Goal: Information Seeking & Learning: Learn about a topic

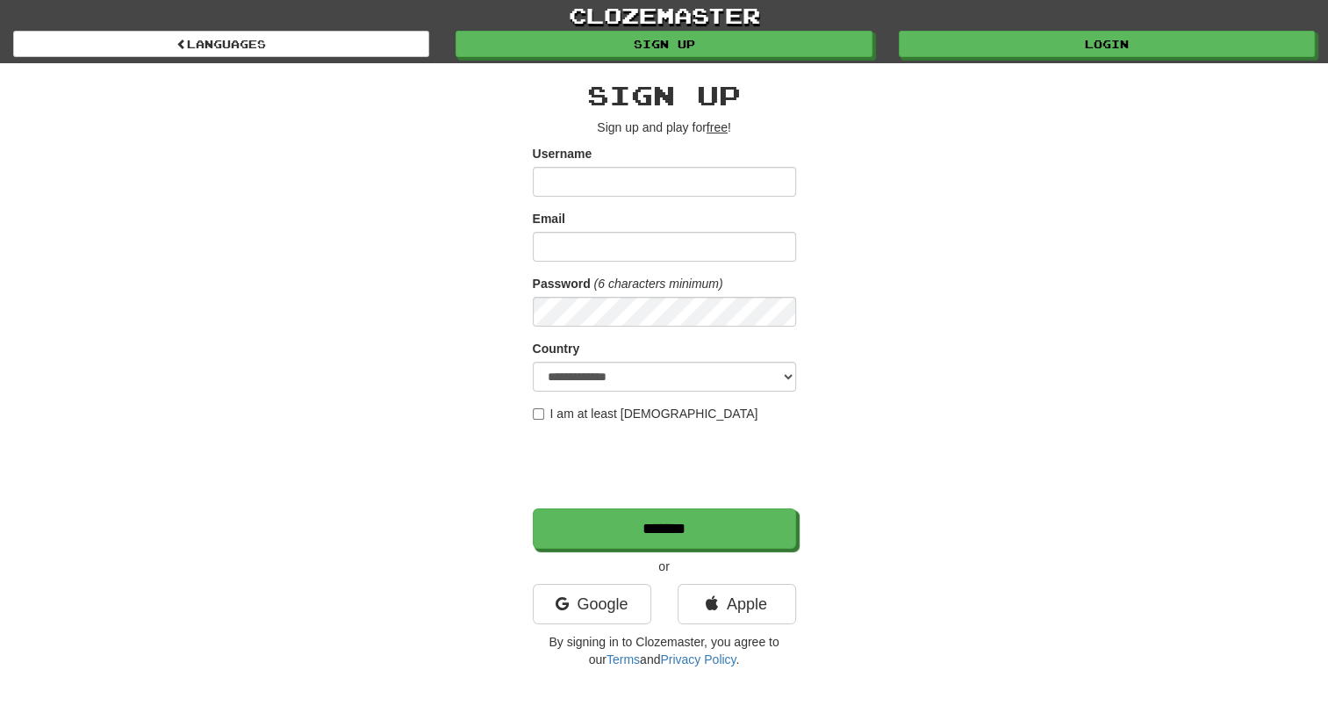
type input "**********"
click at [571, 240] on input "Email" at bounding box center [664, 247] width 263 height 30
type input "**********"
select select "**"
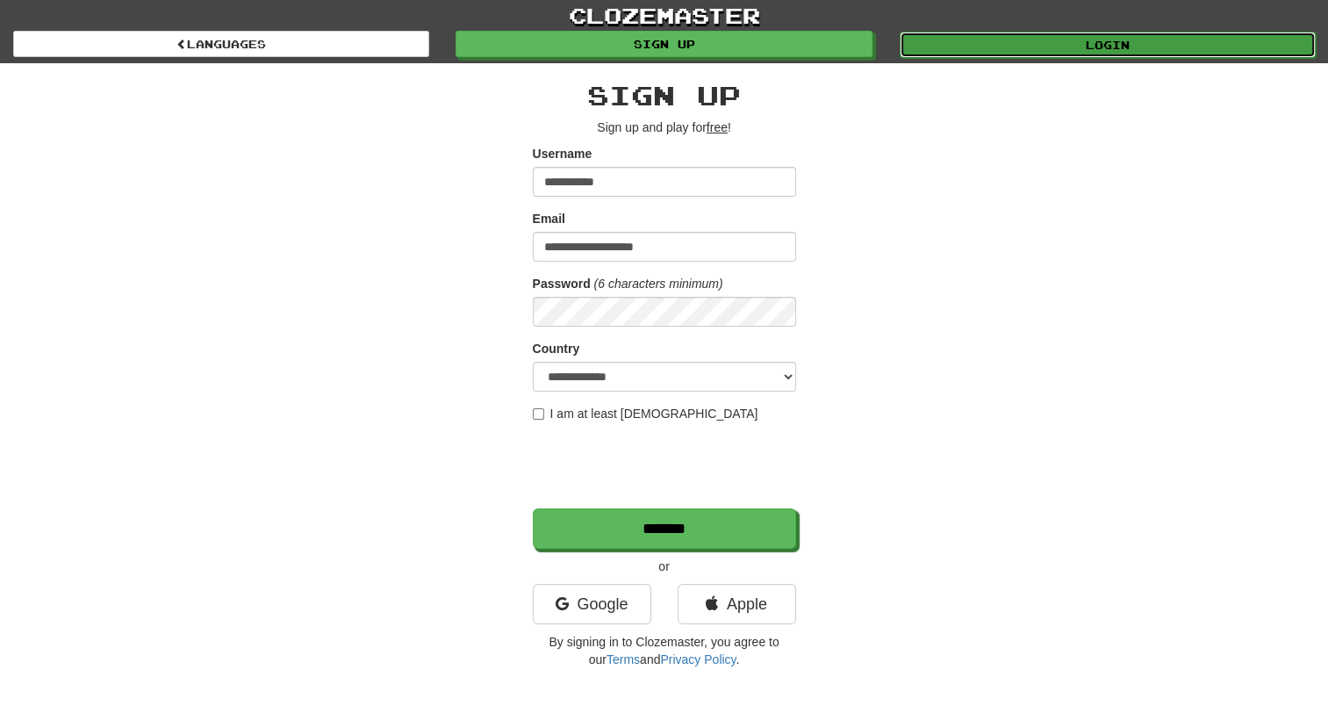
click at [1032, 49] on link "Login" at bounding box center [1108, 45] width 416 height 26
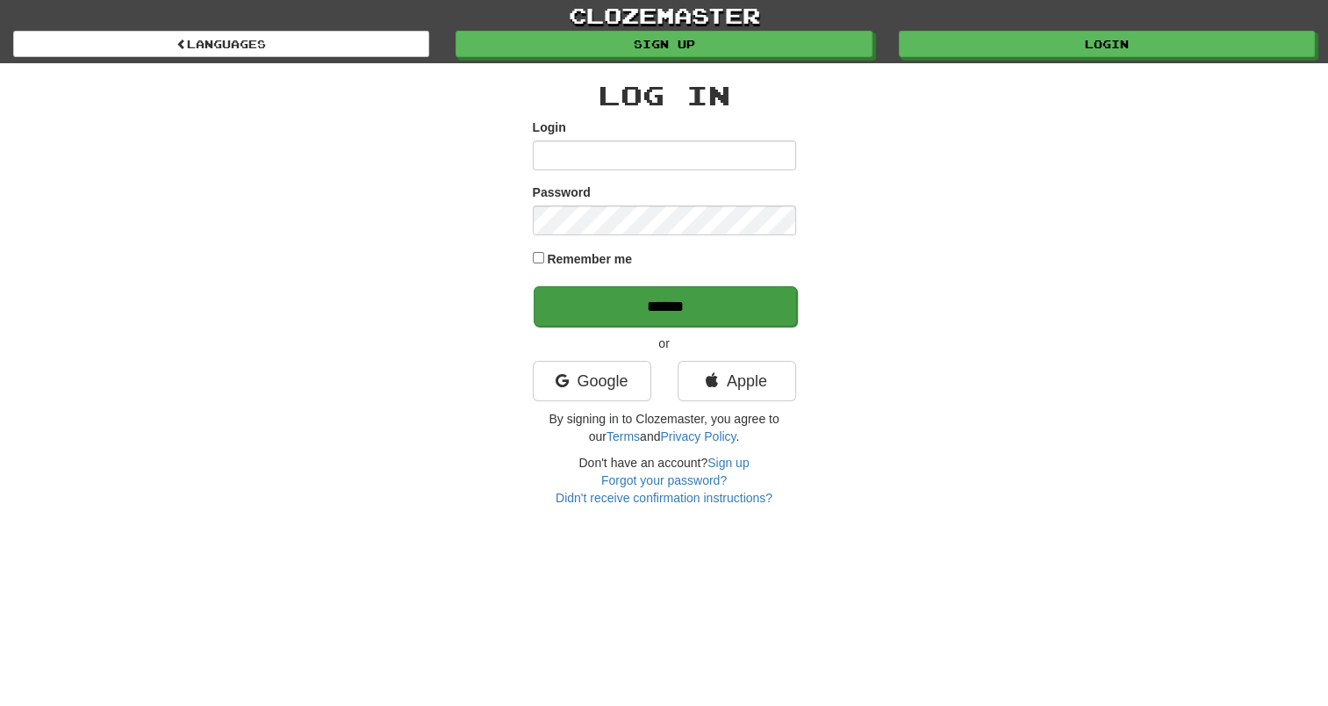
type input "**********"
click at [635, 311] on input "******" at bounding box center [665, 306] width 263 height 40
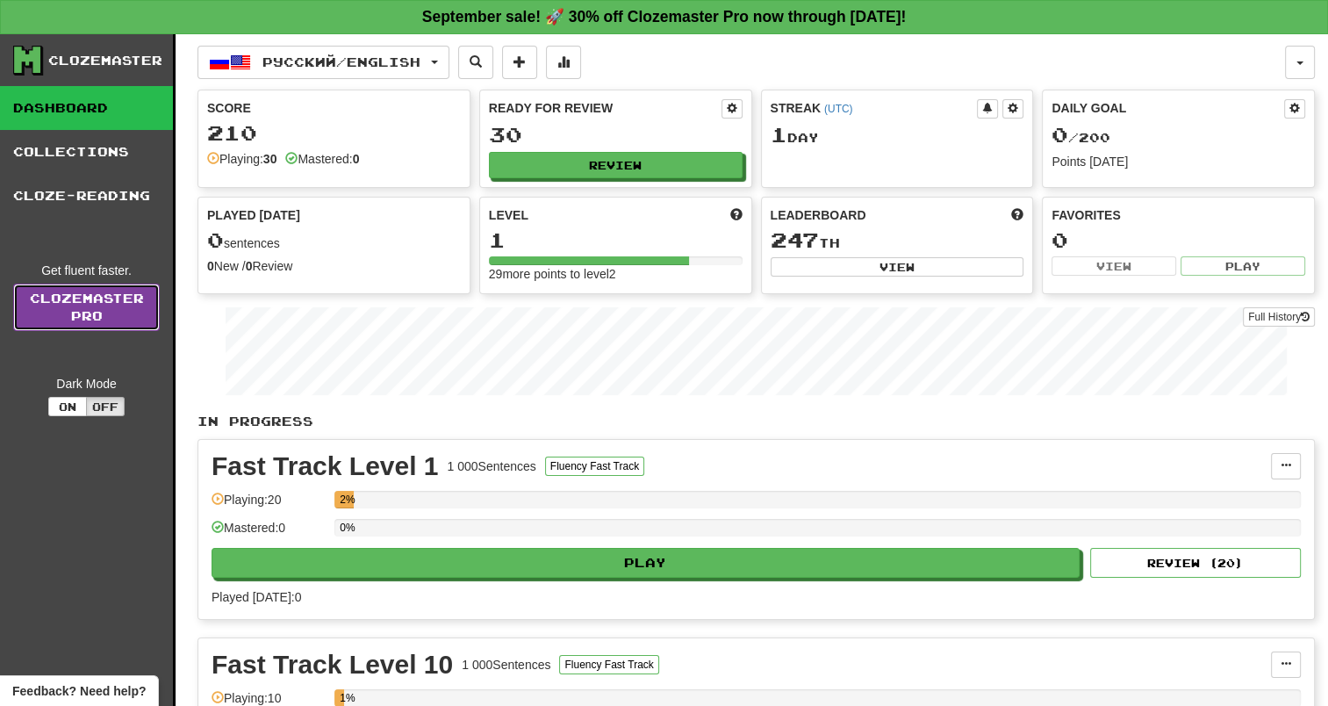
click at [90, 309] on link "Clozemaster Pro" at bounding box center [86, 307] width 147 height 47
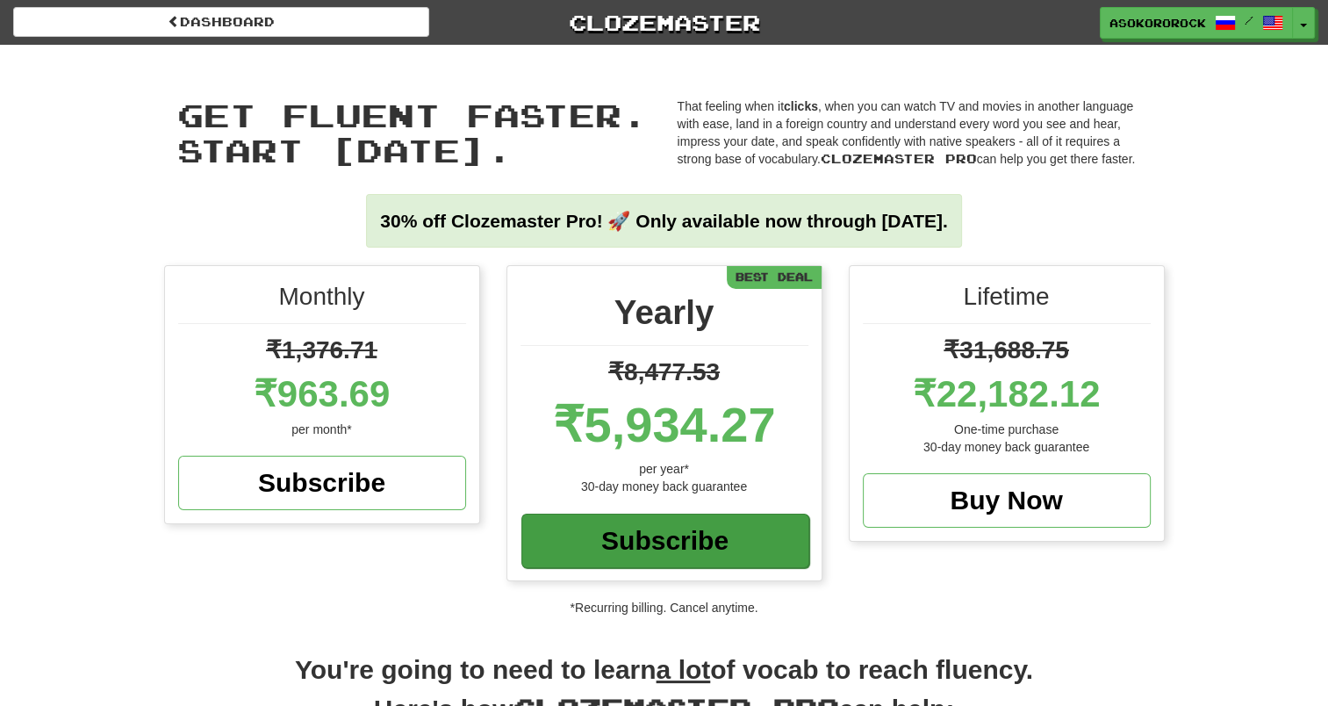
click at [607, 554] on div "Subscribe" at bounding box center [665, 540] width 288 height 54
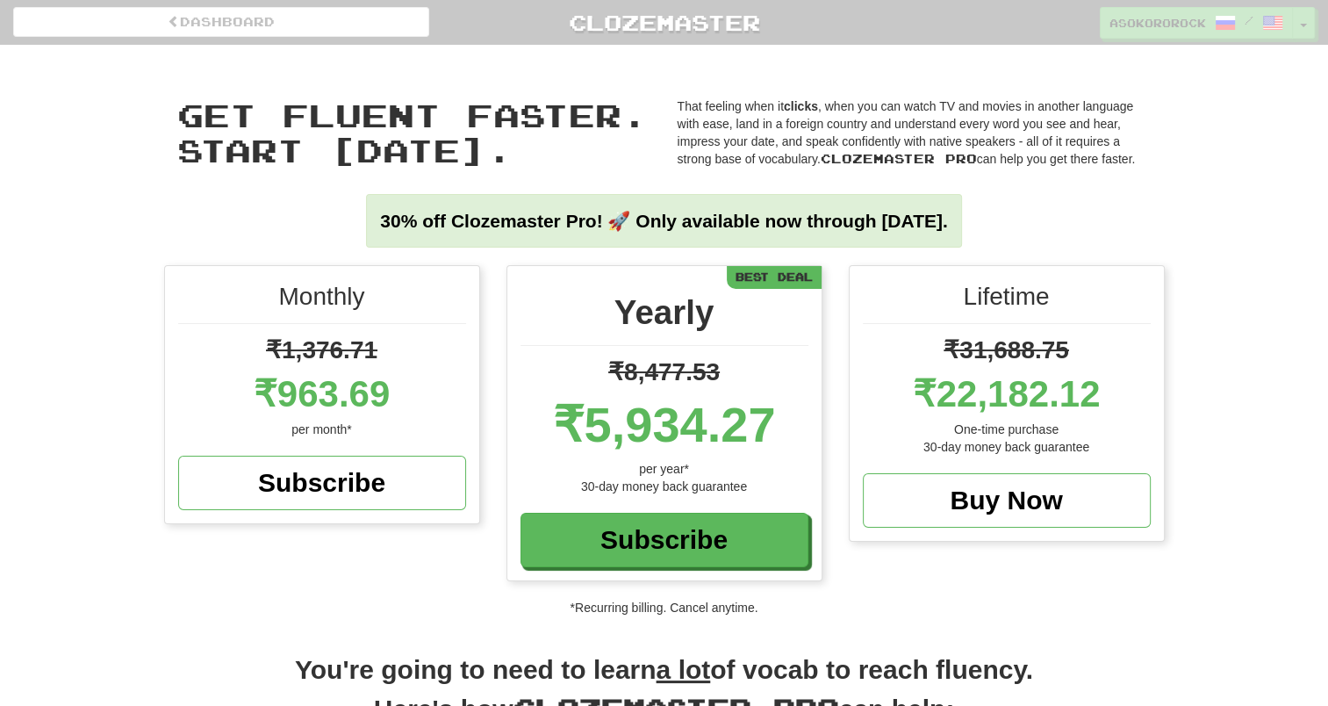
click at [712, 40] on div "Loading ..." at bounding box center [664, 353] width 1328 height 706
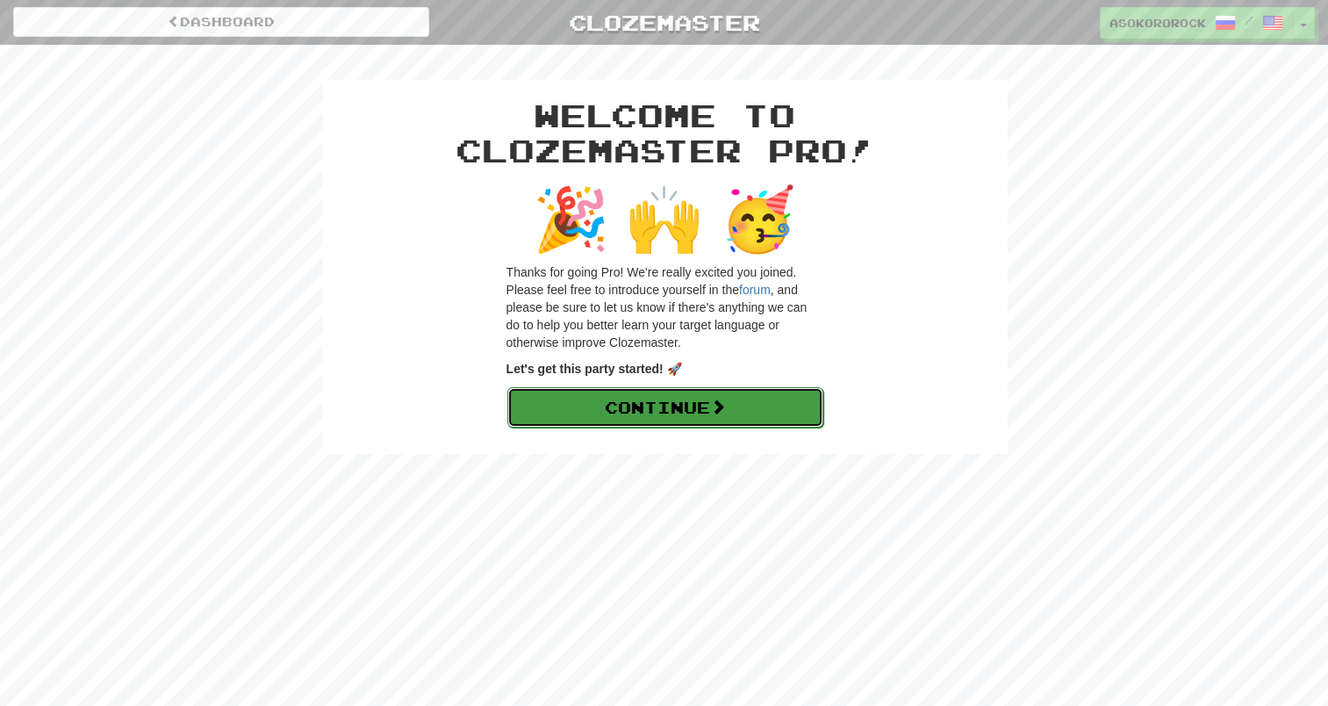
click at [663, 420] on link "Continue" at bounding box center [665, 407] width 316 height 40
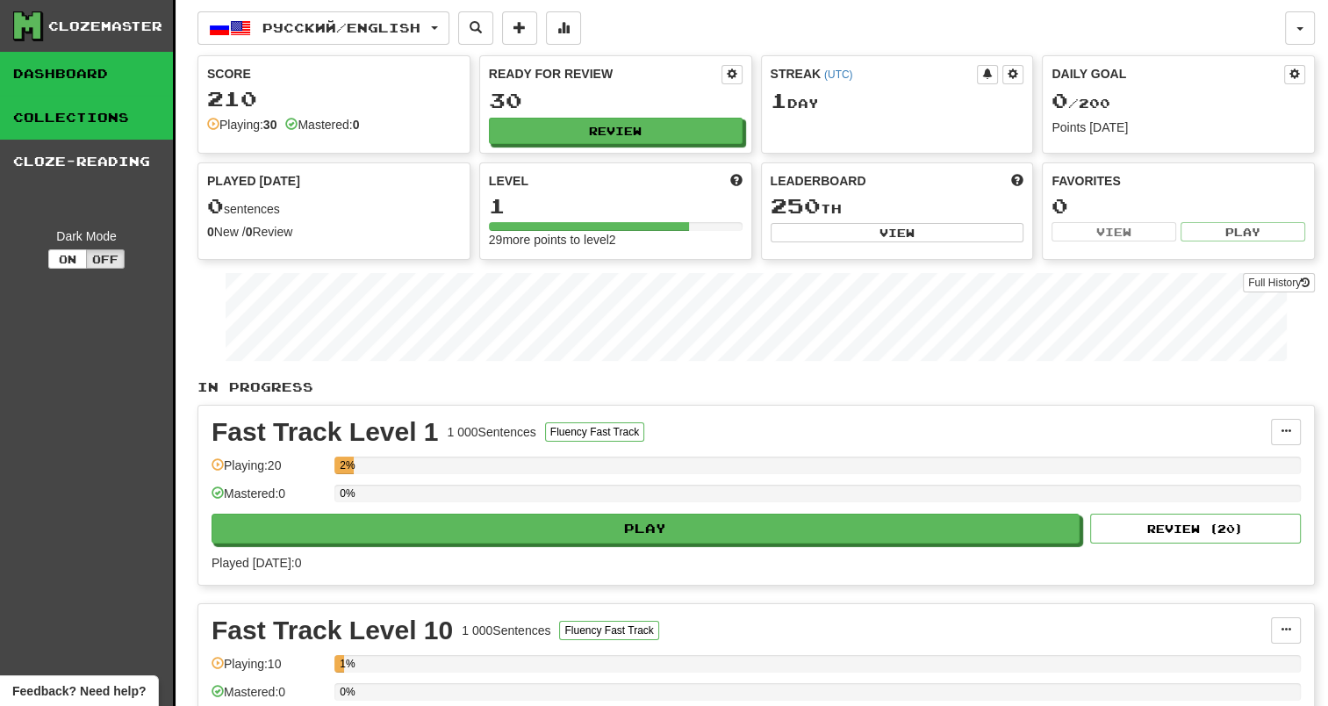
click at [70, 126] on link "Collections" at bounding box center [86, 118] width 173 height 44
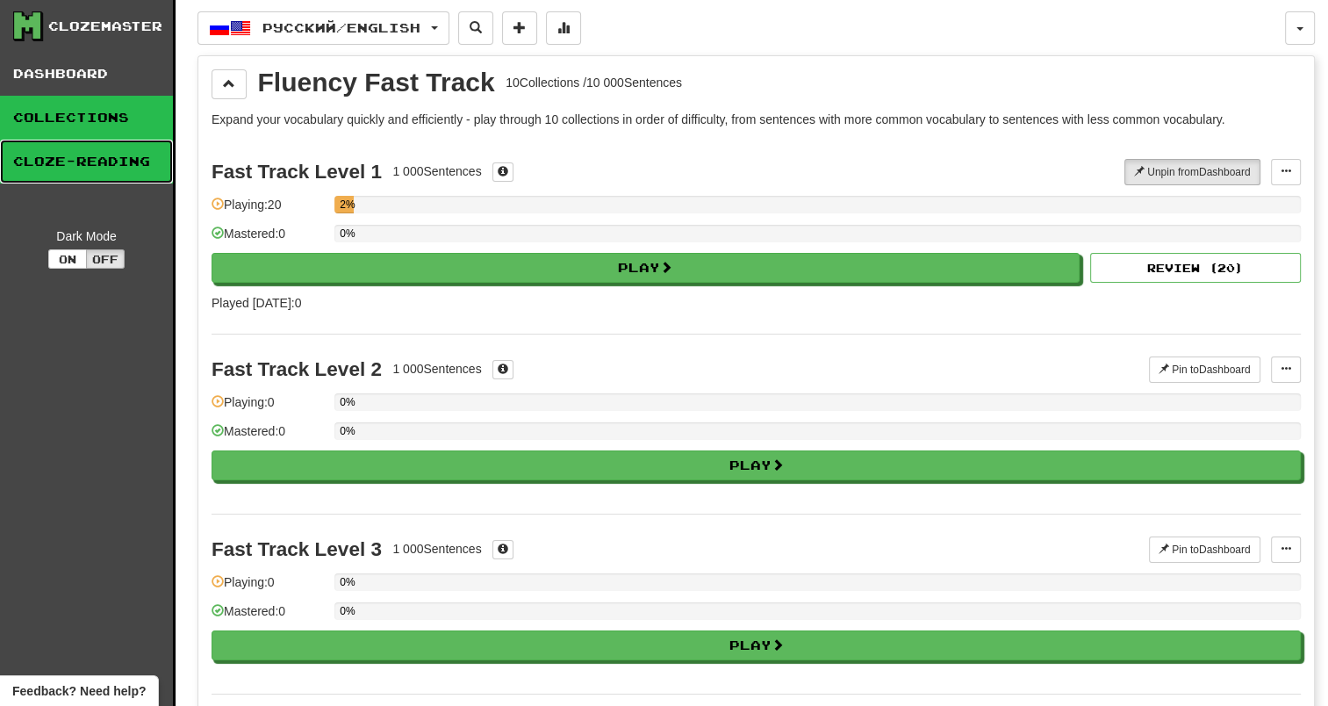
click at [68, 160] on link "Cloze-Reading" at bounding box center [86, 162] width 173 height 44
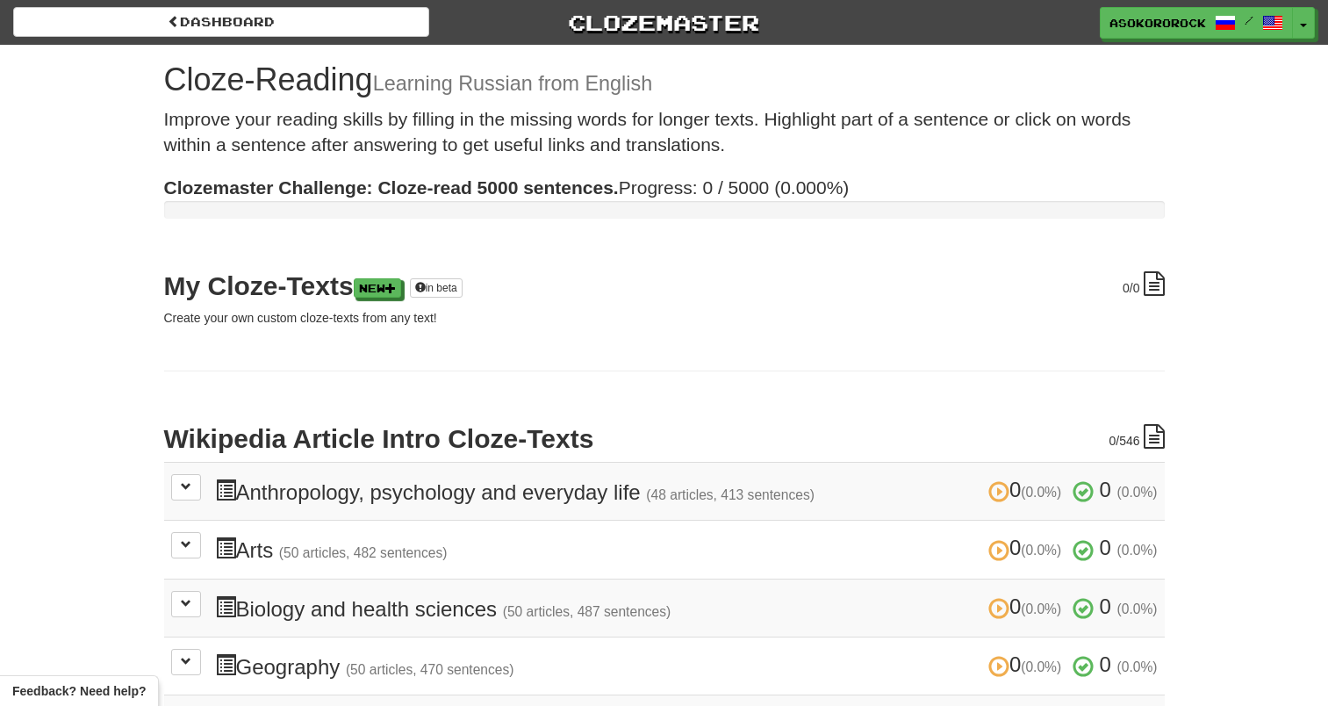
scroll to position [351, 0]
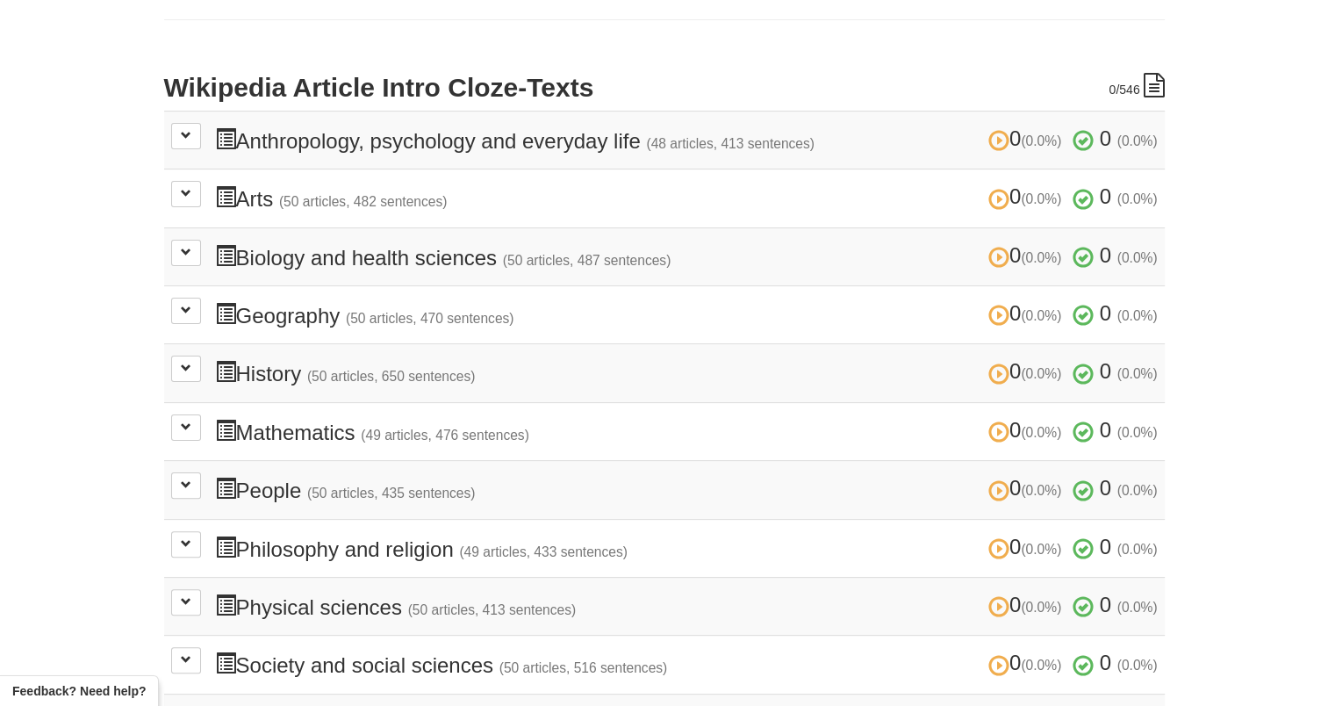
click at [270, 376] on h3 "0 (0.0%) 0 (0.0%) History (50 articles, 650 sentences) 0 (0.0%) 0 (0.0%)" at bounding box center [686, 372] width 943 height 25
click at [191, 365] on button at bounding box center [186, 368] width 30 height 26
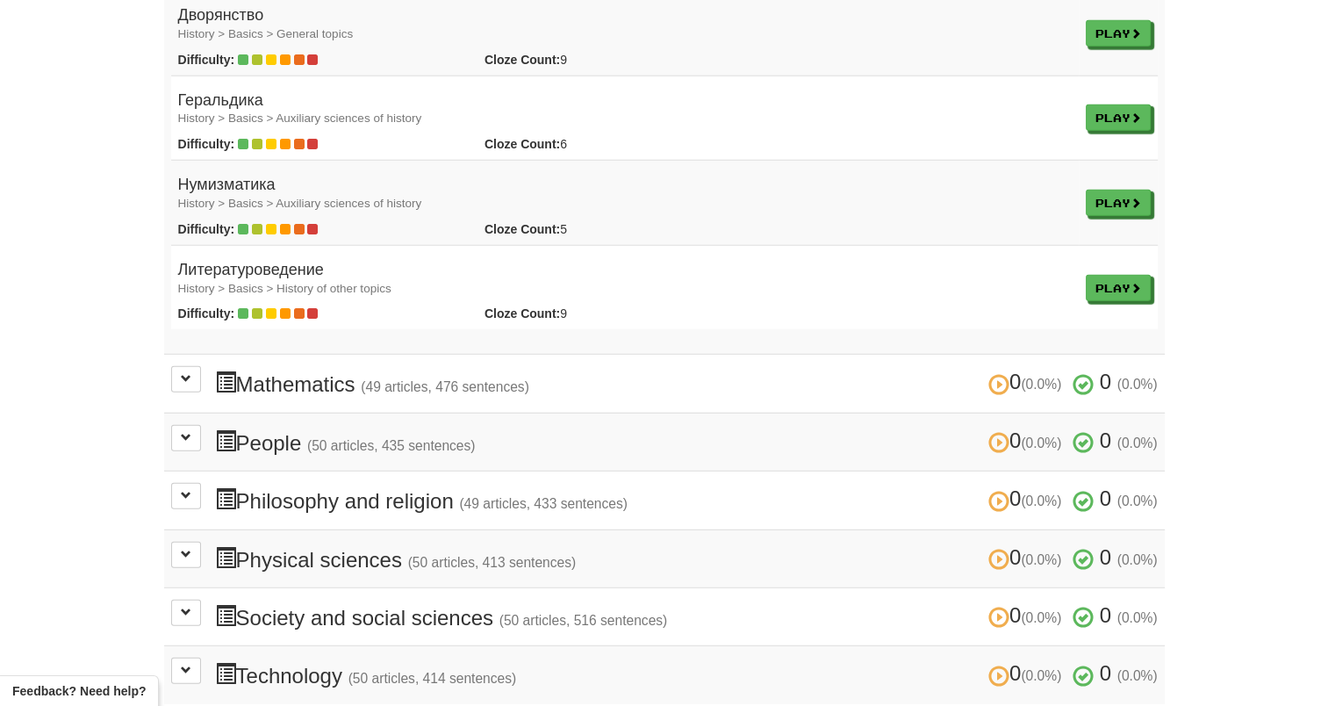
scroll to position [4827, 0]
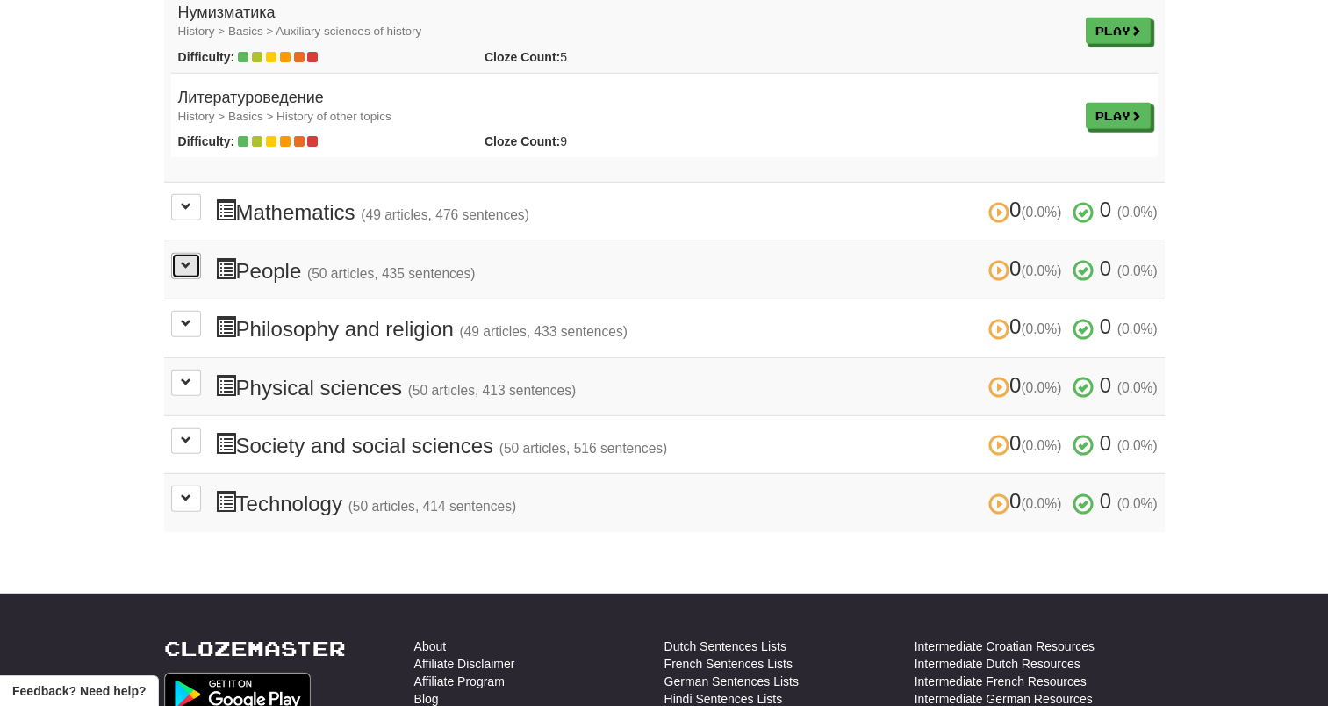
click at [193, 255] on button at bounding box center [186, 266] width 30 height 26
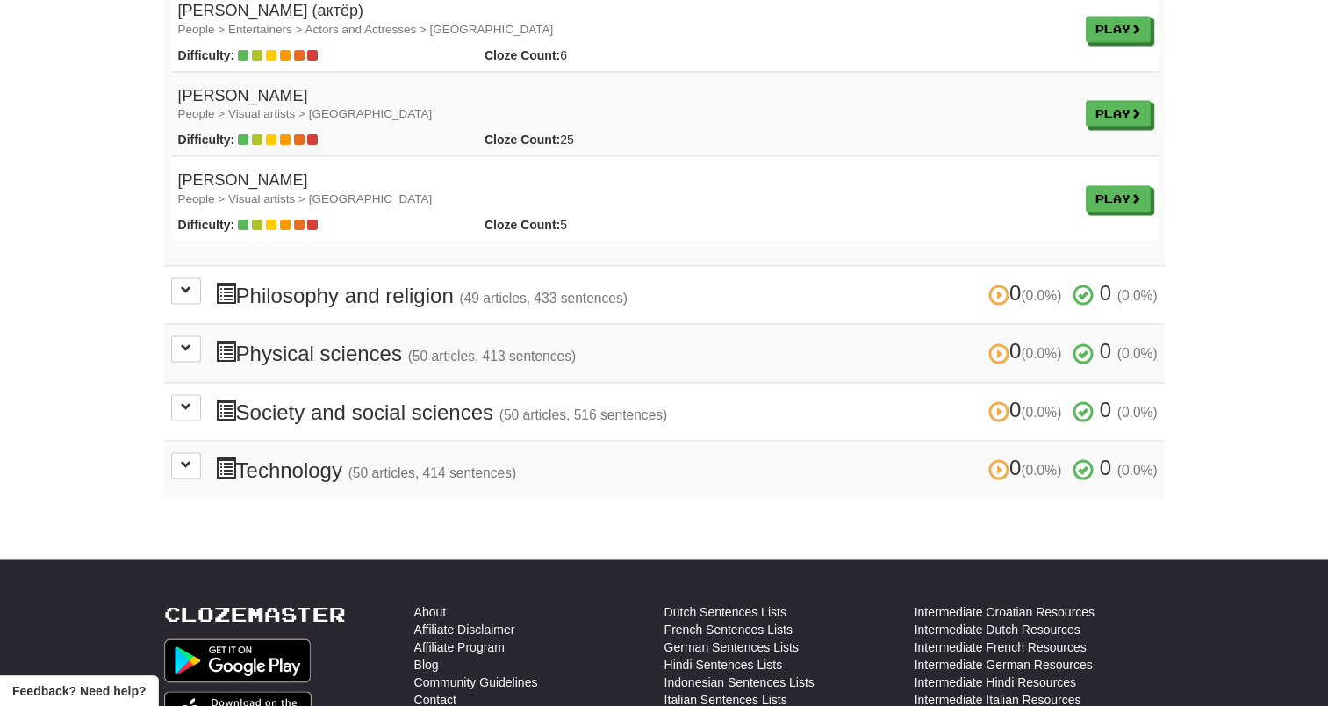
scroll to position [9128, 0]
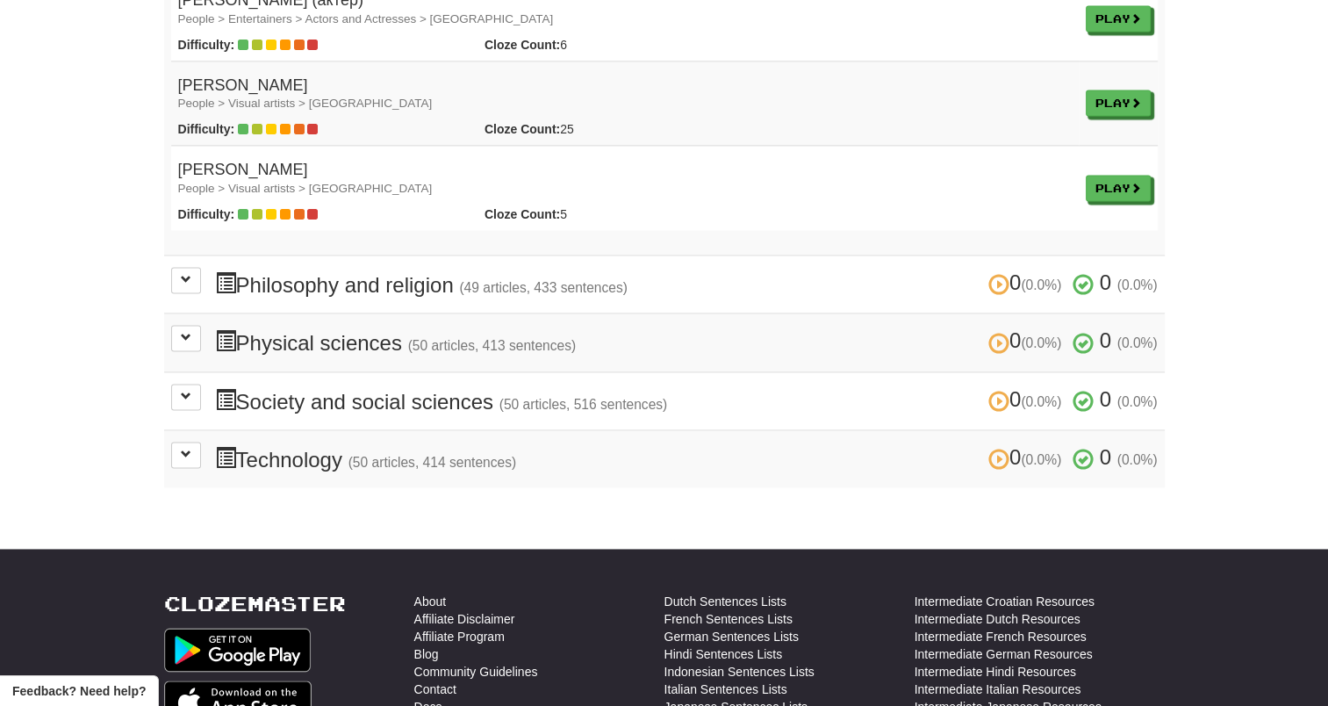
click at [246, 388] on h3 "0 (0.0%) 0 (0.0%) Society and social sciences (50 articles, 516 sentences) 0 (0…" at bounding box center [686, 400] width 943 height 25
click at [192, 384] on button at bounding box center [186, 397] width 30 height 26
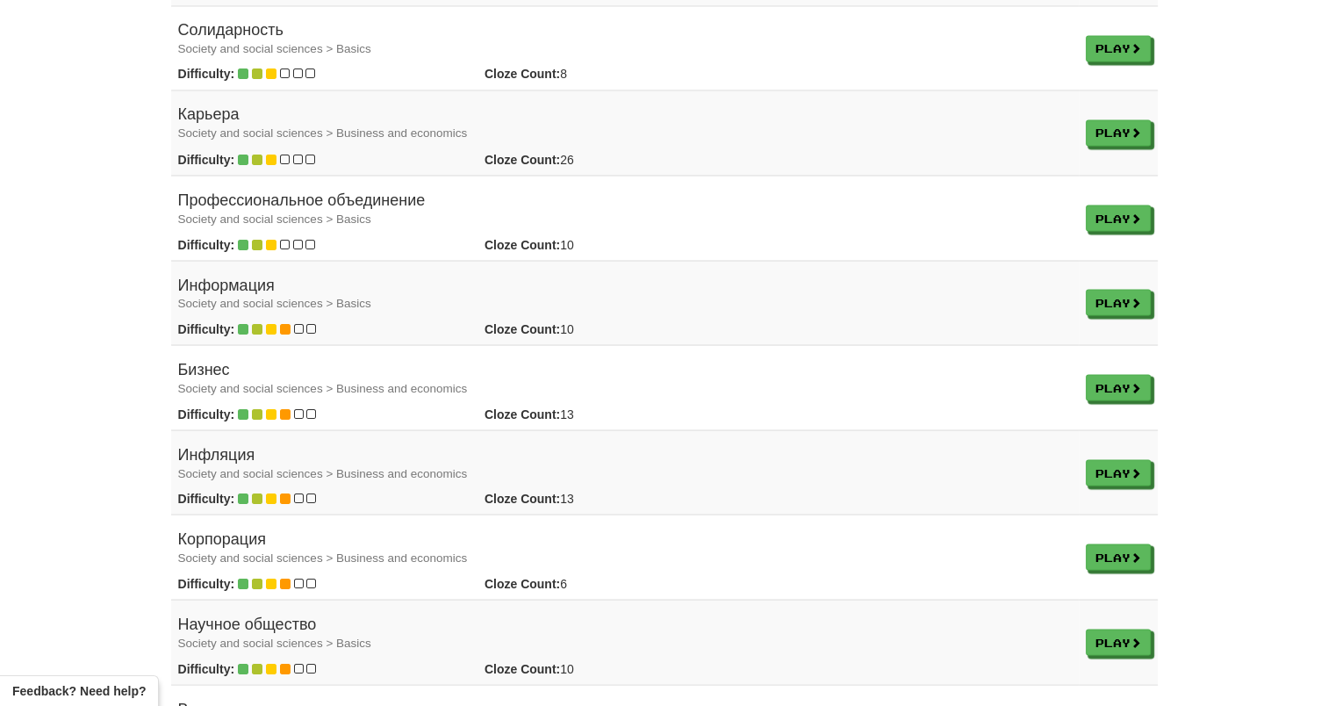
scroll to position [9830, 0]
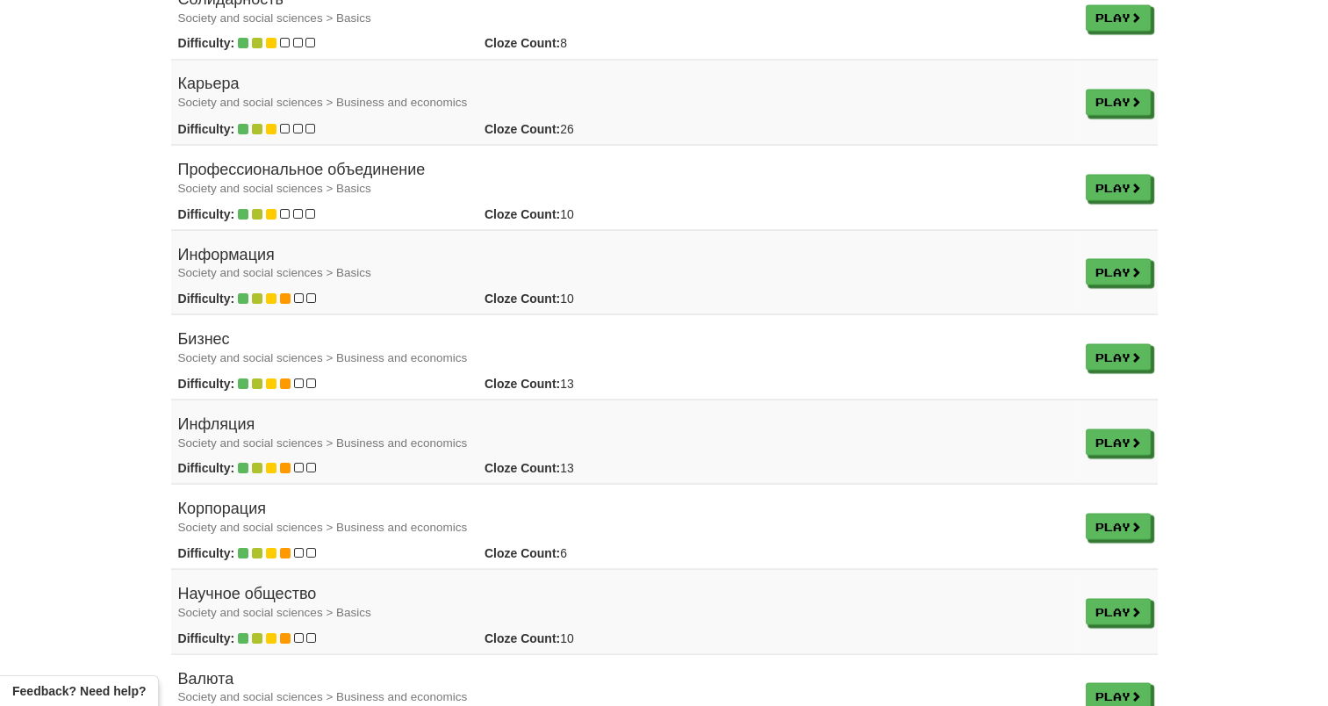
click at [334, 161] on h4 "Профессиональное объединение Society and social sciences > Basics" at bounding box center [625, 178] width 894 height 35
click at [1120, 175] on link "Play" at bounding box center [1119, 188] width 65 height 26
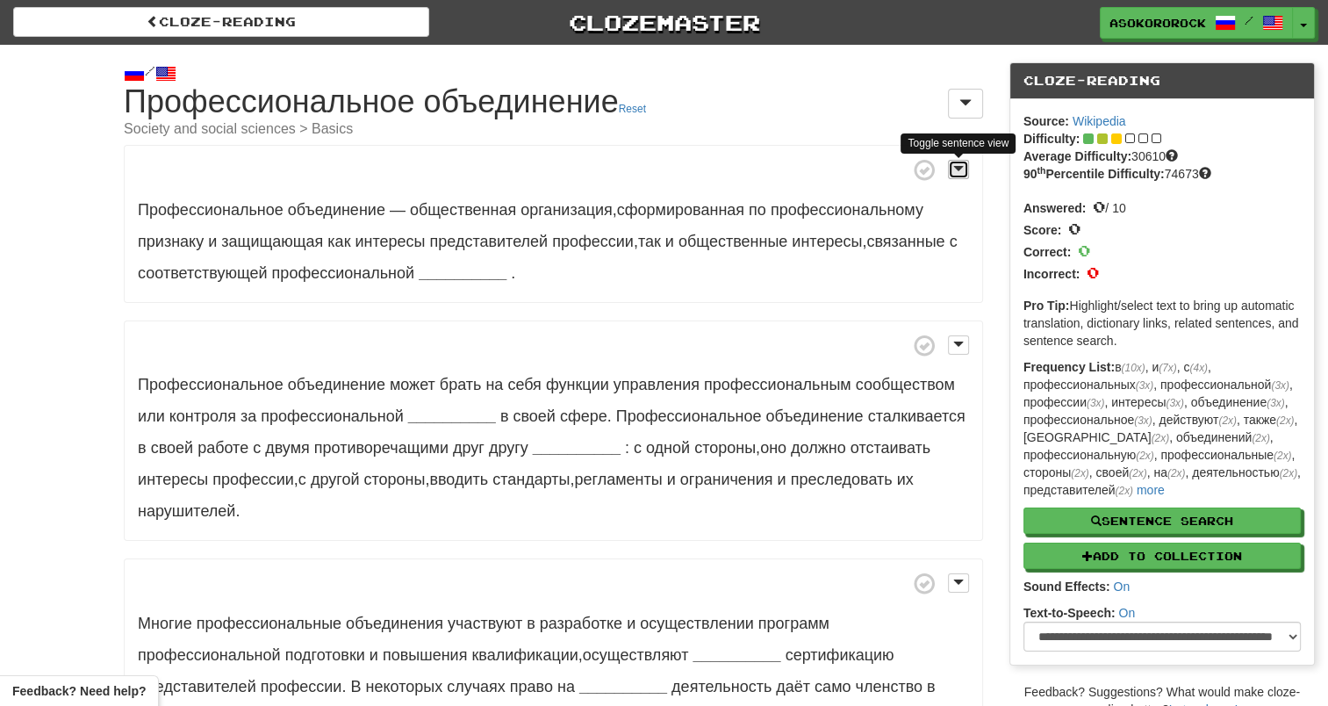
click at [955, 174] on span at bounding box center [958, 168] width 11 height 12
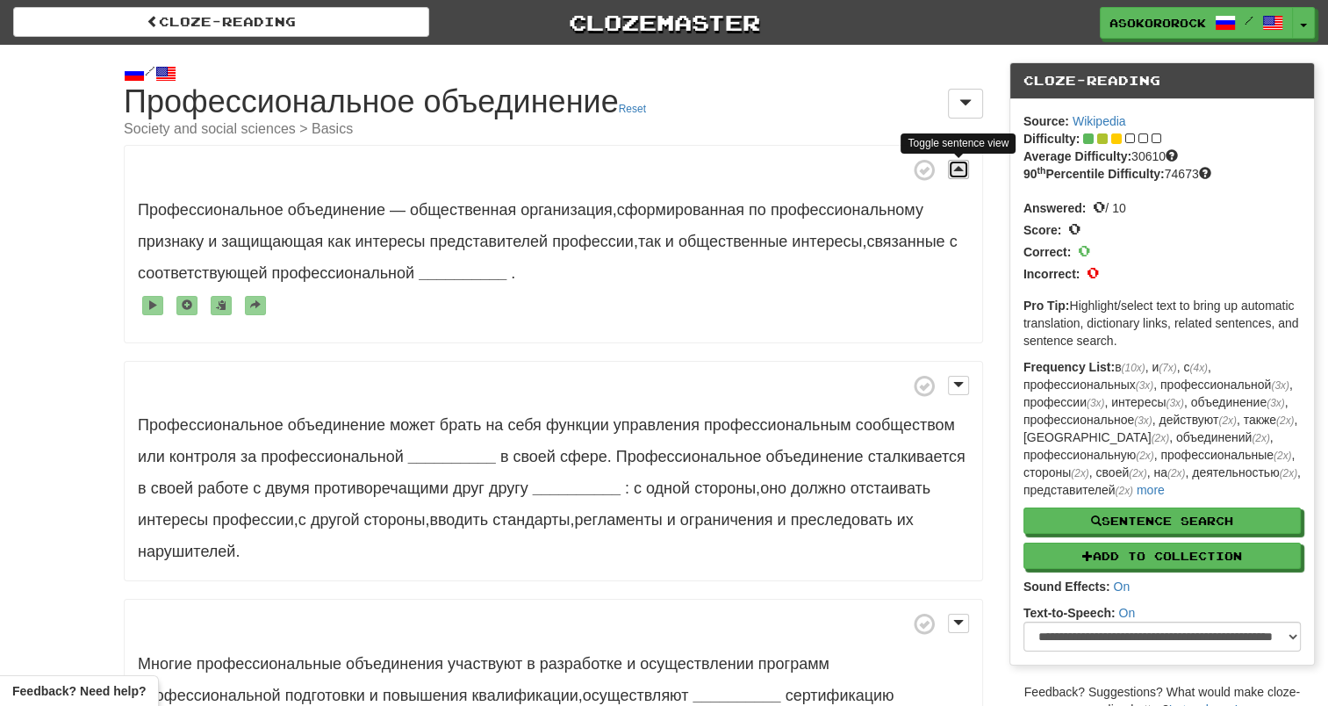
click at [955, 169] on span at bounding box center [958, 168] width 11 height 12
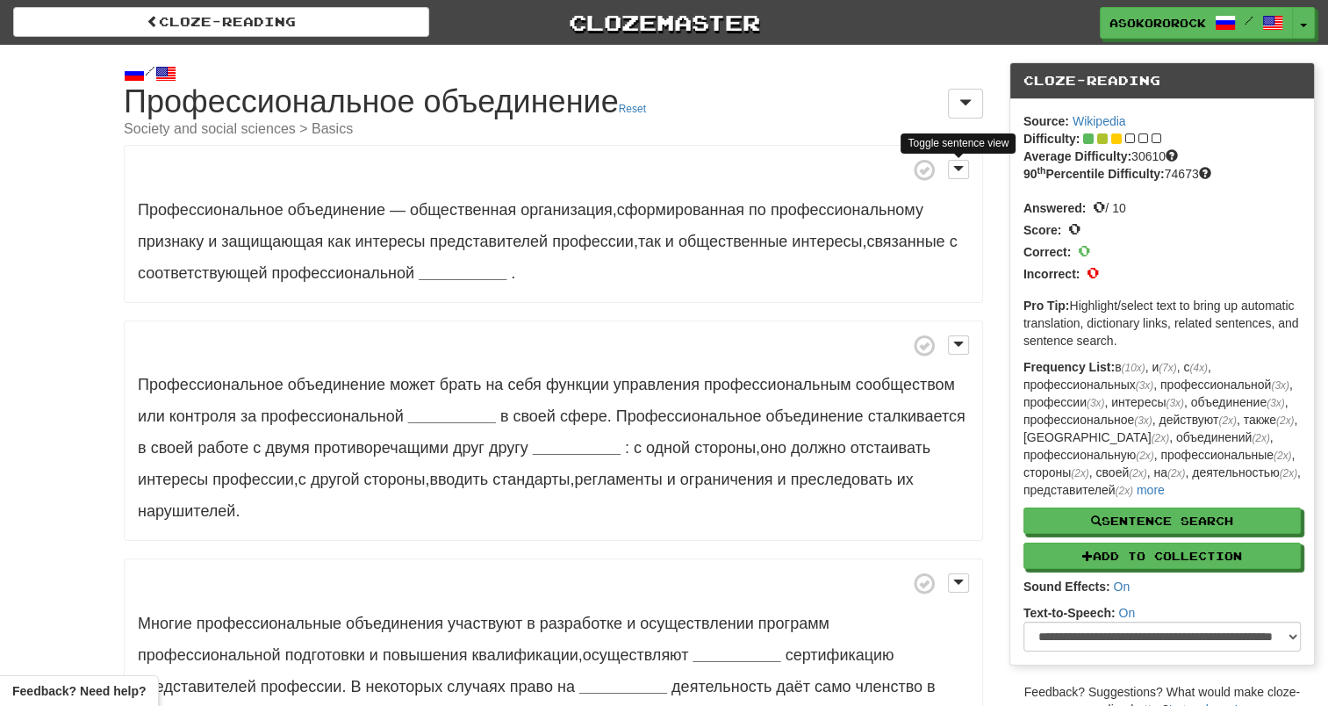
click at [253, 229] on p "Профессиональное объединение — общественная организация , сформированная по про…" at bounding box center [553, 224] width 859 height 158
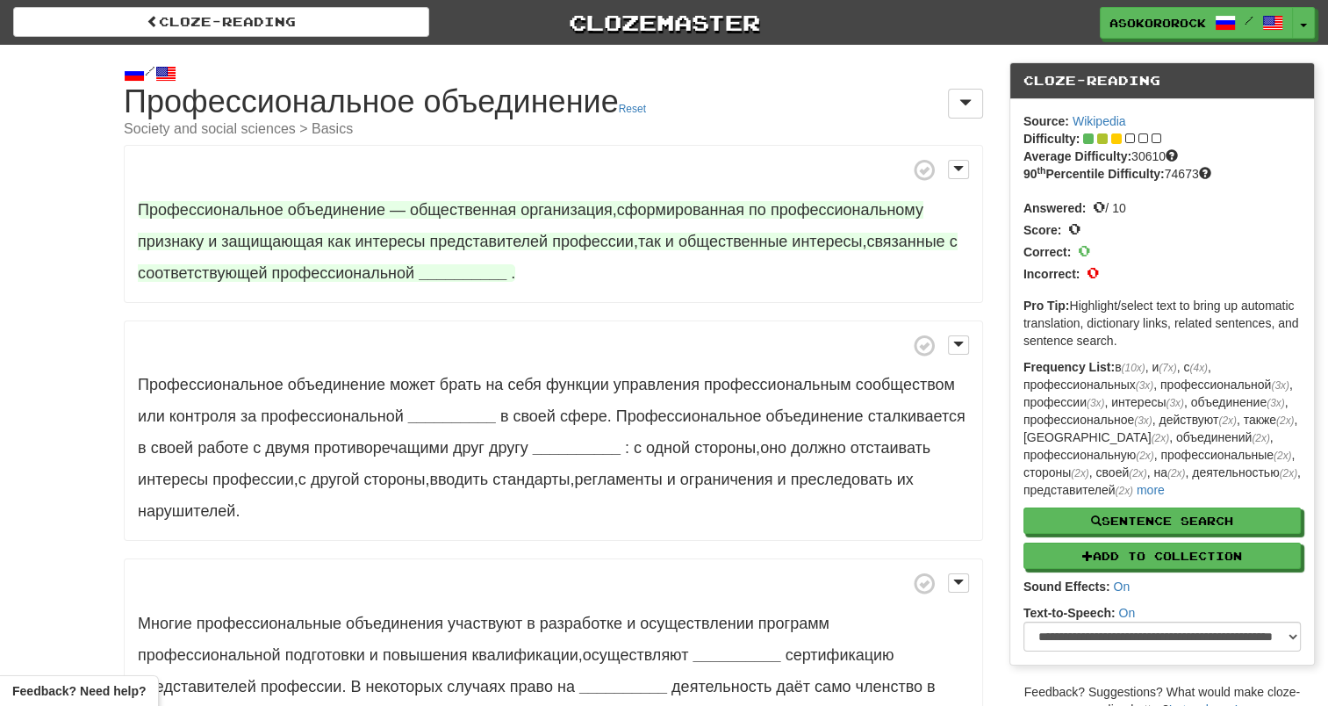
click at [444, 270] on strong "__________" at bounding box center [463, 273] width 88 height 18
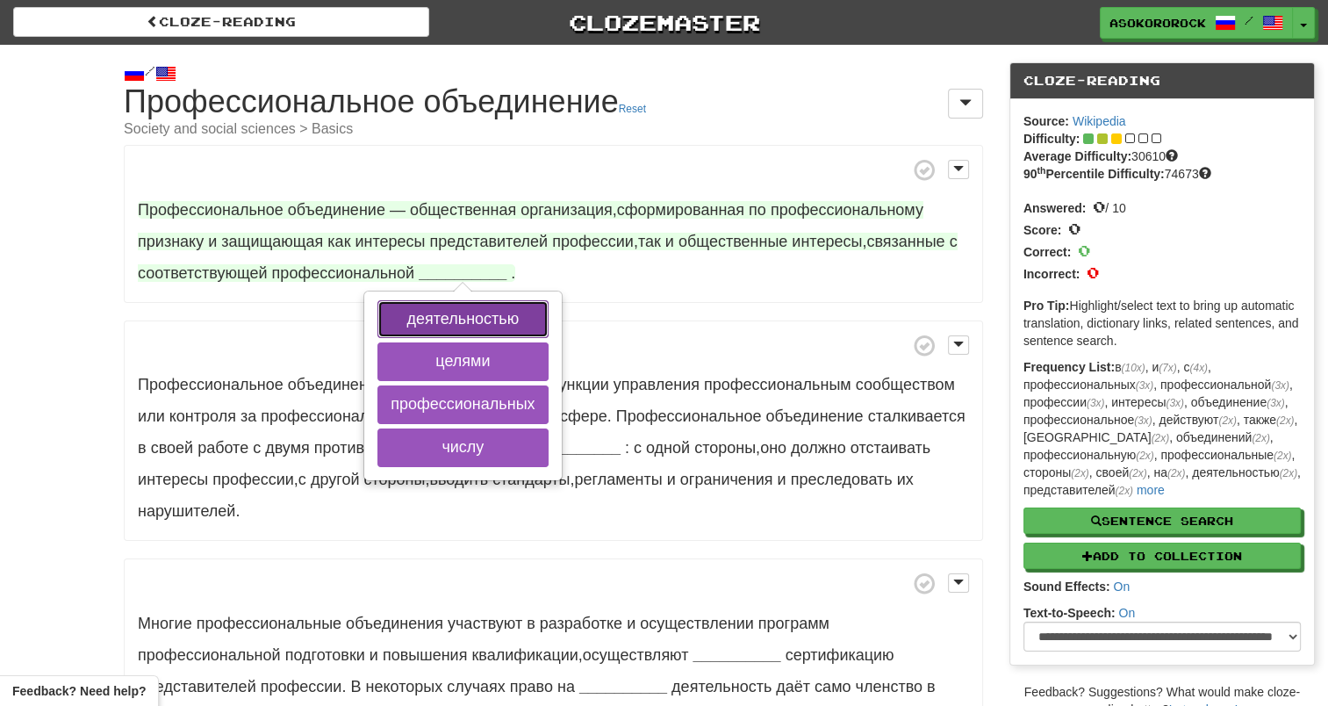
click at [420, 313] on button "деятельностью" at bounding box center [462, 319] width 170 height 39
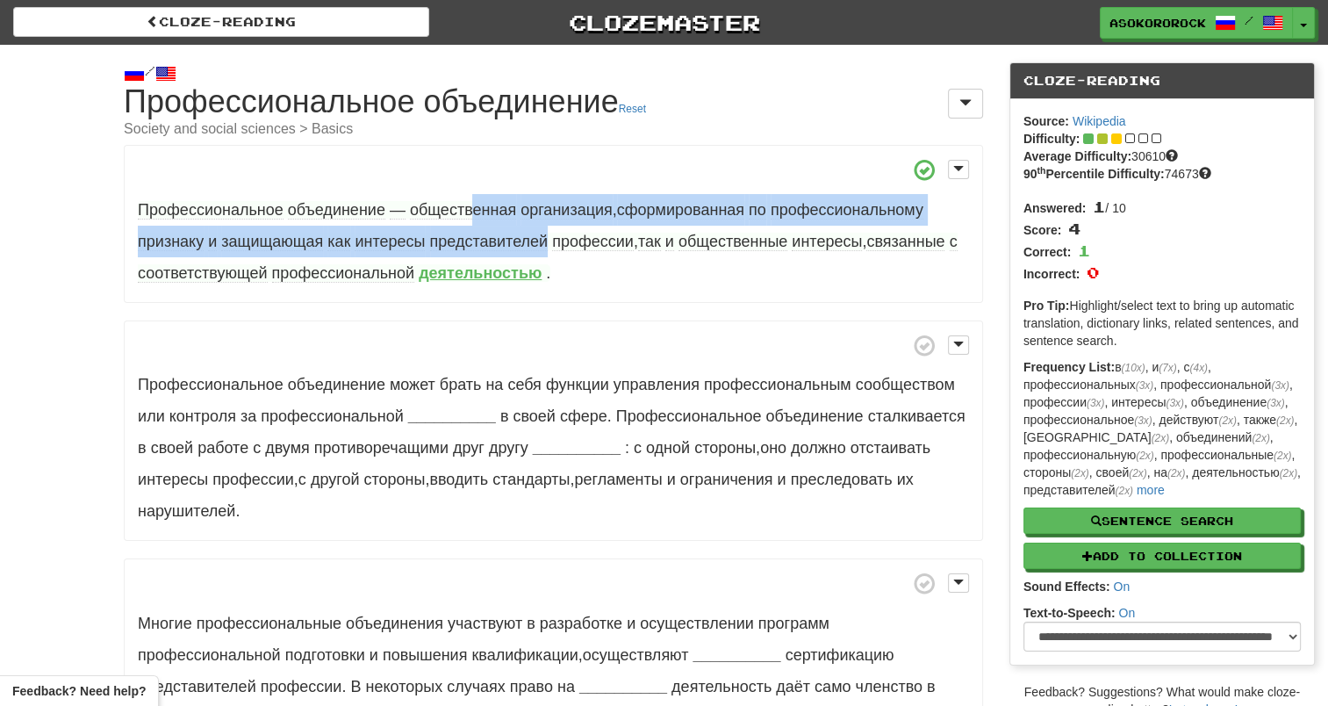
drag, startPoint x: 544, startPoint y: 245, endPoint x: 475, endPoint y: 205, distance: 80.2
click at [475, 205] on span "Профессиональное объединение — общественная организация , сформированная по про…" at bounding box center [547, 242] width 819 height 82
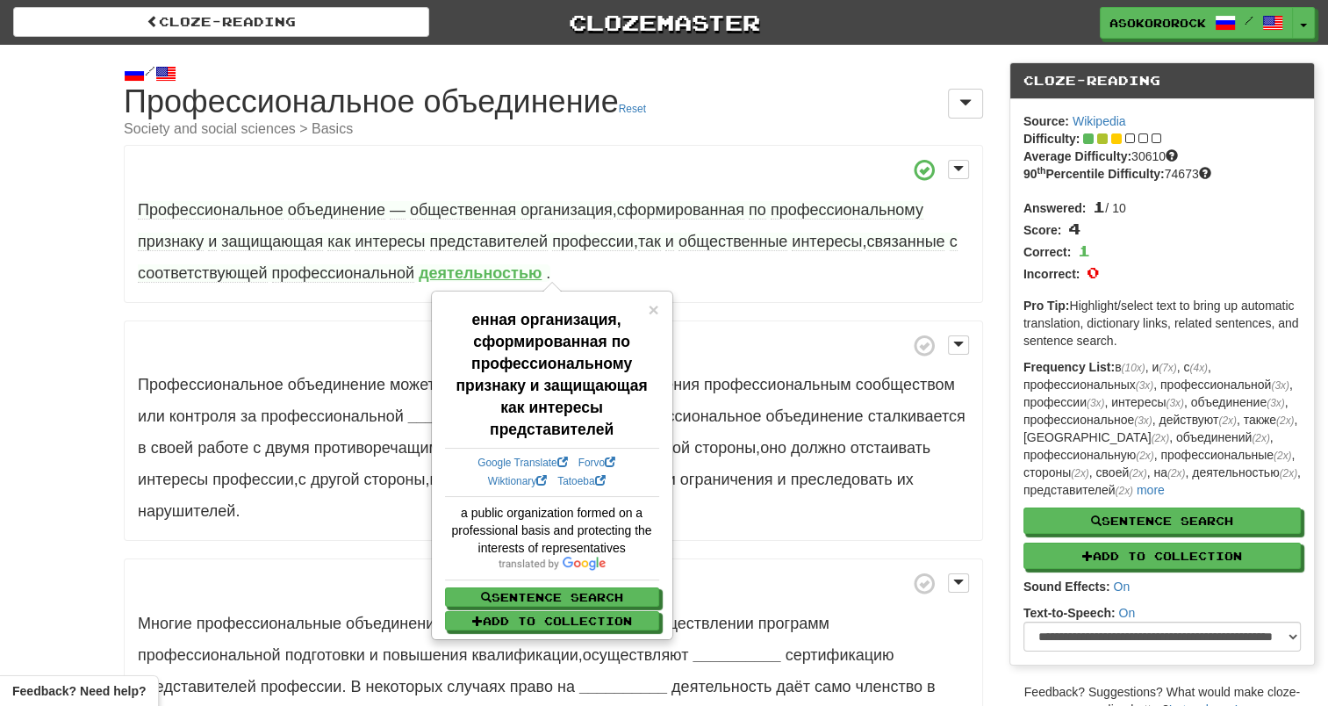
drag, startPoint x: 475, startPoint y: 205, endPoint x: 635, endPoint y: 263, distance: 171.0
click at [635, 263] on p "Профессиональное объединение — общественная организация , сформированная по про…" at bounding box center [553, 224] width 859 height 158
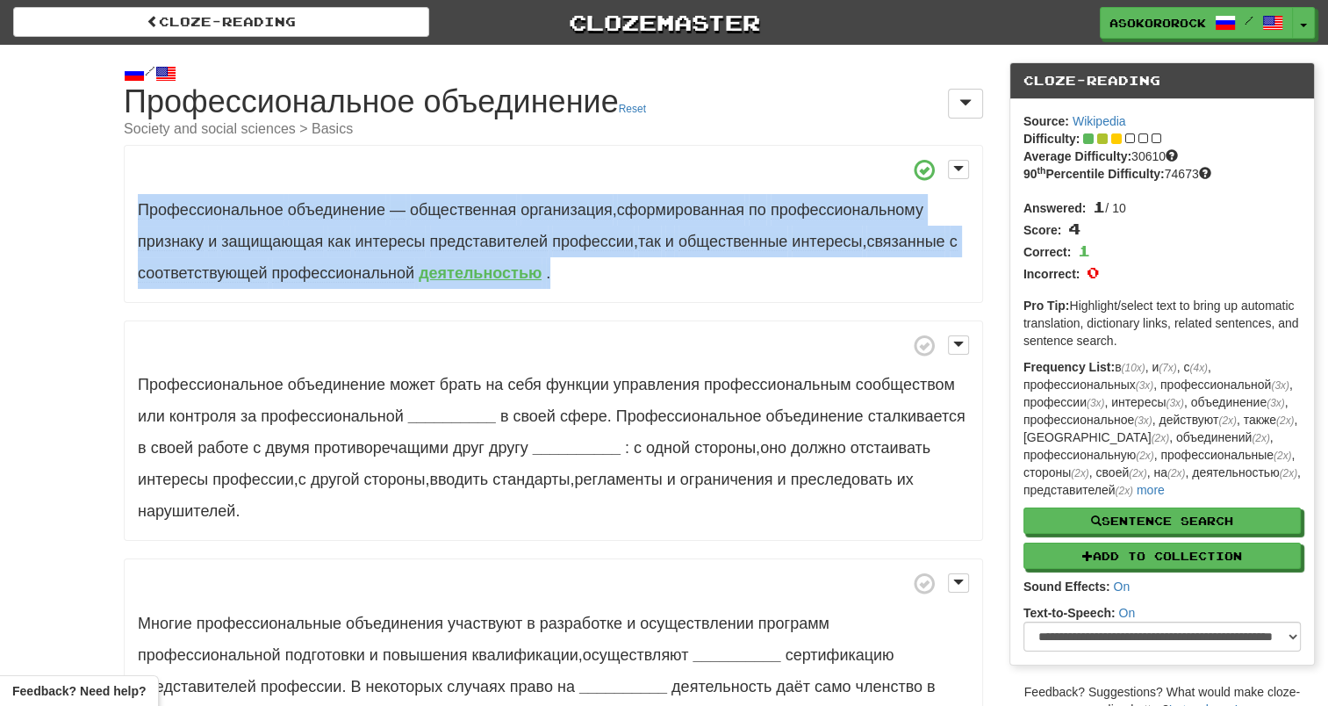
drag, startPoint x: 558, startPoint y: 274, endPoint x: 119, endPoint y: 221, distance: 442.0
click at [593, 277] on p "Профессиональное объединение — общественная организация , сформированная по про…" at bounding box center [553, 224] width 859 height 158
drag, startPoint x: 571, startPoint y: 280, endPoint x: 93, endPoint y: 172, distance: 489.5
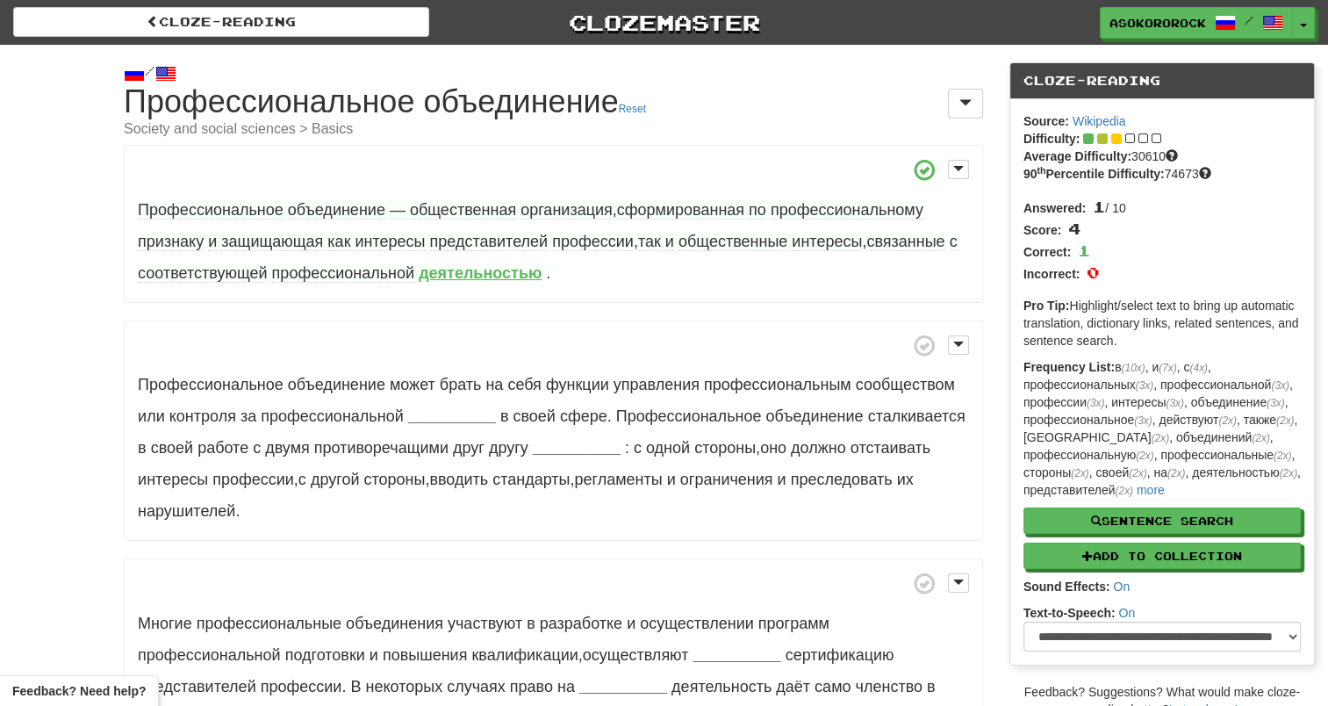
click at [646, 327] on p "Профессиональное объединение может брать на себя функции управления профессиона…" at bounding box center [553, 430] width 859 height 221
drag, startPoint x: 395, startPoint y: 205, endPoint x: 91, endPoint y: 205, distance: 303.7
drag, startPoint x: 91, startPoint y: 205, endPoint x: 253, endPoint y: 214, distance: 161.7
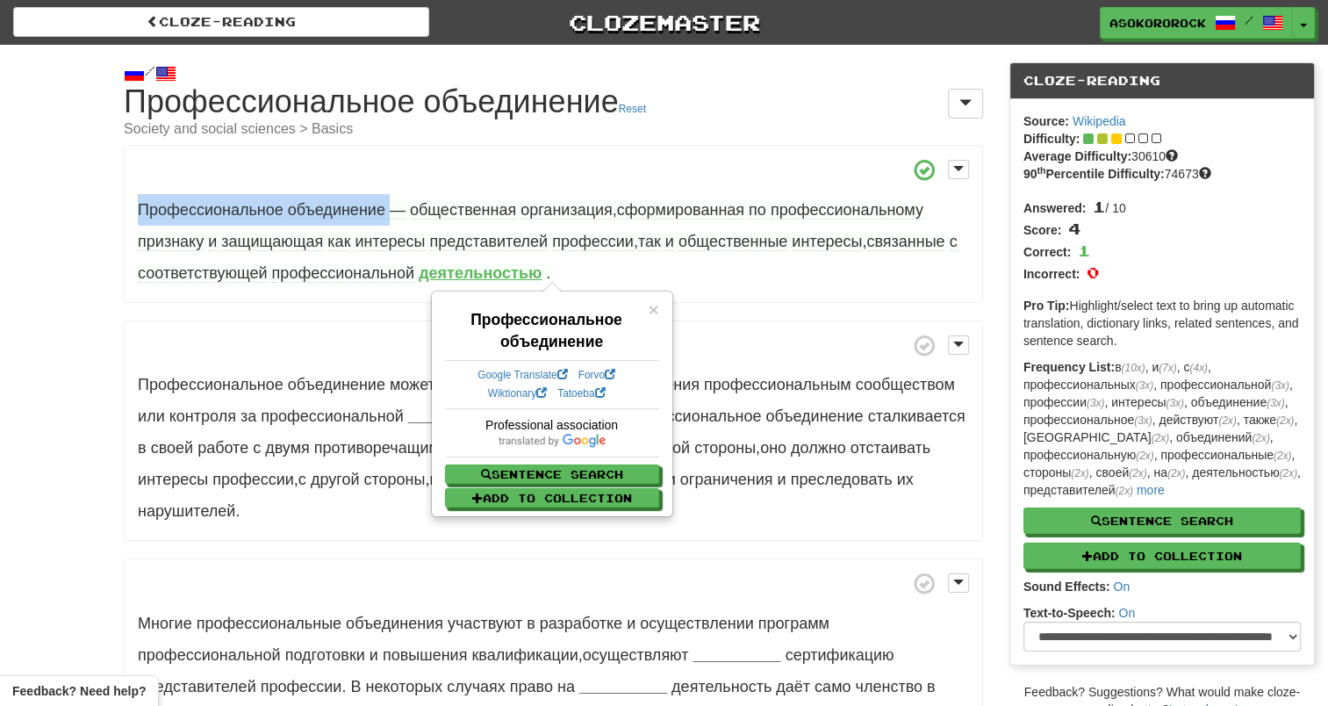
drag, startPoint x: 253, startPoint y: 214, endPoint x: 244, endPoint y: 212, distance: 9.0
click at [244, 212] on span "Профессиональное" at bounding box center [211, 210] width 146 height 18
click at [622, 259] on p "Профессиональное объединение — общественная организация , сформированная по про…" at bounding box center [553, 224] width 859 height 158
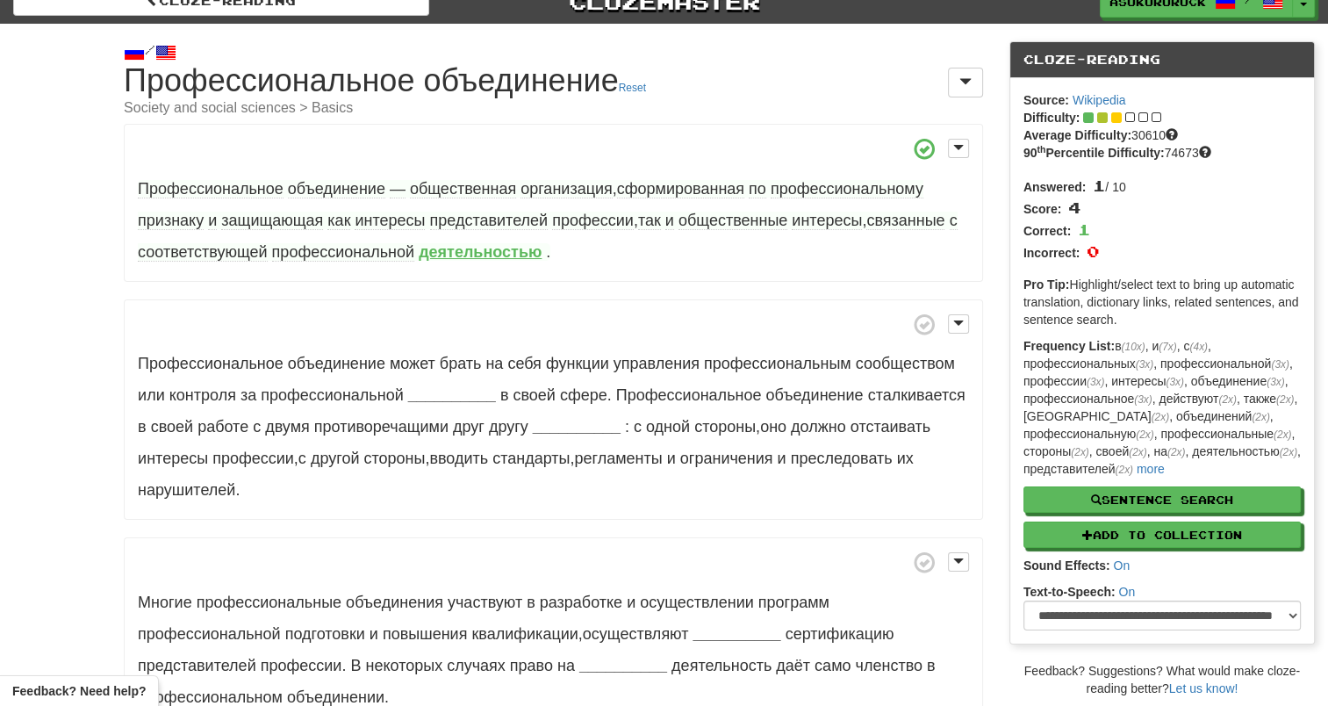
scroll to position [88, 0]
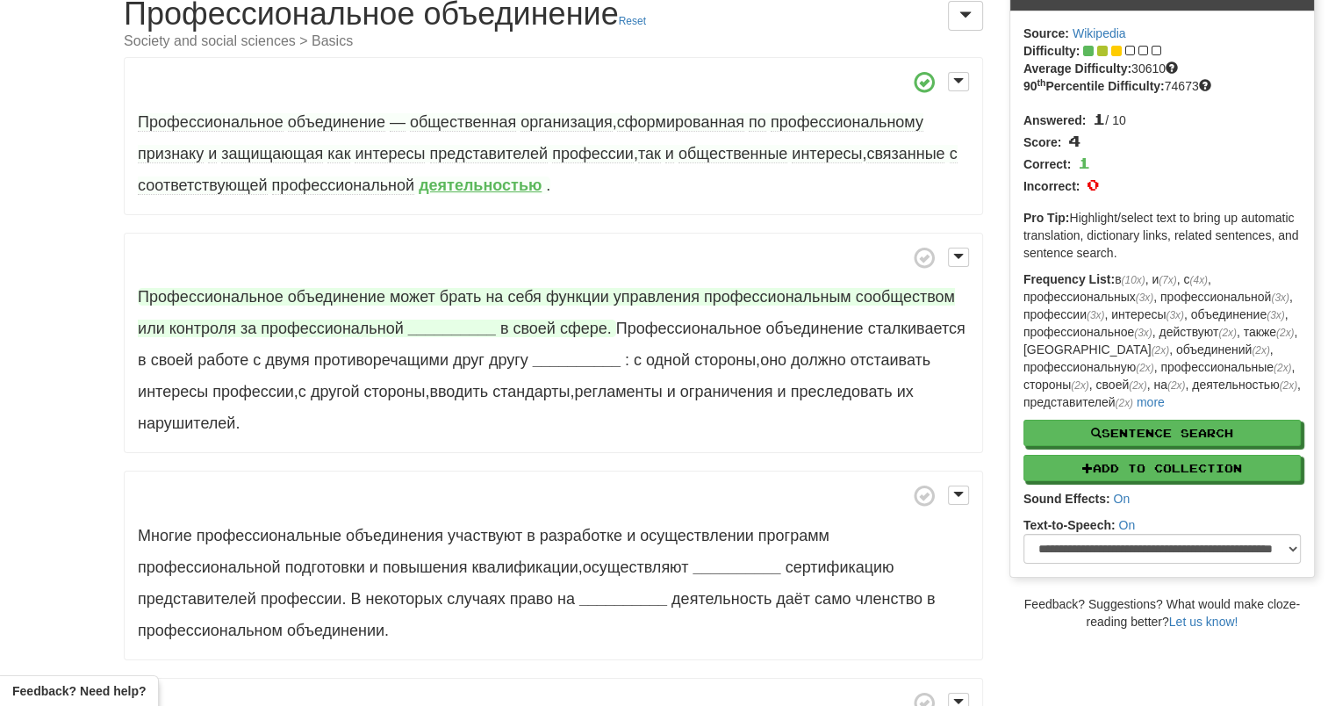
click at [428, 332] on strong "__________" at bounding box center [452, 328] width 88 height 18
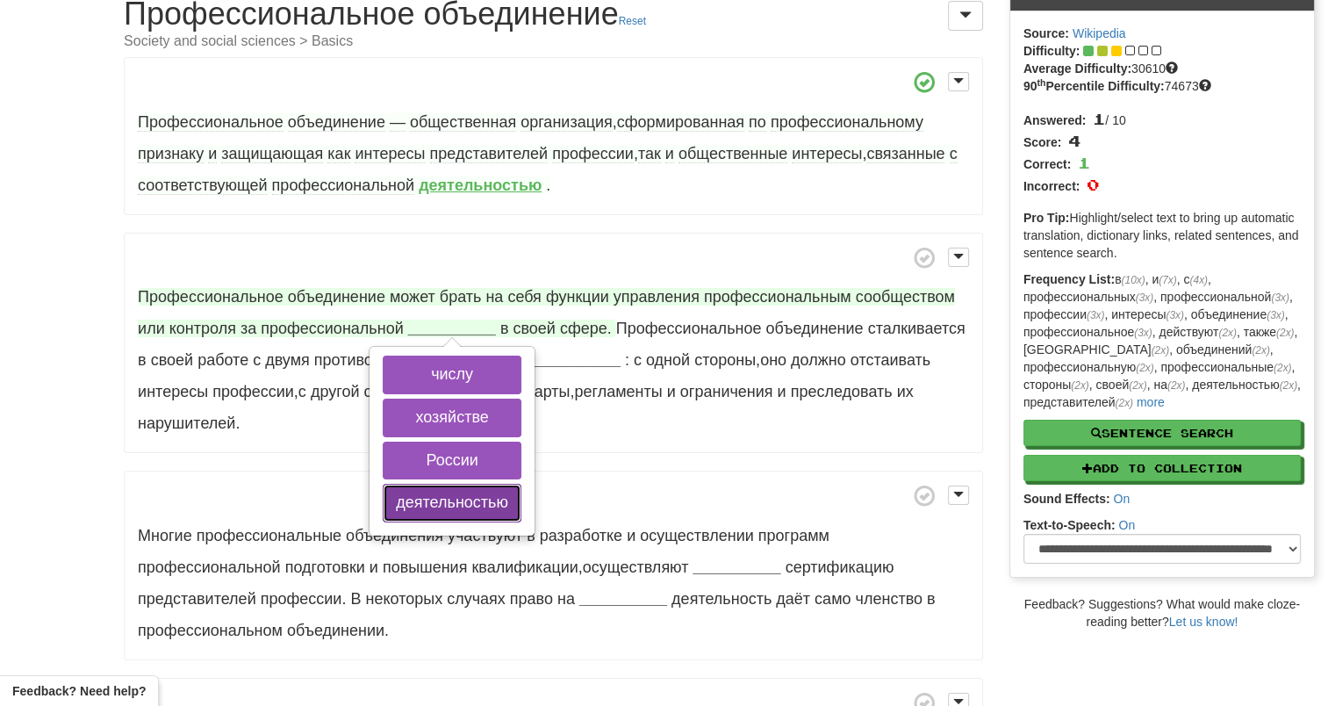
click at [447, 499] on button "деятельностью" at bounding box center [452, 503] width 139 height 39
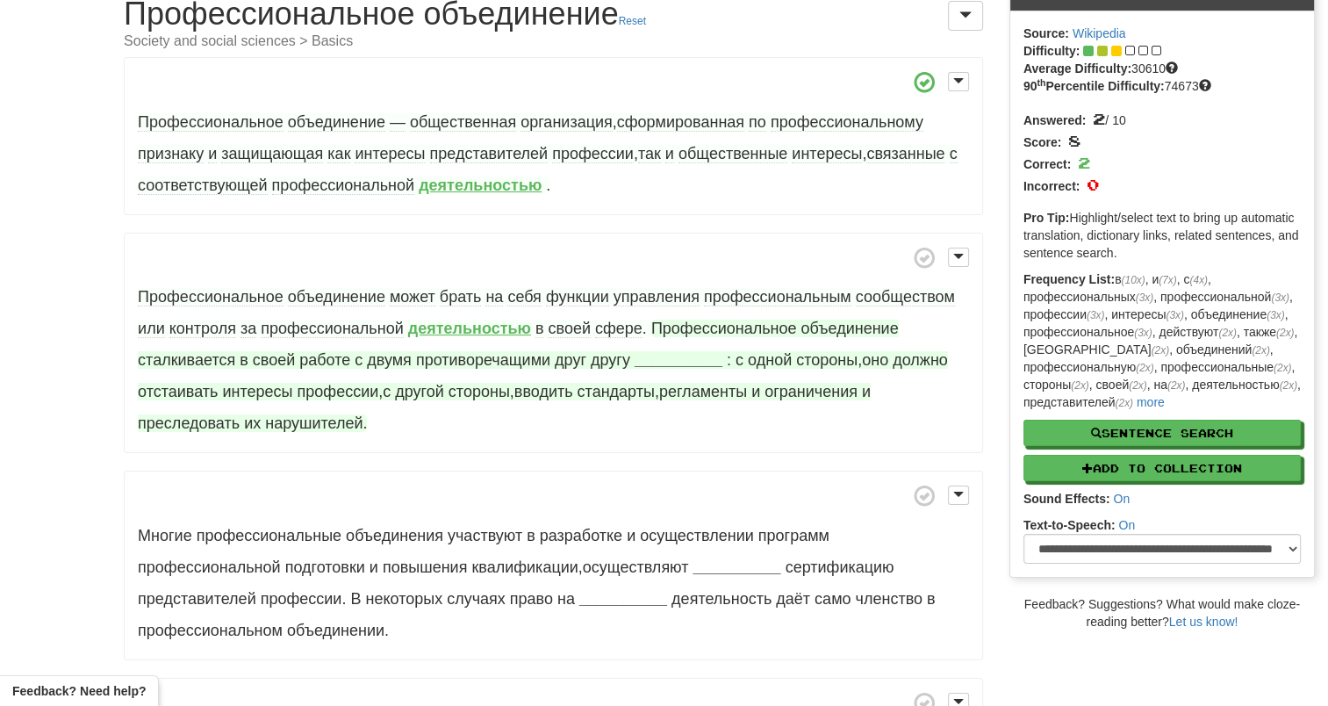
click at [685, 361] on strong "__________" at bounding box center [679, 360] width 88 height 18
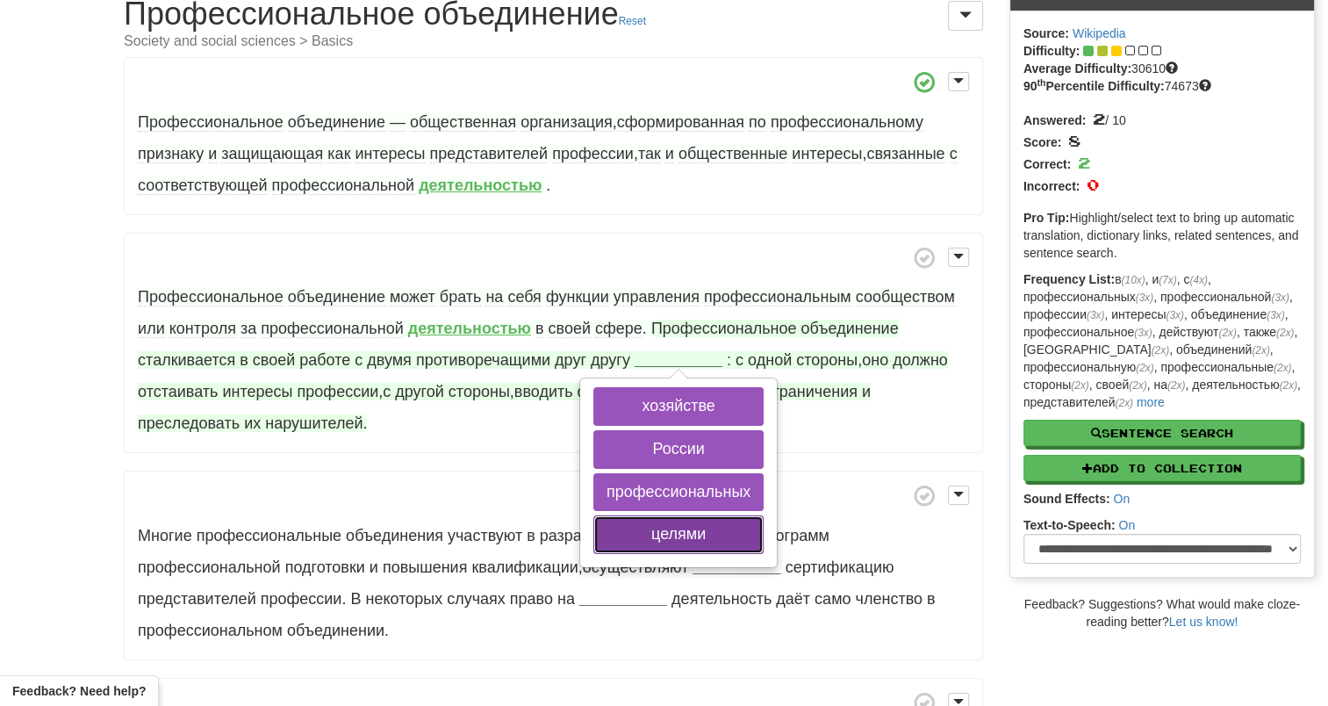
click at [667, 528] on button "целями" at bounding box center [678, 534] width 170 height 39
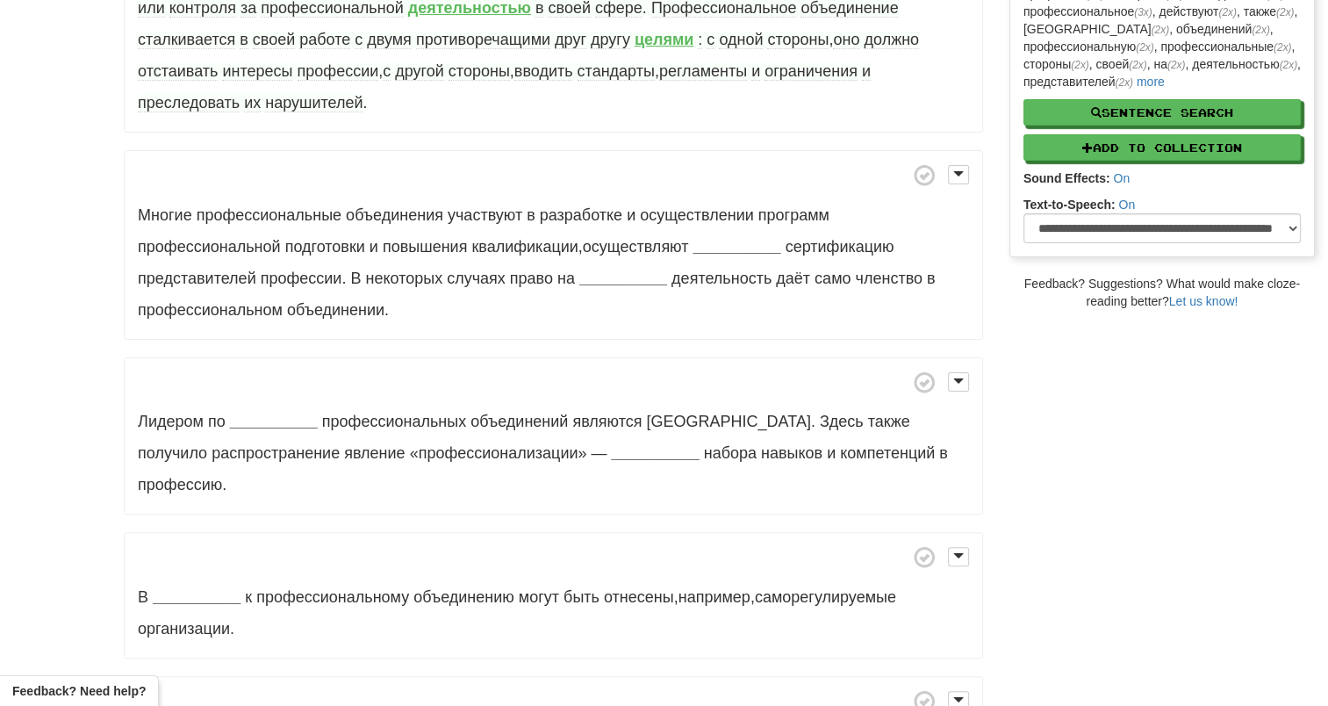
scroll to position [439, 0]
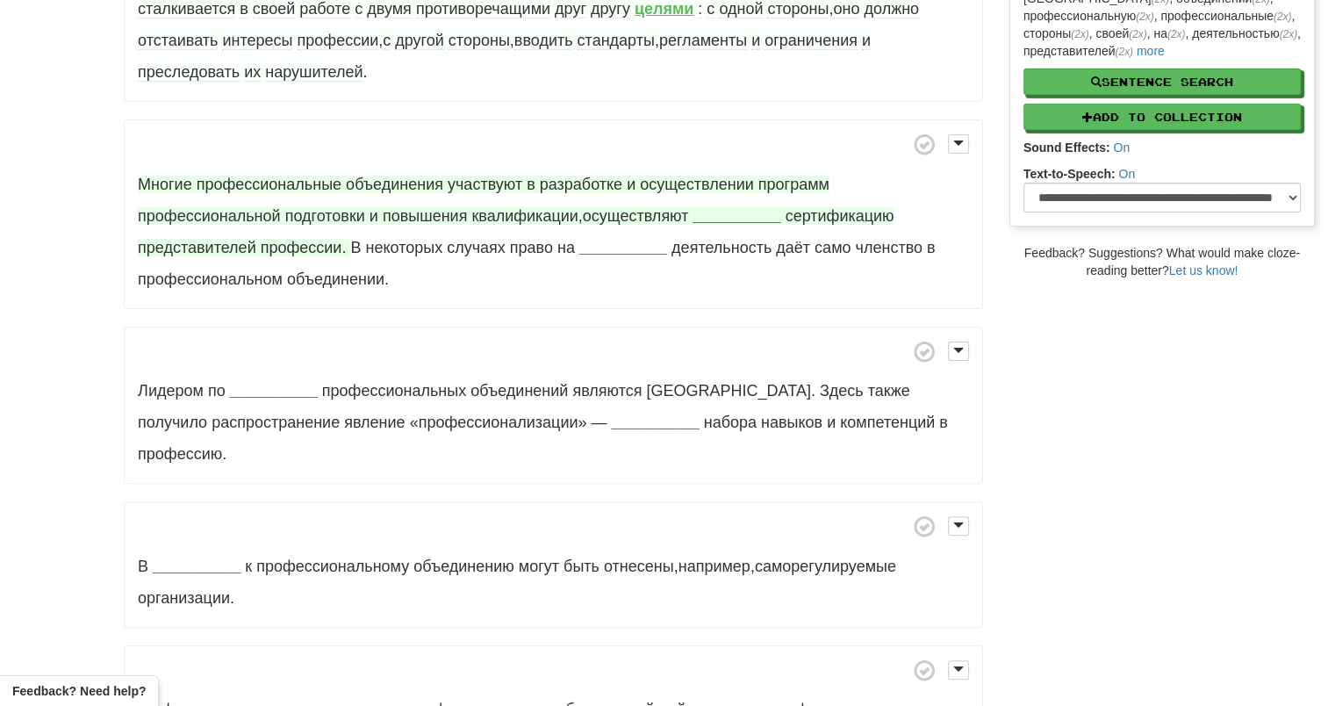
click at [736, 216] on strong "__________" at bounding box center [737, 216] width 88 height 18
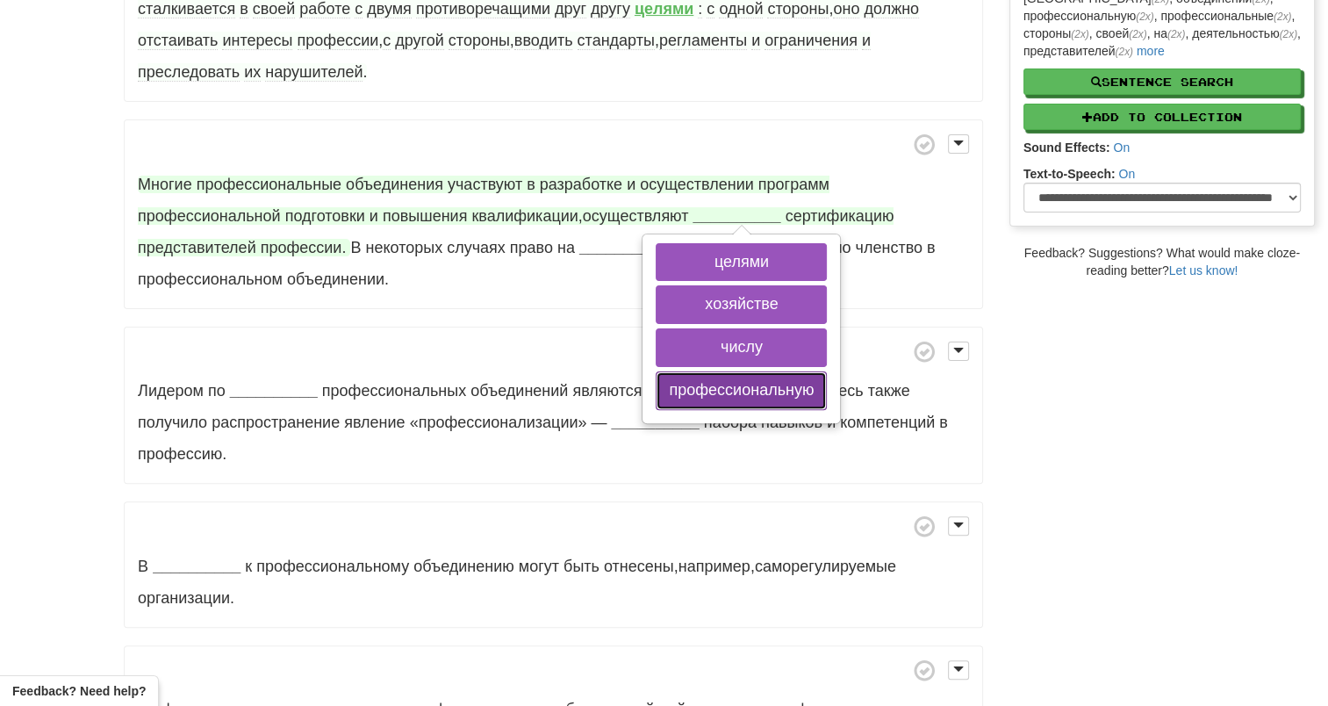
click at [738, 382] on button "профессиональную" at bounding box center [741, 390] width 171 height 39
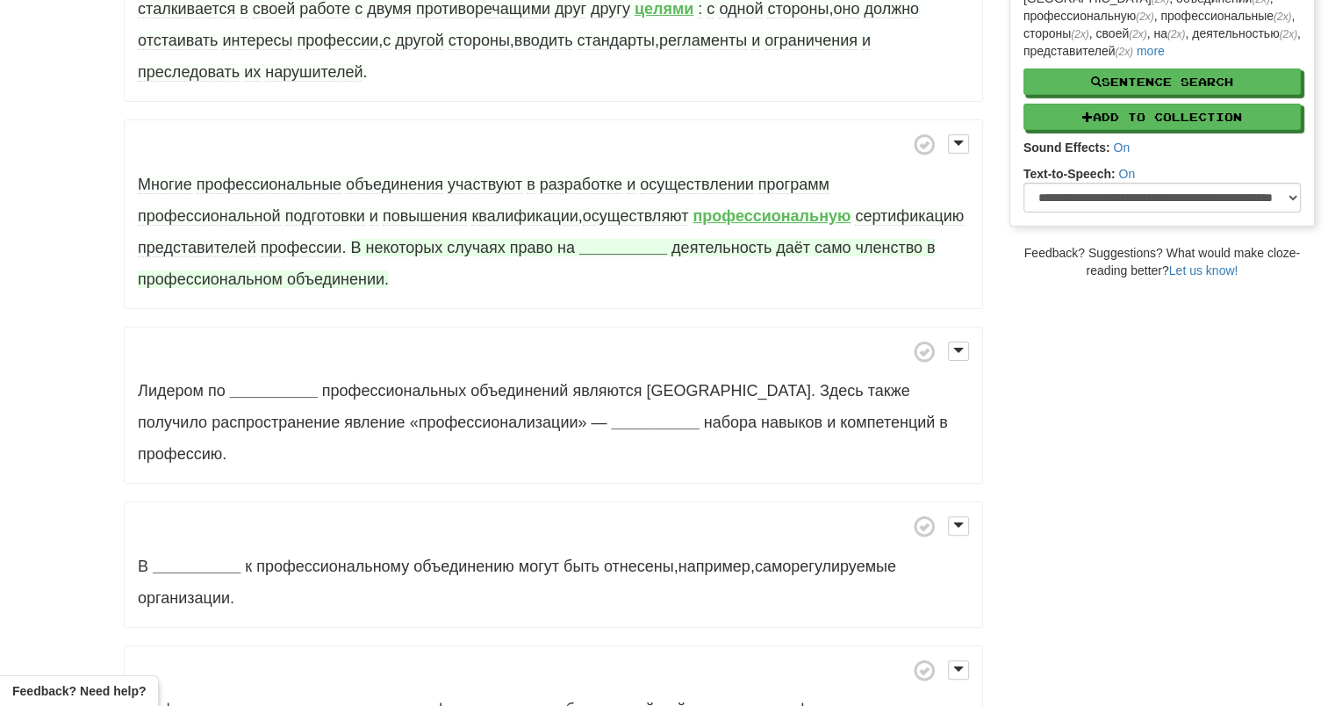
click at [605, 246] on strong "__________" at bounding box center [623, 248] width 88 height 18
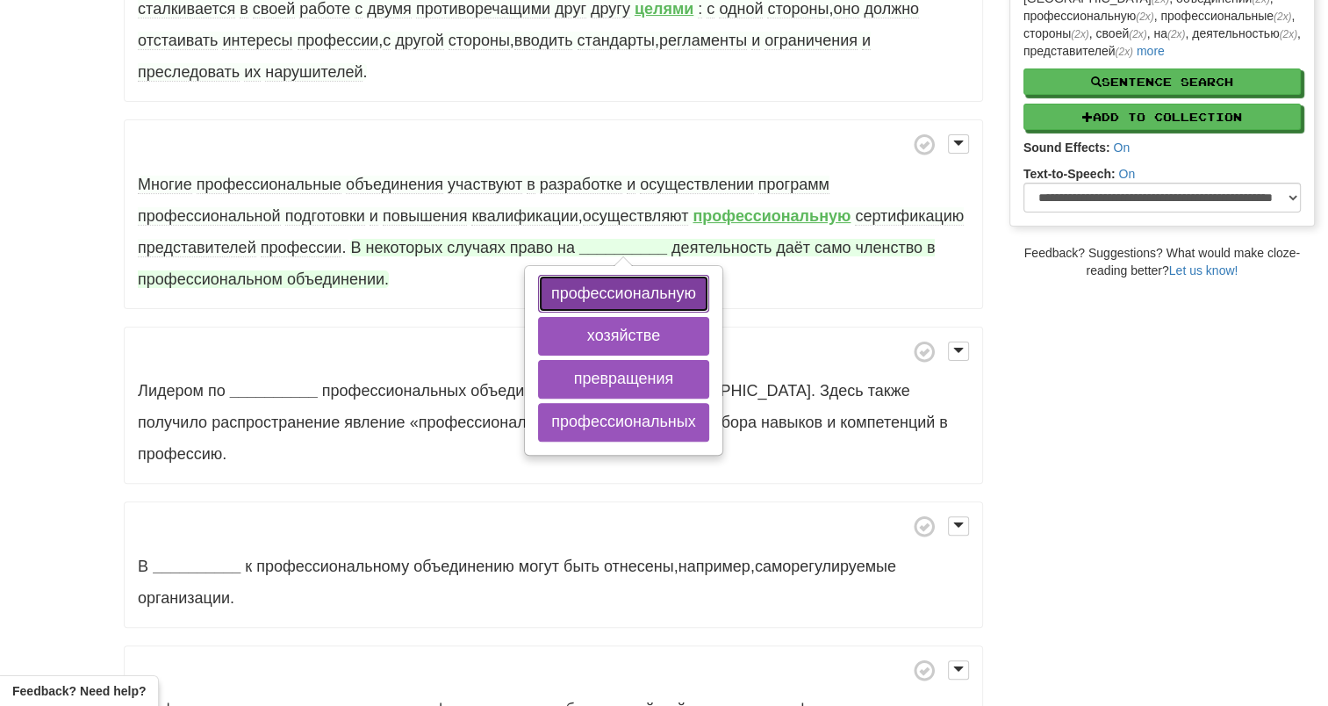
click at [593, 294] on button "профессиональную" at bounding box center [623, 294] width 171 height 39
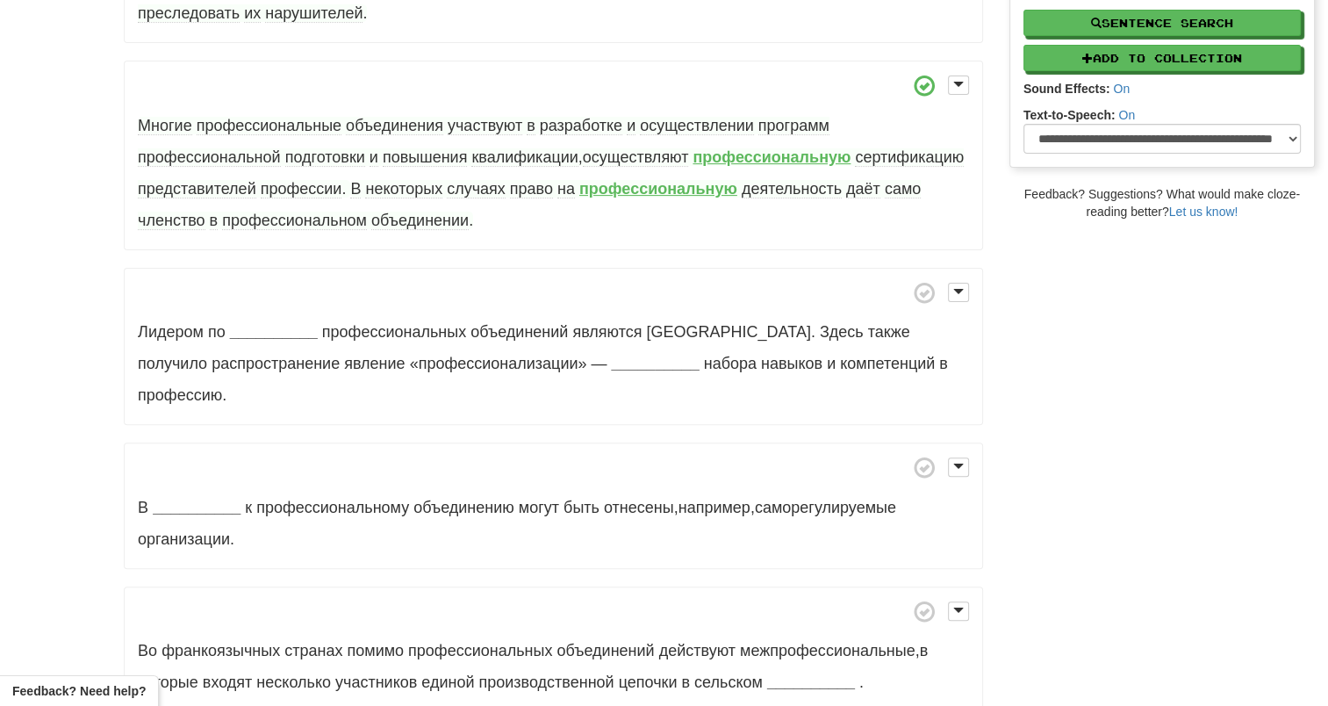
scroll to position [527, 0]
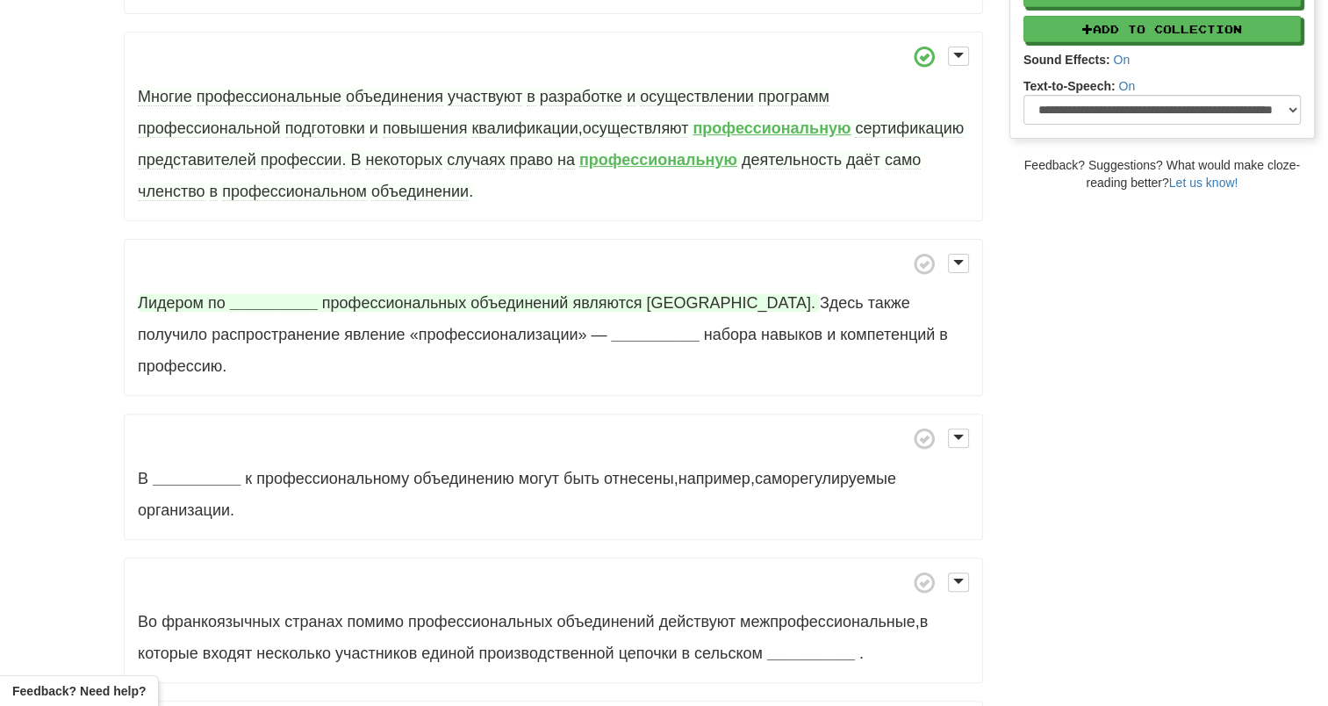
click at [242, 302] on strong "__________" at bounding box center [274, 303] width 88 height 18
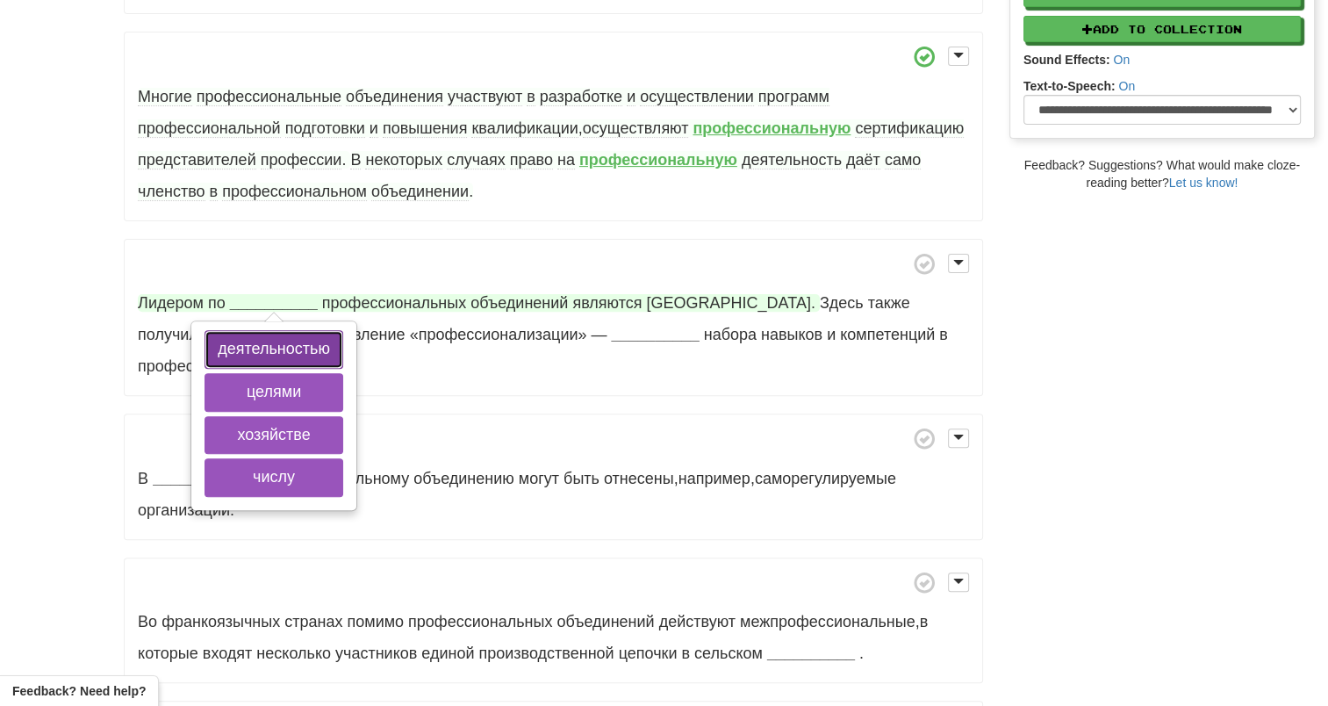
click at [238, 348] on button "деятельностью" at bounding box center [274, 349] width 139 height 39
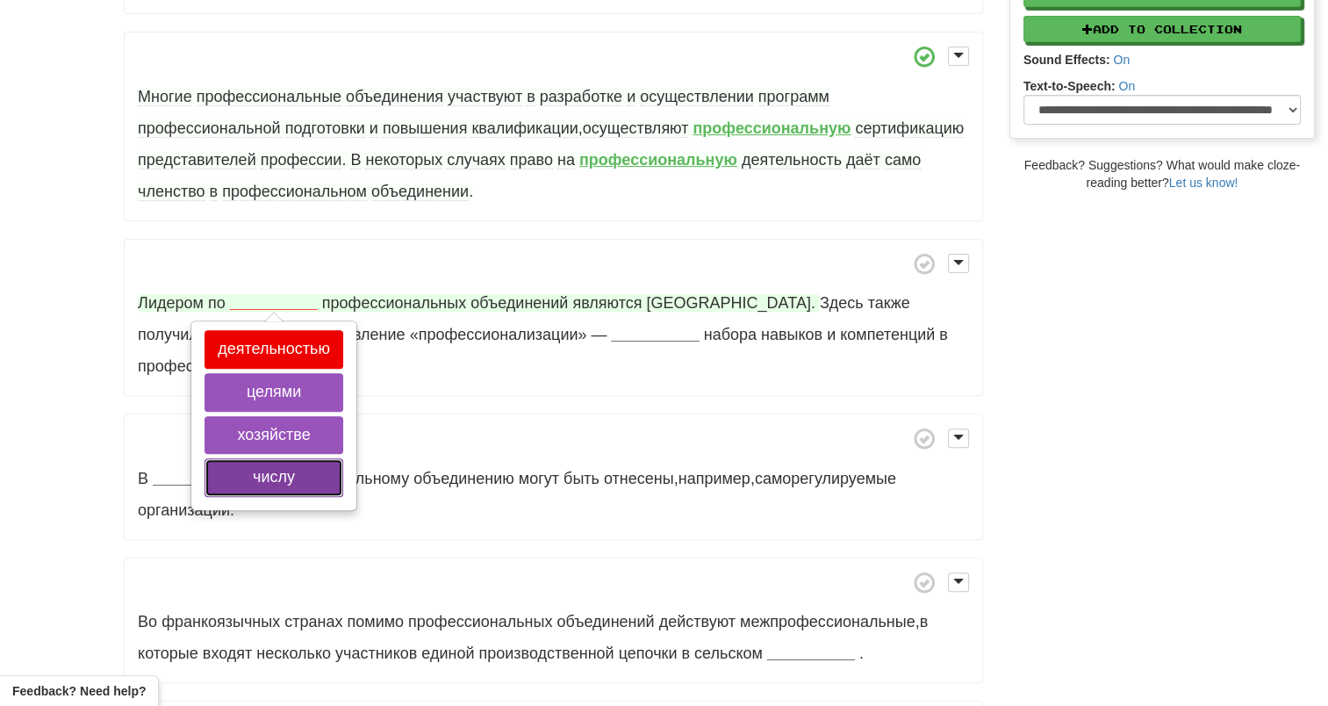
click at [246, 463] on button "числу" at bounding box center [274, 477] width 139 height 39
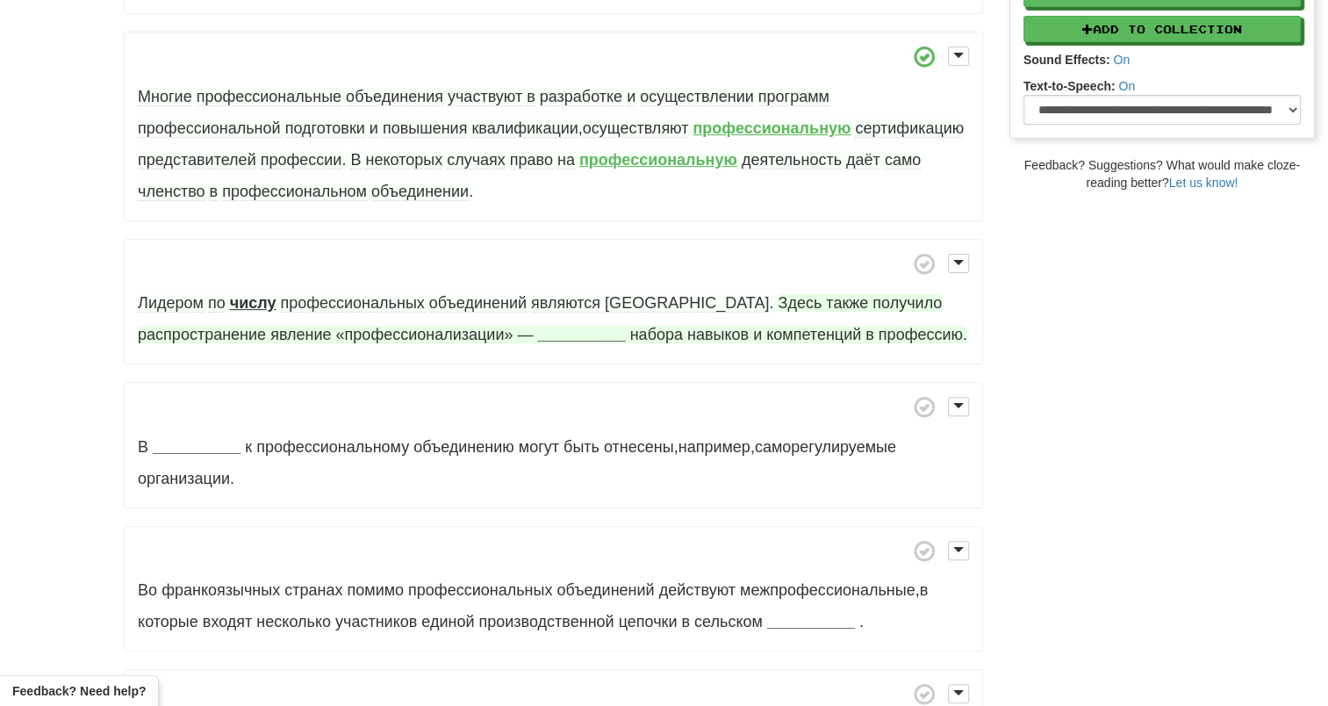
click at [537, 334] on strong "__________" at bounding box center [581, 335] width 88 height 18
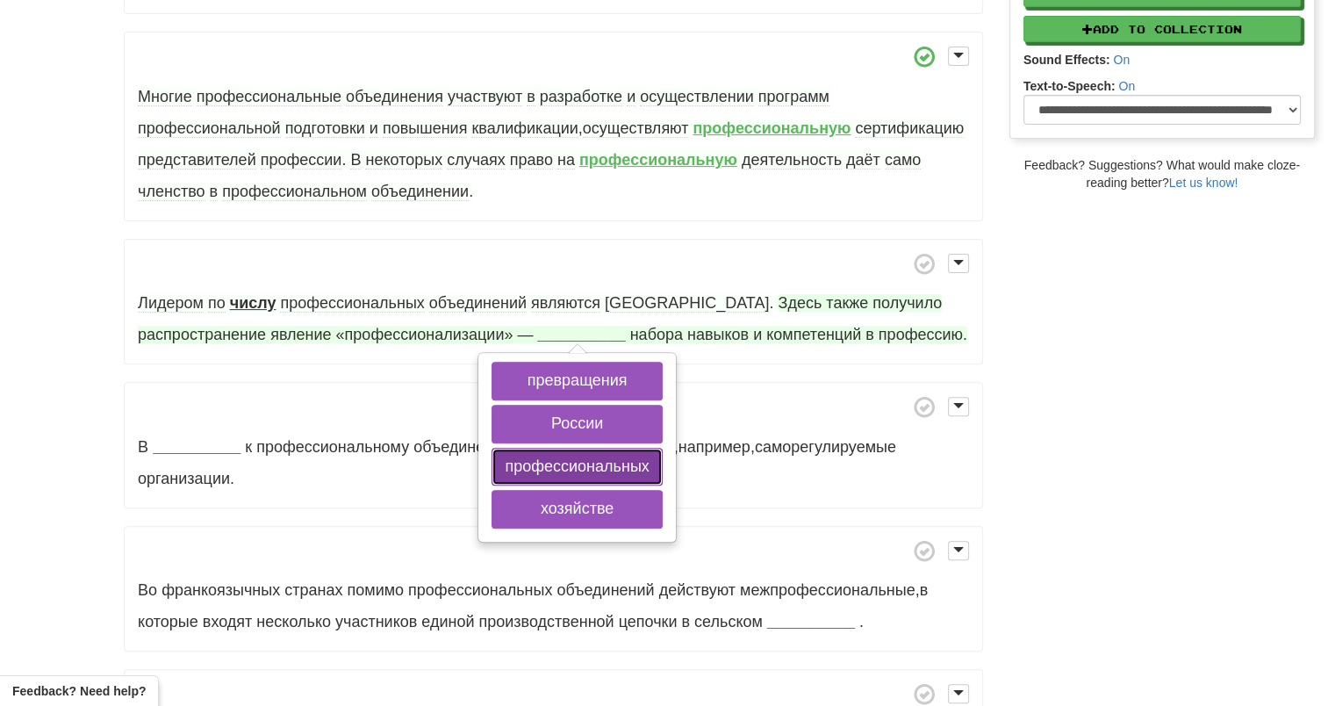
click at [492, 468] on button "профессиональных" at bounding box center [577, 467] width 170 height 39
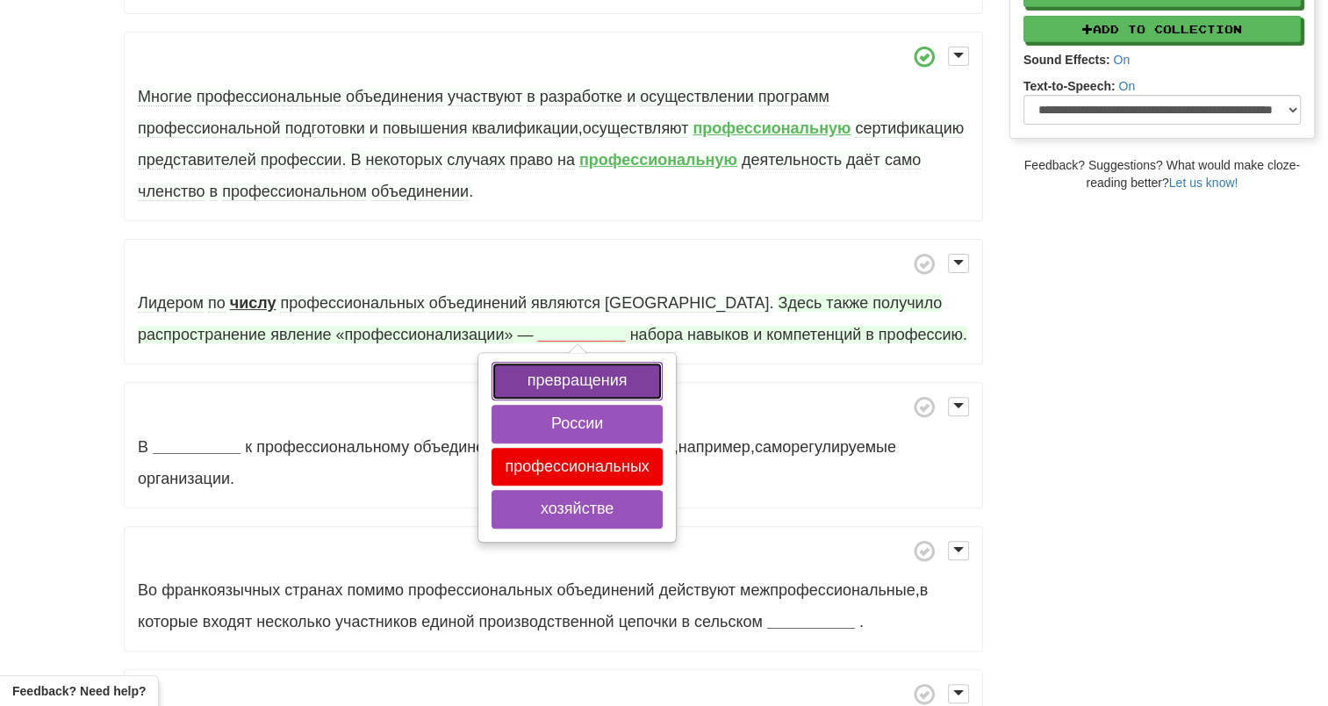
click at [492, 376] on button "превращения" at bounding box center [577, 381] width 170 height 39
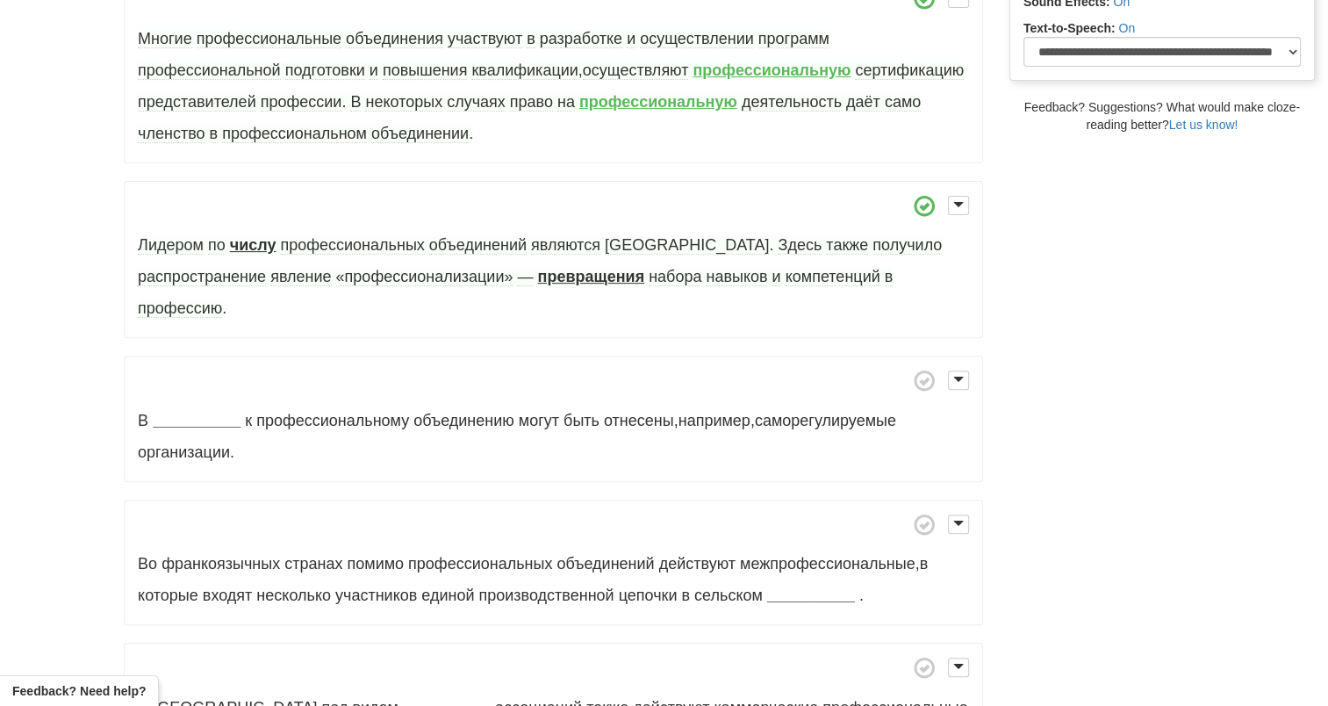
scroll to position [702, 0]
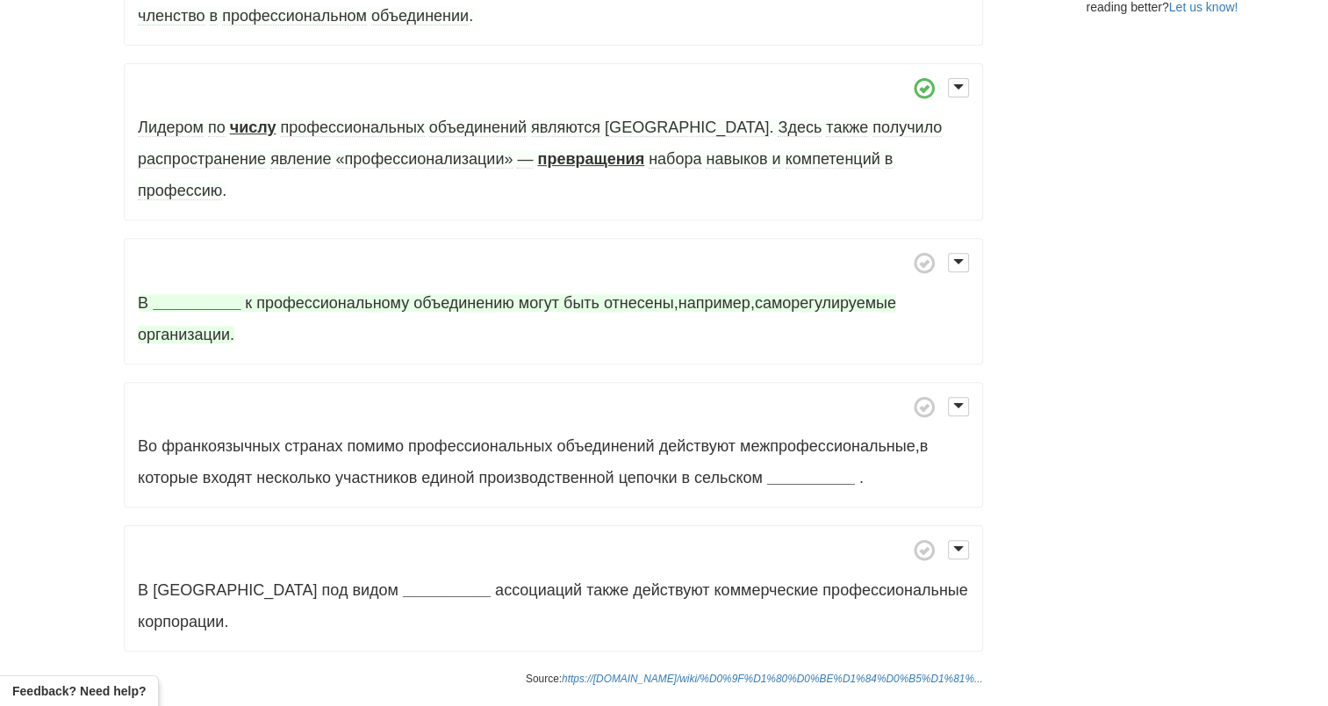
click at [190, 294] on strong "__________" at bounding box center [197, 303] width 88 height 18
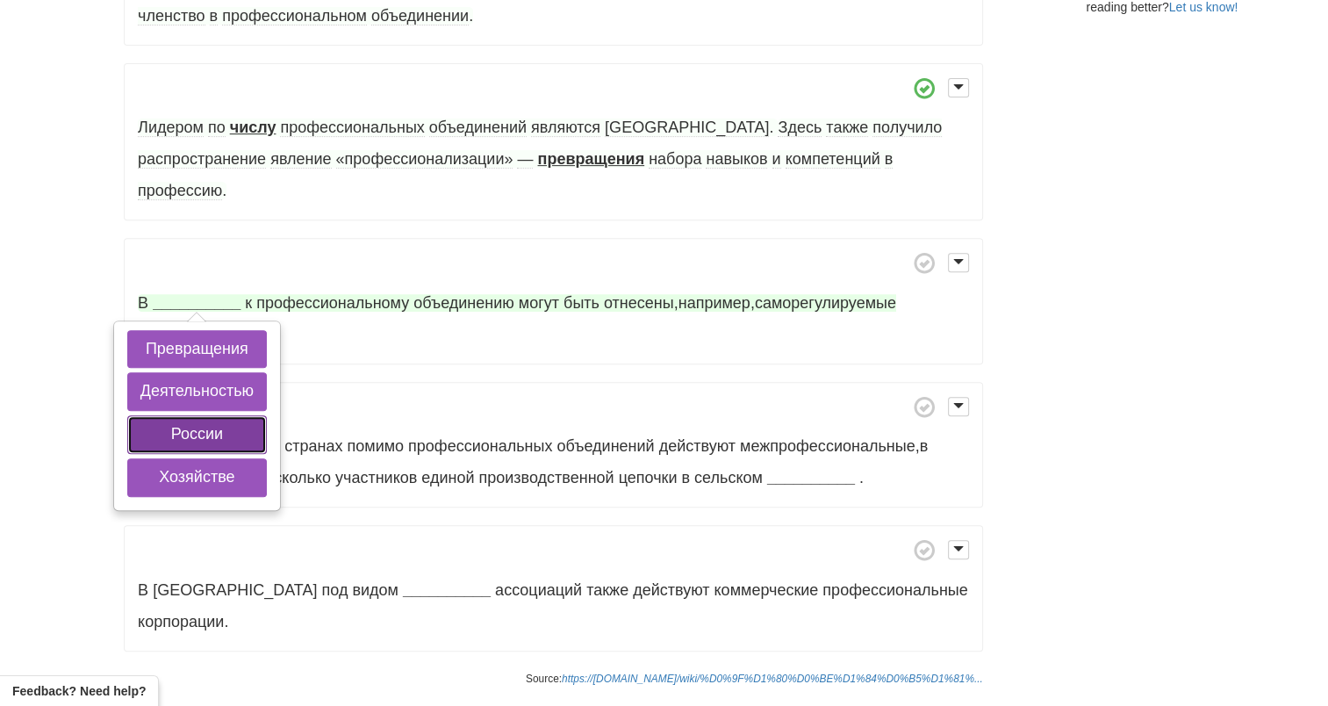
click at [167, 415] on button "России" at bounding box center [197, 434] width 140 height 39
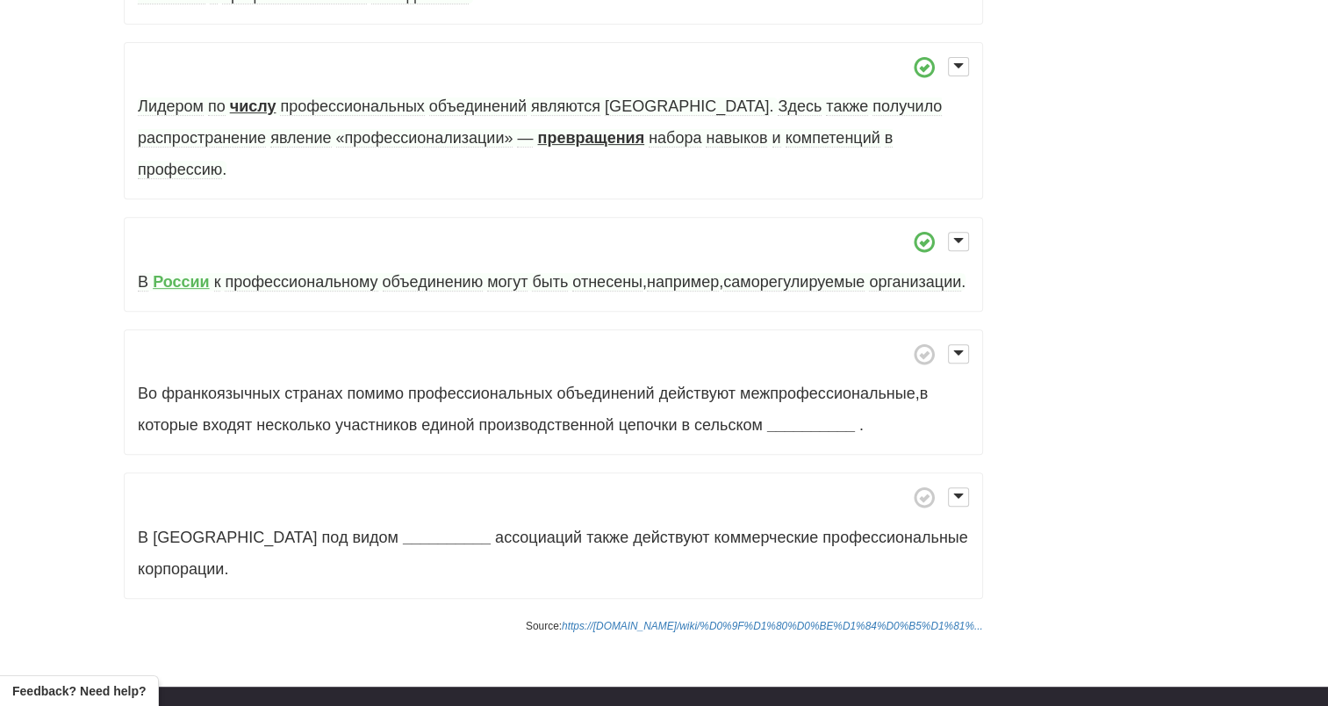
scroll to position [790, 0]
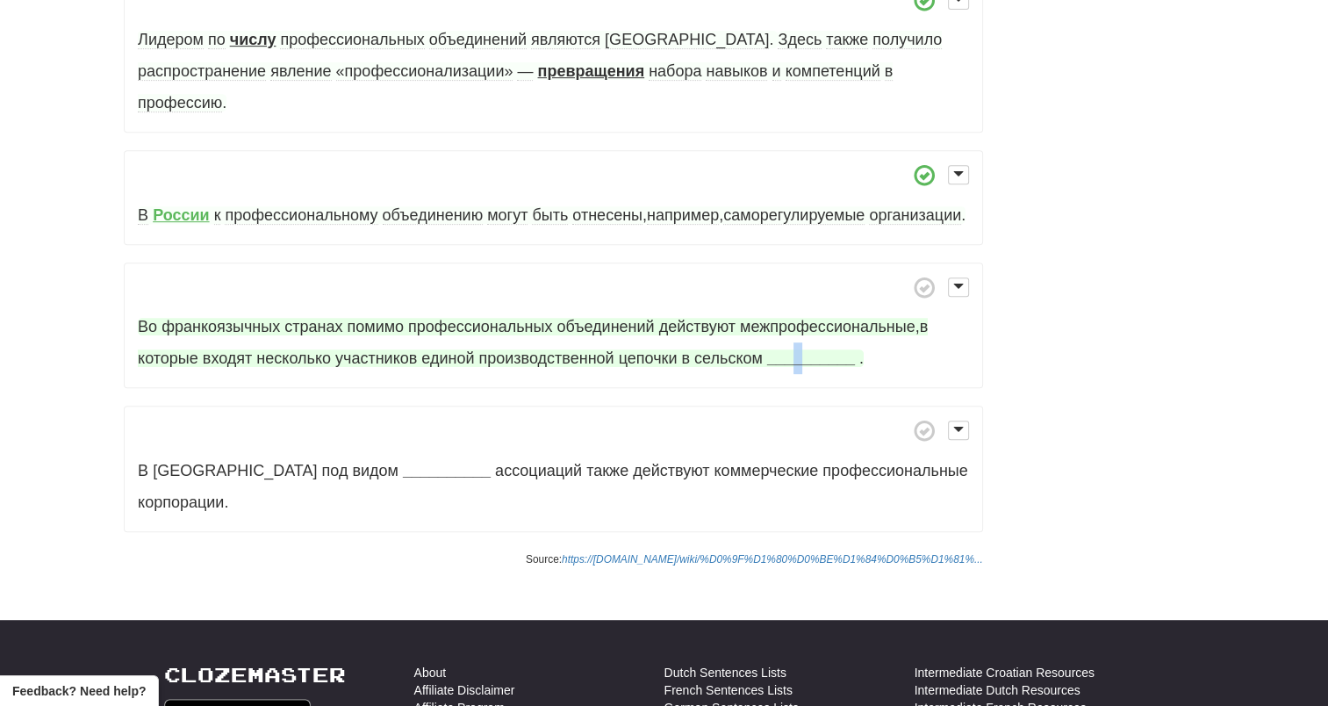
click at [797, 358] on strong "__________" at bounding box center [811, 358] width 88 height 18
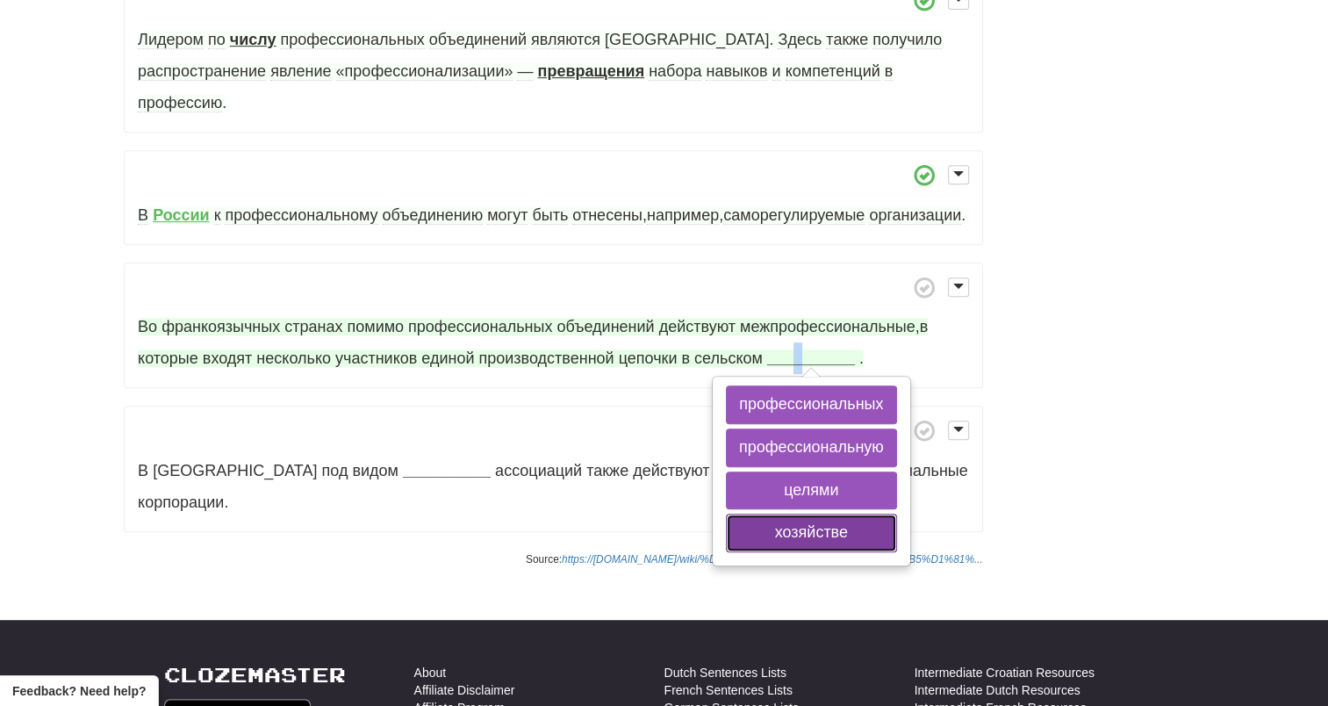
click at [782, 528] on button "хозяйстве" at bounding box center [811, 532] width 171 height 39
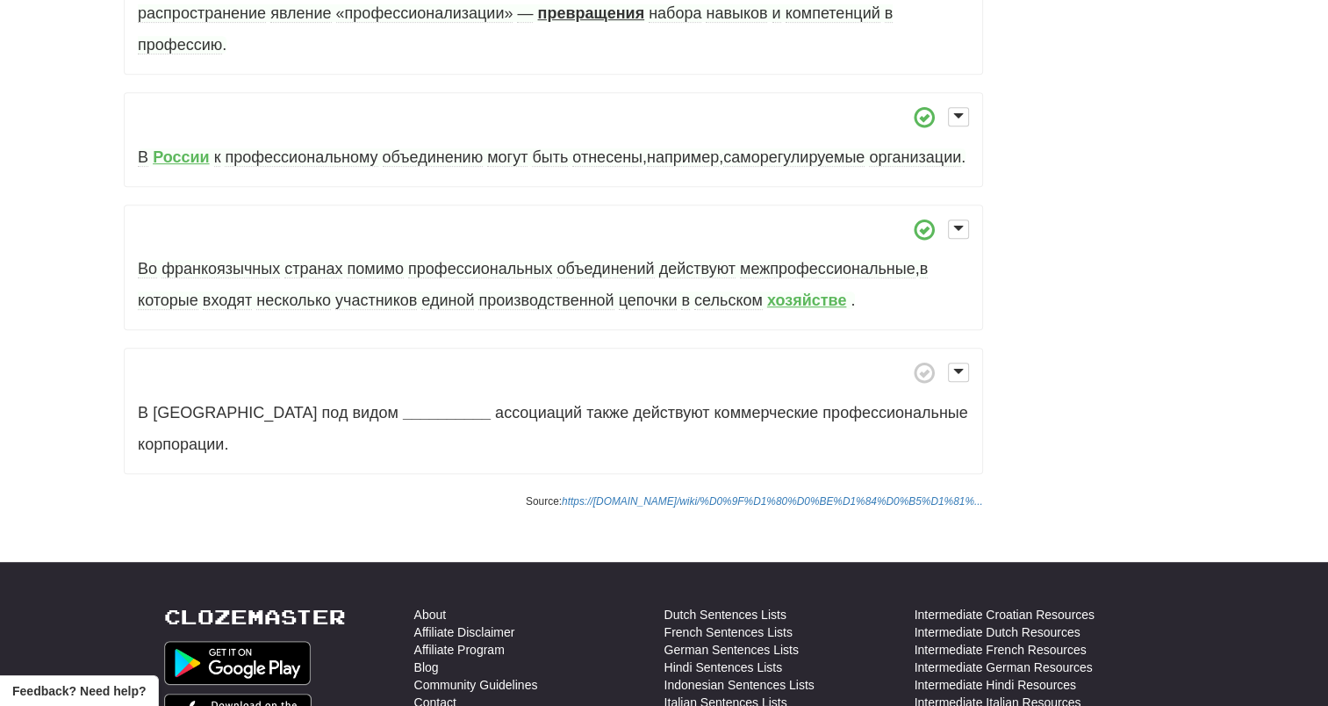
scroll to position [878, 0]
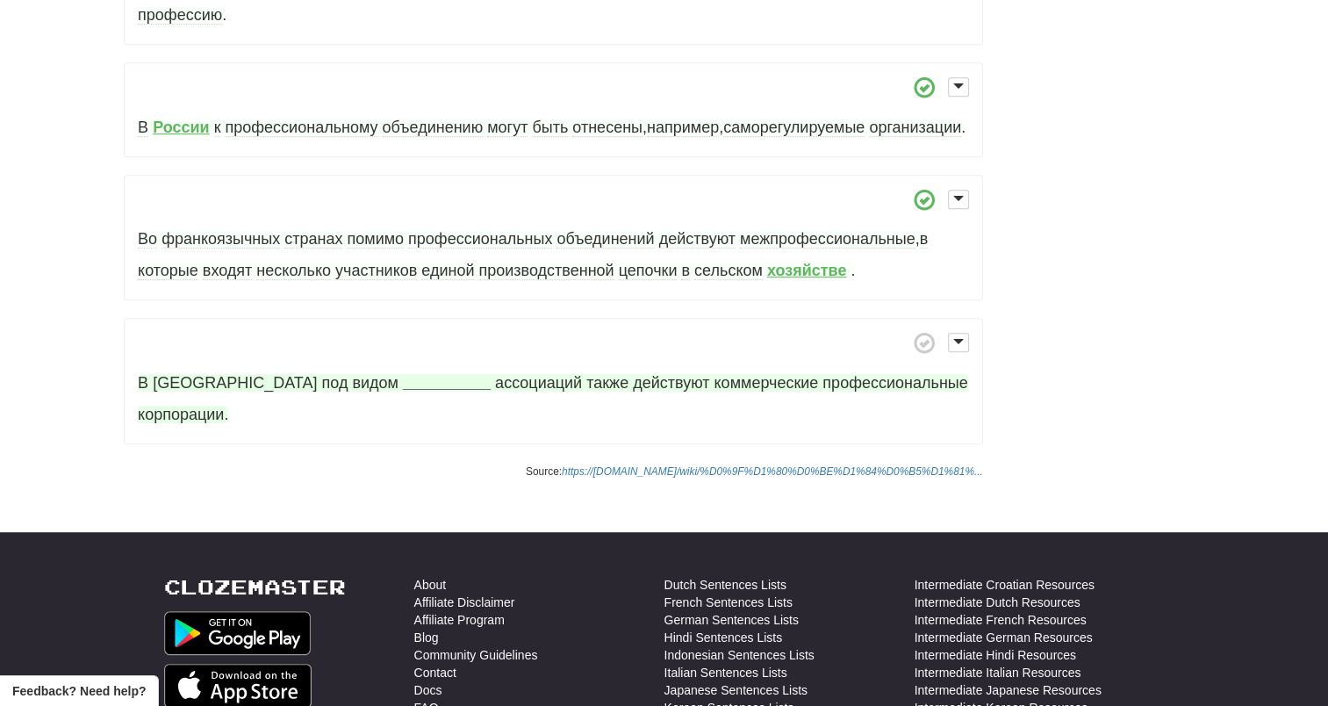
click at [403, 381] on strong "__________" at bounding box center [447, 383] width 88 height 18
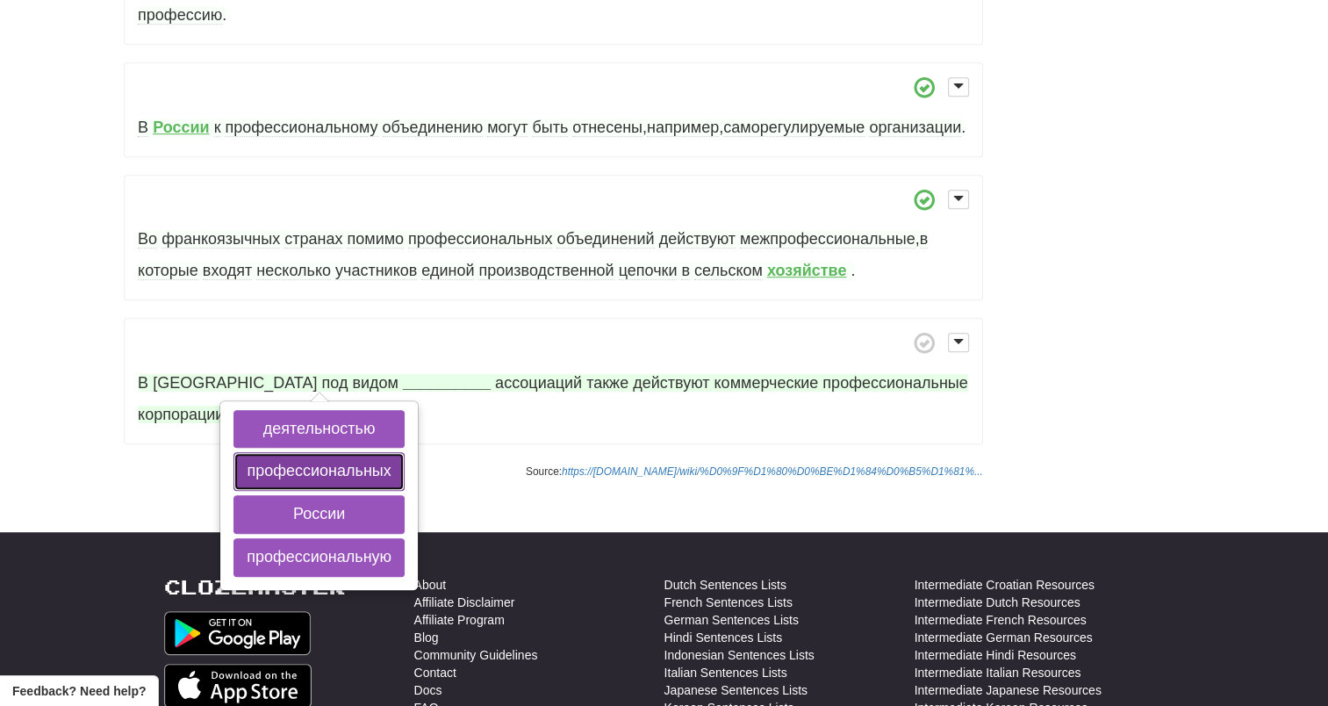
click at [337, 473] on button "профессиональных" at bounding box center [318, 471] width 171 height 39
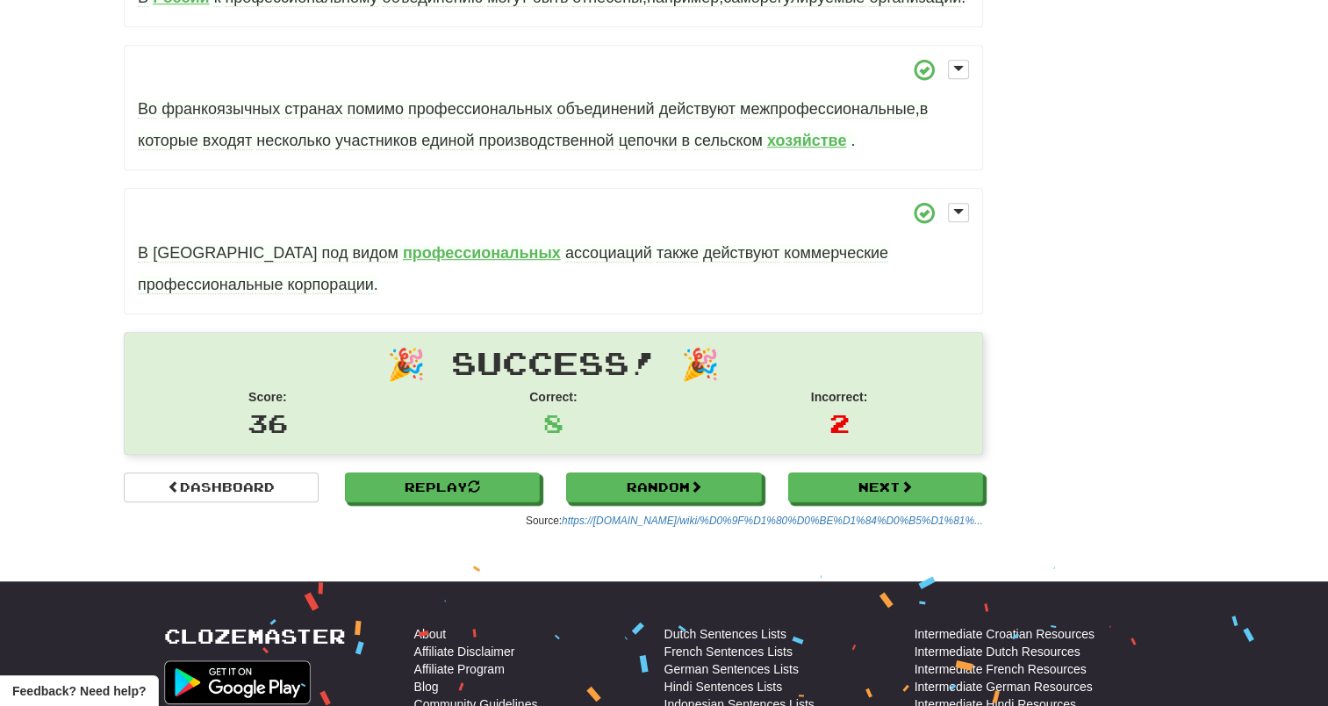
scroll to position [1086, 0]
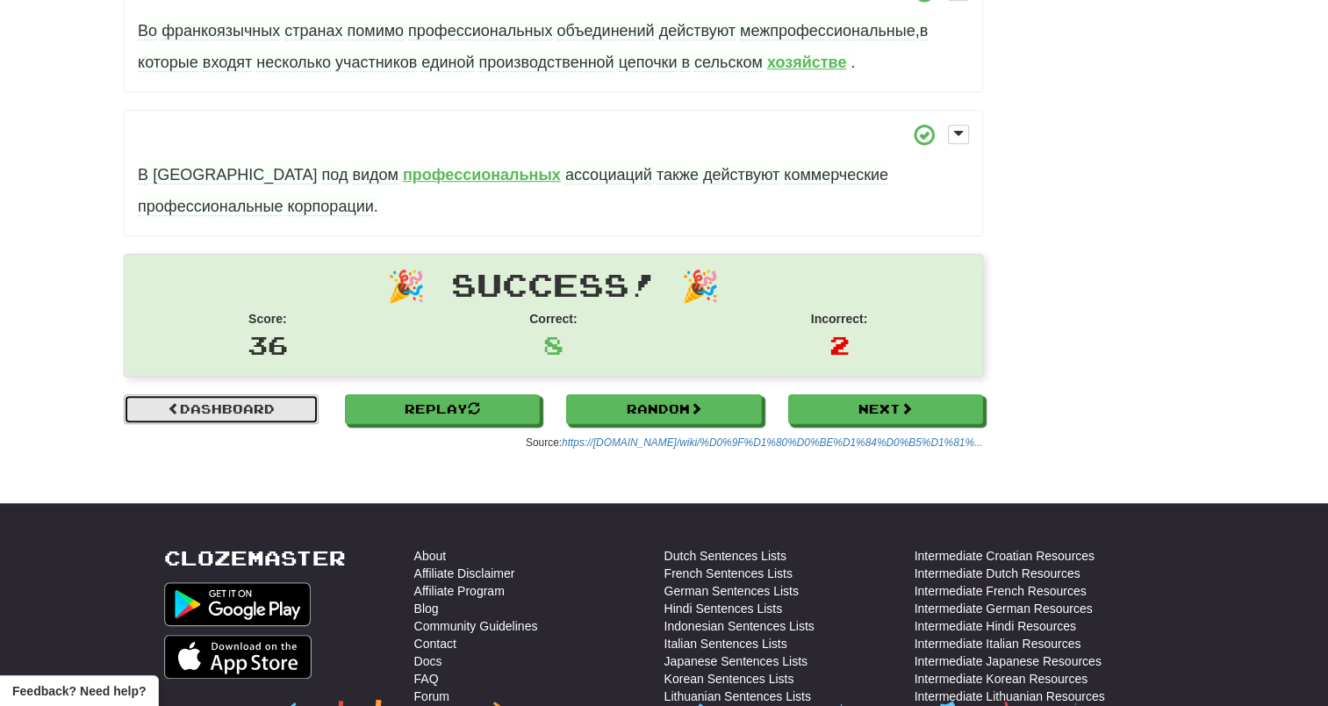
click at [254, 401] on link "Dashboard" at bounding box center [221, 409] width 195 height 30
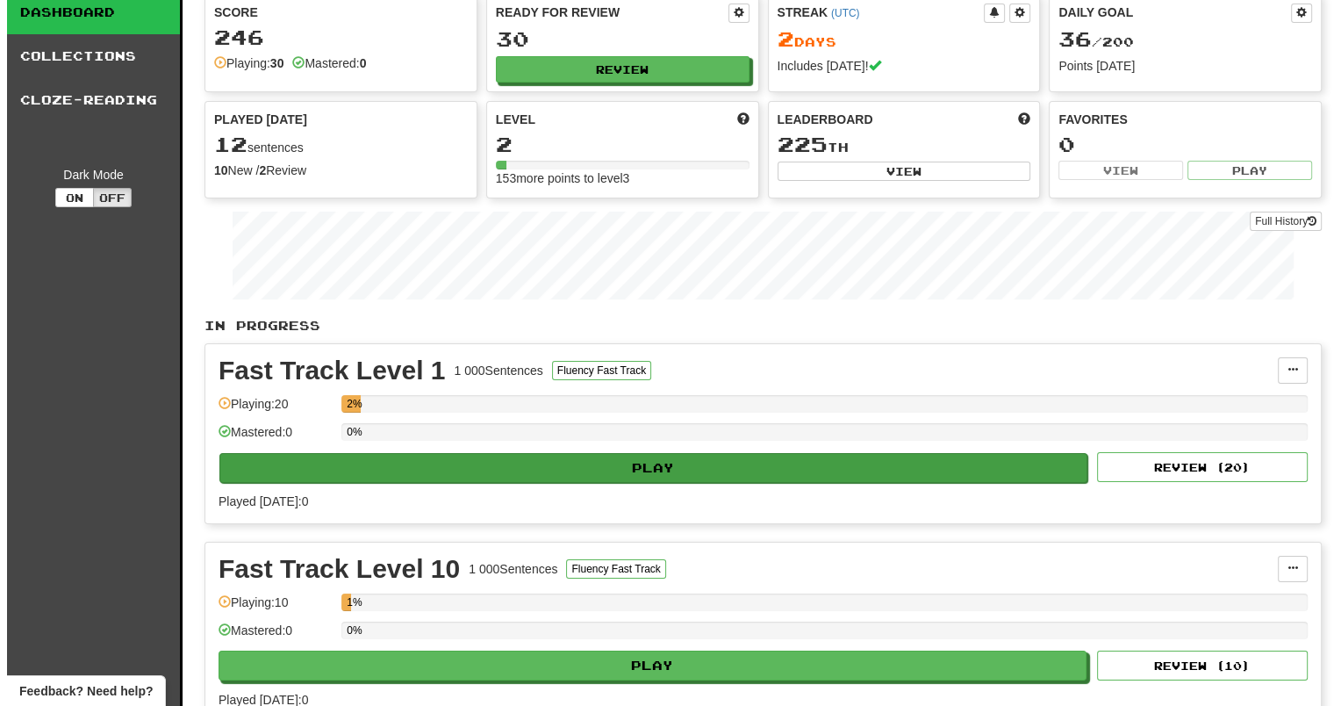
scroll to position [88, 0]
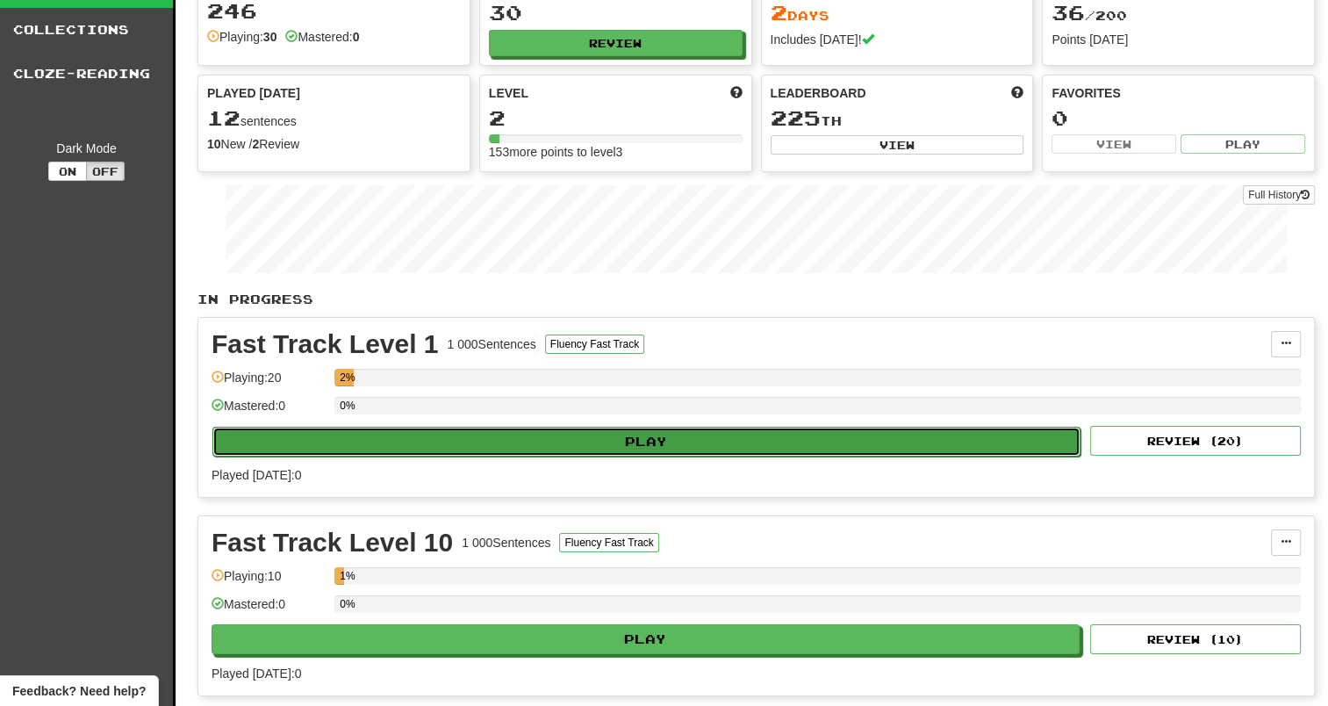
click at [544, 440] on button "Play" at bounding box center [646, 442] width 868 height 30
select select "**"
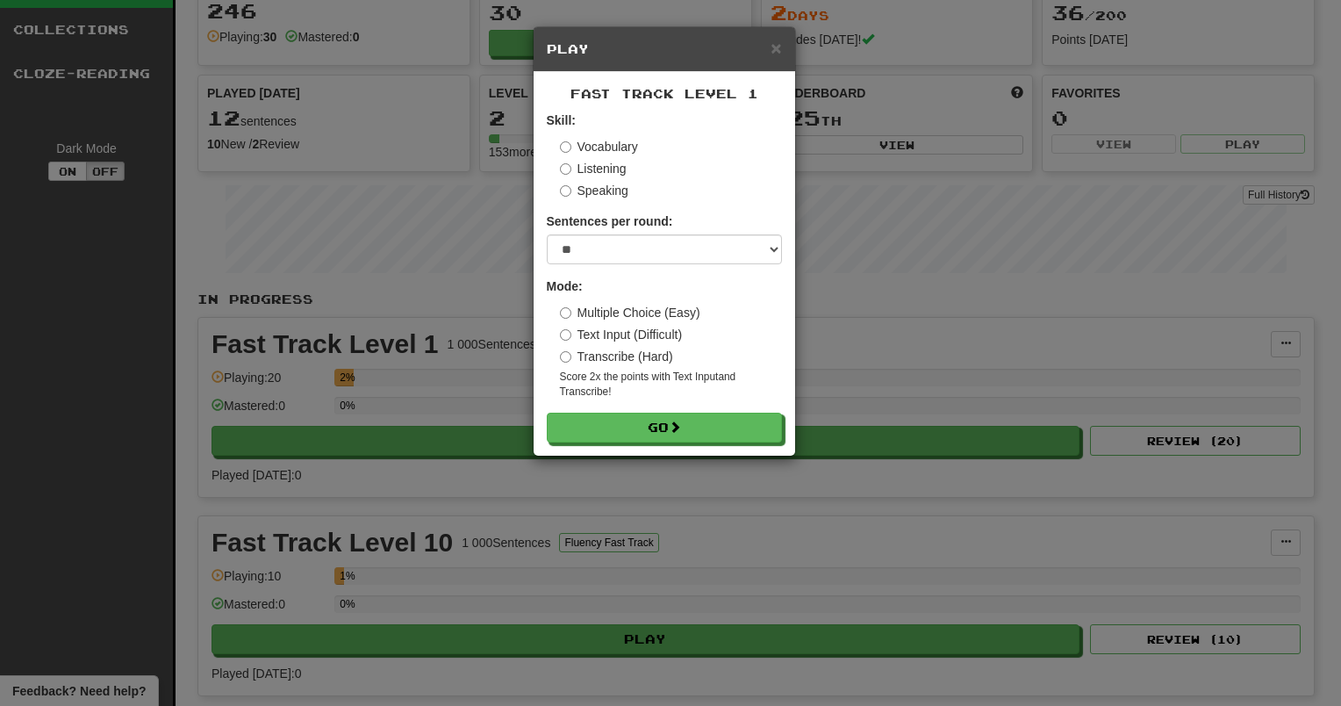
click at [604, 443] on div "Fast Track Level 1 Skill: Vocabulary Listening Speaking Sentences per round: * …" at bounding box center [665, 264] width 262 height 384
click at [689, 433] on button "Go" at bounding box center [665, 428] width 235 height 30
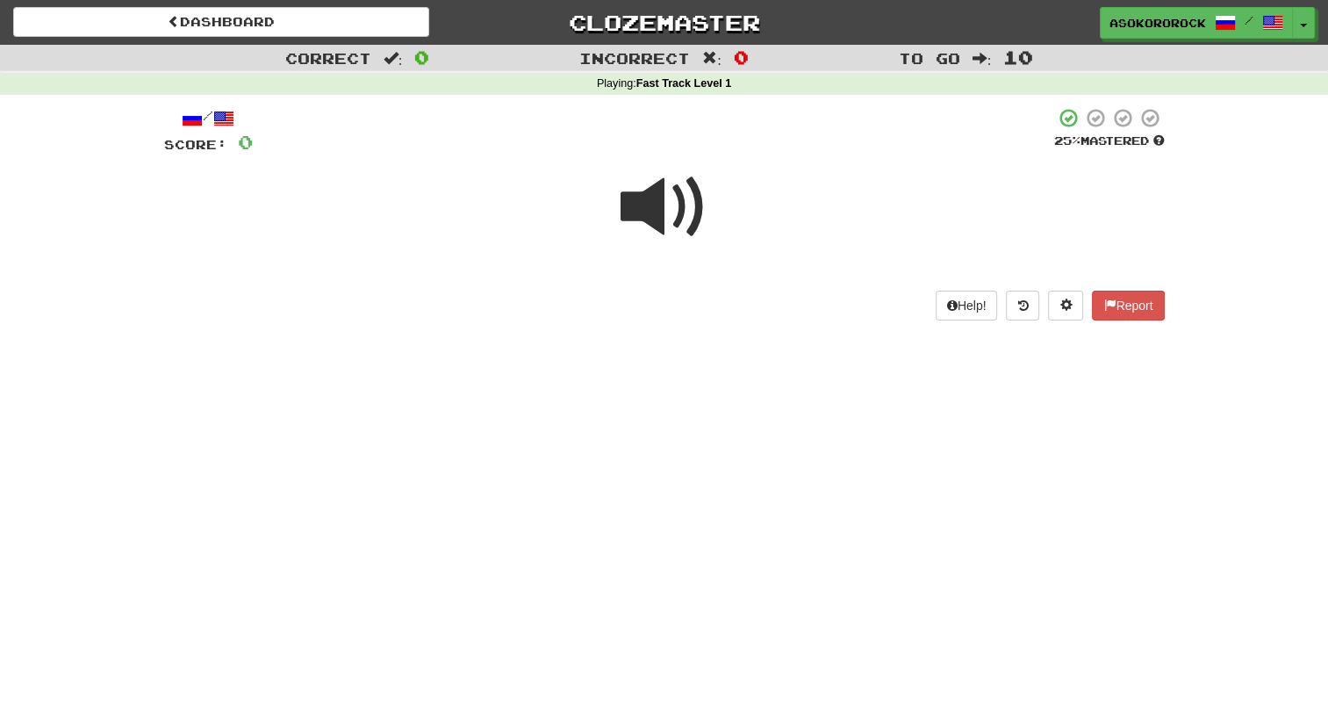
click at [644, 200] on span at bounding box center [665, 207] width 88 height 88
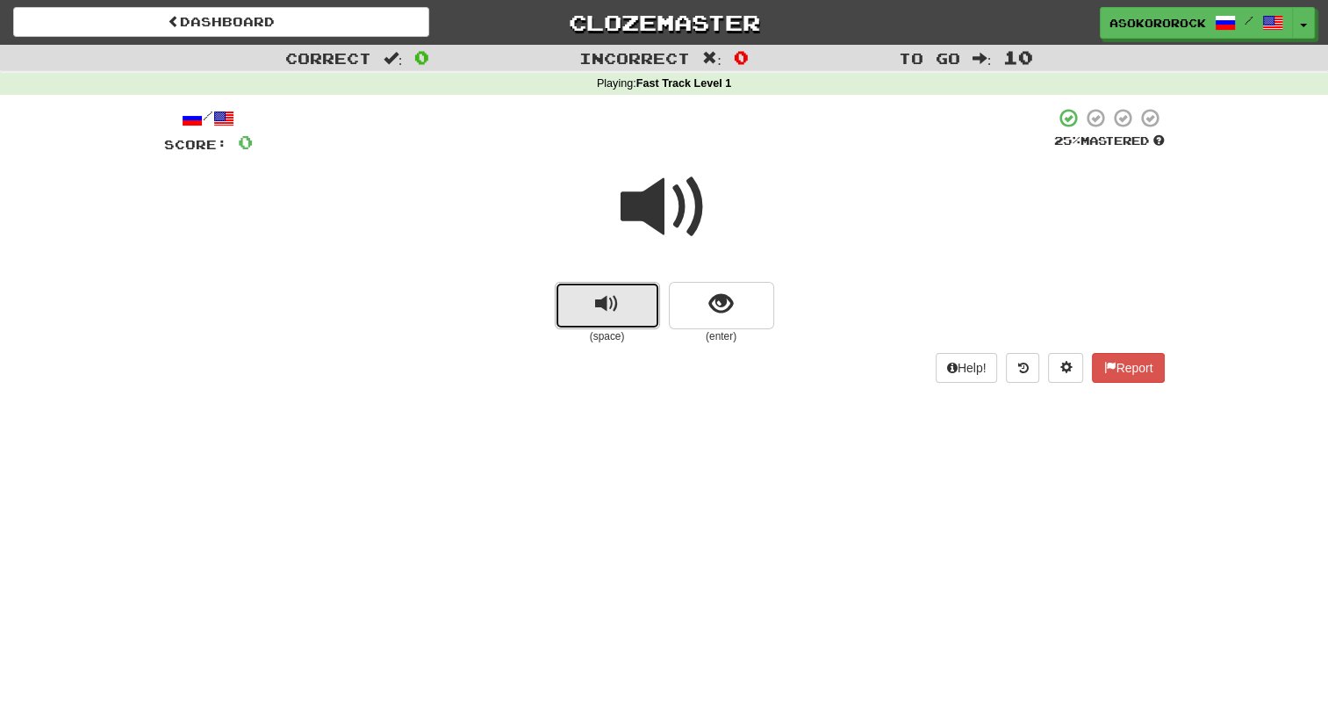
click at [604, 295] on span "replay audio" at bounding box center [607, 304] width 24 height 24
click at [729, 308] on span "show sentence" at bounding box center [721, 304] width 24 height 24
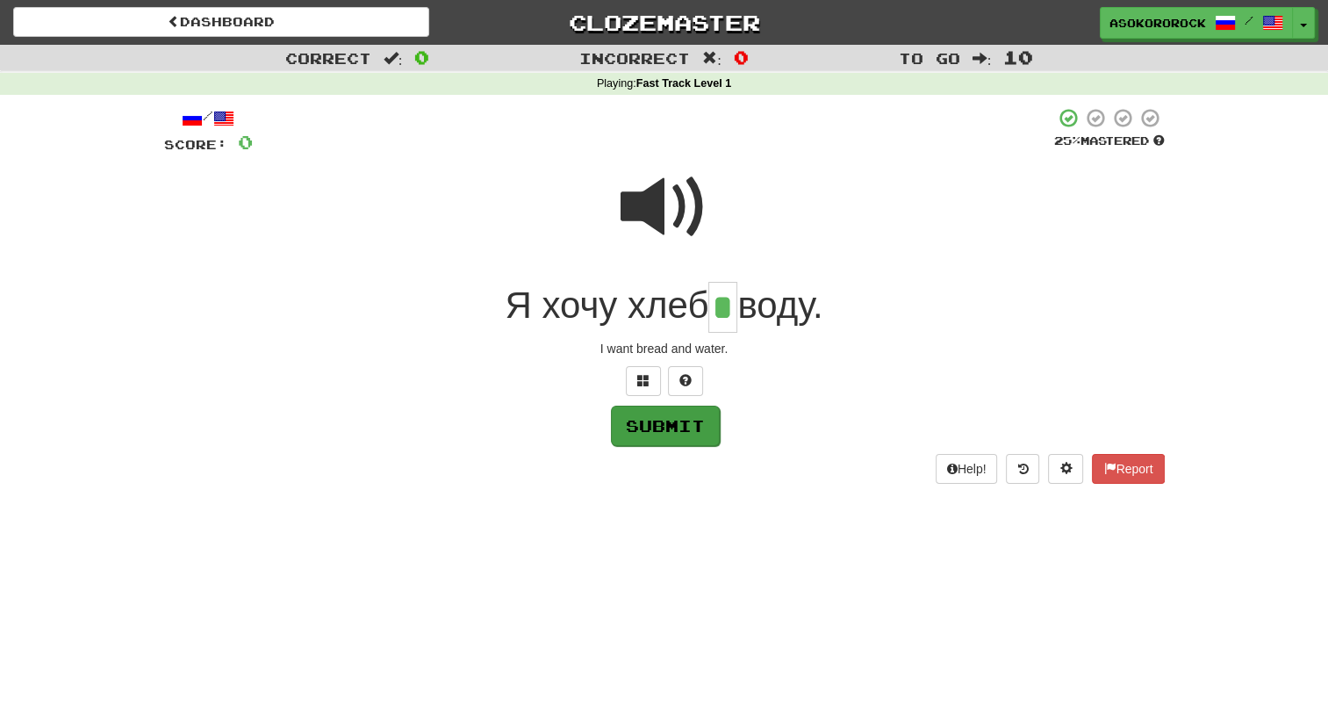
type input "*"
click at [691, 420] on button "Submit" at bounding box center [665, 426] width 109 height 40
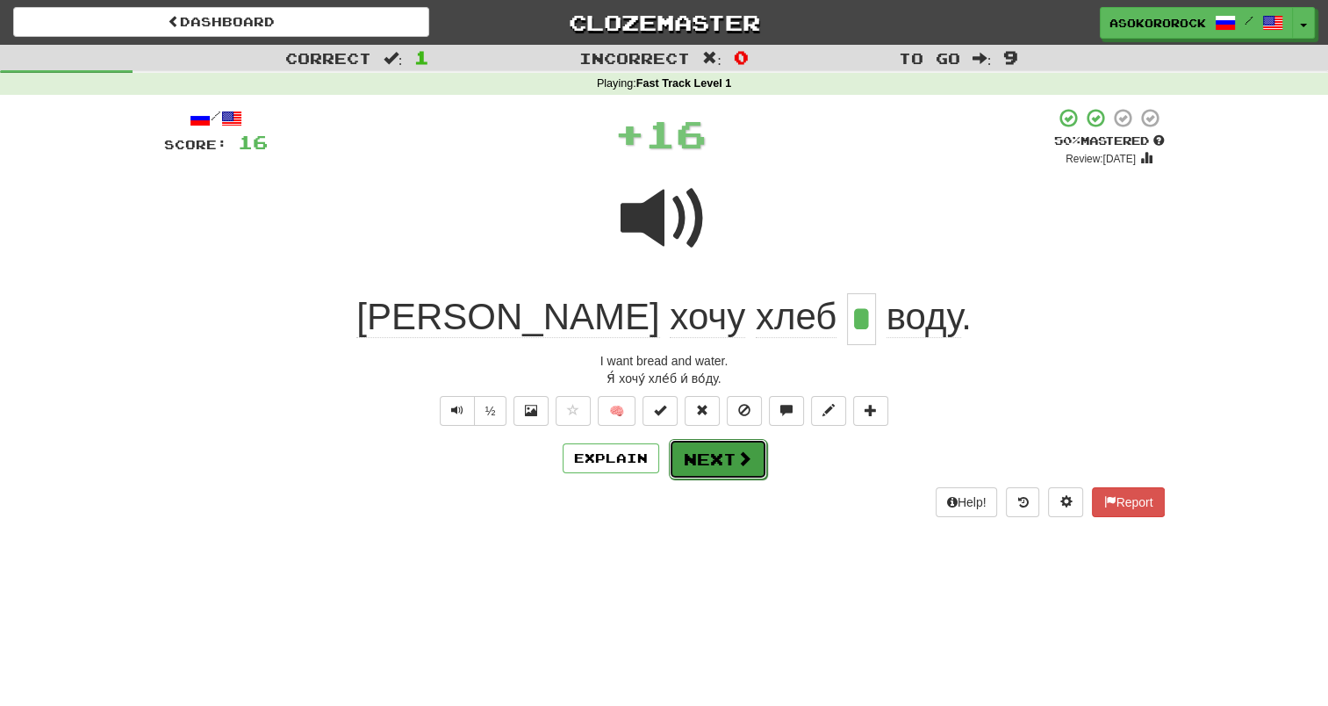
click at [692, 444] on button "Next" at bounding box center [718, 459] width 98 height 40
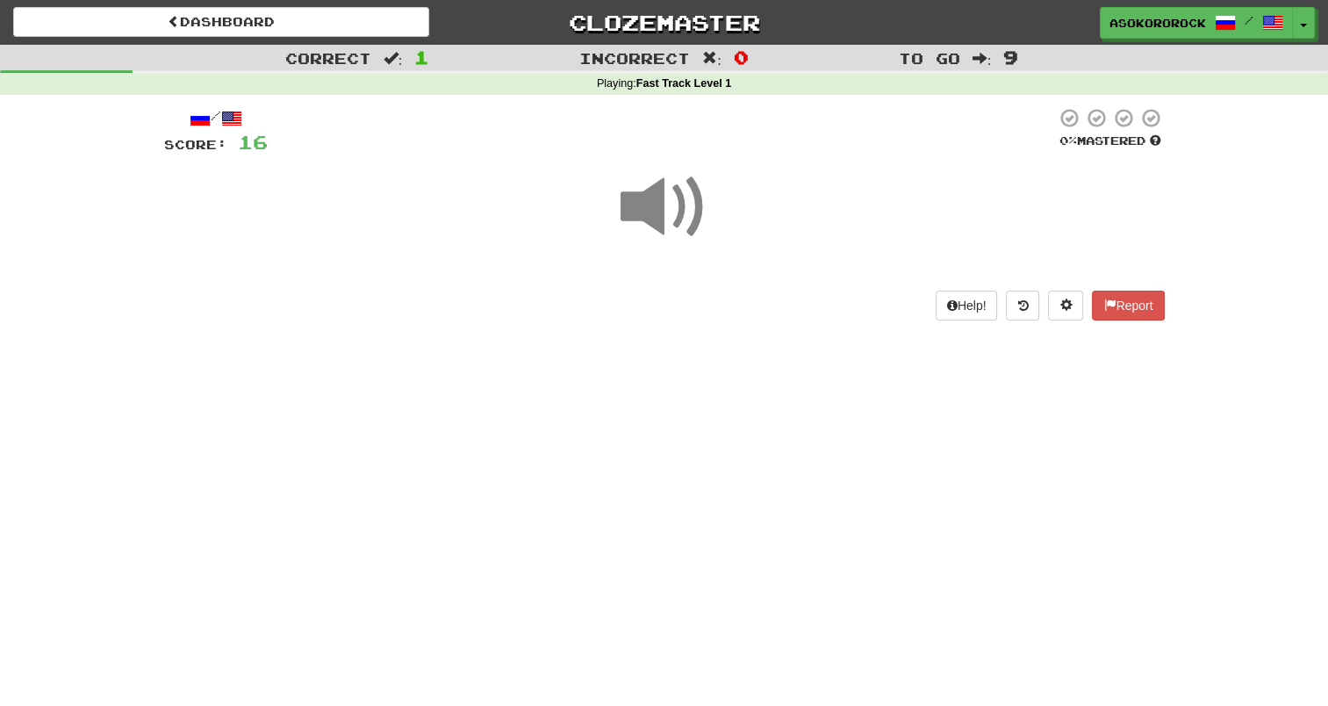
click at [656, 183] on span at bounding box center [665, 207] width 88 height 88
click at [669, 328] on div "/ Score: 16 0 % Mastered Help! Report" at bounding box center [664, 219] width 1001 height 249
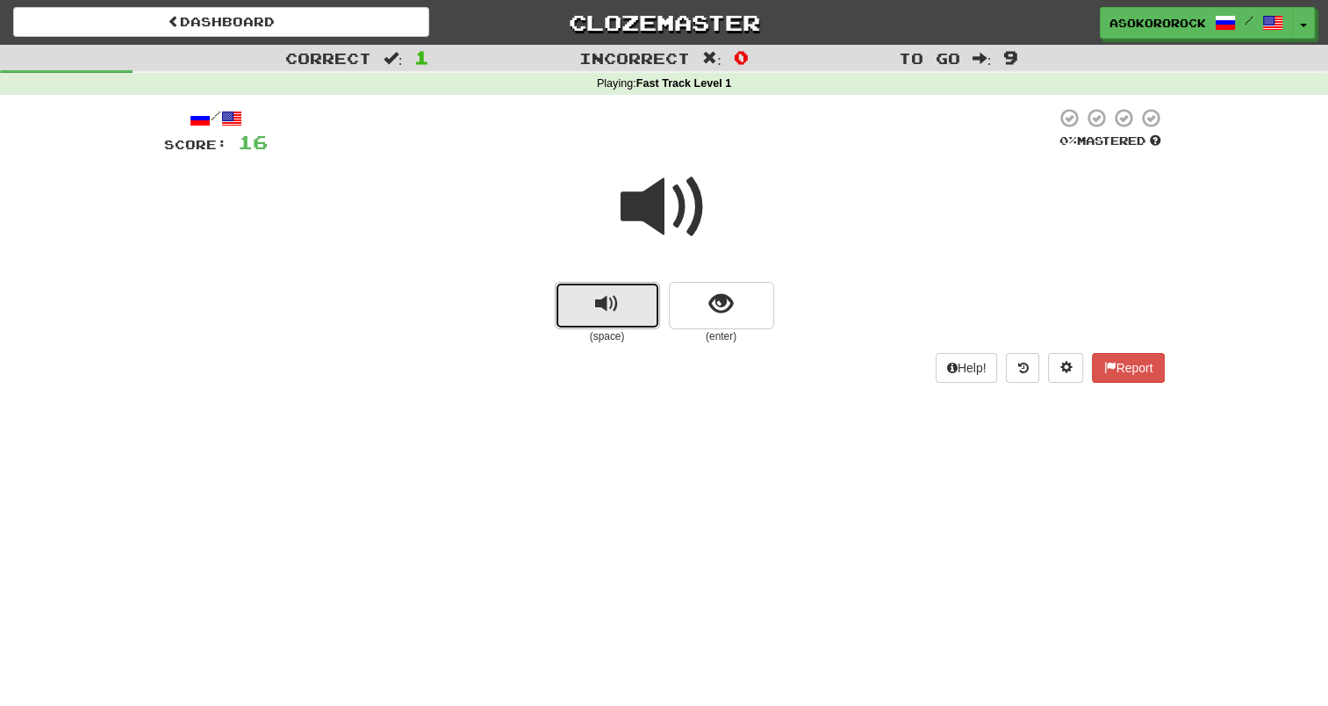
click at [627, 309] on button "replay audio" at bounding box center [607, 305] width 105 height 47
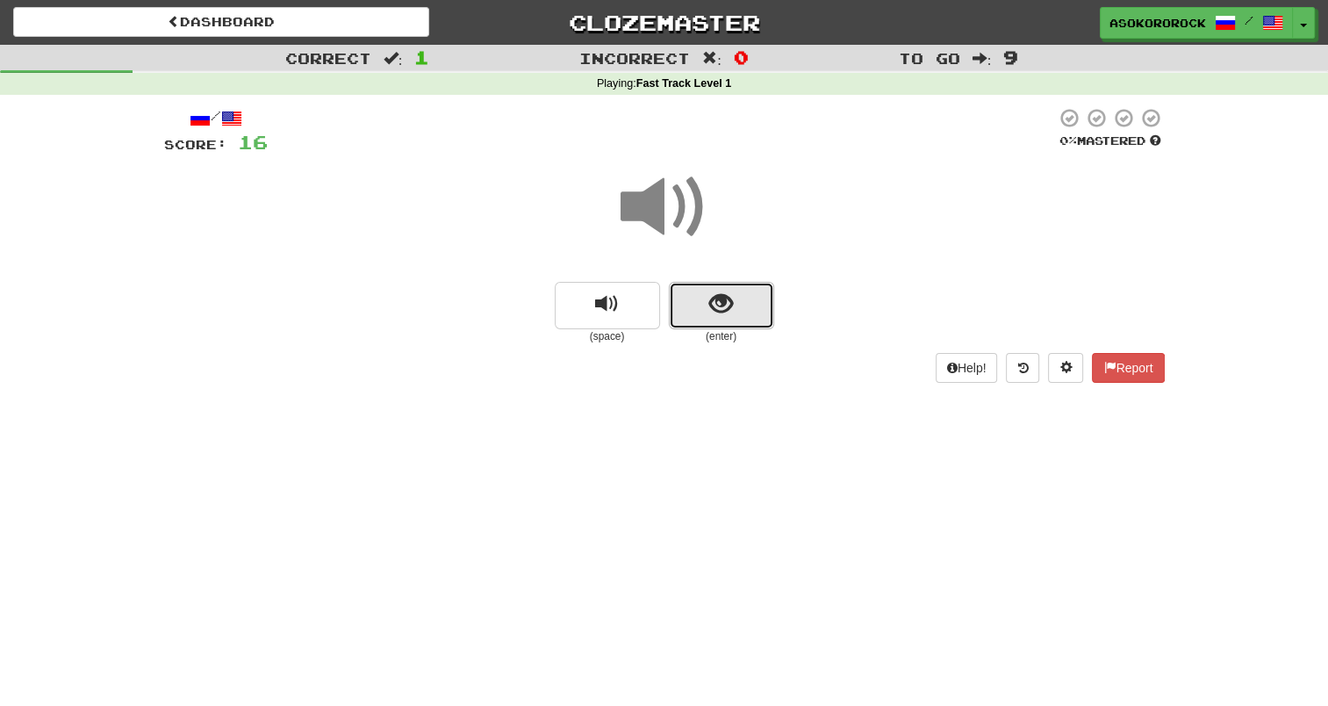
click at [740, 321] on button "show sentence" at bounding box center [721, 305] width 105 height 47
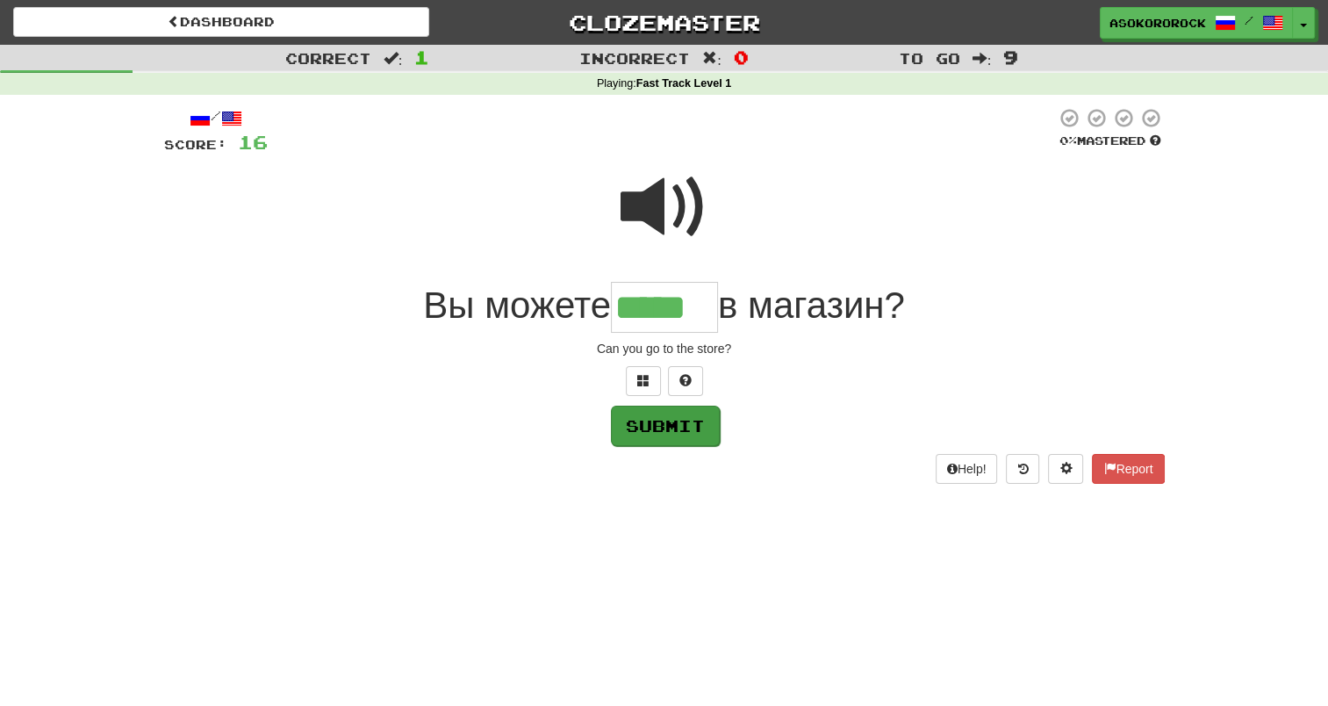
type input "*****"
click at [673, 442] on button "Submit" at bounding box center [665, 426] width 109 height 40
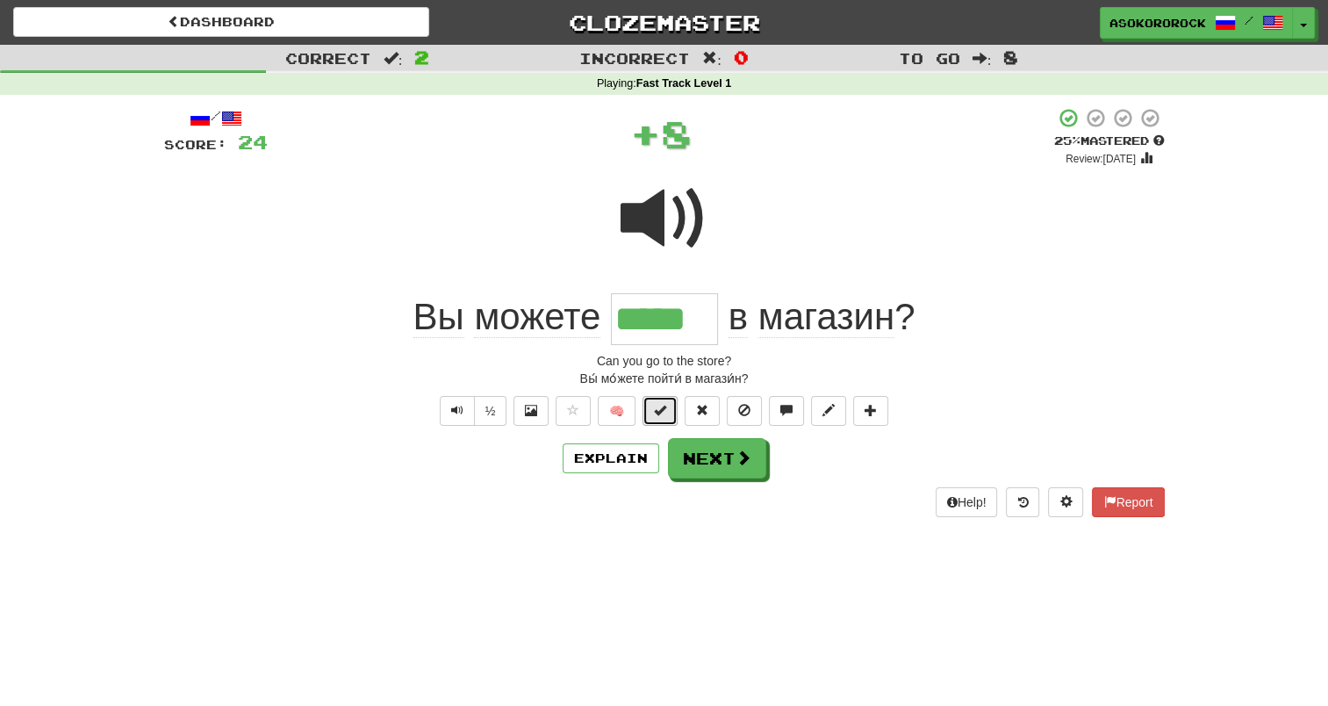
click at [664, 412] on span at bounding box center [660, 410] width 12 height 12
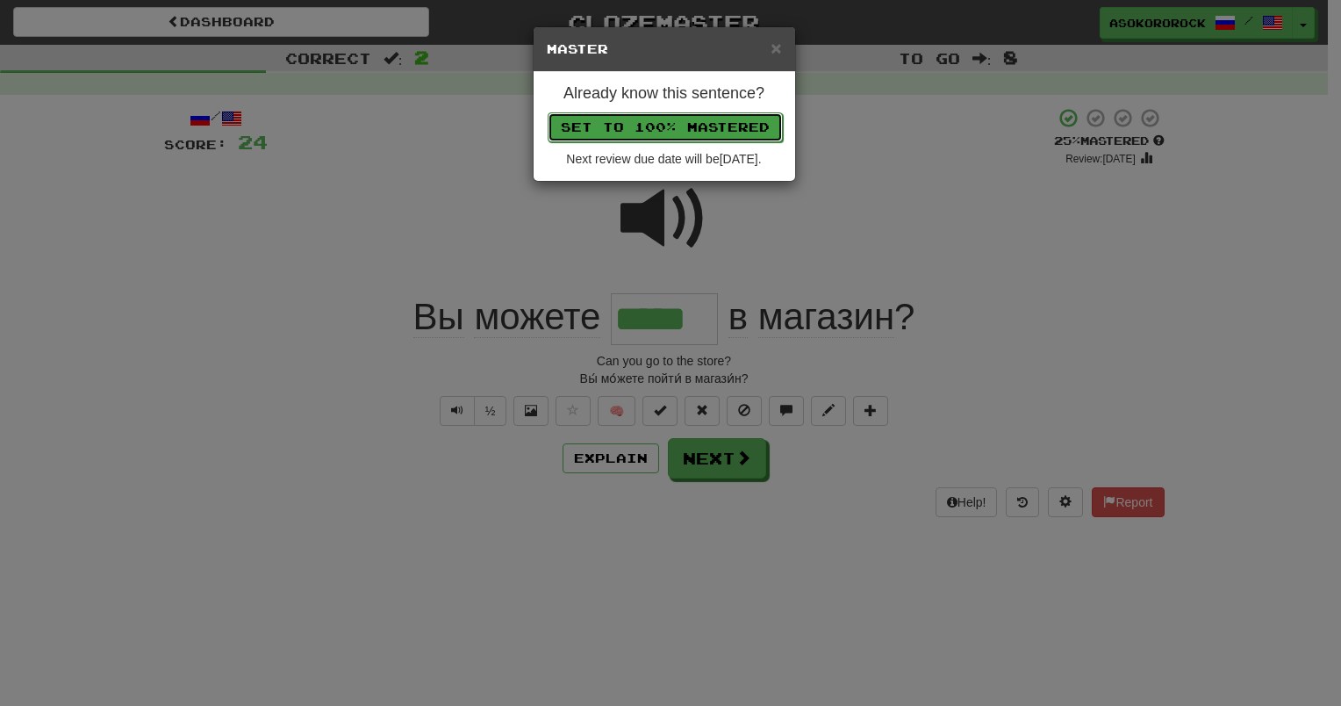
click at [647, 136] on button "Set to 100% Mastered" at bounding box center [665, 127] width 235 height 30
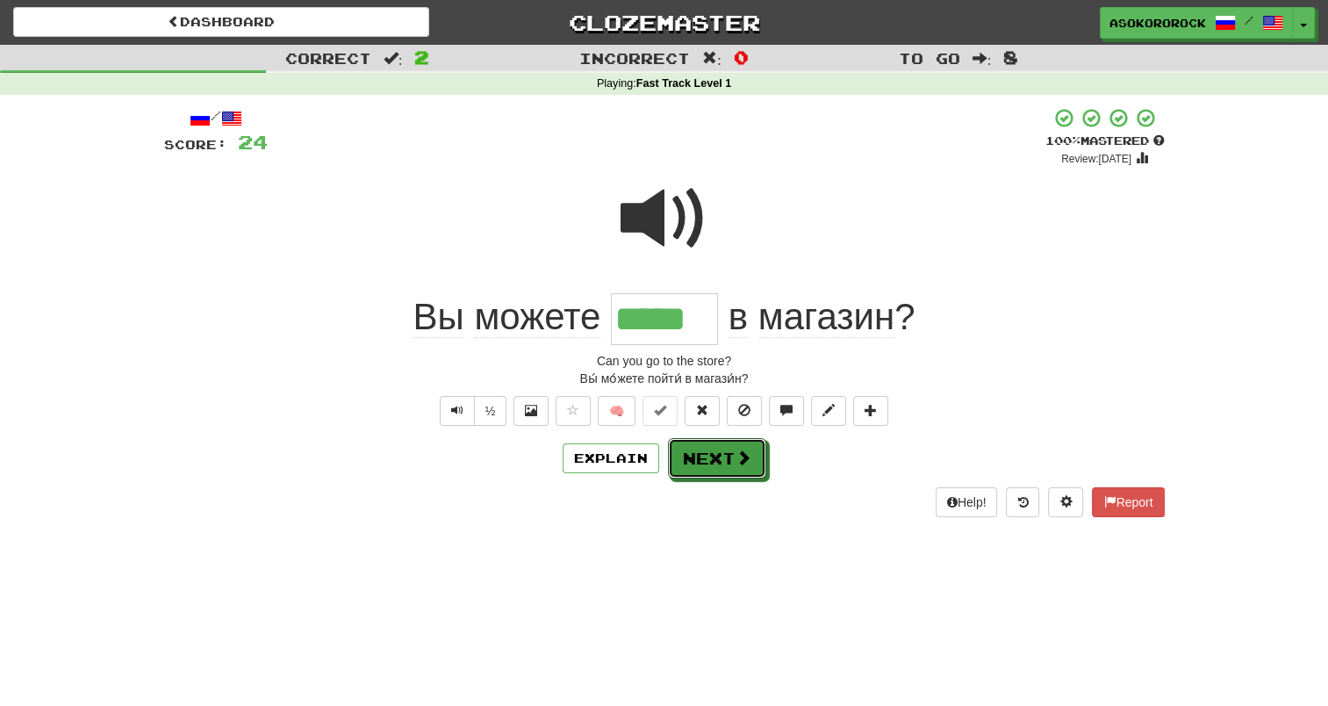
click at [695, 473] on button "Next" at bounding box center [717, 458] width 98 height 40
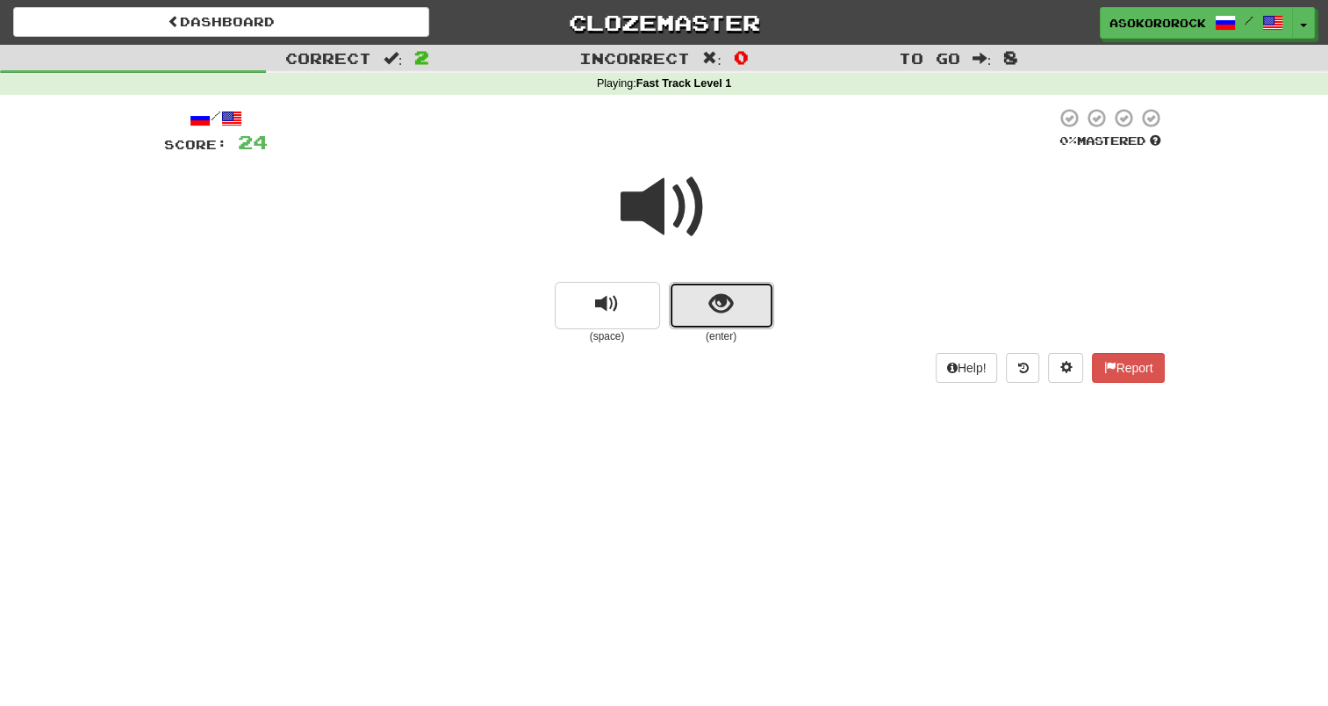
click at [746, 301] on button "show sentence" at bounding box center [721, 305] width 105 height 47
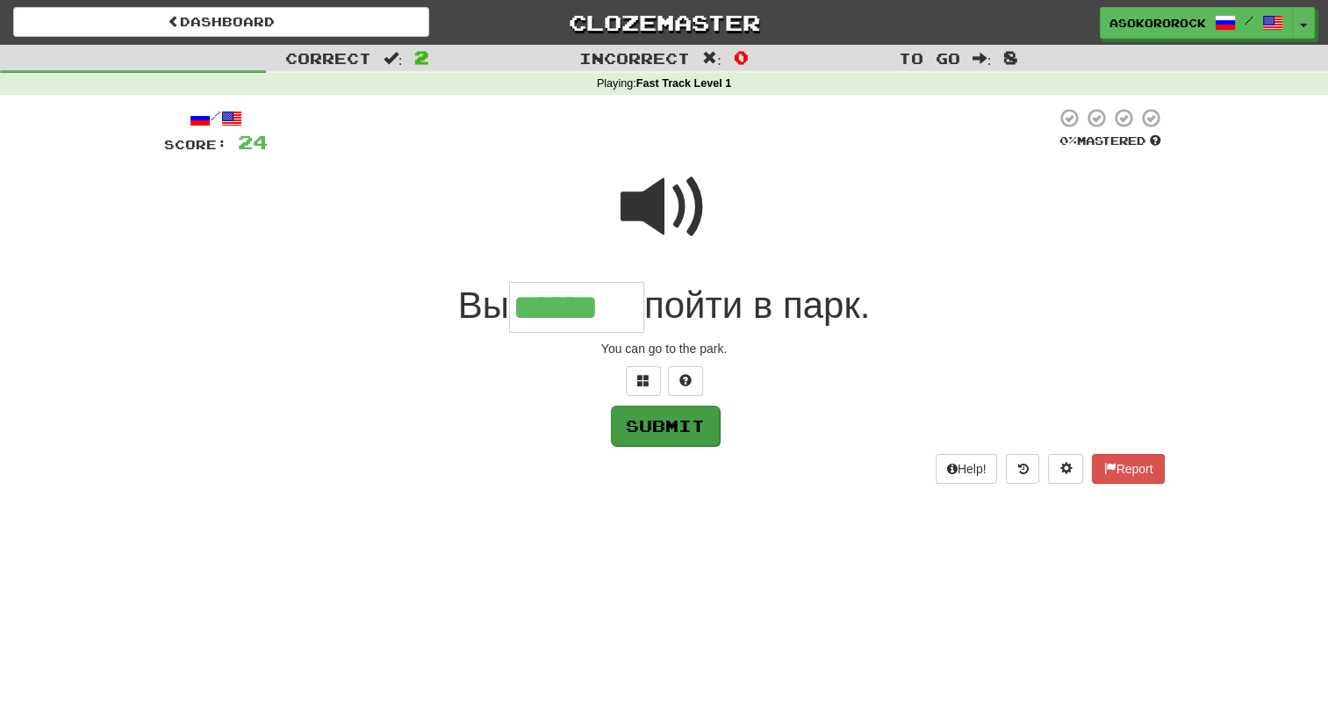
type input "******"
click at [678, 425] on button "Submit" at bounding box center [665, 426] width 109 height 40
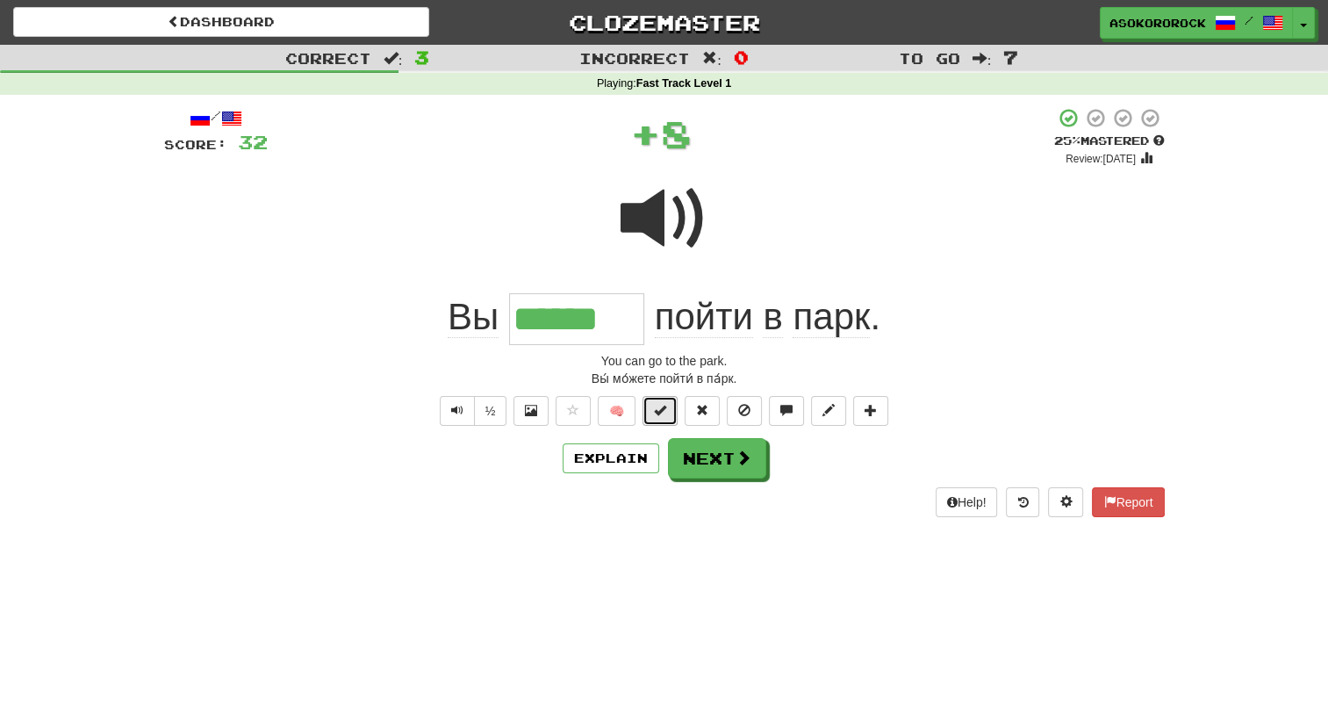
click at [666, 406] on span at bounding box center [660, 410] width 12 height 12
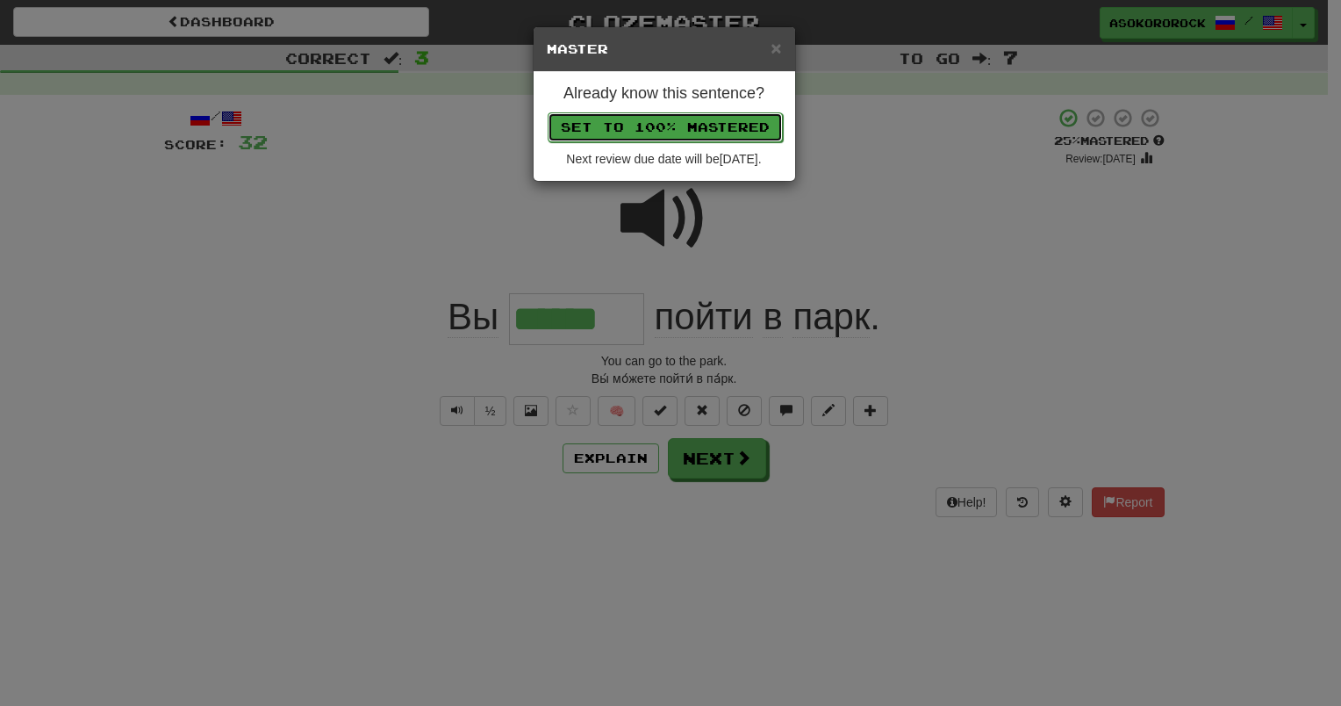
click at [646, 131] on button "Set to 100% Mastered" at bounding box center [665, 127] width 235 height 30
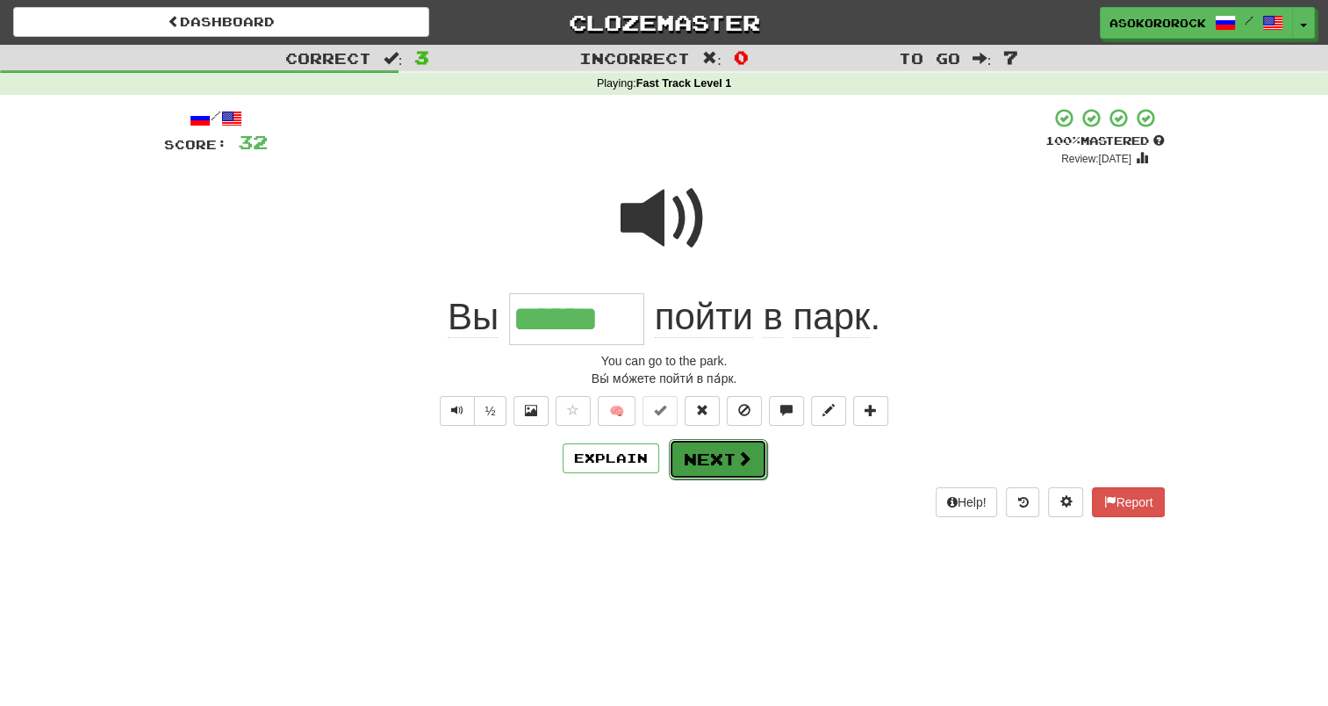
click at [686, 456] on button "Next" at bounding box center [718, 459] width 98 height 40
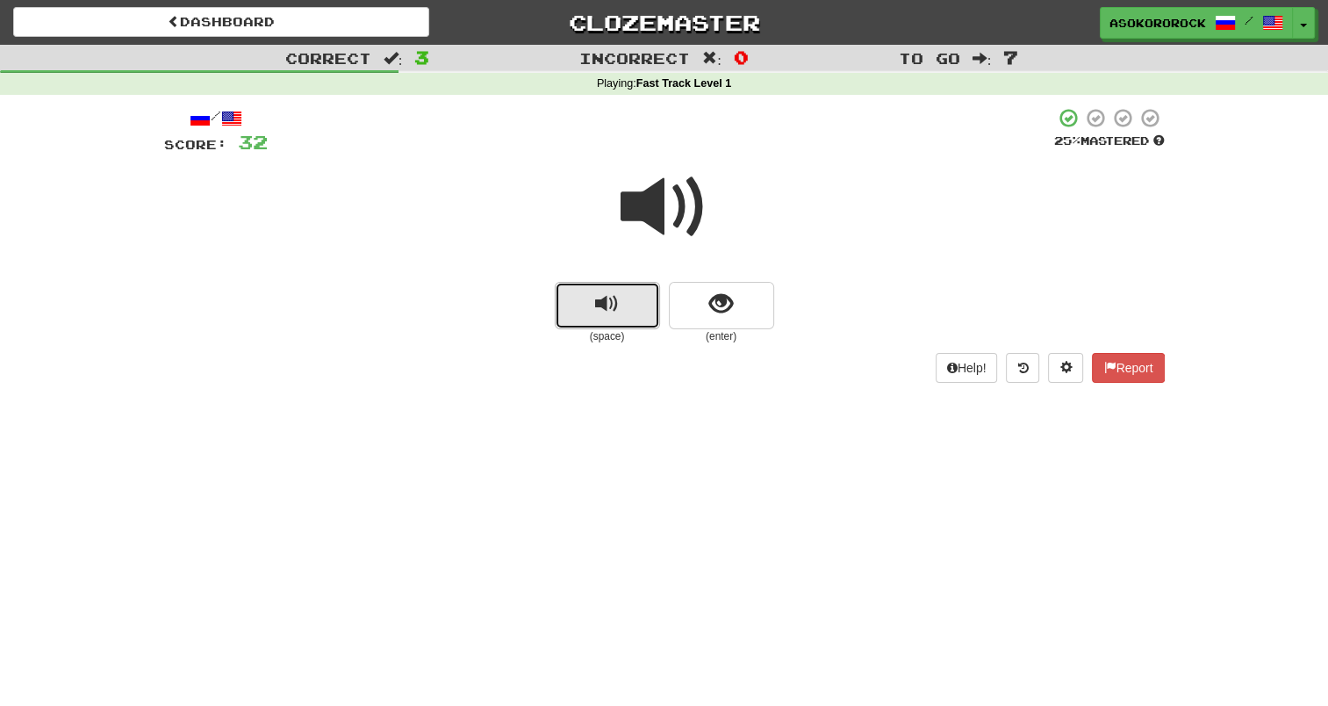
click at [628, 304] on button "replay audio" at bounding box center [607, 305] width 105 height 47
click at [736, 309] on button "show sentence" at bounding box center [721, 305] width 105 height 47
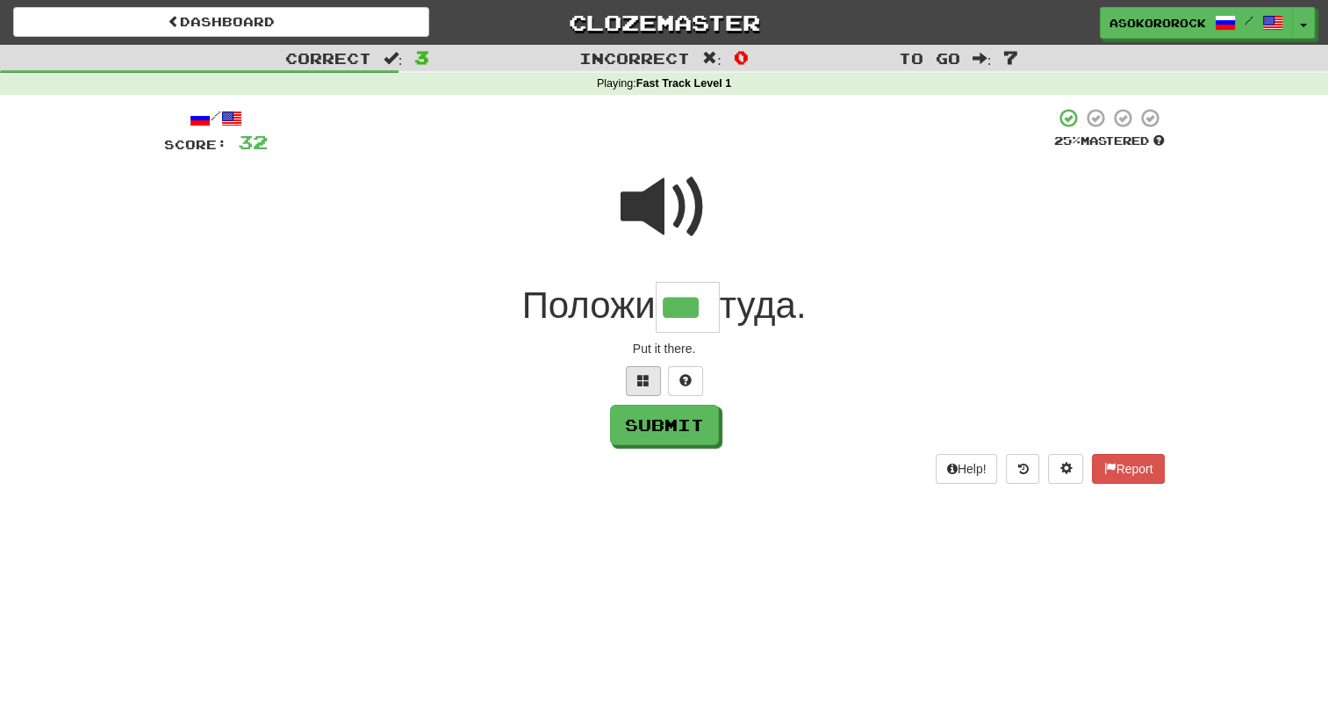
type input "***"
click at [652, 383] on button at bounding box center [643, 381] width 35 height 30
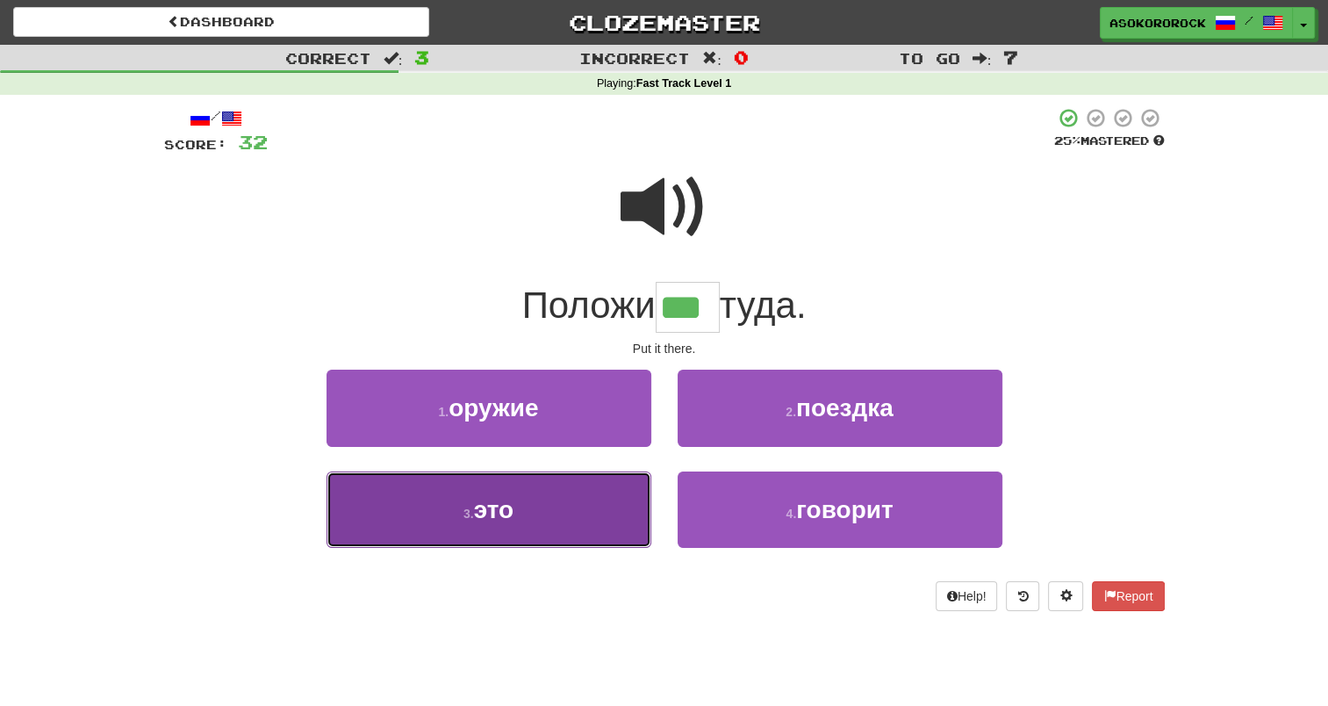
click at [487, 485] on button "3 . это" at bounding box center [489, 509] width 325 height 76
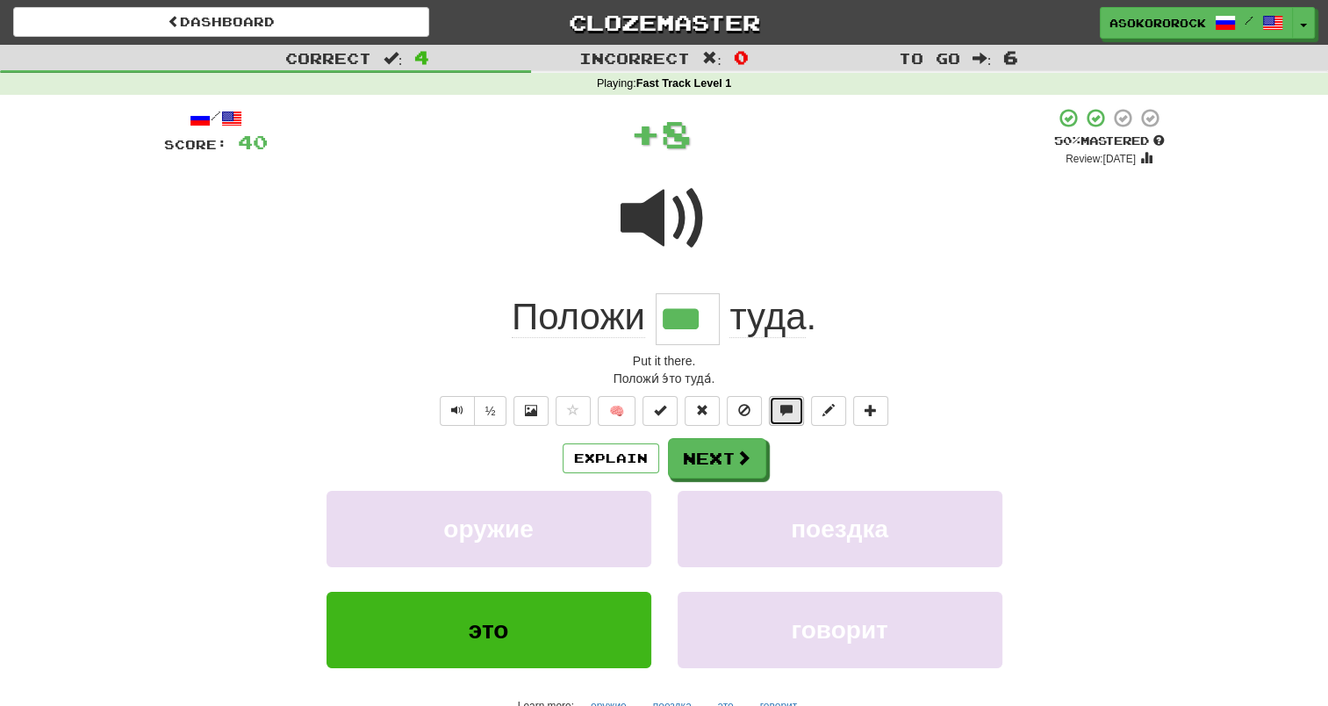
click at [779, 410] on button at bounding box center [786, 411] width 35 height 30
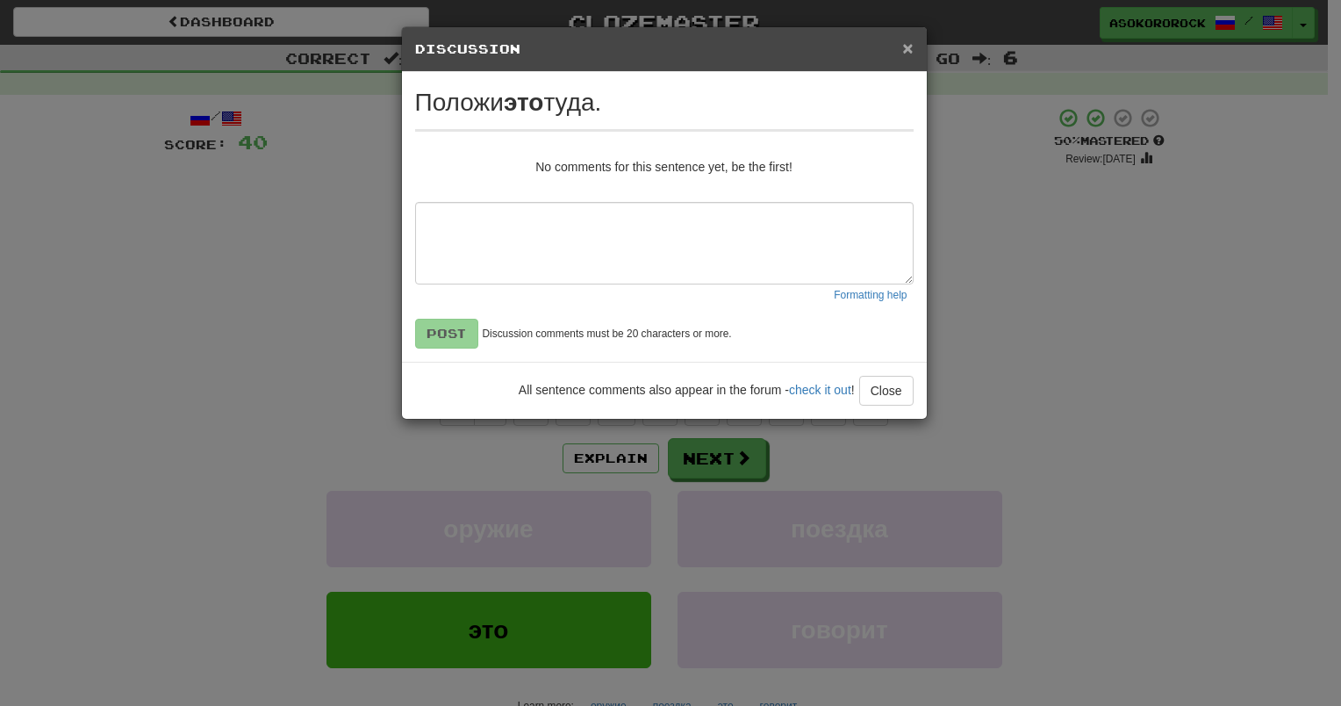
click at [904, 52] on span "×" at bounding box center [907, 48] width 11 height 20
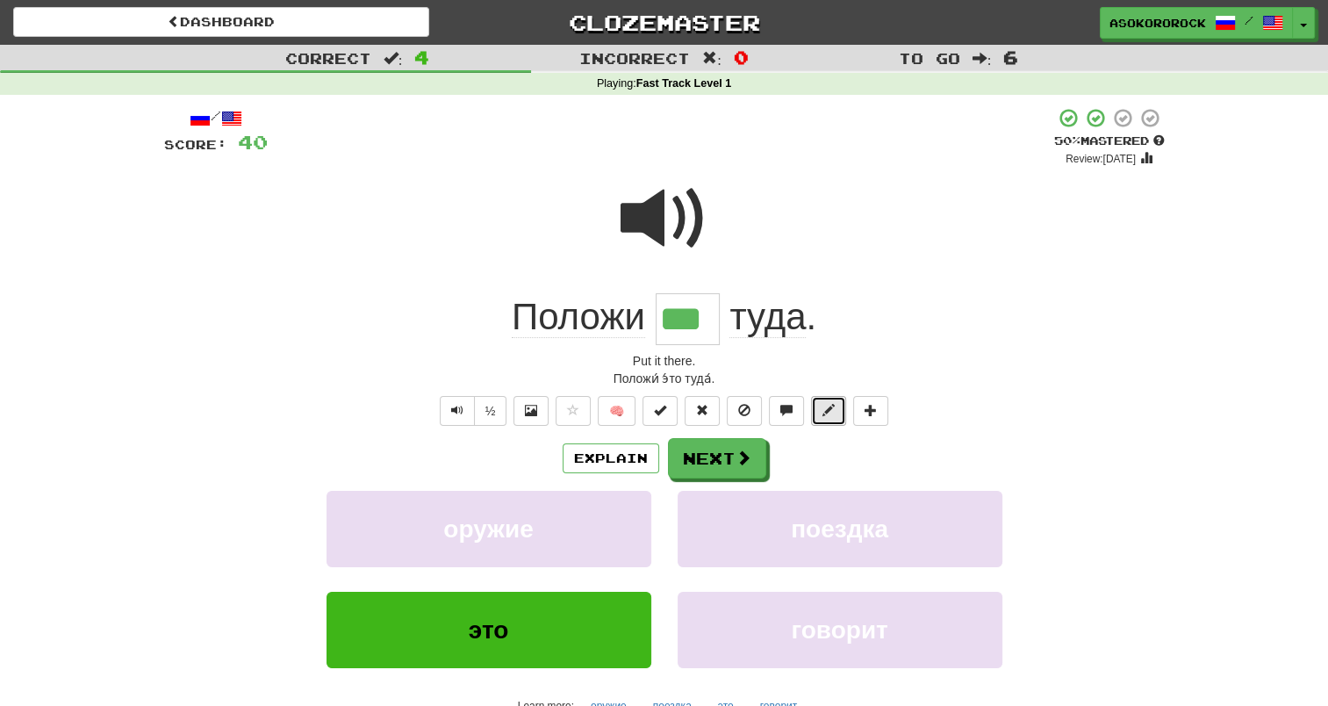
click at [829, 406] on span at bounding box center [828, 410] width 12 height 12
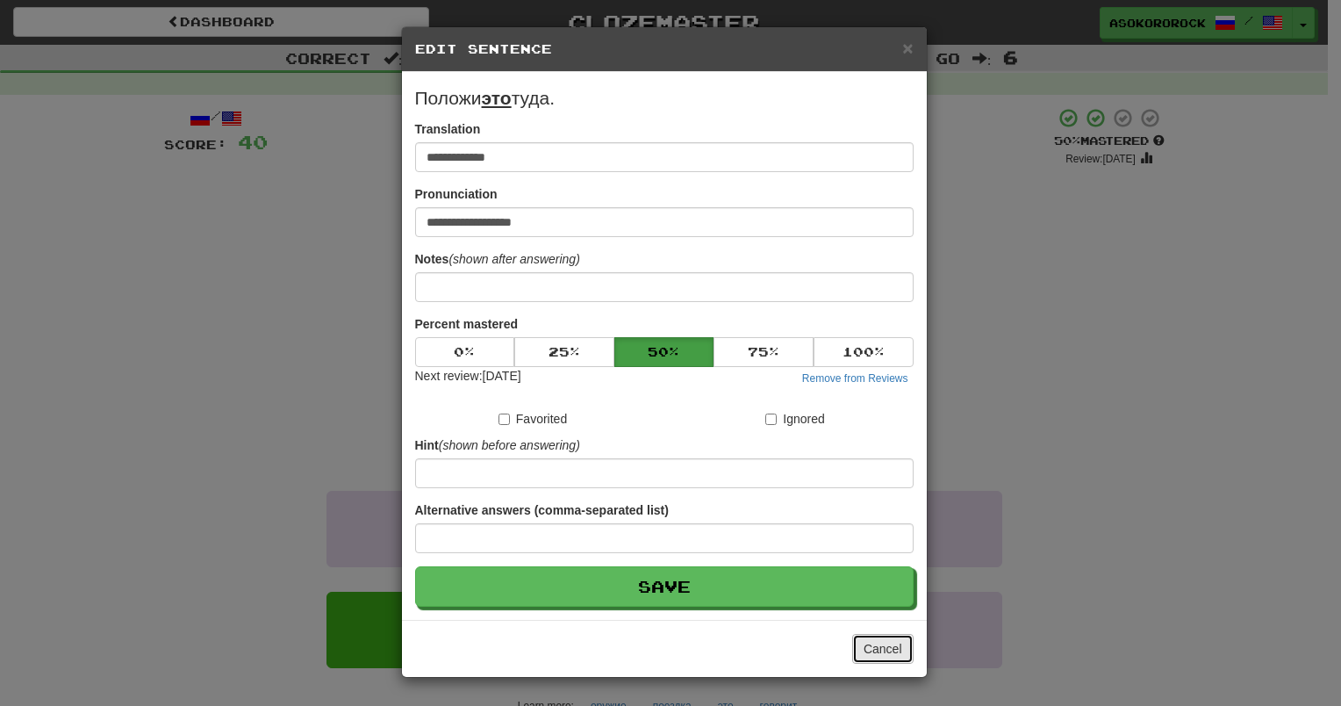
click at [880, 649] on button "Cancel" at bounding box center [882, 649] width 61 height 30
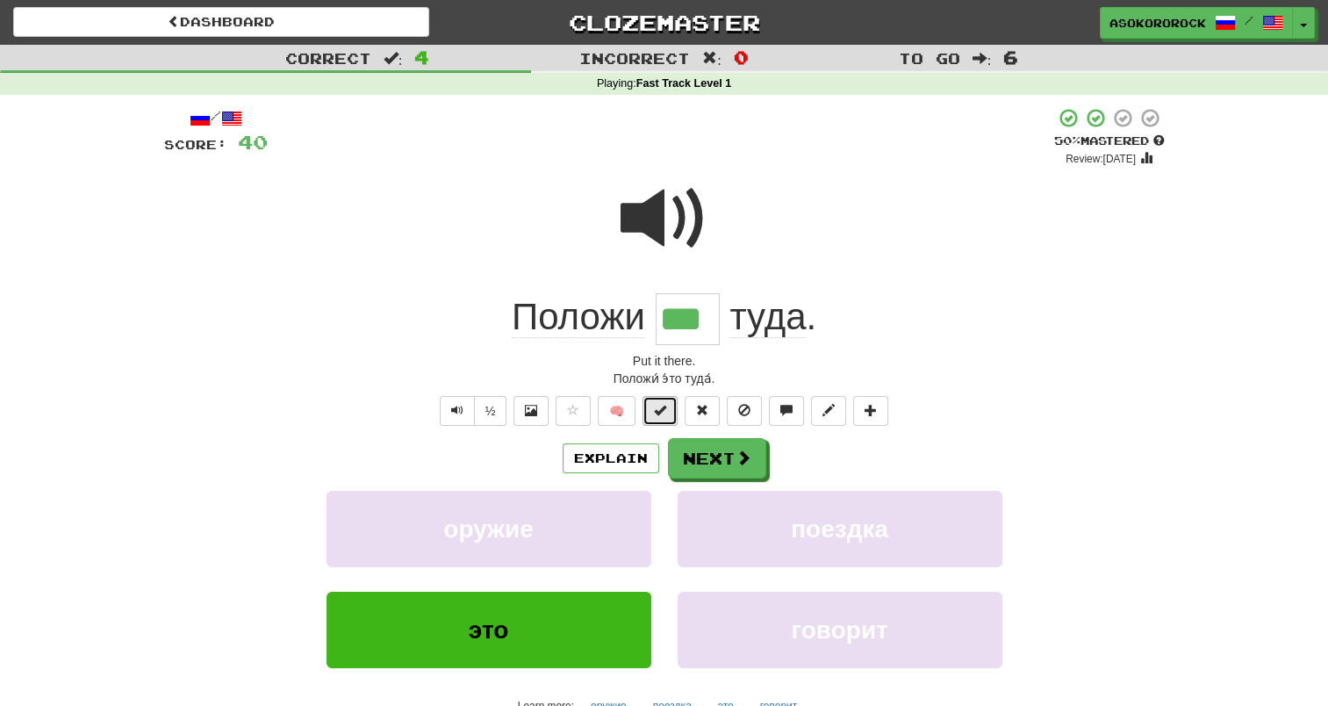
click at [656, 415] on span at bounding box center [660, 410] width 12 height 12
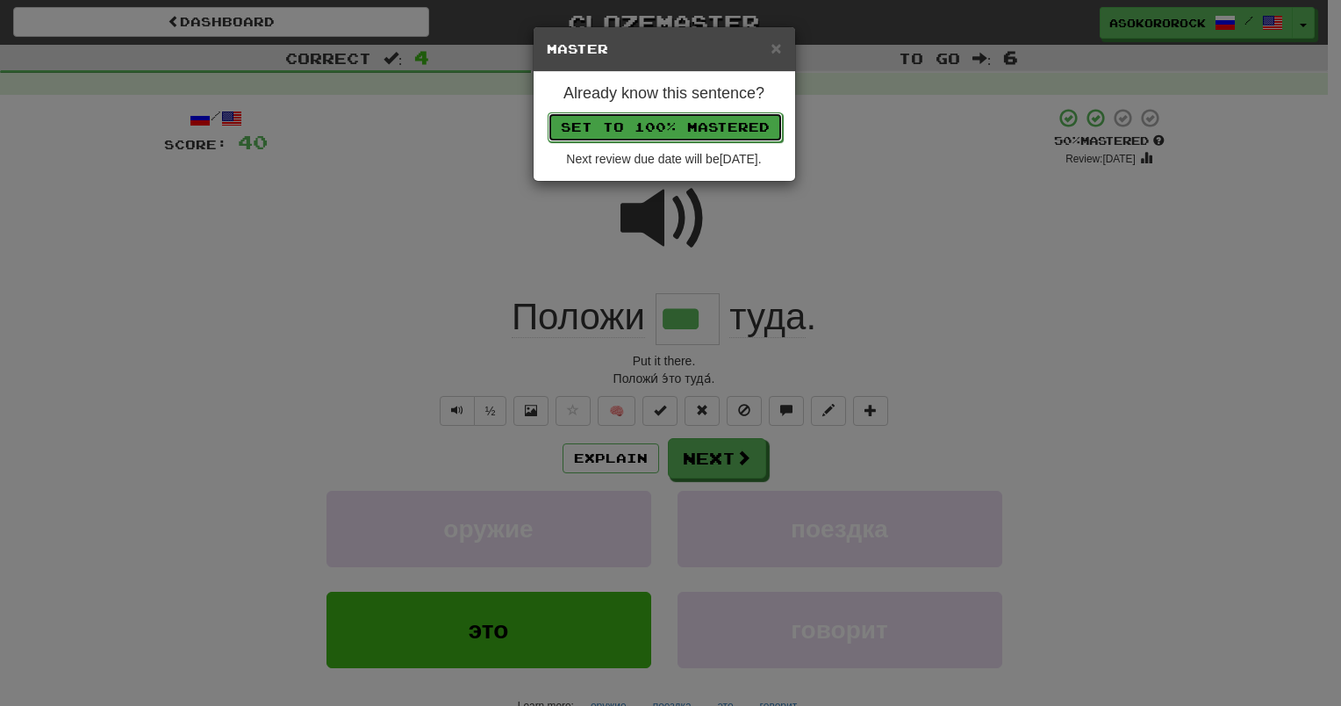
click at [667, 133] on button "Set to 100% Mastered" at bounding box center [665, 127] width 235 height 30
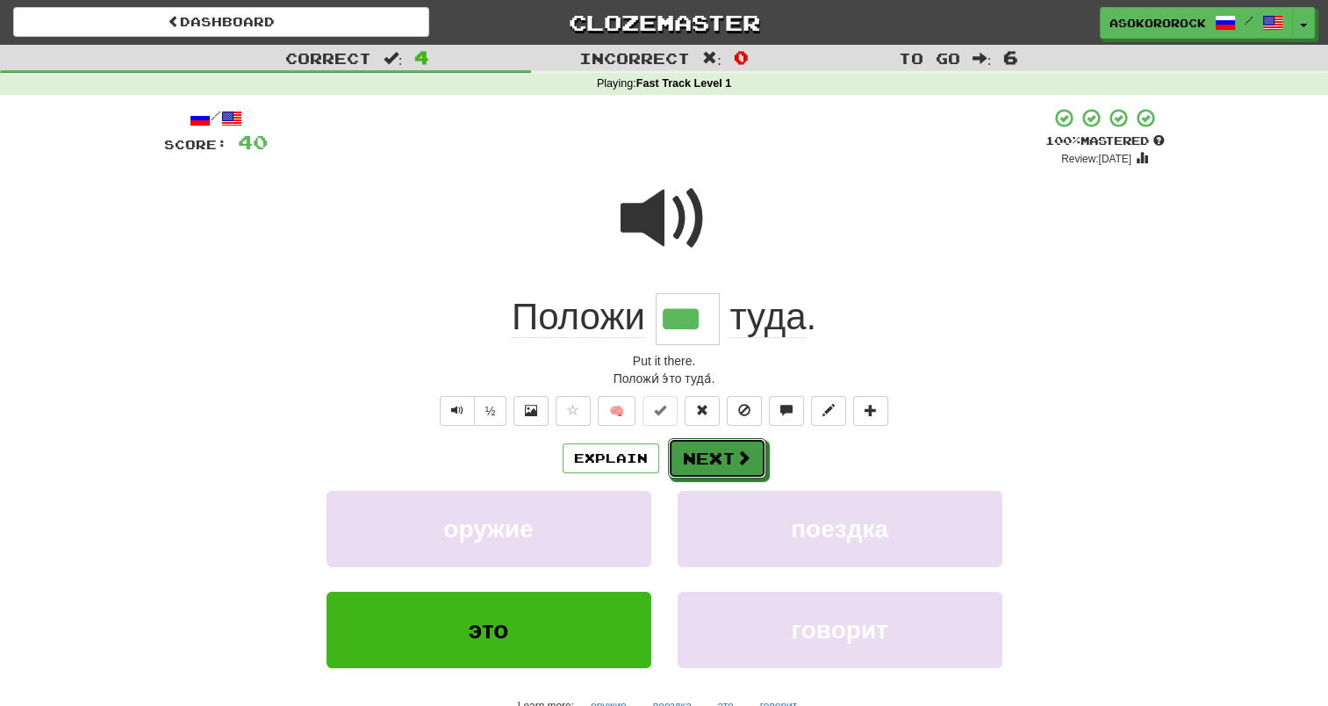
click at [676, 450] on button "Next" at bounding box center [717, 458] width 98 height 40
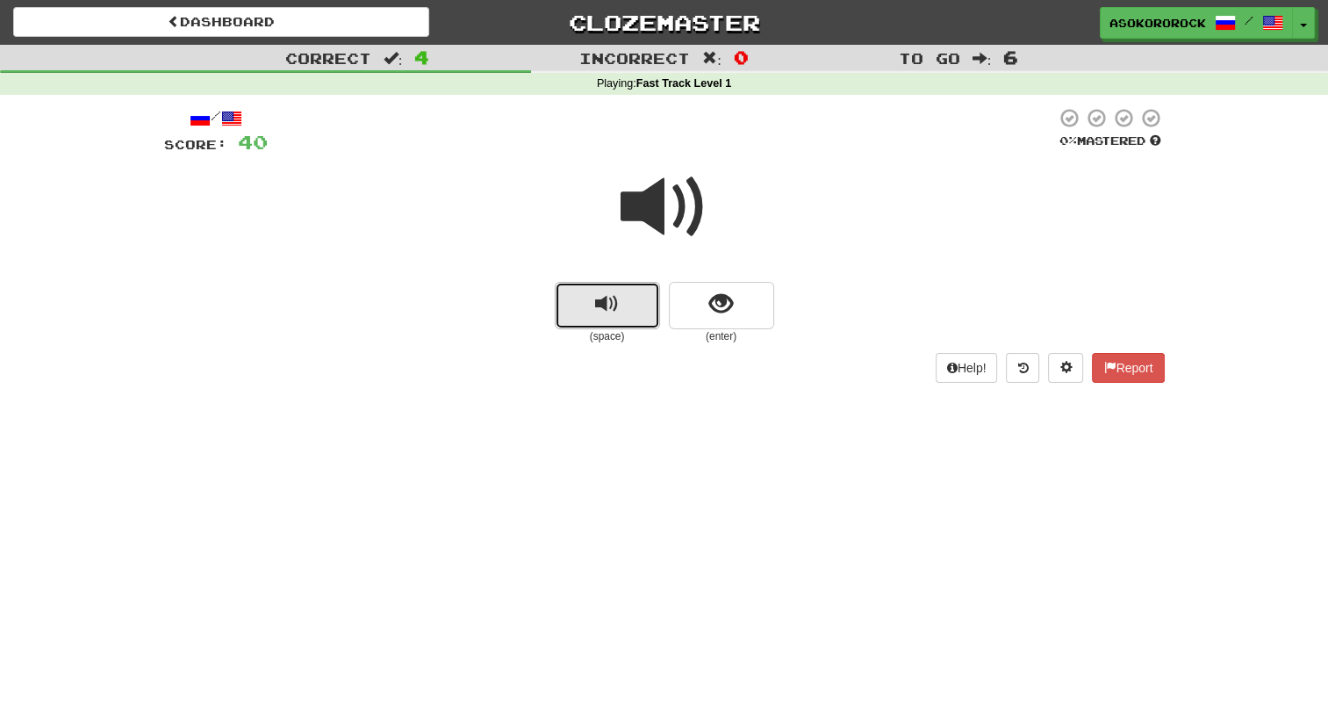
click at [649, 299] on button "replay audio" at bounding box center [607, 305] width 105 height 47
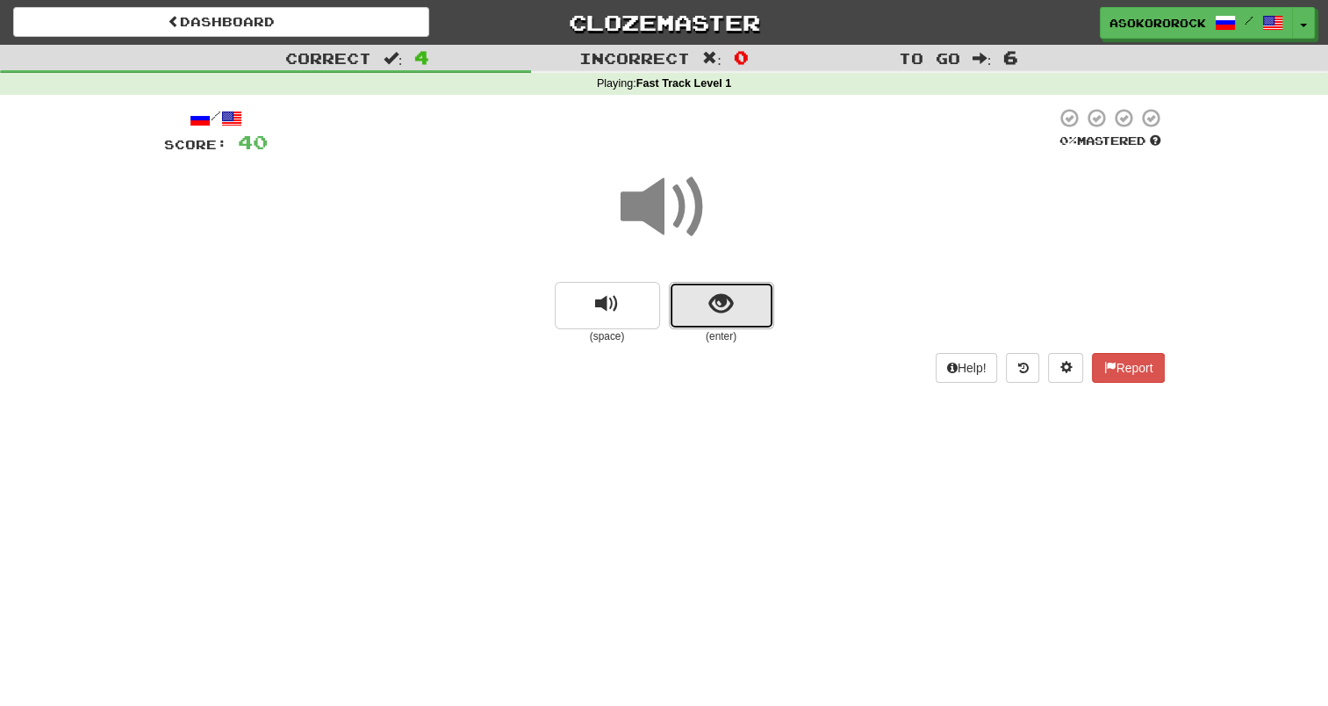
click at [739, 311] on button "show sentence" at bounding box center [721, 305] width 105 height 47
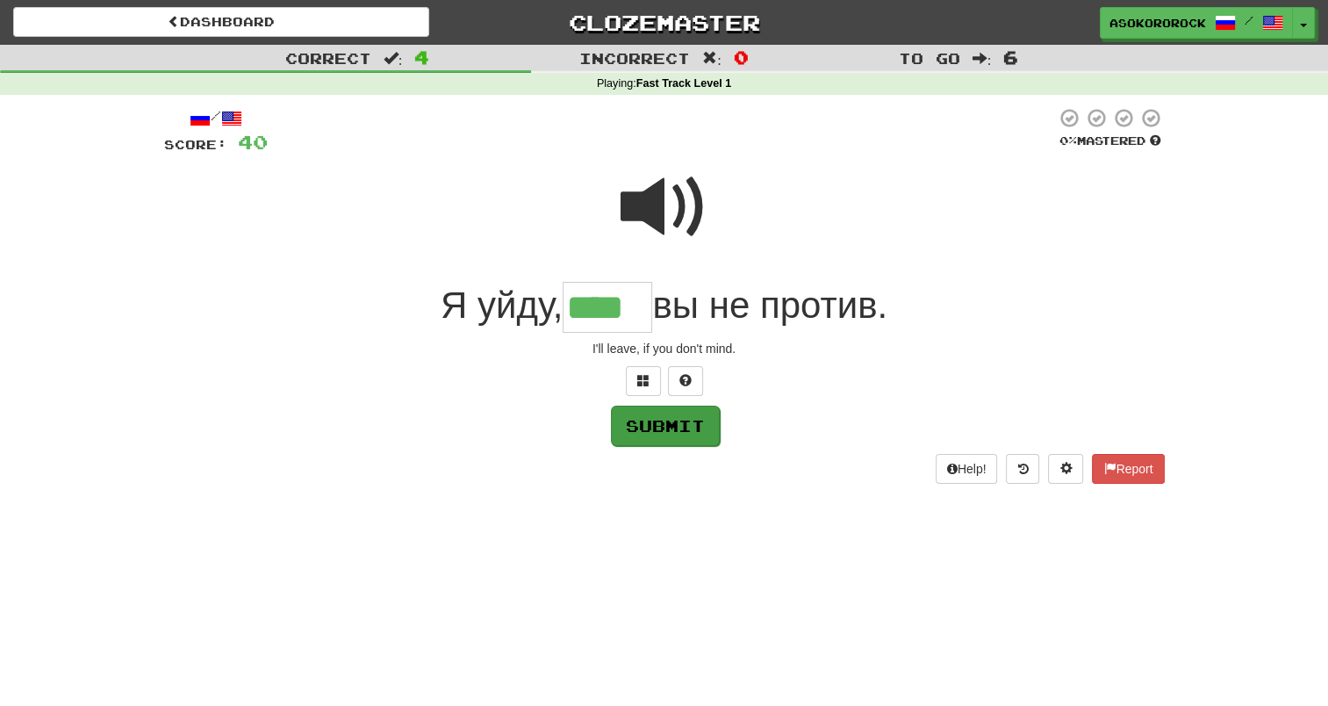
type input "****"
click at [648, 422] on button "Submit" at bounding box center [665, 426] width 109 height 40
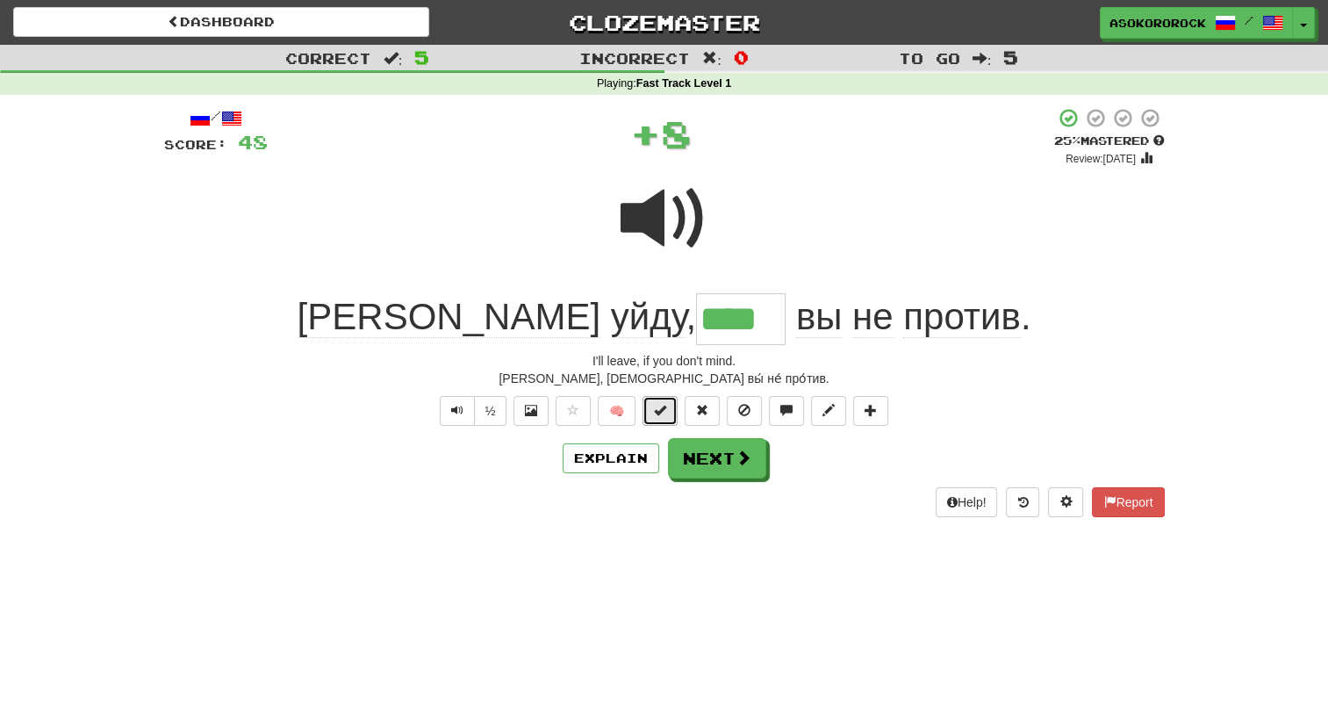
click at [664, 413] on span at bounding box center [660, 410] width 12 height 12
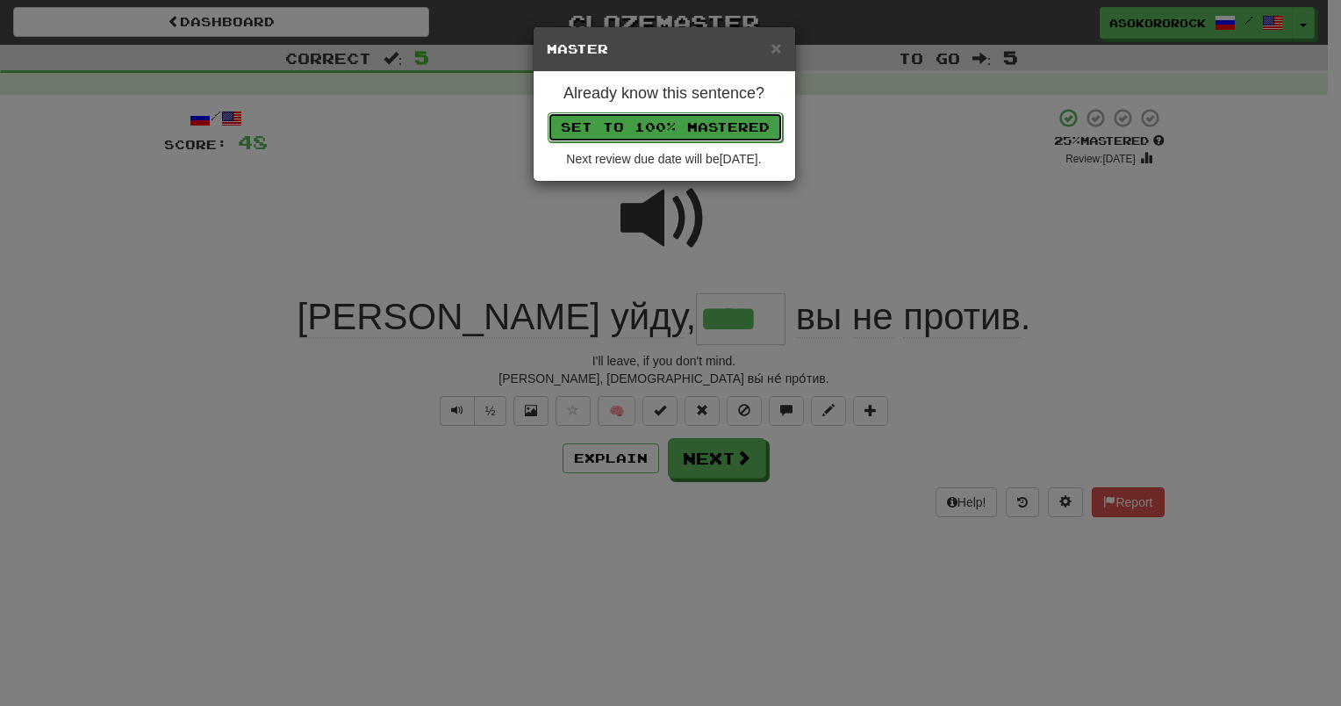
click at [681, 123] on button "Set to 100% Mastered" at bounding box center [665, 127] width 235 height 30
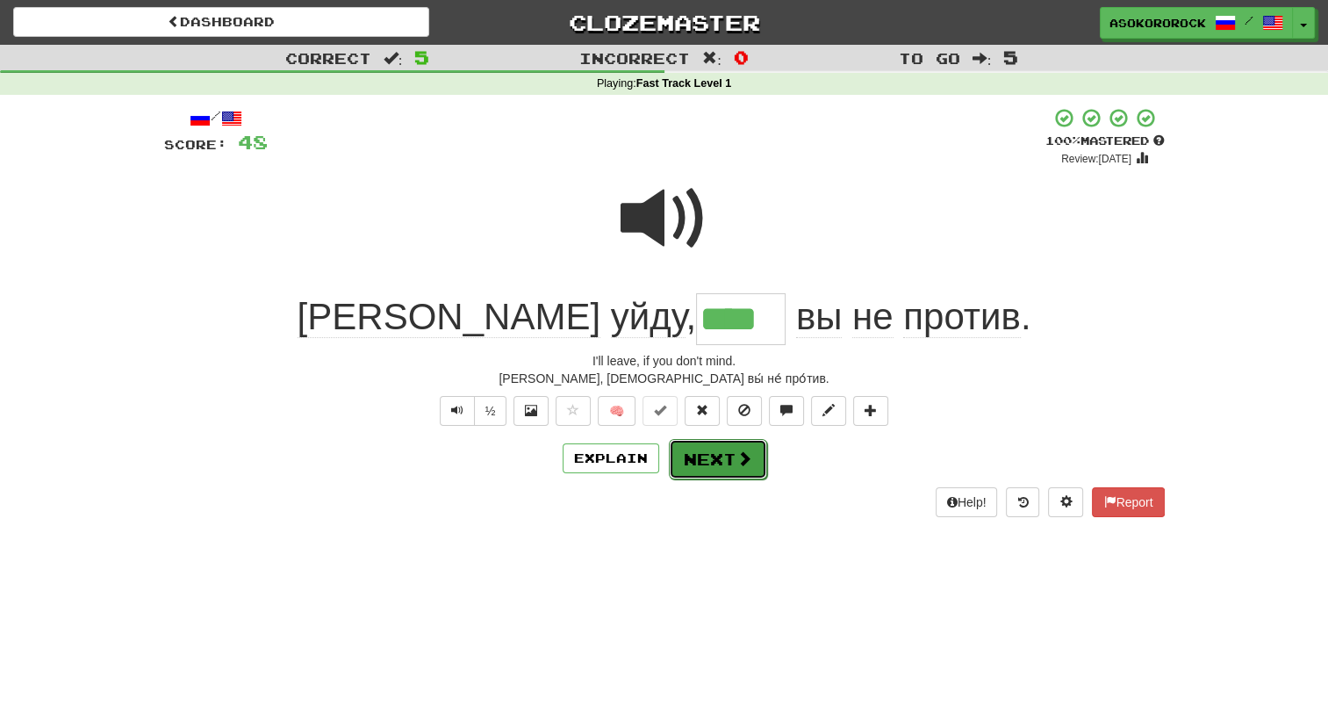
click at [702, 463] on button "Next" at bounding box center [718, 459] width 98 height 40
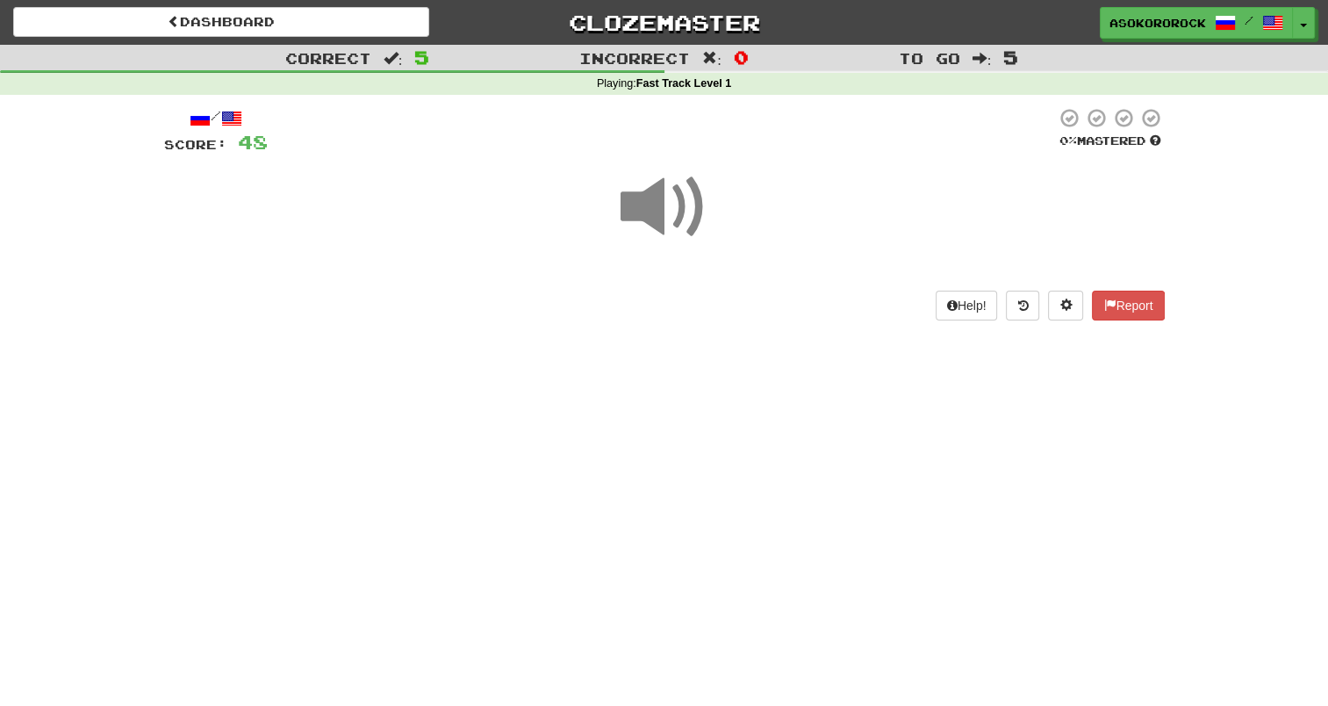
click at [605, 327] on div "/ Score: 48 0 % Mastered Help! Report" at bounding box center [664, 219] width 1001 height 249
click at [665, 404] on div "Dashboard Clozemaster Asokororock / Toggle Dropdown Dashboard Leaderboard Activ…" at bounding box center [664, 353] width 1328 height 706
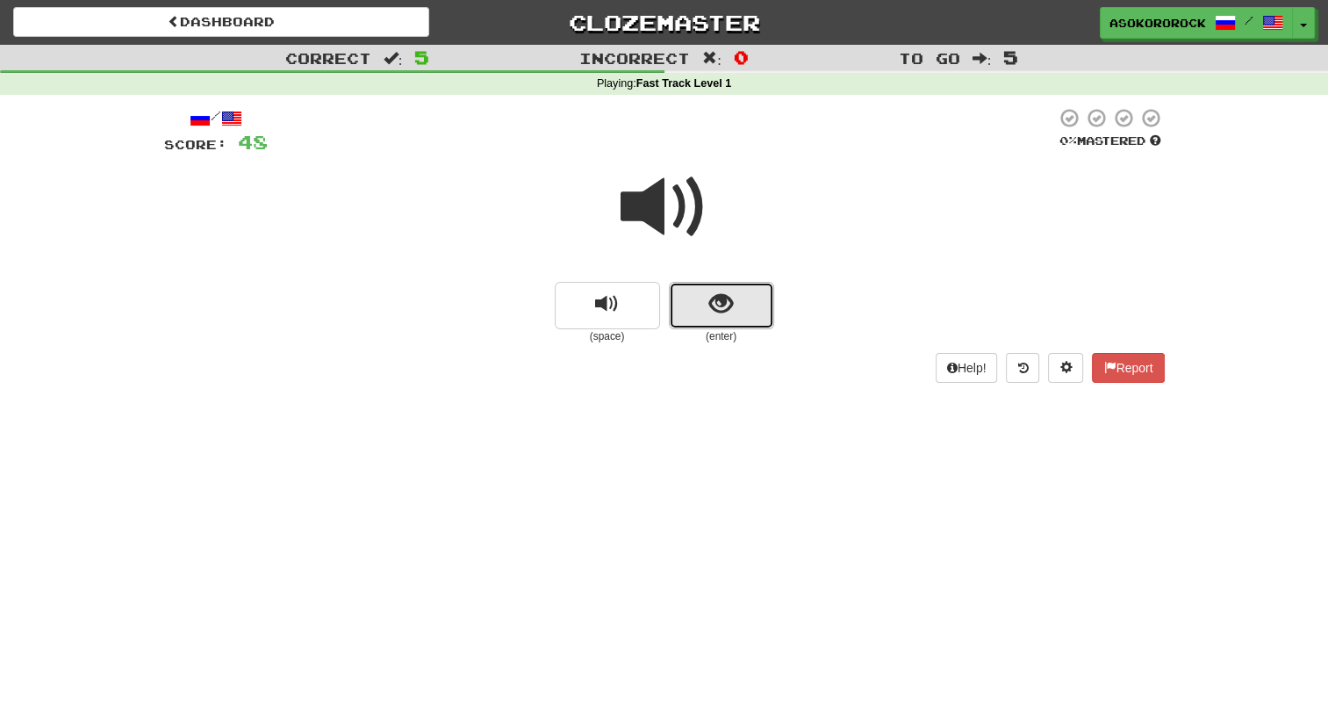
click at [721, 315] on span "show sentence" at bounding box center [721, 304] width 24 height 24
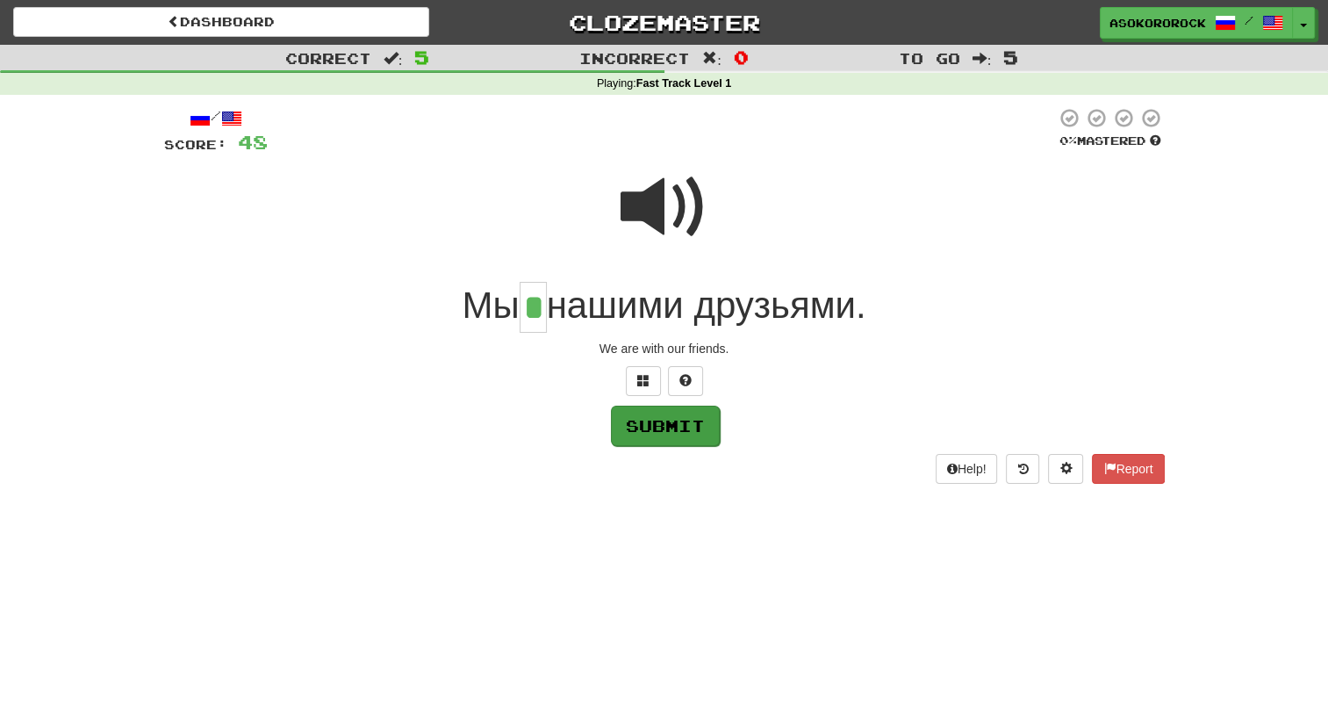
type input "*"
click at [688, 421] on button "Submit" at bounding box center [665, 426] width 109 height 40
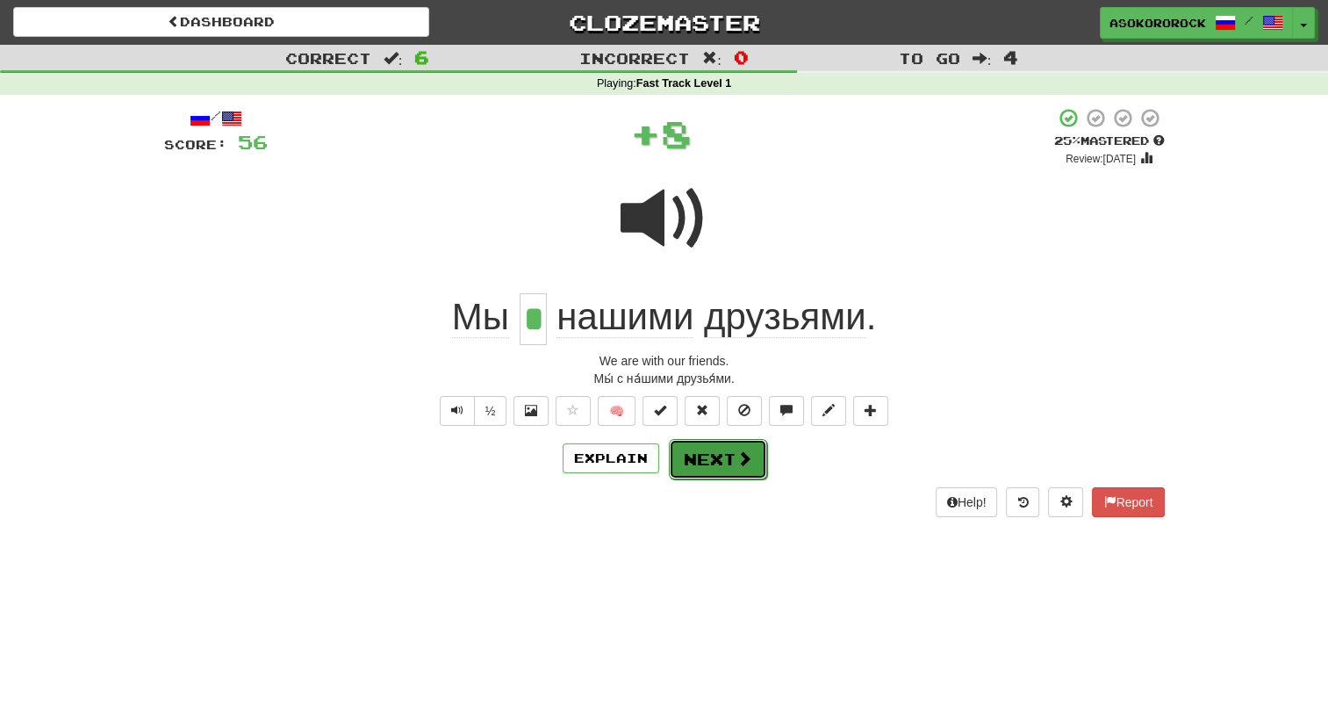
click at [692, 456] on button "Next" at bounding box center [718, 459] width 98 height 40
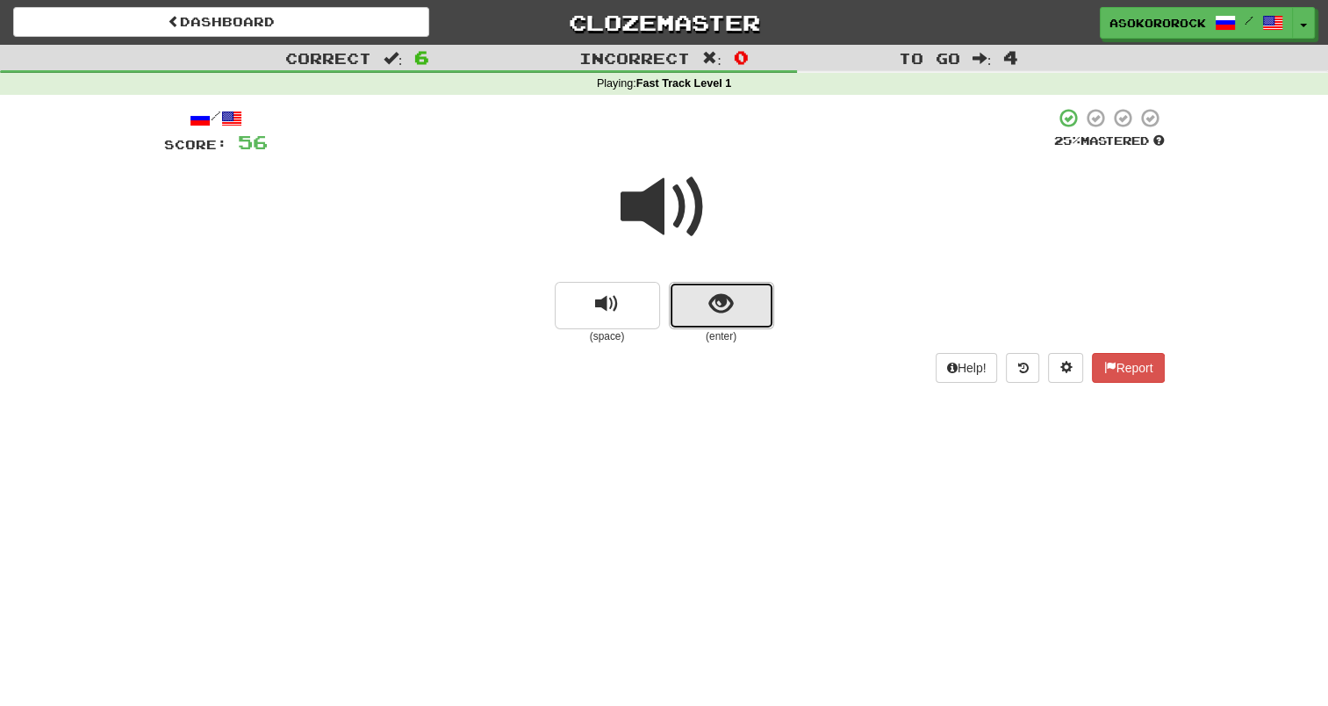
click at [686, 314] on button "show sentence" at bounding box center [721, 305] width 105 height 47
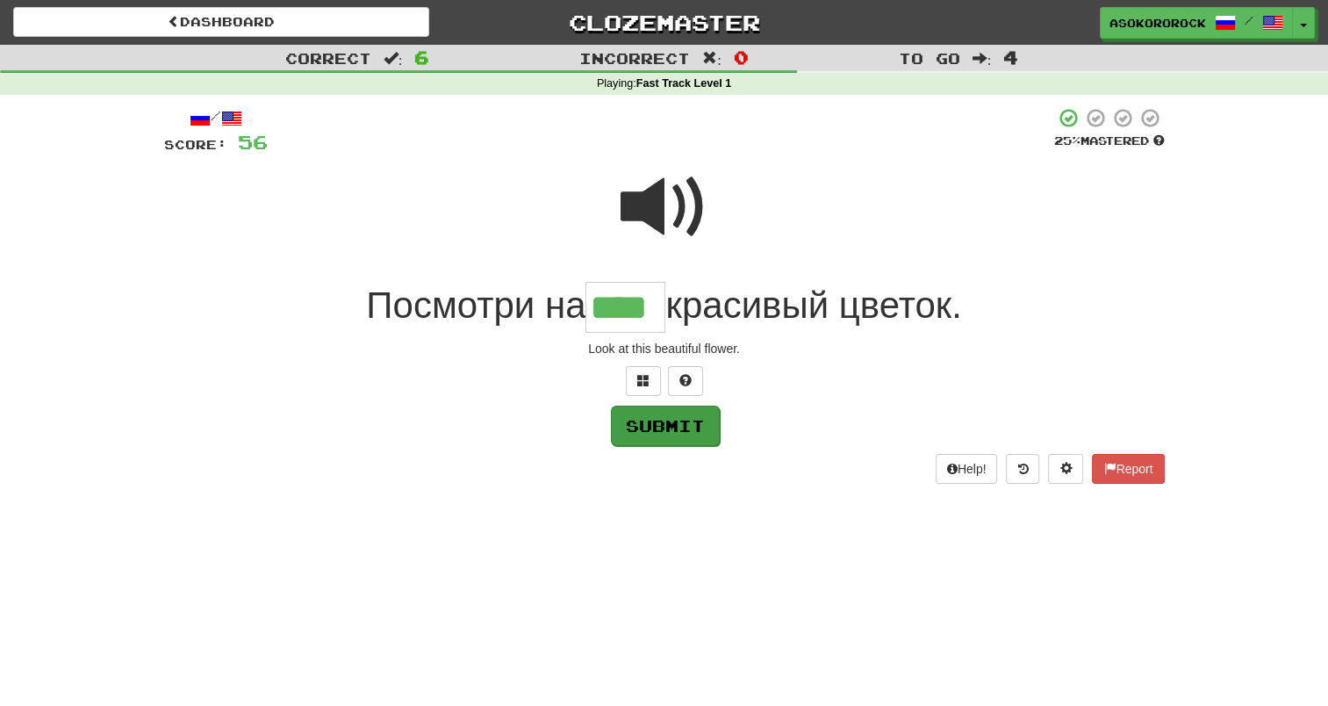
type input "****"
click at [685, 428] on button "Submit" at bounding box center [665, 426] width 109 height 40
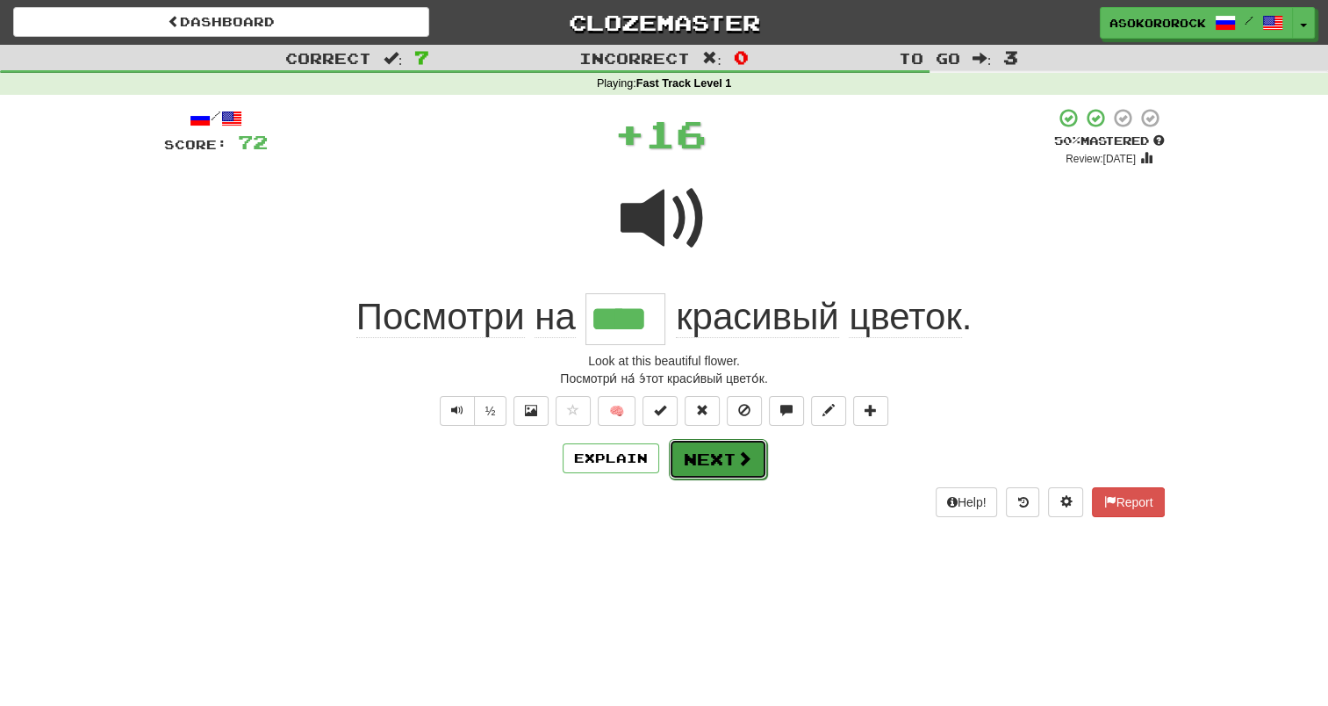
click at [693, 460] on button "Next" at bounding box center [718, 459] width 98 height 40
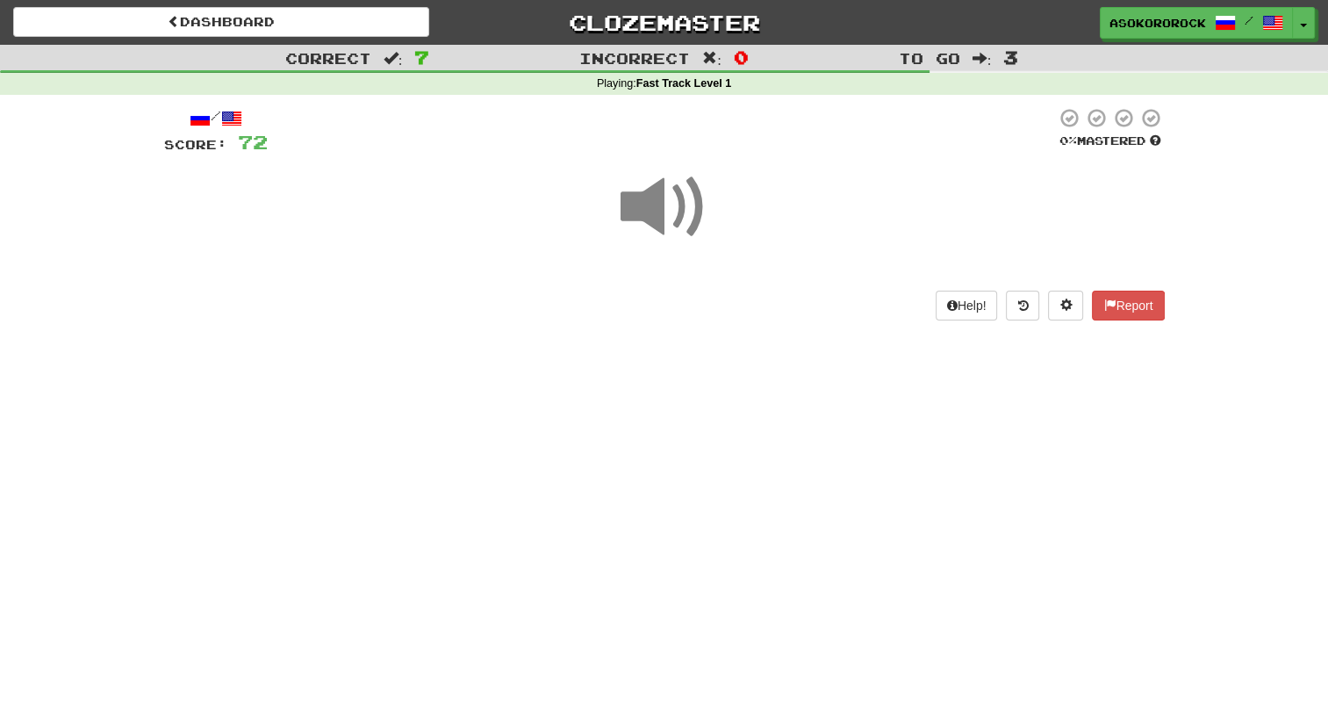
click at [671, 360] on div "Dashboard Clozemaster Asokororock / Toggle Dropdown Dashboard Leaderboard Activ…" at bounding box center [664, 353] width 1328 height 706
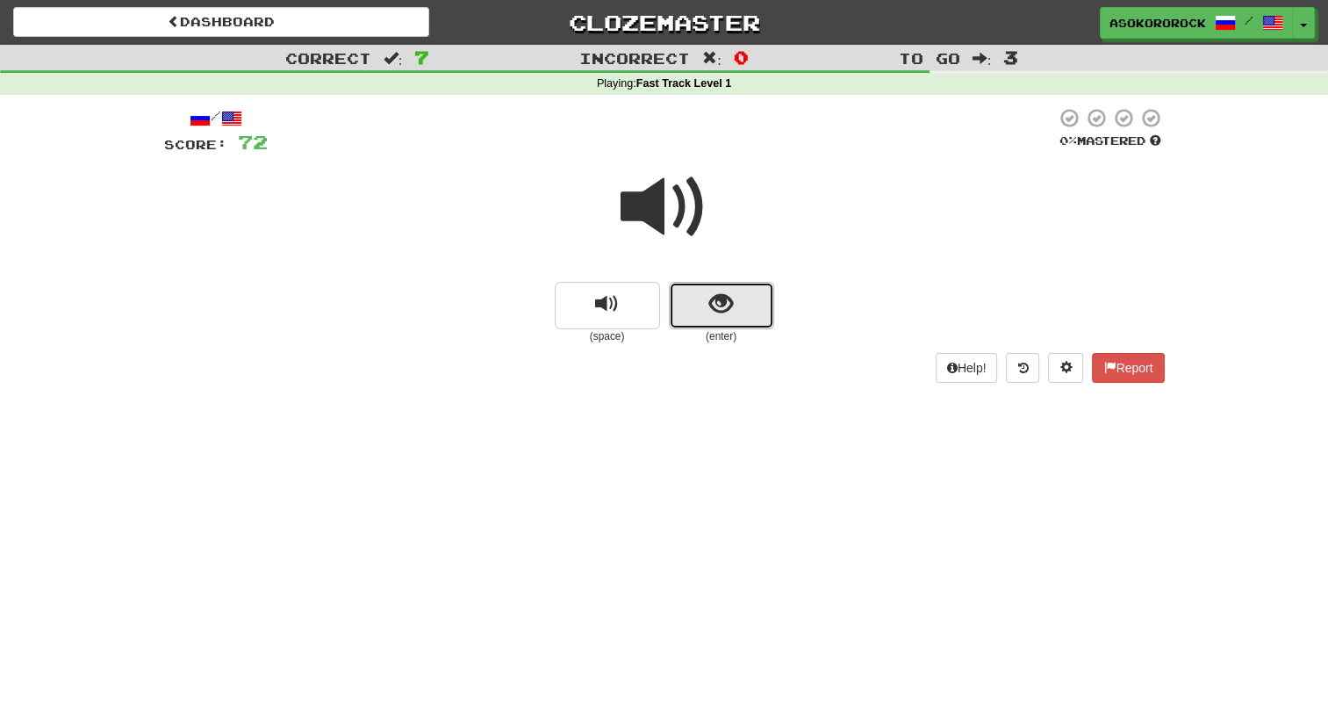
click at [695, 312] on button "show sentence" at bounding box center [721, 305] width 105 height 47
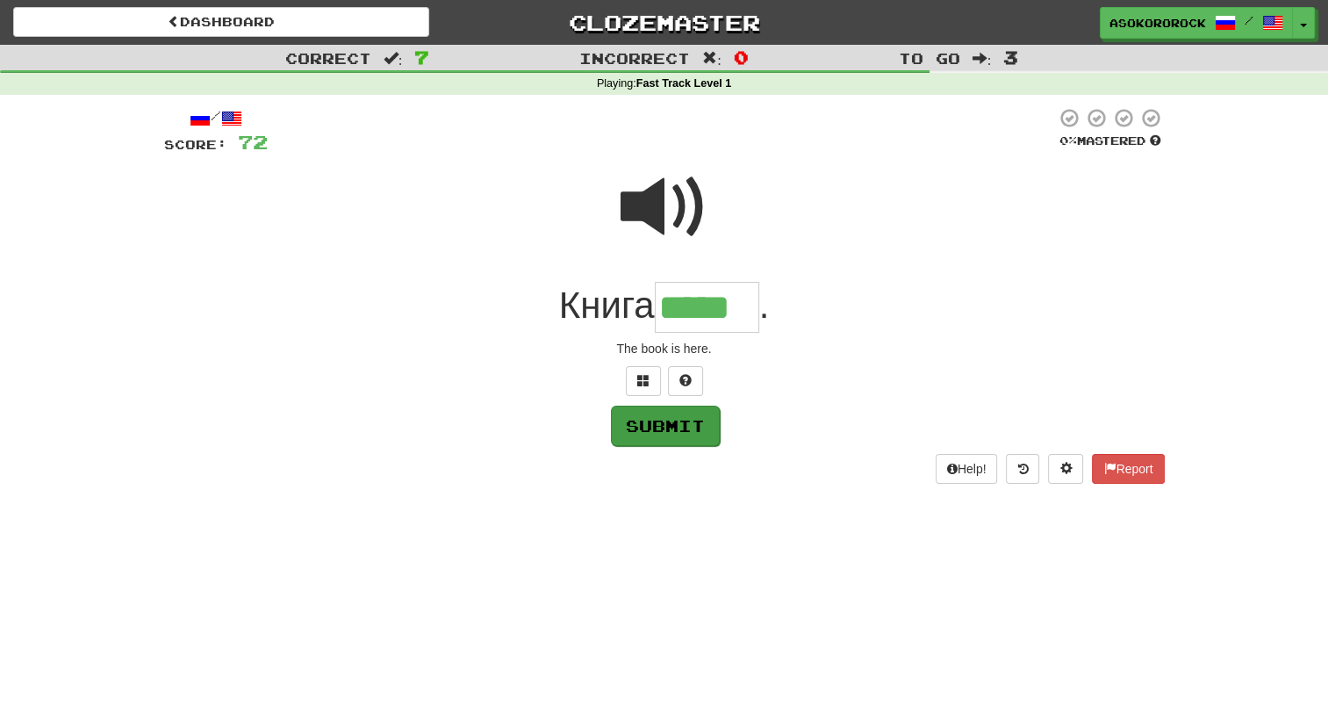
type input "*****"
click at [635, 428] on button "Submit" at bounding box center [665, 426] width 109 height 40
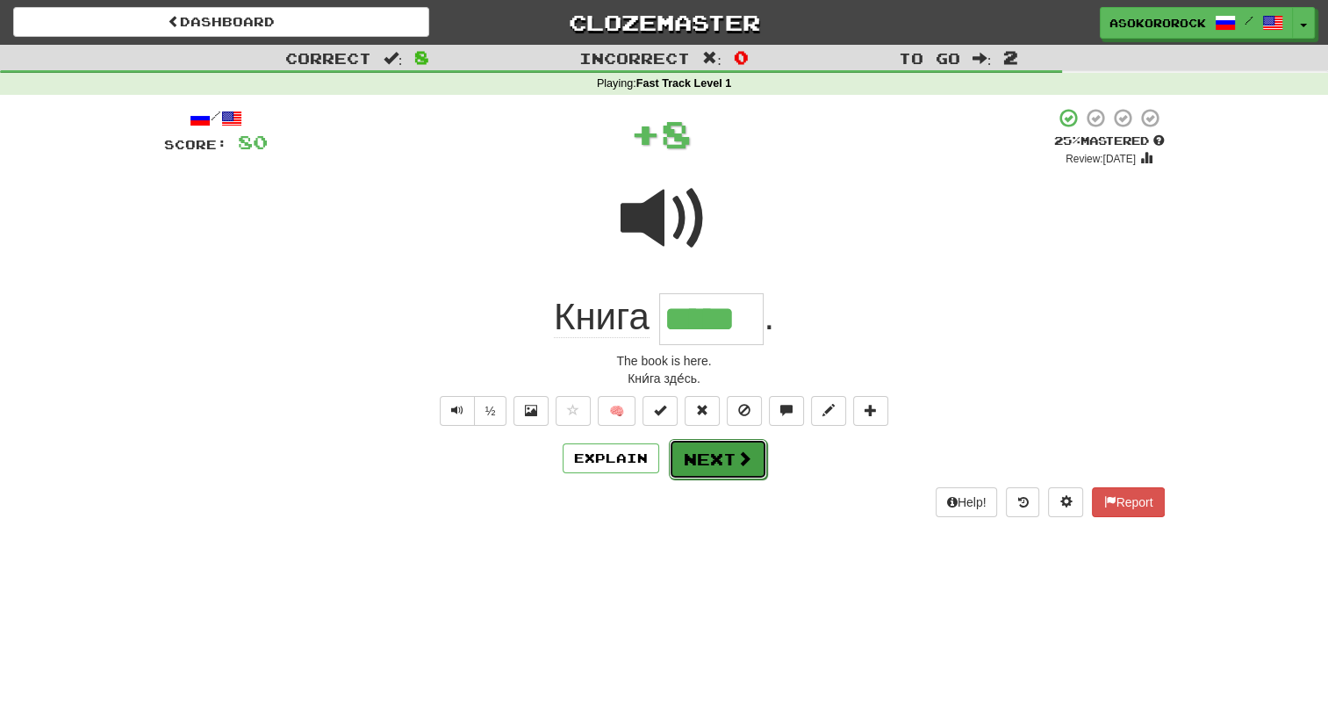
click at [691, 449] on button "Next" at bounding box center [718, 459] width 98 height 40
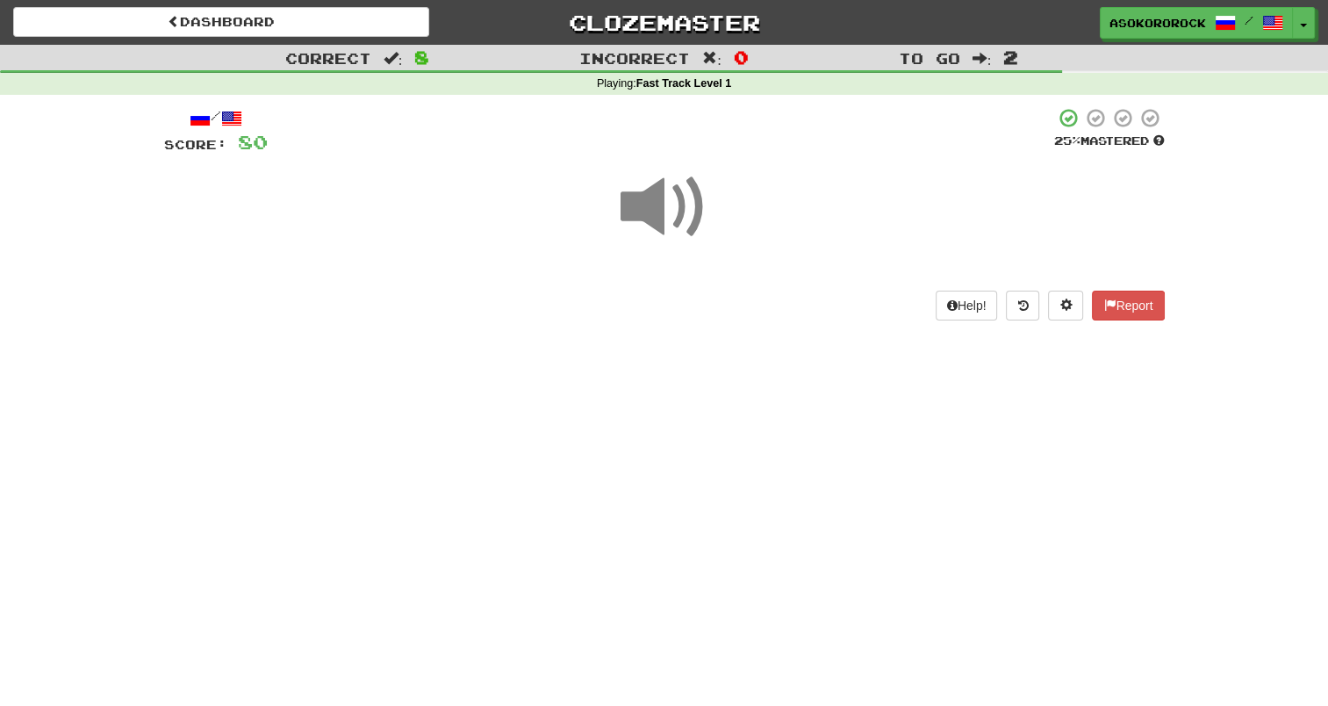
click at [647, 337] on div "/ Score: 80 25 % Mastered Help! Report" at bounding box center [664, 219] width 1001 height 249
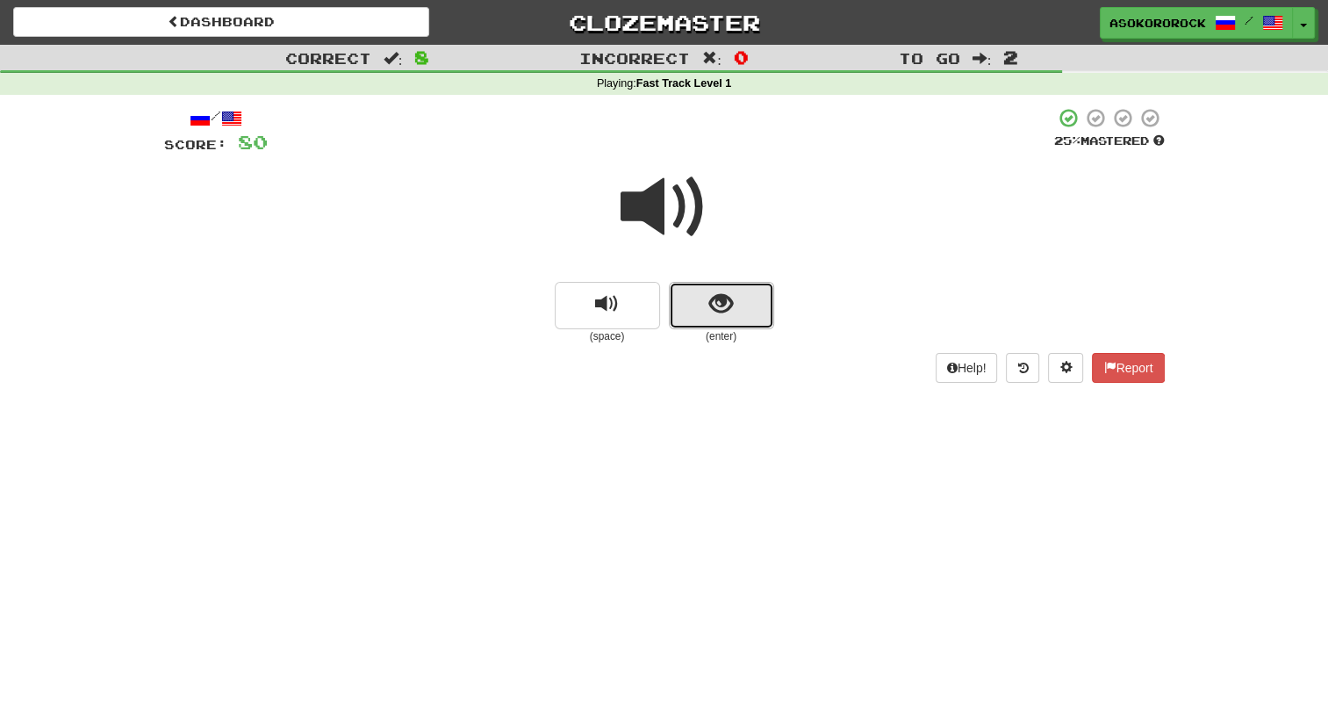
click at [681, 320] on button "show sentence" at bounding box center [721, 305] width 105 height 47
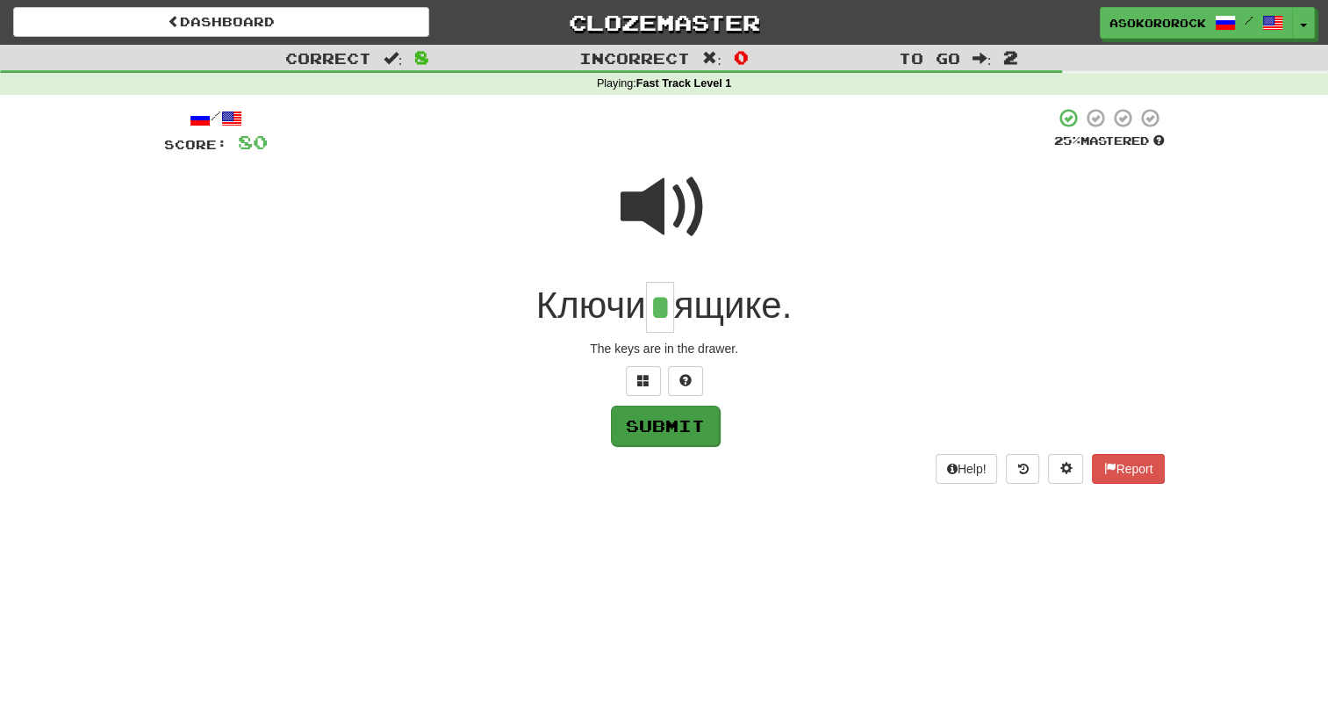
type input "*"
click at [681, 421] on button "Submit" at bounding box center [665, 426] width 109 height 40
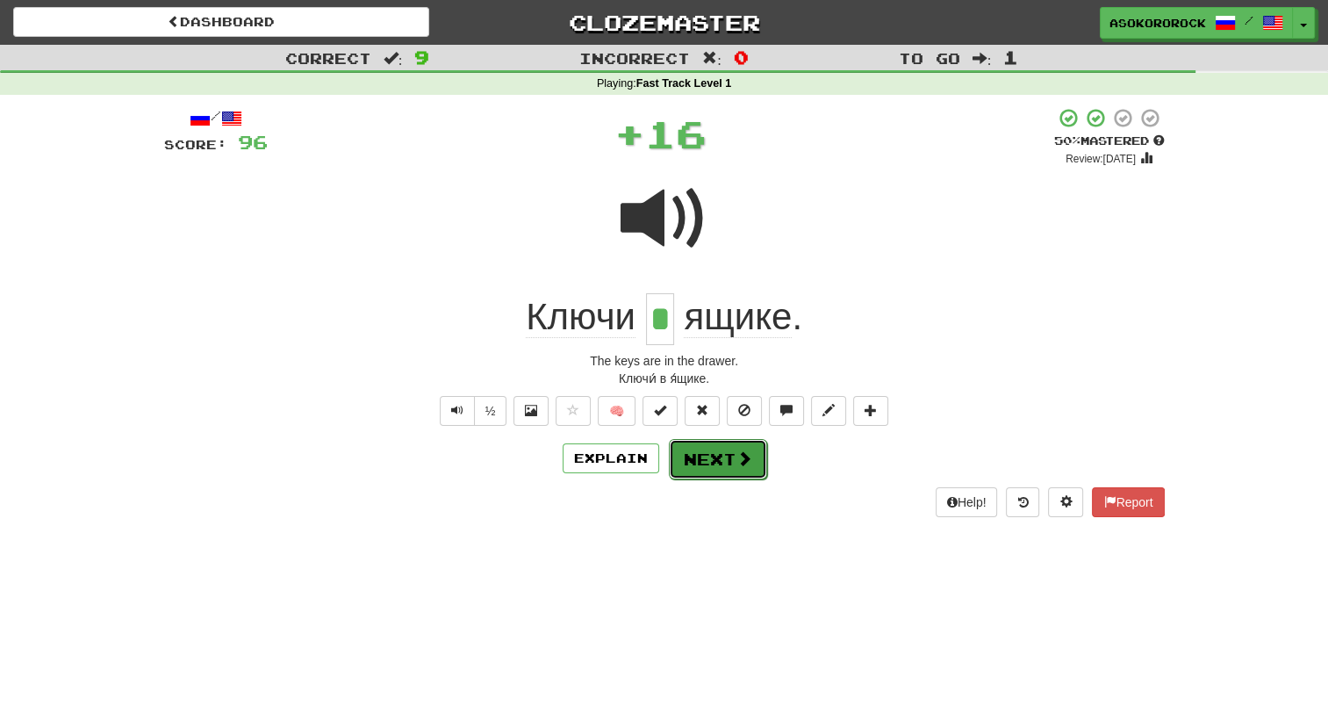
click at [699, 456] on button "Next" at bounding box center [718, 459] width 98 height 40
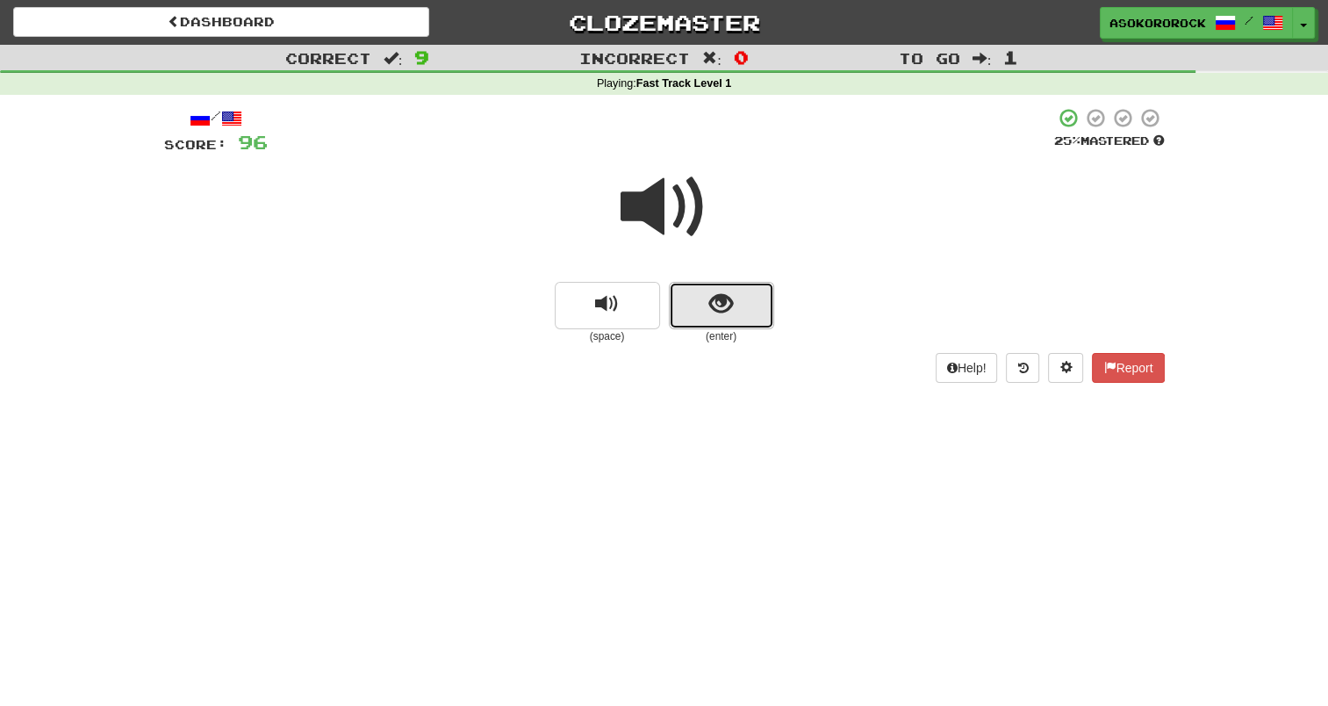
click at [709, 308] on span "show sentence" at bounding box center [721, 304] width 24 height 24
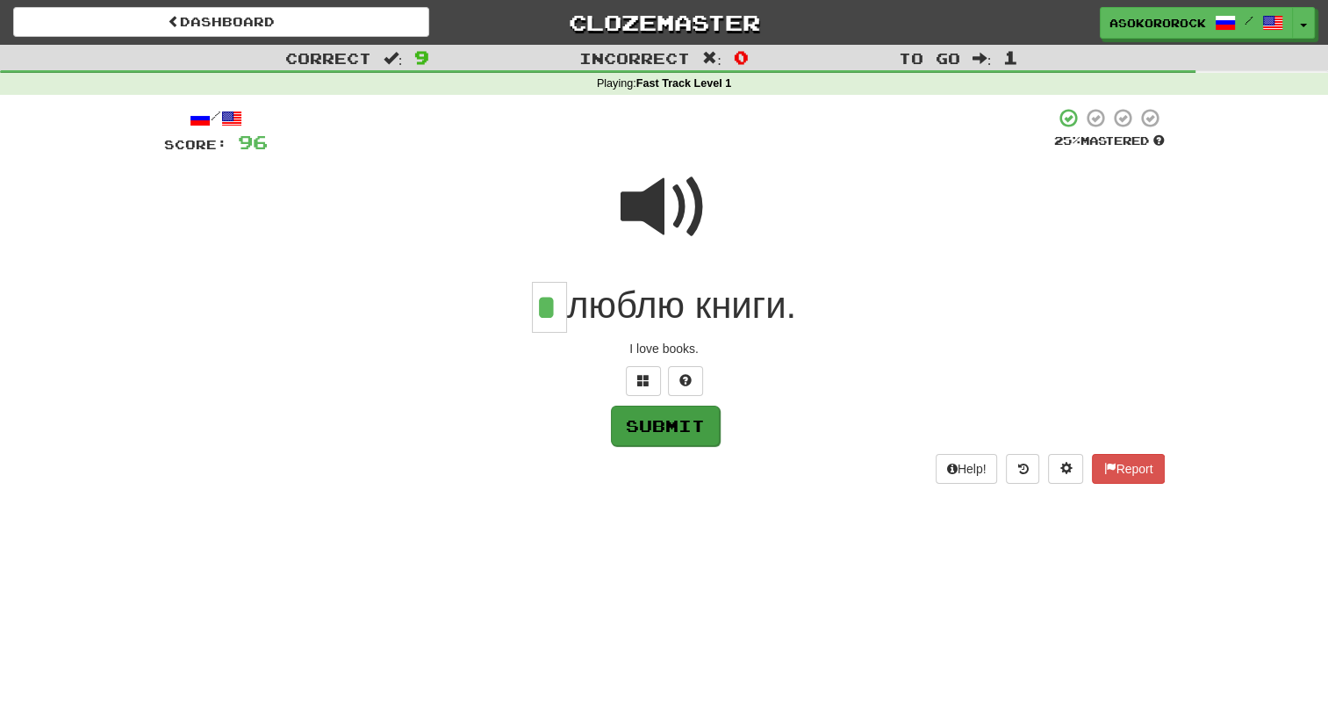
type input "*"
click at [666, 418] on button "Submit" at bounding box center [665, 426] width 109 height 40
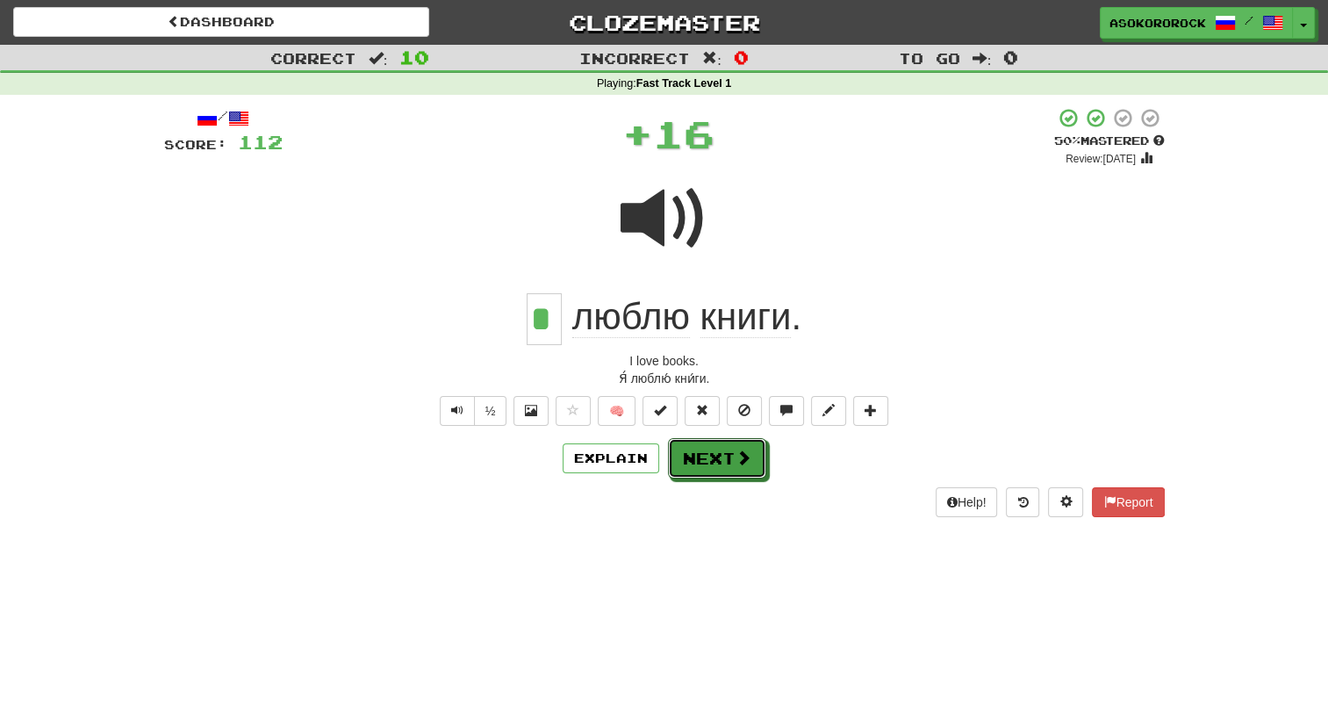
click at [698, 443] on button "Next" at bounding box center [717, 458] width 98 height 40
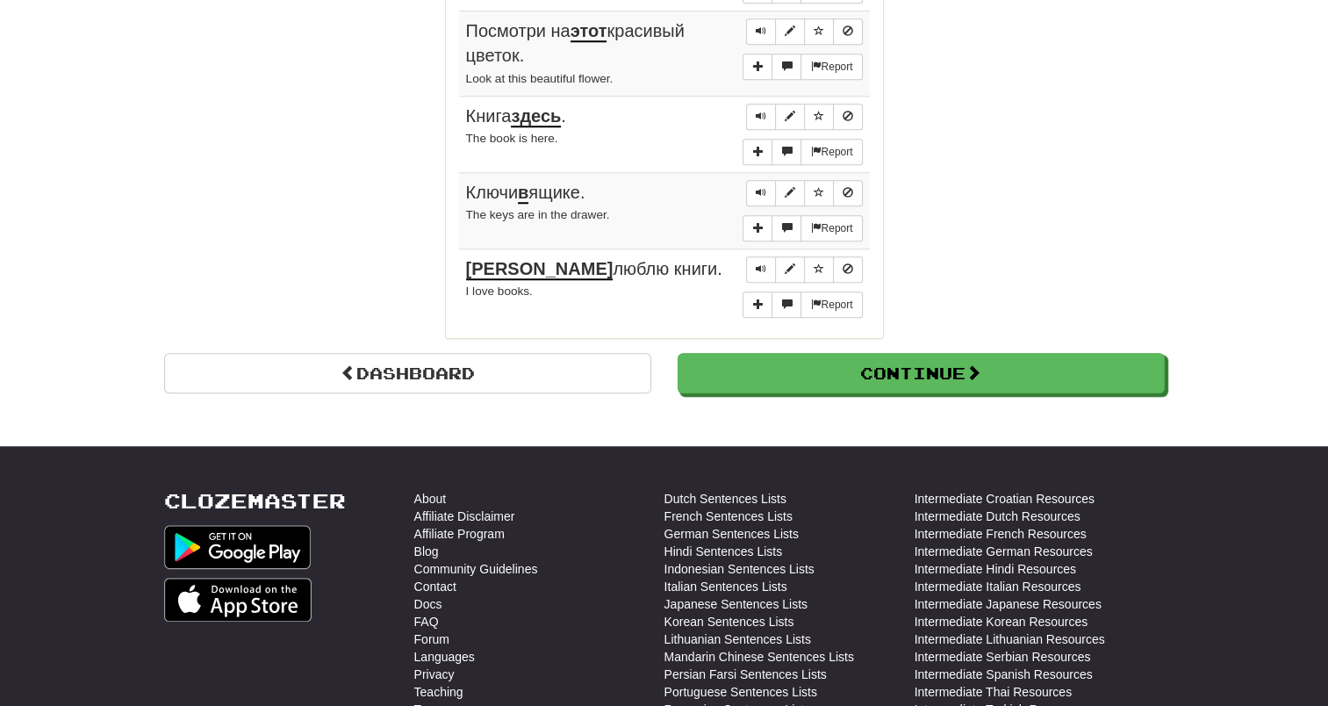
scroll to position [1580, 0]
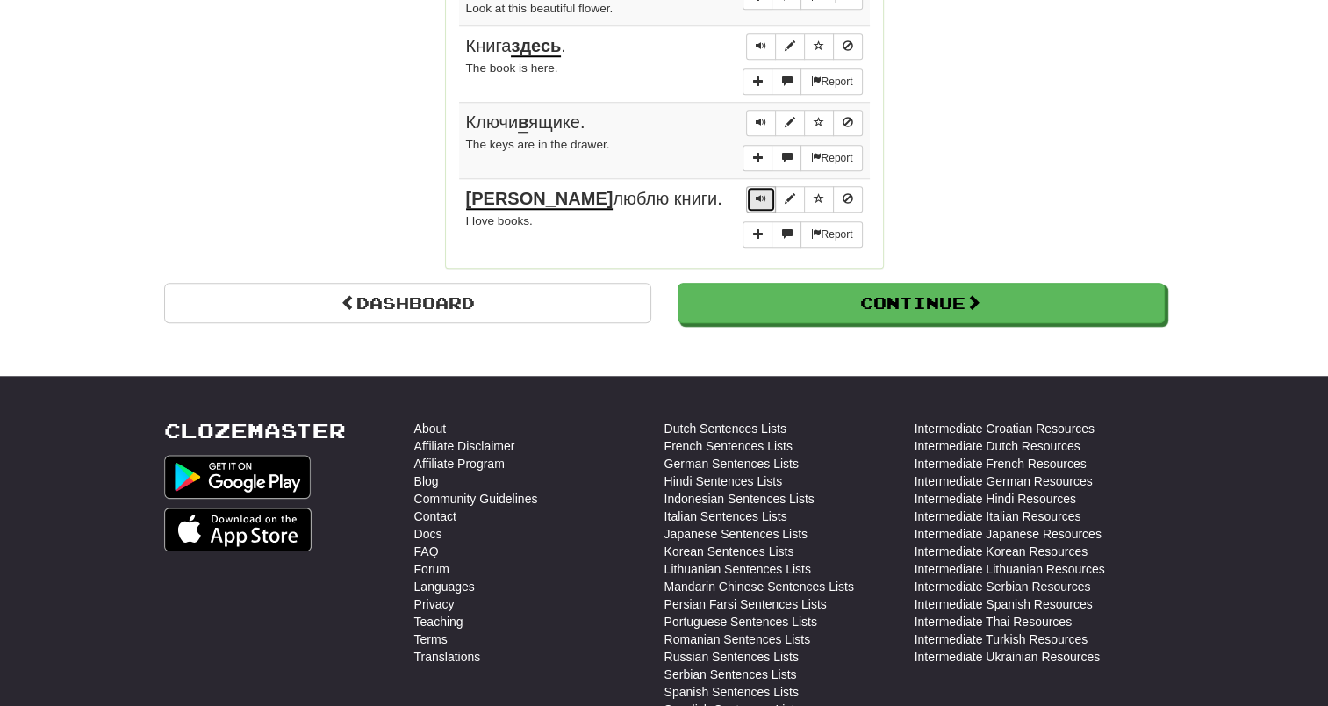
click at [751, 186] on button "Sentence controls" at bounding box center [761, 199] width 30 height 26
click at [822, 193] on span "Sentence controls" at bounding box center [819, 198] width 11 height 11
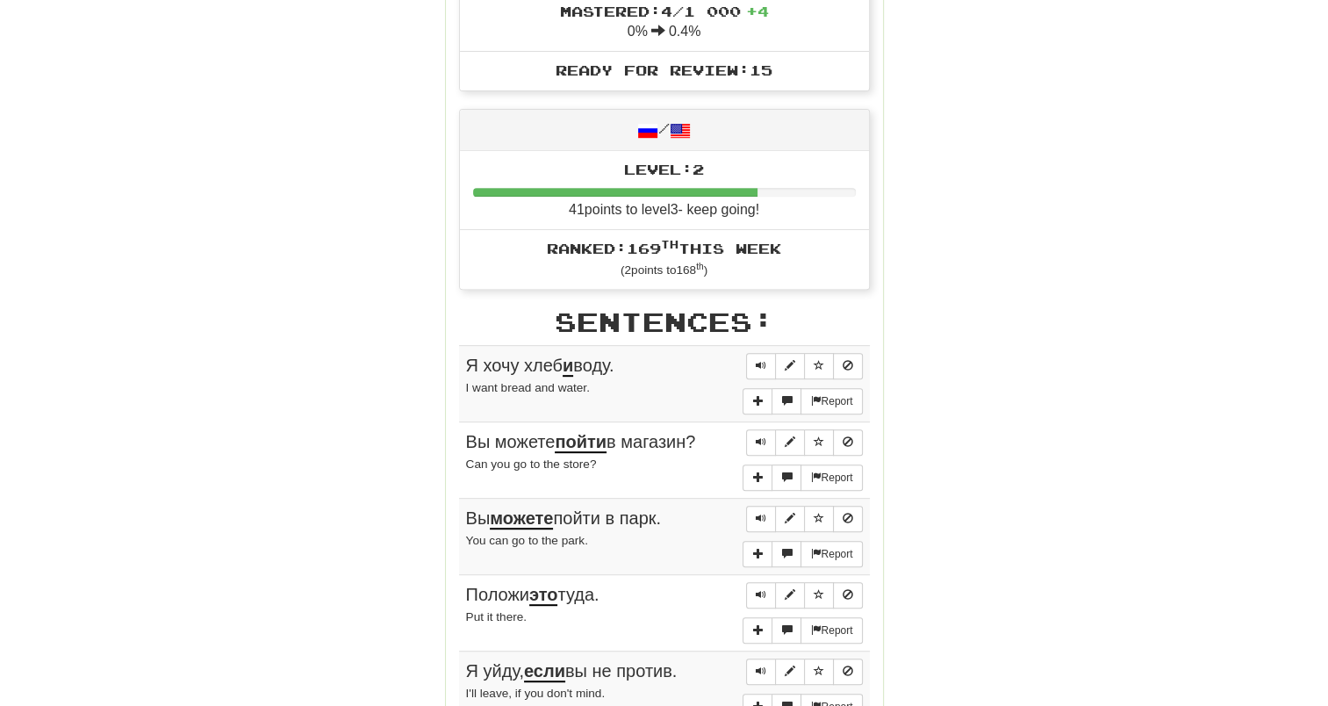
scroll to position [527, 0]
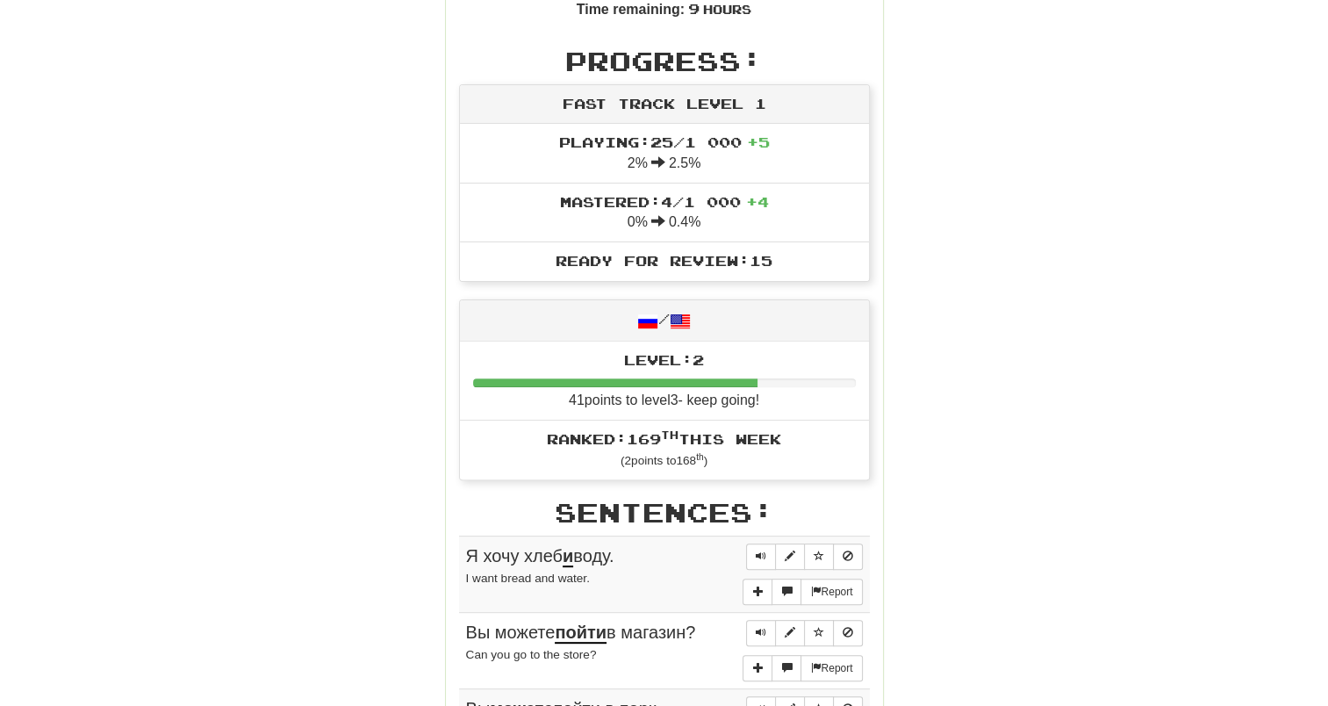
click at [692, 263] on span "Ready for Review: 15" at bounding box center [664, 260] width 217 height 17
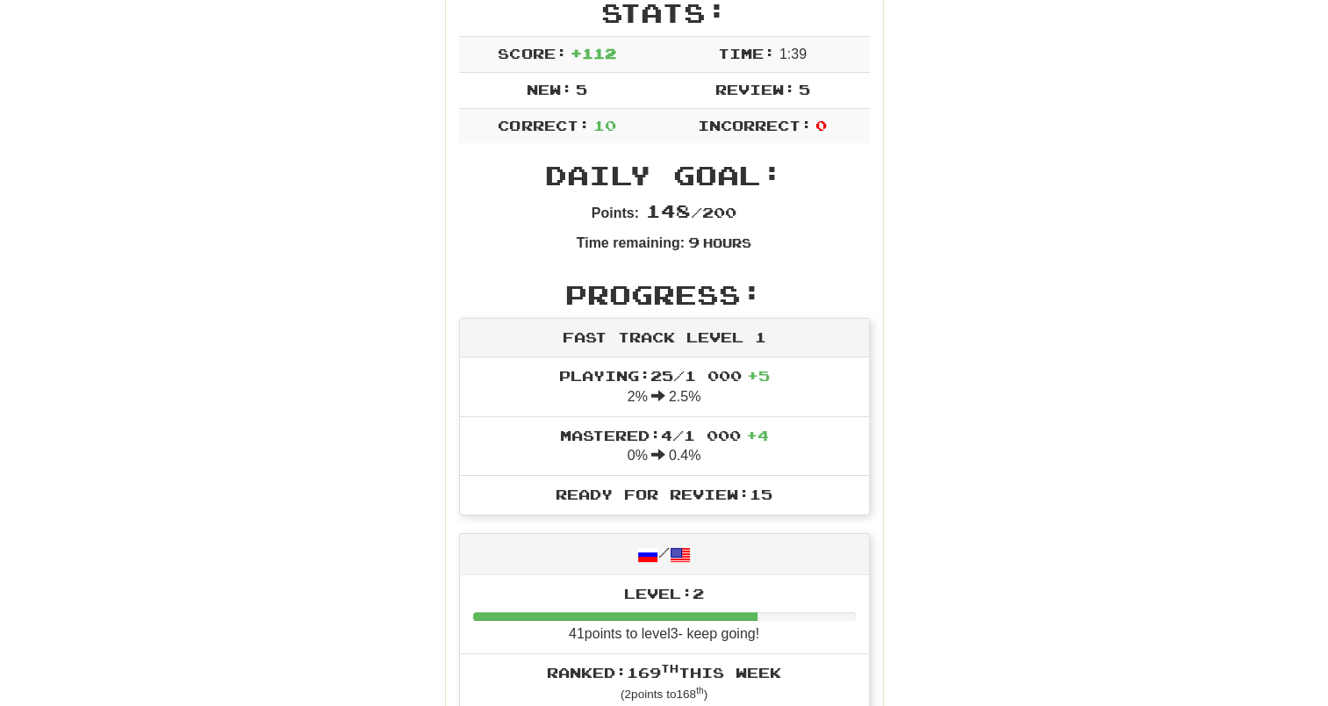
scroll to position [263, 0]
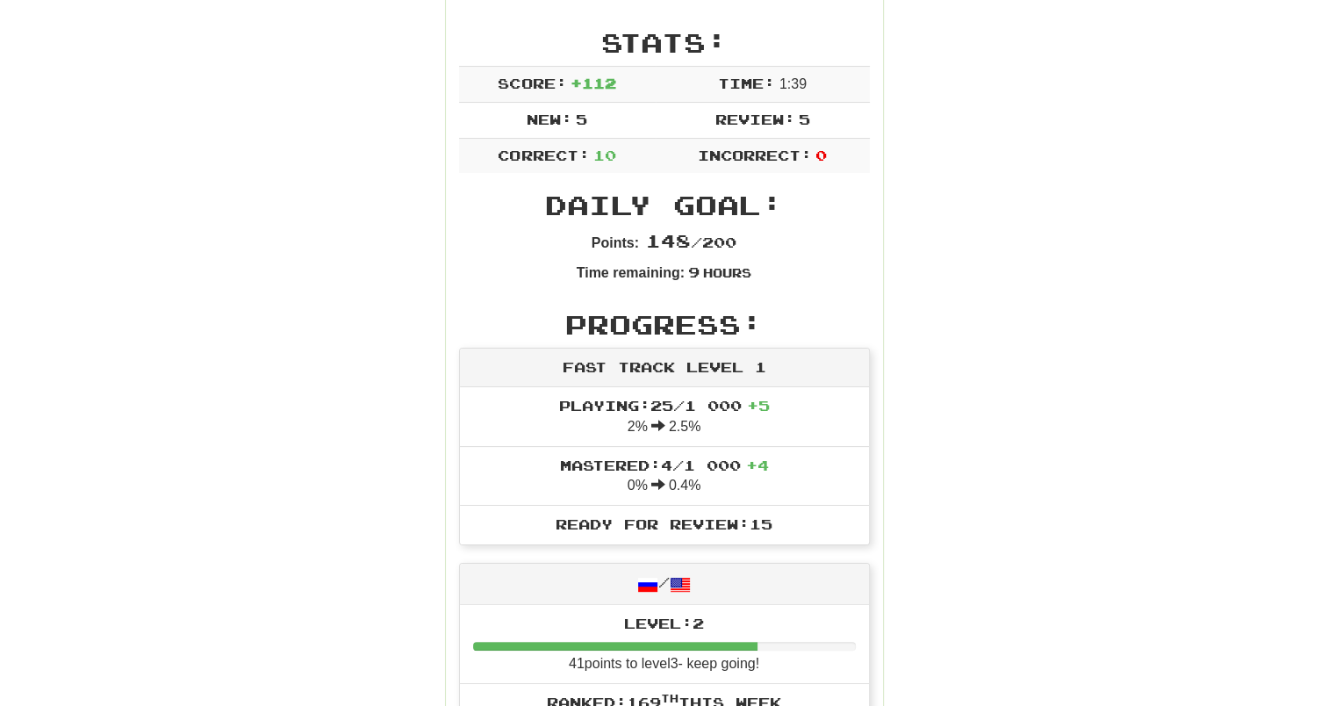
click at [693, 239] on span "148 / 200" at bounding box center [691, 241] width 90 height 17
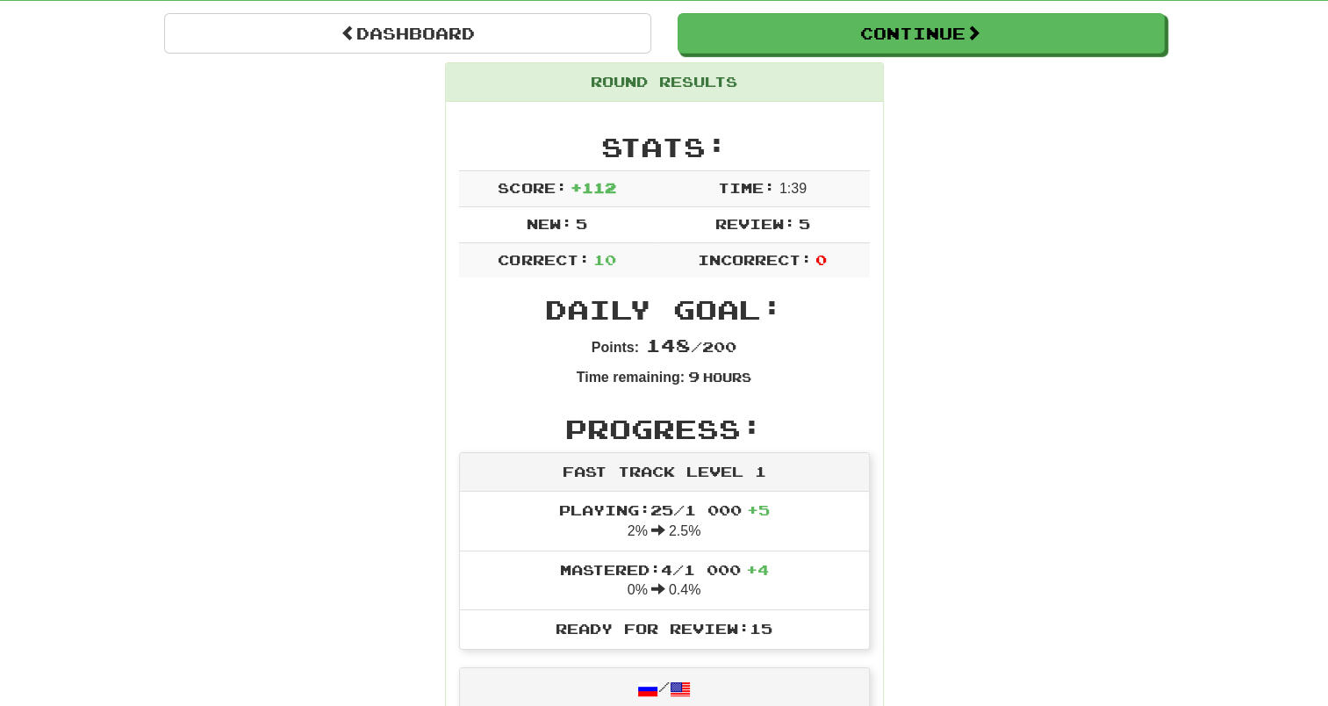
scroll to position [0, 0]
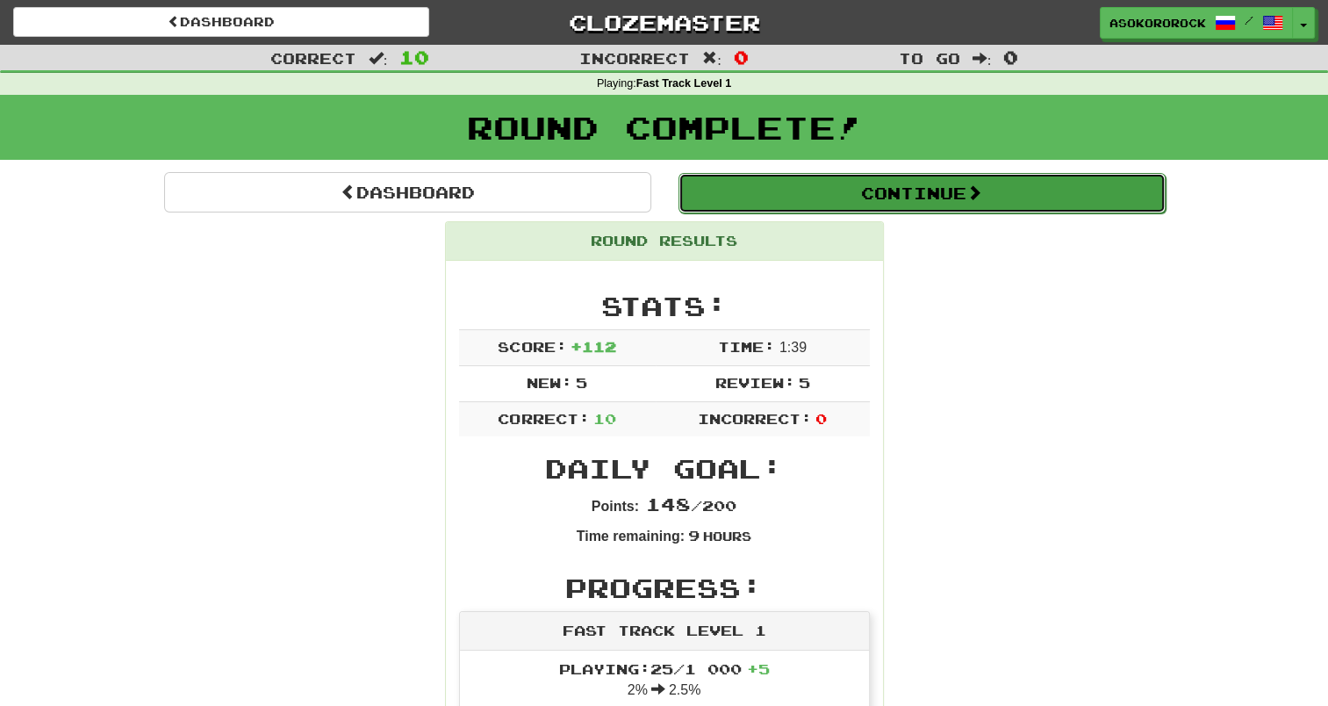
click at [848, 204] on button "Continue" at bounding box center [921, 193] width 487 height 40
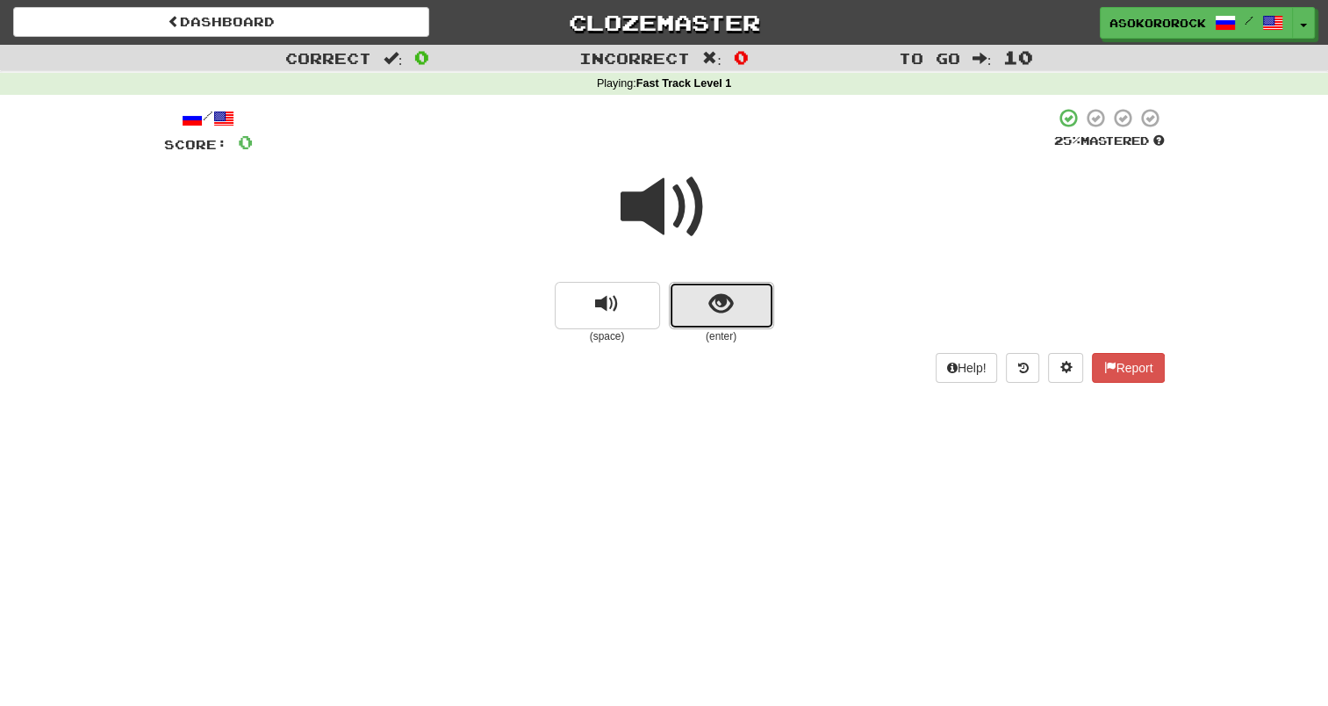
click at [692, 313] on button "show sentence" at bounding box center [721, 305] width 105 height 47
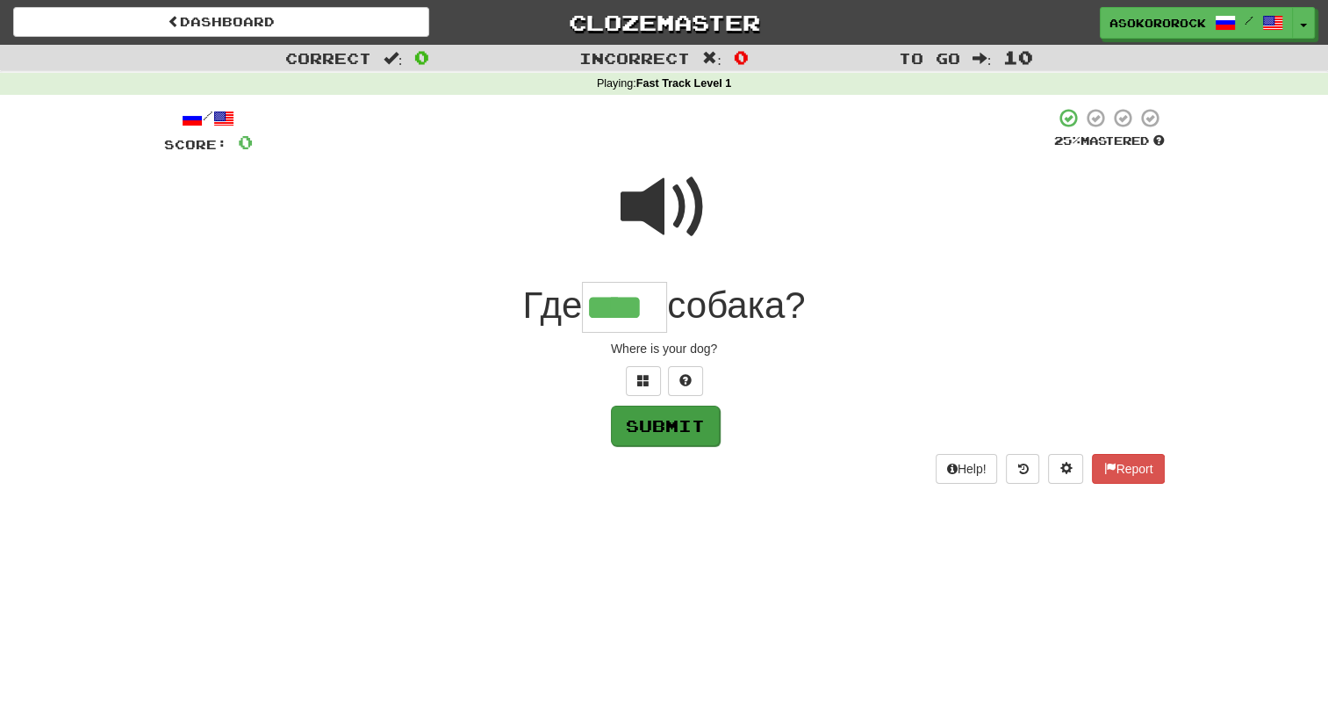
type input "****"
click at [661, 407] on button "Submit" at bounding box center [665, 426] width 109 height 40
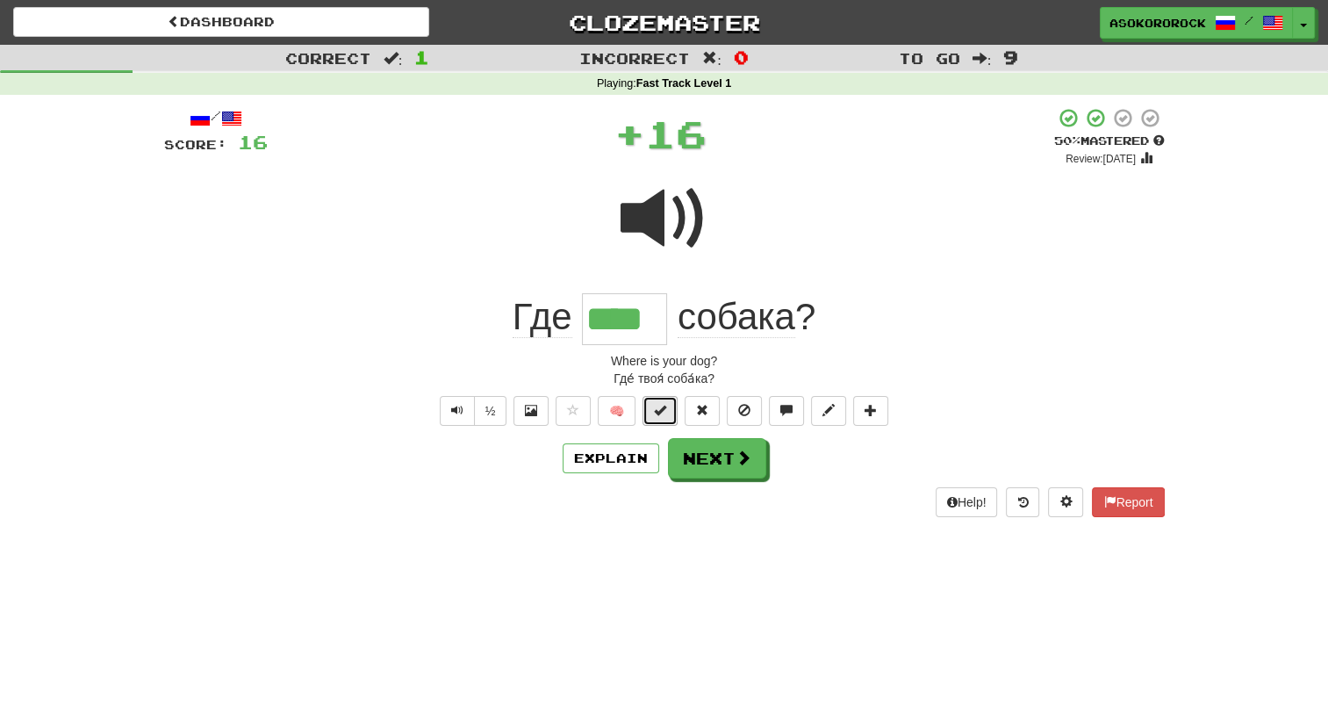
click at [671, 413] on button at bounding box center [659, 411] width 35 height 30
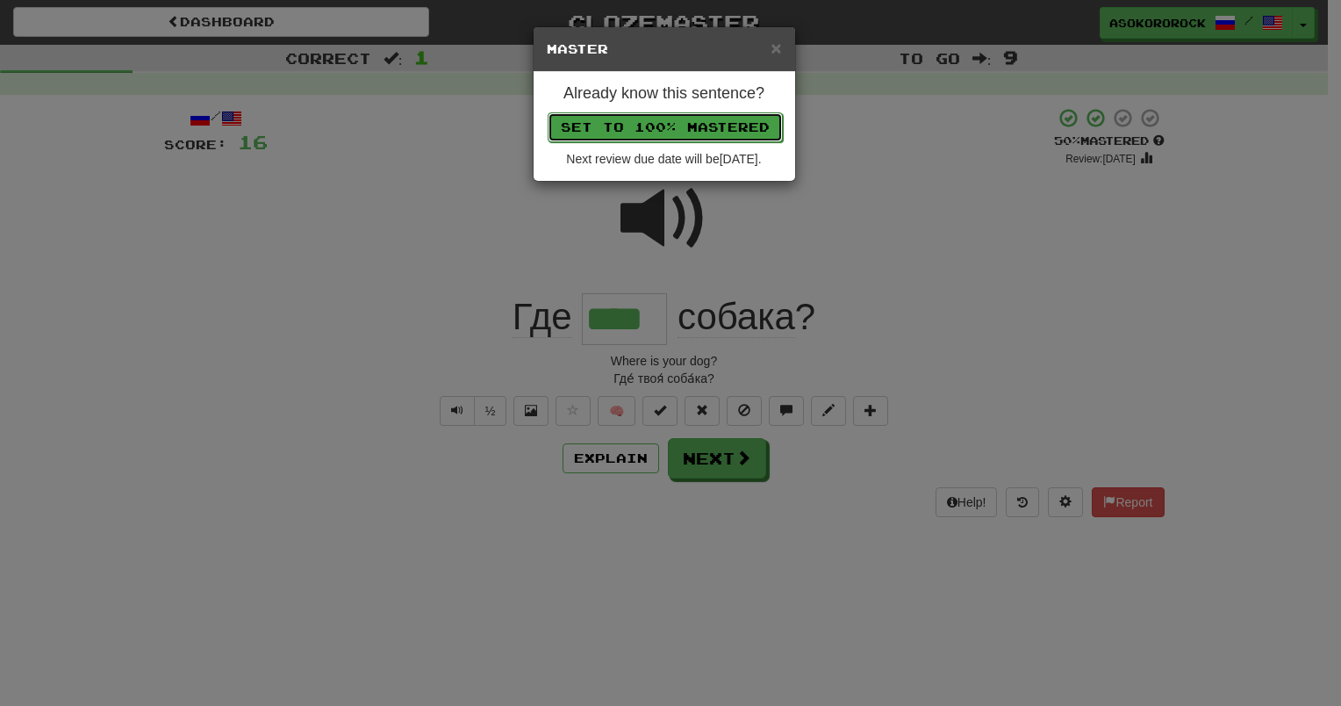
click at [674, 135] on button "Set to 100% Mastered" at bounding box center [665, 127] width 235 height 30
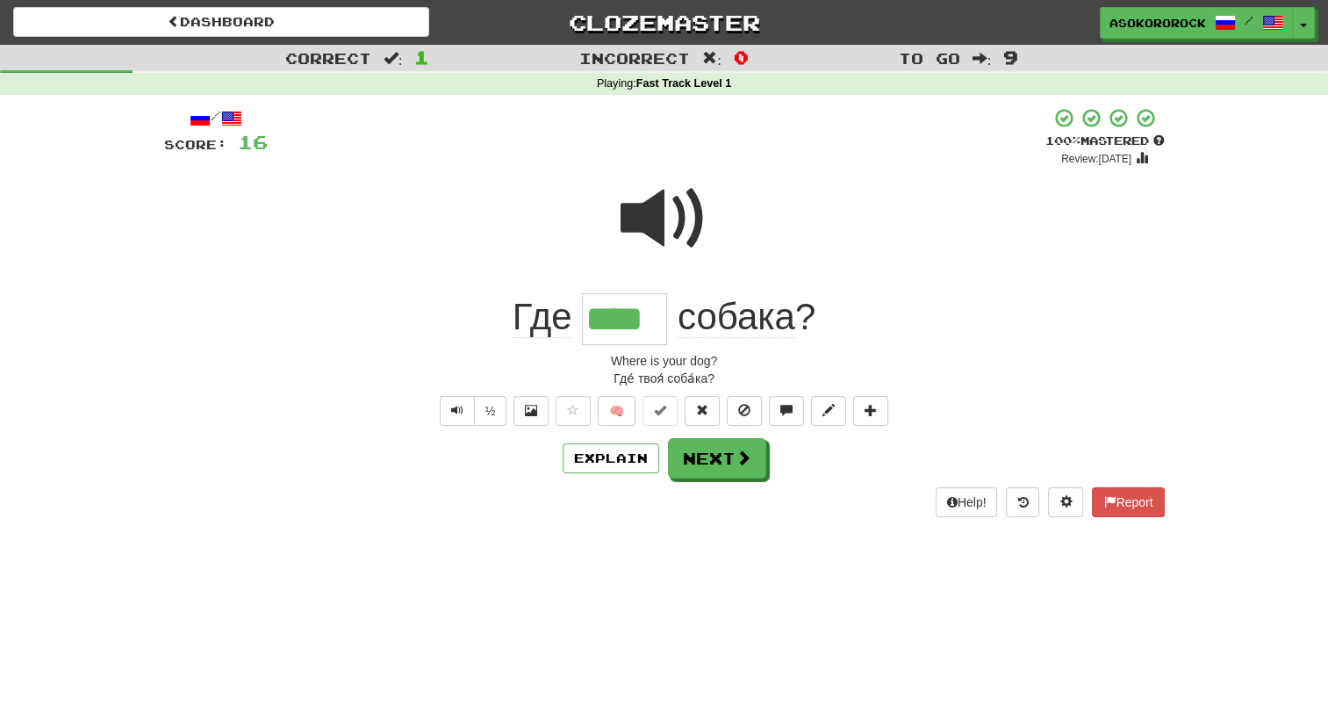
click at [672, 480] on div "/ Score: 16 + 16 100 % Mastered Review: 2026-03-23 Где **** собака ? Where is y…" at bounding box center [664, 311] width 1001 height 409
click at [688, 456] on button "Next" at bounding box center [718, 459] width 98 height 40
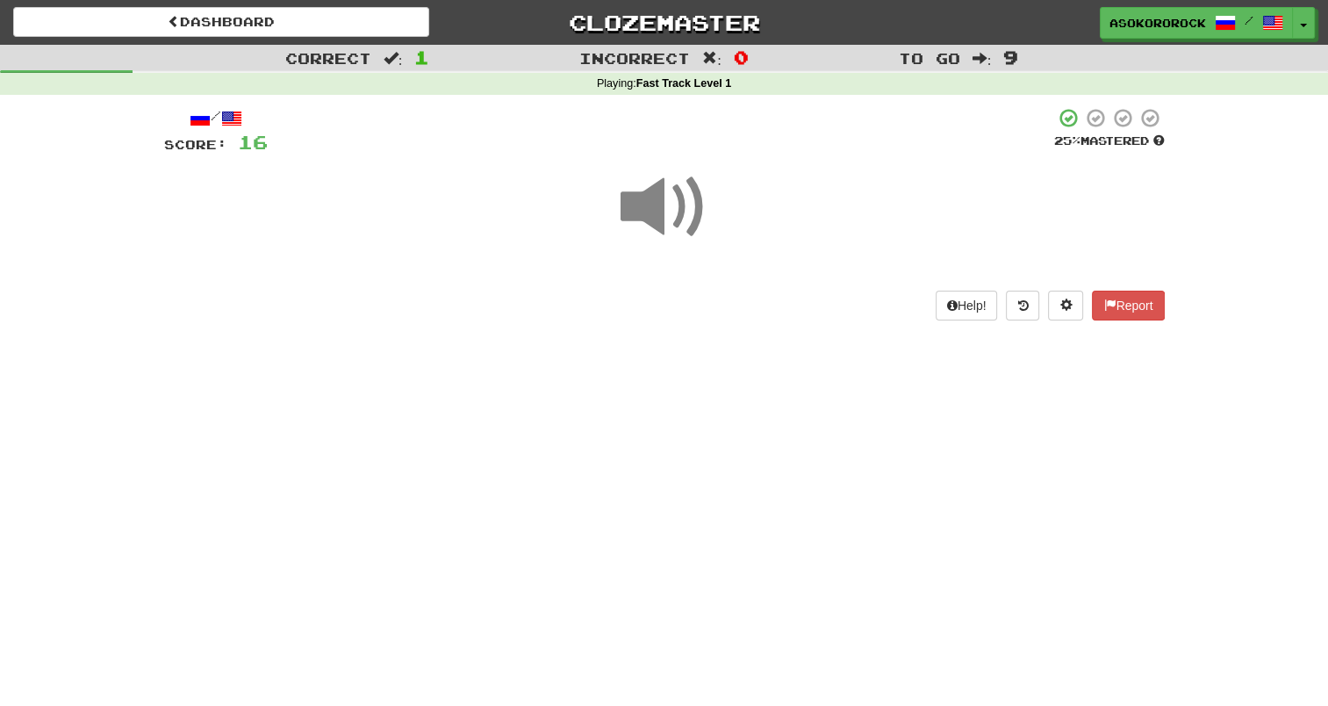
click at [657, 383] on div "Dashboard Clozemaster Asokororock / Toggle Dropdown Dashboard Leaderboard Activ…" at bounding box center [664, 353] width 1328 height 706
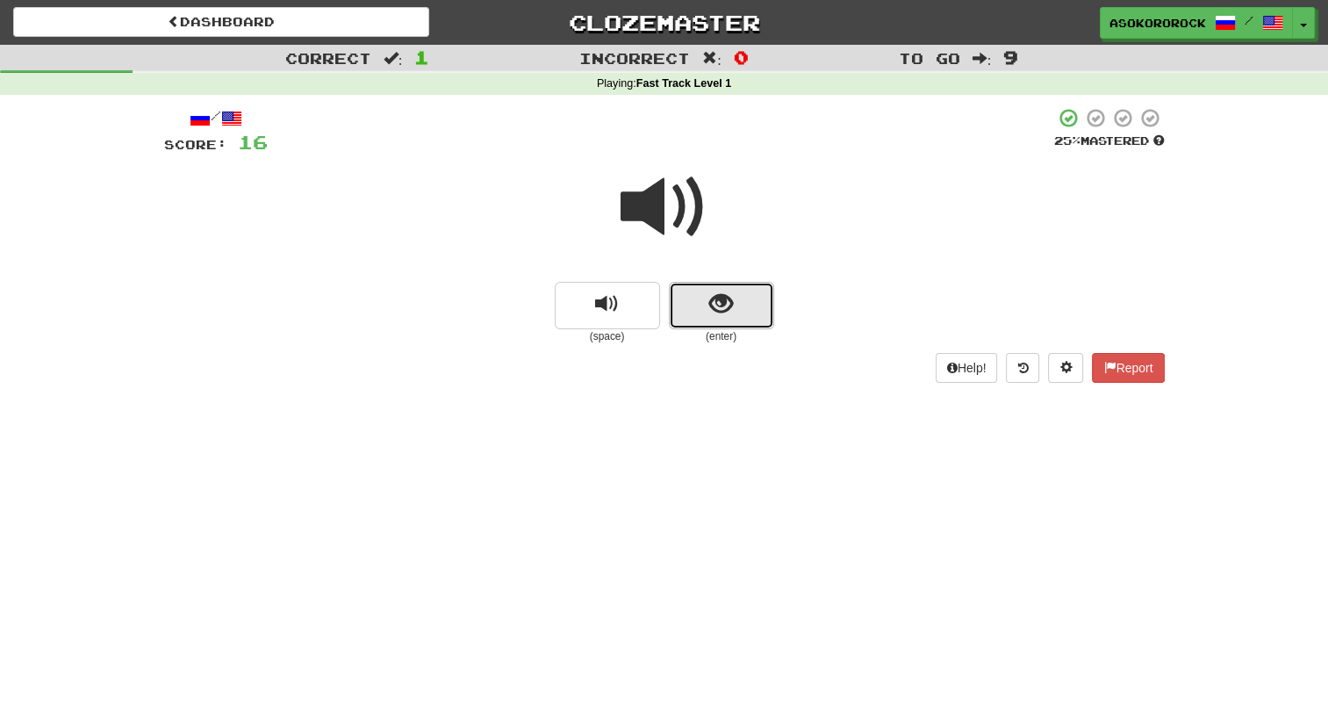
click at [678, 309] on button "show sentence" at bounding box center [721, 305] width 105 height 47
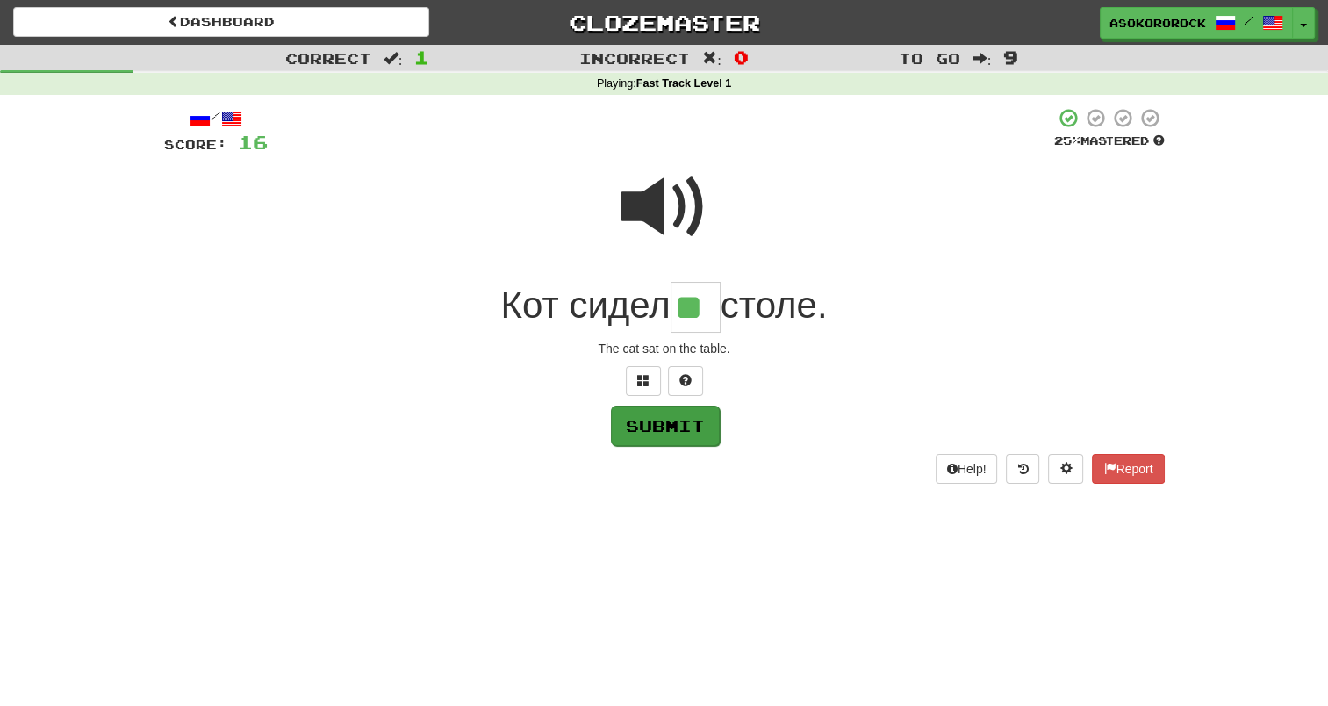
type input "**"
click at [700, 422] on button "Submit" at bounding box center [665, 426] width 109 height 40
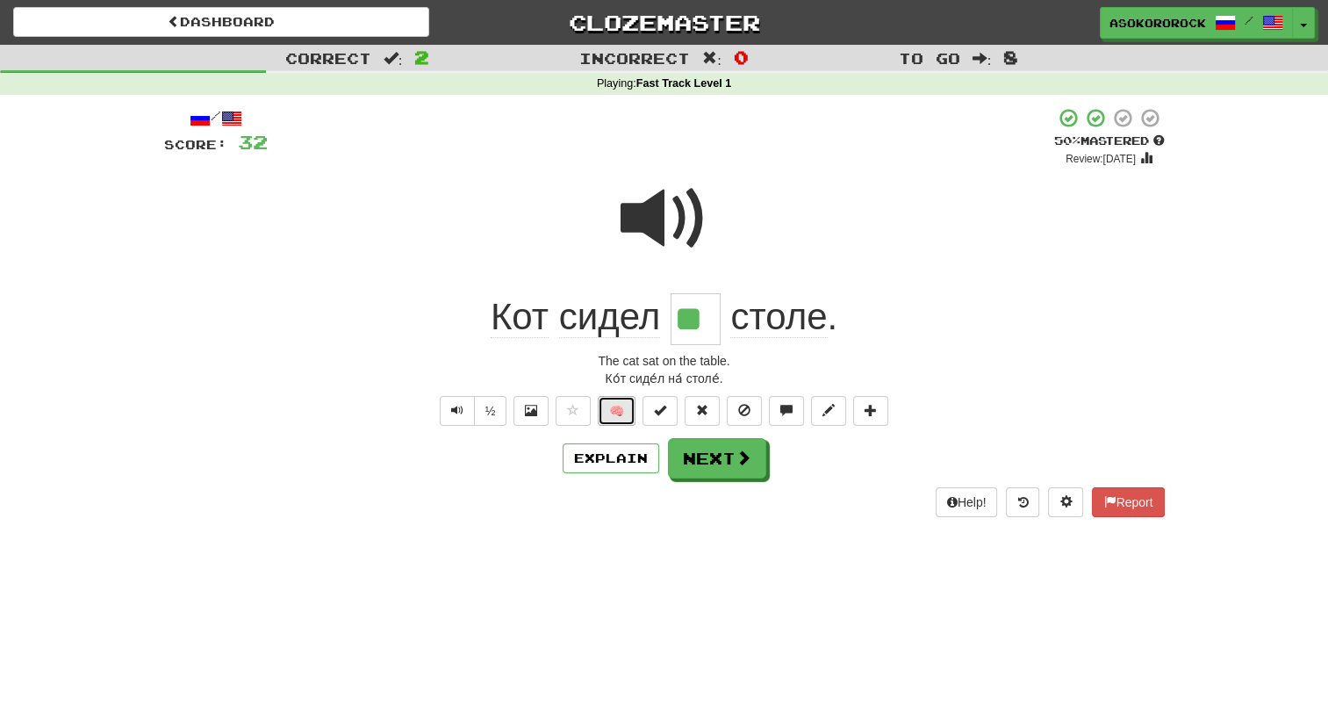
click at [621, 409] on button "🧠" at bounding box center [617, 411] width 38 height 30
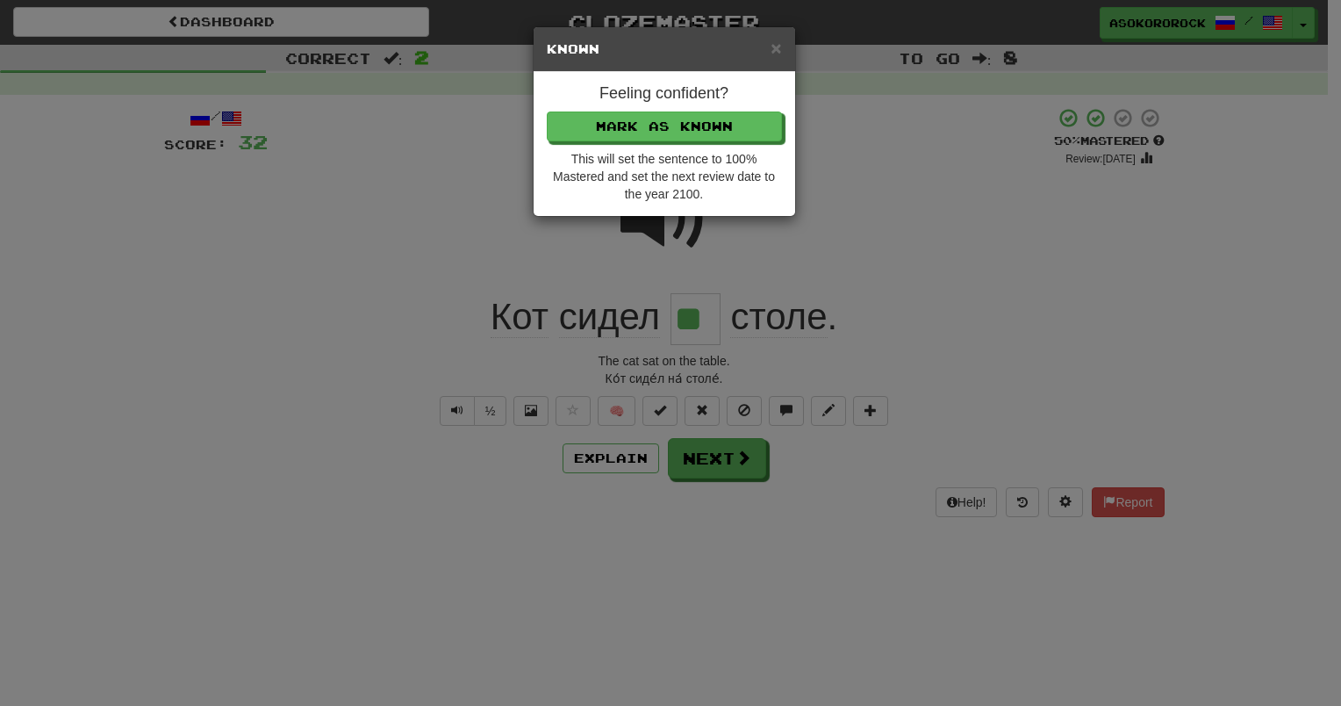
click at [664, 412] on div "× Known Feeling confident? Mark as Known This will set the sentence to 100% Mas…" at bounding box center [670, 353] width 1341 height 706
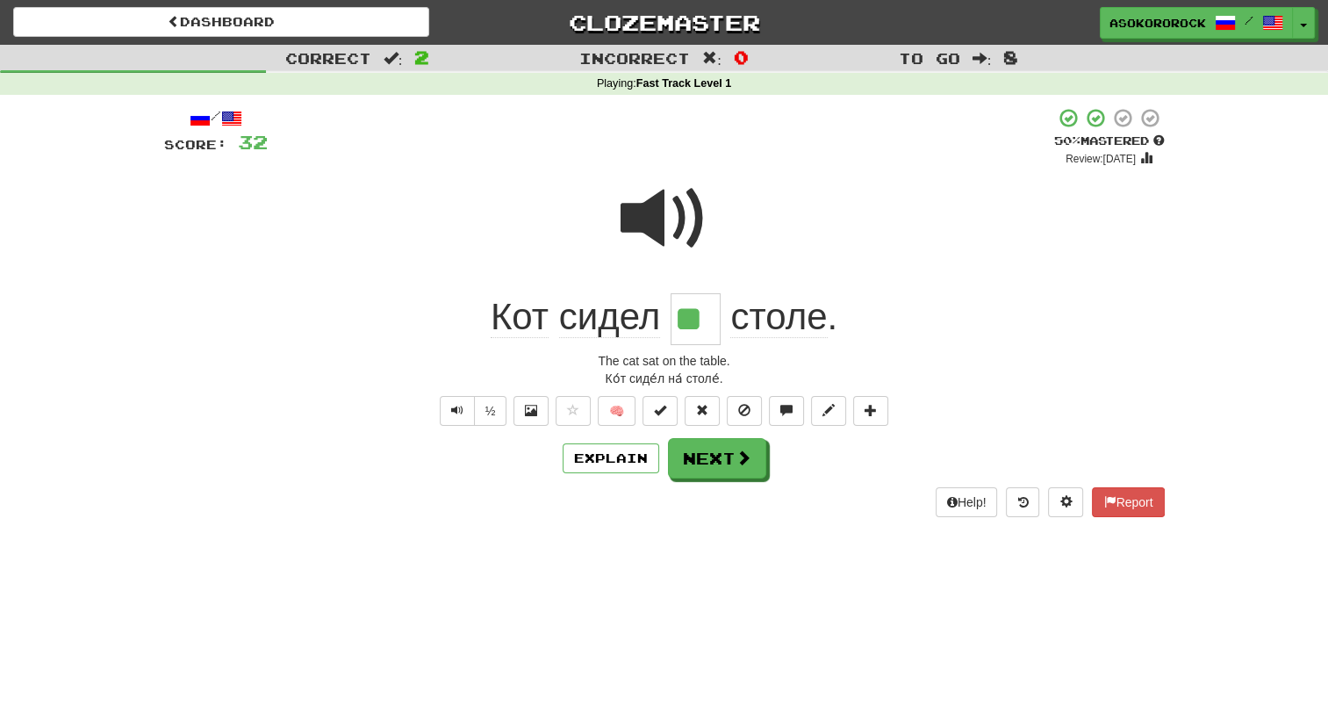
click at [664, 432] on div "/ Score: 32 + 16 50 % Mastered Review: 2025-09-26 Кот сидел ** столе . The cat …" at bounding box center [664, 311] width 1001 height 409
click at [668, 416] on button at bounding box center [659, 411] width 35 height 30
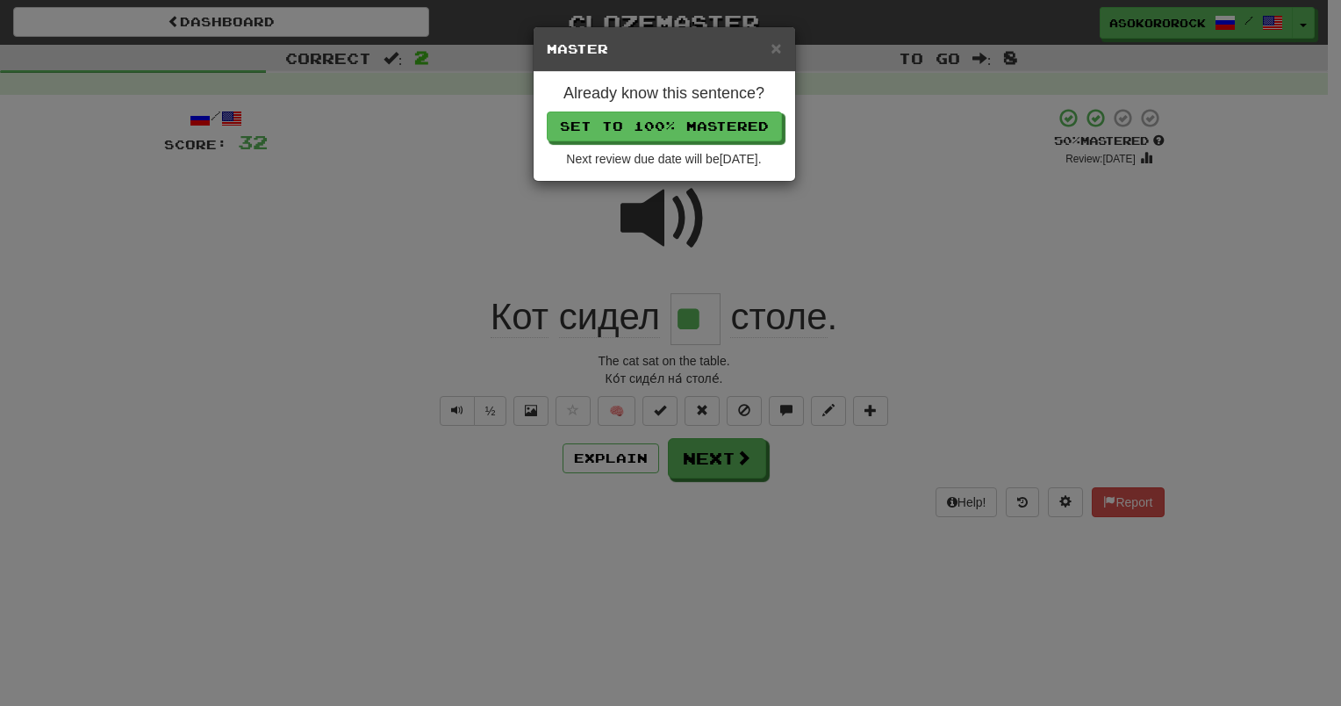
click at [728, 452] on div "× Master Already know this sentence? Set to 100% Mastered Next review due date …" at bounding box center [670, 353] width 1341 height 706
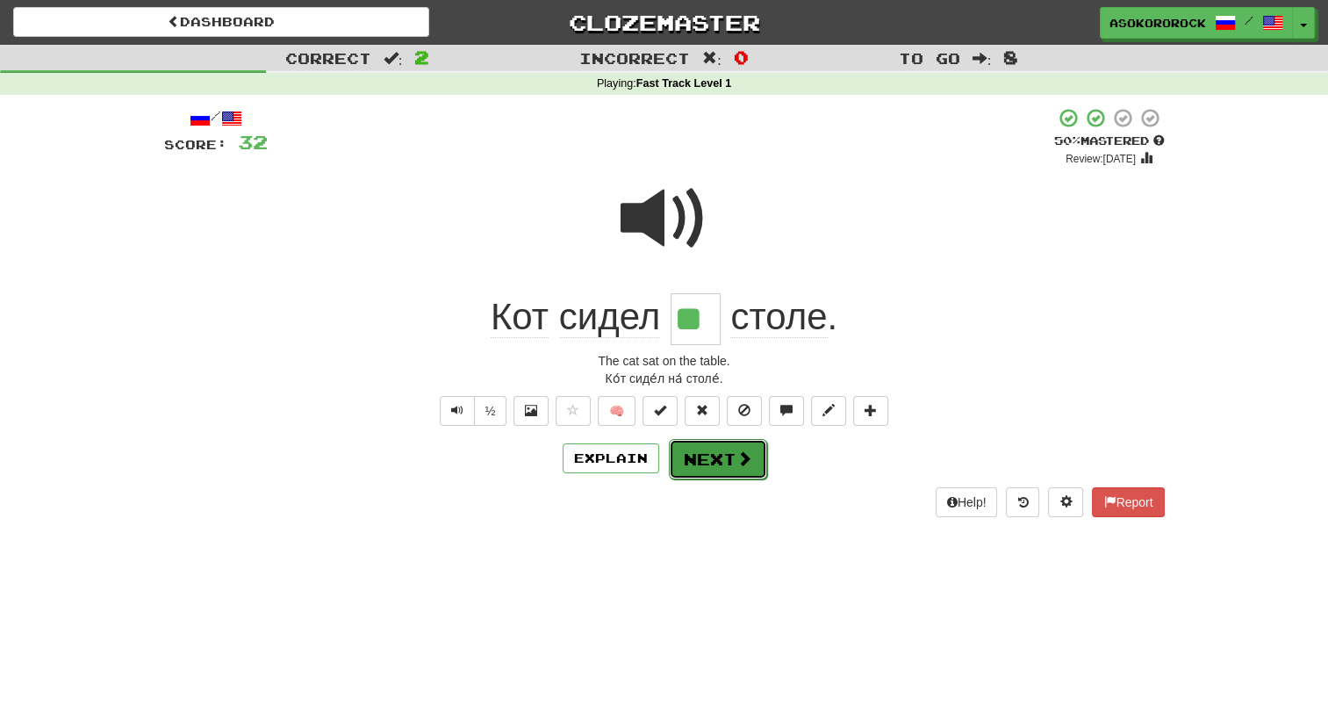
click at [724, 456] on button "Next" at bounding box center [718, 459] width 98 height 40
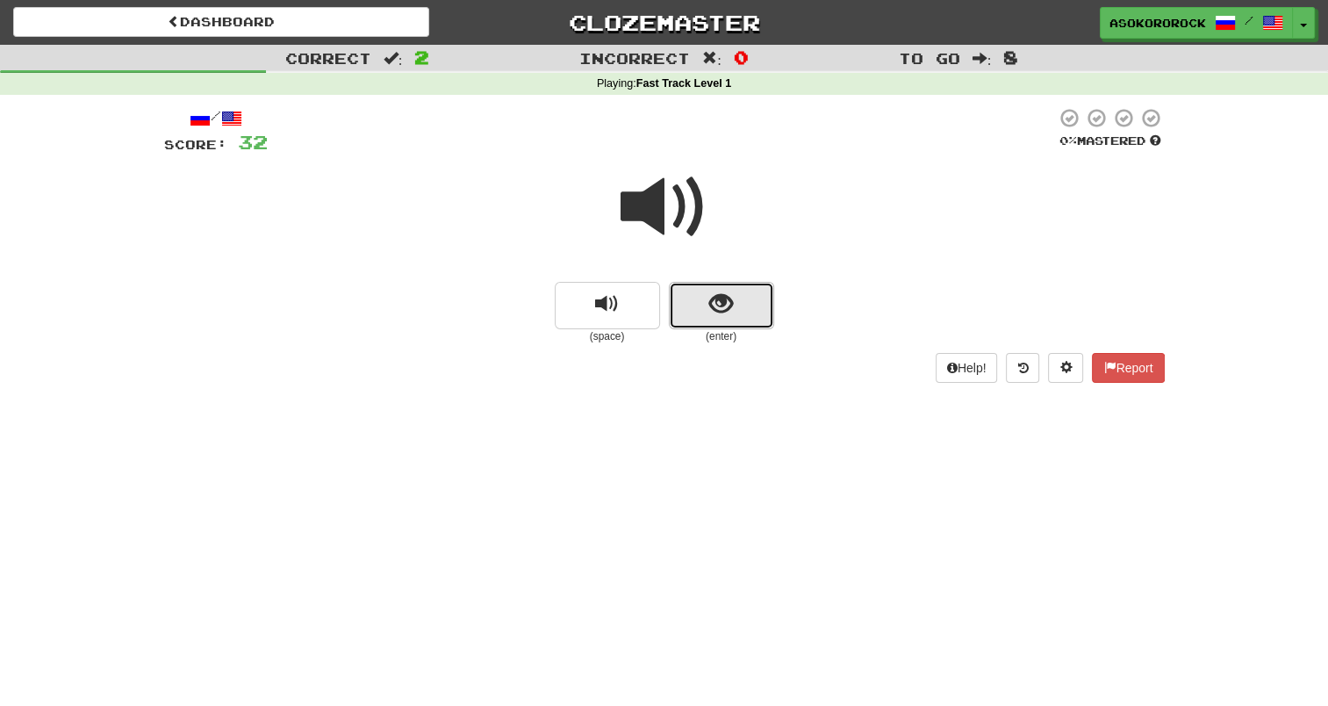
click at [712, 302] on span "show sentence" at bounding box center [721, 304] width 24 height 24
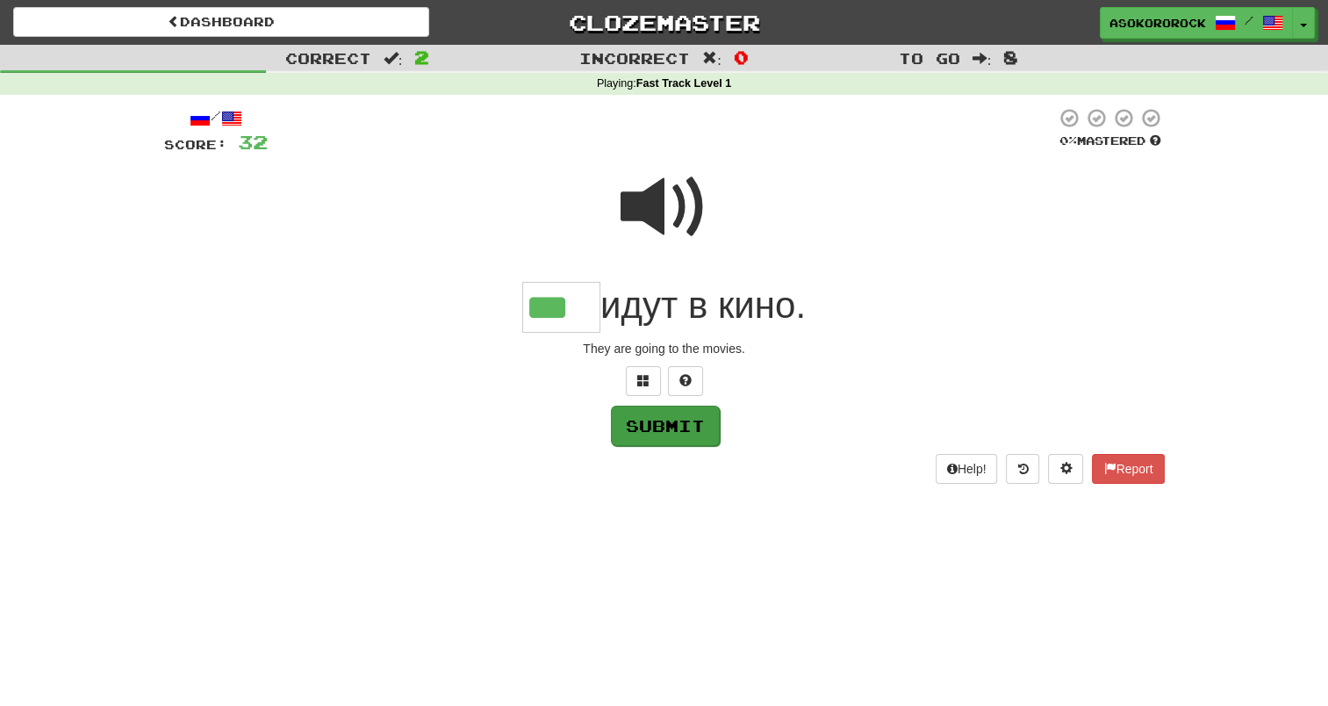
type input "***"
click at [652, 411] on button "Submit" at bounding box center [665, 426] width 109 height 40
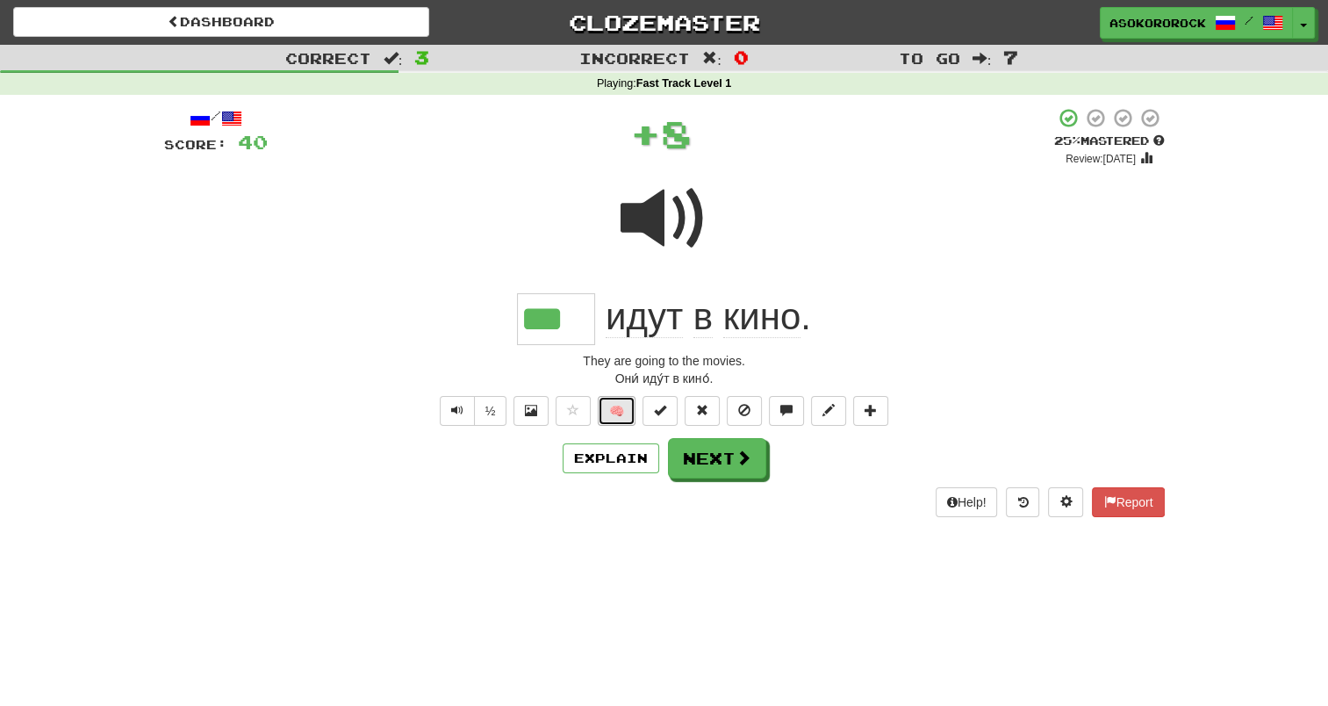
click at [618, 406] on button "🧠" at bounding box center [617, 411] width 38 height 30
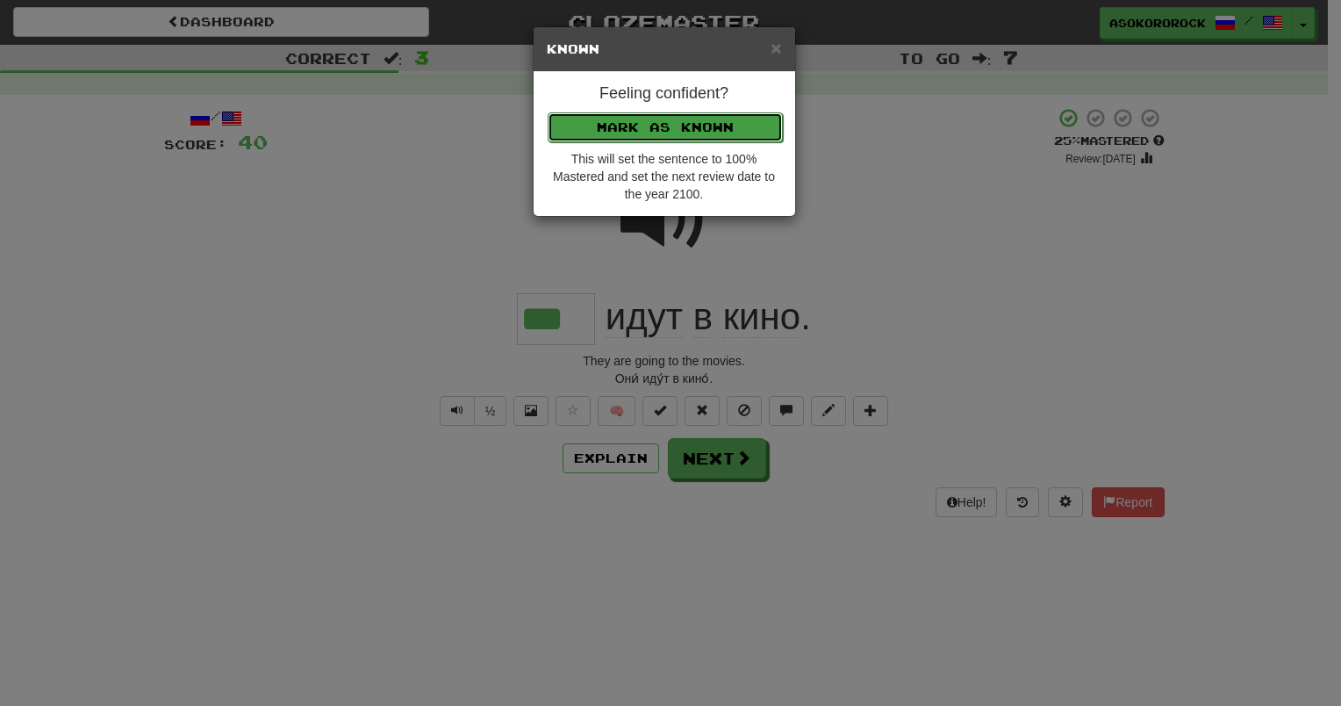
click at [687, 132] on button "Mark as Known" at bounding box center [665, 127] width 235 height 30
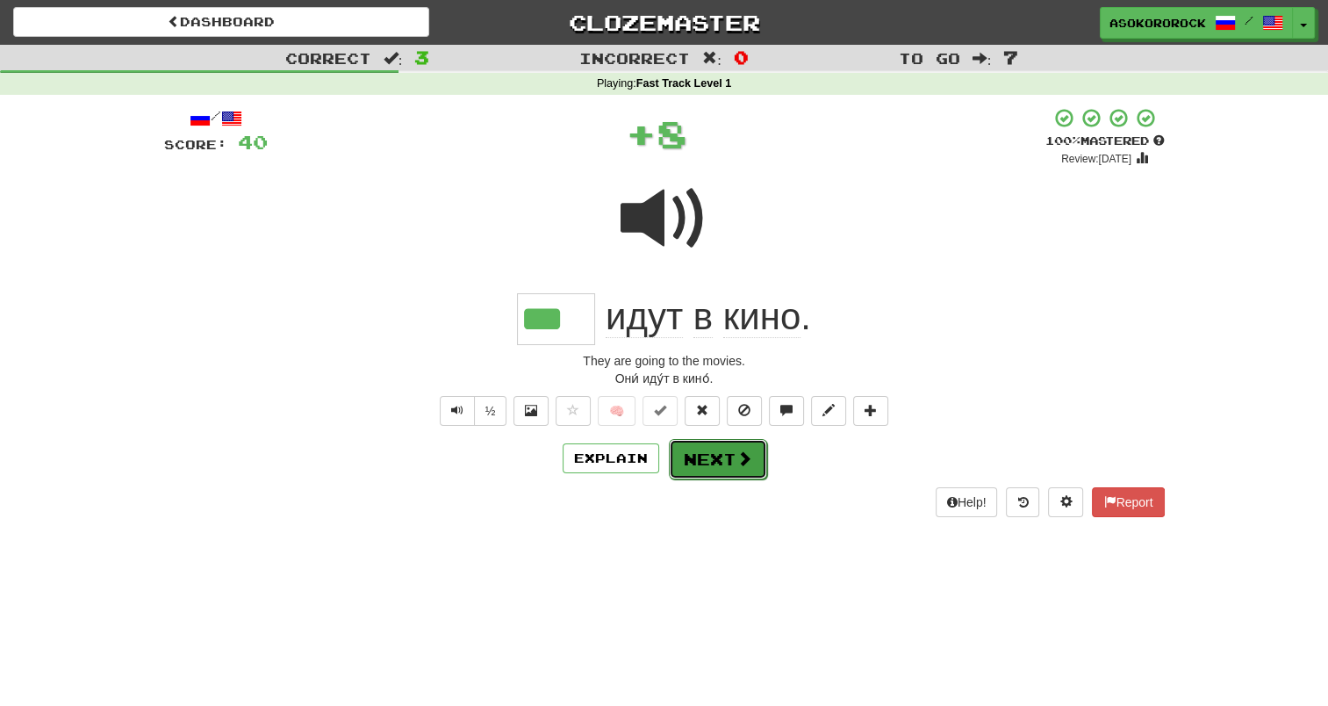
click at [722, 441] on button "Next" at bounding box center [718, 459] width 98 height 40
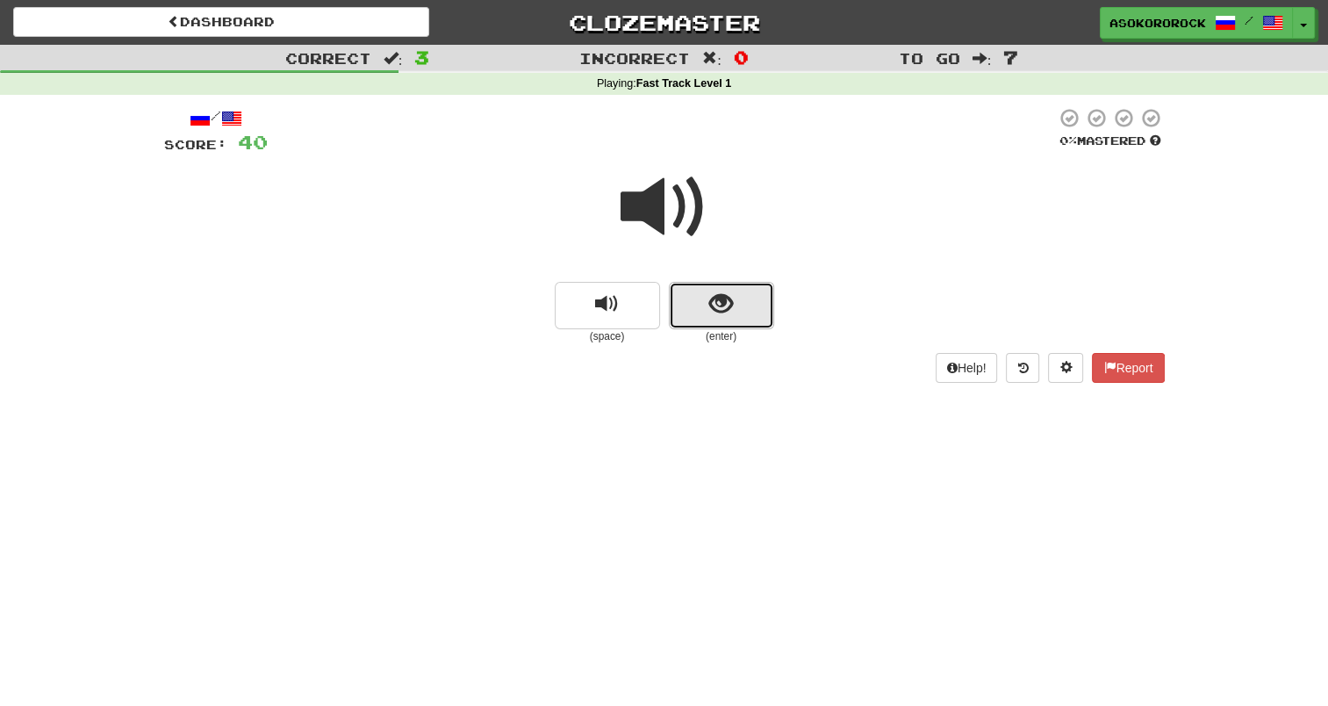
click at [711, 298] on span "show sentence" at bounding box center [721, 304] width 24 height 24
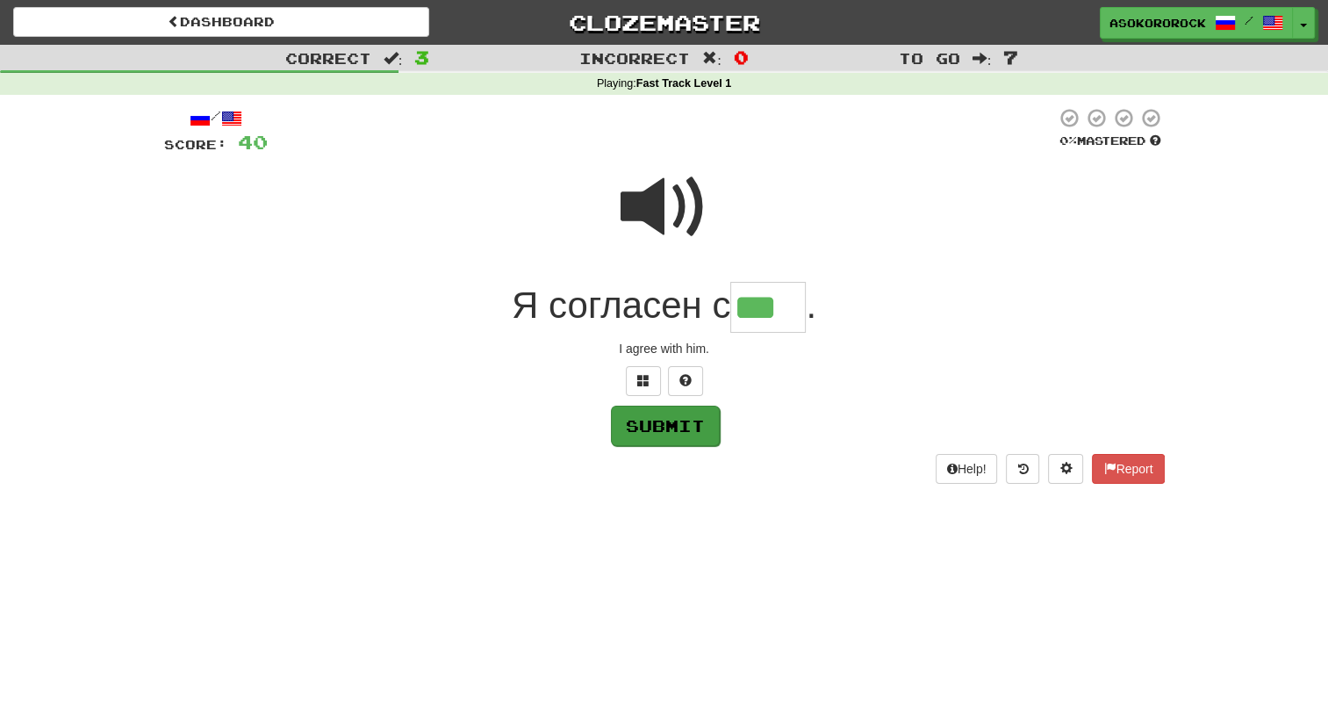
type input "***"
click at [688, 444] on button "Submit" at bounding box center [665, 426] width 109 height 40
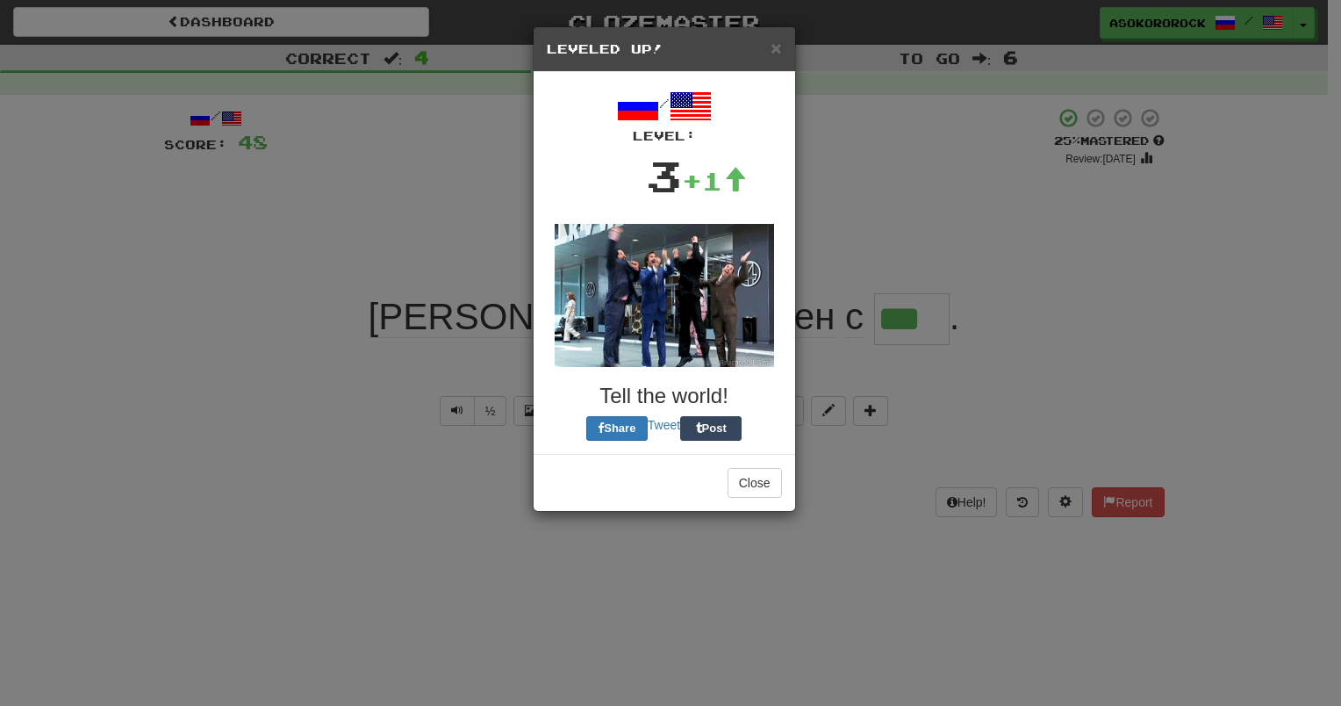
click at [625, 407] on div "× Leveled Up! / Level: 3 +1 Tell the world! Share Tweet Post Close" at bounding box center [670, 353] width 1341 height 706
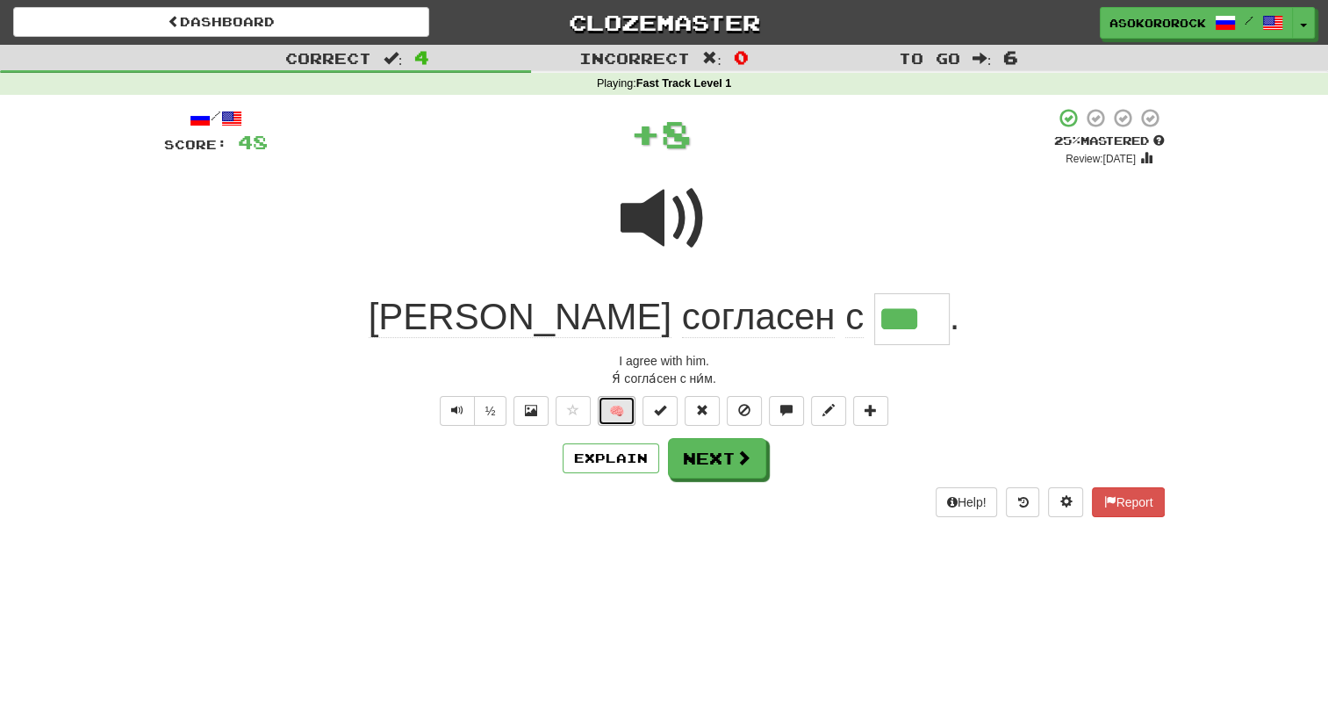
click at [628, 407] on button "🧠" at bounding box center [617, 411] width 38 height 30
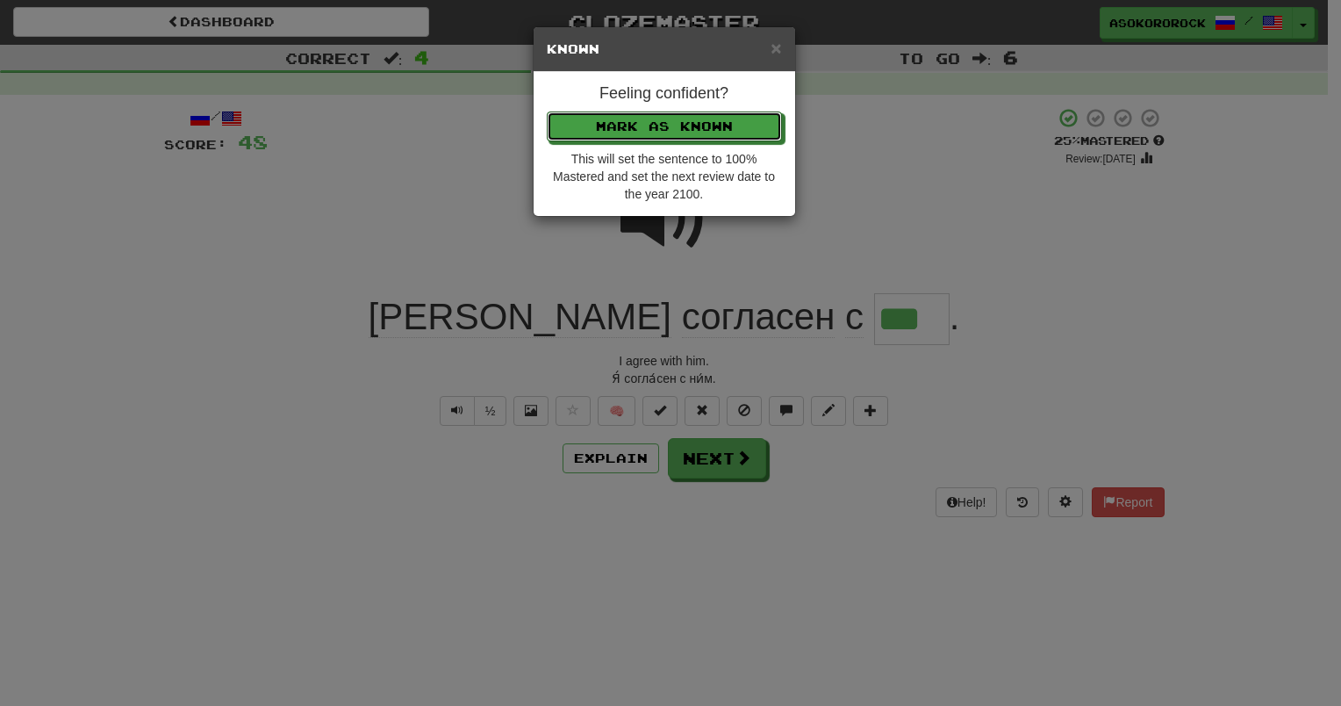
click at [702, 451] on div "× Known Feeling confident? Mark as Known This will set the sentence to 100% Mas…" at bounding box center [670, 353] width 1341 height 706
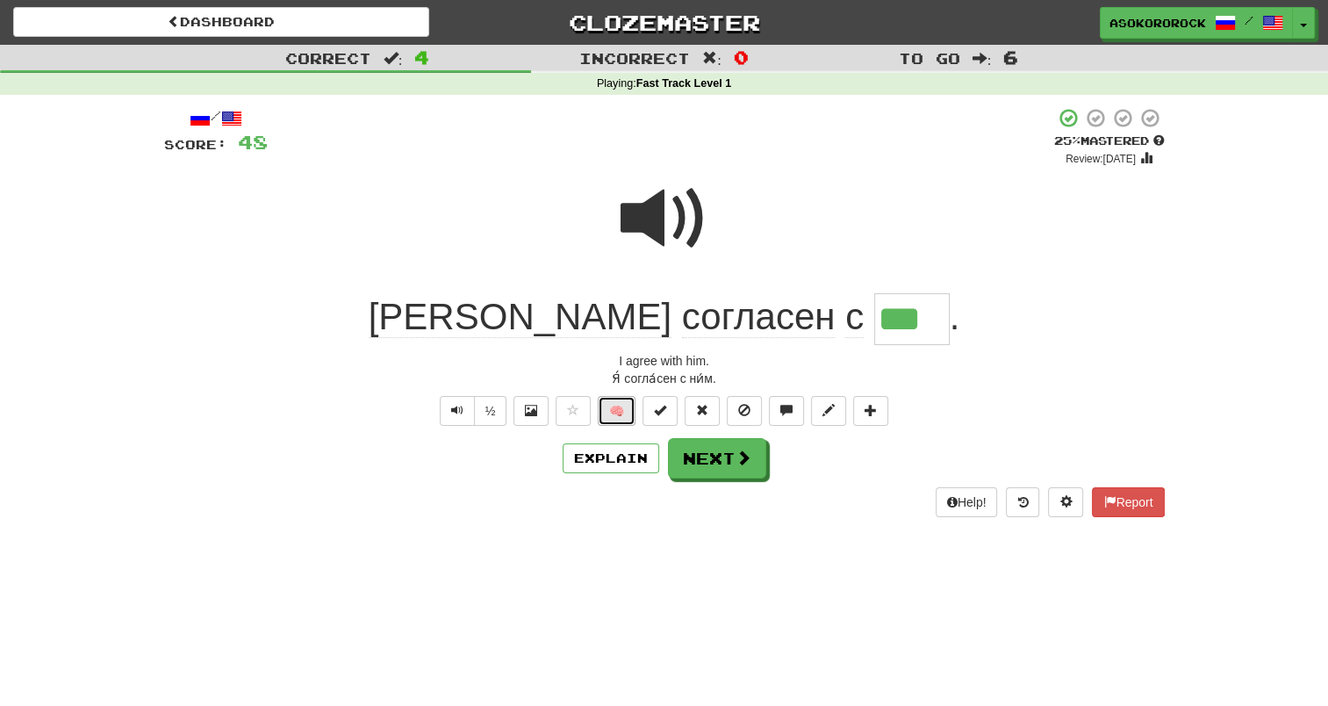
click at [621, 404] on button "🧠" at bounding box center [617, 411] width 38 height 30
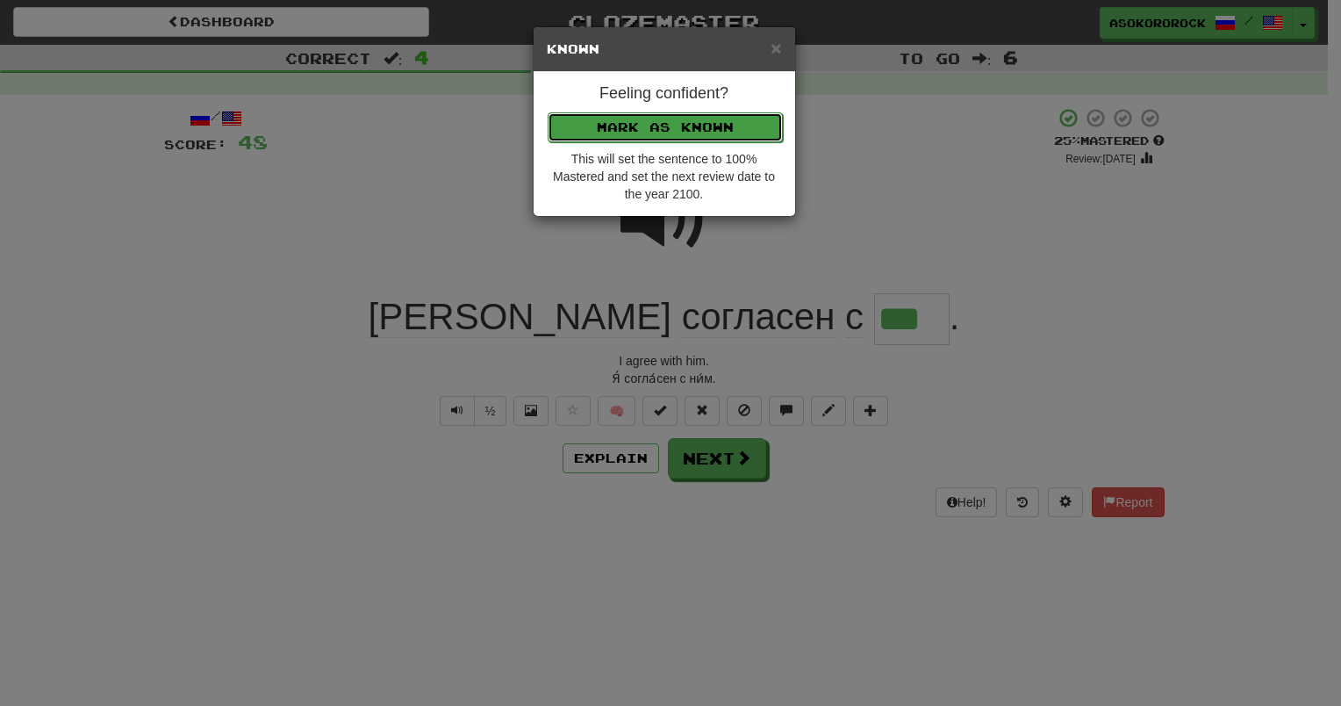
click at [548, 112] on button "Mark as Known" at bounding box center [665, 127] width 235 height 30
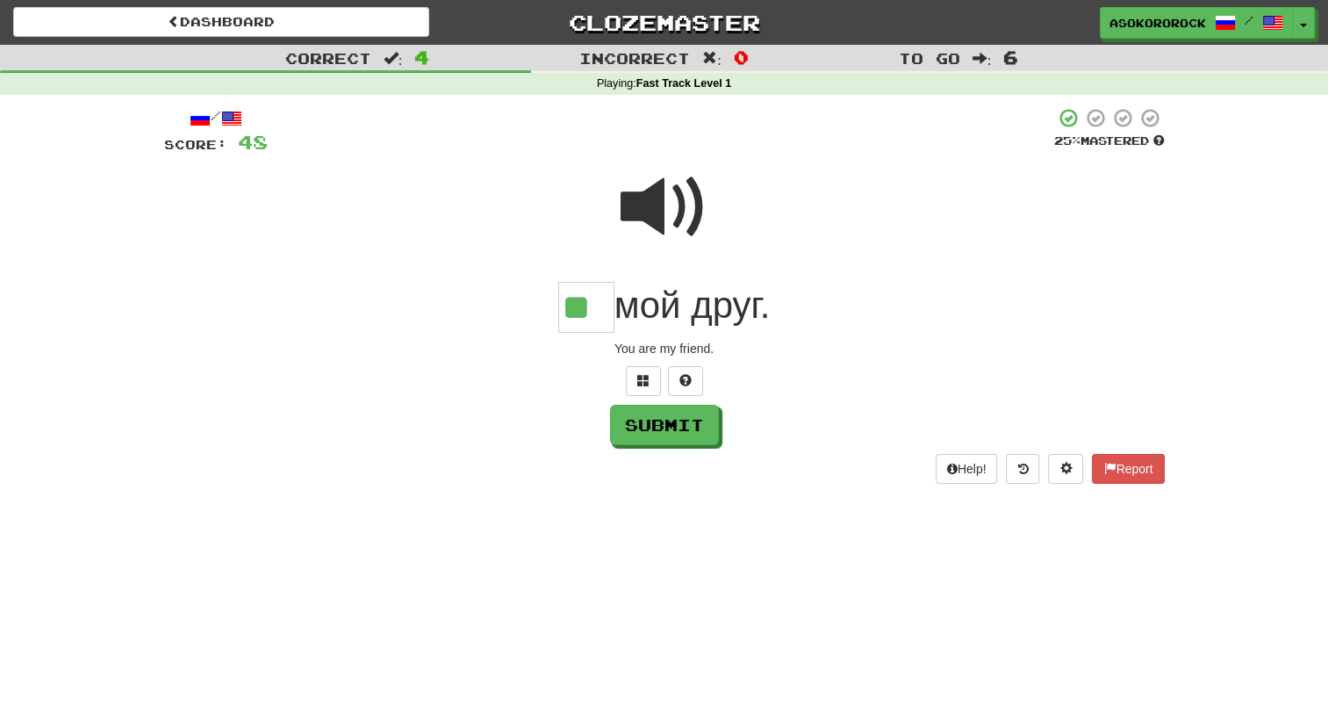
type input "**"
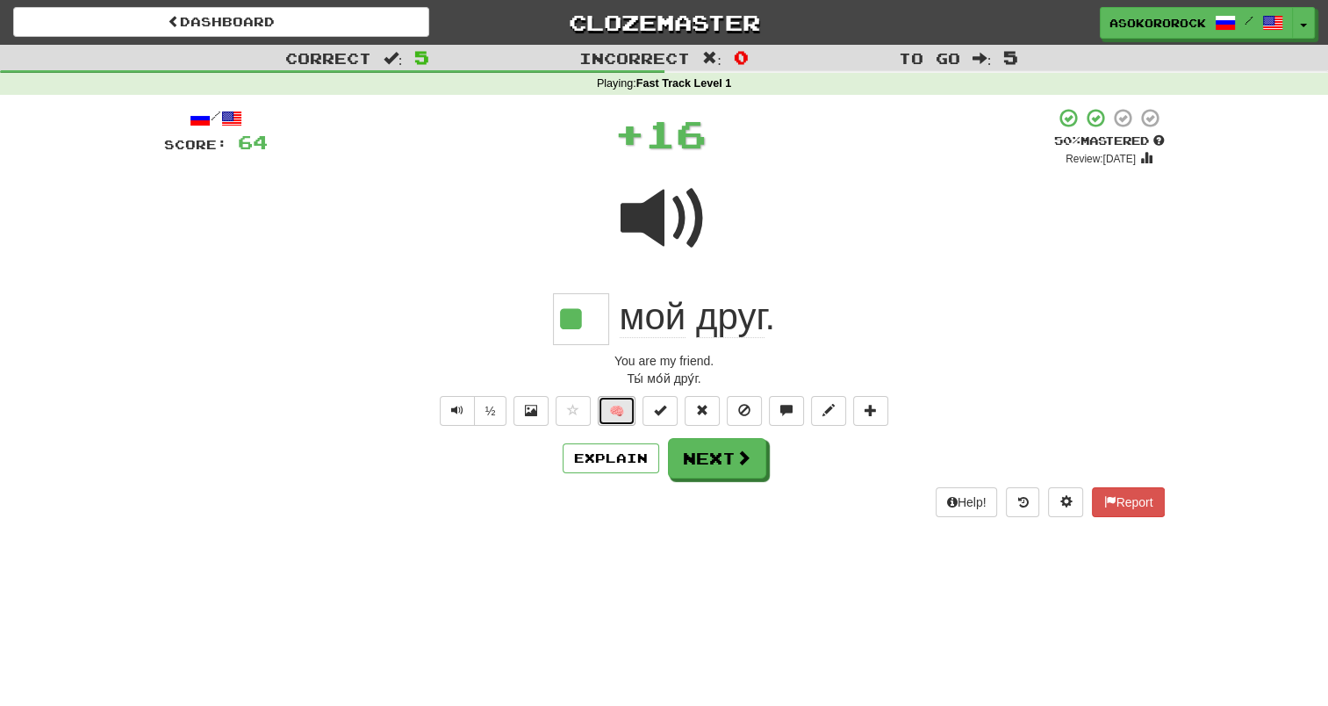
click at [610, 407] on button "🧠" at bounding box center [617, 411] width 38 height 30
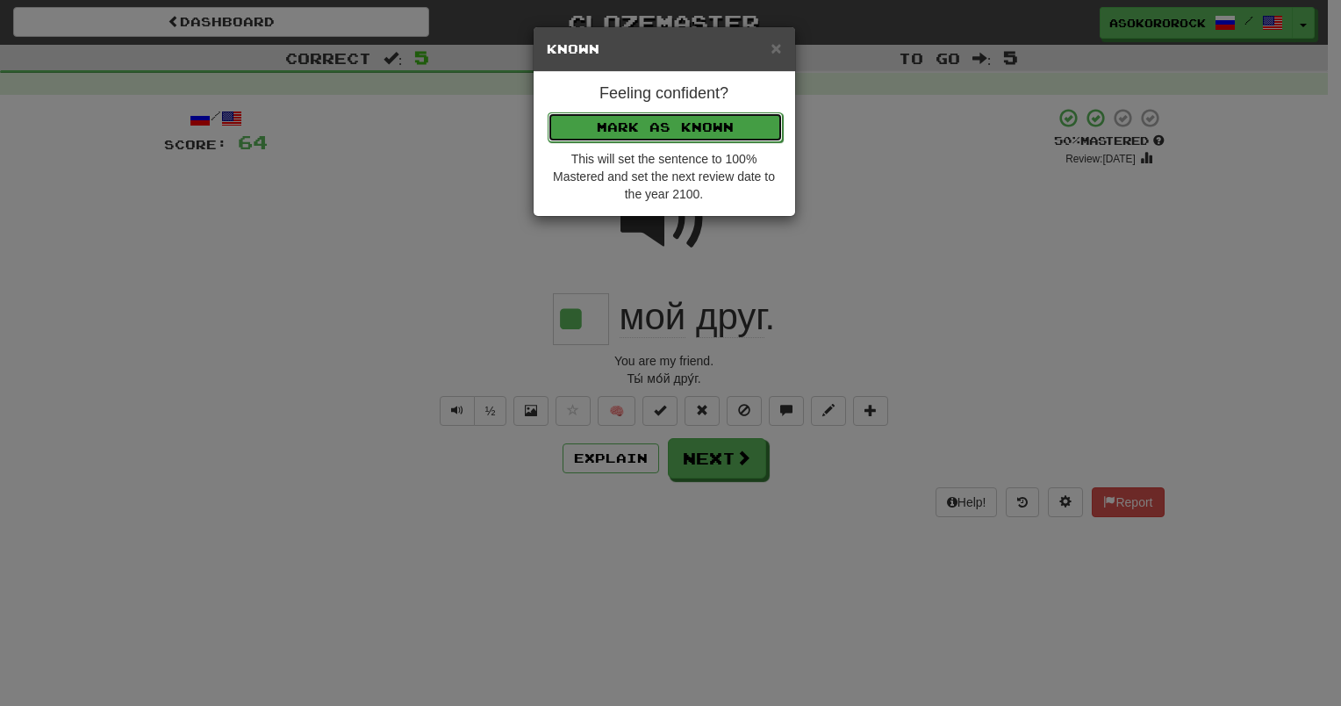
click at [688, 126] on button "Mark as Known" at bounding box center [665, 127] width 235 height 30
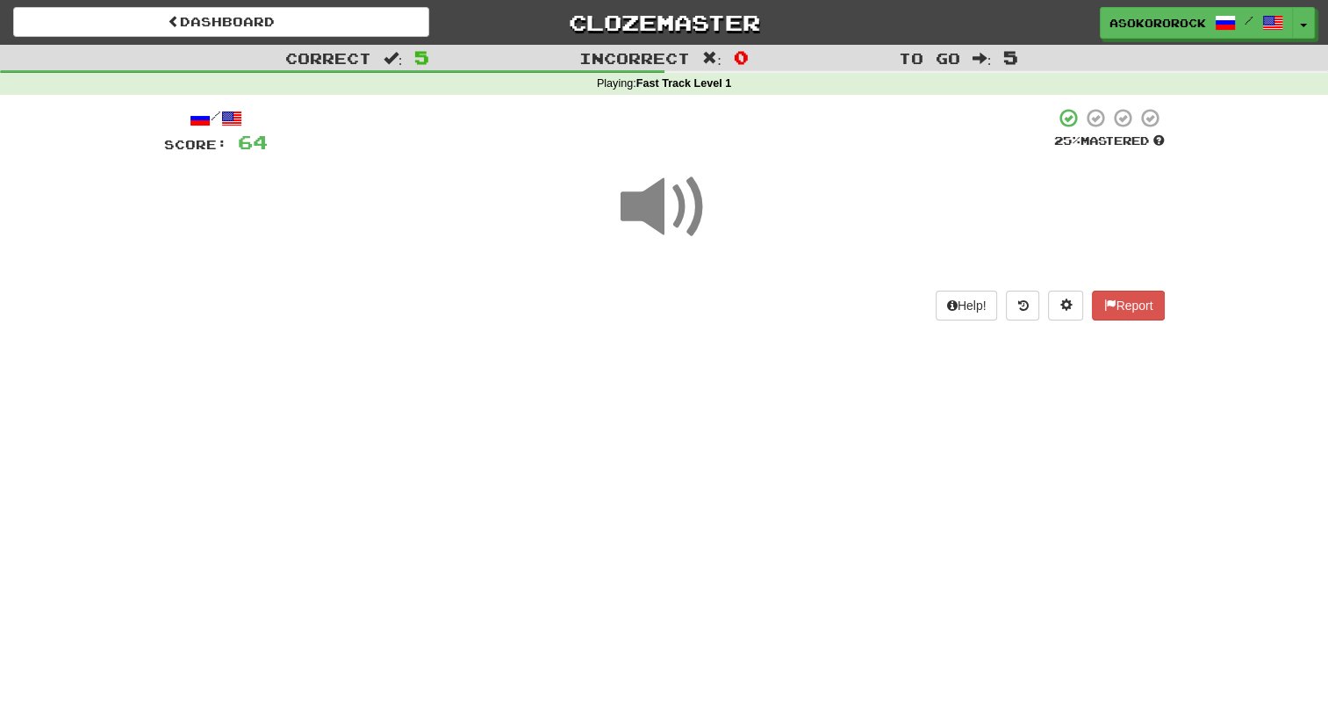
click at [654, 406] on div "Dashboard Clozemaster Asokororock / Toggle Dropdown Dashboard Leaderboard Activ…" at bounding box center [664, 353] width 1328 height 706
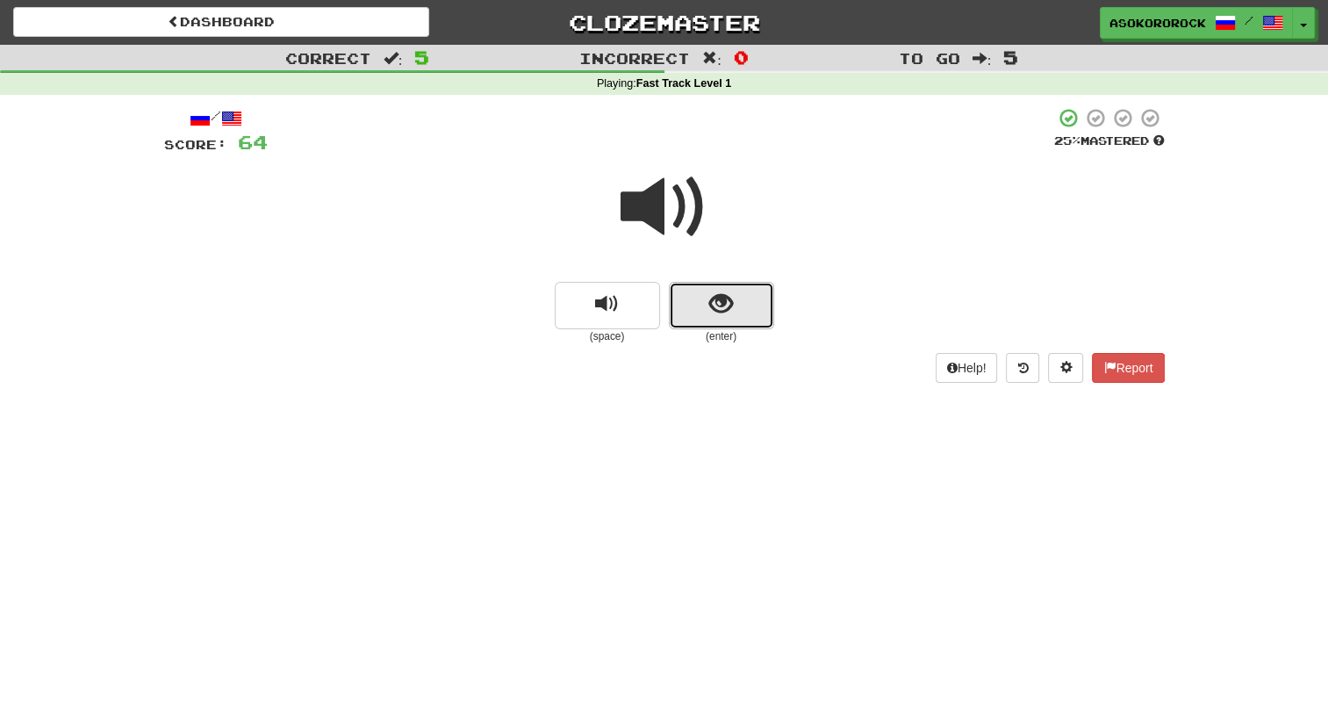
click at [697, 312] on button "show sentence" at bounding box center [721, 305] width 105 height 47
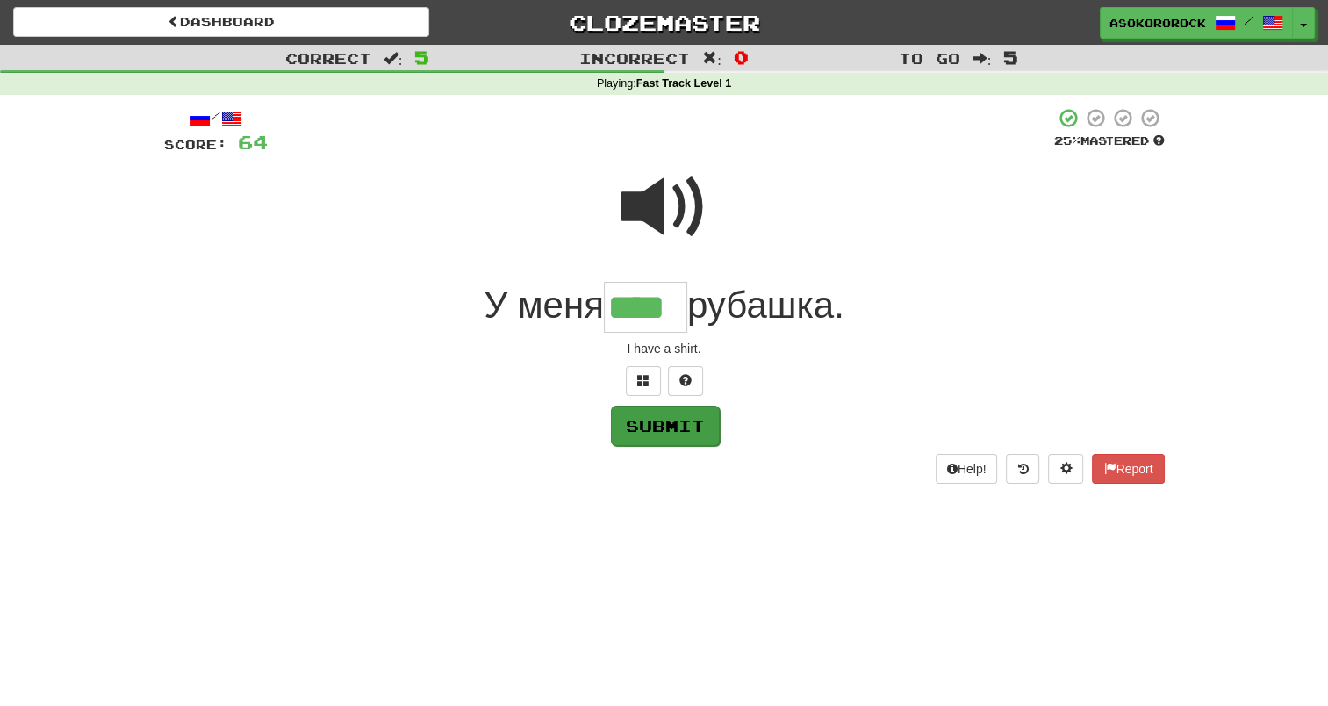
type input "****"
click at [685, 433] on button "Submit" at bounding box center [665, 426] width 109 height 40
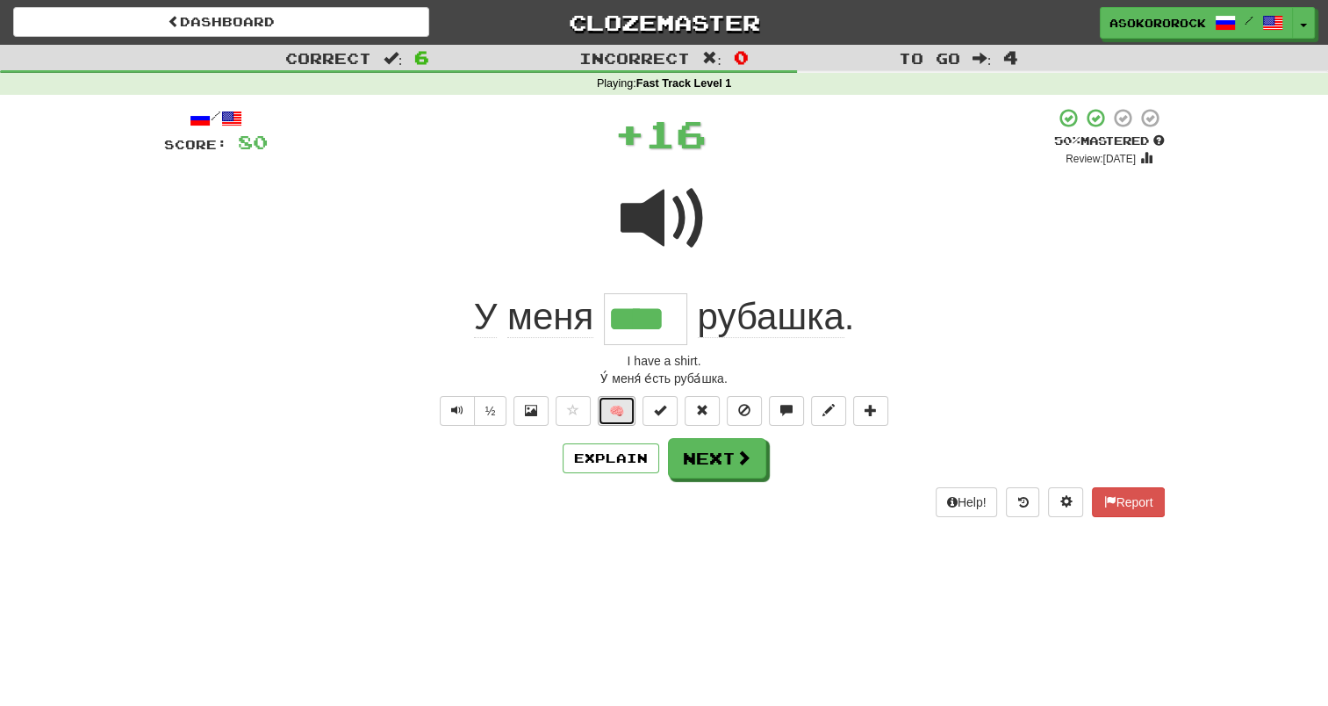
click at [610, 406] on button "🧠" at bounding box center [617, 411] width 38 height 30
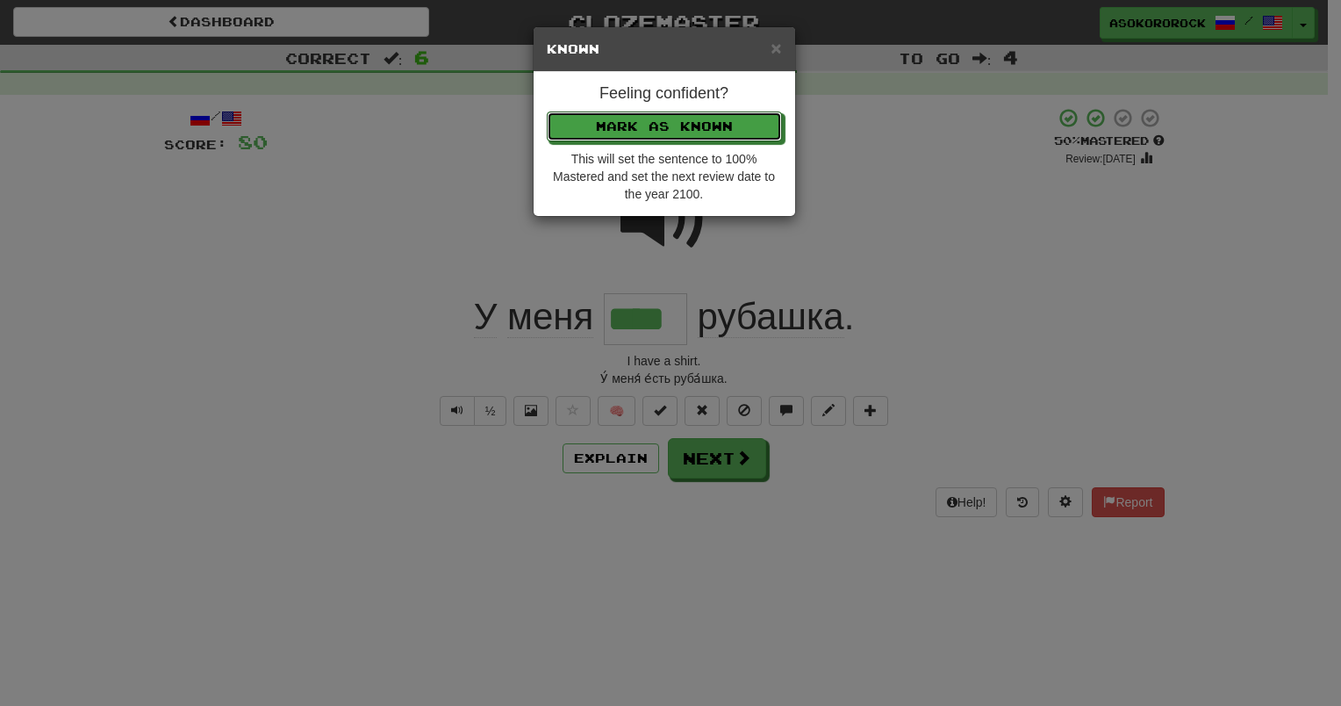
click at [721, 485] on div "× Known Feeling confident? Mark as Known This will set the sentence to 100% Mas…" at bounding box center [670, 353] width 1341 height 706
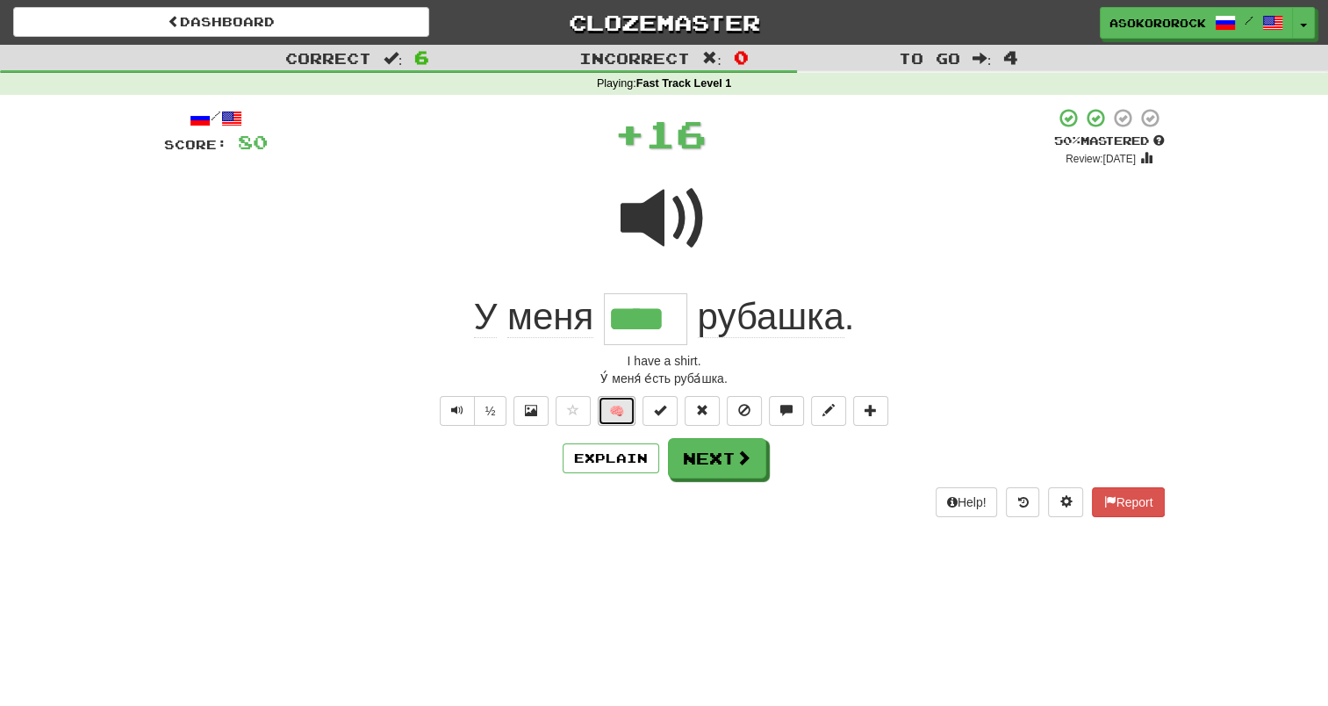
click at [623, 400] on button "🧠" at bounding box center [617, 411] width 38 height 30
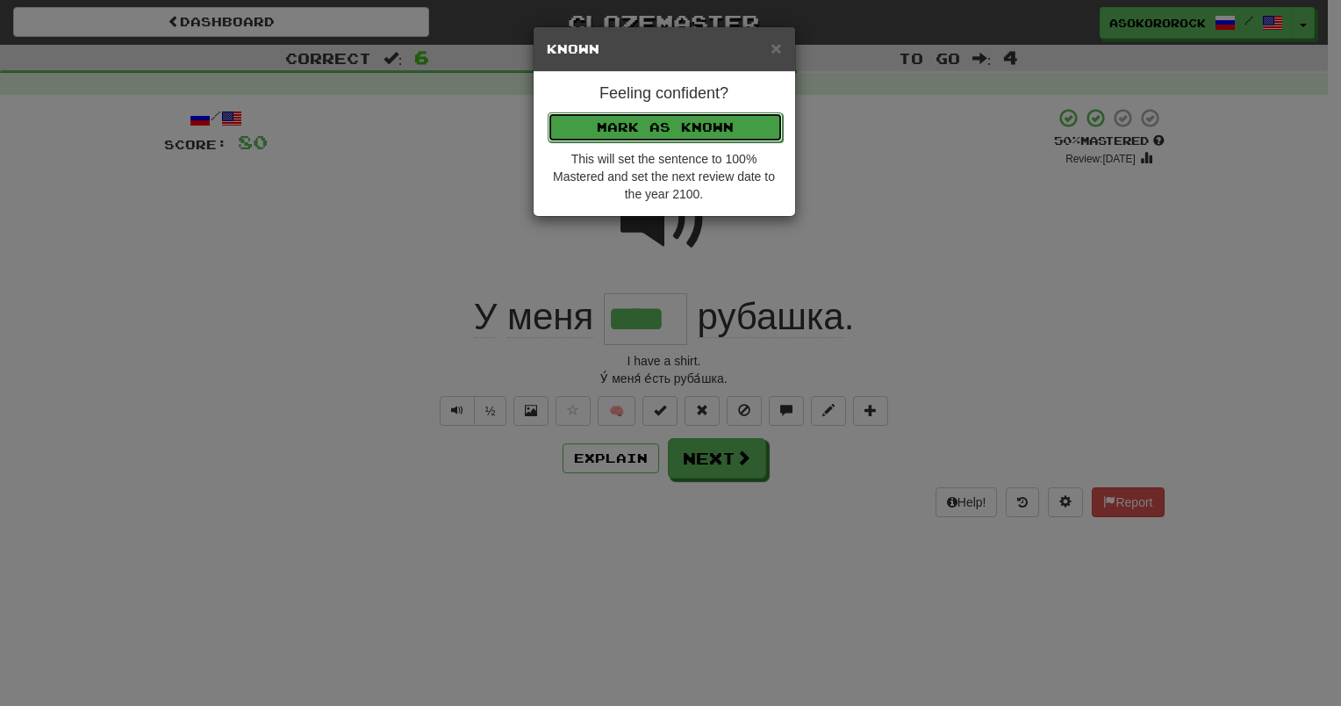
click at [692, 132] on button "Mark as Known" at bounding box center [665, 127] width 235 height 30
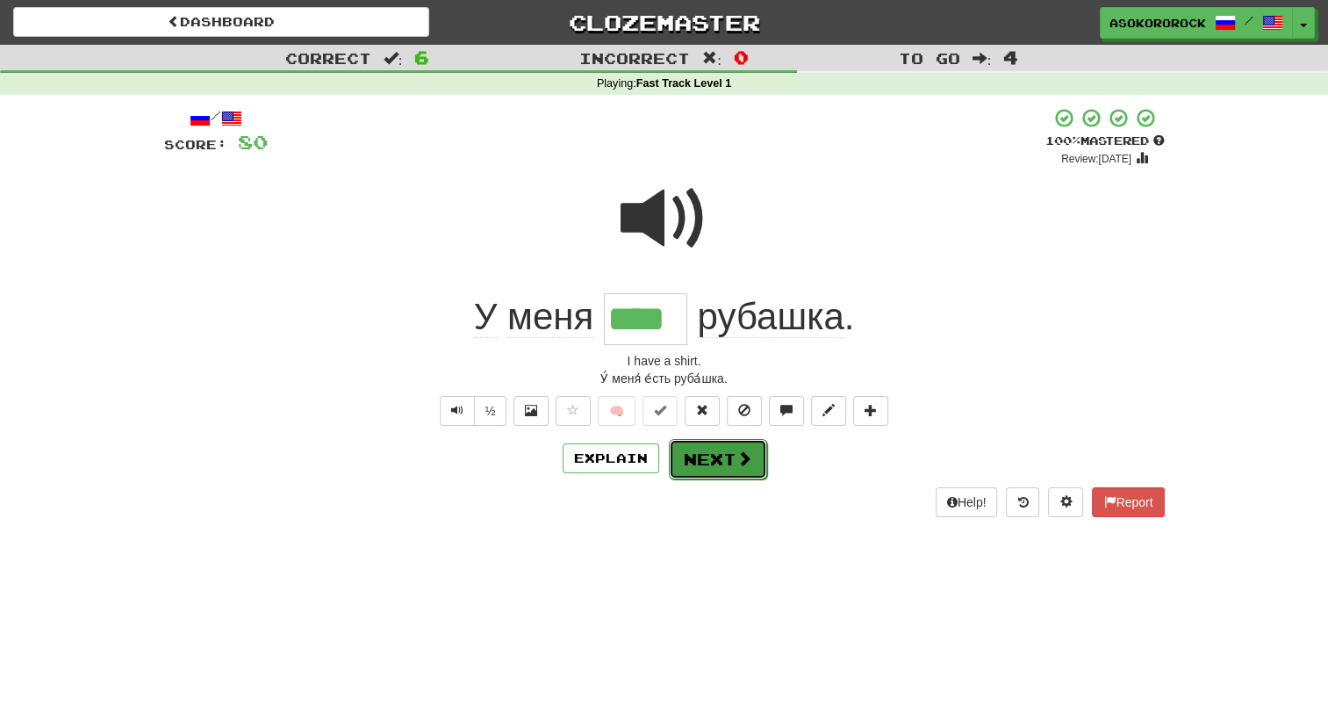
click at [721, 464] on button "Next" at bounding box center [718, 459] width 98 height 40
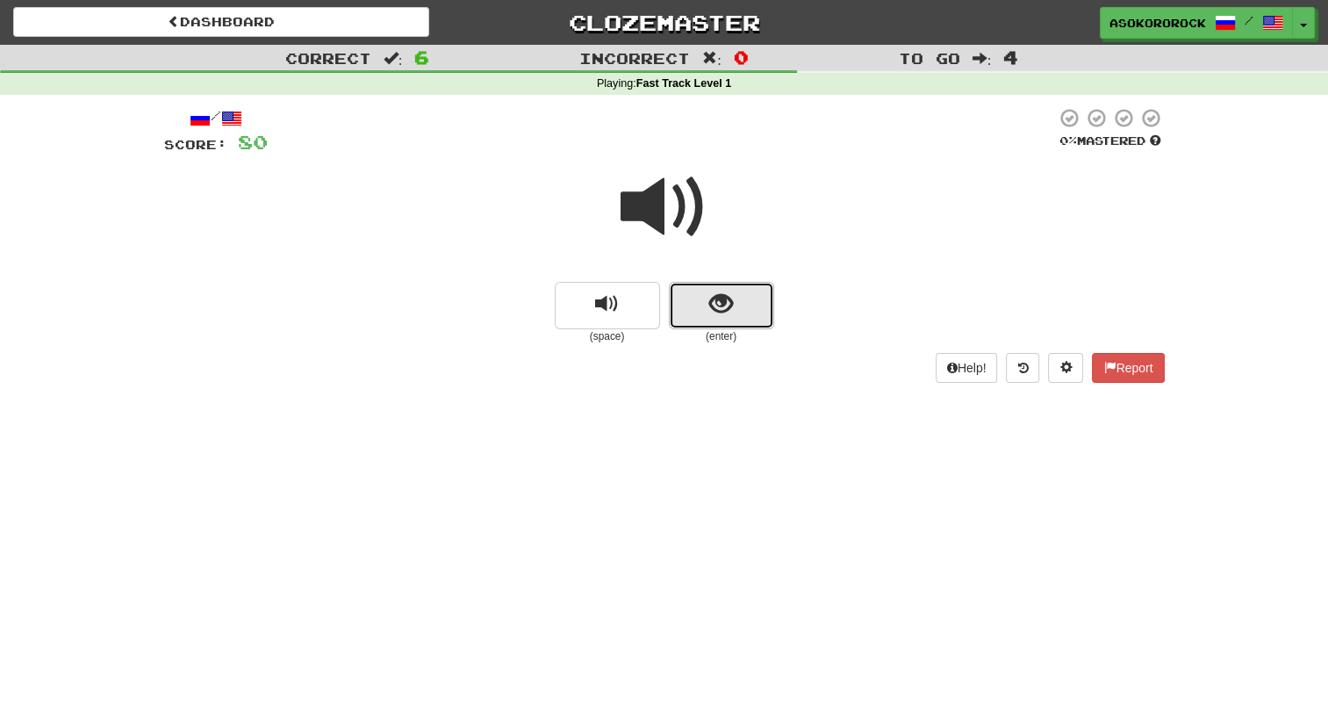
click at [693, 294] on button "show sentence" at bounding box center [721, 305] width 105 height 47
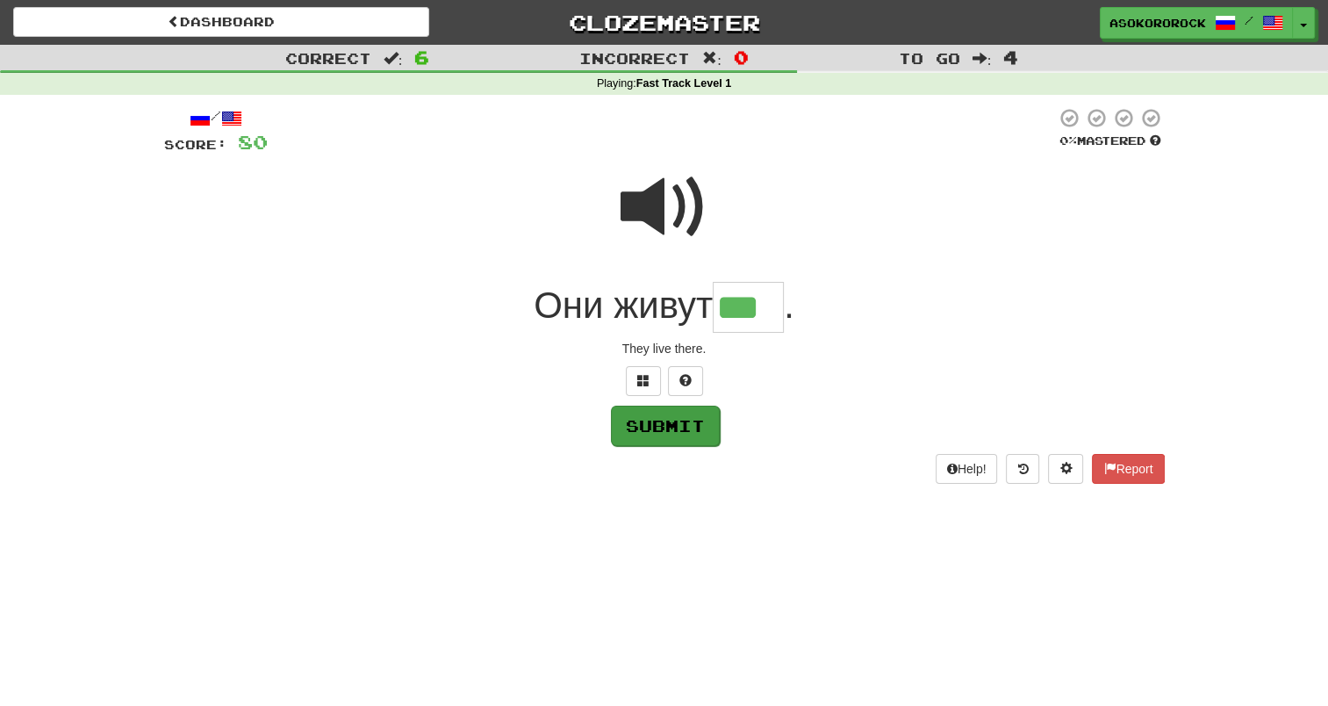
type input "***"
click at [653, 408] on button "Submit" at bounding box center [665, 426] width 109 height 40
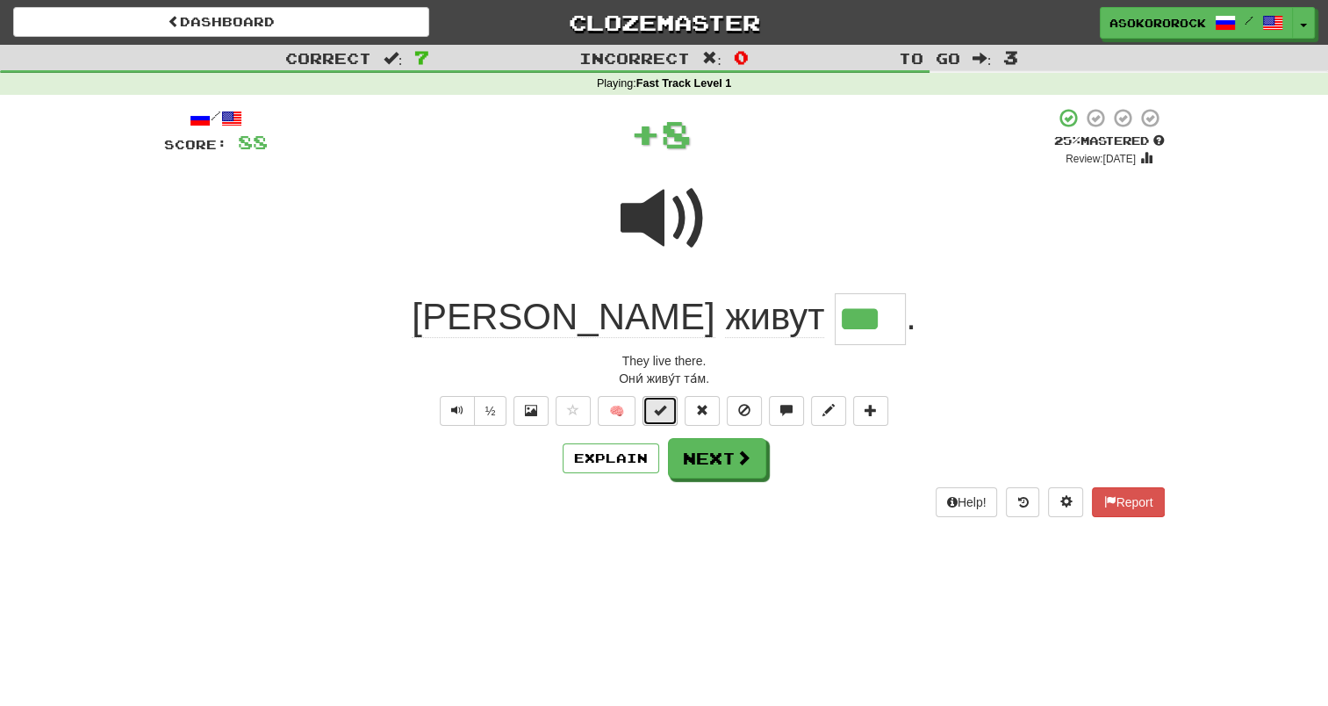
click at [648, 401] on button at bounding box center [659, 411] width 35 height 30
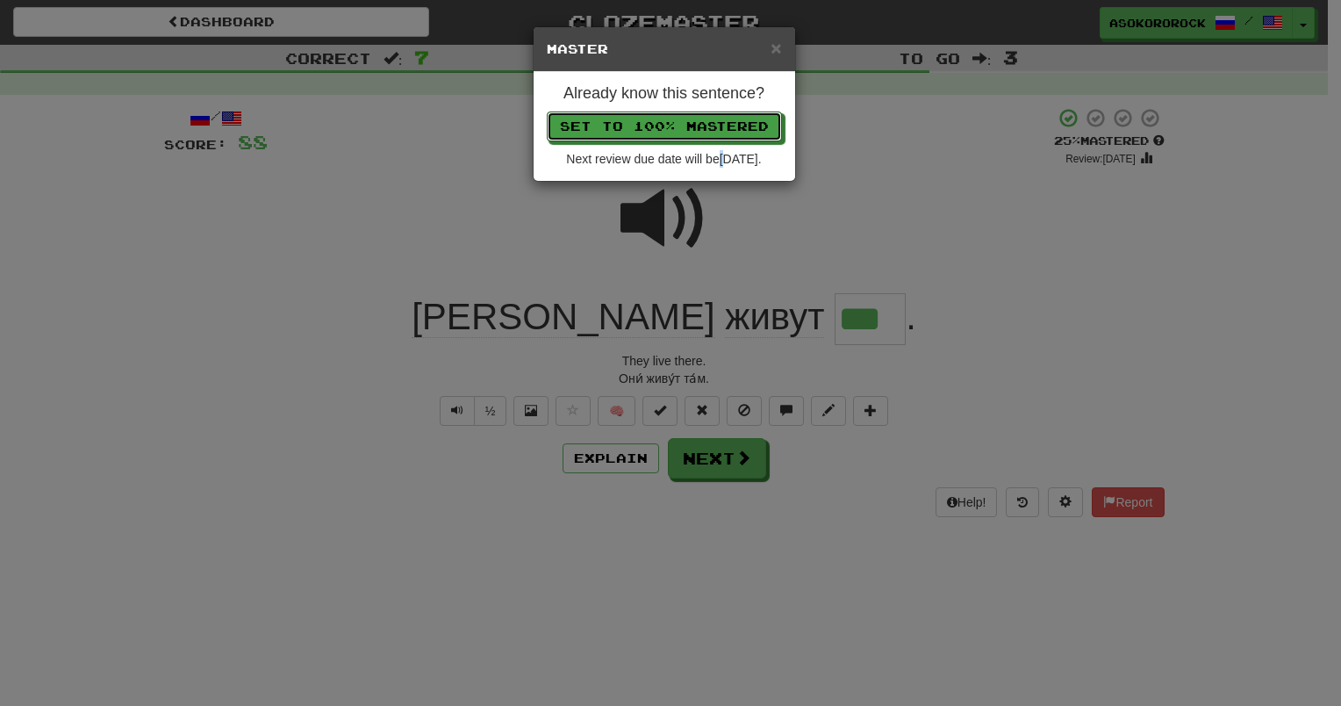
click at [713, 455] on div "× Master Already know this sentence? Set to 100% Mastered Next review due date …" at bounding box center [670, 353] width 1341 height 706
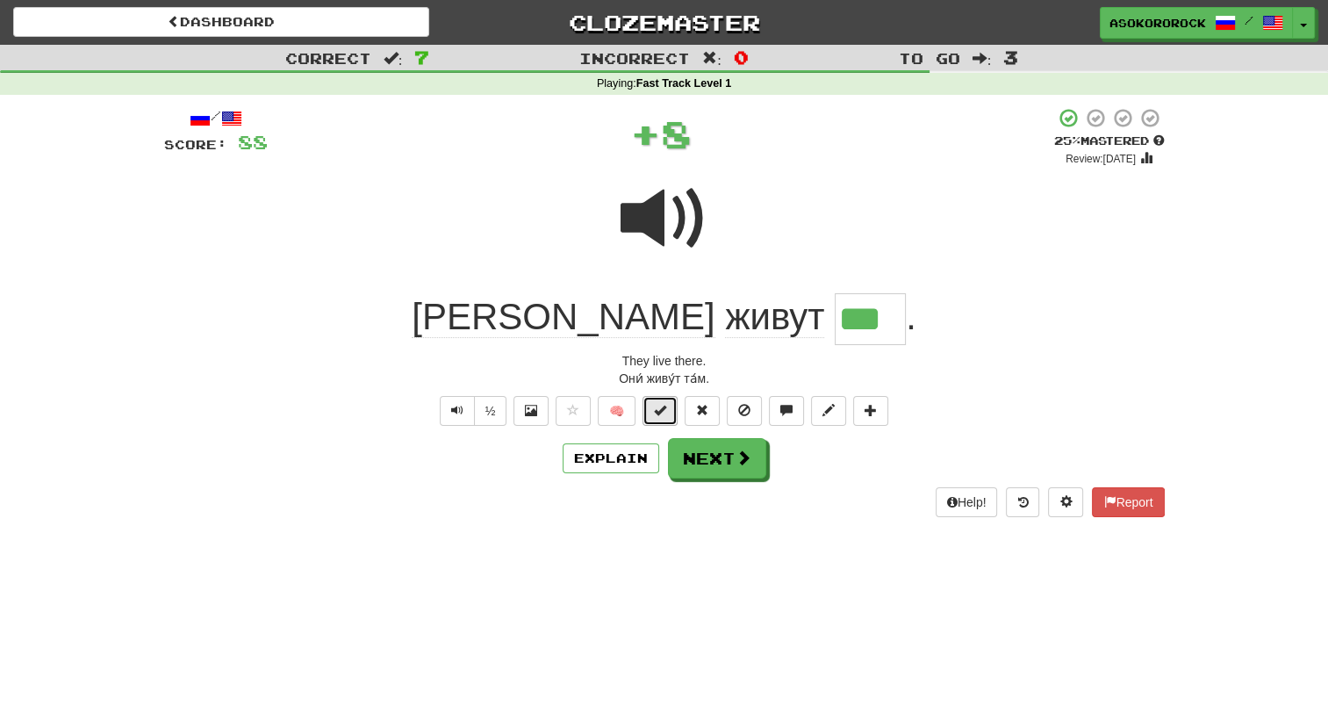
drag, startPoint x: 713, startPoint y: 455, endPoint x: 657, endPoint y: 405, distance: 74.6
click at [657, 405] on span at bounding box center [660, 410] width 12 height 12
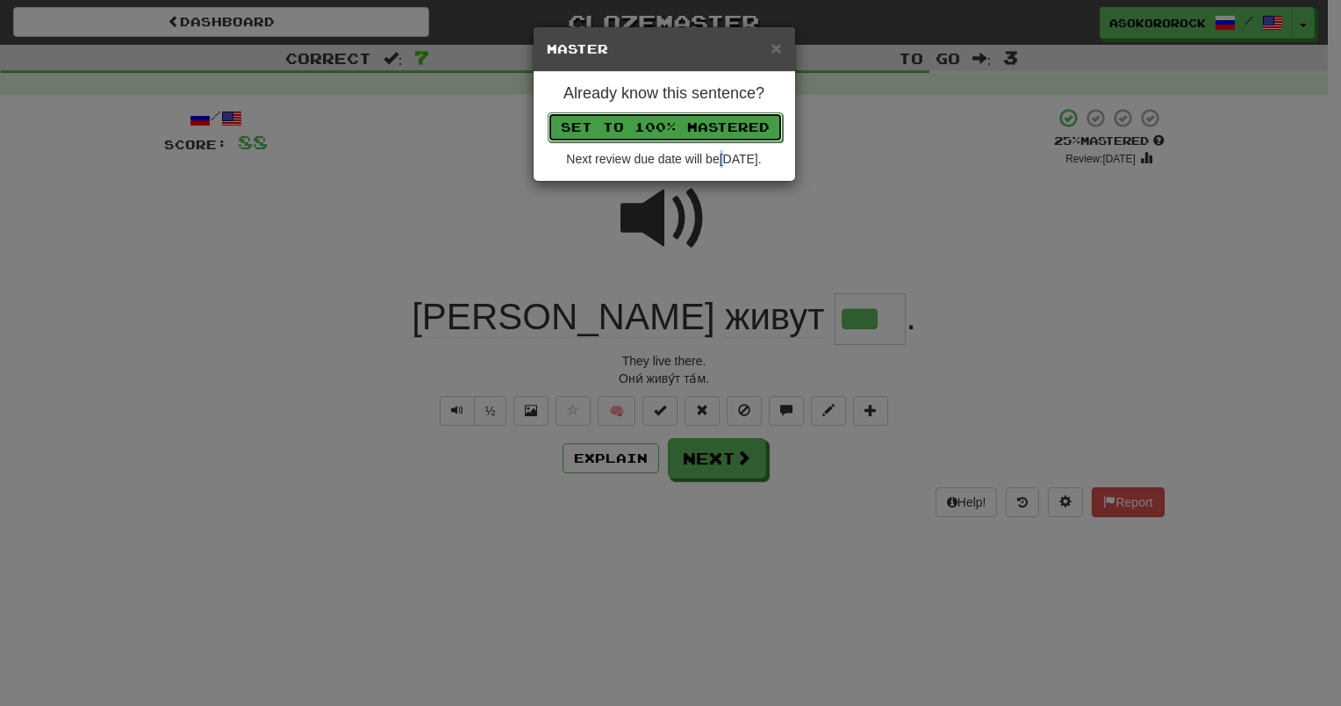
click at [648, 124] on button "Set to 100% Mastered" at bounding box center [665, 127] width 235 height 30
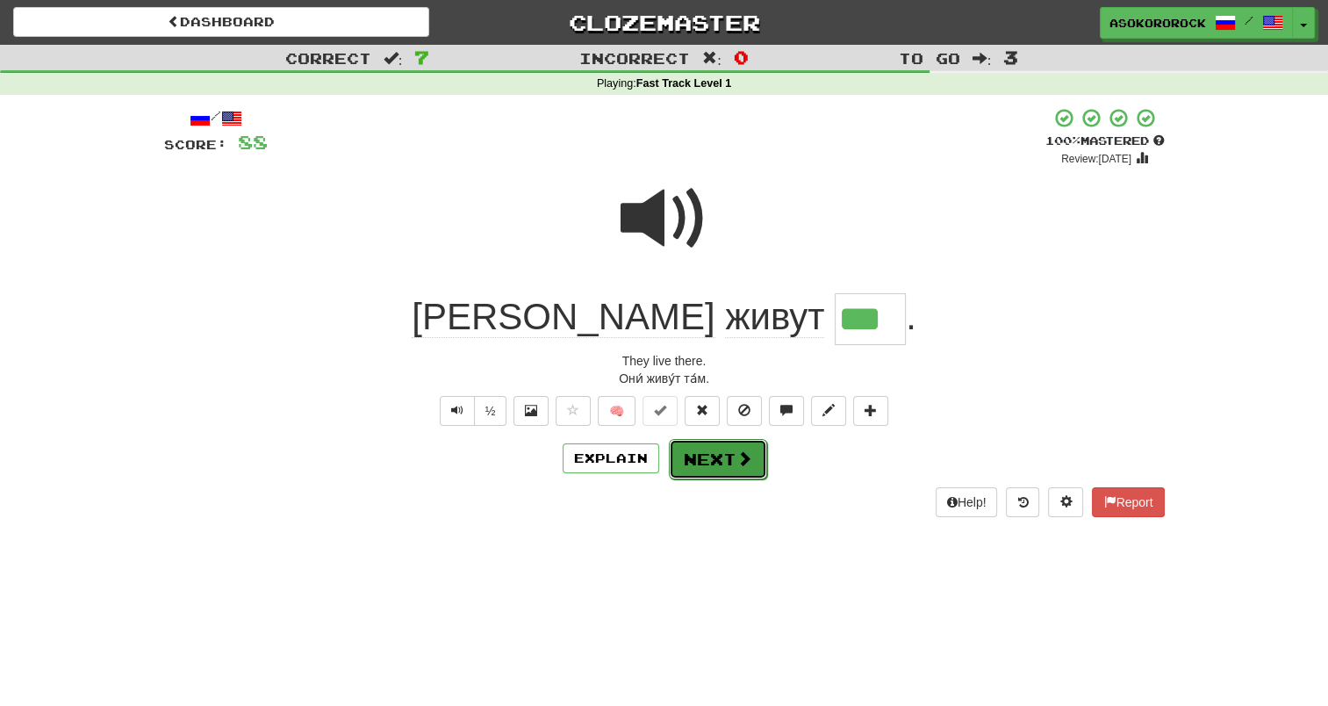
click at [722, 465] on button "Next" at bounding box center [718, 459] width 98 height 40
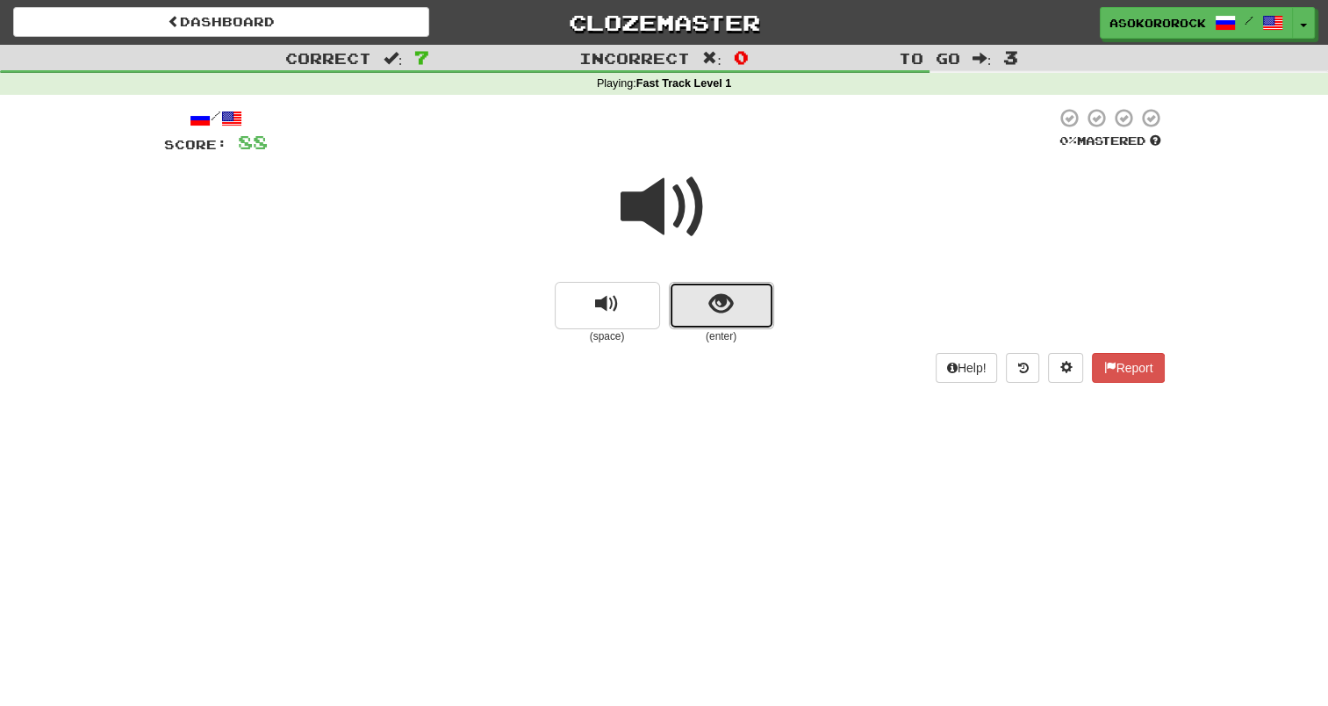
click at [713, 308] on span "show sentence" at bounding box center [721, 304] width 24 height 24
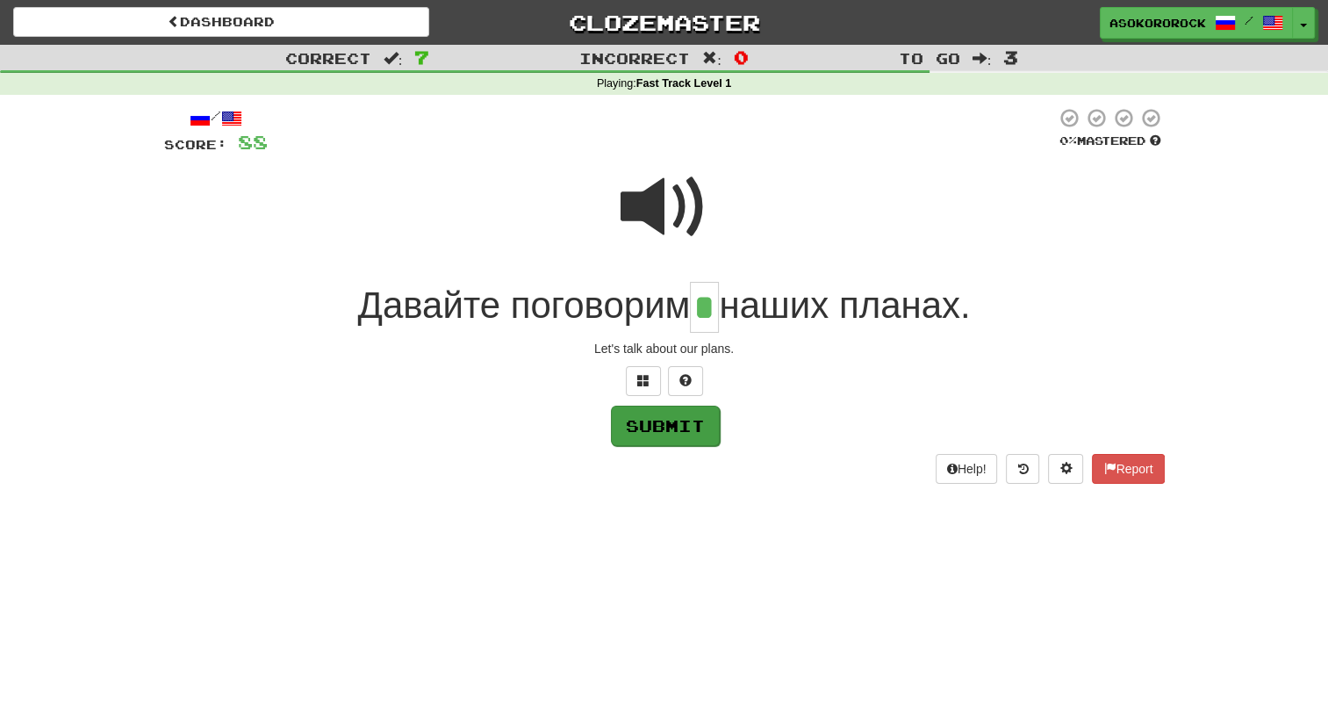
type input "*"
click at [648, 432] on button "Submit" at bounding box center [665, 426] width 109 height 40
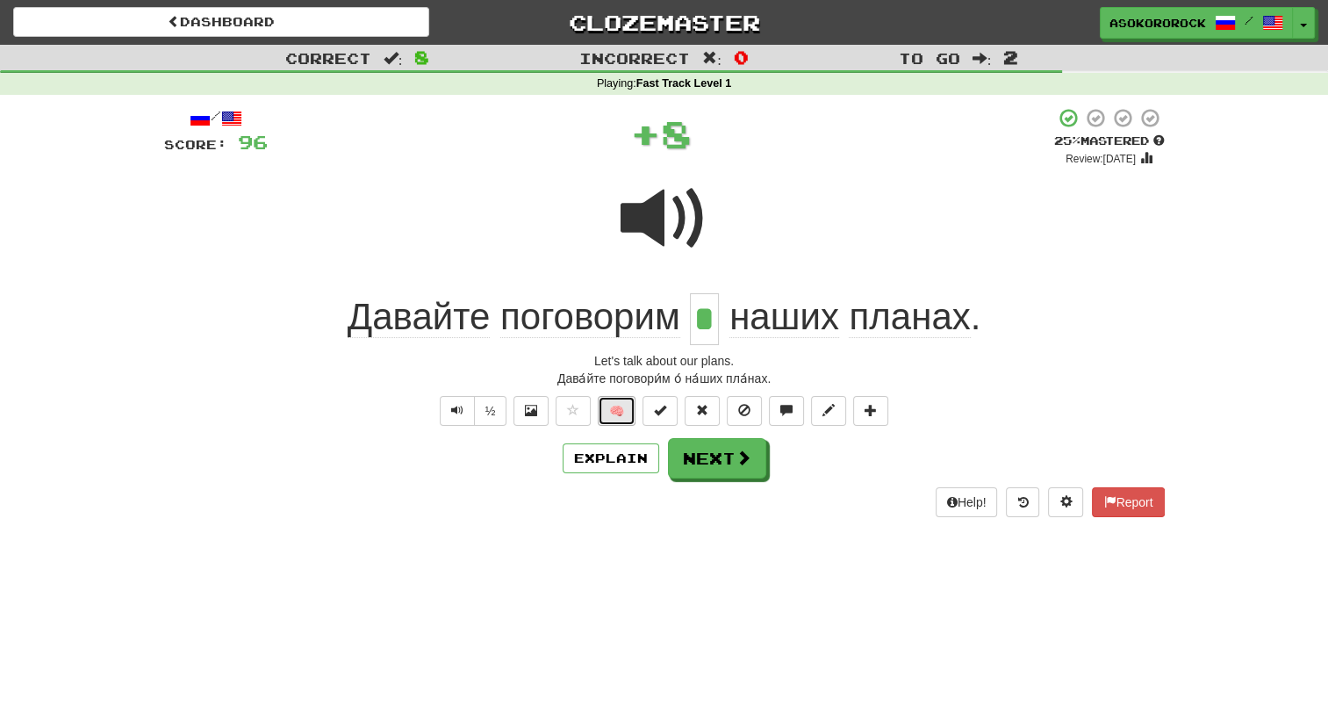
click at [625, 411] on button "🧠" at bounding box center [617, 411] width 38 height 30
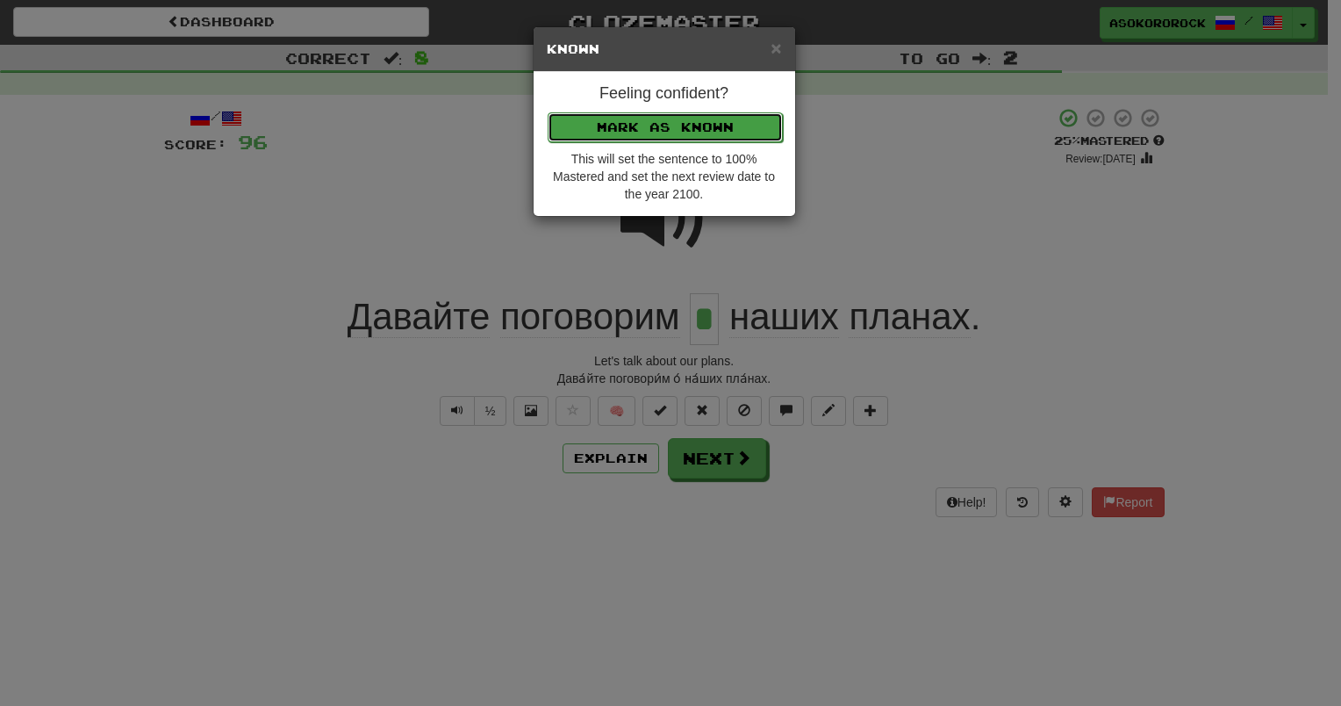
click at [664, 126] on button "Mark as Known" at bounding box center [665, 127] width 235 height 30
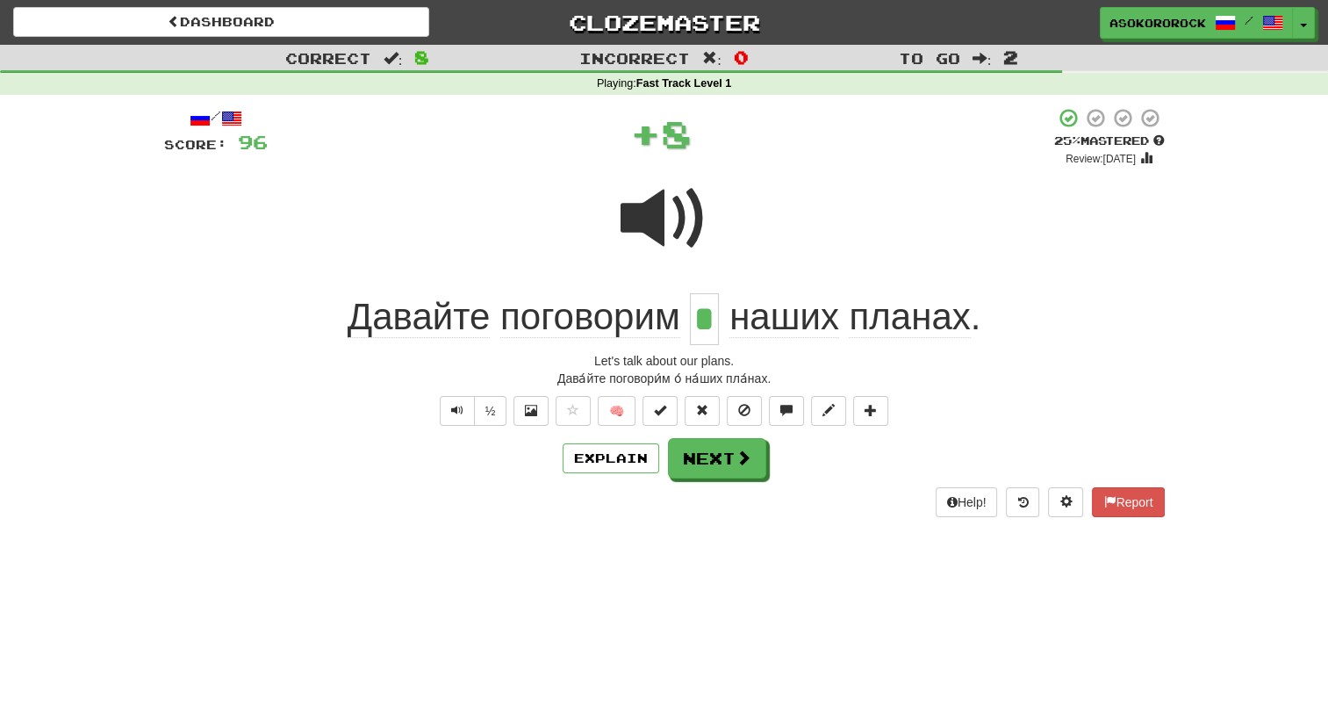
click at [724, 487] on div "Help! Report" at bounding box center [664, 502] width 1001 height 30
click at [721, 471] on button "Next" at bounding box center [718, 459] width 98 height 40
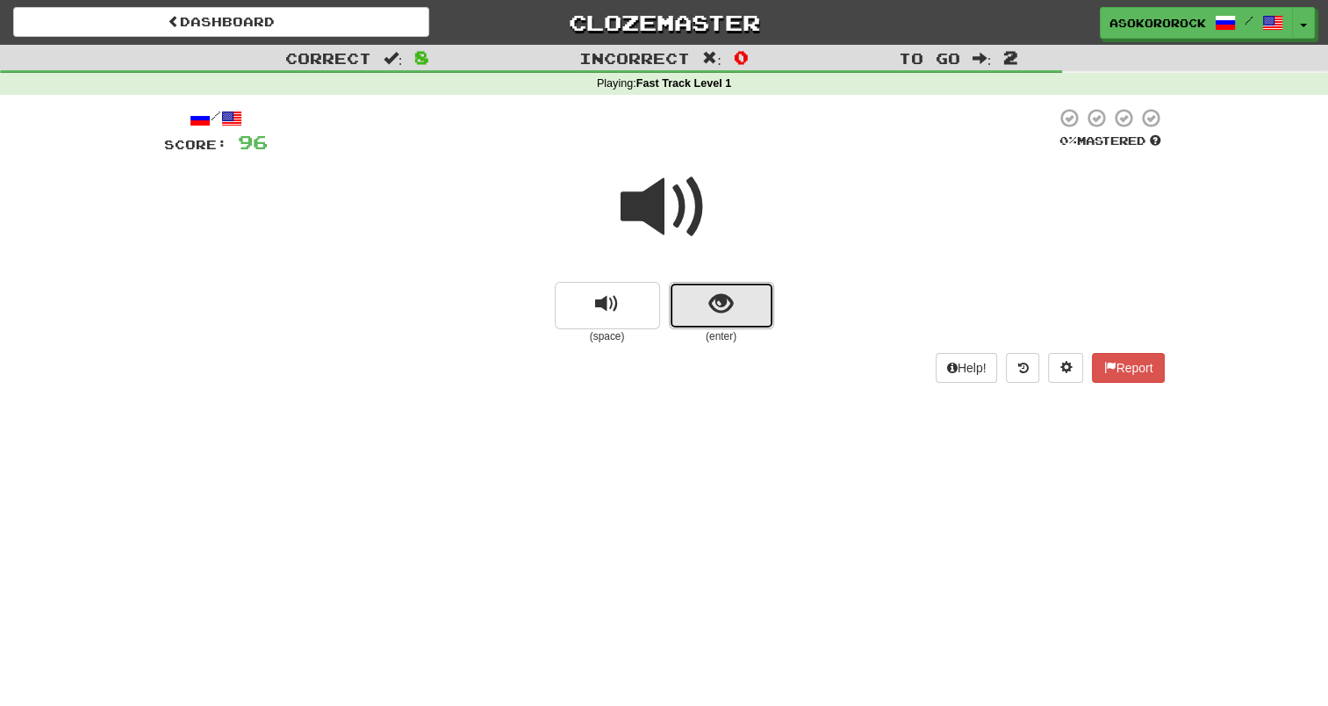
click at [687, 310] on button "show sentence" at bounding box center [721, 305] width 105 height 47
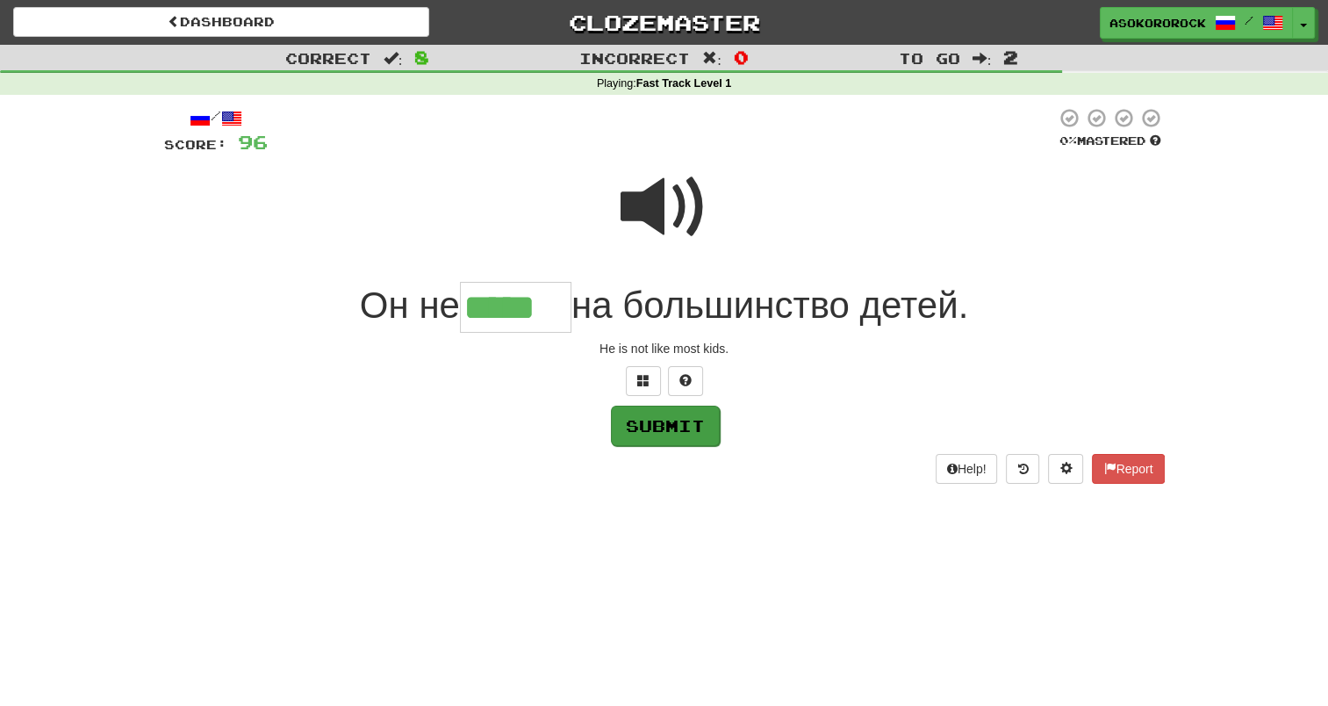
type input "*****"
click at [694, 442] on button "Submit" at bounding box center [665, 426] width 109 height 40
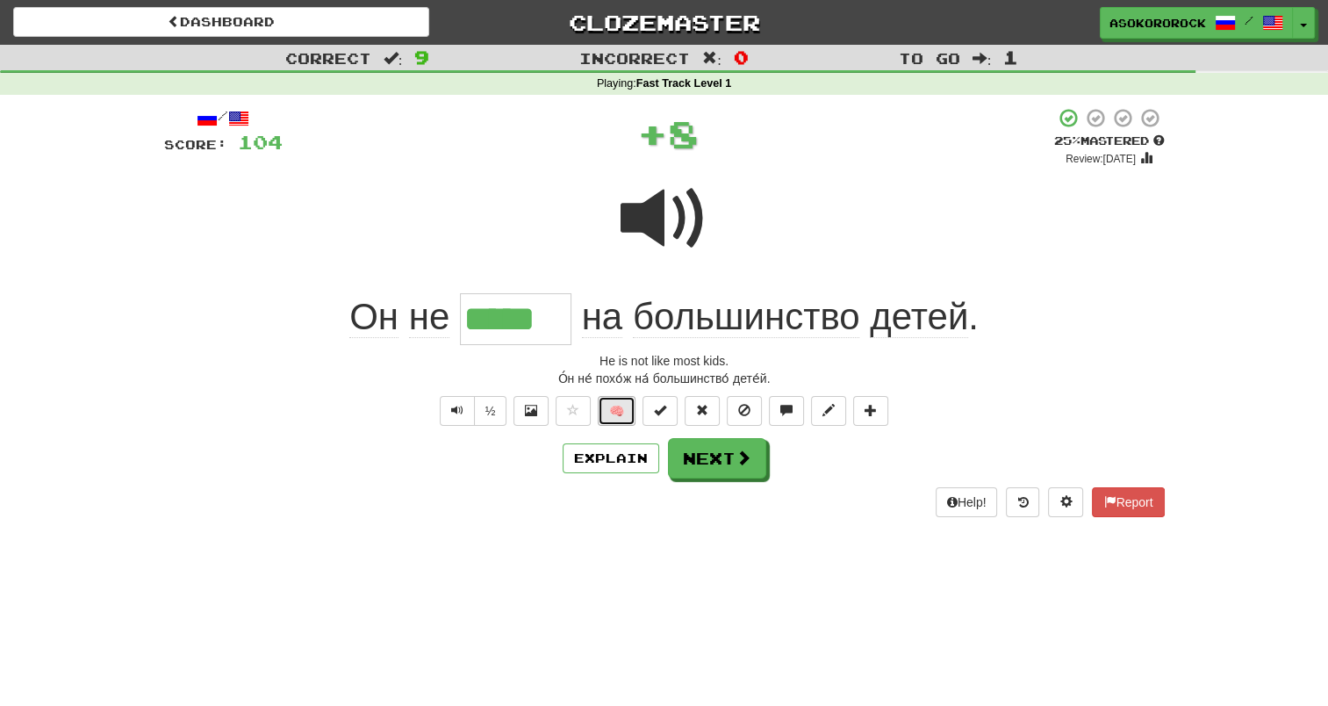
click at [616, 409] on button "🧠" at bounding box center [617, 411] width 38 height 30
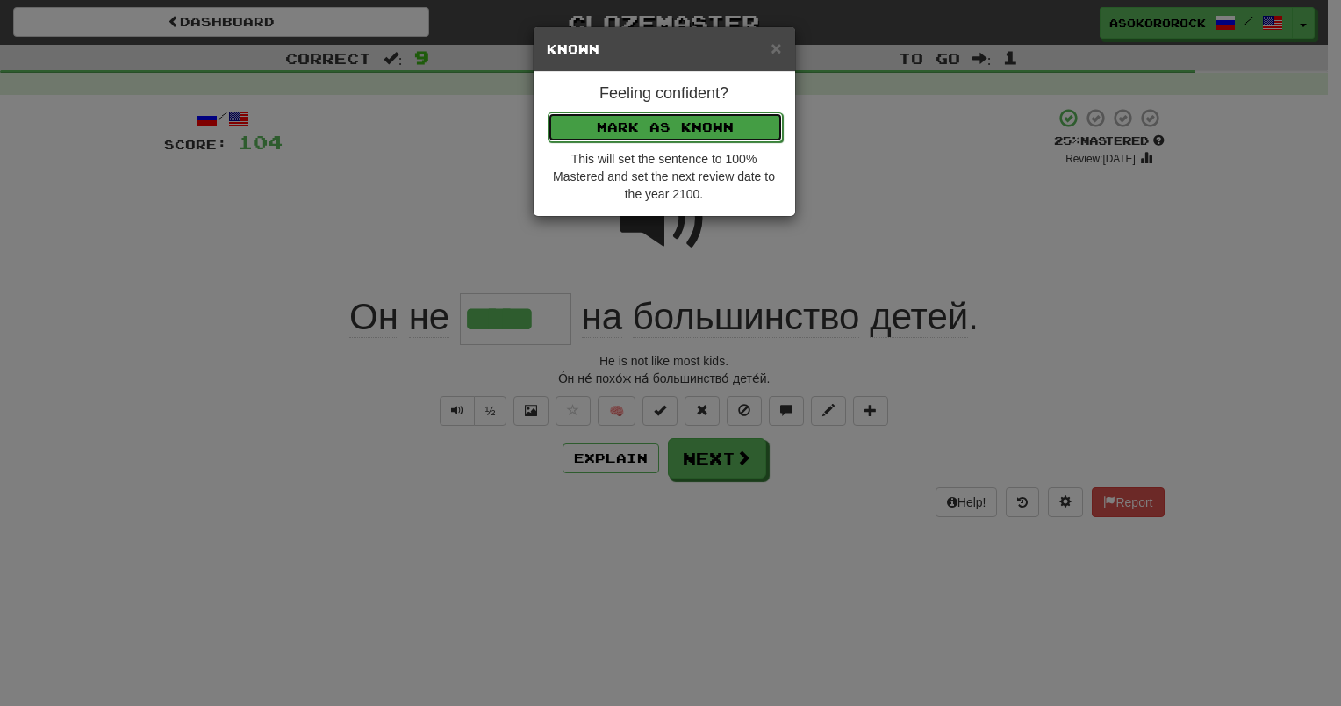
click at [667, 128] on button "Mark as Known" at bounding box center [665, 127] width 235 height 30
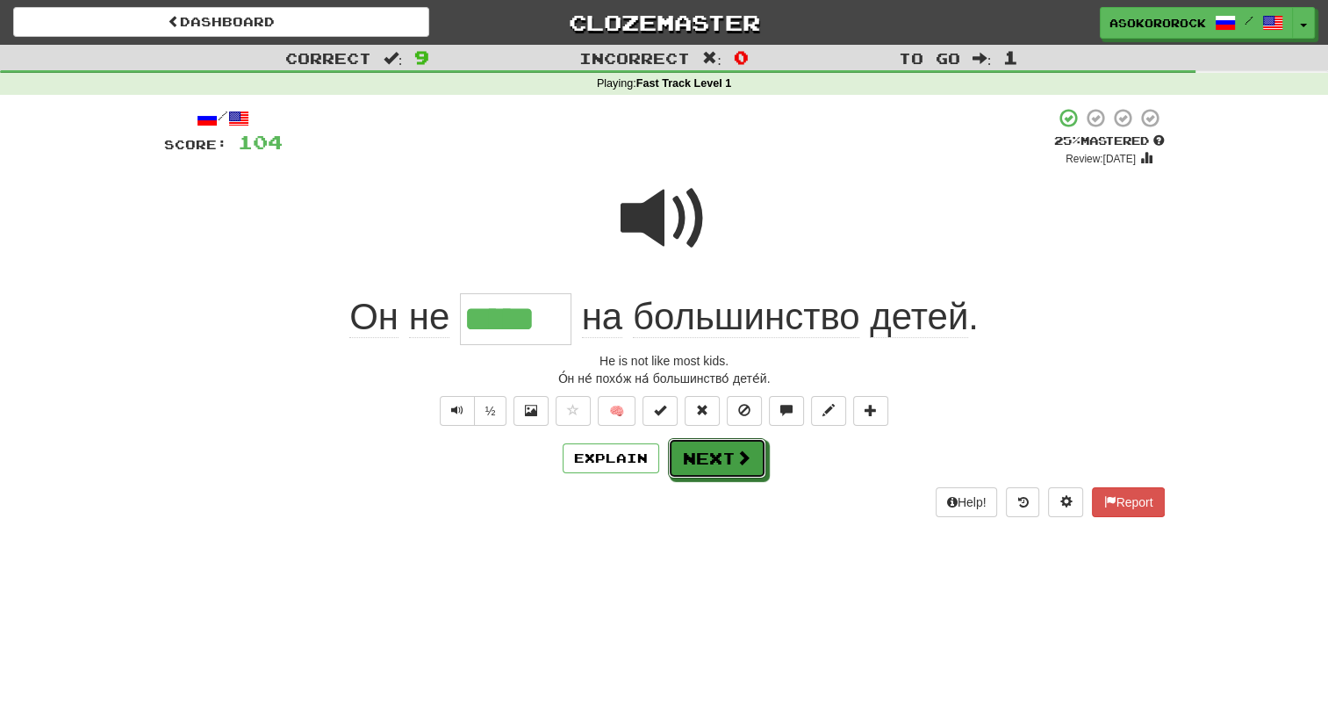
click at [744, 470] on button "Next" at bounding box center [717, 458] width 98 height 40
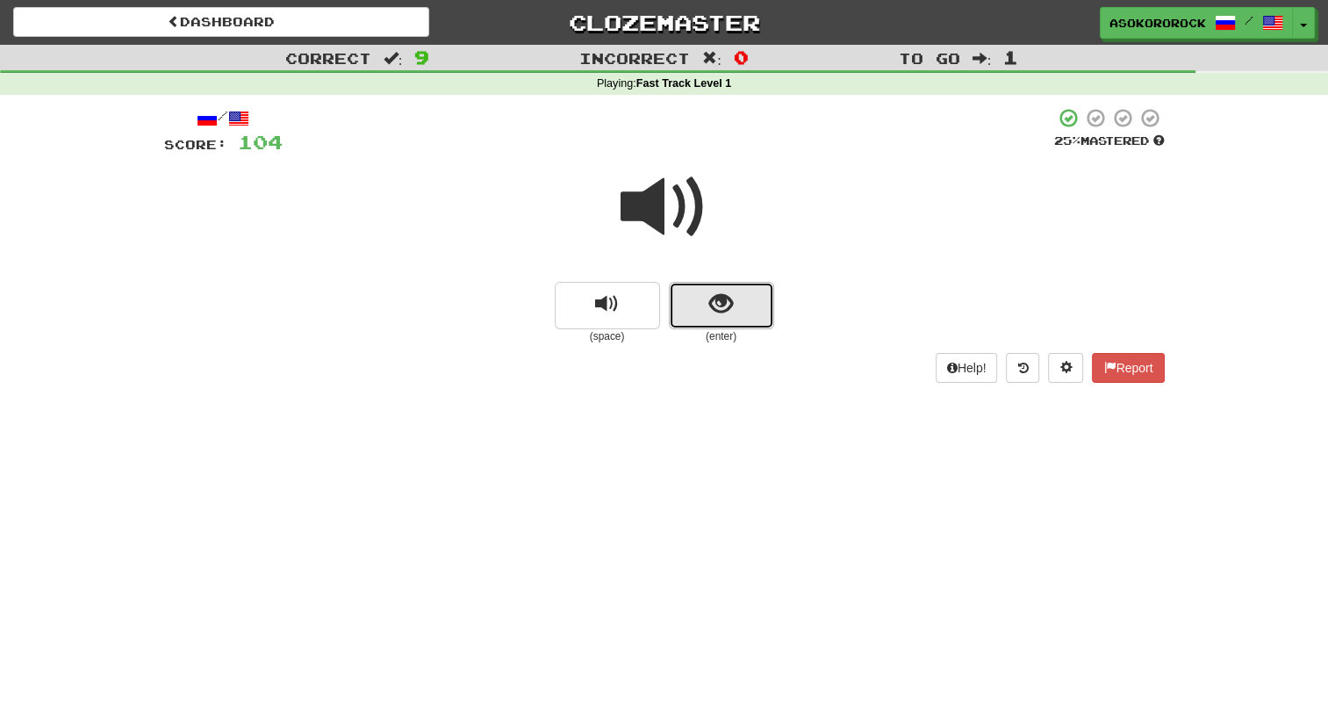
click at [724, 316] on button "show sentence" at bounding box center [721, 305] width 105 height 47
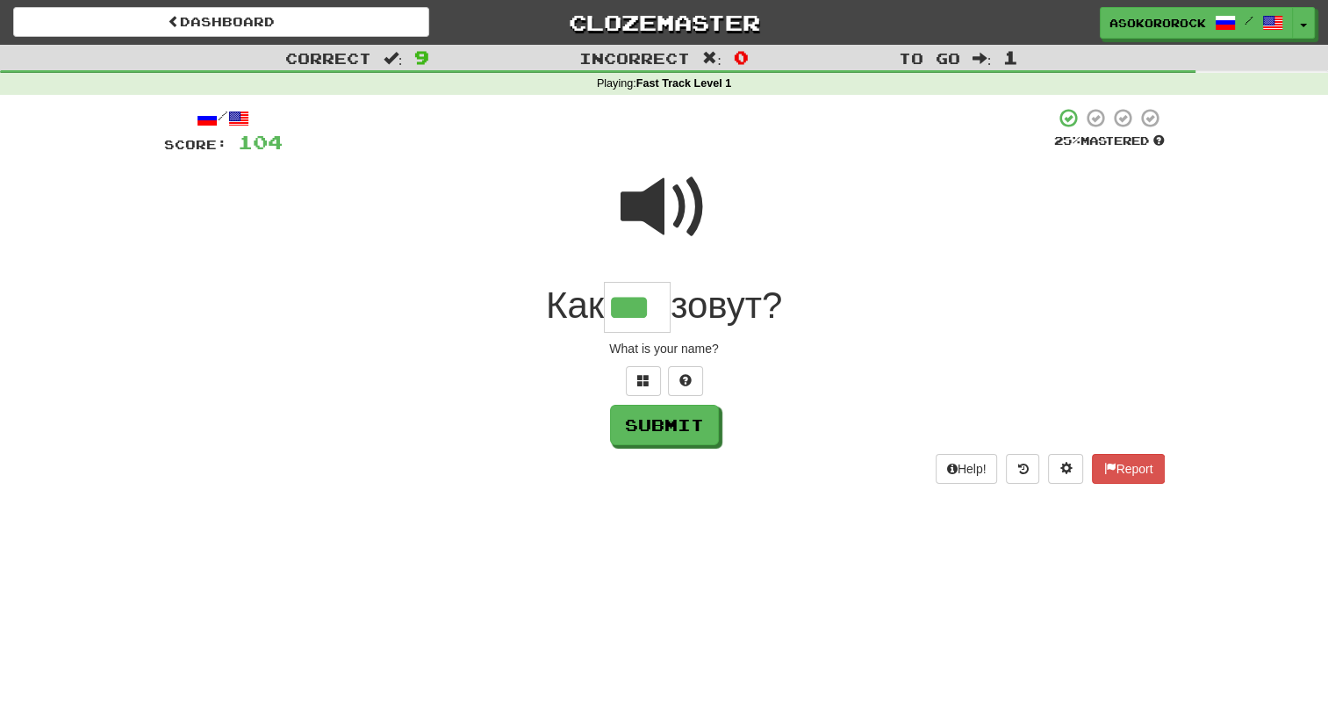
scroll to position [0, 3]
click at [635, 420] on button "Submit" at bounding box center [665, 426] width 109 height 40
type input "***"
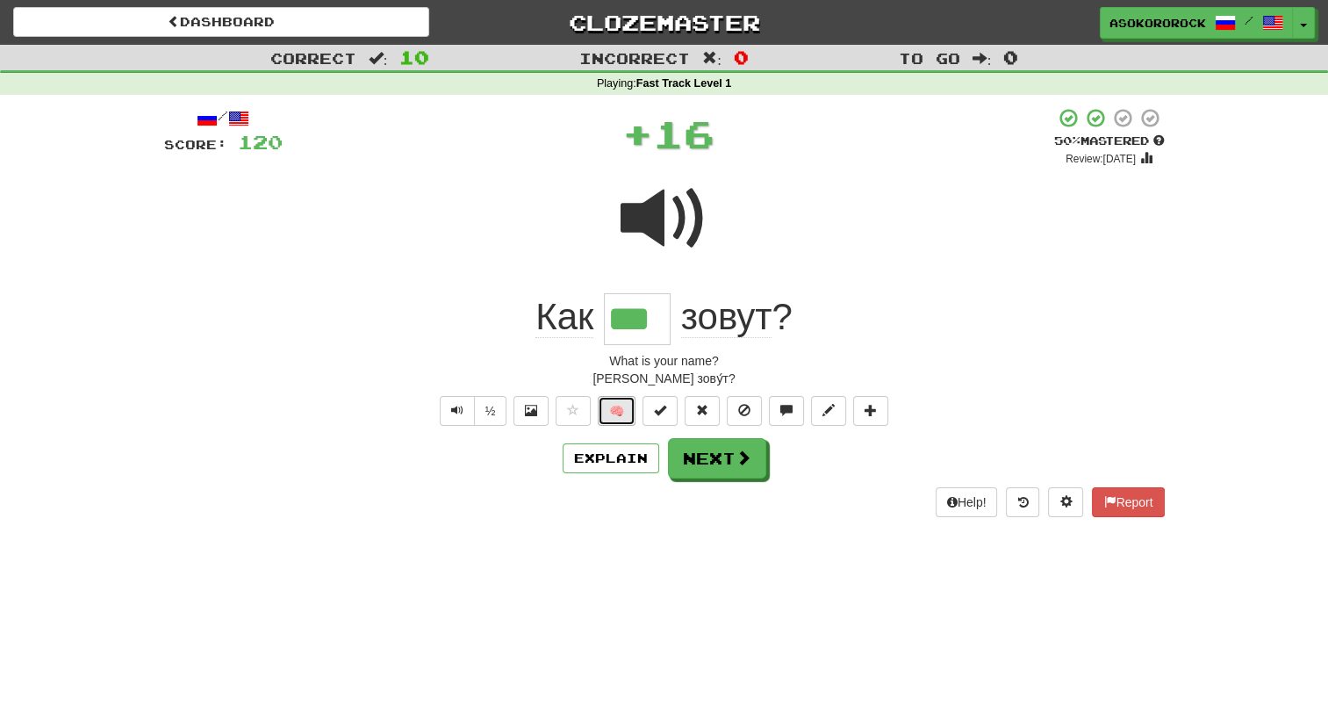
click at [611, 416] on button "🧠" at bounding box center [617, 411] width 38 height 30
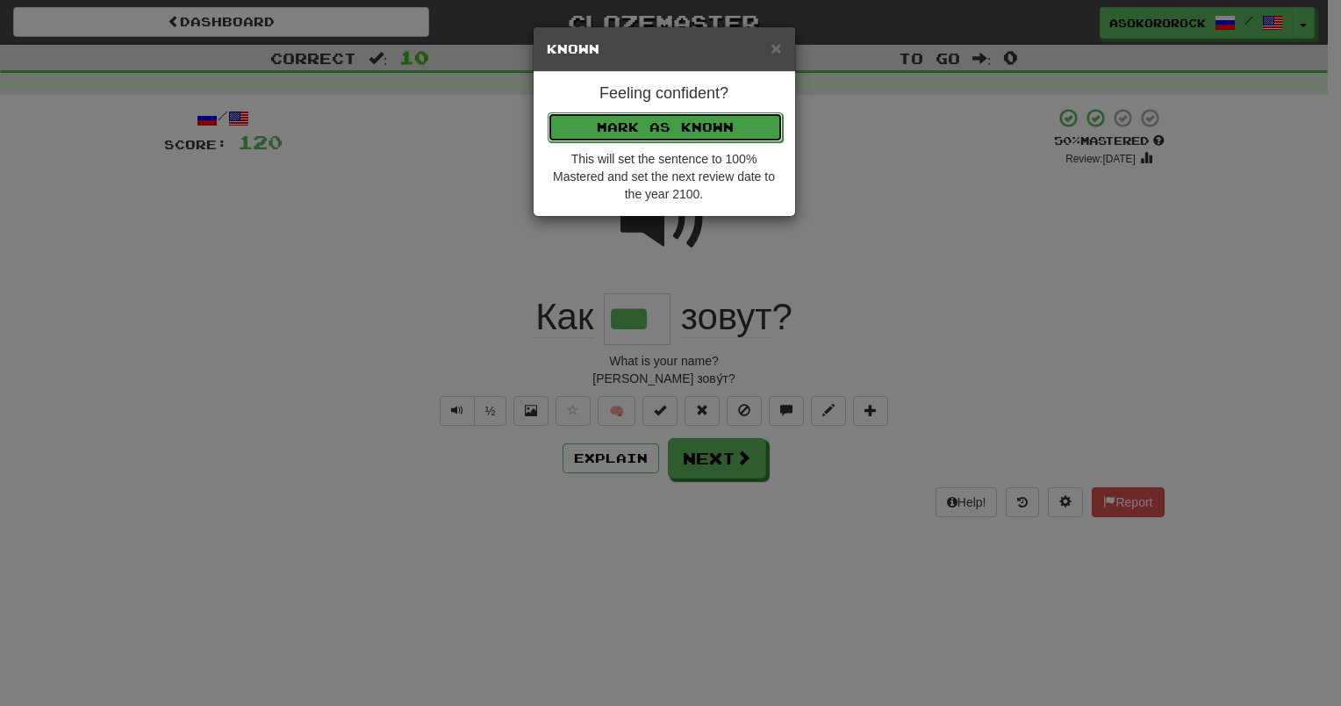
click at [668, 130] on button "Mark as Known" at bounding box center [665, 127] width 235 height 30
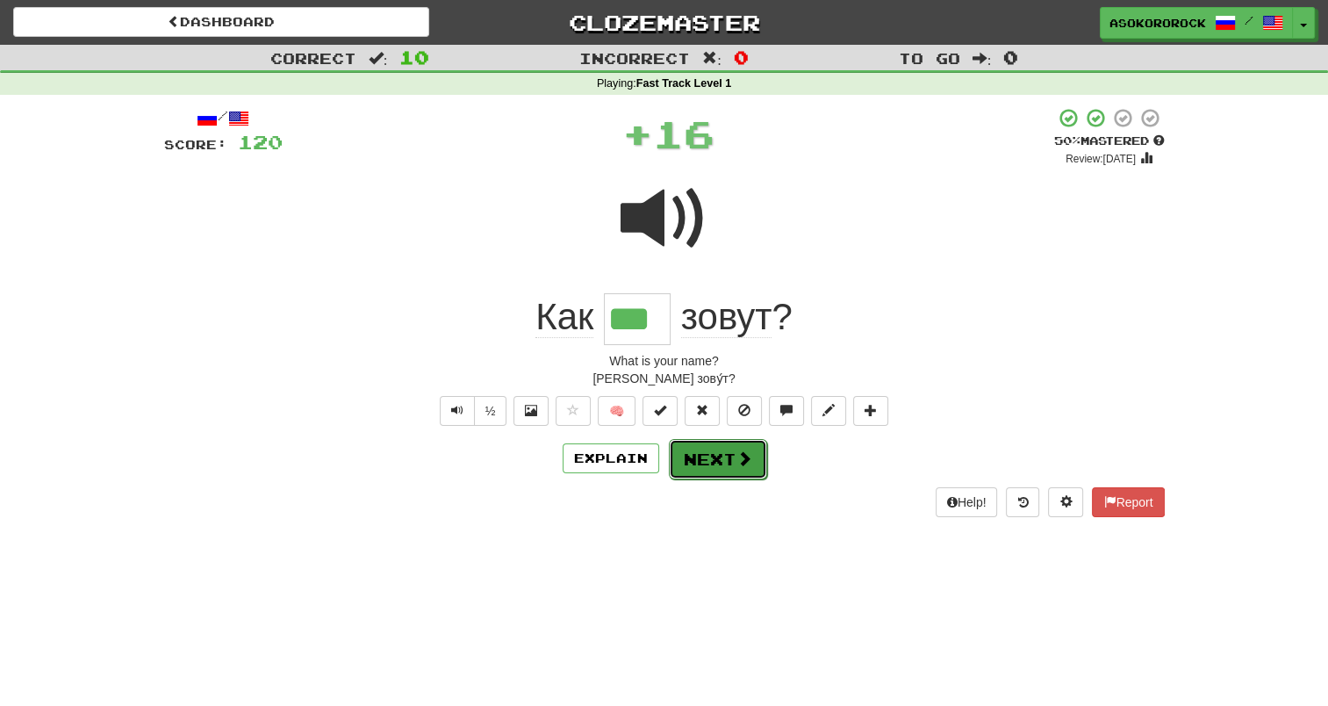
click at [729, 456] on button "Next" at bounding box center [718, 459] width 98 height 40
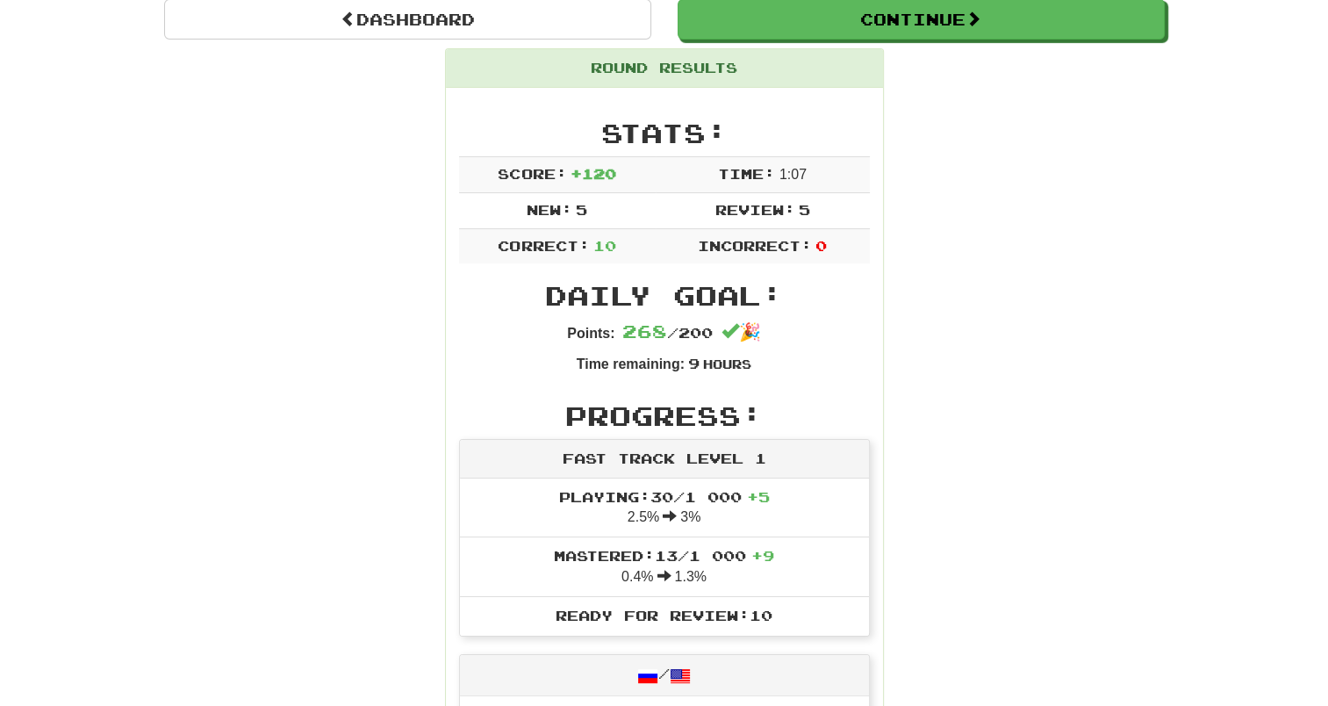
scroll to position [263, 0]
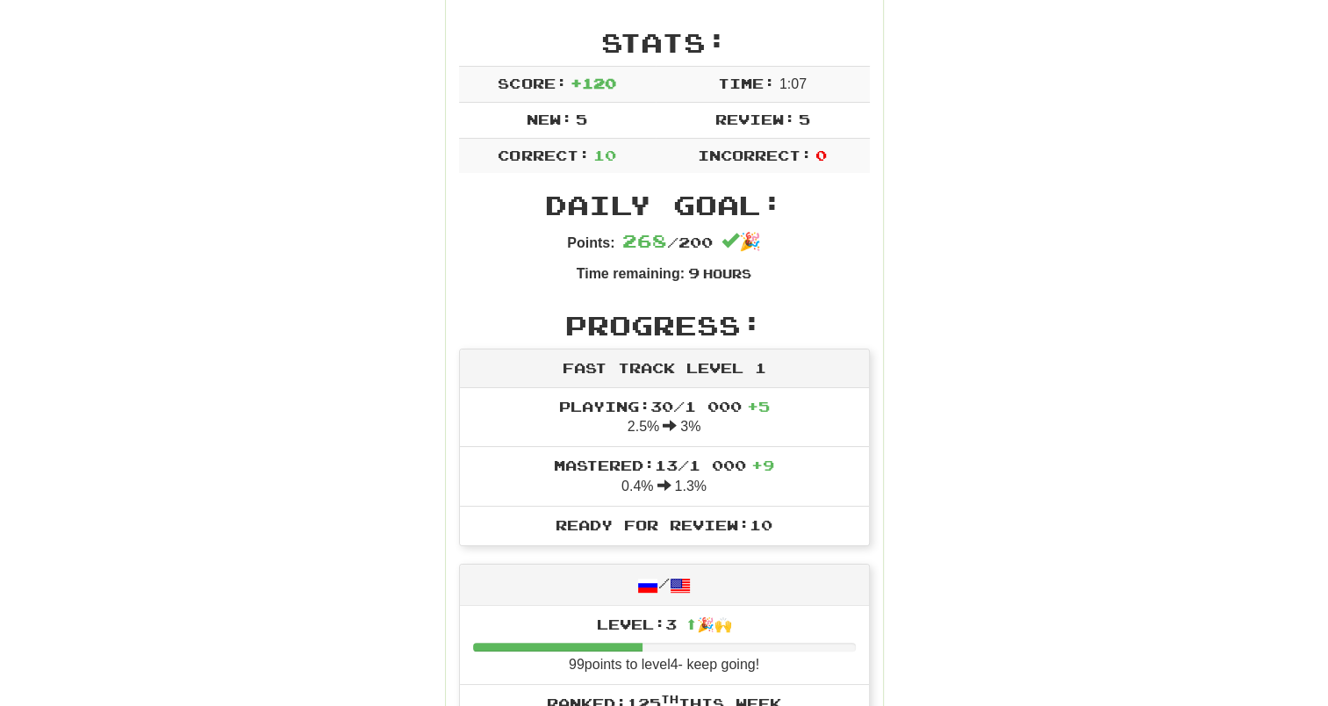
click at [641, 520] on span "Ready for Review: 10" at bounding box center [664, 524] width 217 height 17
click at [772, 520] on span "Ready for Review: 10" at bounding box center [664, 524] width 217 height 17
drag, startPoint x: 775, startPoint y: 520, endPoint x: 664, endPoint y: 325, distance: 224.1
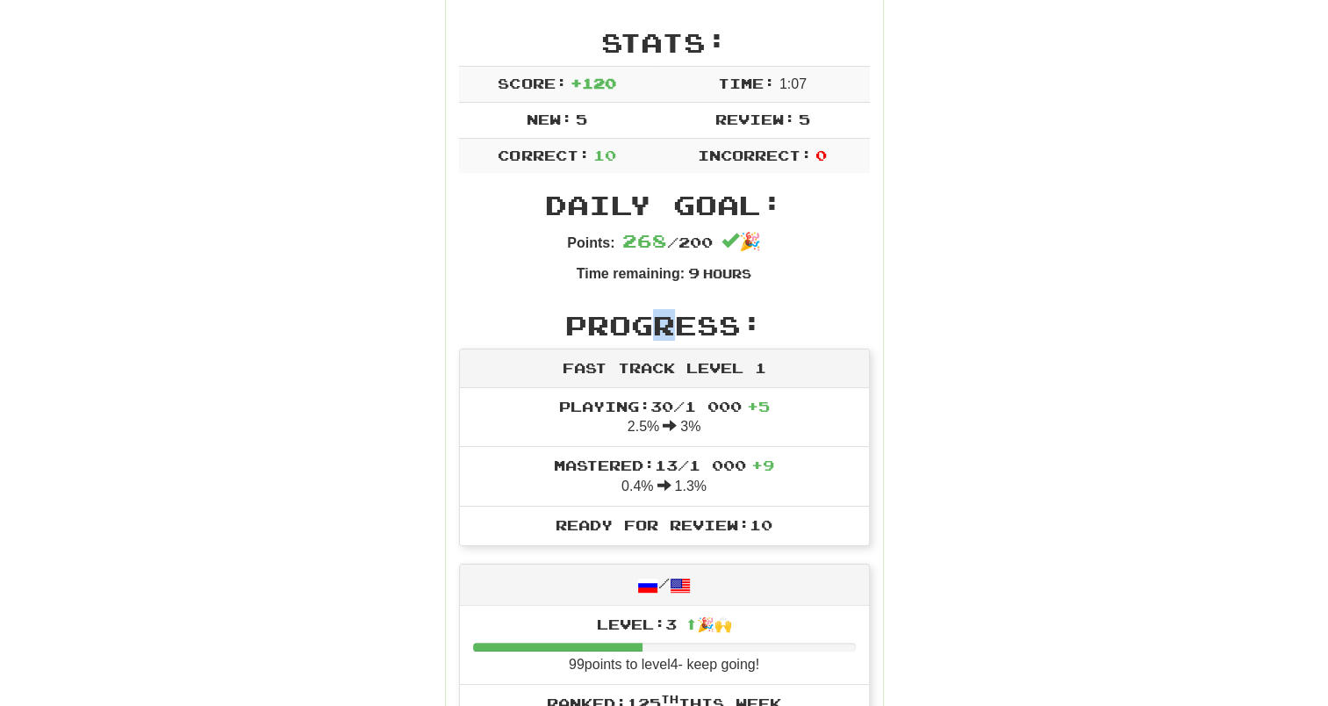
click at [664, 325] on h2 "Progress:" at bounding box center [664, 325] width 411 height 29
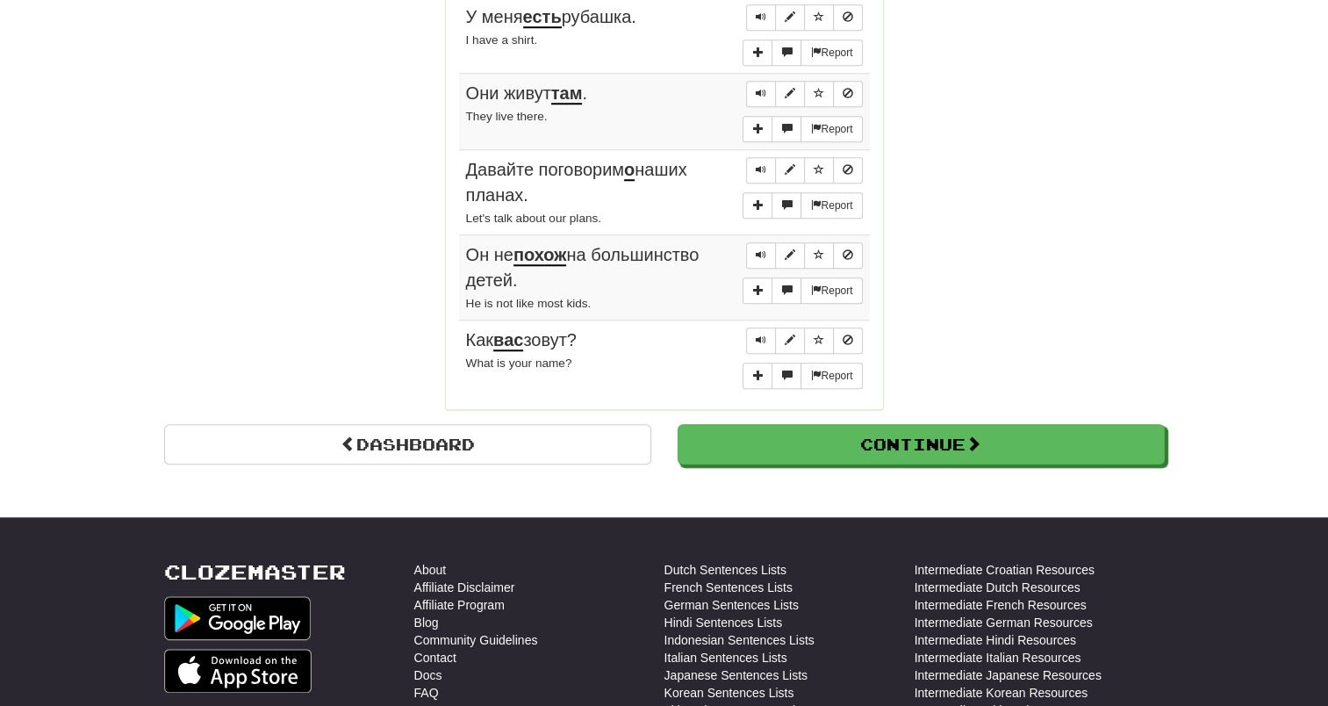
scroll to position [1580, 0]
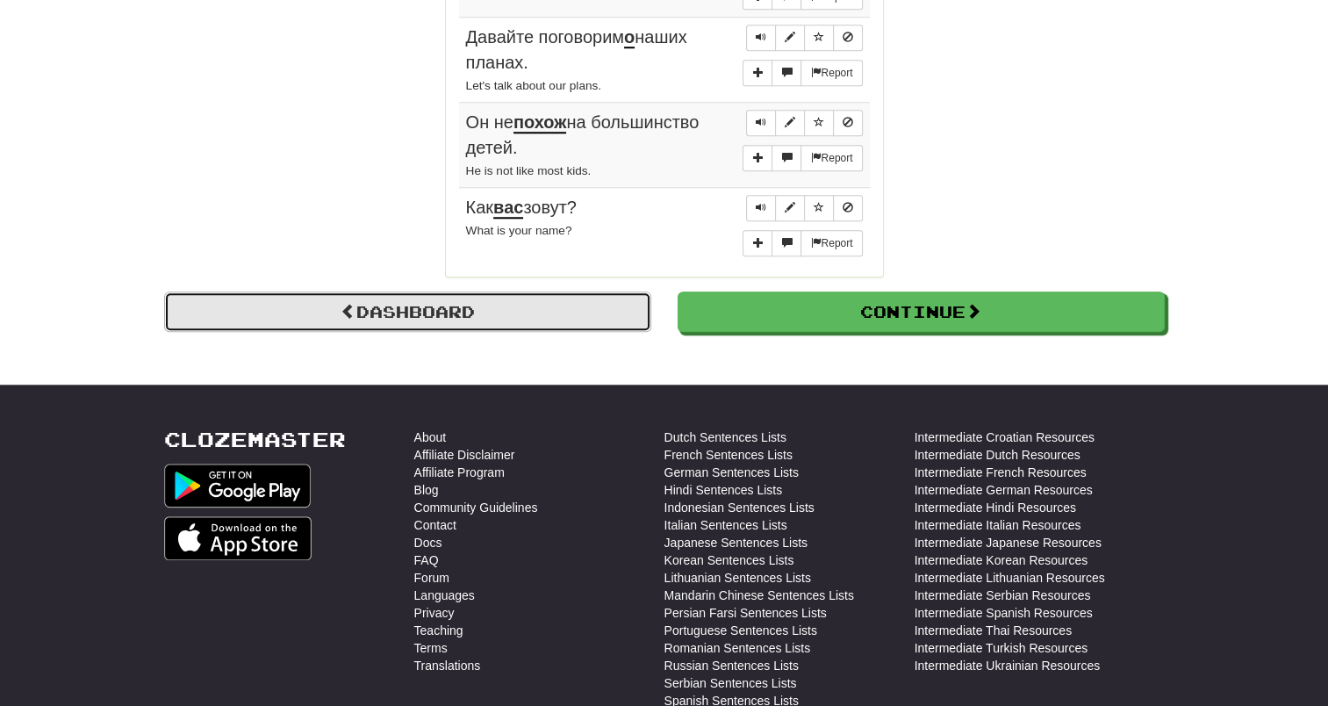
click at [385, 298] on link "Dashboard" at bounding box center [407, 311] width 487 height 40
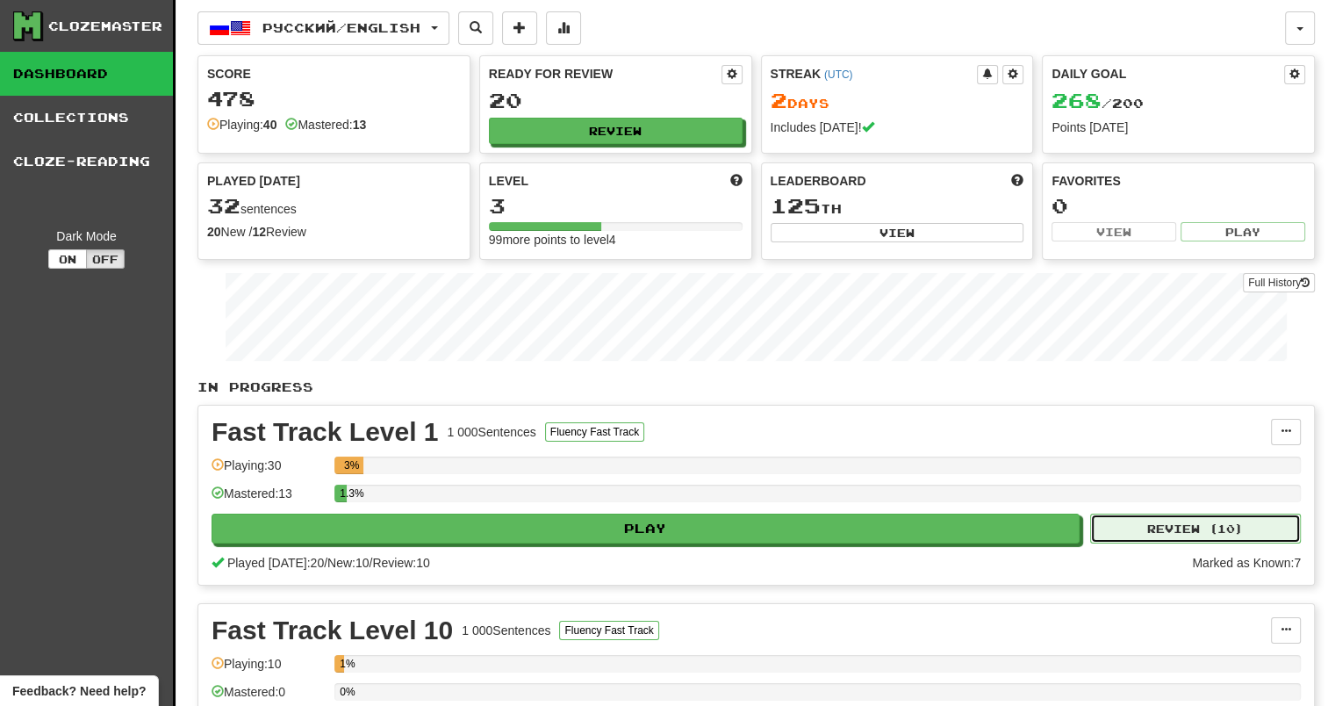
click at [1152, 529] on button "Review ( 10 )" at bounding box center [1195, 528] width 211 height 30
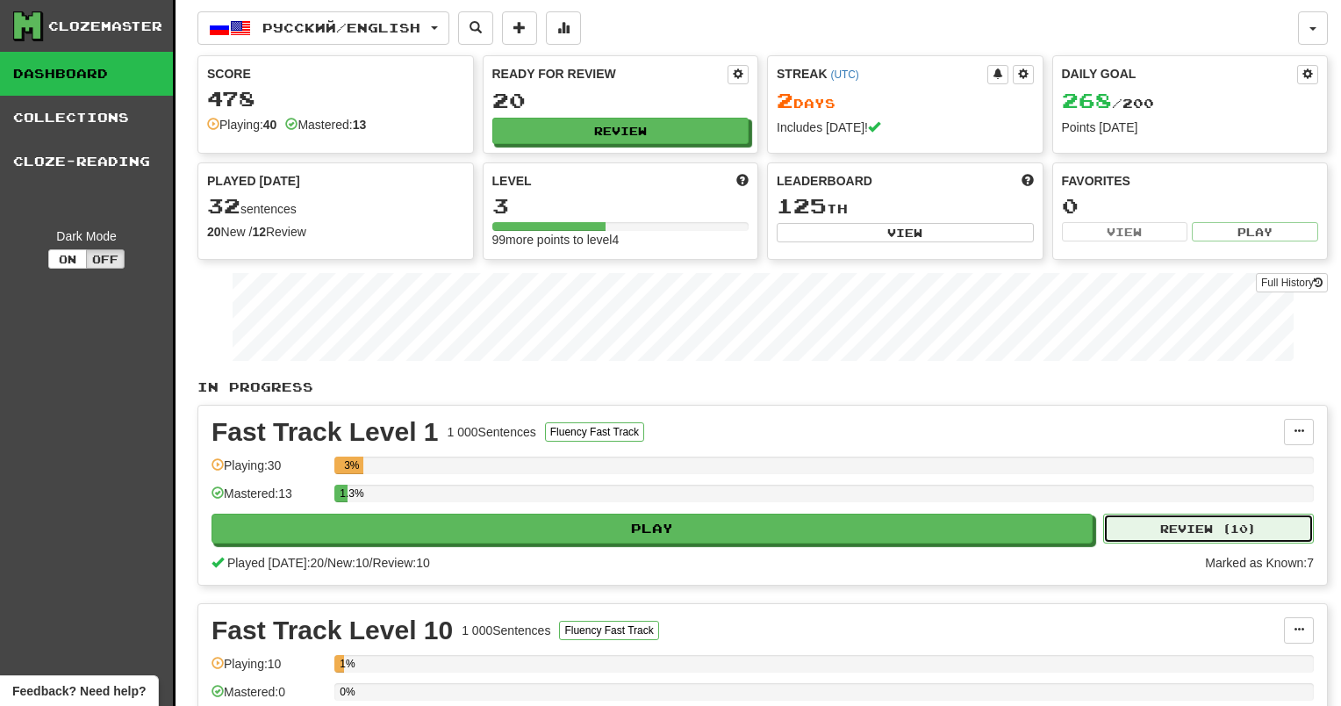
select select "**"
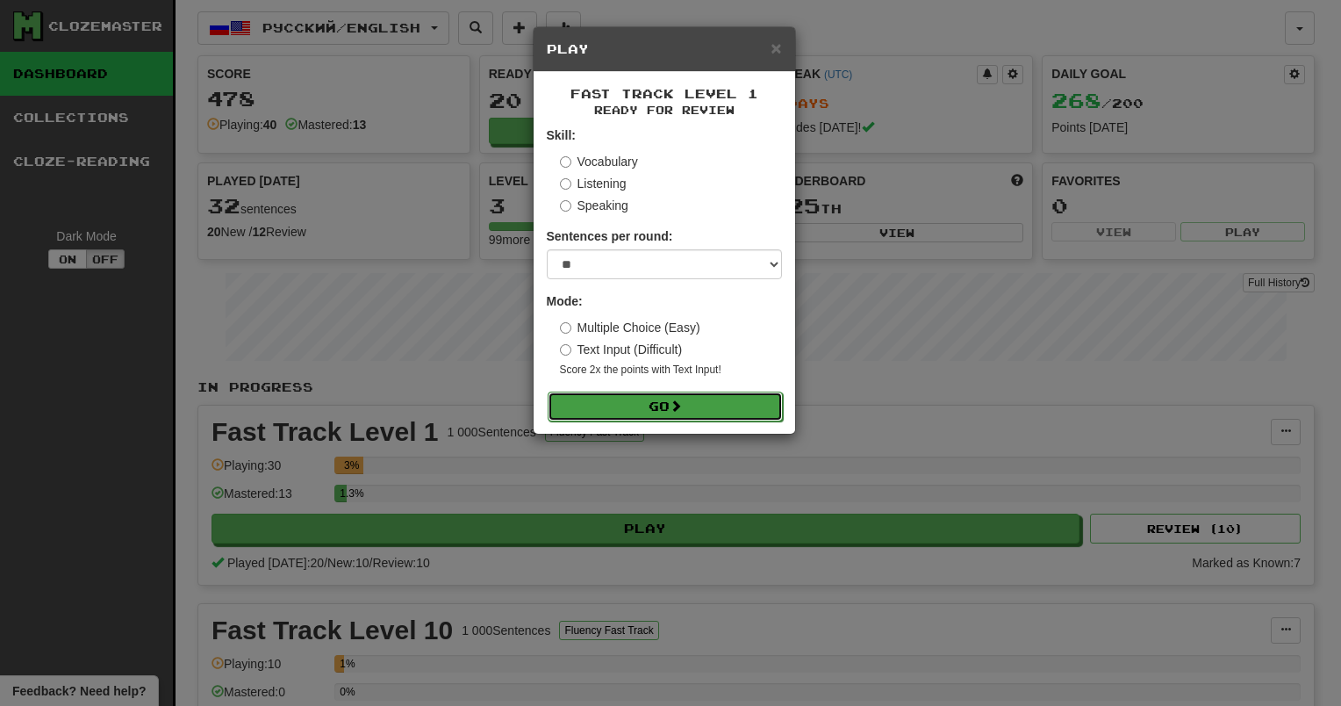
click at [633, 412] on button "Go" at bounding box center [665, 406] width 235 height 30
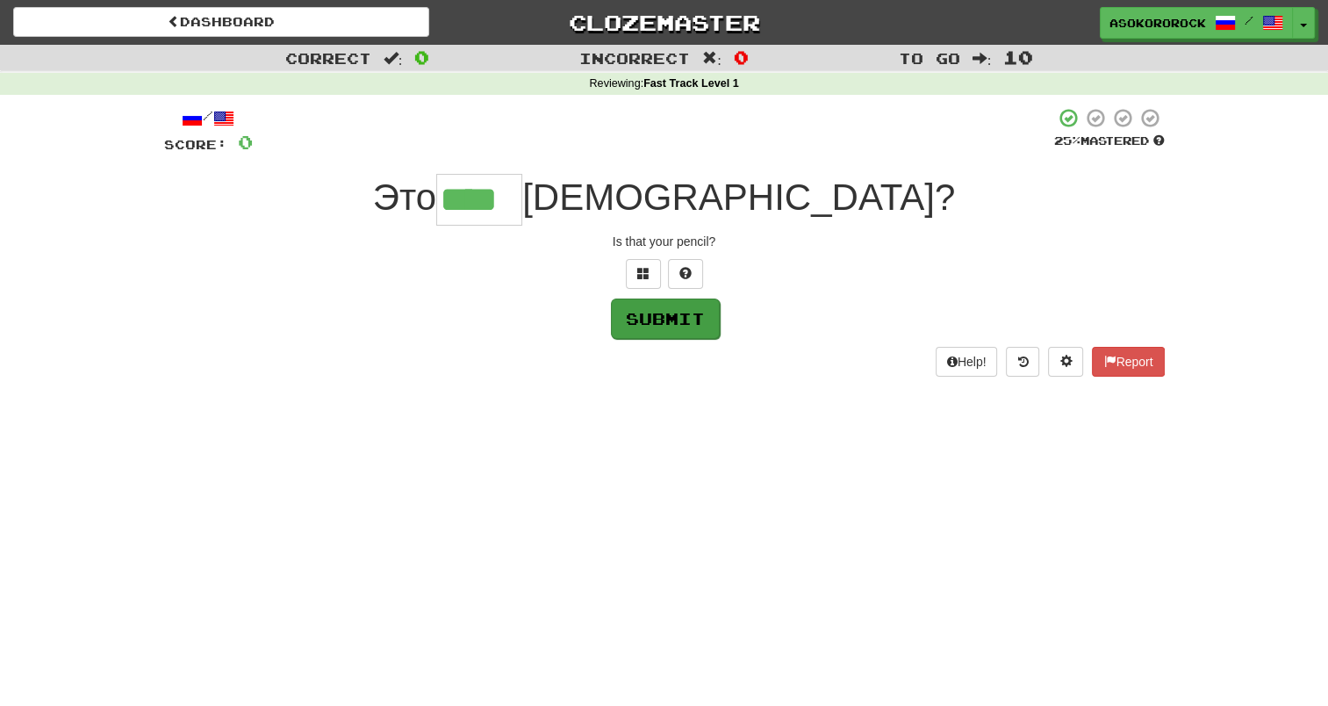
type input "****"
click at [663, 323] on button "Submit" at bounding box center [665, 318] width 109 height 40
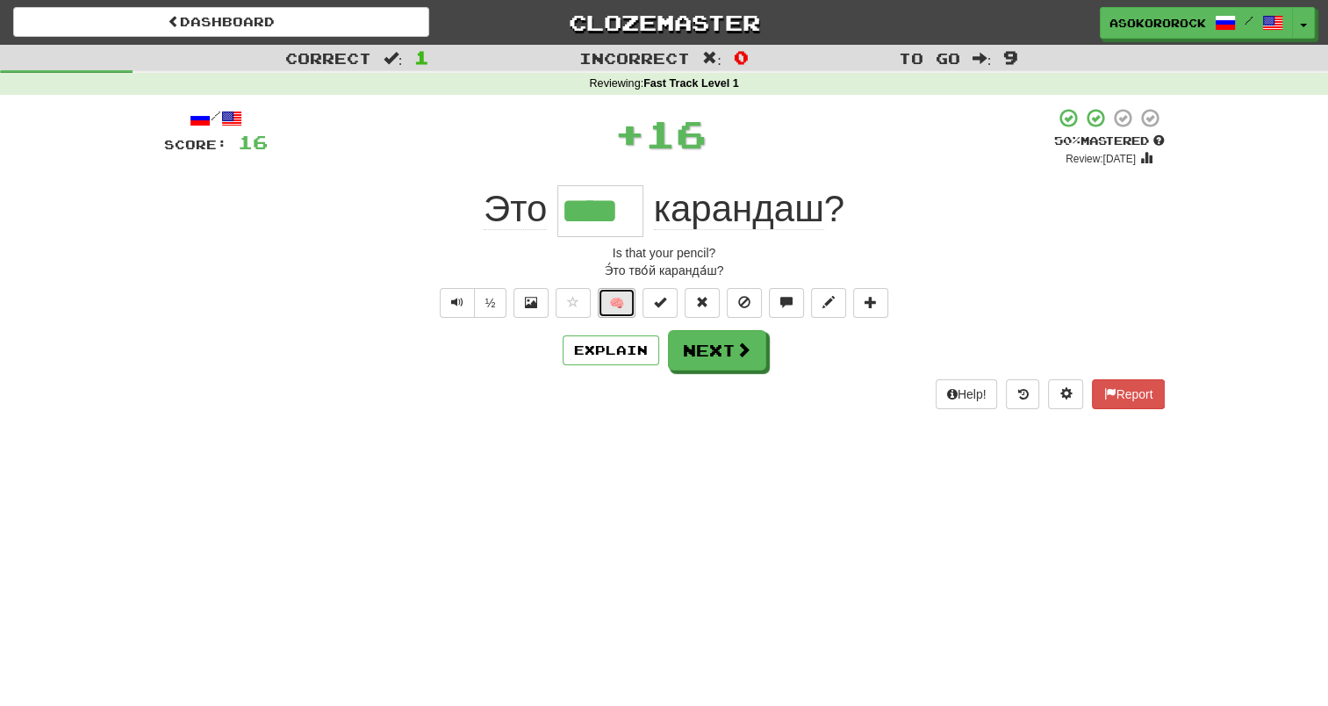
click at [621, 305] on button "🧠" at bounding box center [617, 303] width 38 height 30
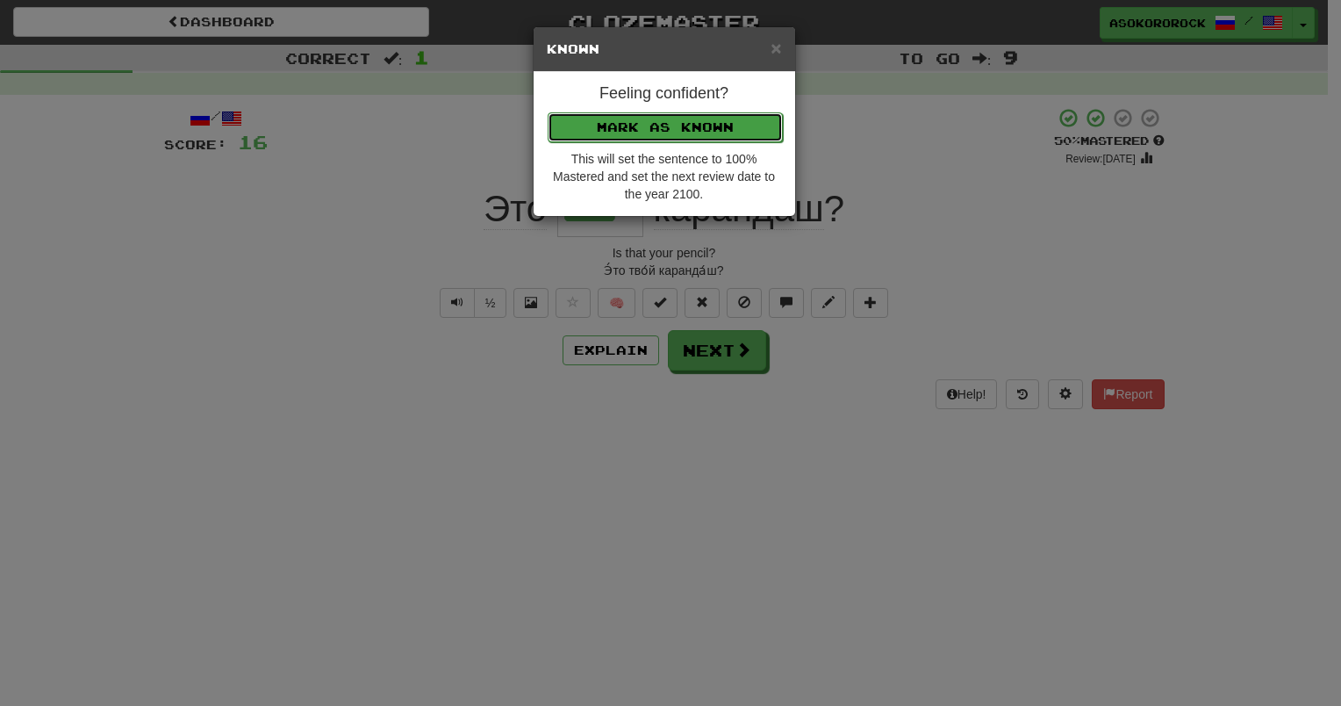
click at [675, 129] on button "Mark as Known" at bounding box center [665, 127] width 235 height 30
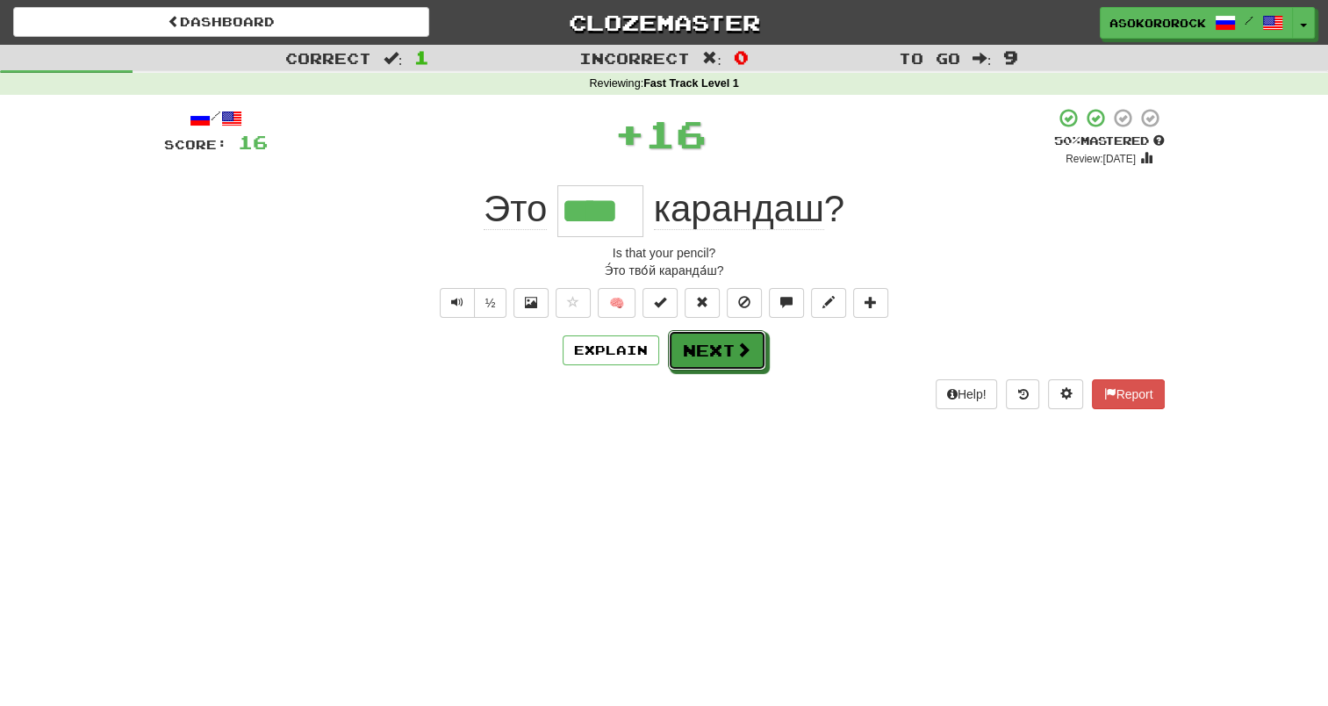
click at [721, 366] on button "Next" at bounding box center [717, 350] width 98 height 40
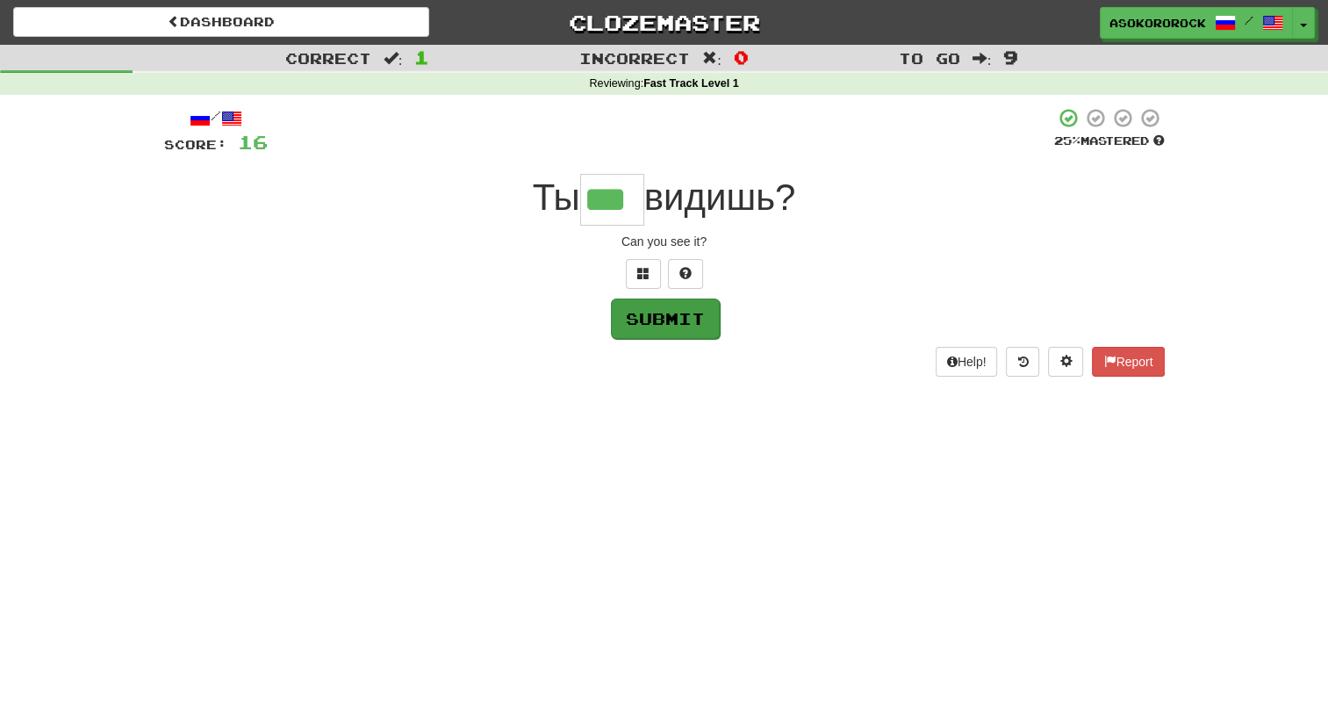
type input "***"
click at [660, 326] on button "Submit" at bounding box center [665, 318] width 109 height 40
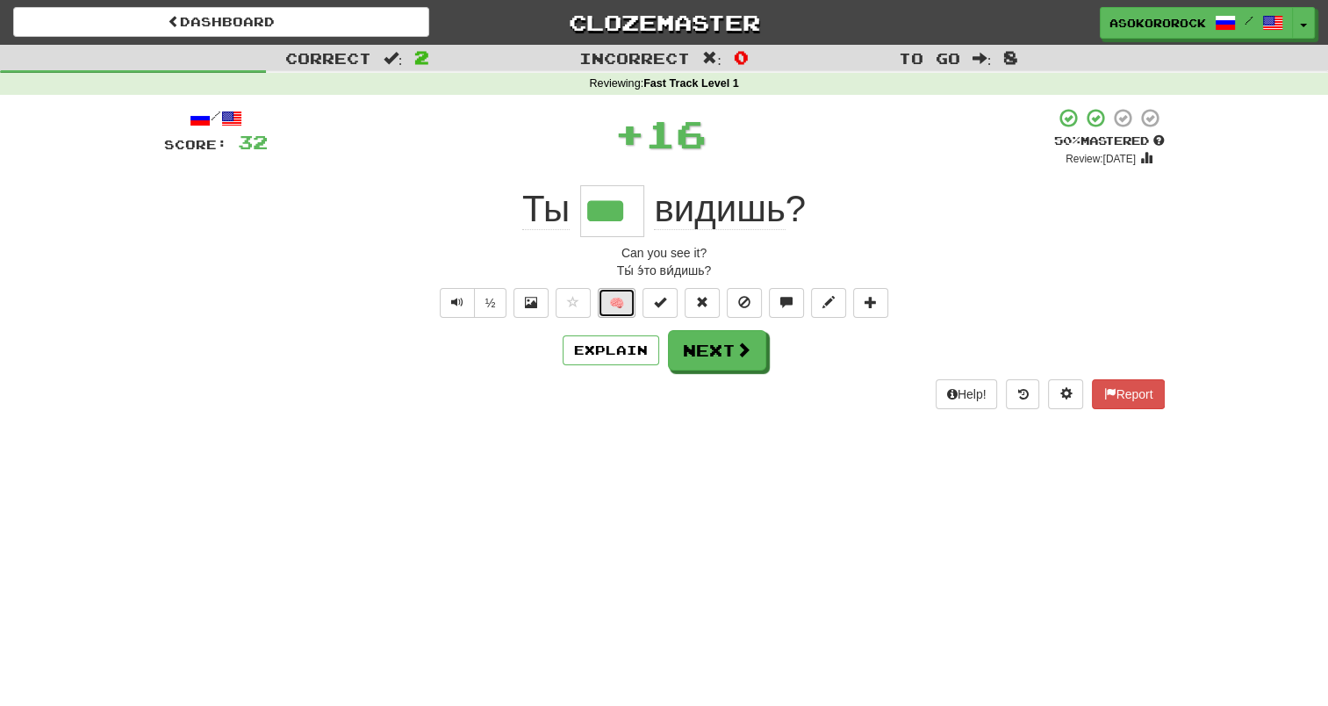
click at [621, 311] on button "🧠" at bounding box center [617, 303] width 38 height 30
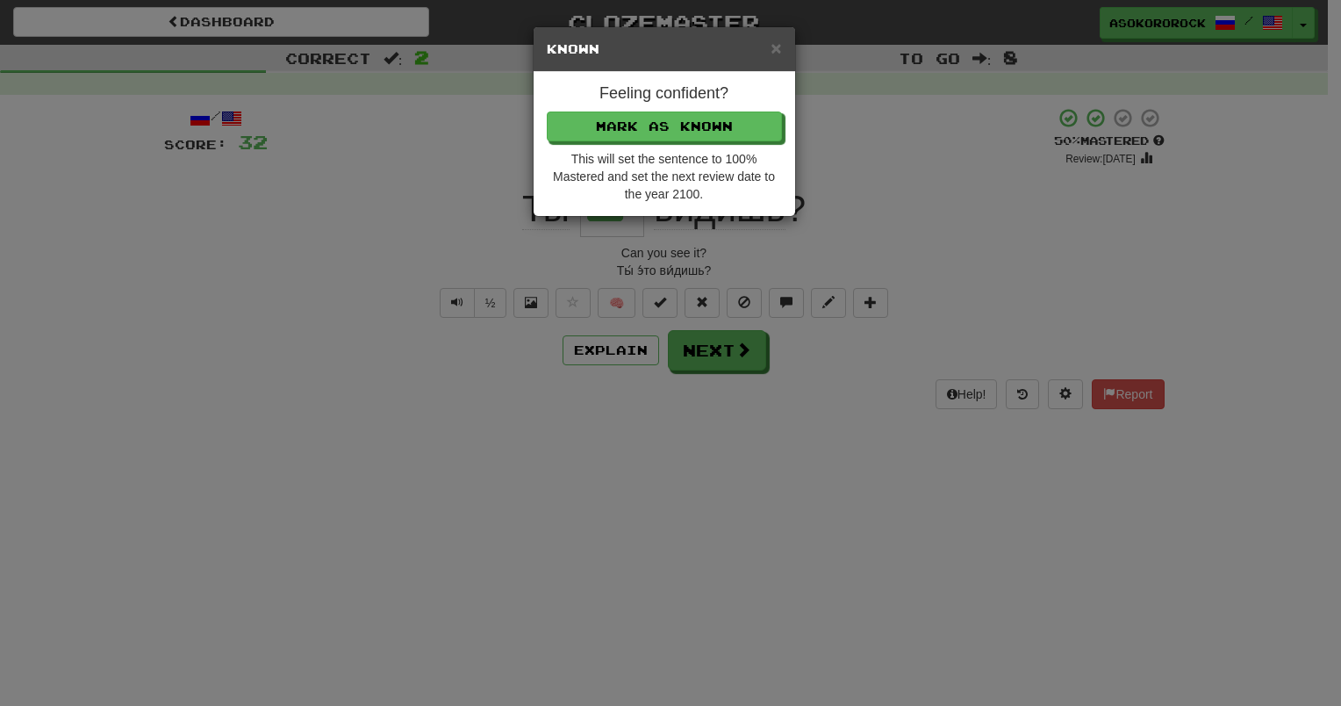
click at [698, 341] on div "× Known Feeling confident? [PERSON_NAME] as Known This will set the sentence to…" at bounding box center [670, 353] width 1341 height 706
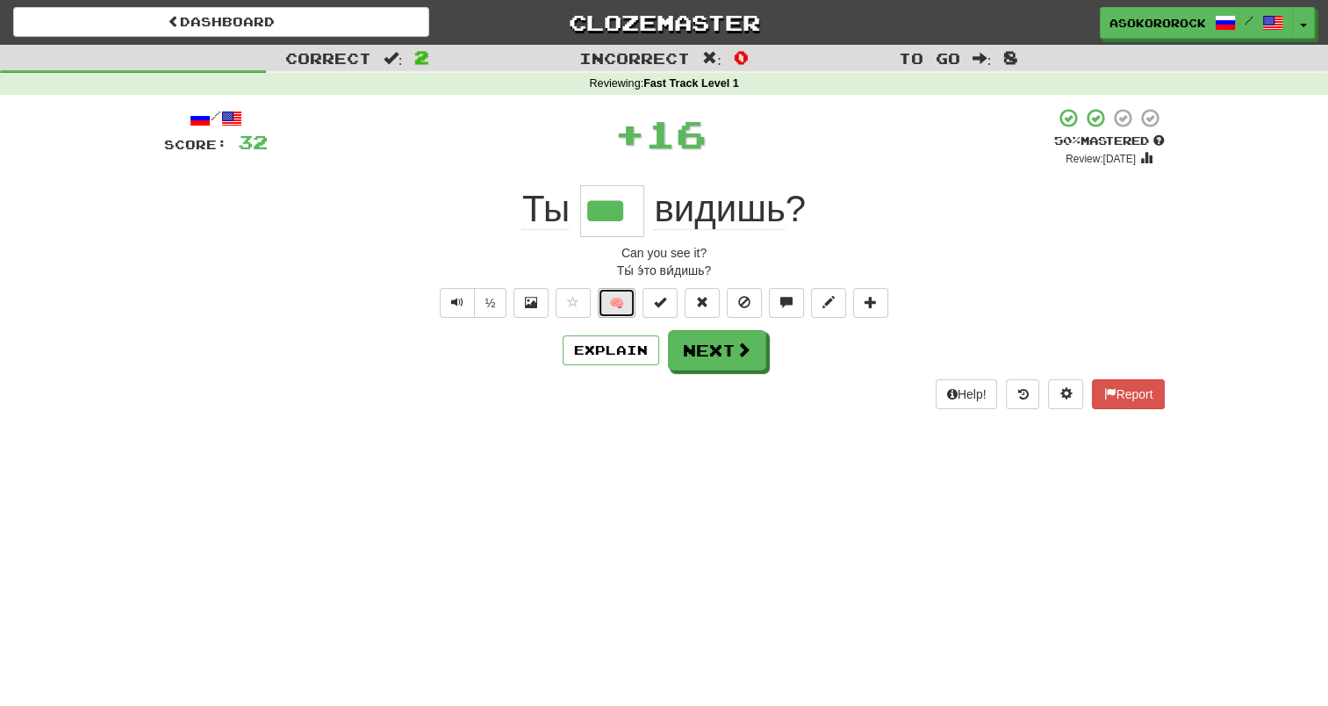
click at [632, 288] on button "🧠" at bounding box center [617, 303] width 38 height 30
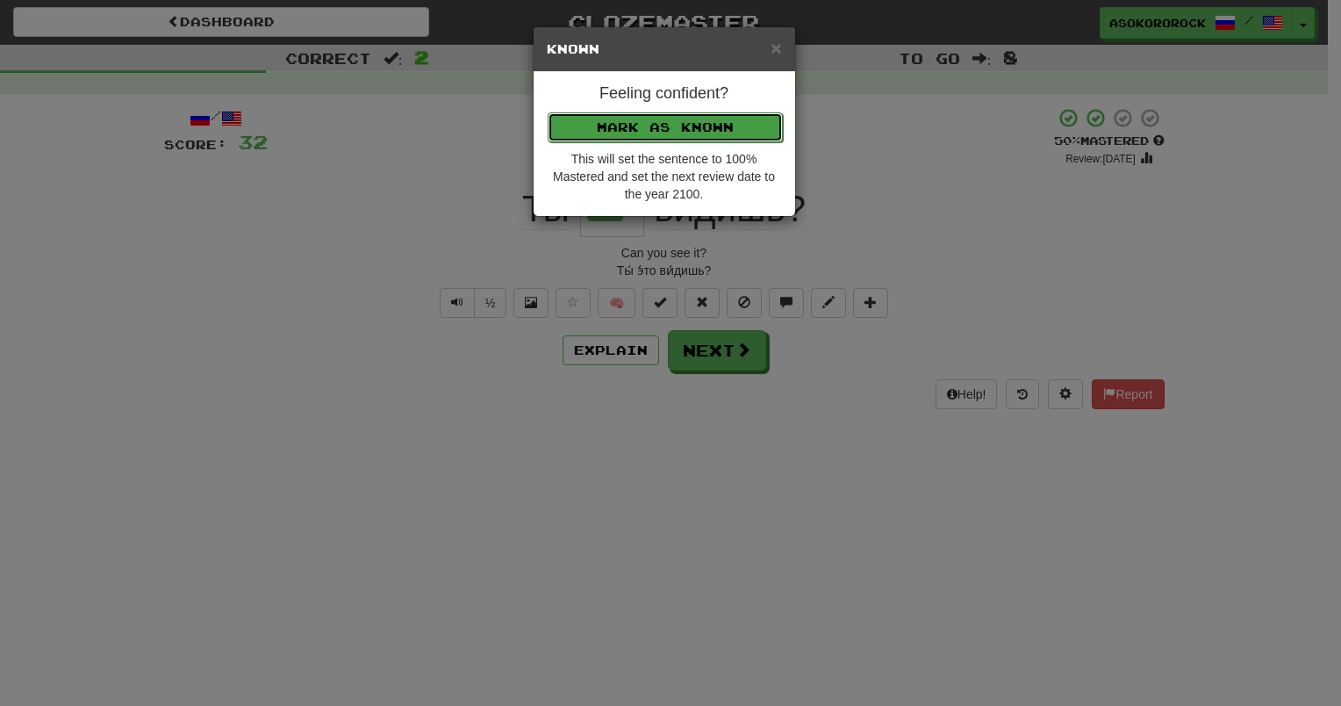
click at [684, 116] on button "Mark as Known" at bounding box center [665, 127] width 235 height 30
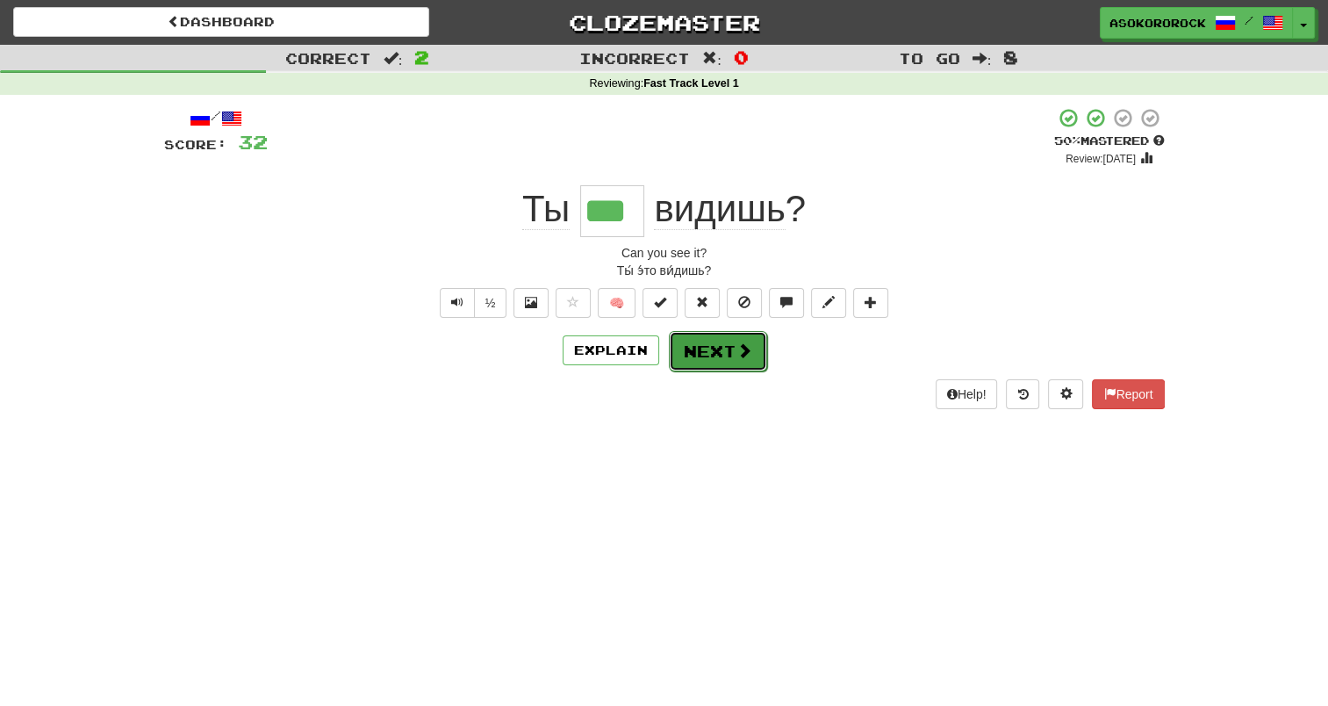
click at [676, 348] on button "Next" at bounding box center [718, 351] width 98 height 40
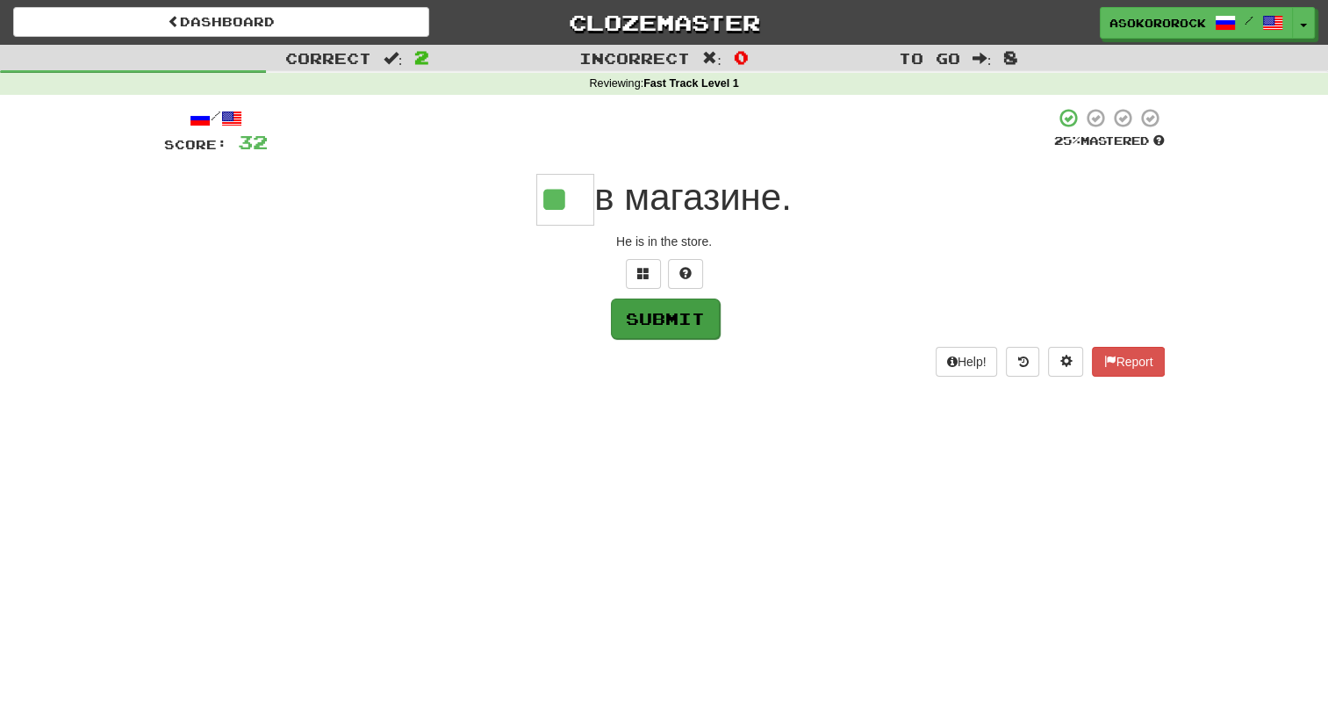
type input "**"
click at [701, 331] on button "Submit" at bounding box center [665, 318] width 109 height 40
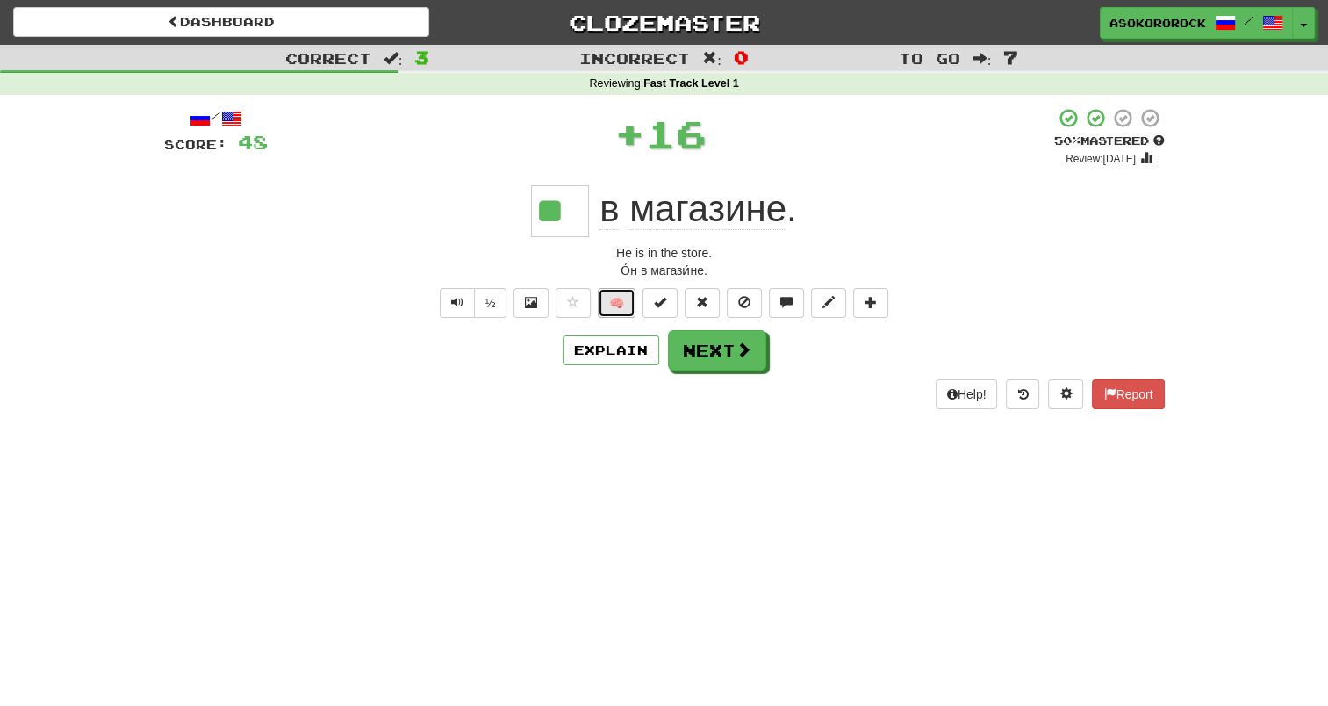
click at [613, 300] on button "🧠" at bounding box center [617, 303] width 38 height 30
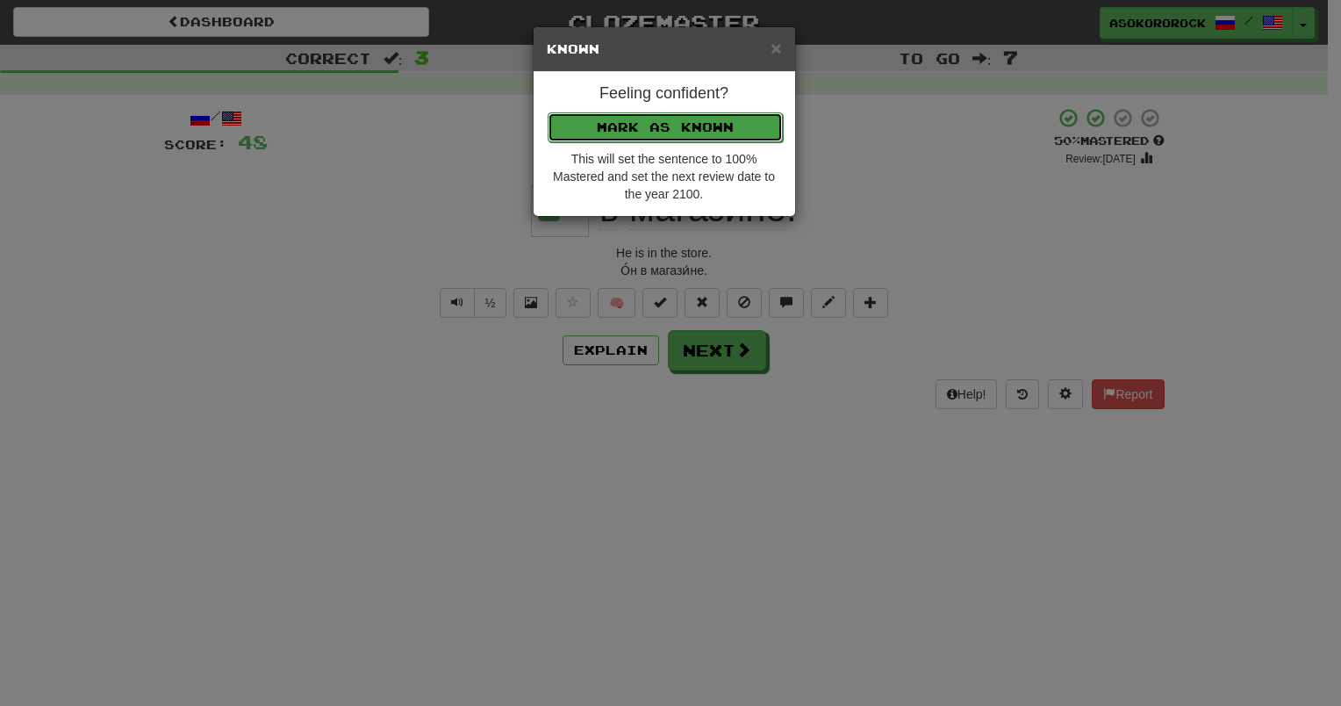
click at [685, 122] on button "Mark as Known" at bounding box center [665, 127] width 235 height 30
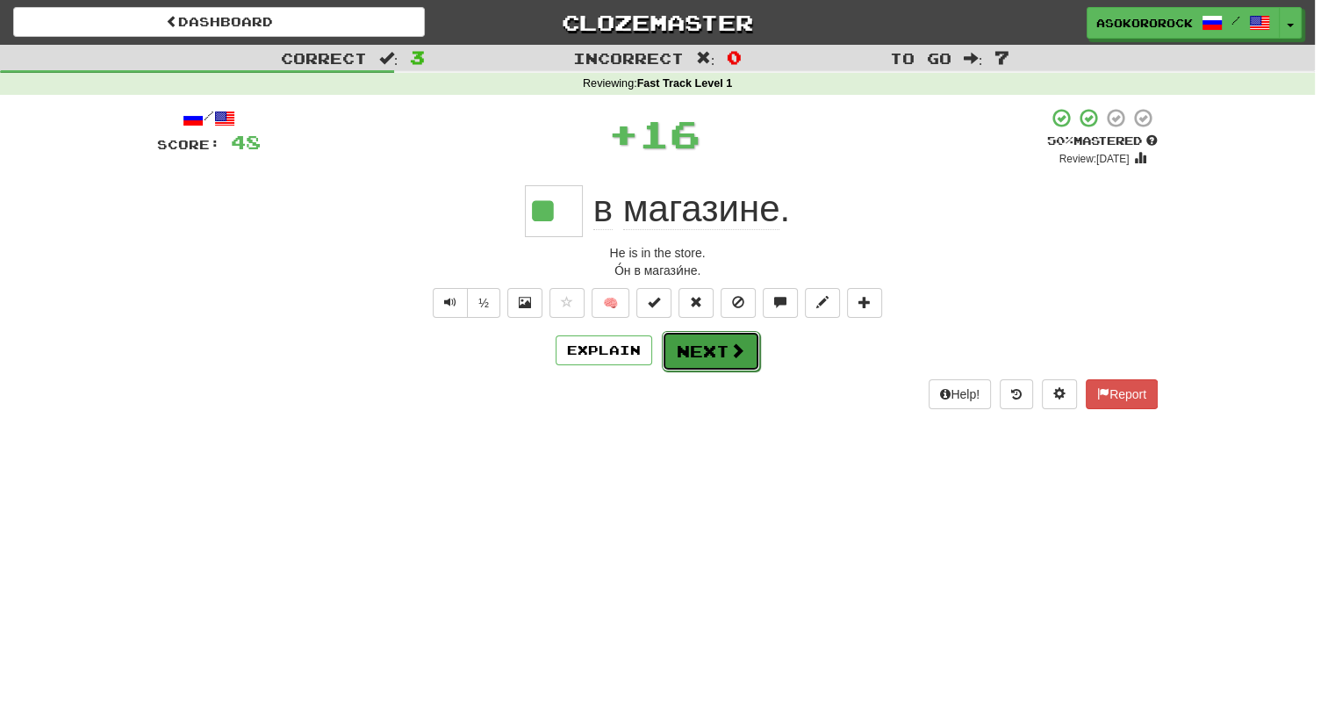
click at [694, 355] on button "Next" at bounding box center [711, 351] width 98 height 40
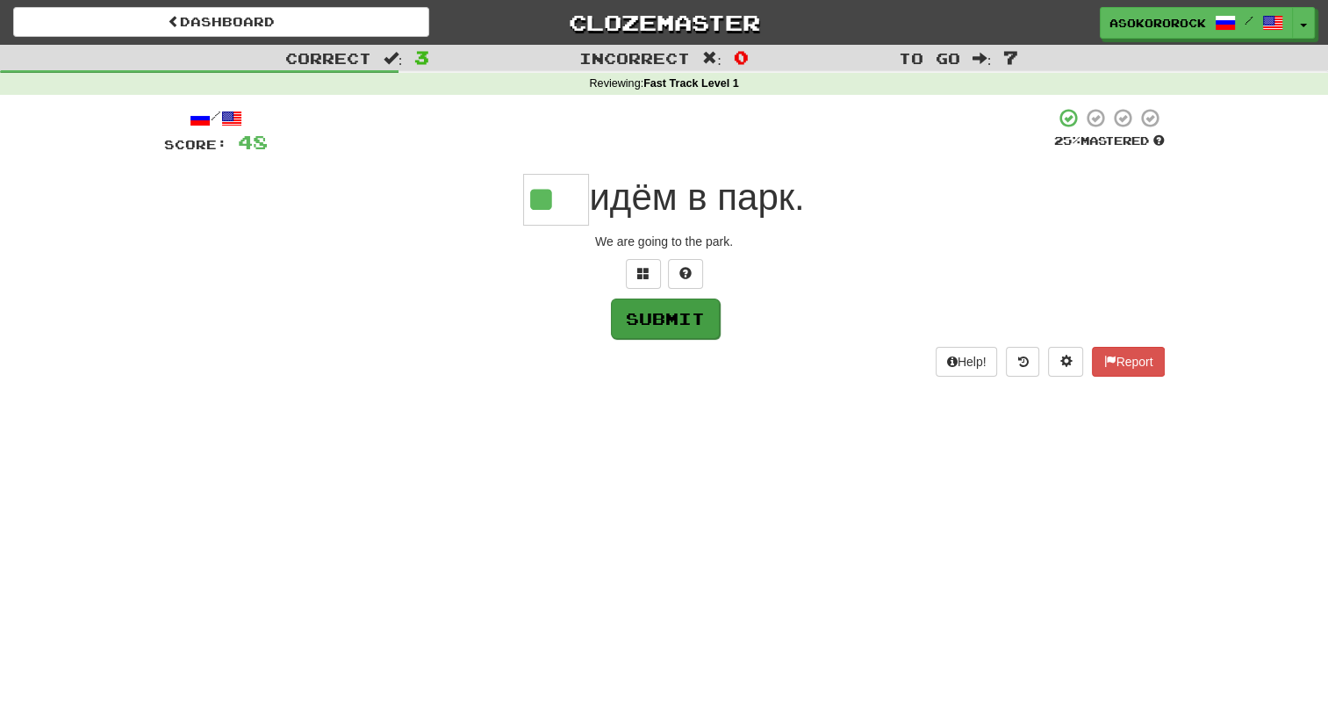
type input "**"
click at [678, 327] on button "Submit" at bounding box center [665, 318] width 109 height 40
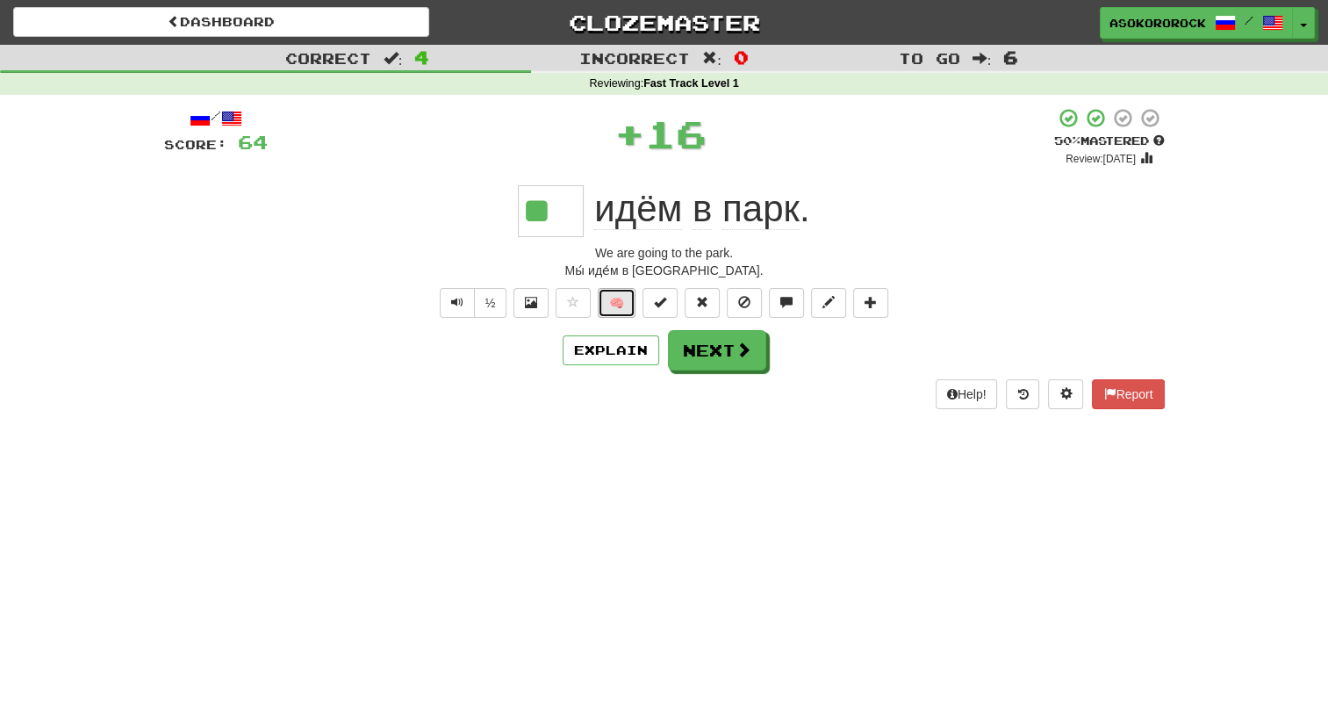
click at [620, 299] on button "🧠" at bounding box center [617, 303] width 38 height 30
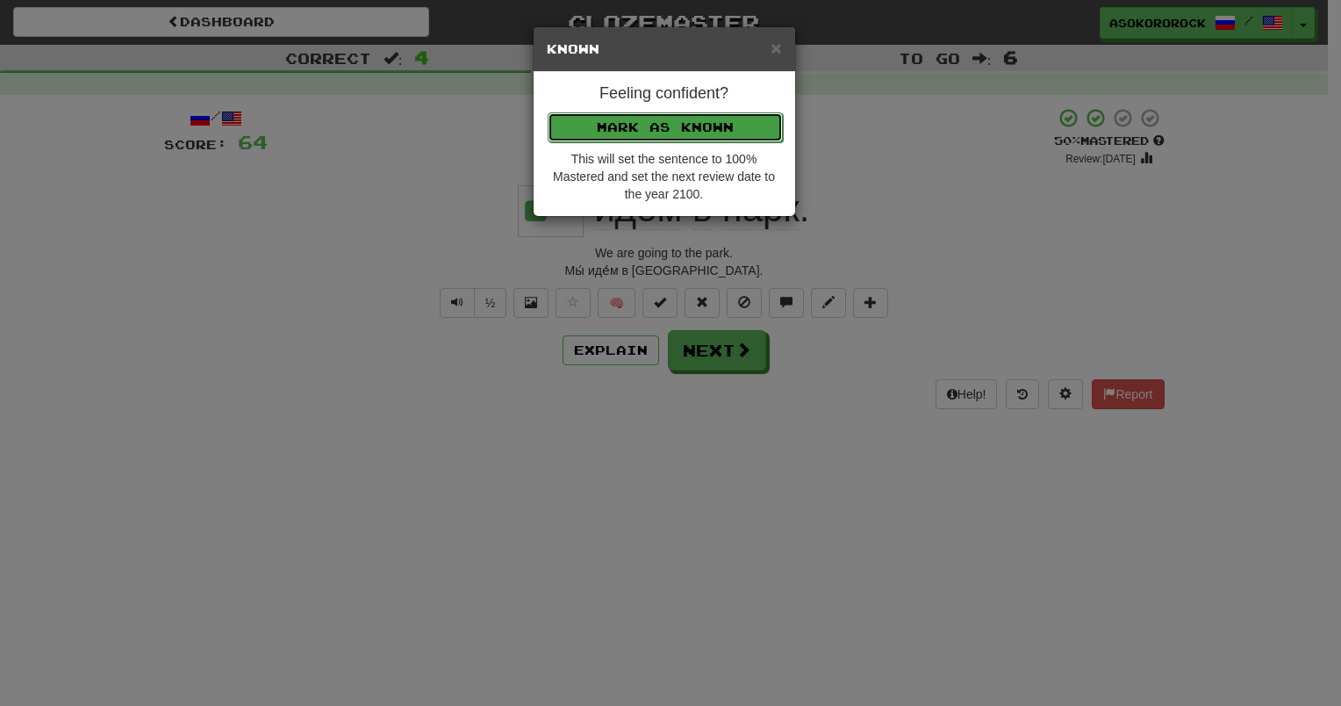
click at [683, 133] on button "Mark as Known" at bounding box center [665, 127] width 235 height 30
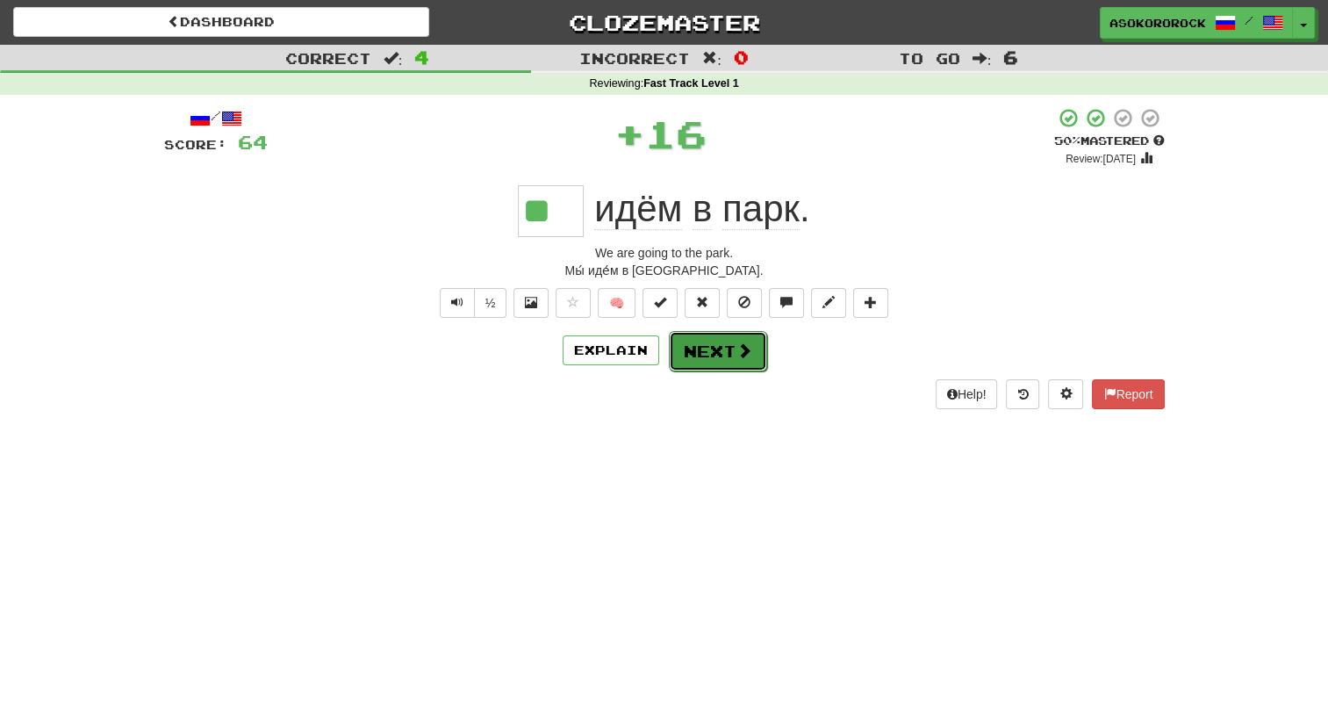
click at [675, 346] on button "Next" at bounding box center [718, 351] width 98 height 40
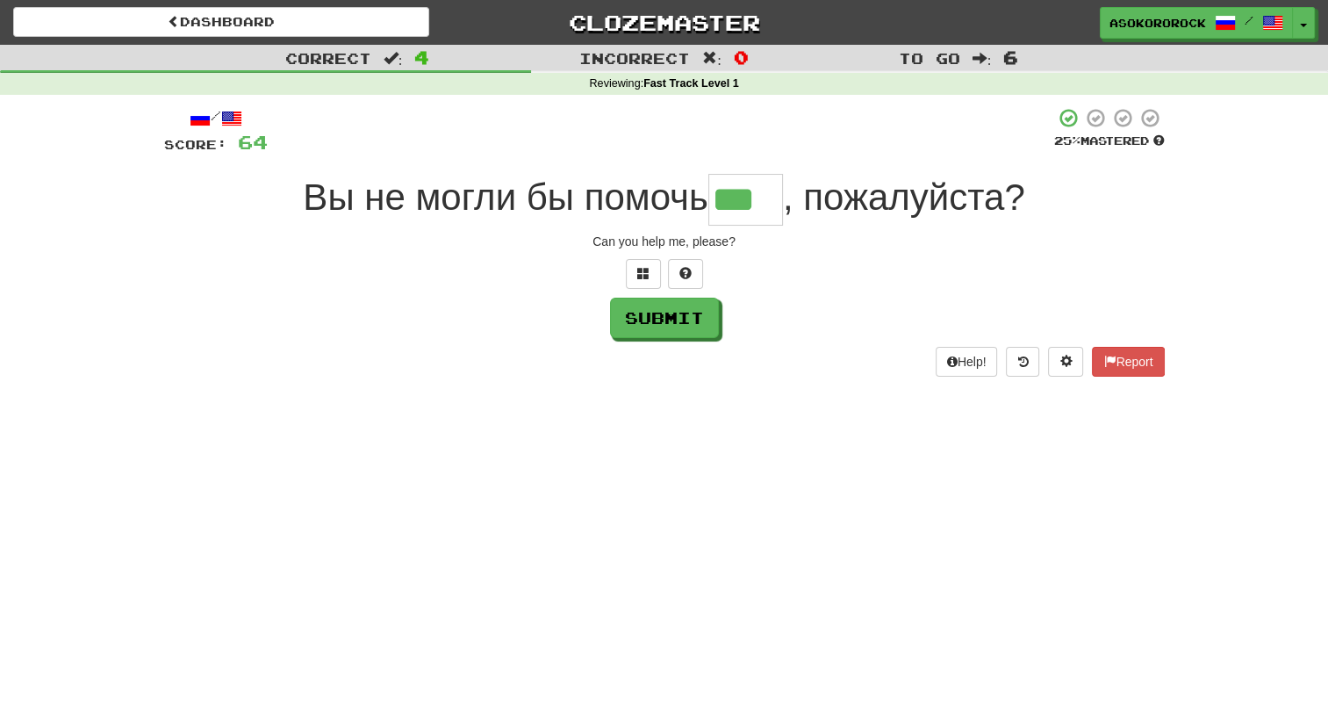
type input "***"
click at [721, 333] on div "Submit" at bounding box center [664, 318] width 1001 height 40
click at [688, 332] on button "Submit" at bounding box center [665, 318] width 109 height 40
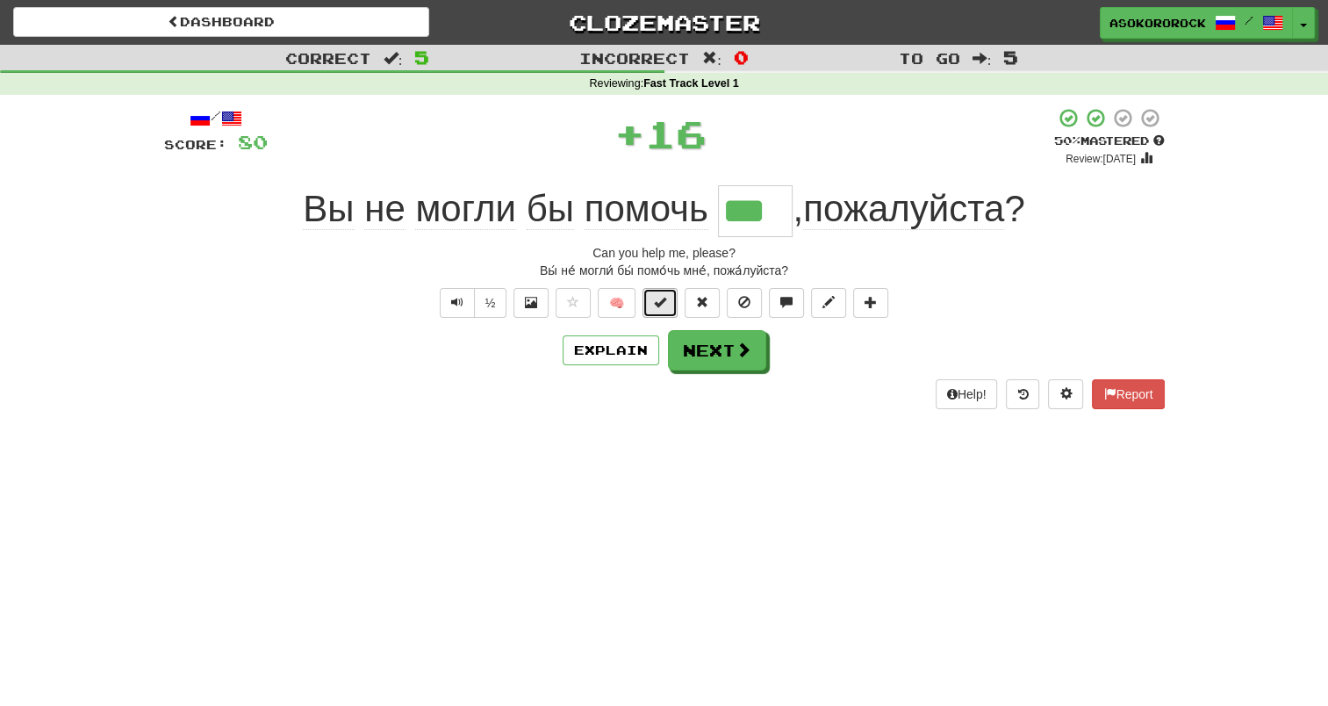
click at [659, 305] on span at bounding box center [660, 302] width 12 height 12
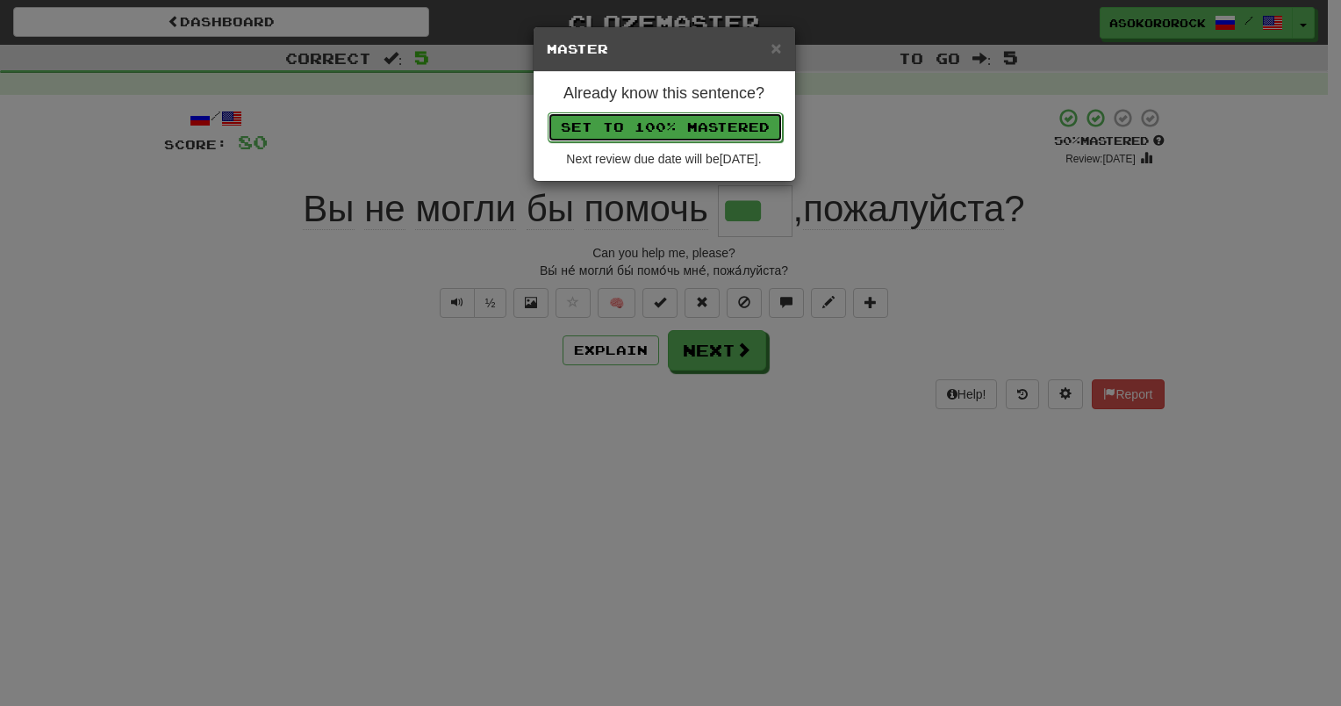
click at [673, 130] on button "Set to 100% Mastered" at bounding box center [665, 127] width 235 height 30
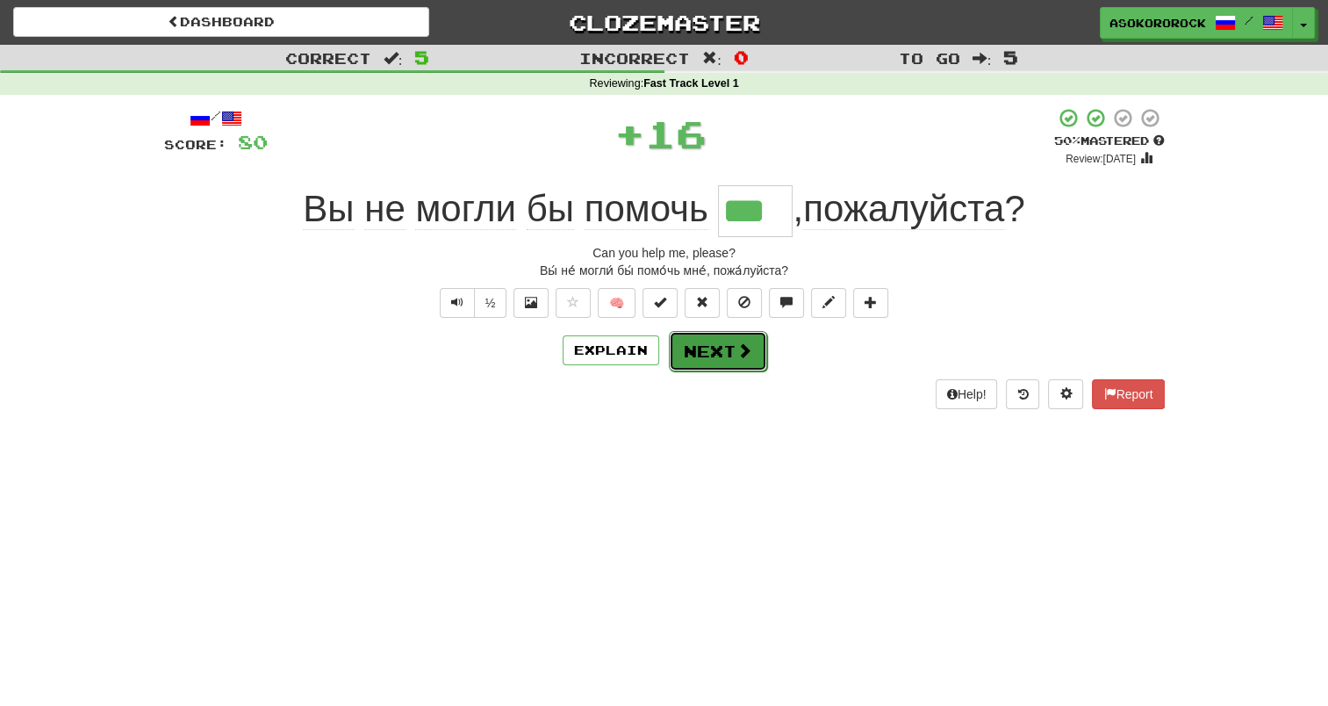
click at [711, 341] on button "Next" at bounding box center [718, 351] width 98 height 40
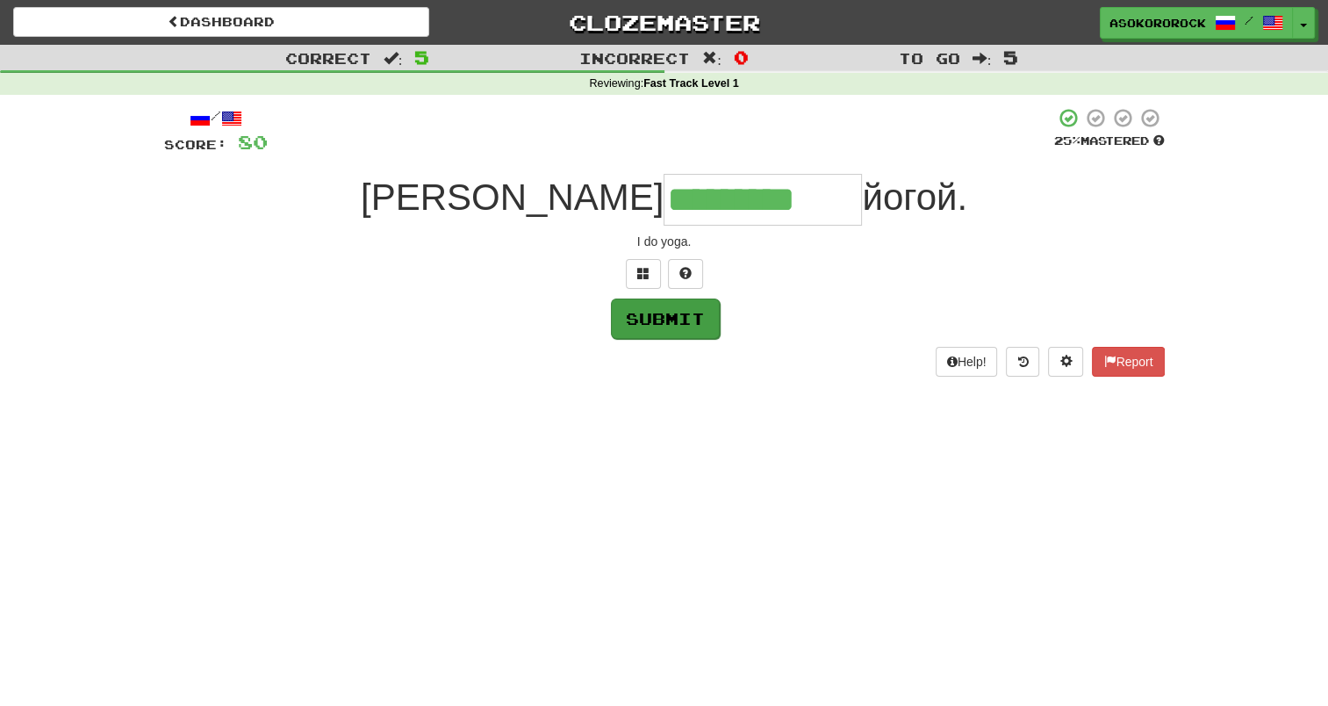
type input "*********"
click at [667, 316] on button "Submit" at bounding box center [665, 318] width 109 height 40
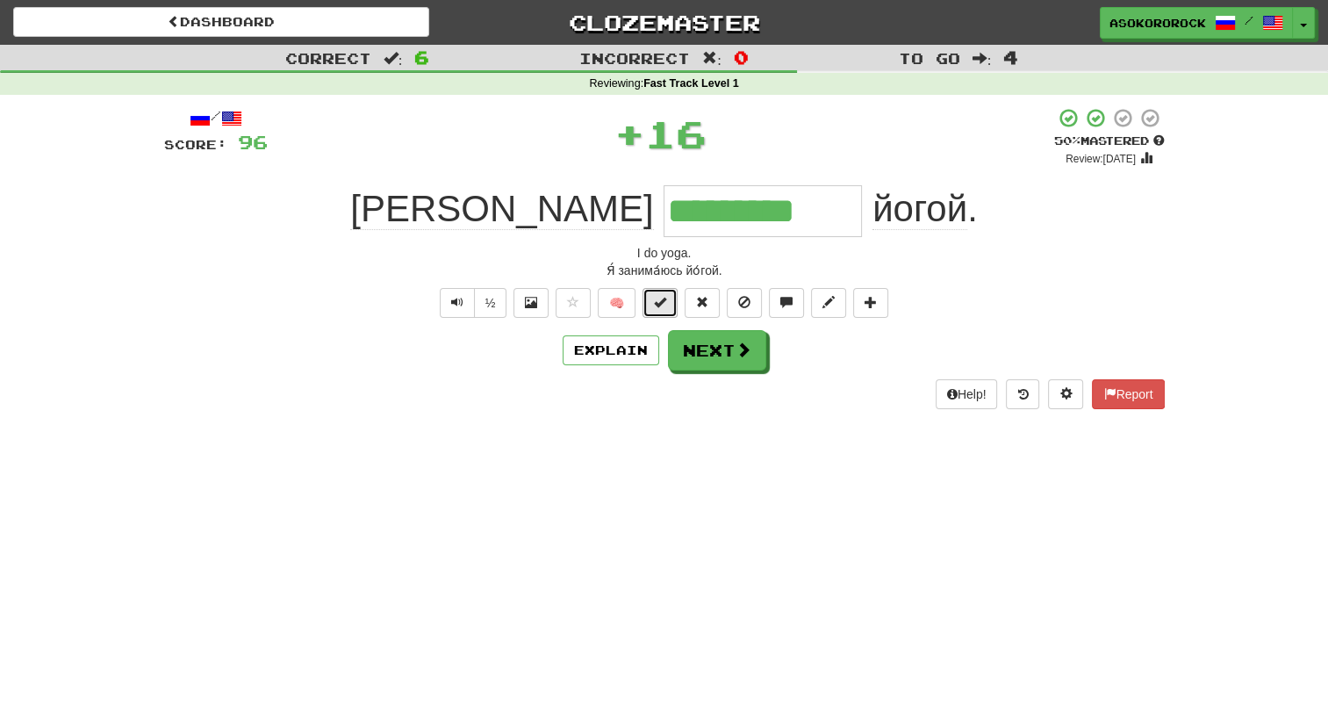
click at [660, 303] on span at bounding box center [660, 302] width 12 height 12
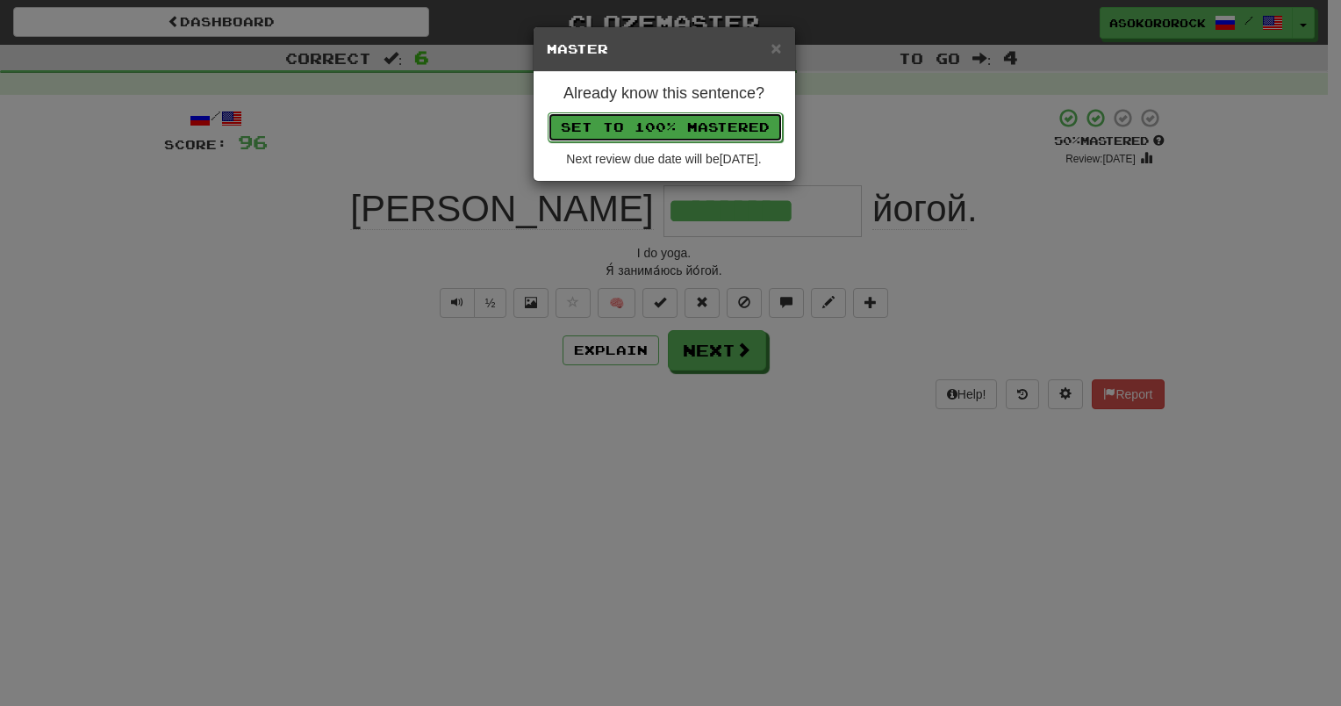
click at [699, 129] on button "Set to 100% Mastered" at bounding box center [665, 127] width 235 height 30
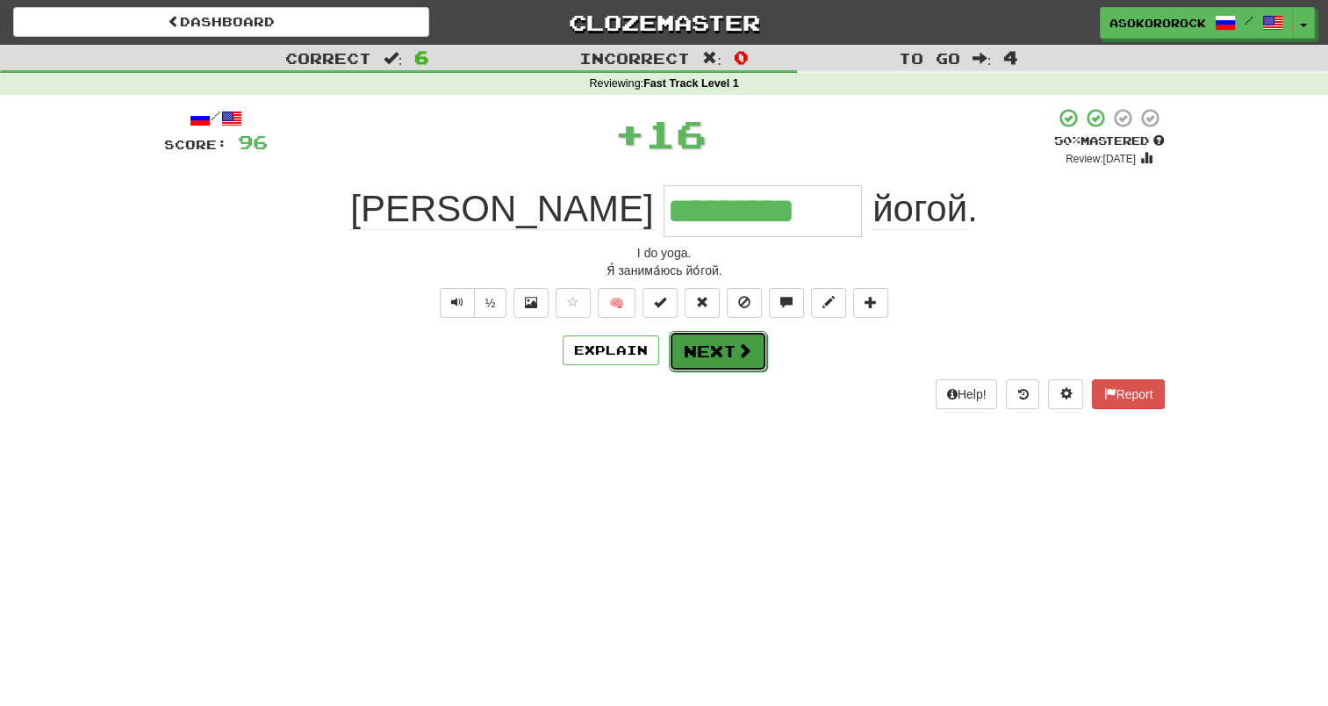
click at [714, 351] on button "Next" at bounding box center [718, 351] width 98 height 40
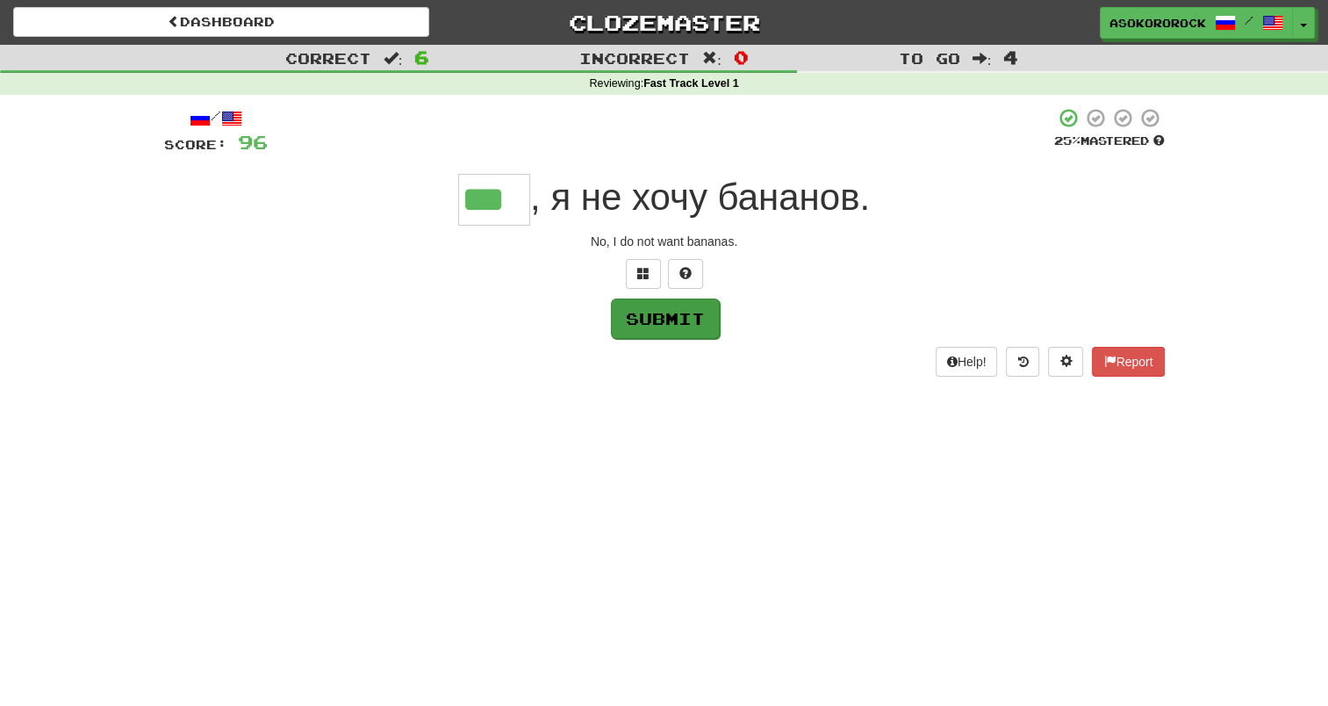
type input "***"
click at [660, 309] on button "Submit" at bounding box center [665, 318] width 109 height 40
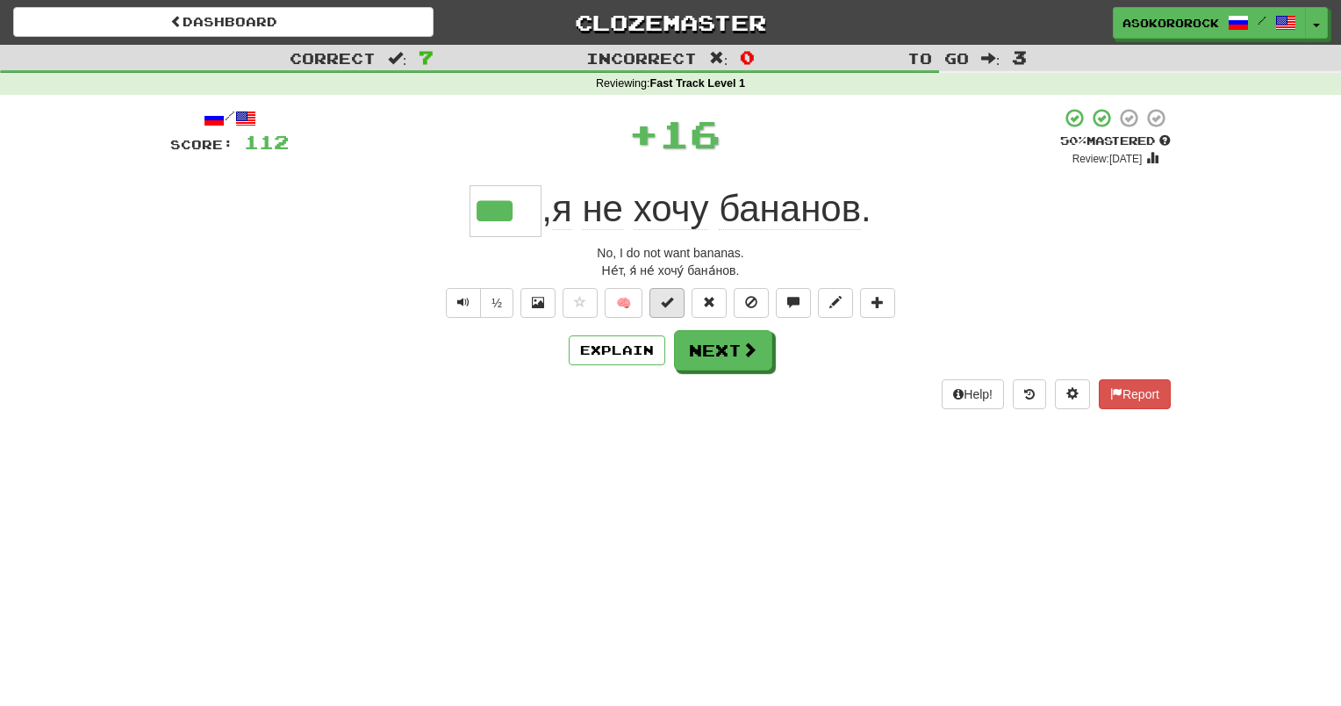
click at [671, 297] on body "Dashboard Clozemaster Asokororock / Toggle Dropdown Dashboard Leaderboard Activ…" at bounding box center [670, 664] width 1341 height 1329
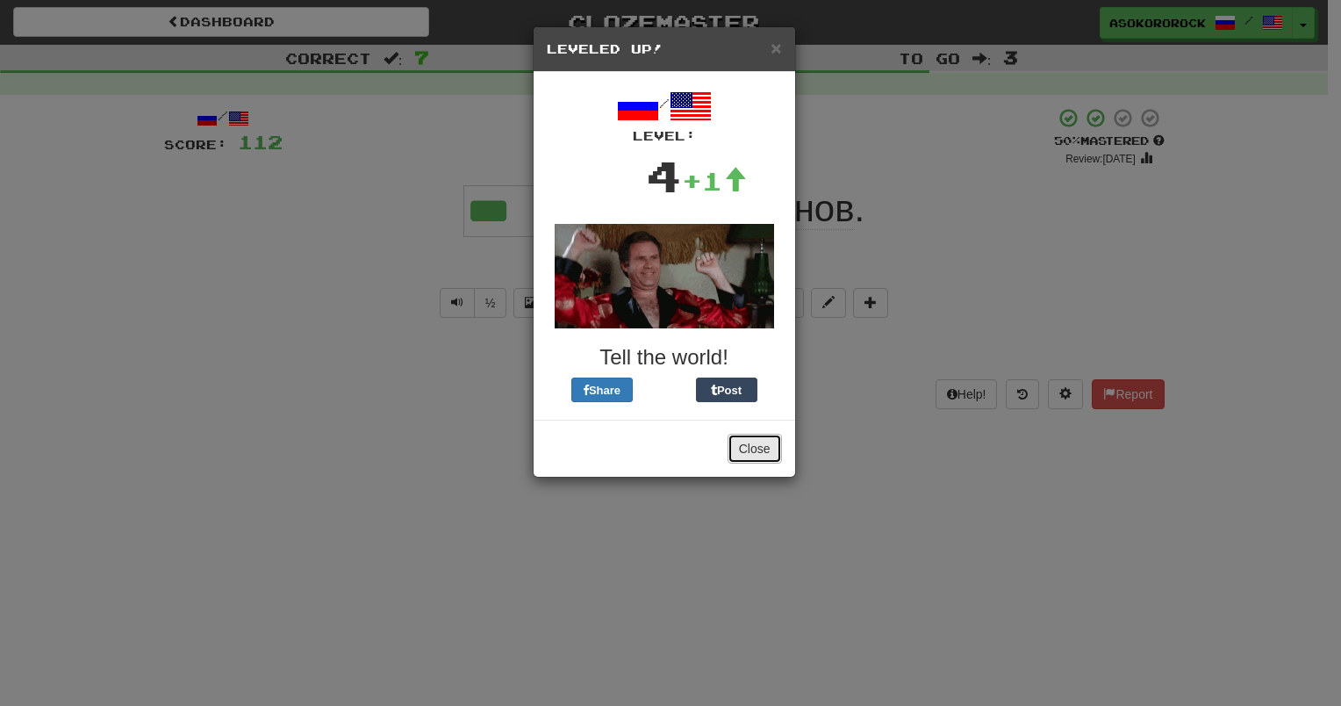
click at [758, 449] on button "Close" at bounding box center [755, 449] width 54 height 30
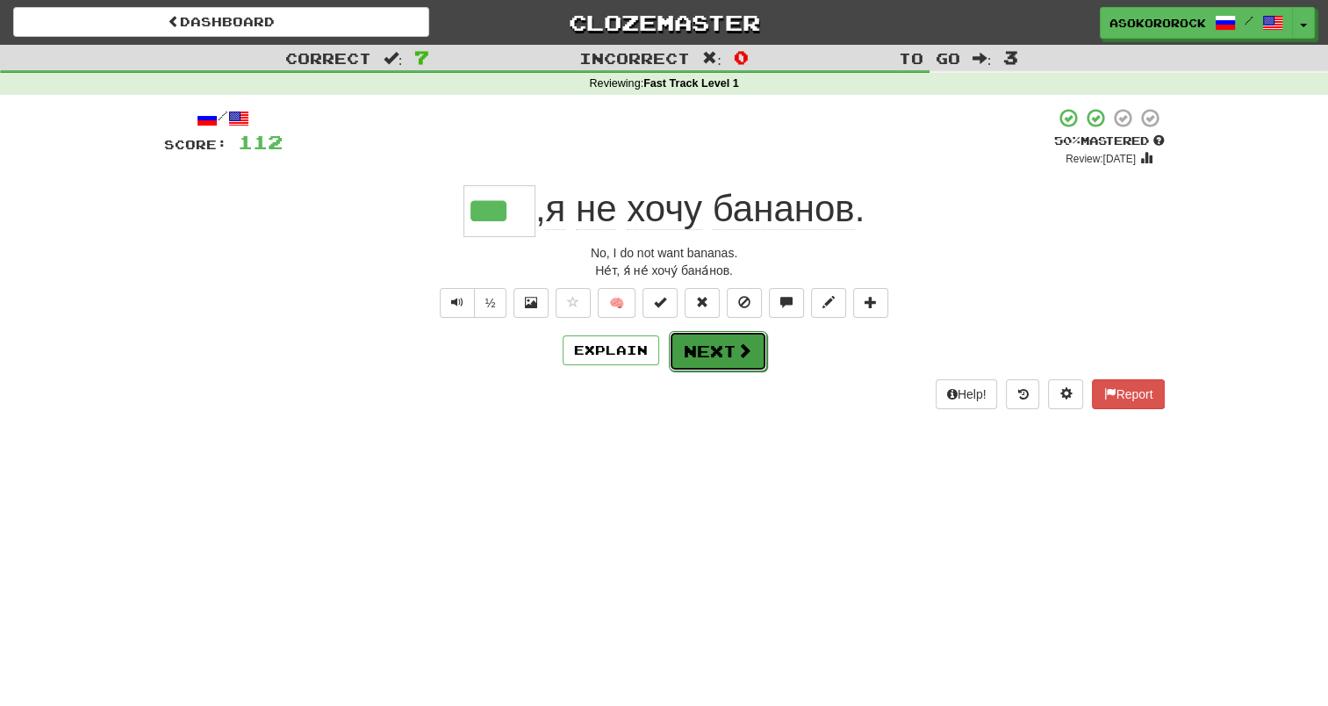
click at [700, 348] on button "Next" at bounding box center [718, 351] width 98 height 40
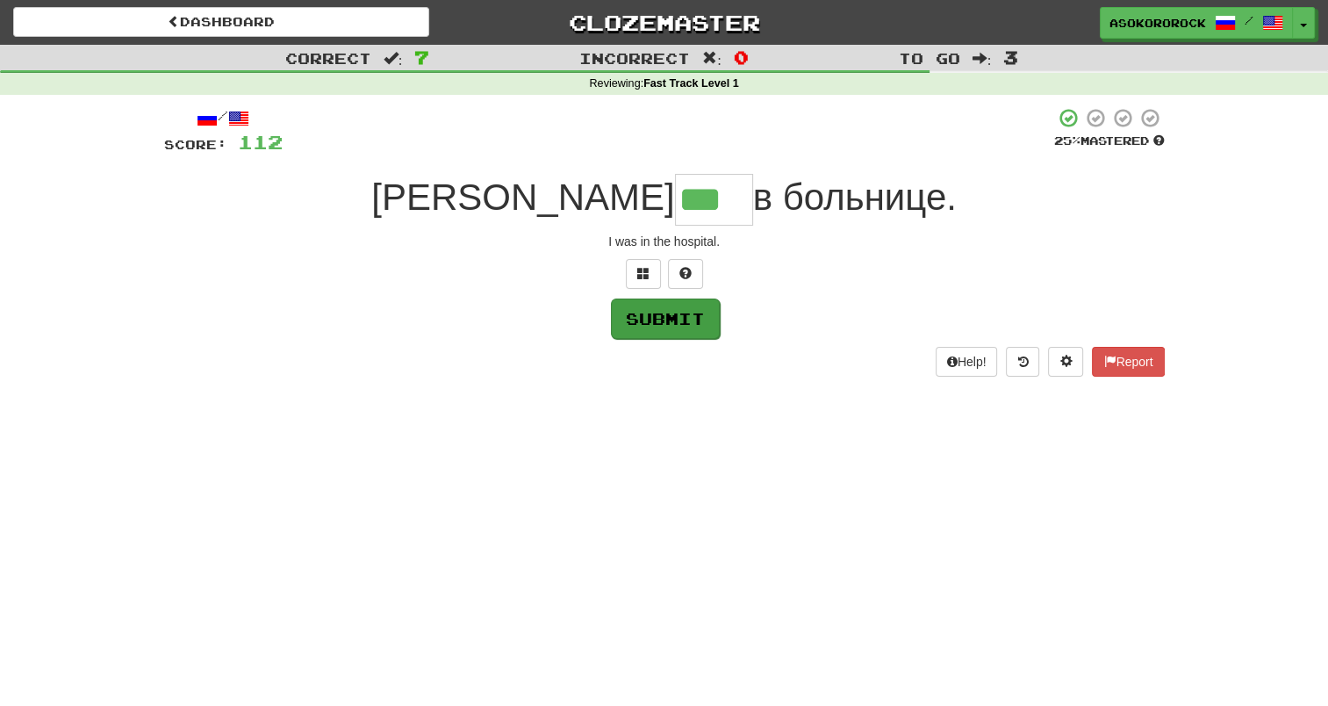
type input "***"
click at [694, 318] on button "Submit" at bounding box center [665, 318] width 109 height 40
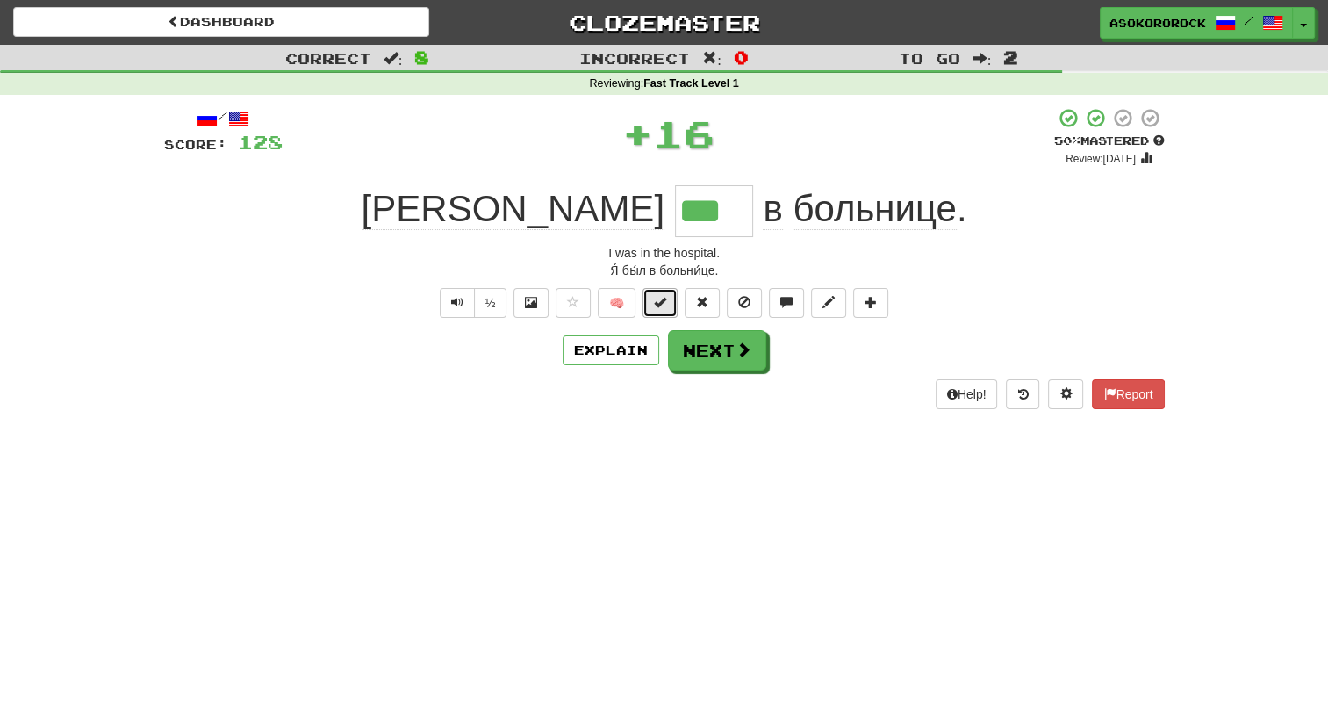
click at [657, 303] on span at bounding box center [660, 302] width 12 height 12
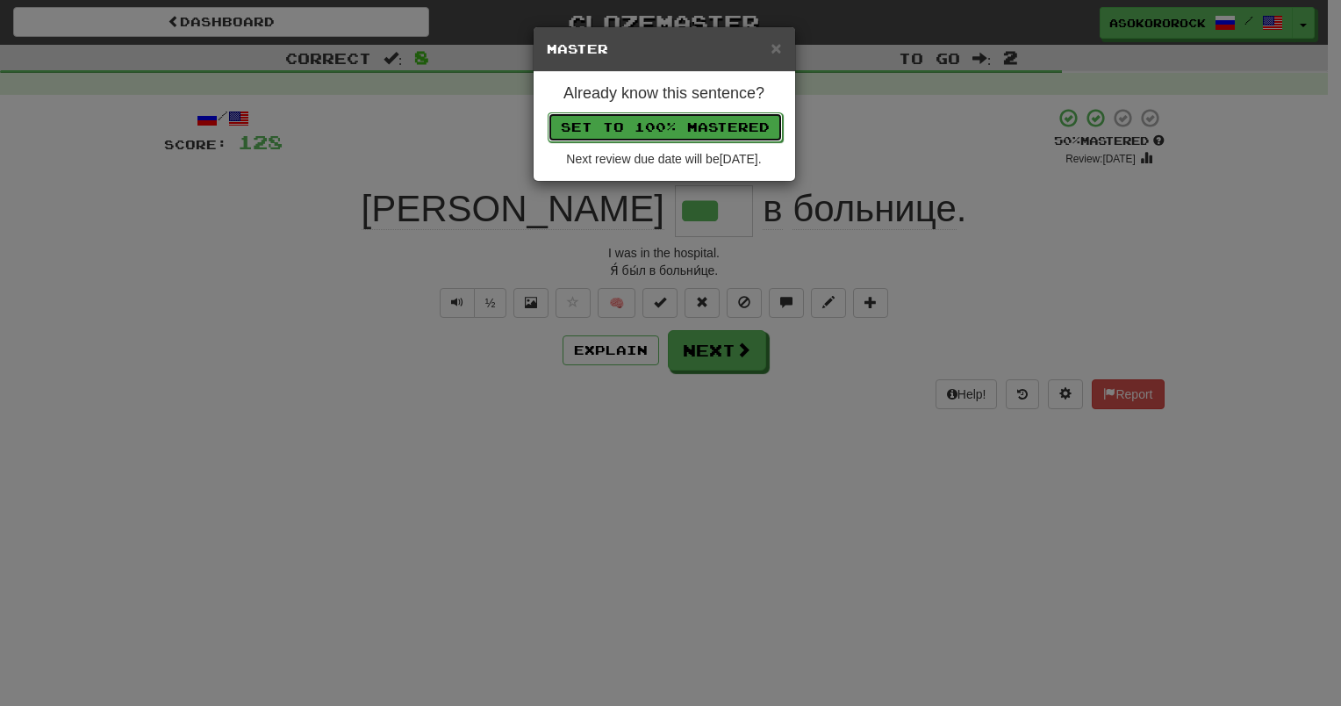
click at [684, 133] on button "Set to 100% Mastered" at bounding box center [665, 127] width 235 height 30
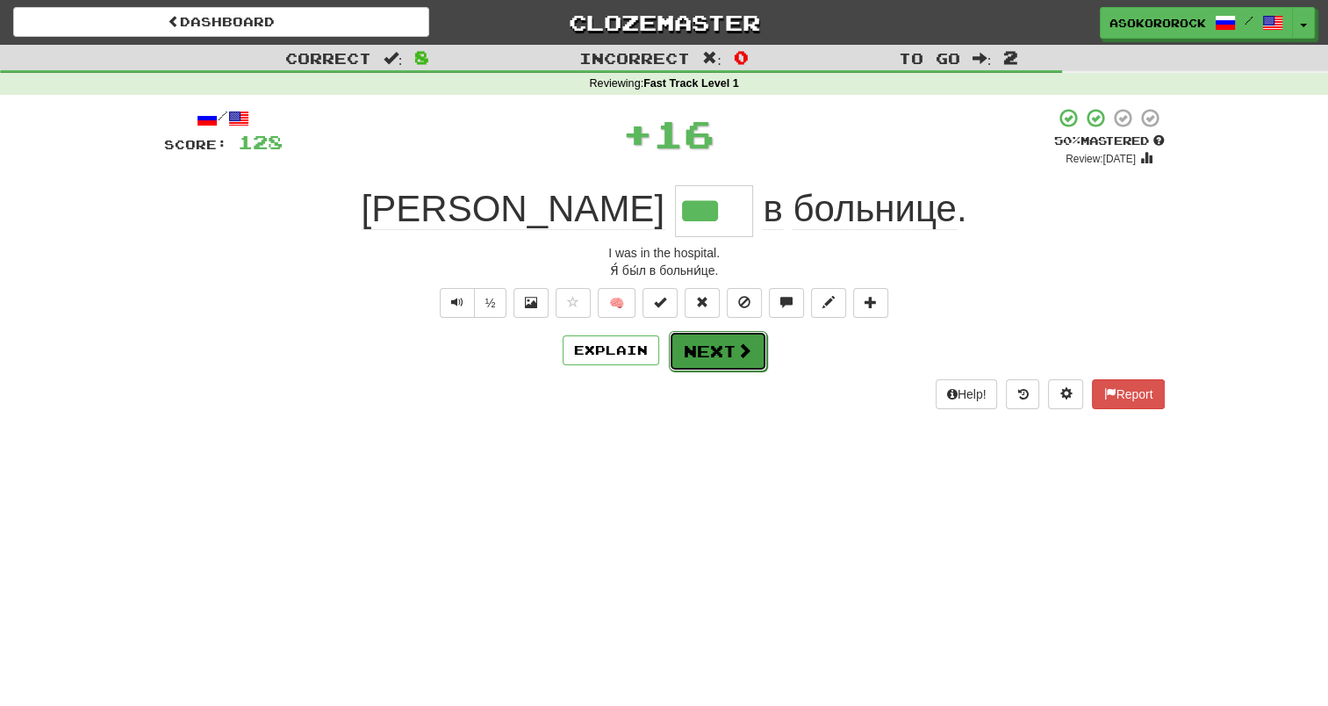
click at [720, 347] on button "Next" at bounding box center [718, 351] width 98 height 40
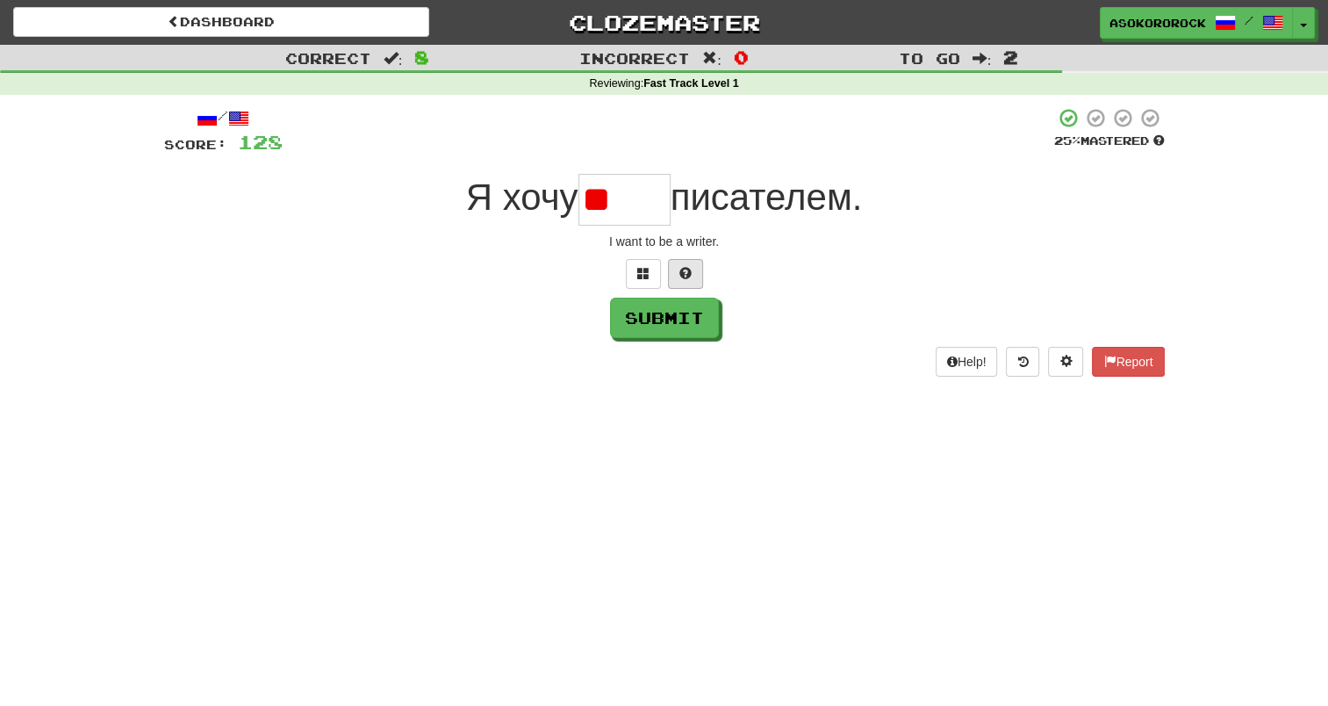
type input "*"
type input "****"
click at [657, 320] on button "Submit" at bounding box center [665, 318] width 109 height 40
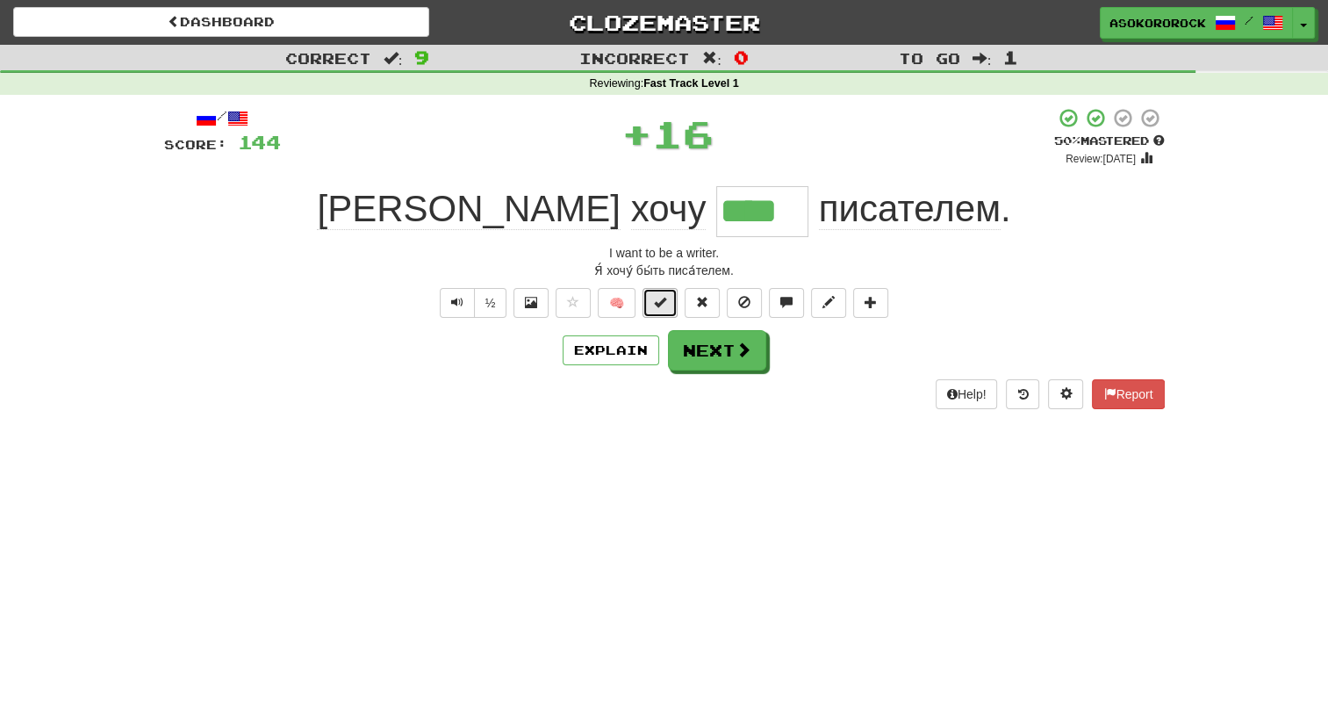
click at [657, 305] on span at bounding box center [660, 302] width 12 height 12
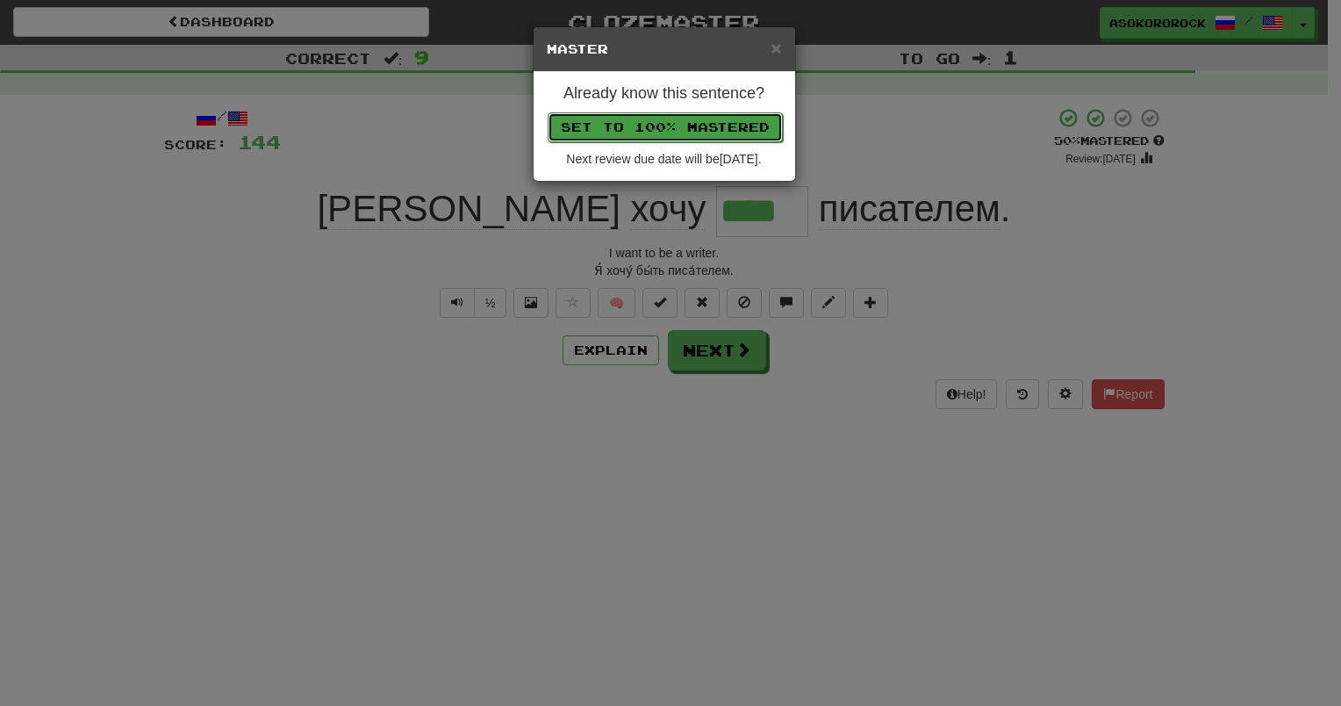
click at [683, 132] on button "Set to 100% Mastered" at bounding box center [665, 127] width 235 height 30
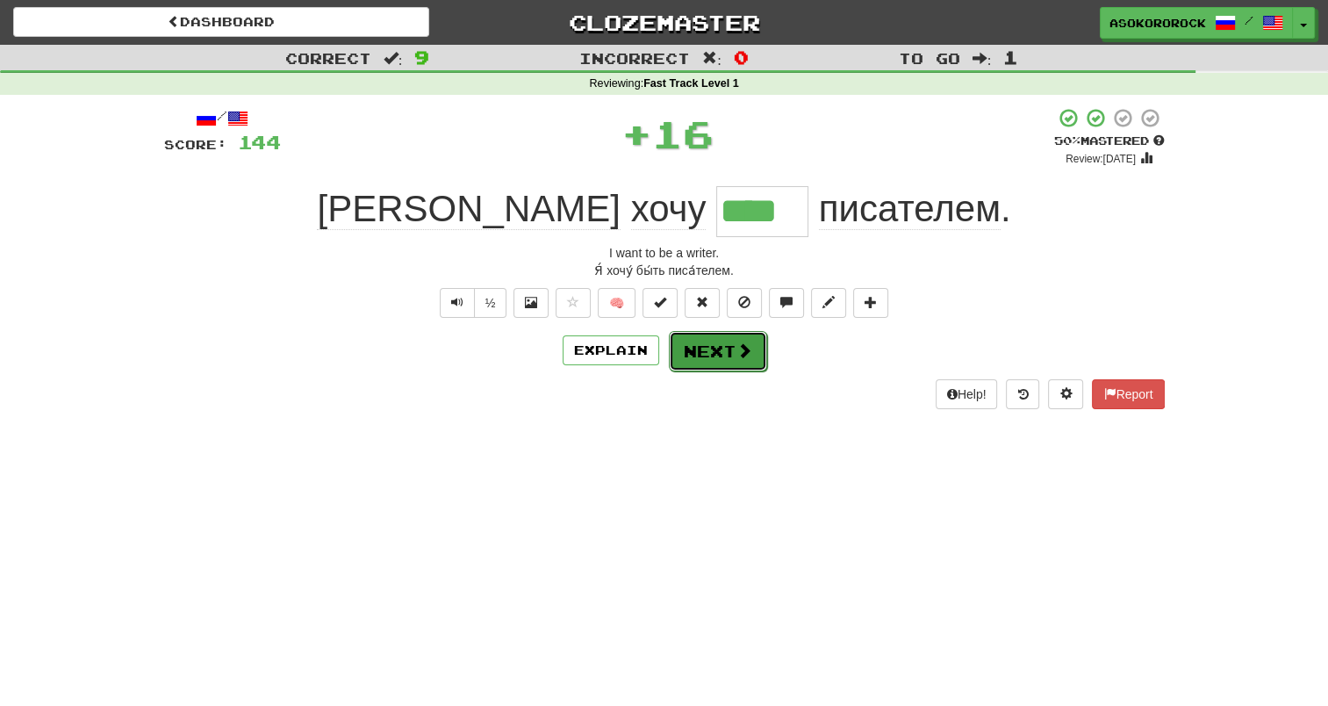
click at [709, 334] on button "Next" at bounding box center [718, 351] width 98 height 40
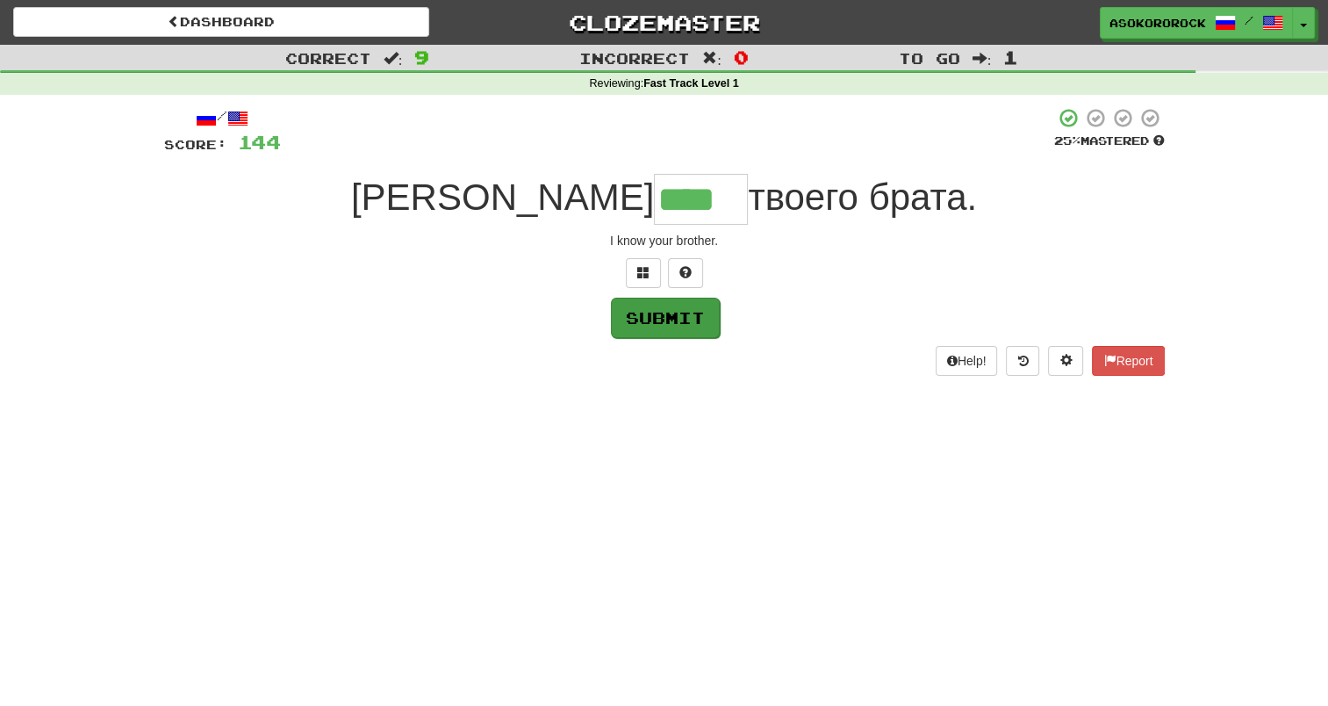
type input "****"
click at [669, 311] on button "Submit" at bounding box center [665, 318] width 109 height 40
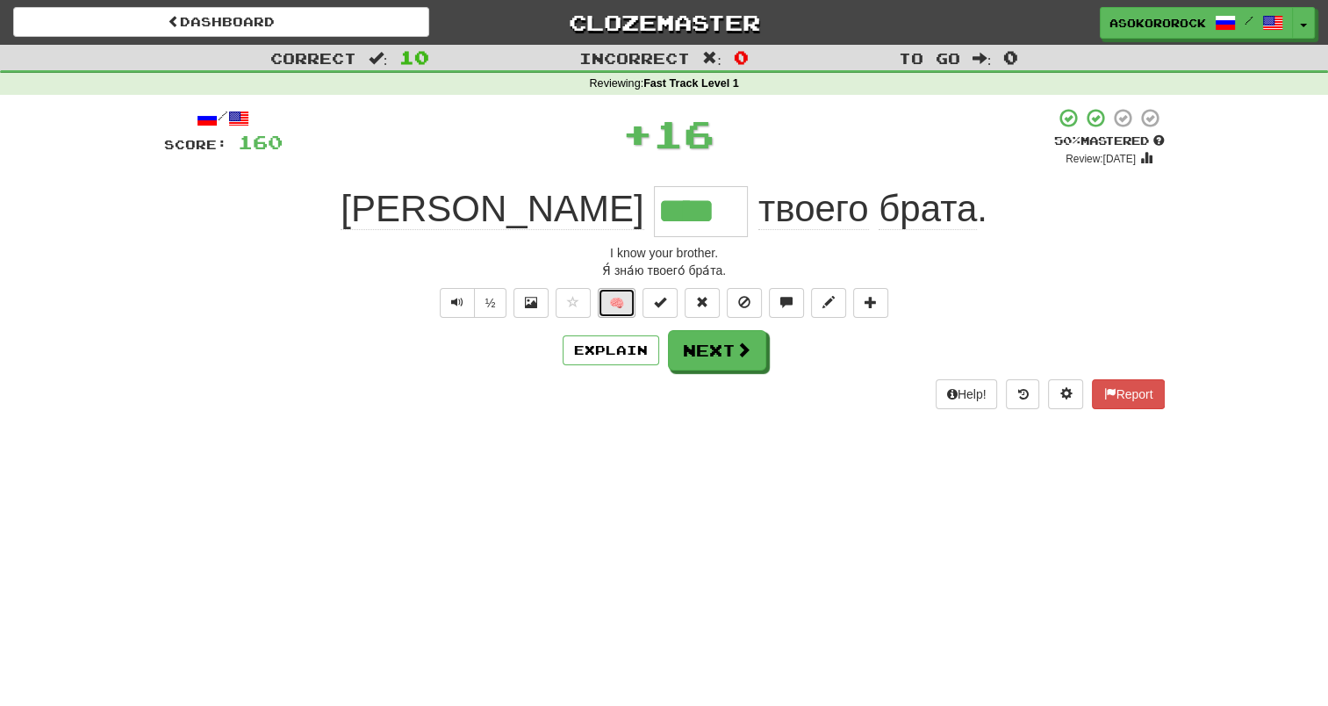
click at [628, 300] on button "🧠" at bounding box center [617, 303] width 38 height 30
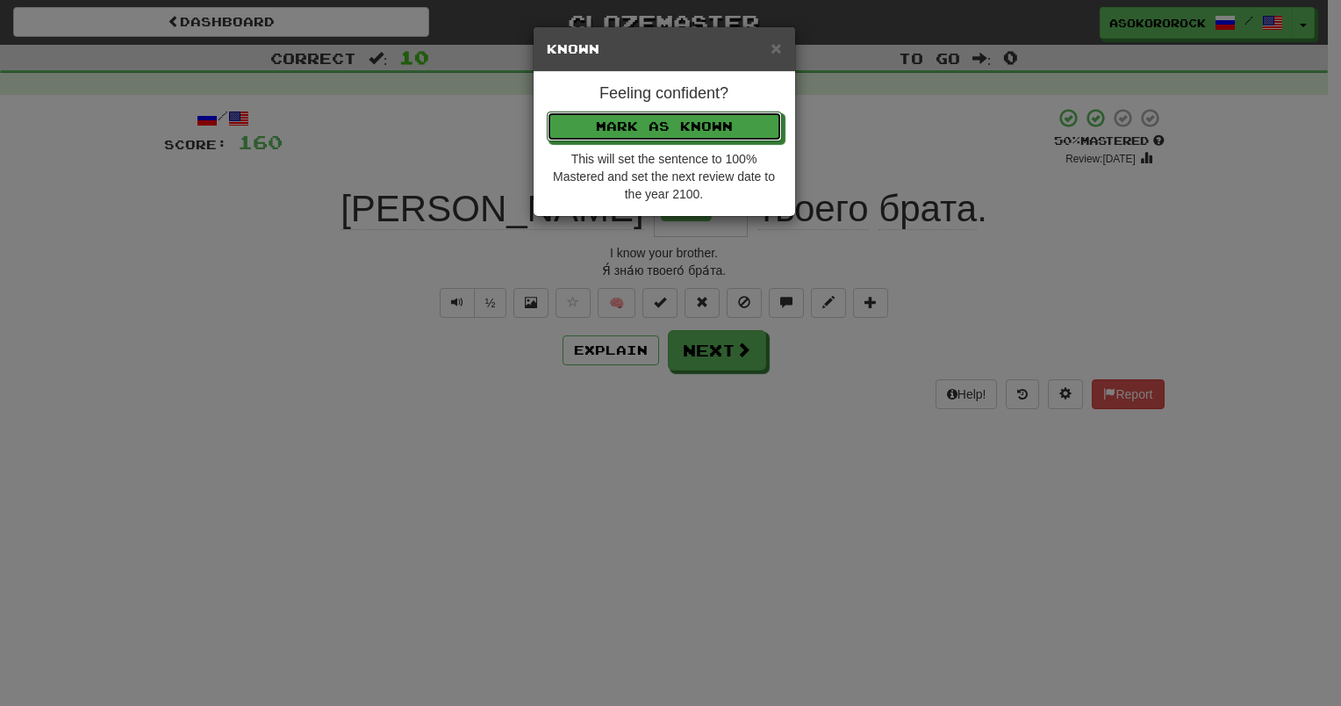
drag, startPoint x: 697, startPoint y: 128, endPoint x: 701, endPoint y: 144, distance: 16.4
click at [698, 129] on button "Mark as Known" at bounding box center [664, 126] width 235 height 30
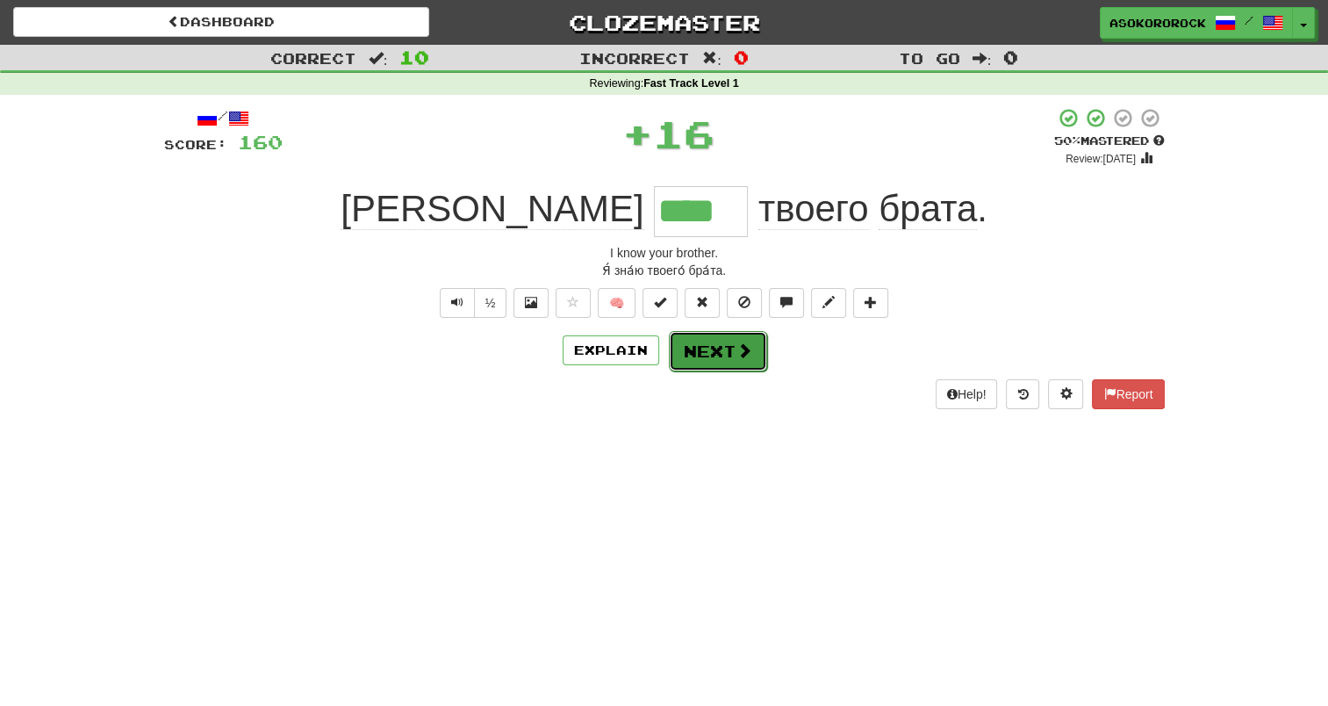
click at [697, 361] on button "Next" at bounding box center [718, 351] width 98 height 40
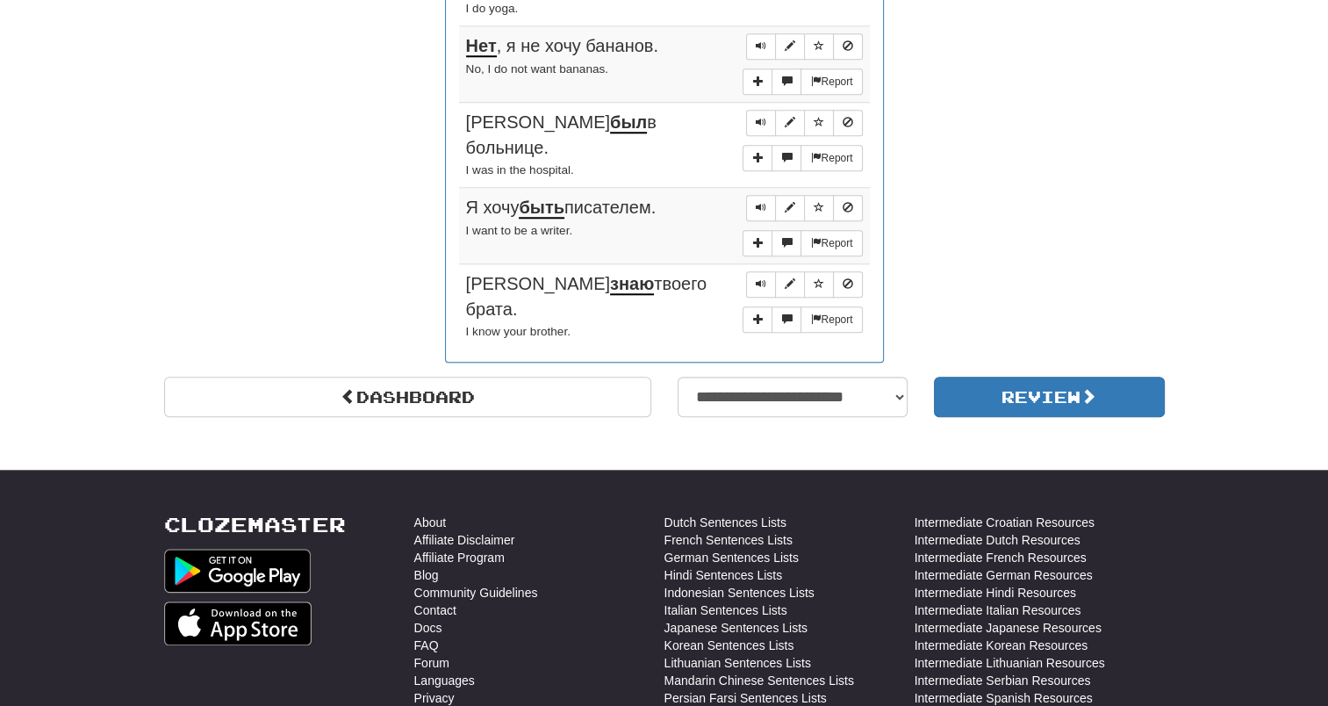
scroll to position [1755, 0]
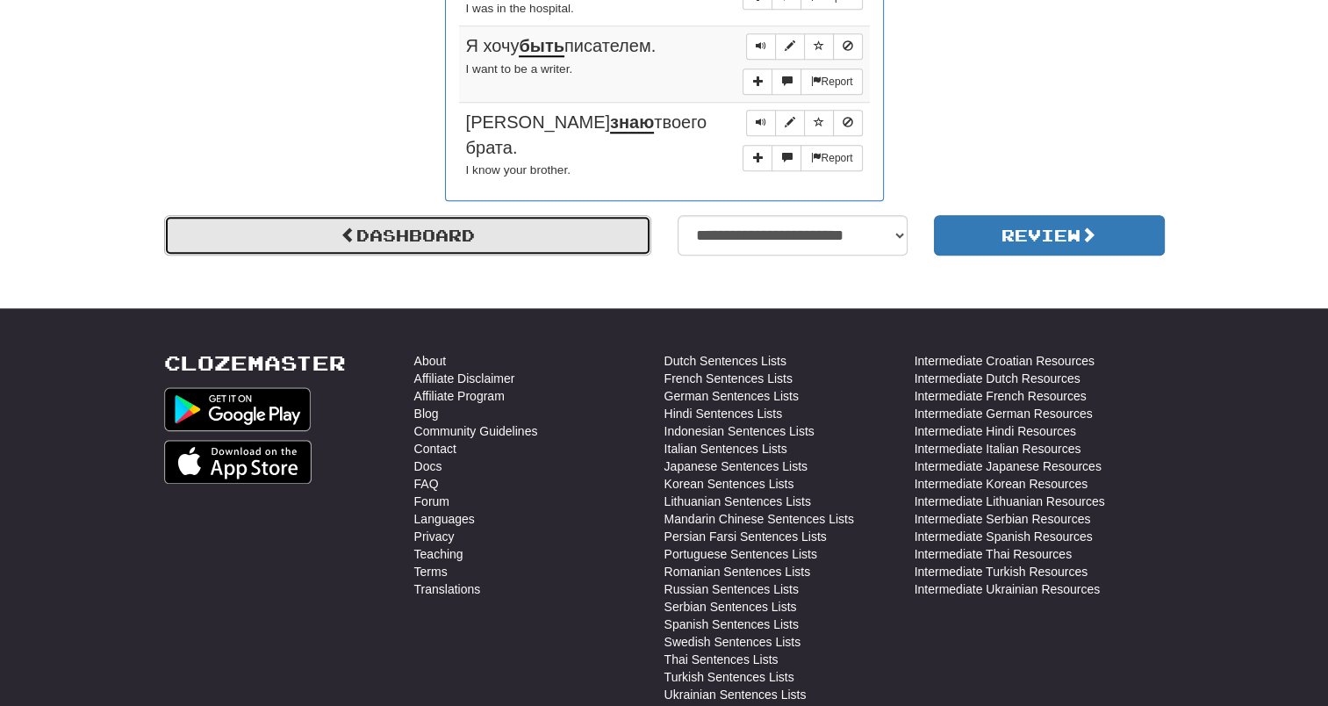
click at [462, 215] on link "Dashboard" at bounding box center [407, 235] width 487 height 40
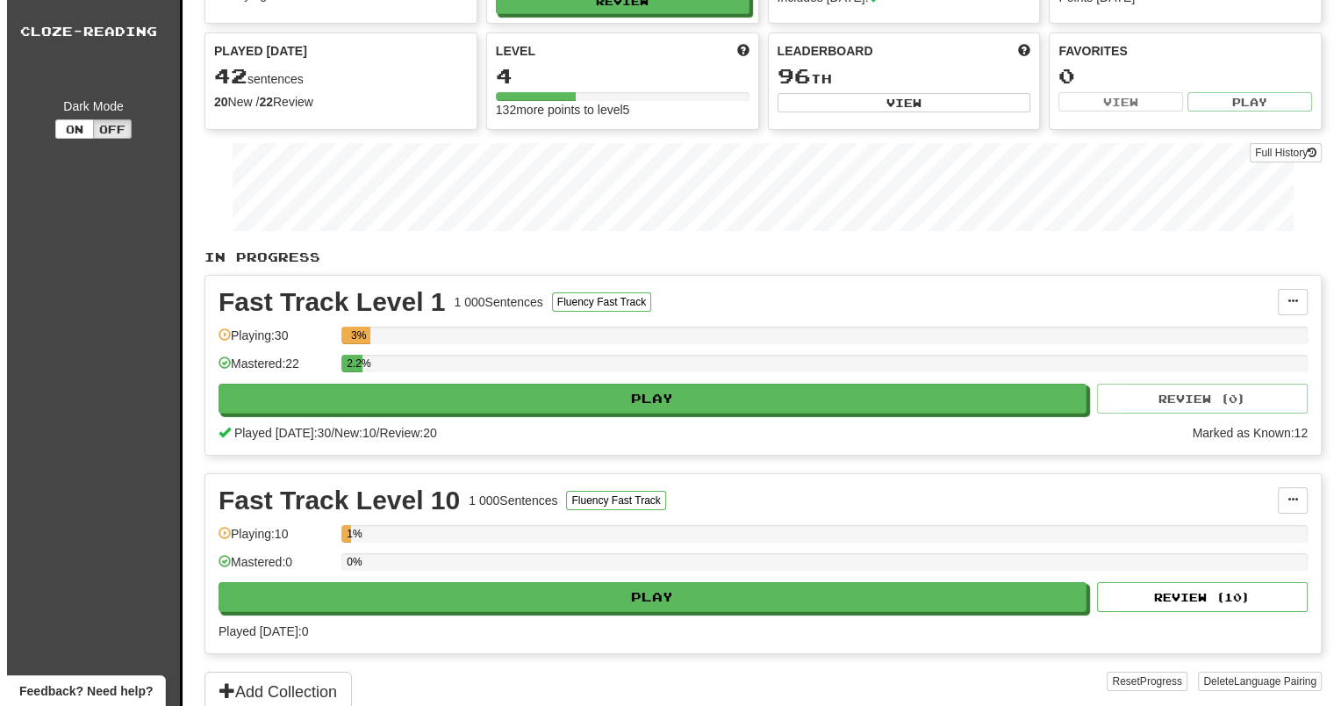
scroll to position [351, 0]
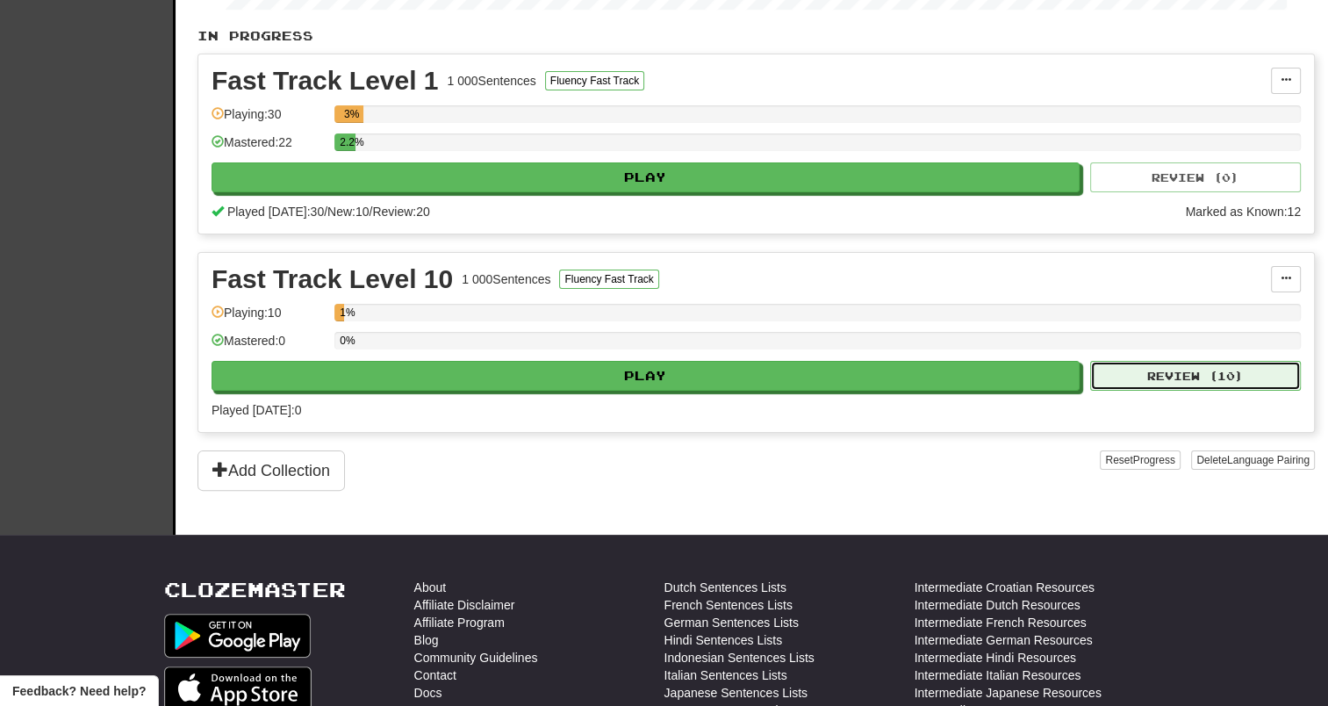
drag, startPoint x: 1097, startPoint y: 363, endPoint x: 1106, endPoint y: 370, distance: 10.7
click at [1106, 370] on button "Review ( 10 )" at bounding box center [1195, 376] width 211 height 30
select select "**"
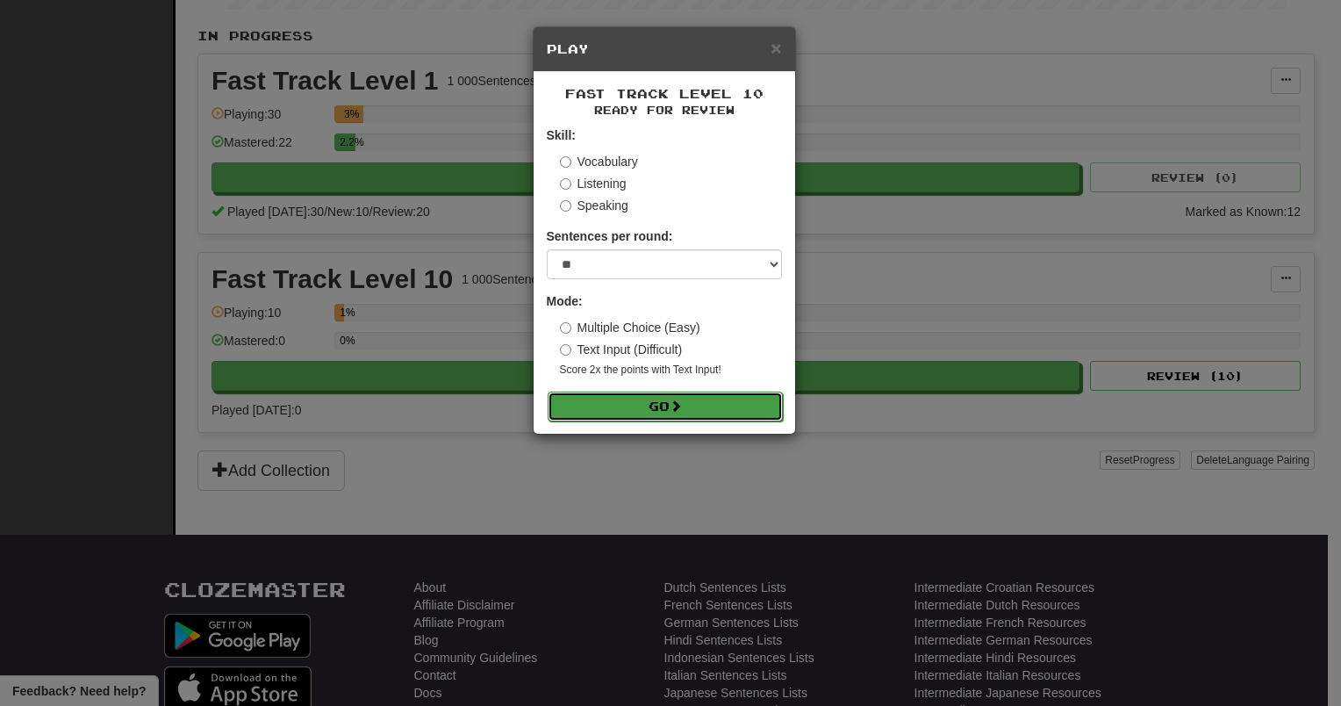
click at [628, 408] on button "Go" at bounding box center [665, 406] width 235 height 30
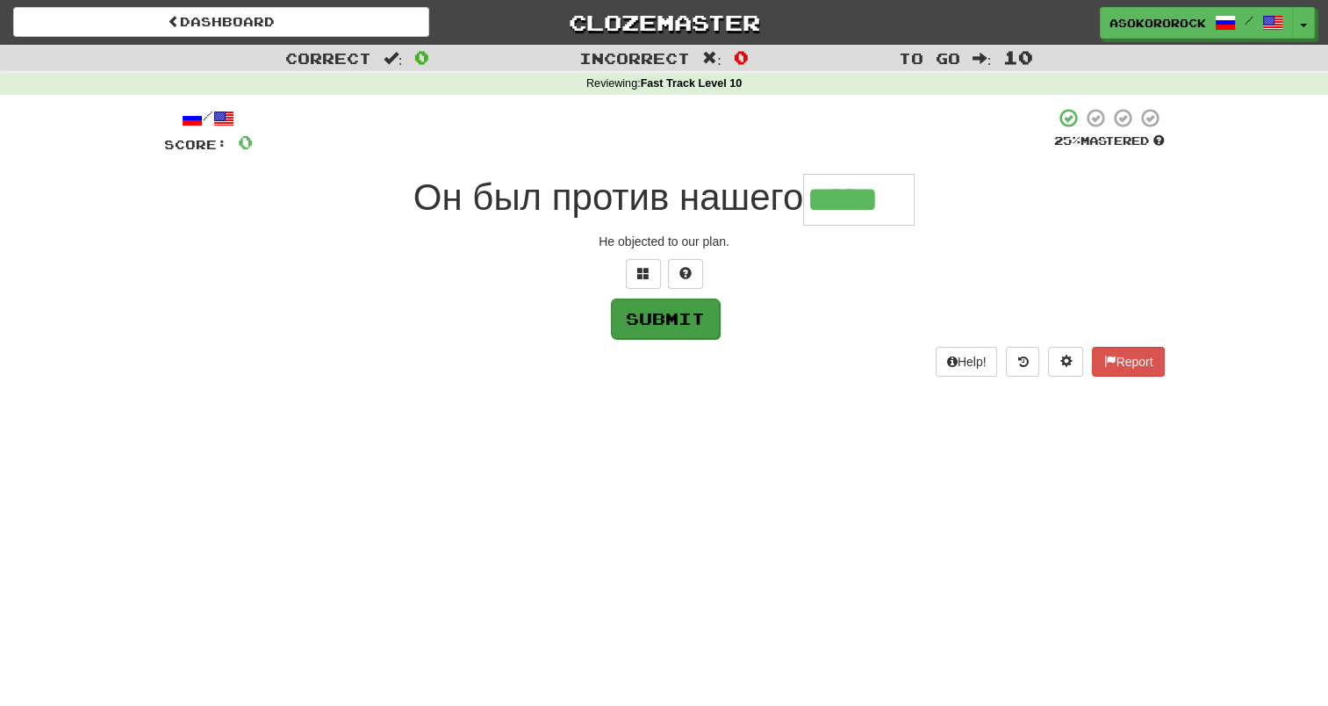
type input "*****"
click at [660, 327] on button "Submit" at bounding box center [665, 318] width 109 height 40
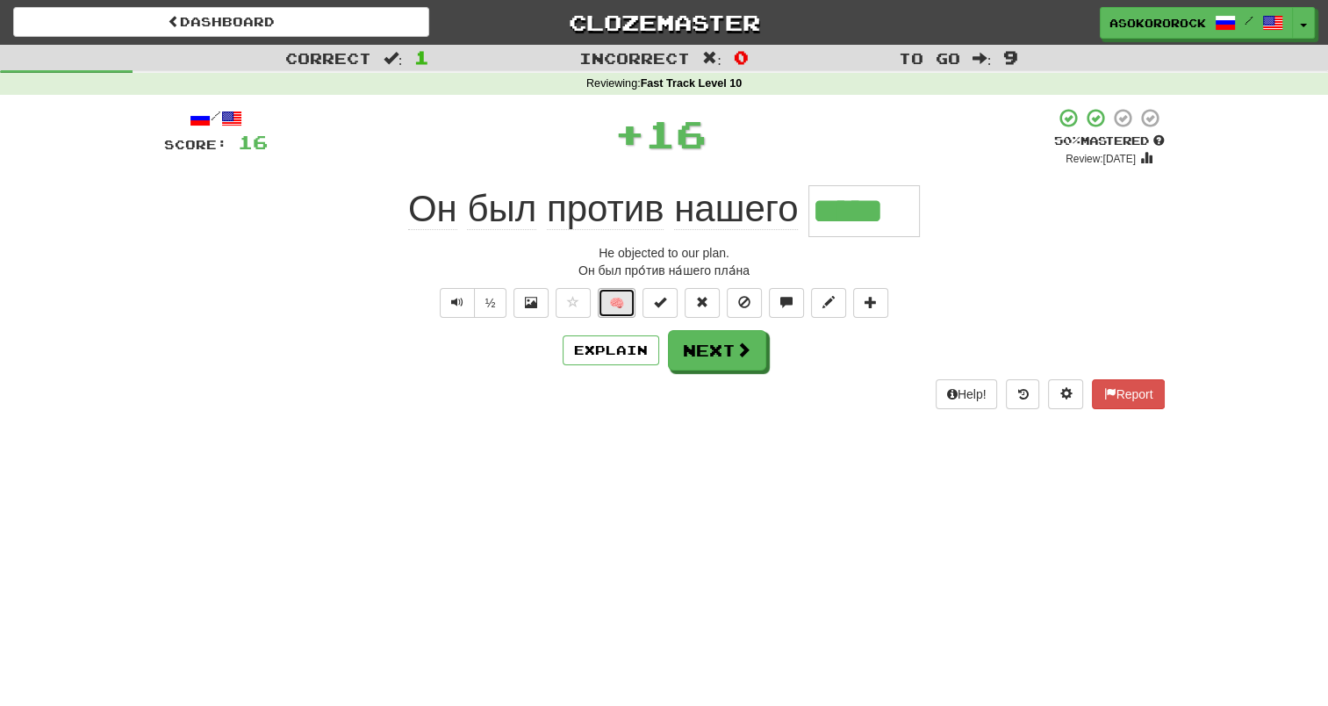
click at [621, 305] on button "🧠" at bounding box center [617, 303] width 38 height 30
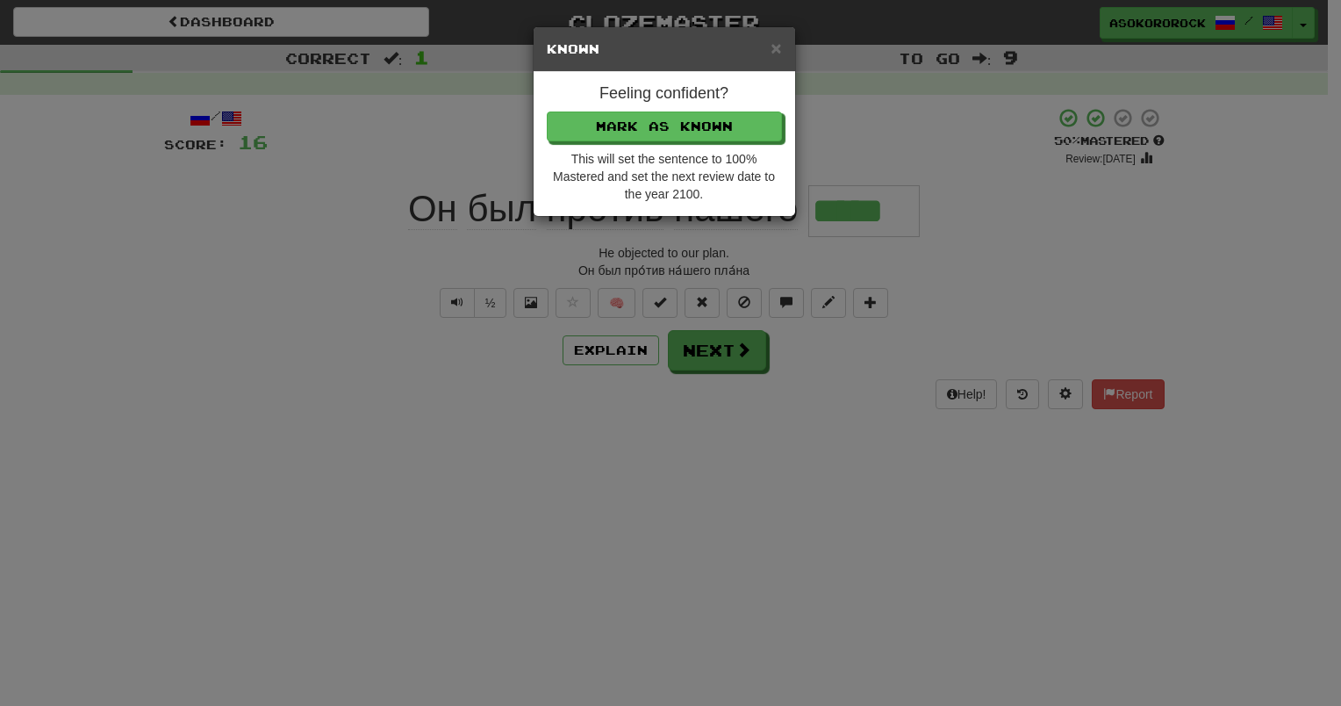
click at [700, 355] on div "× Known Feeling confident? [PERSON_NAME] as Known This will set the sentence to…" at bounding box center [670, 353] width 1341 height 706
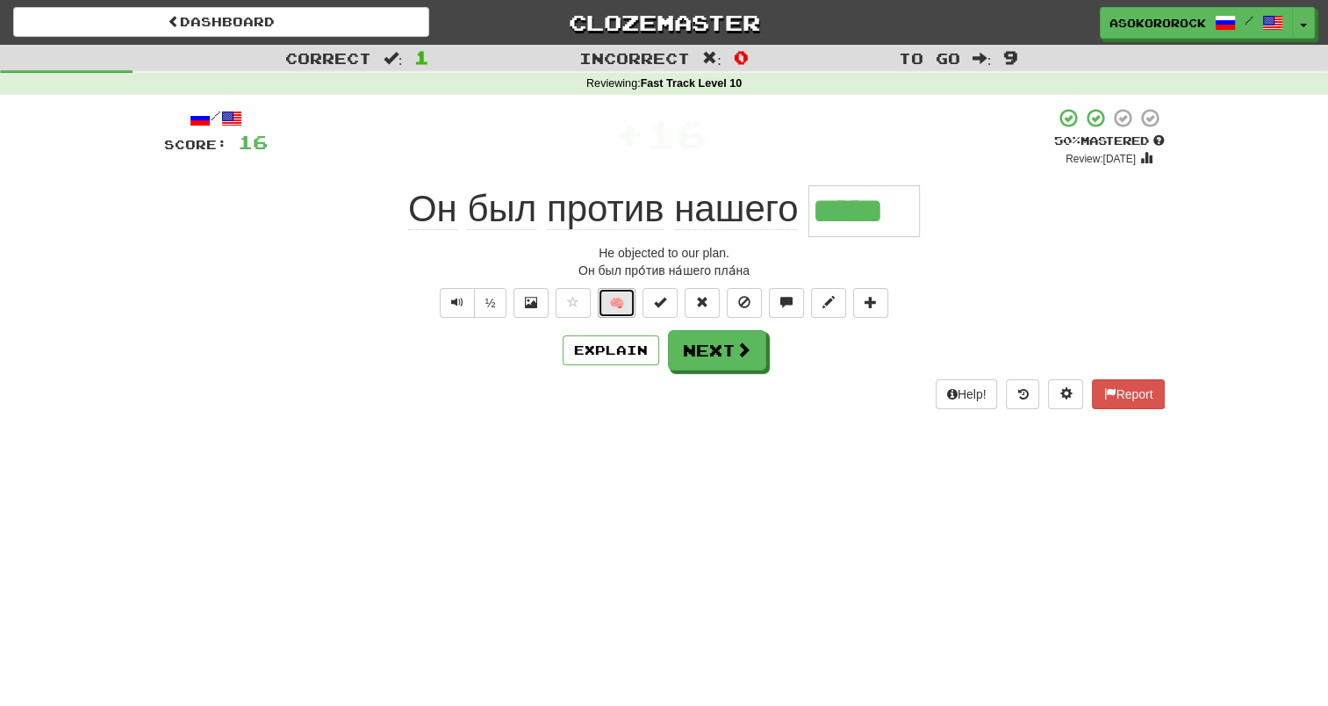
click at [621, 308] on button "🧠" at bounding box center [617, 303] width 38 height 30
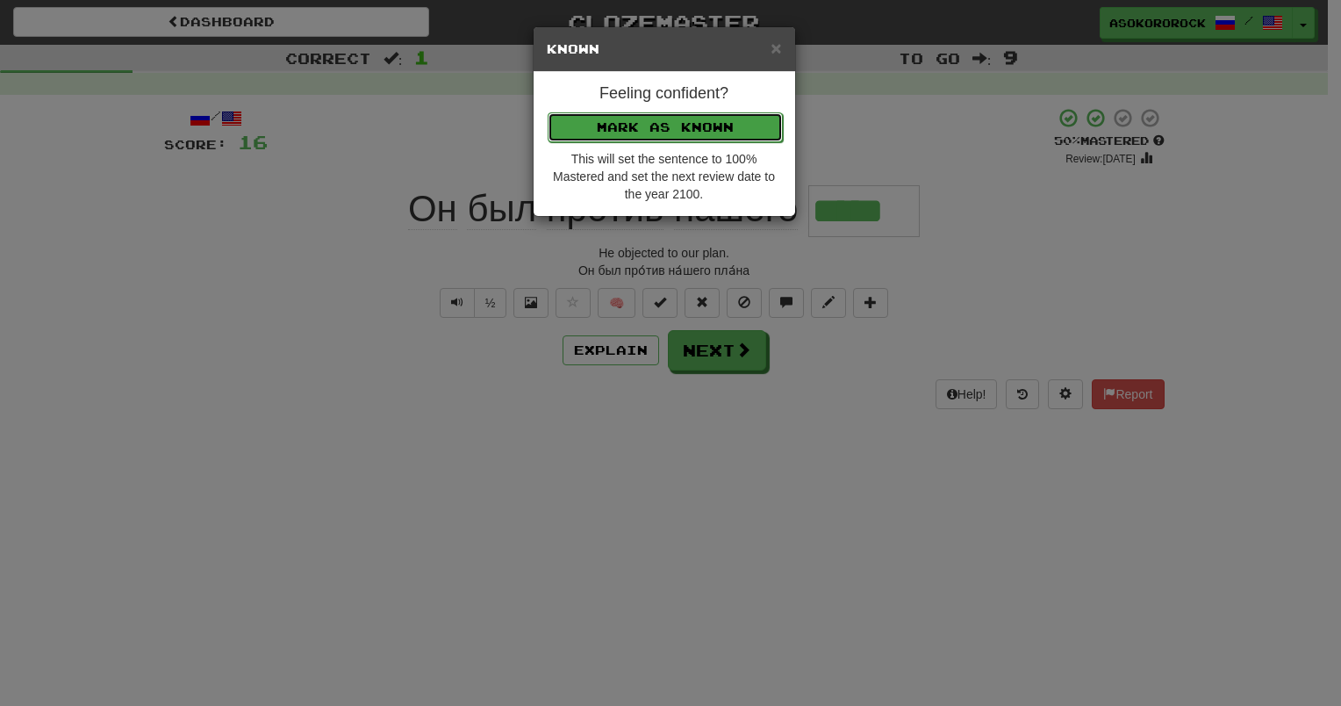
click at [665, 119] on button "Mark as Known" at bounding box center [665, 127] width 235 height 30
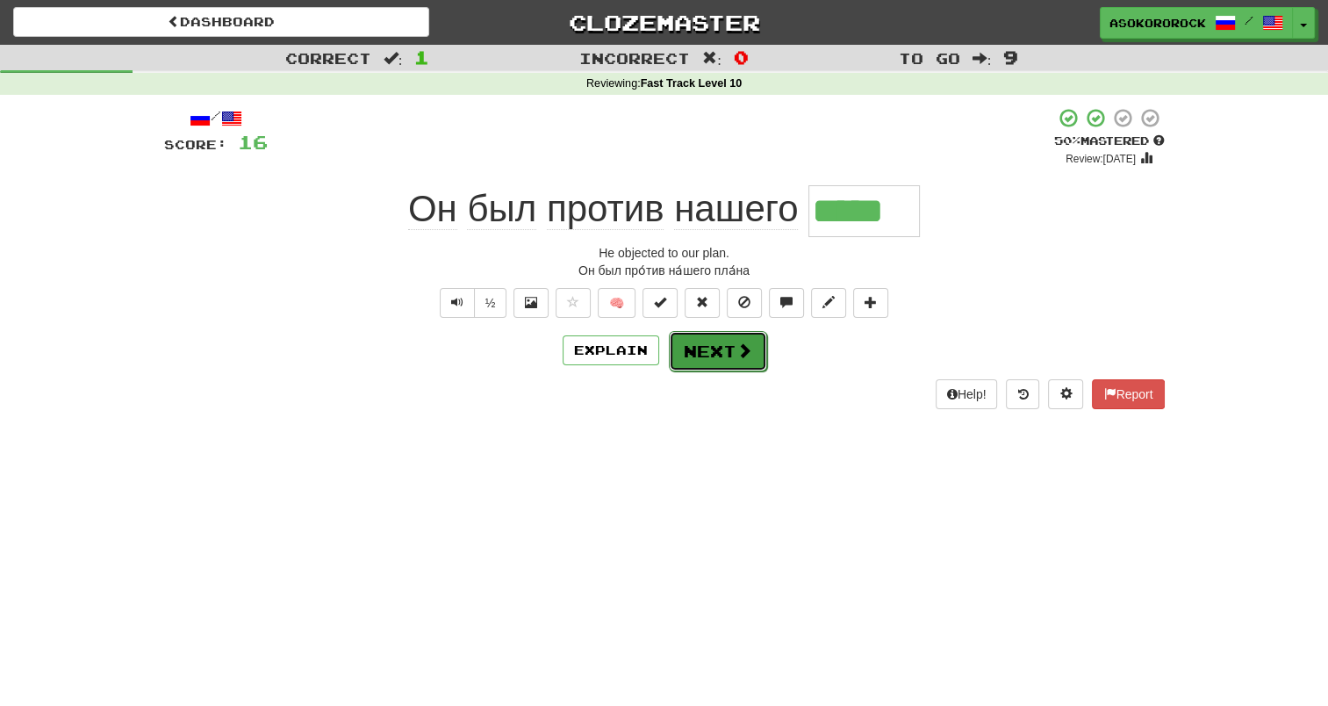
click at [736, 356] on span at bounding box center [744, 350] width 16 height 16
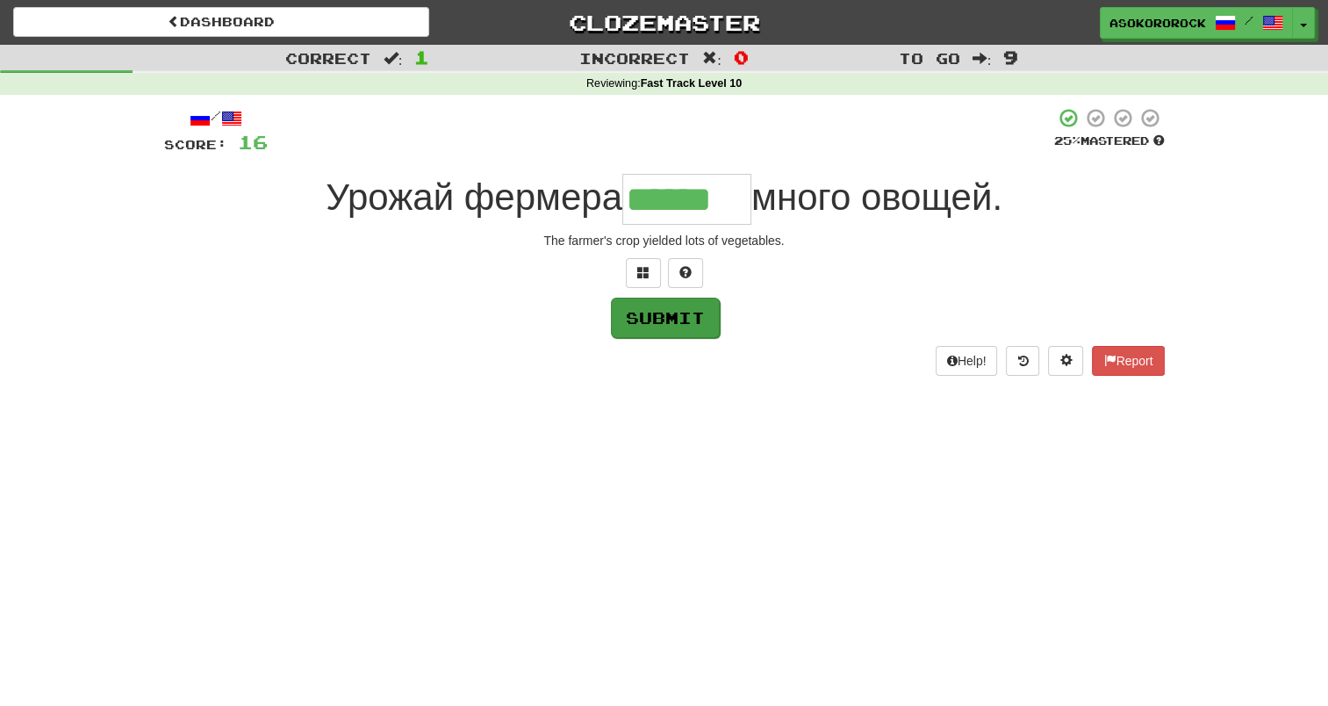
type input "******"
click at [666, 302] on button "Submit" at bounding box center [665, 318] width 109 height 40
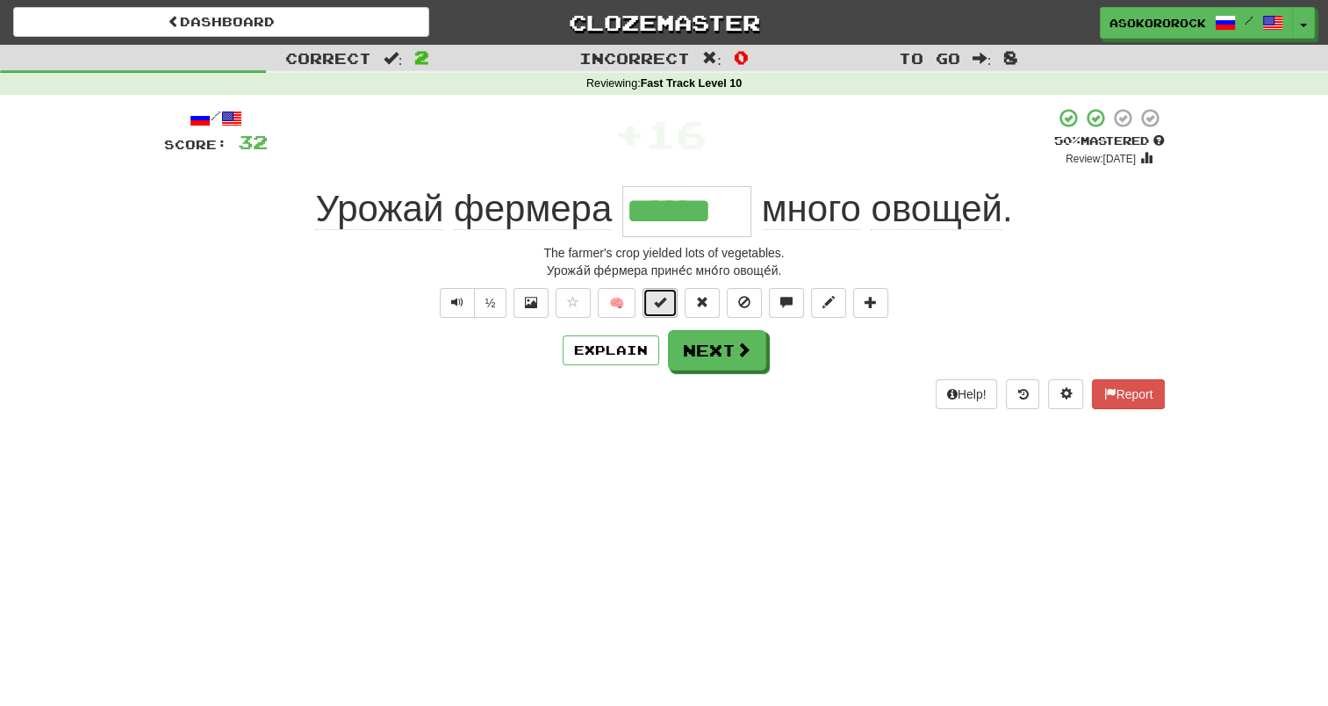
click at [664, 305] on span at bounding box center [660, 302] width 12 height 12
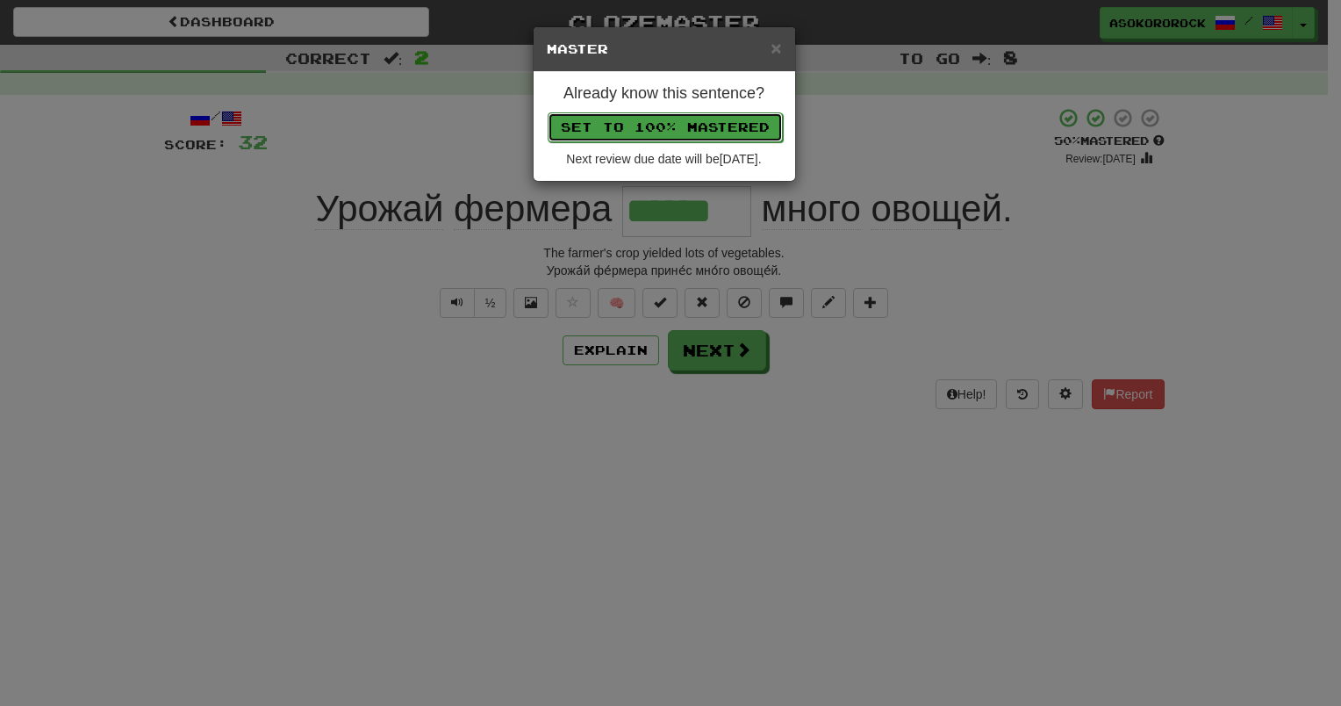
click at [680, 124] on button "Set to 100% Mastered" at bounding box center [665, 127] width 235 height 30
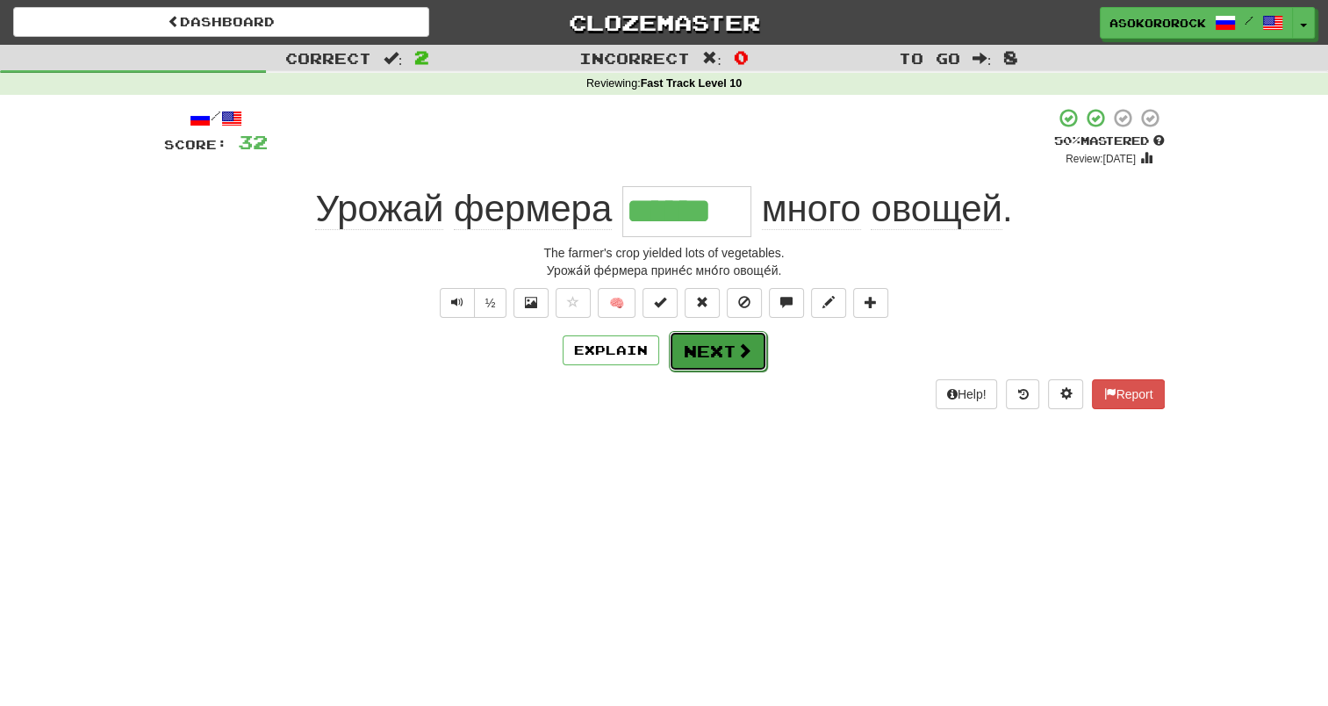
click at [720, 355] on button "Next" at bounding box center [718, 351] width 98 height 40
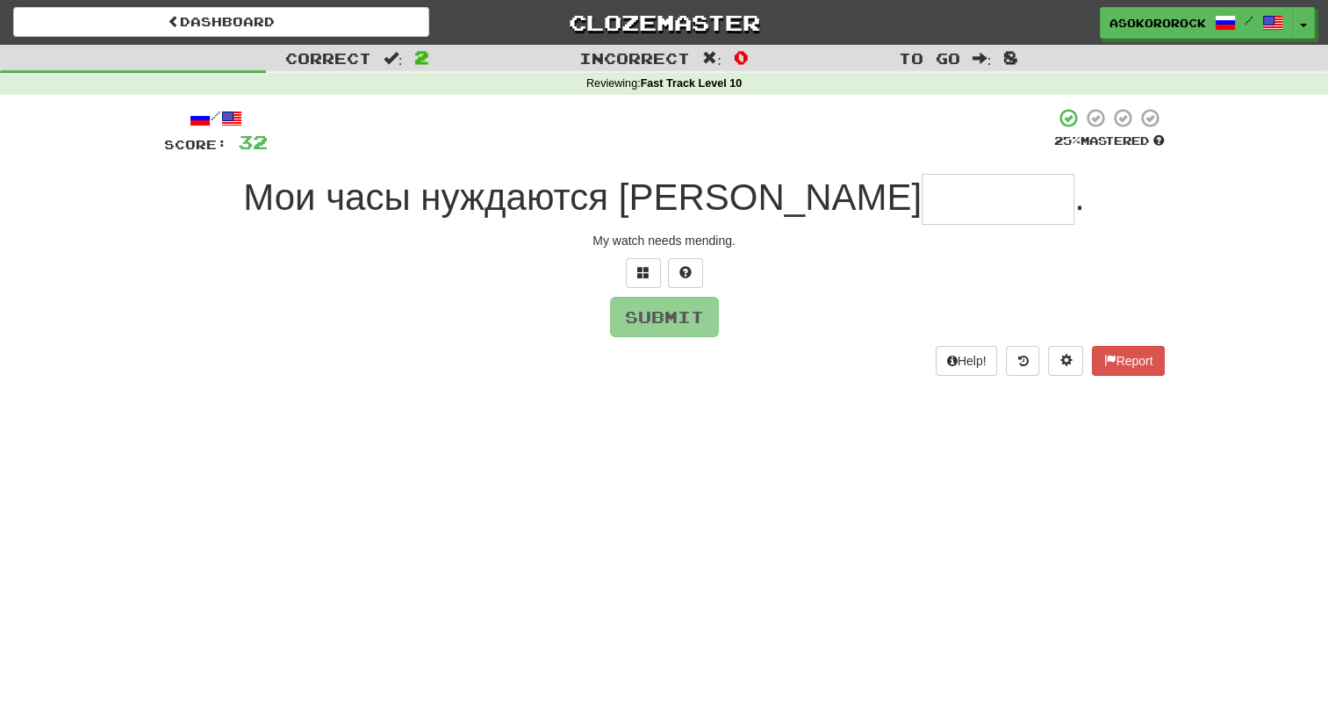
click at [922, 207] on input "text" at bounding box center [998, 199] width 153 height 51
type input "*"
type input "*******"
click at [659, 327] on button "Submit" at bounding box center [665, 318] width 109 height 40
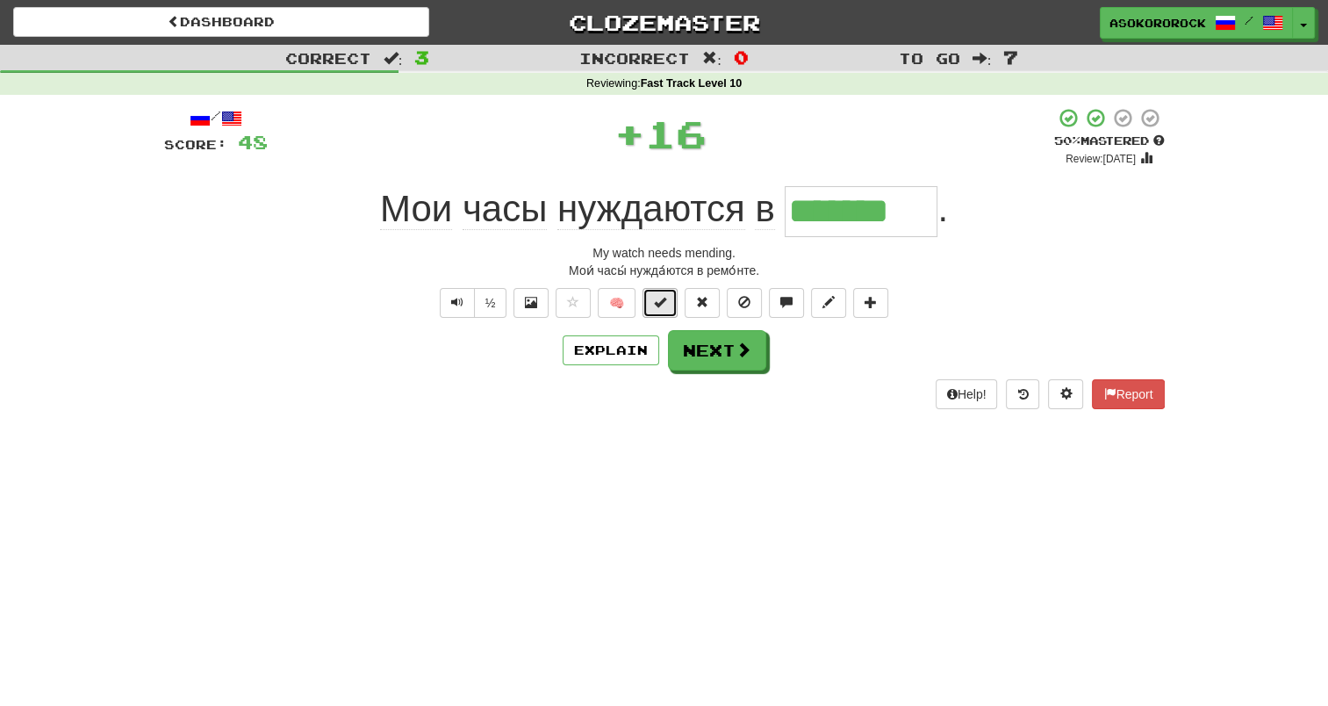
click at [664, 300] on span at bounding box center [660, 302] width 12 height 12
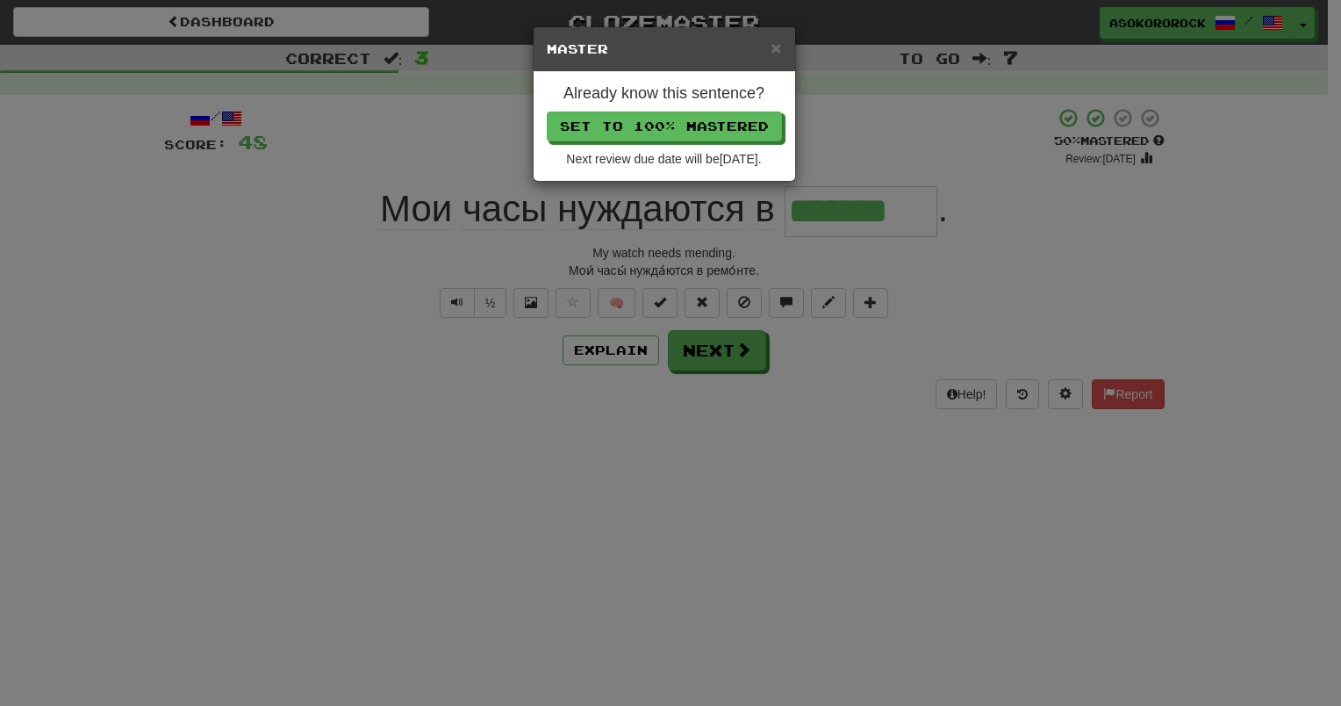
click at [671, 143] on div "Already know this sentence? Set to 100% Mastered Next review due date will be 2…" at bounding box center [665, 126] width 262 height 109
drag, startPoint x: 671, startPoint y: 134, endPoint x: 731, endPoint y: 220, distance: 105.2
click at [671, 133] on button "Set to 100% Mastered" at bounding box center [664, 126] width 235 height 30
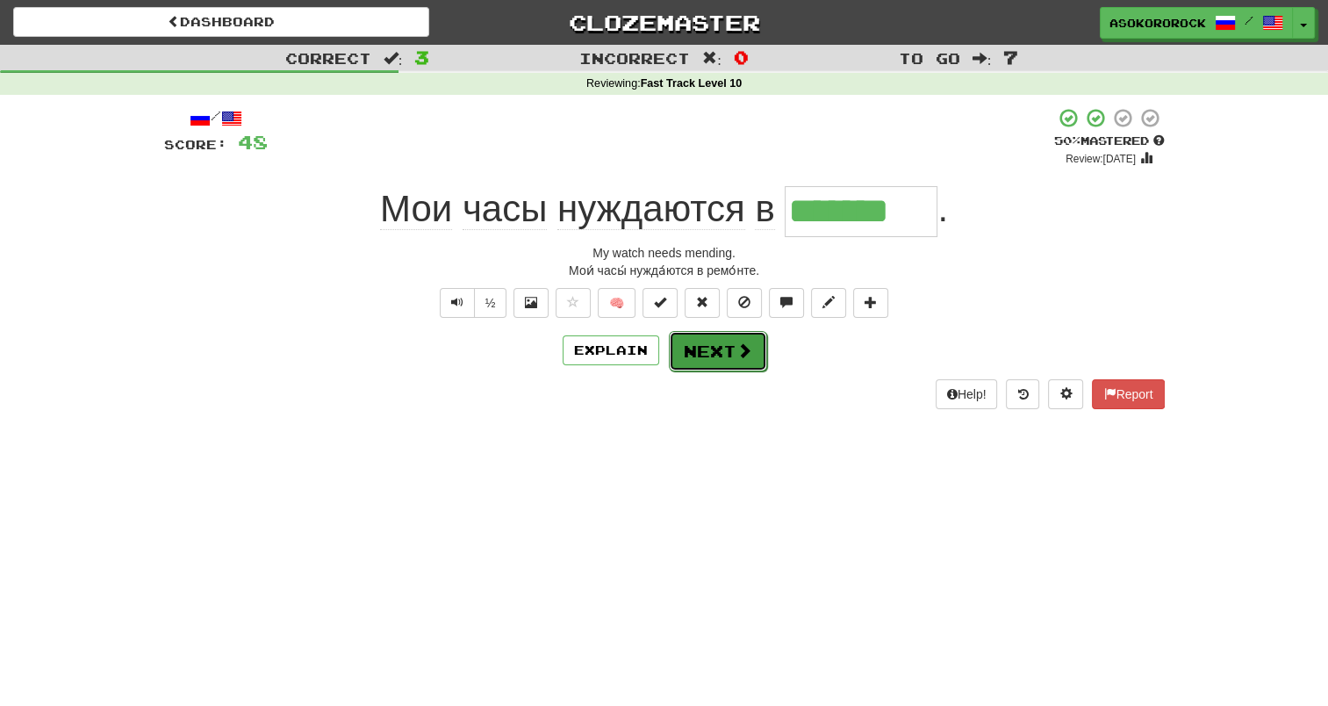
click at [729, 343] on button "Next" at bounding box center [718, 351] width 98 height 40
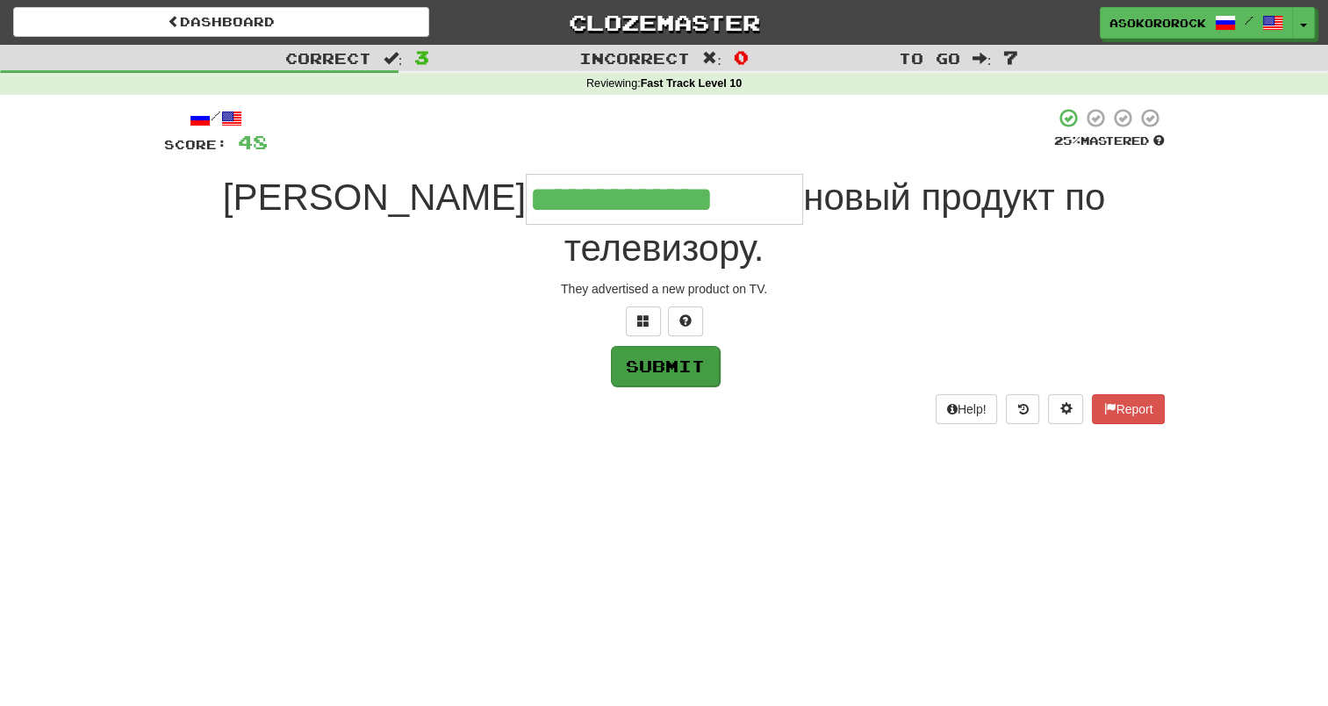
type input "**********"
click at [668, 346] on button "Submit" at bounding box center [665, 366] width 109 height 40
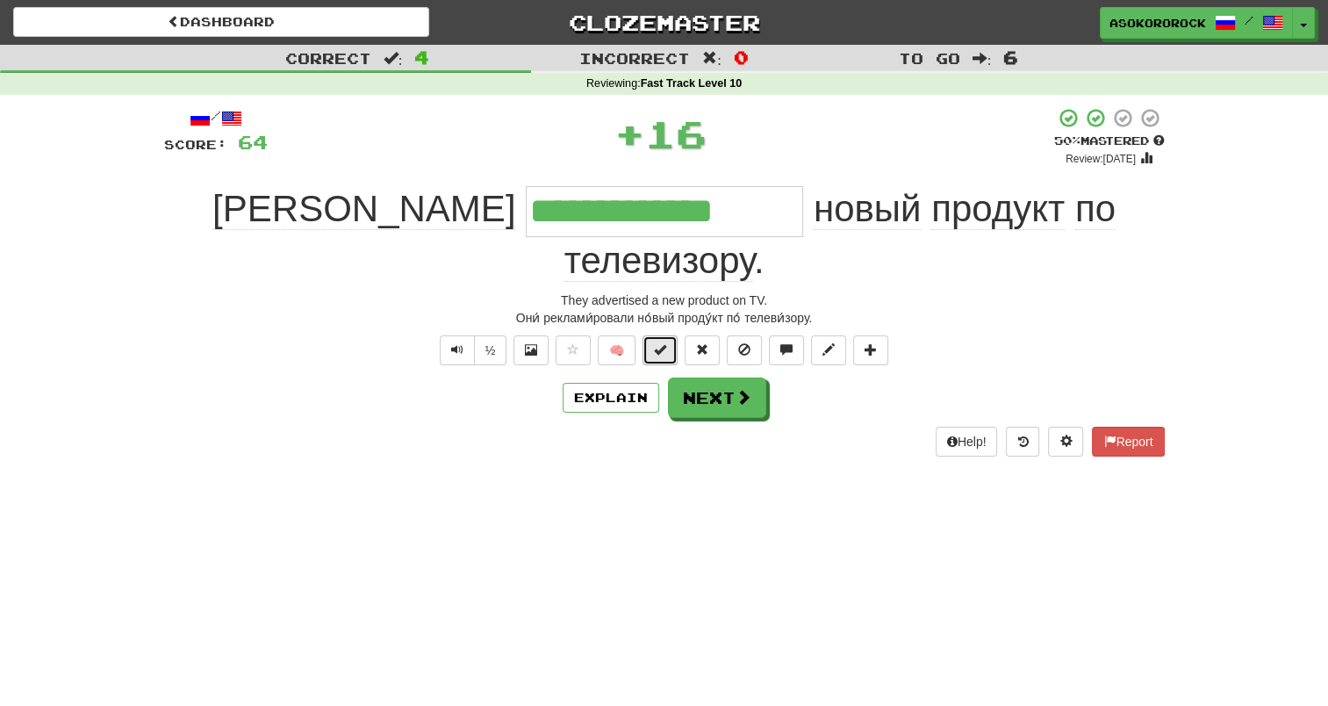
click at [656, 343] on span at bounding box center [660, 349] width 12 height 12
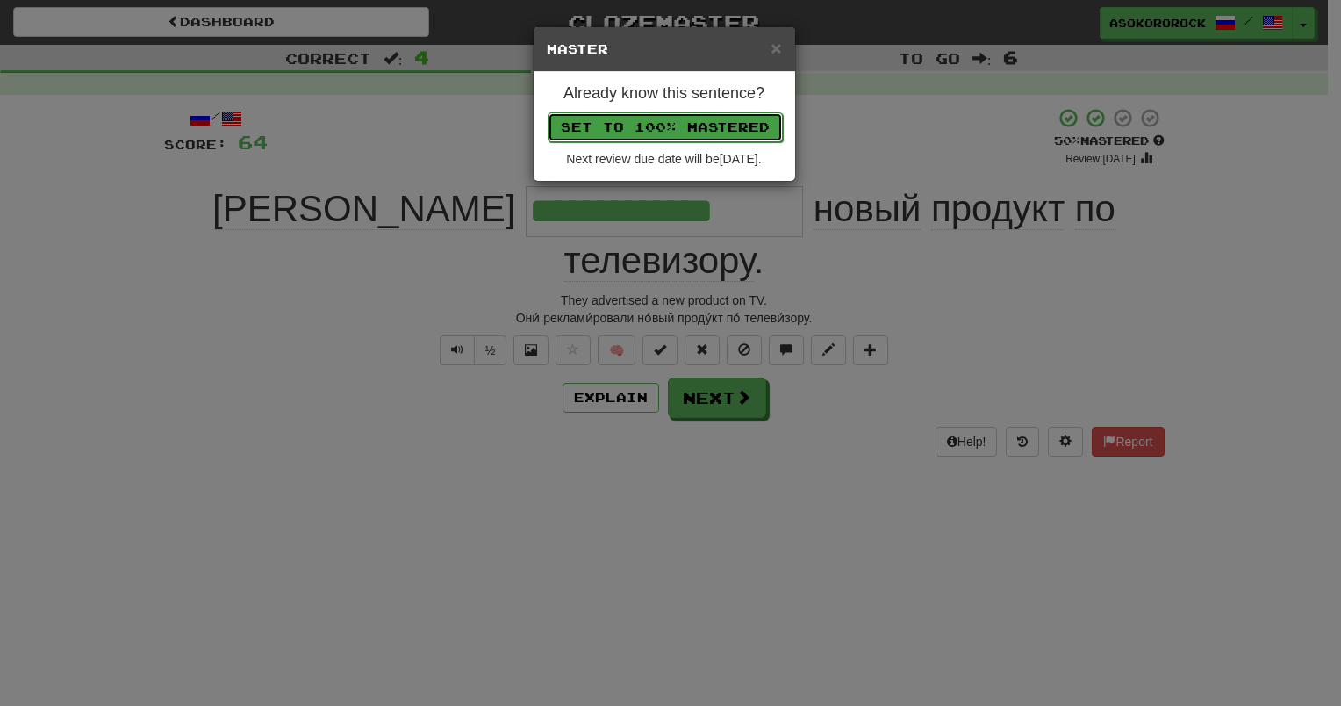
click at [663, 128] on button "Set to 100% Mastered" at bounding box center [665, 127] width 235 height 30
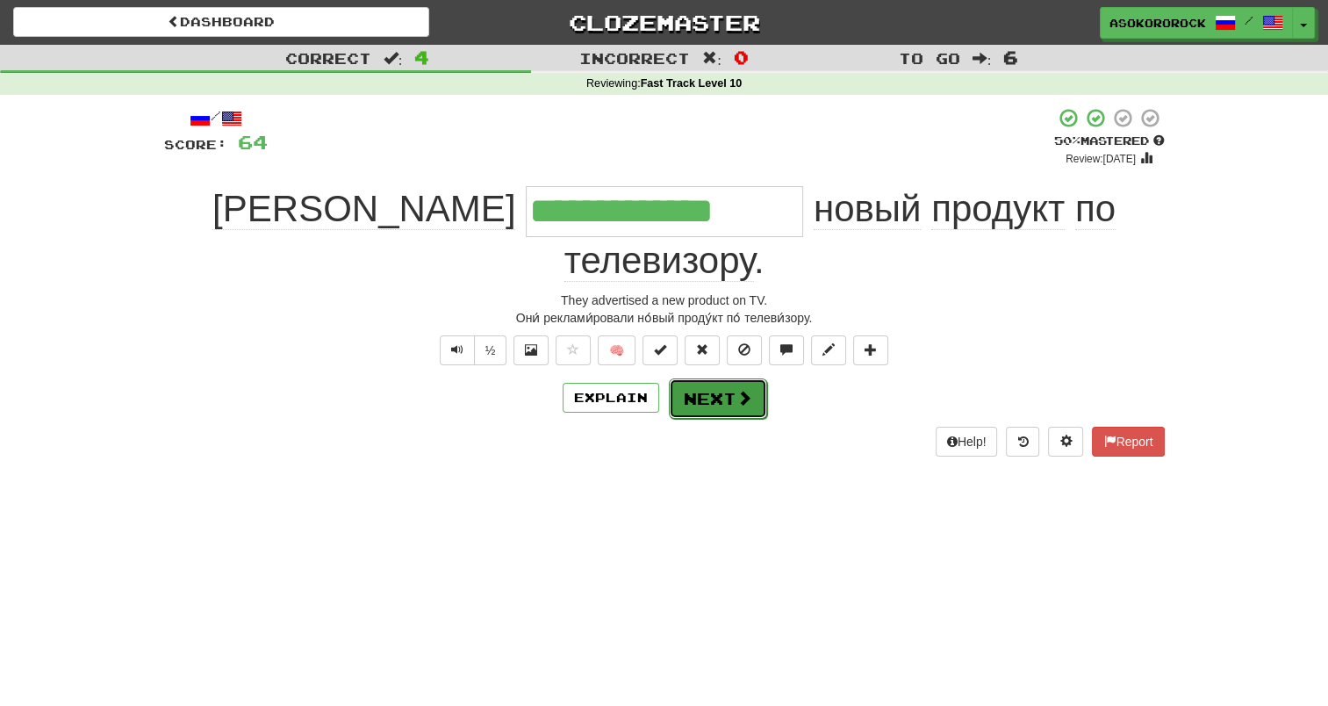
click at [736, 390] on span at bounding box center [744, 398] width 16 height 16
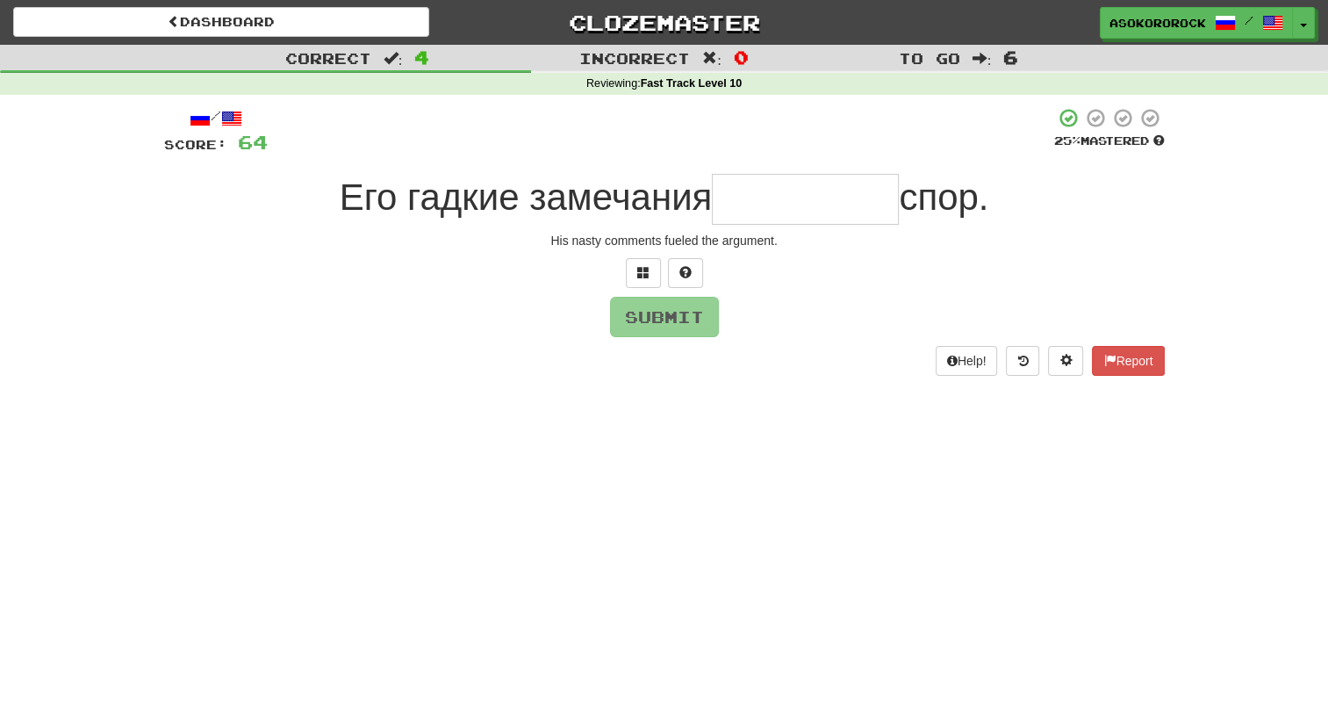
click at [793, 207] on input "text" at bounding box center [805, 199] width 187 height 51
click at [645, 275] on span at bounding box center [643, 272] width 12 height 12
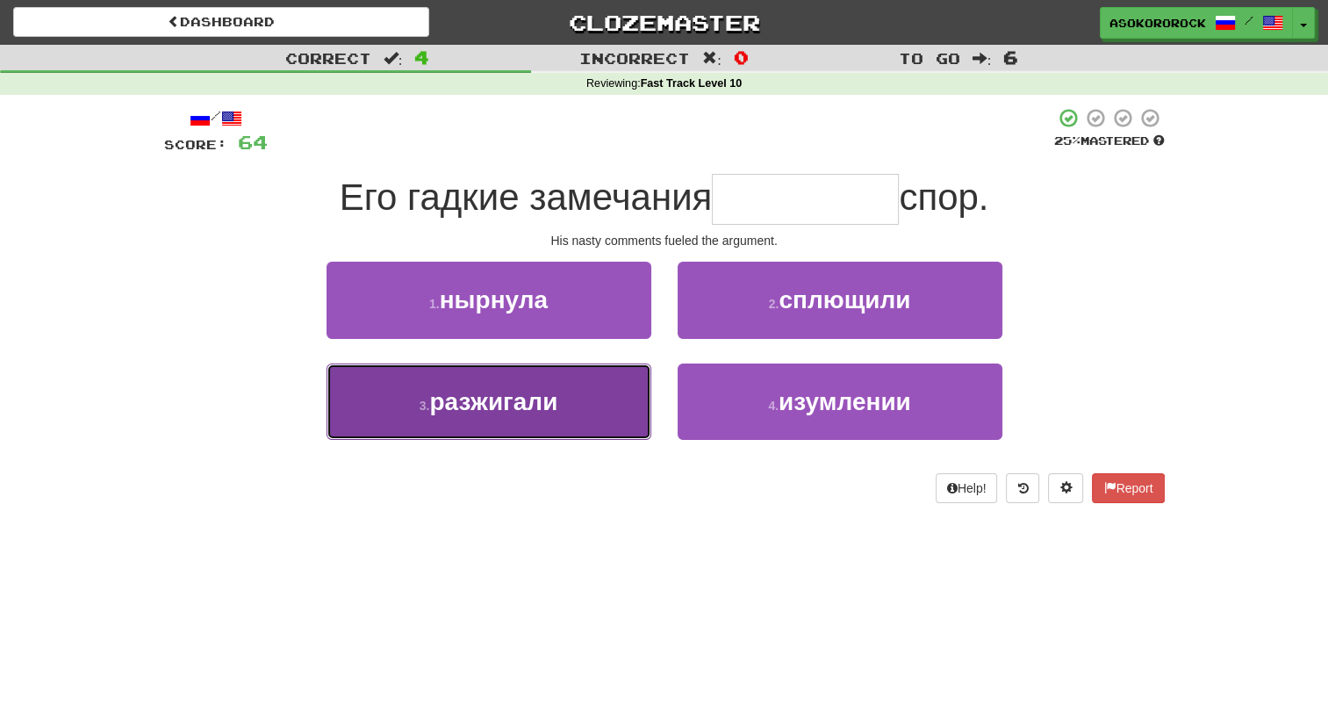
click at [518, 390] on span "разжигали" at bounding box center [493, 401] width 128 height 27
type input "*********"
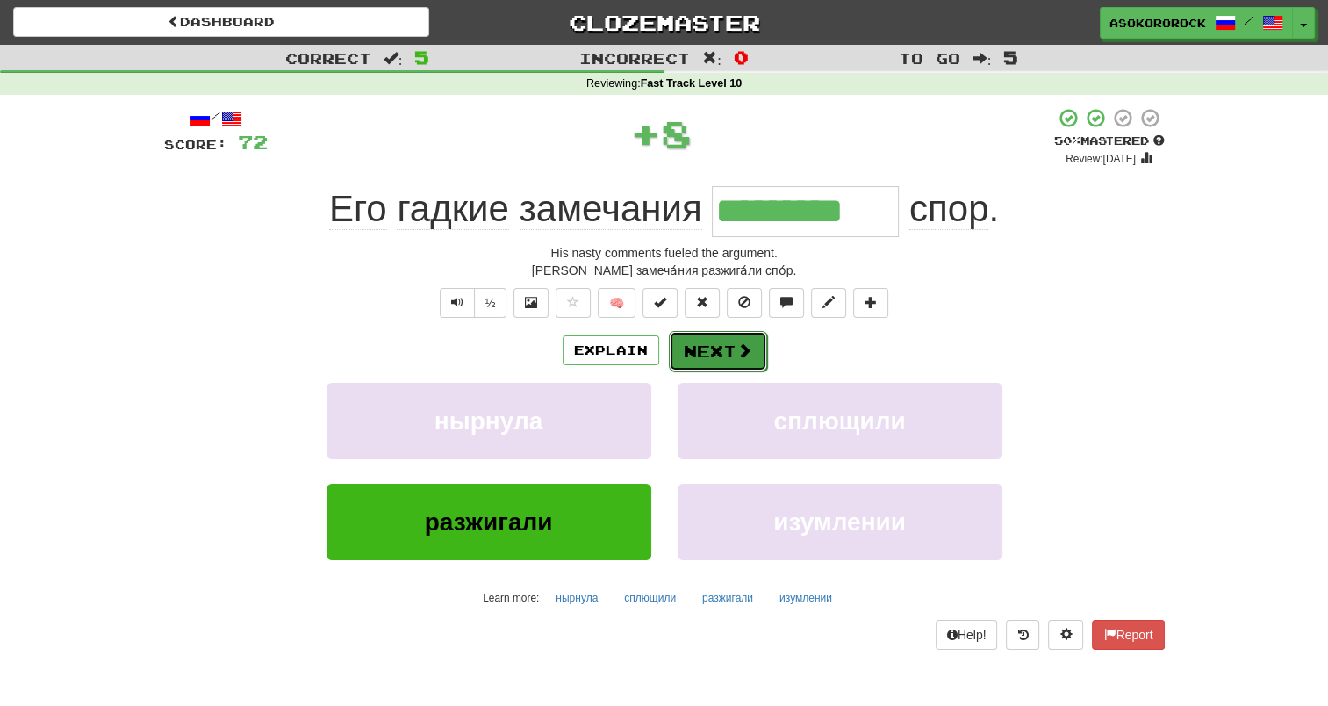
click at [710, 343] on button "Next" at bounding box center [718, 351] width 98 height 40
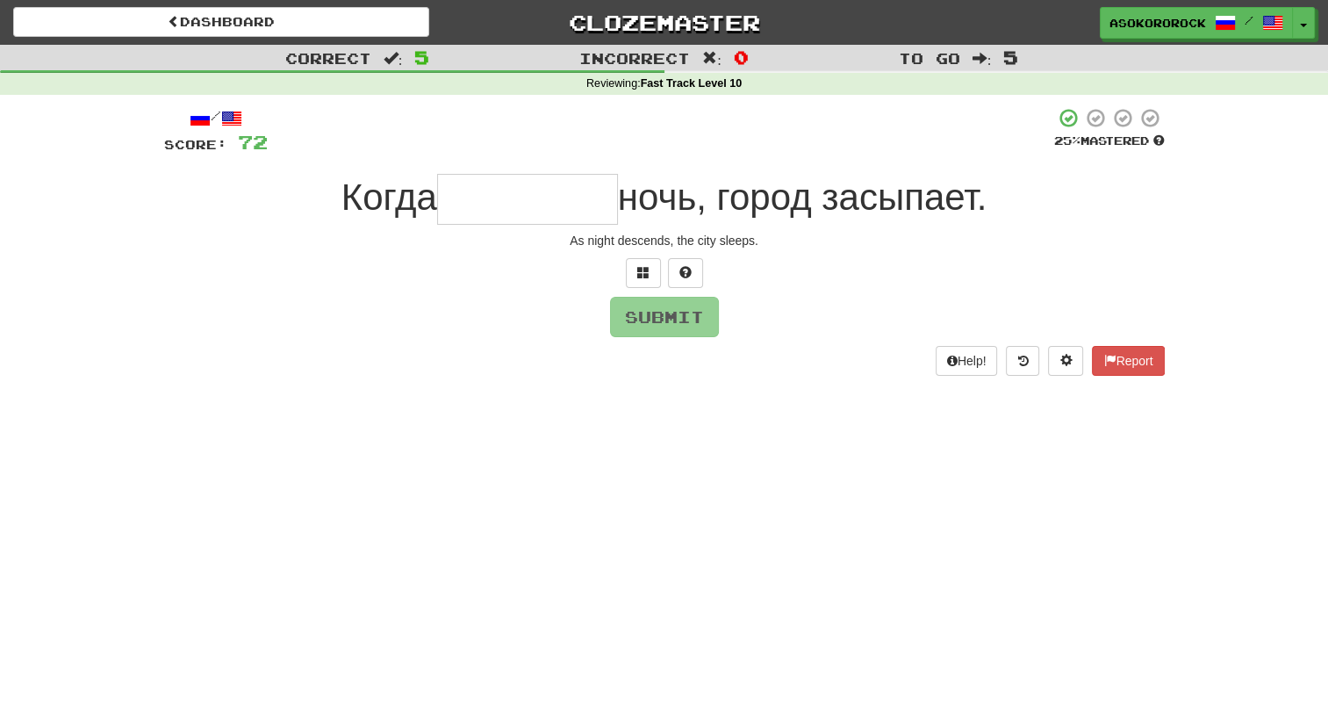
click at [513, 200] on input "text" at bounding box center [527, 199] width 181 height 51
click at [646, 267] on span at bounding box center [643, 272] width 12 height 12
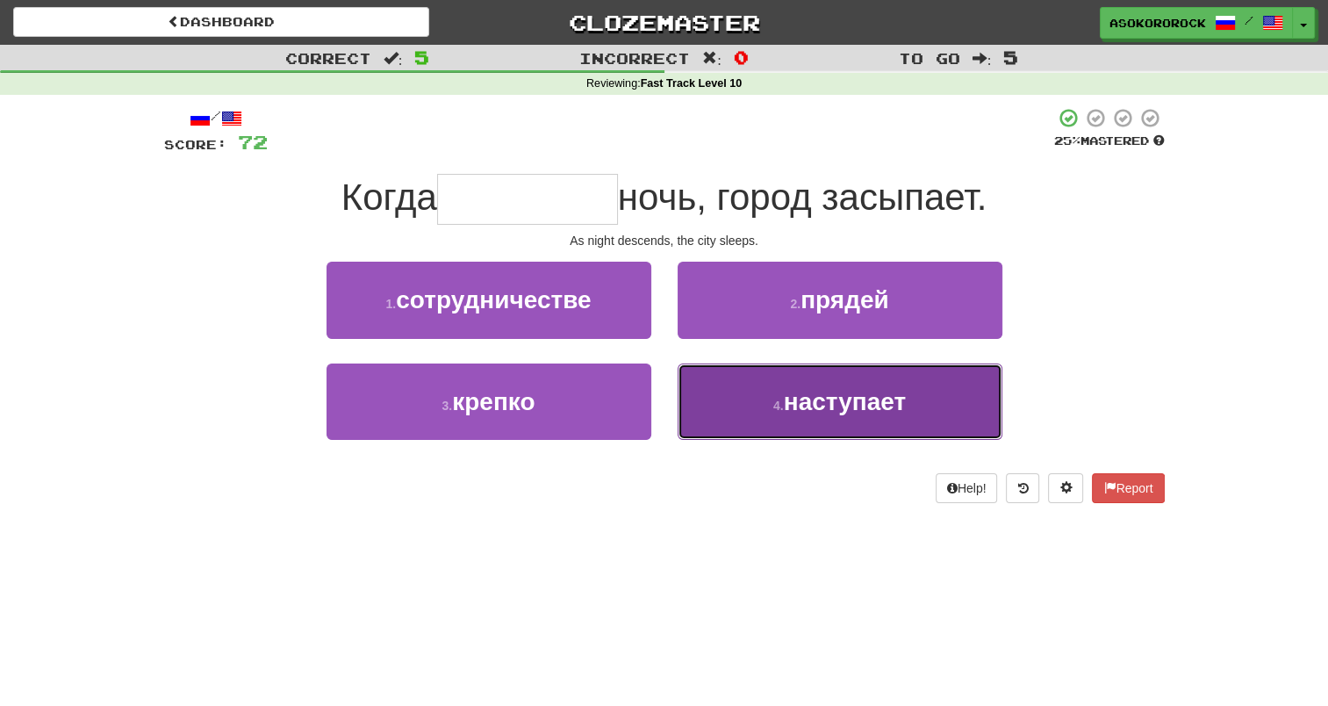
click at [779, 400] on small "4 ." at bounding box center [778, 405] width 11 height 14
type input "*********"
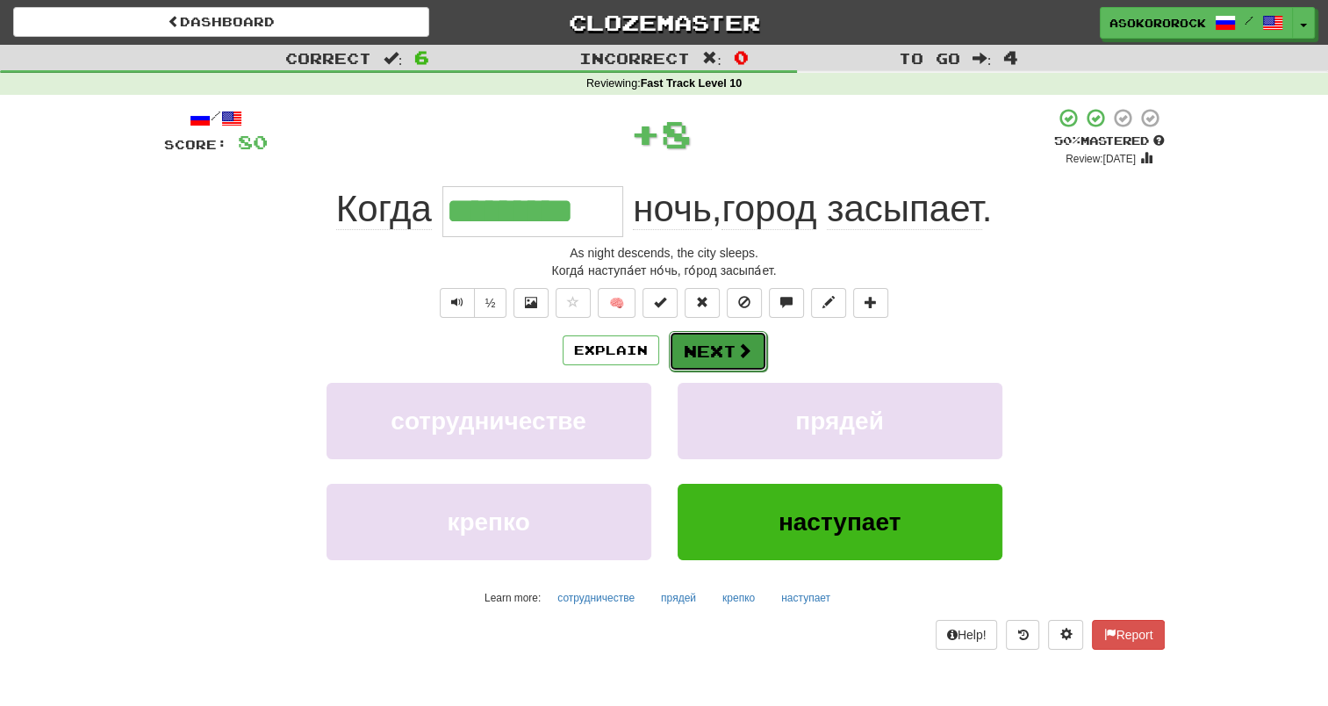
click at [691, 348] on button "Next" at bounding box center [718, 351] width 98 height 40
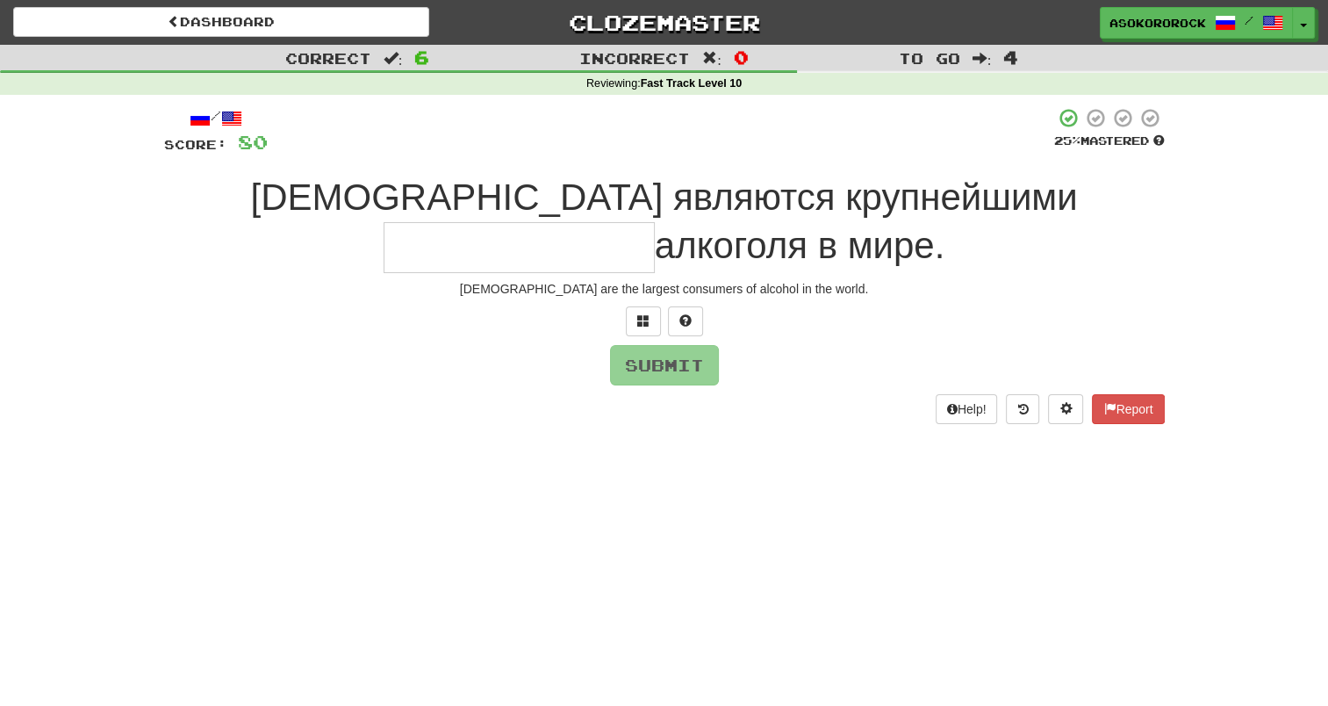
click at [655, 222] on input "text" at bounding box center [519, 247] width 271 height 51
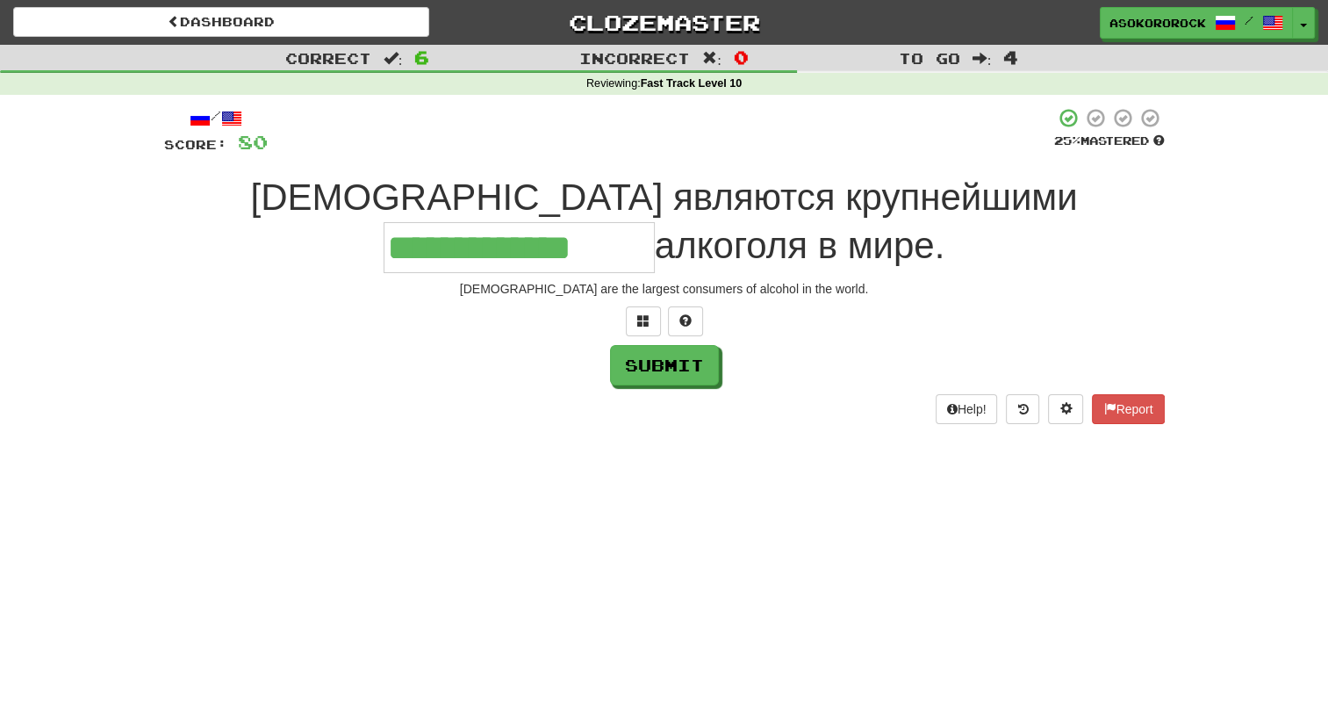
type input "**********"
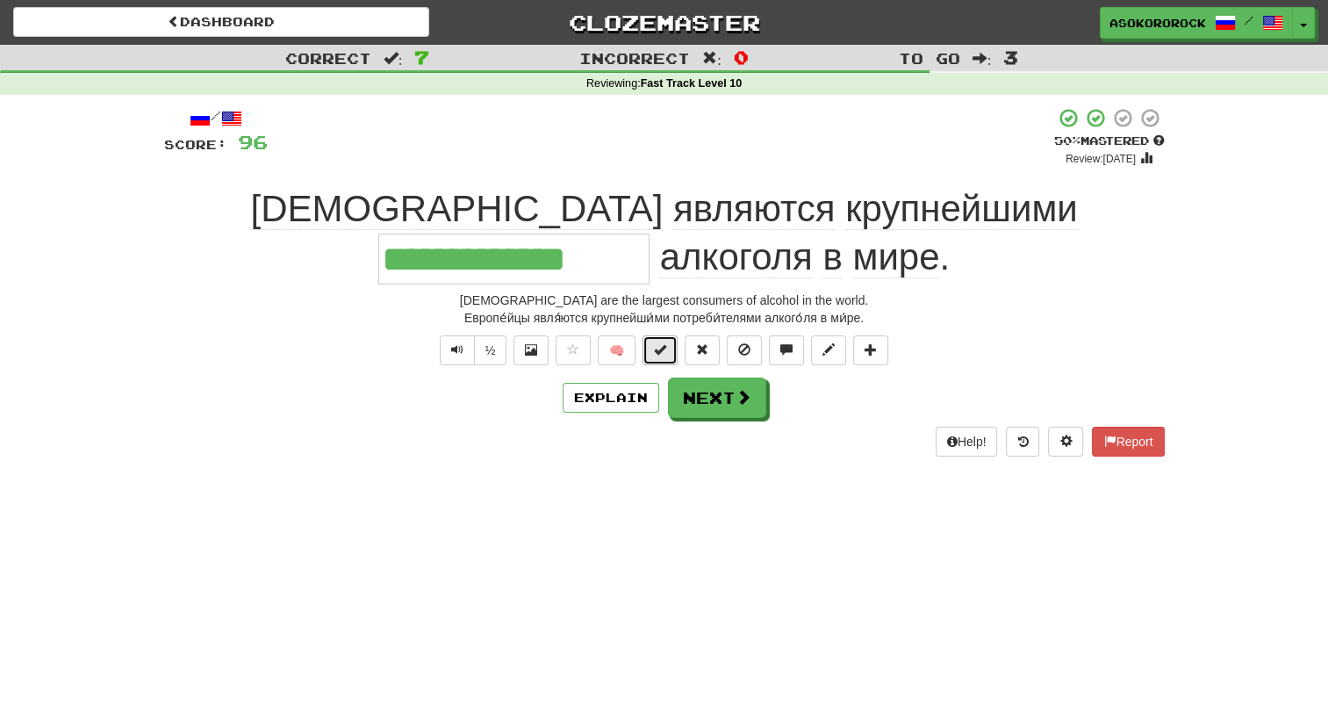
click at [661, 351] on span at bounding box center [660, 349] width 12 height 12
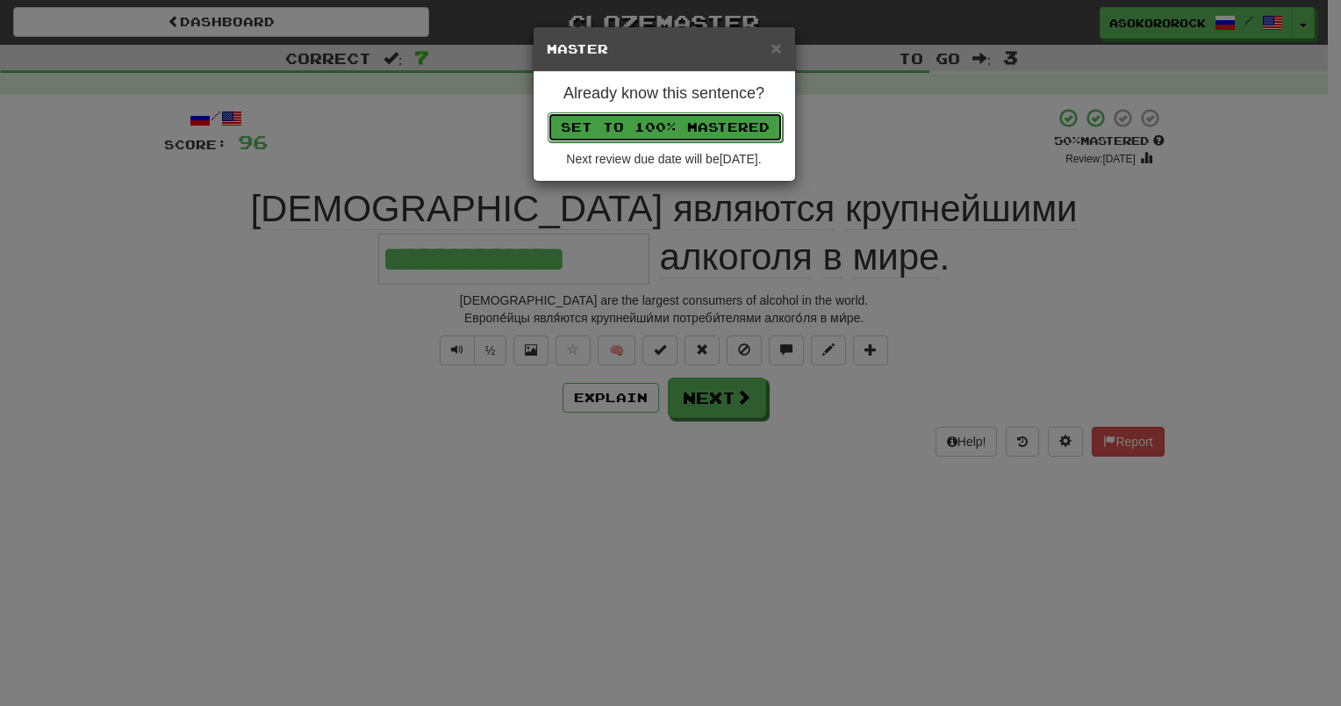
click at [681, 127] on button "Set to 100% Mastered" at bounding box center [665, 127] width 235 height 30
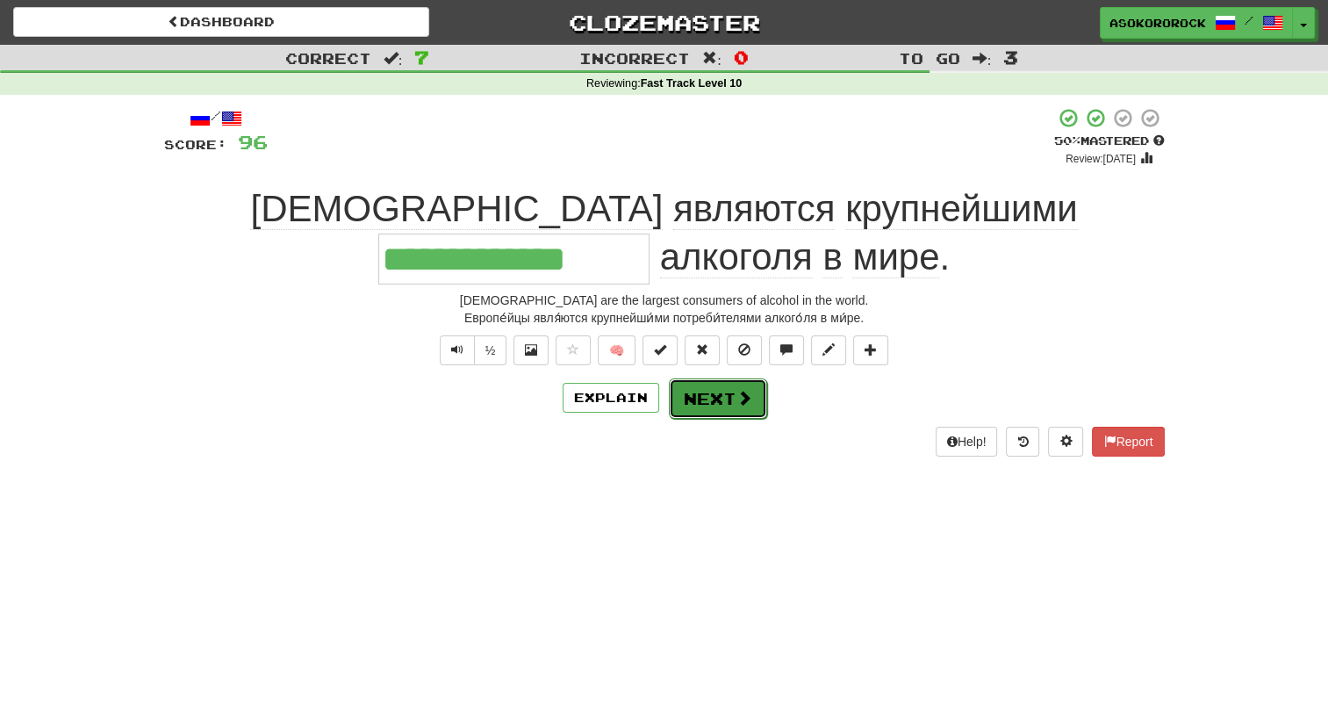
click at [720, 391] on button "Next" at bounding box center [718, 398] width 98 height 40
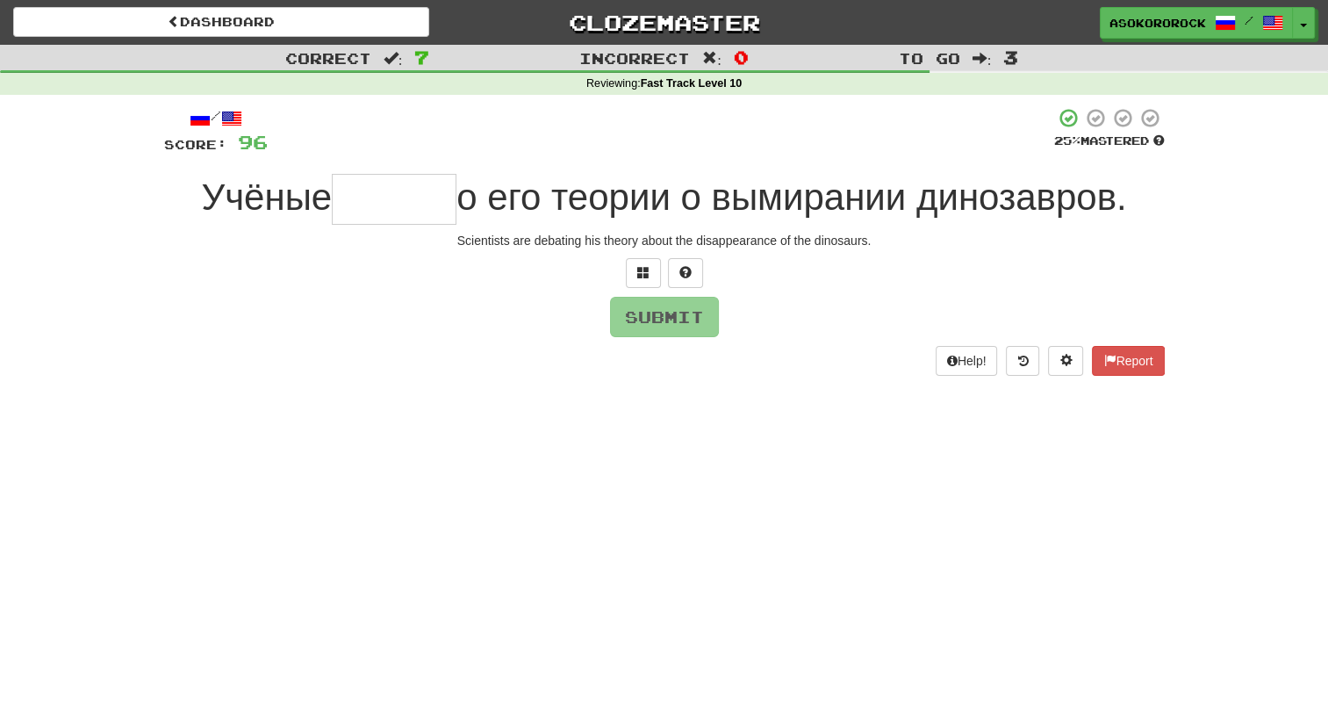
click at [398, 194] on input "text" at bounding box center [394, 199] width 125 height 51
type input "*"
click at [676, 265] on button at bounding box center [685, 273] width 35 height 30
click at [653, 266] on button at bounding box center [664, 273] width 35 height 30
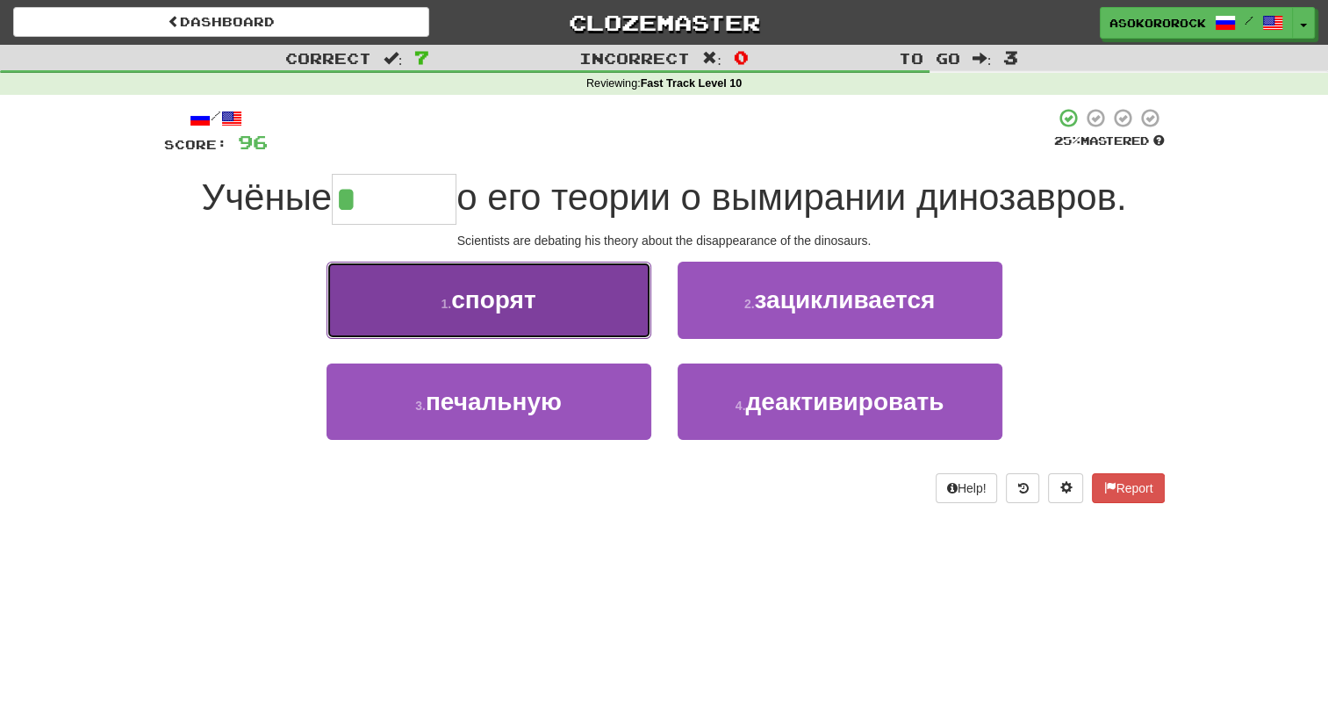
click at [484, 276] on button "1 . спорят" at bounding box center [489, 300] width 325 height 76
type input "******"
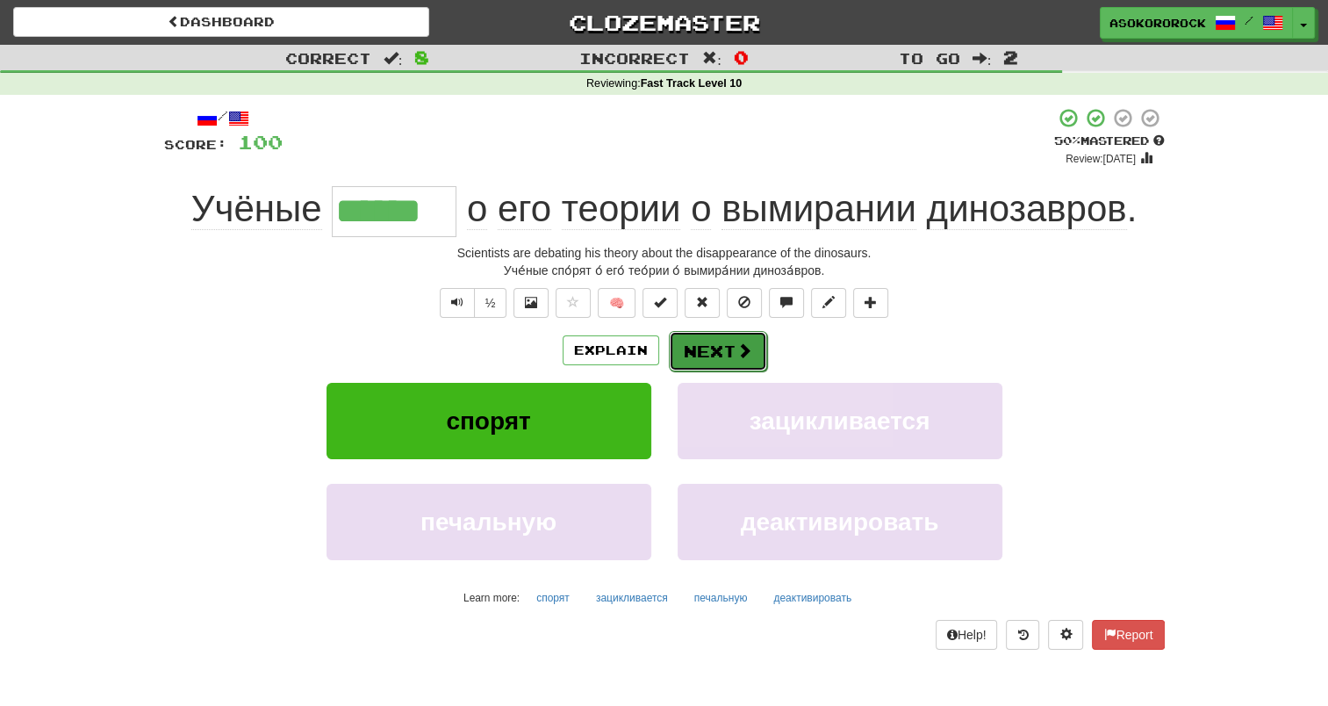
click at [699, 346] on button "Next" at bounding box center [718, 351] width 98 height 40
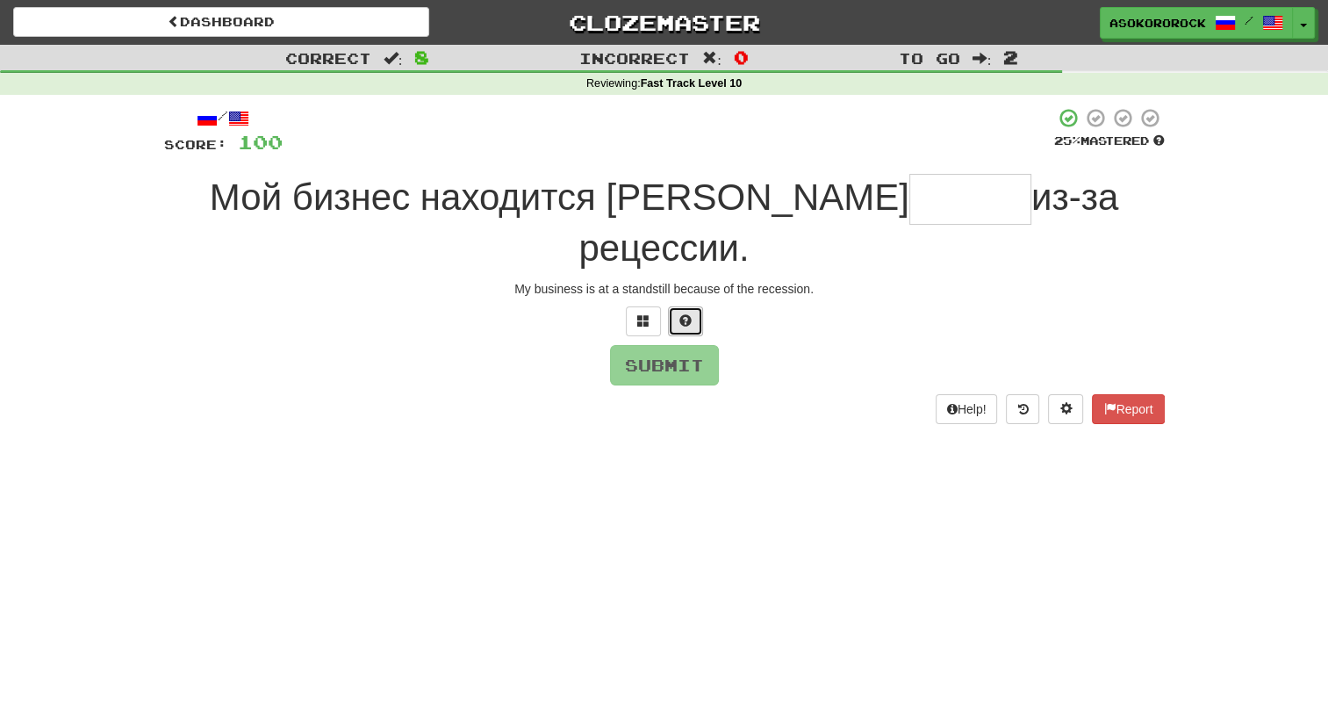
click at [671, 306] on button at bounding box center [685, 321] width 35 height 30
click at [659, 314] on span at bounding box center [664, 320] width 12 height 12
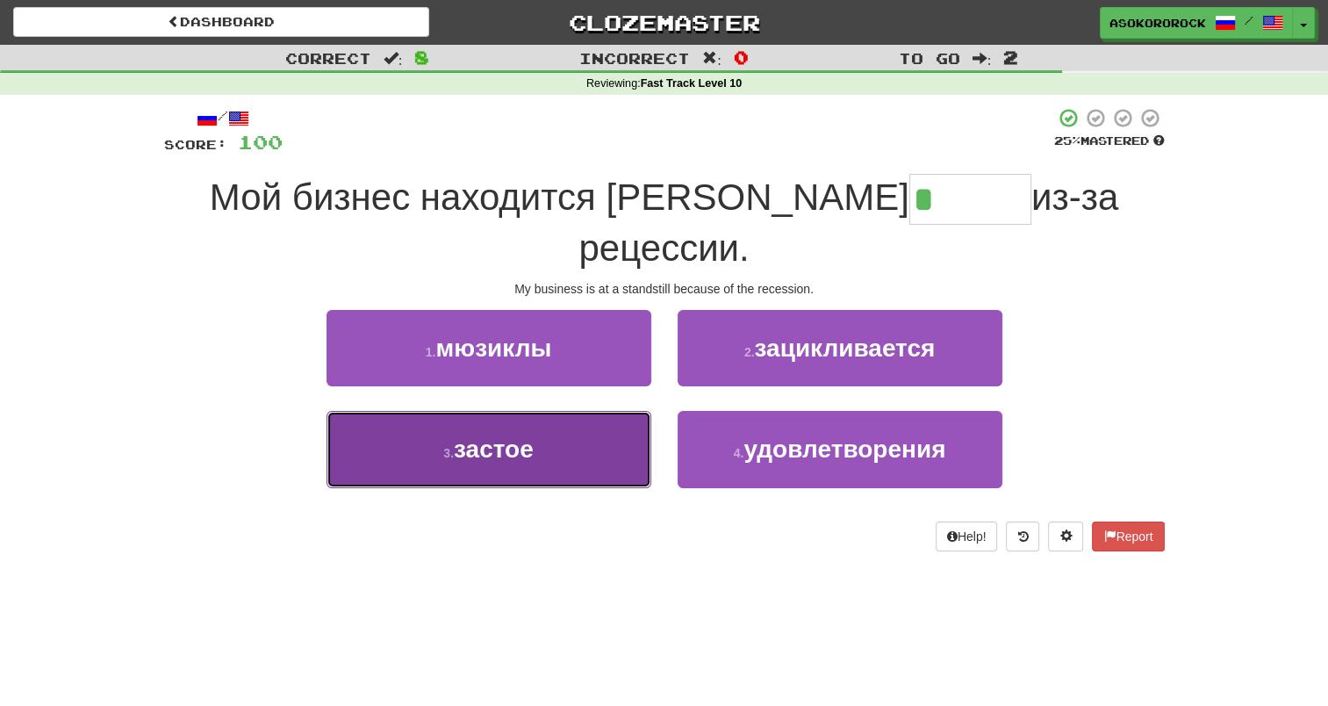
click at [502, 435] on span "застое" at bounding box center [494, 448] width 80 height 27
type input "******"
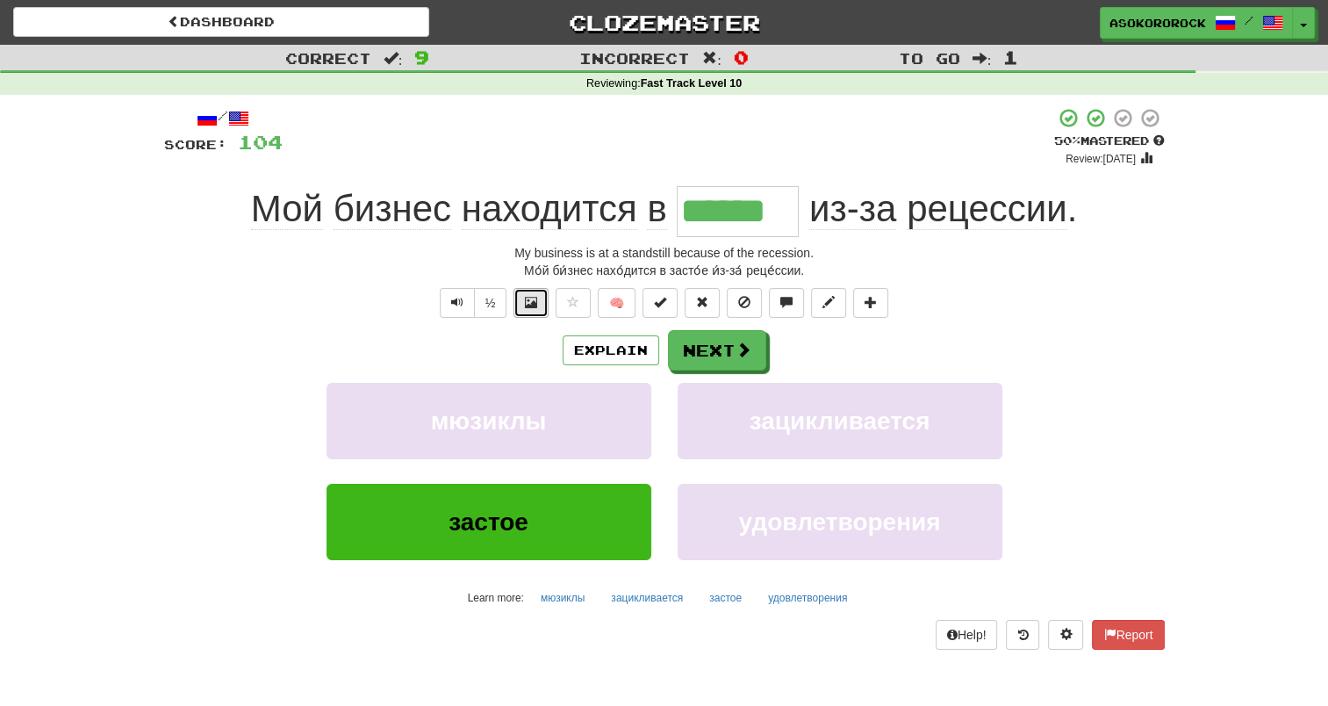
click at [523, 305] on button at bounding box center [530, 303] width 35 height 30
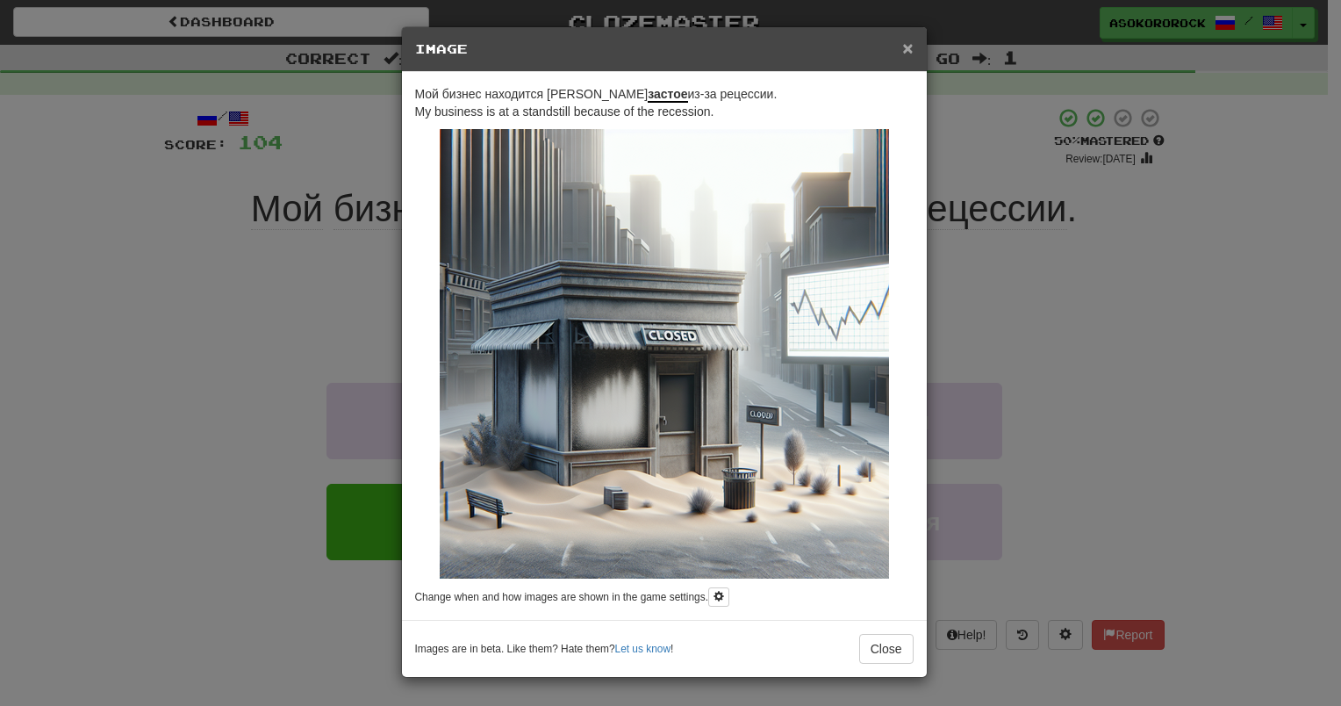
click at [913, 46] on span "×" at bounding box center [907, 48] width 11 height 20
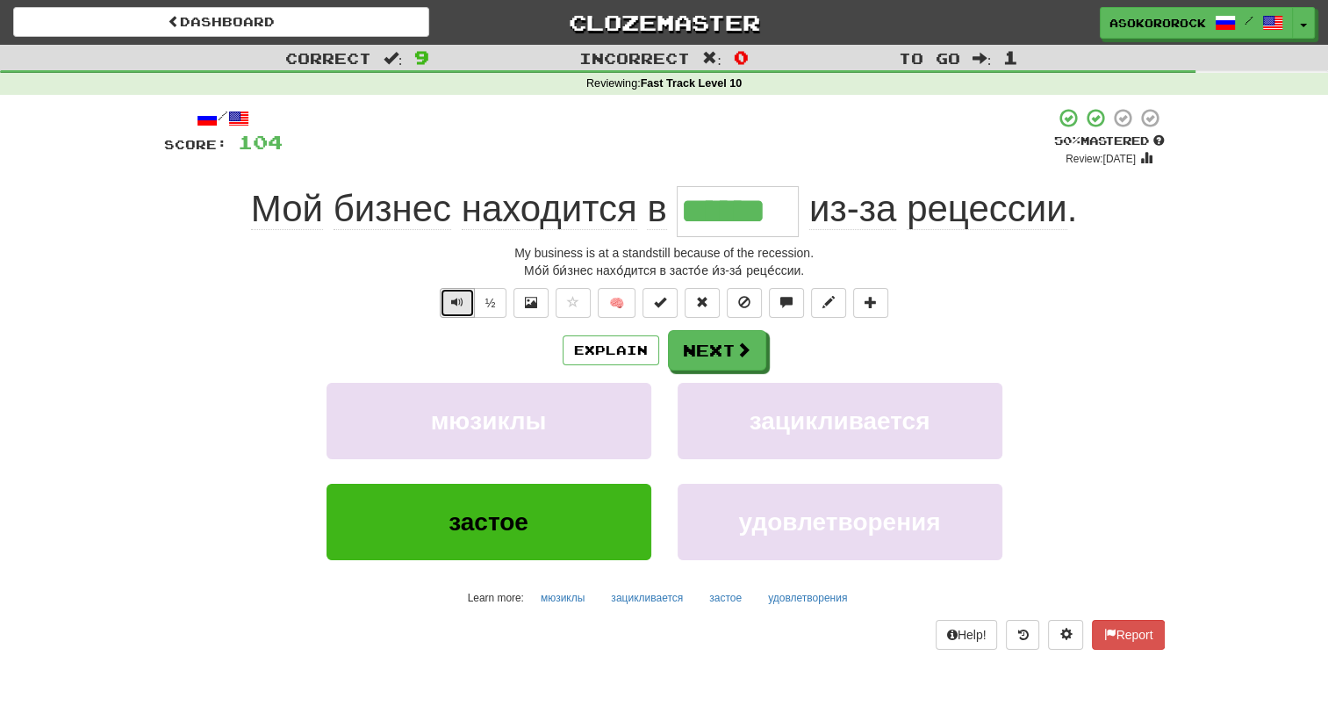
click at [460, 304] on span "Text-to-speech controls" at bounding box center [457, 302] width 12 height 12
click at [580, 356] on button "Explain" at bounding box center [611, 350] width 97 height 30
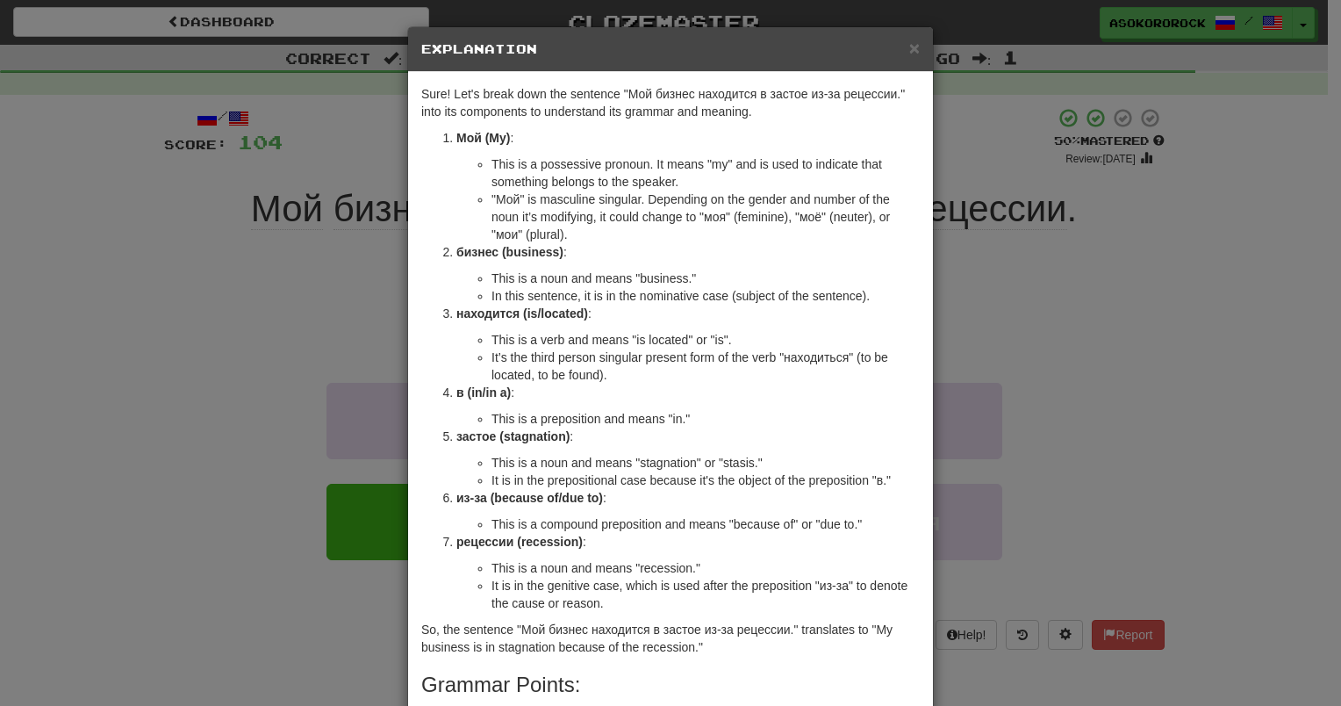
click at [1170, 316] on div "× Explanation Sure! Let's break down the sentence "Мой бизнес находится в засто…" at bounding box center [670, 353] width 1341 height 706
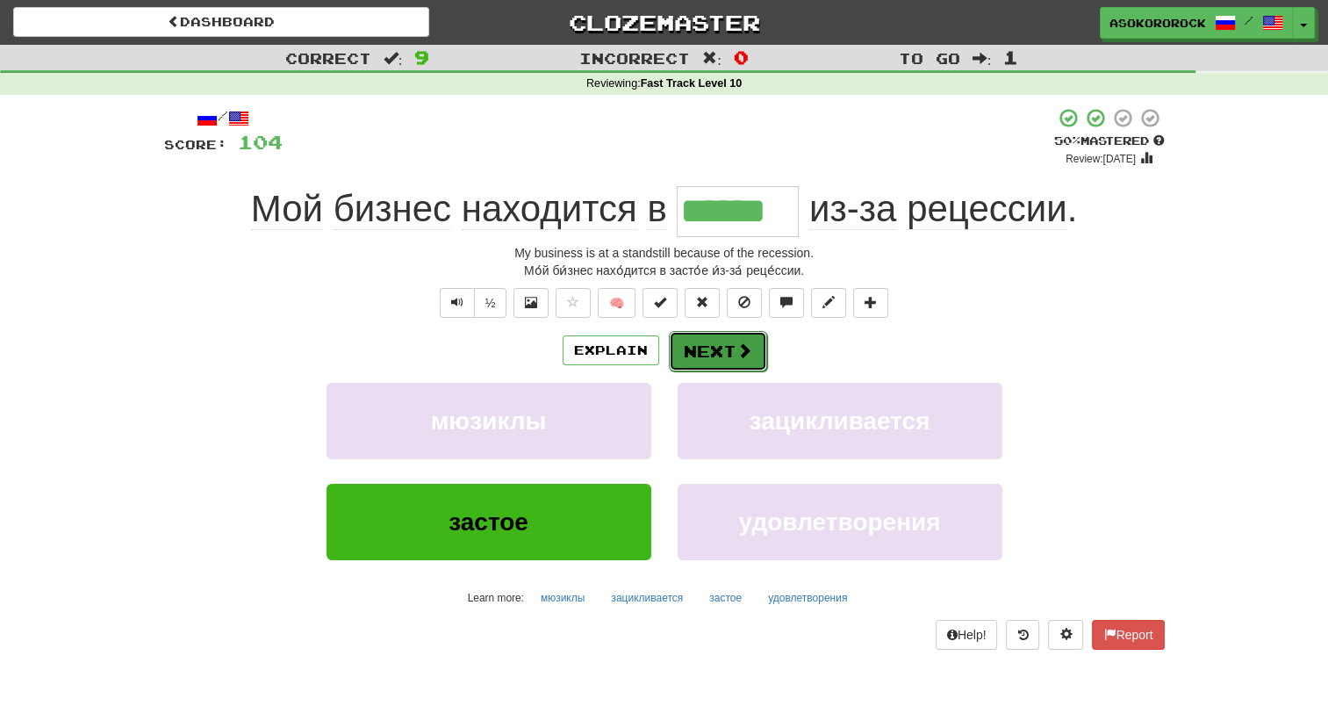
click at [701, 367] on button "Next" at bounding box center [718, 351] width 98 height 40
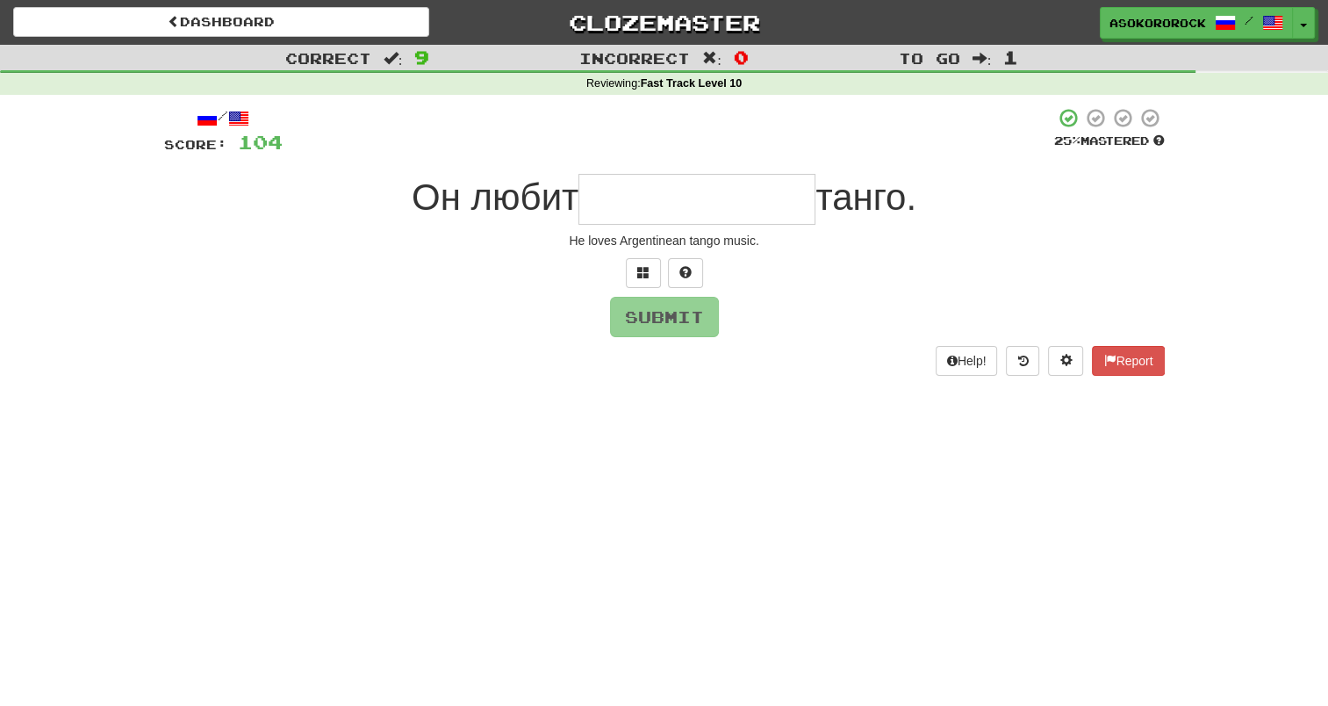
click at [653, 205] on input "text" at bounding box center [696, 199] width 237 height 51
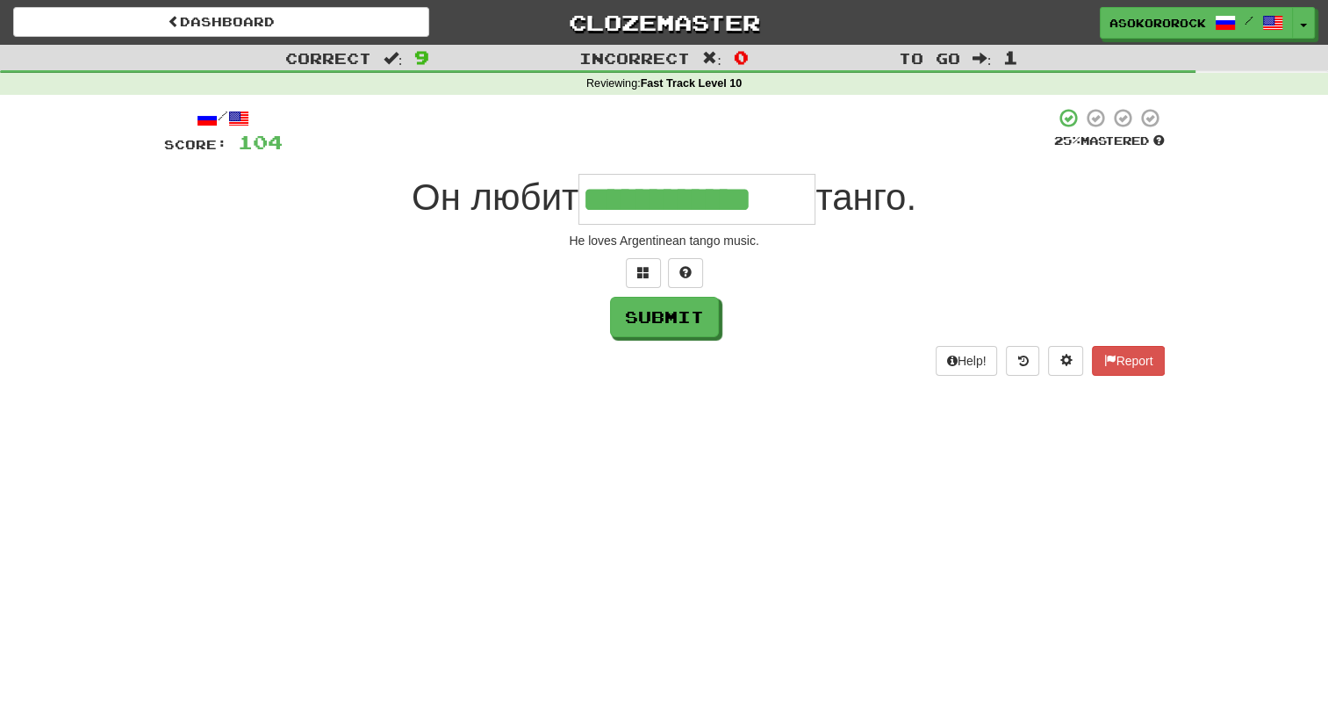
type input "**********"
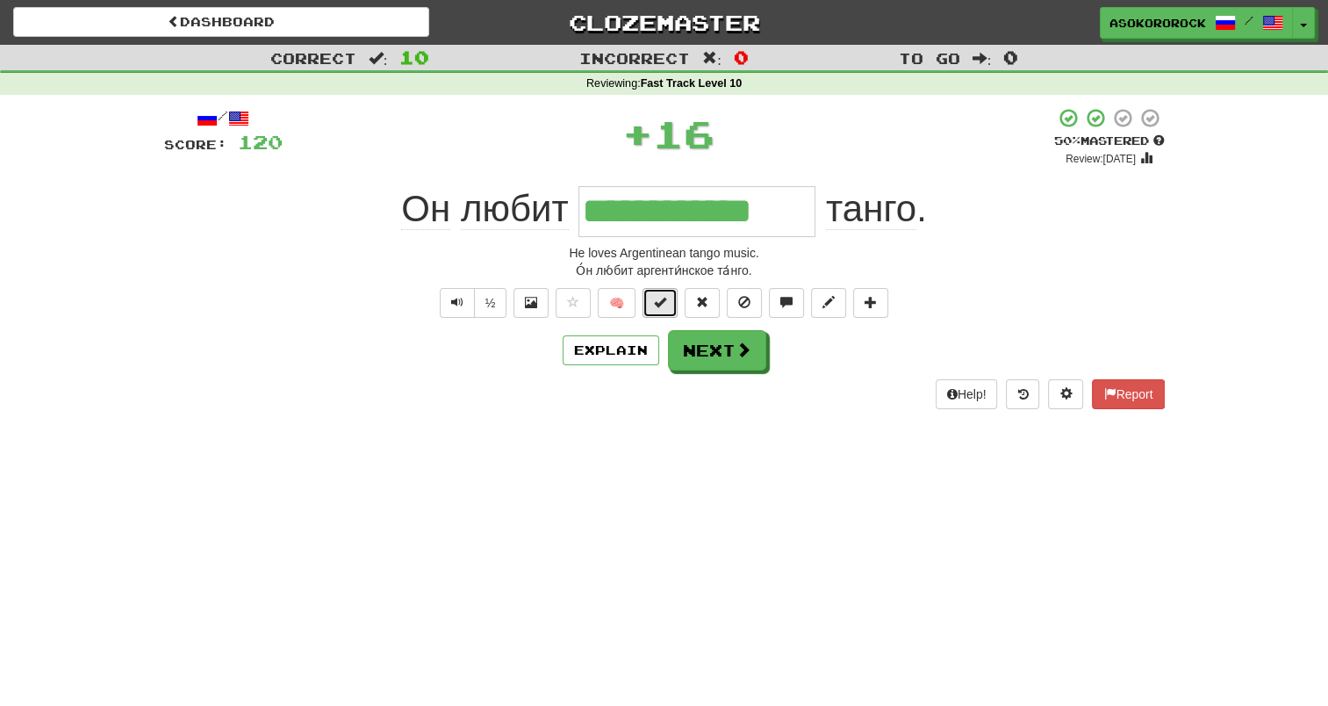
click at [661, 304] on span at bounding box center [660, 302] width 12 height 12
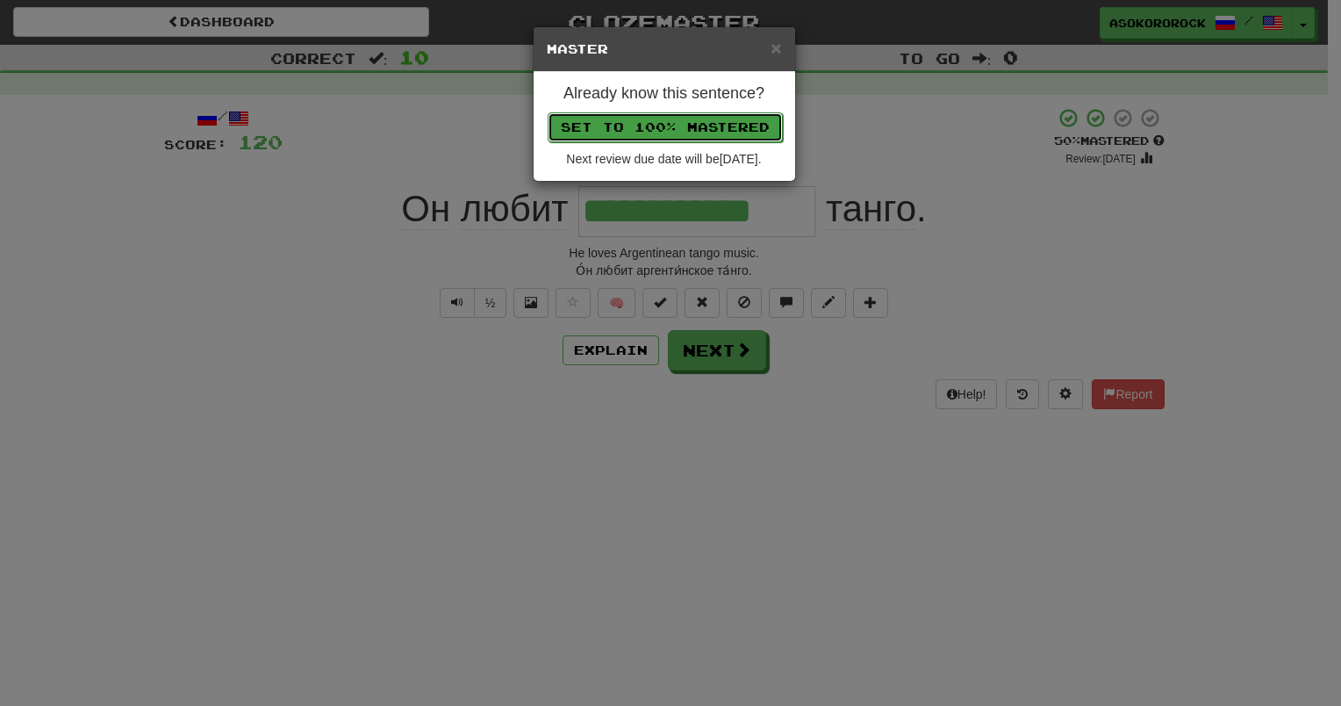
click at [688, 130] on button "Set to 100% Mastered" at bounding box center [665, 127] width 235 height 30
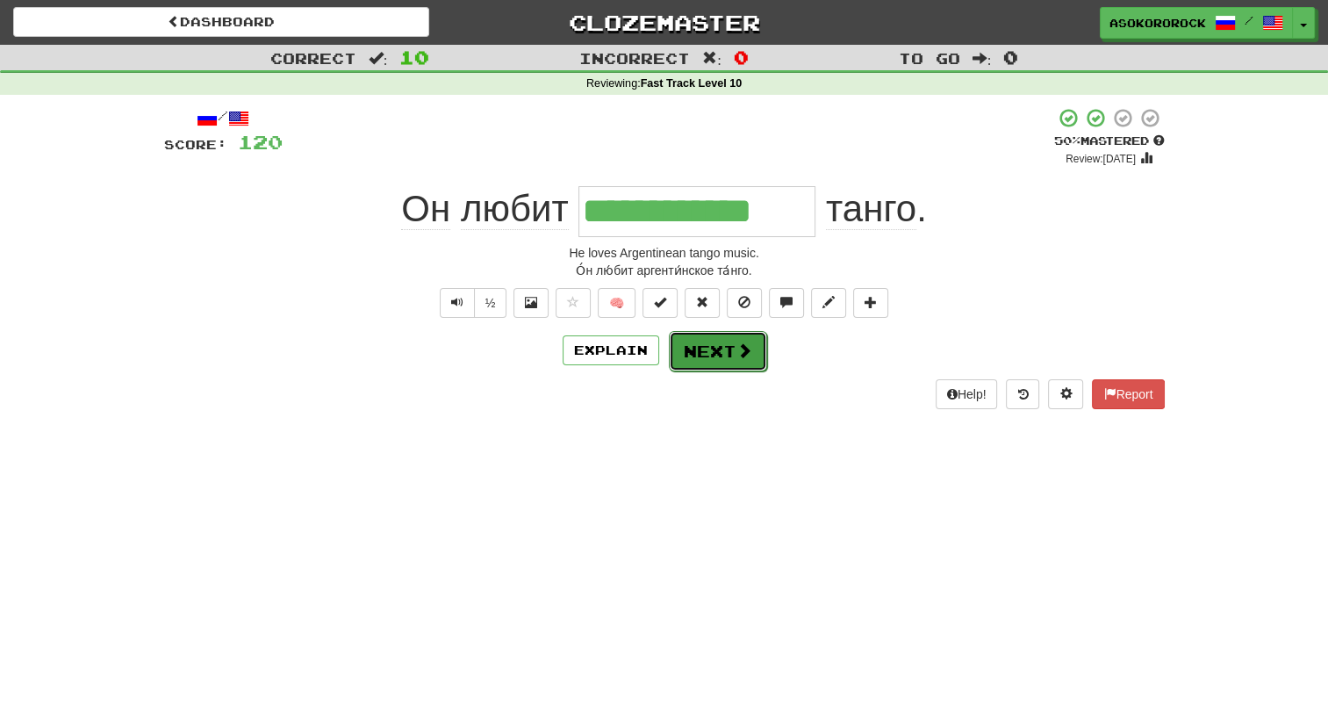
click at [746, 348] on span at bounding box center [744, 350] width 16 height 16
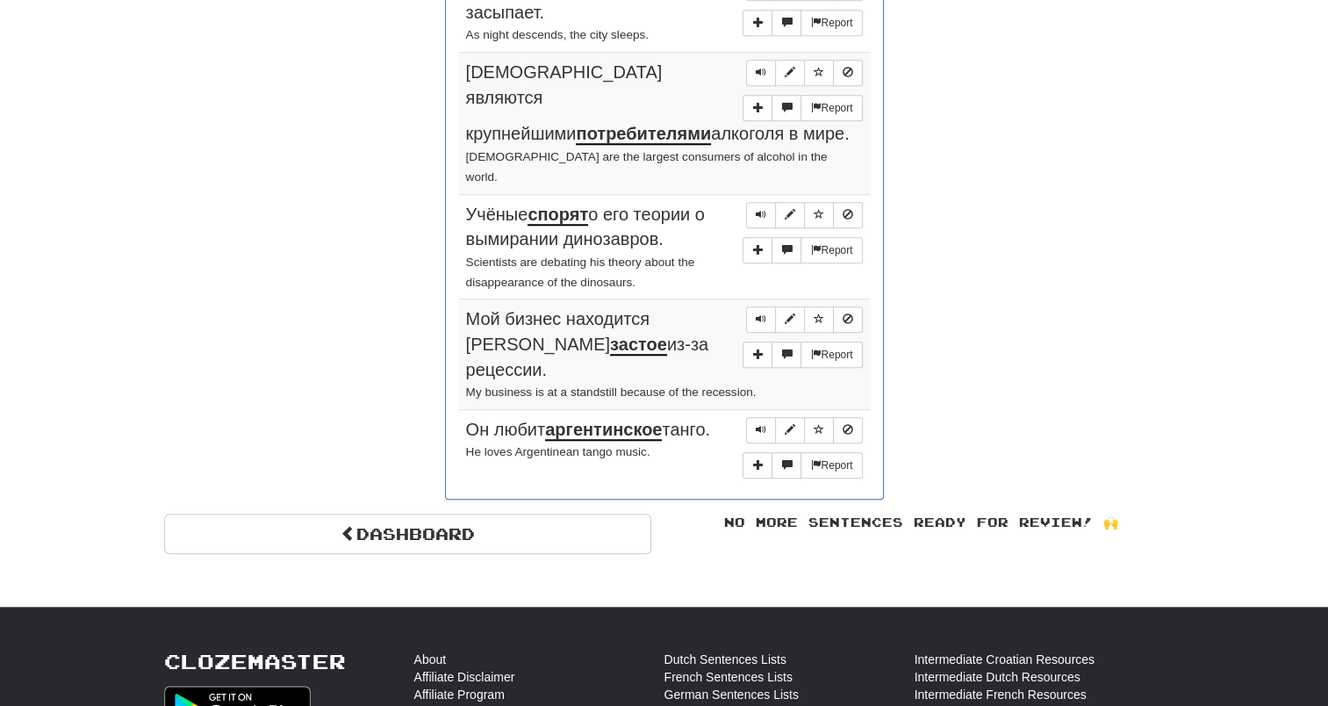
scroll to position [1755, 0]
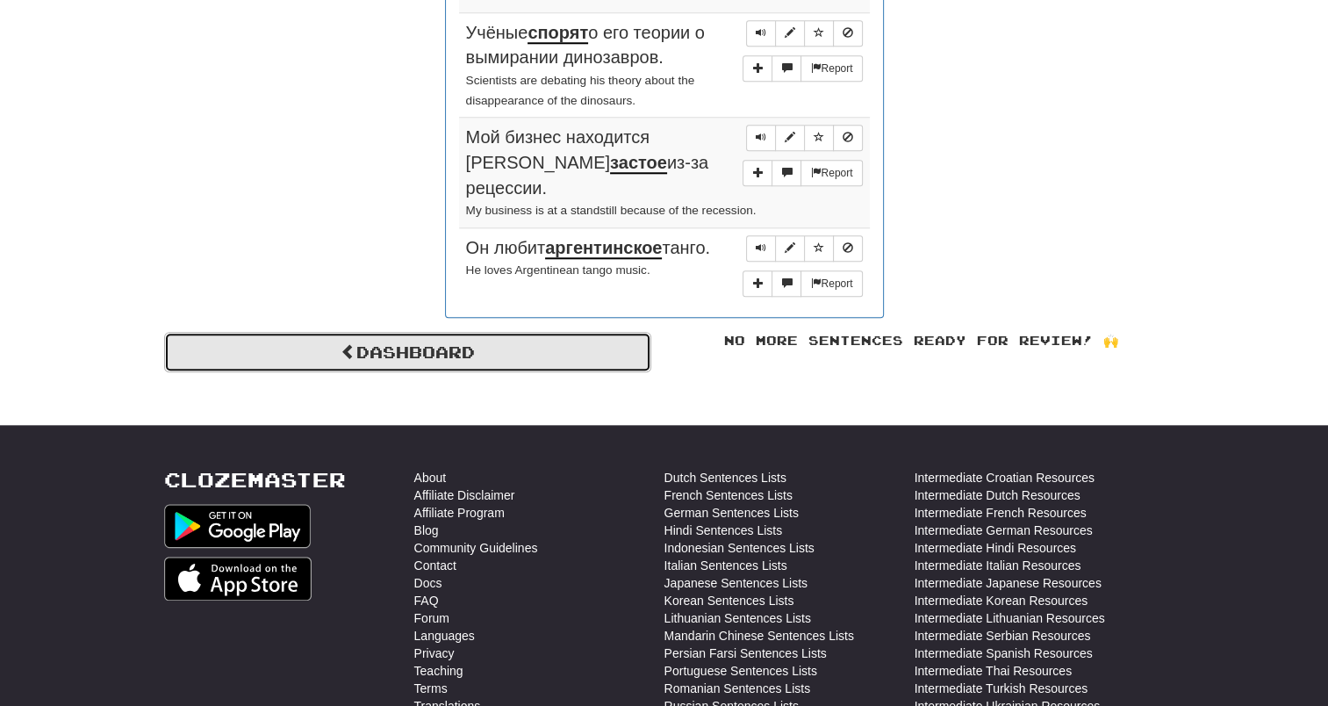
click at [386, 332] on link "Dashboard" at bounding box center [407, 352] width 487 height 40
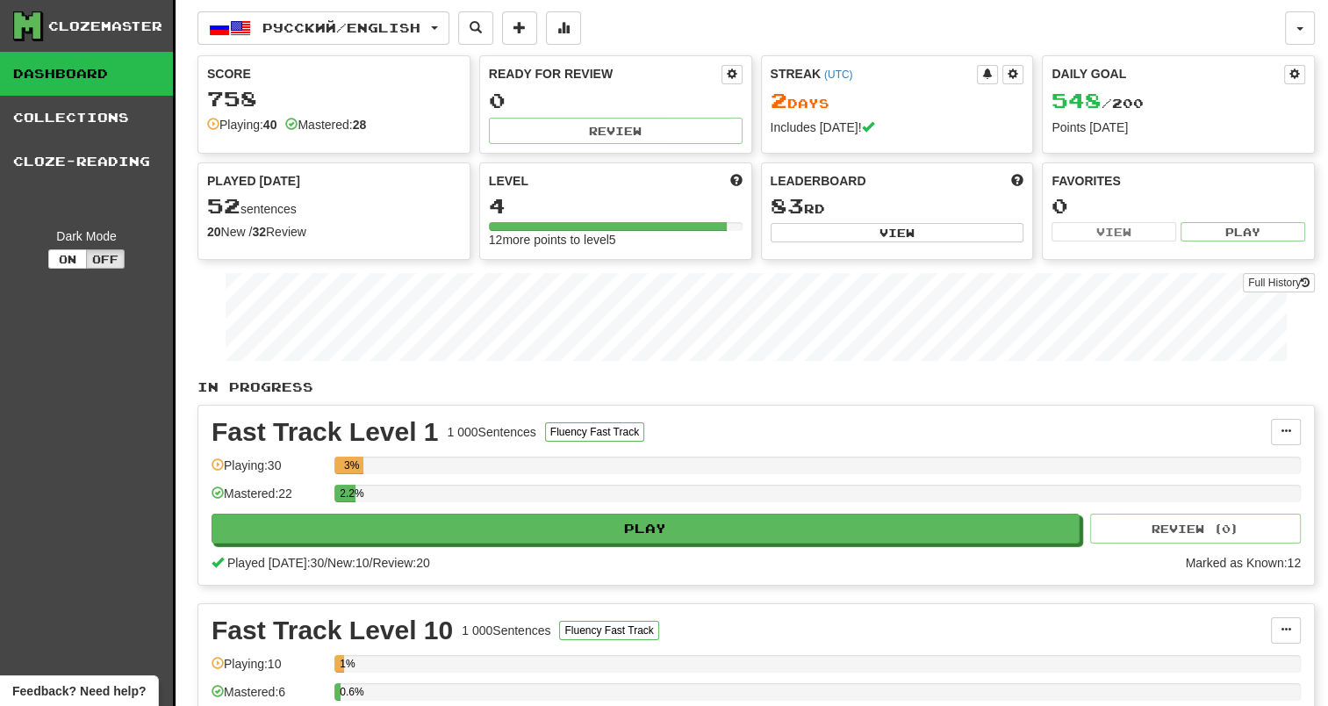
drag, startPoint x: 79, startPoint y: 126, endPoint x: 149, endPoint y: 224, distance: 120.1
click at [79, 126] on link "Collections" at bounding box center [86, 118] width 173 height 44
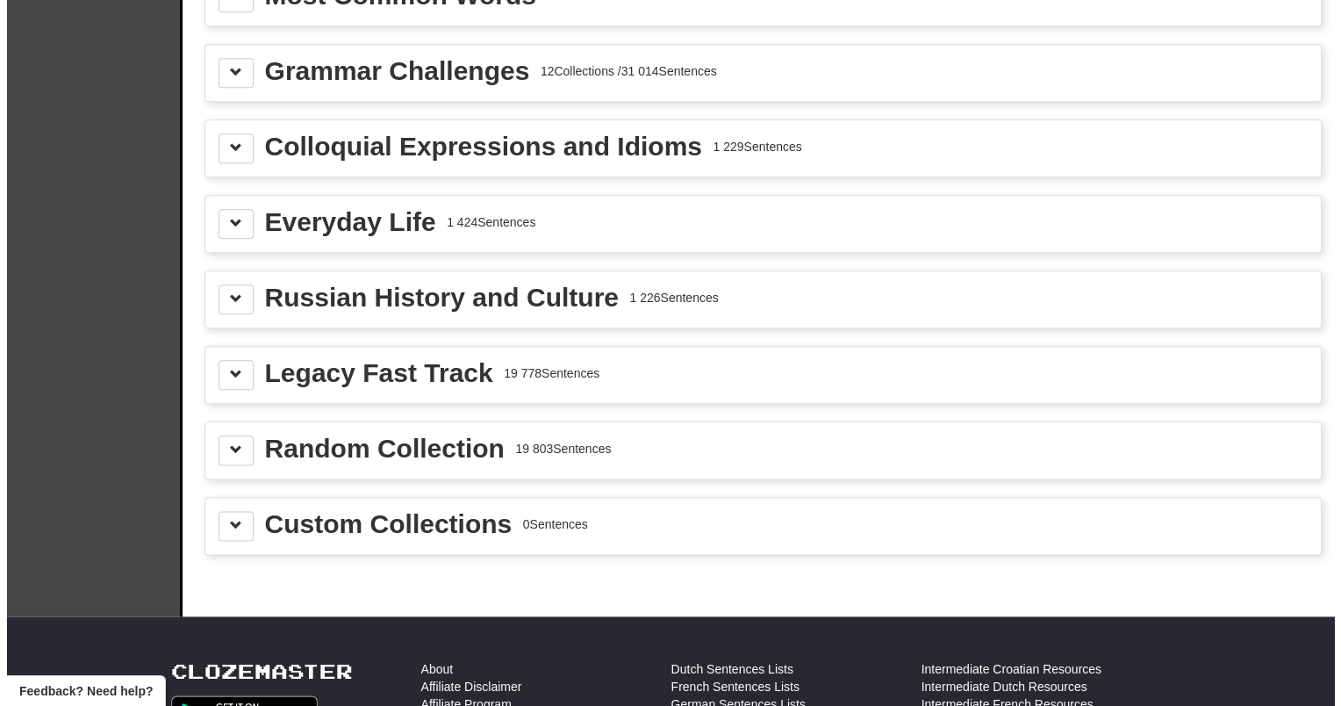
scroll to position [1931, 0]
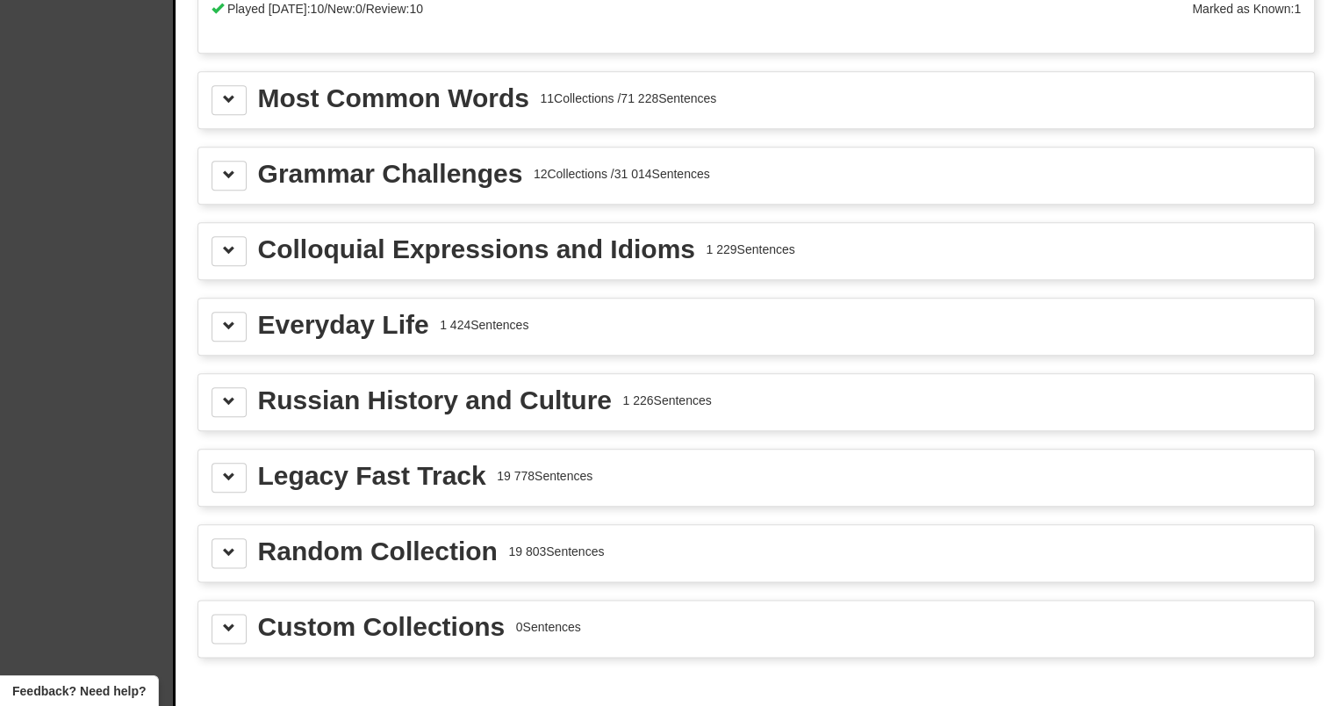
click at [343, 172] on div "Grammar Challenges" at bounding box center [390, 174] width 265 height 26
click at [228, 169] on span at bounding box center [229, 175] width 12 height 12
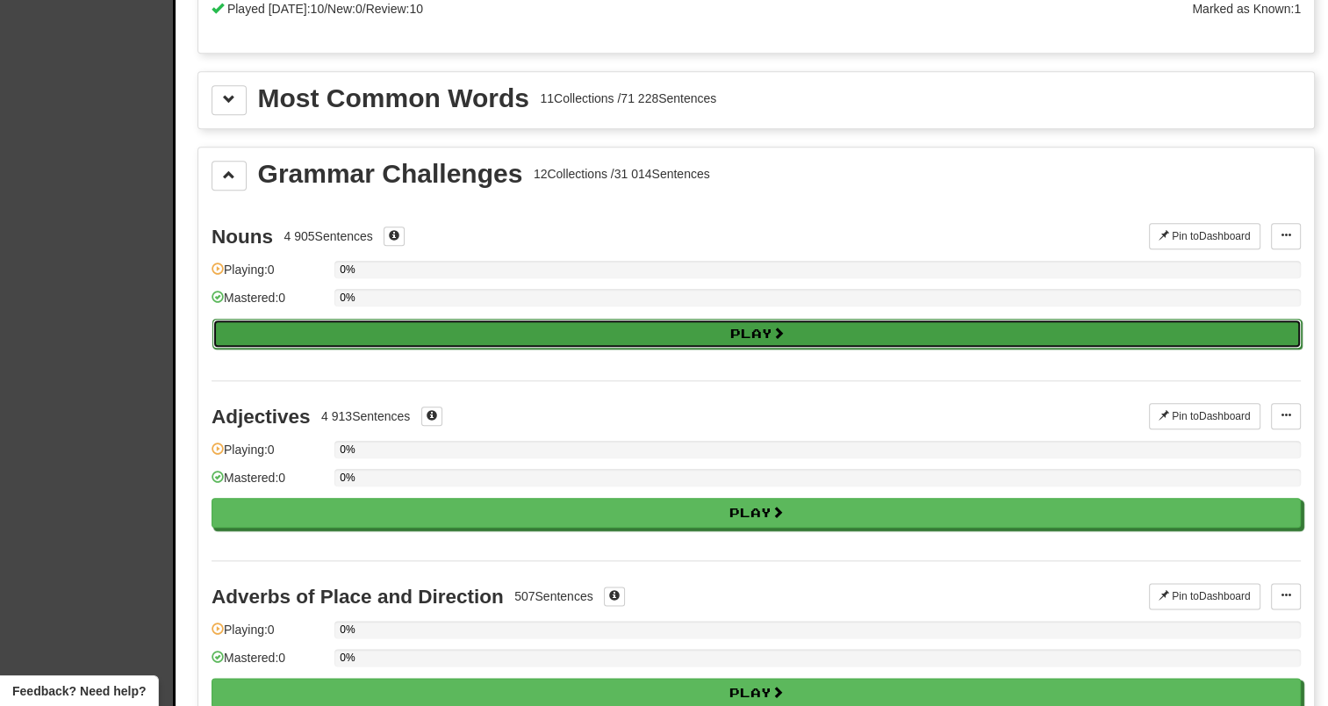
click at [359, 327] on button "Play" at bounding box center [756, 334] width 1089 height 30
select select "**"
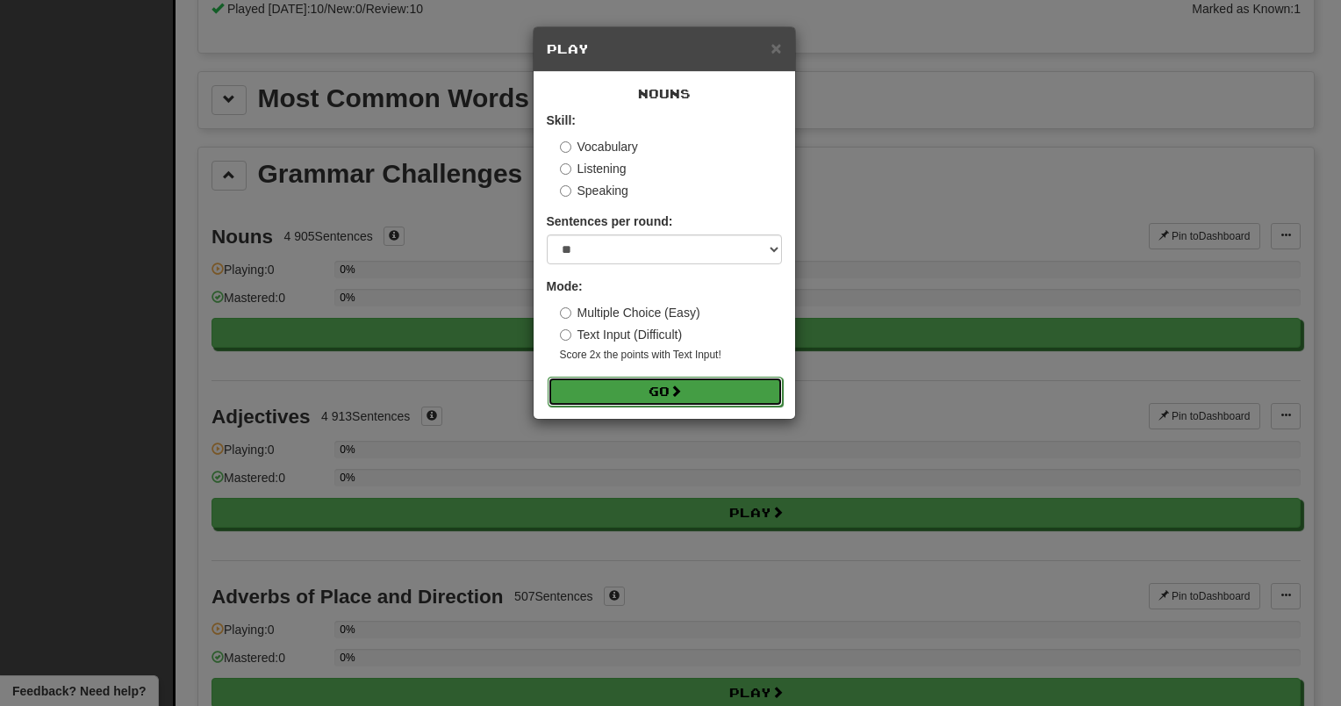
click at [586, 388] on button "Go" at bounding box center [665, 392] width 235 height 30
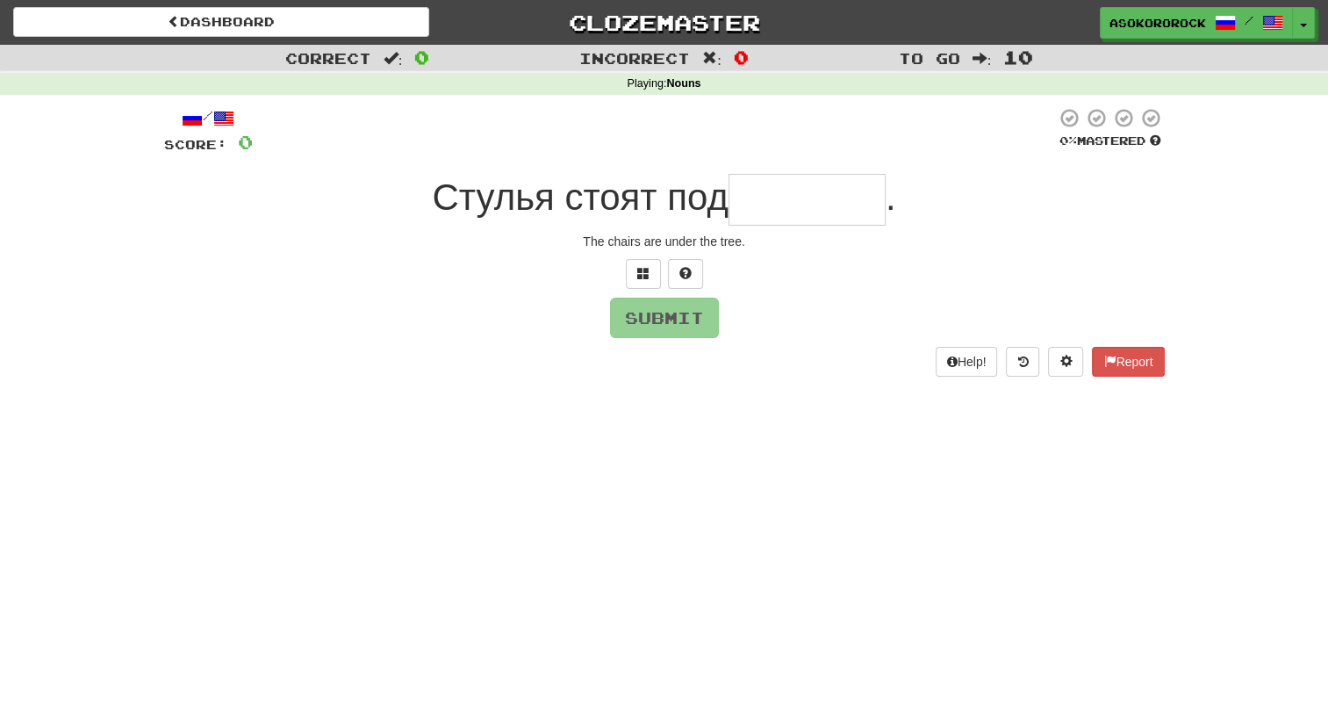
click at [774, 197] on input "text" at bounding box center [807, 200] width 157 height 52
type input "*"
click at [678, 281] on button at bounding box center [685, 273] width 35 height 30
type input "*******"
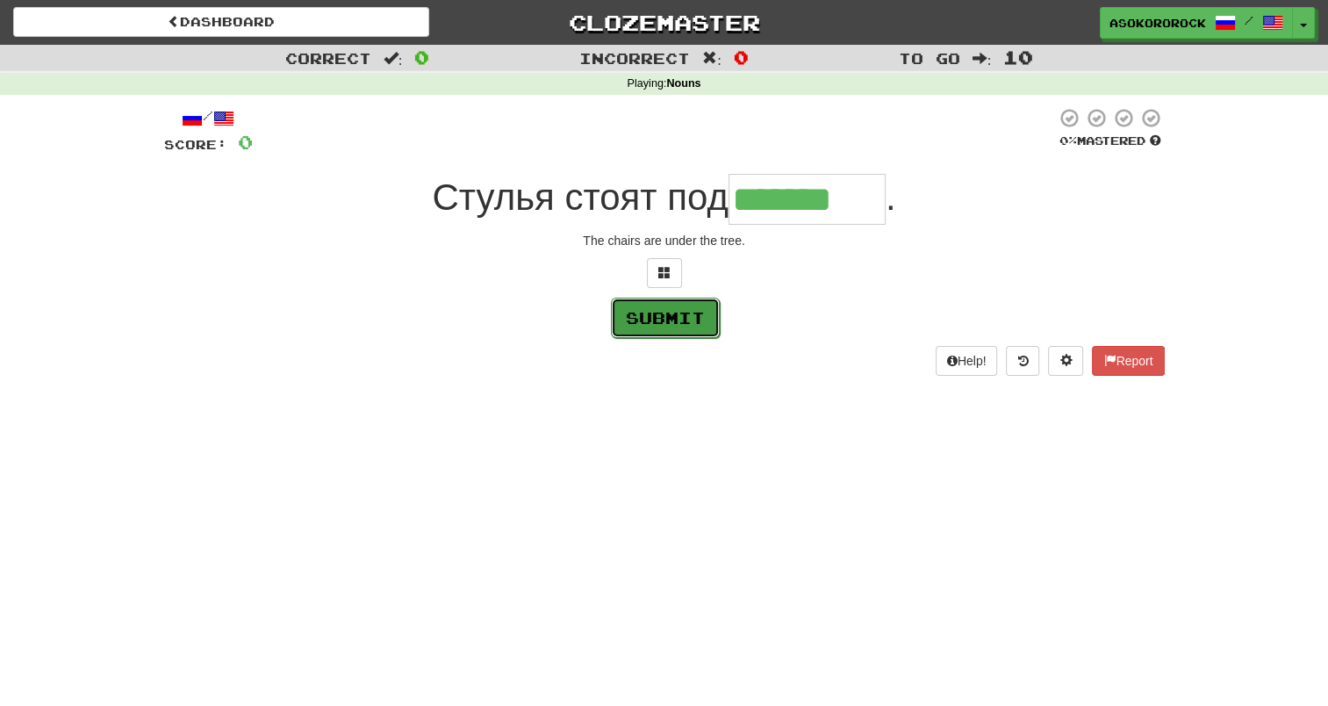
click at [642, 317] on button "Submit" at bounding box center [665, 318] width 109 height 40
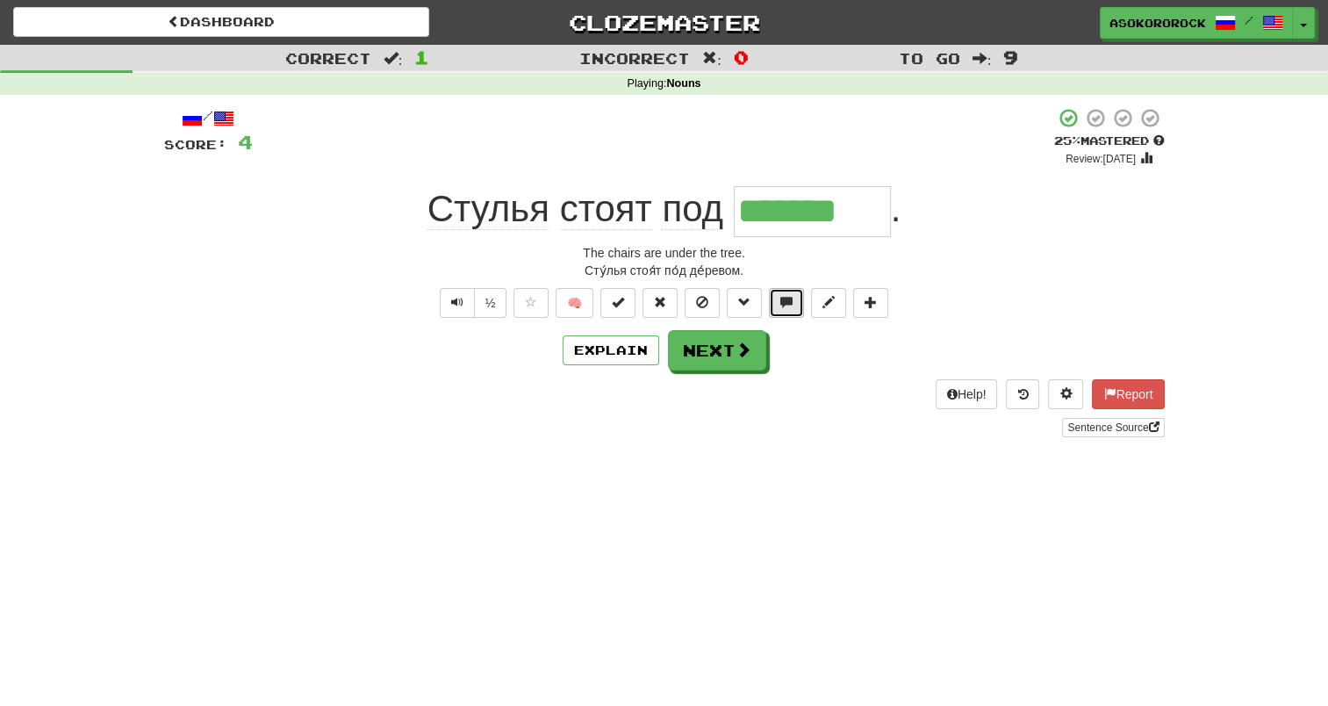
click at [793, 300] on button at bounding box center [786, 303] width 35 height 30
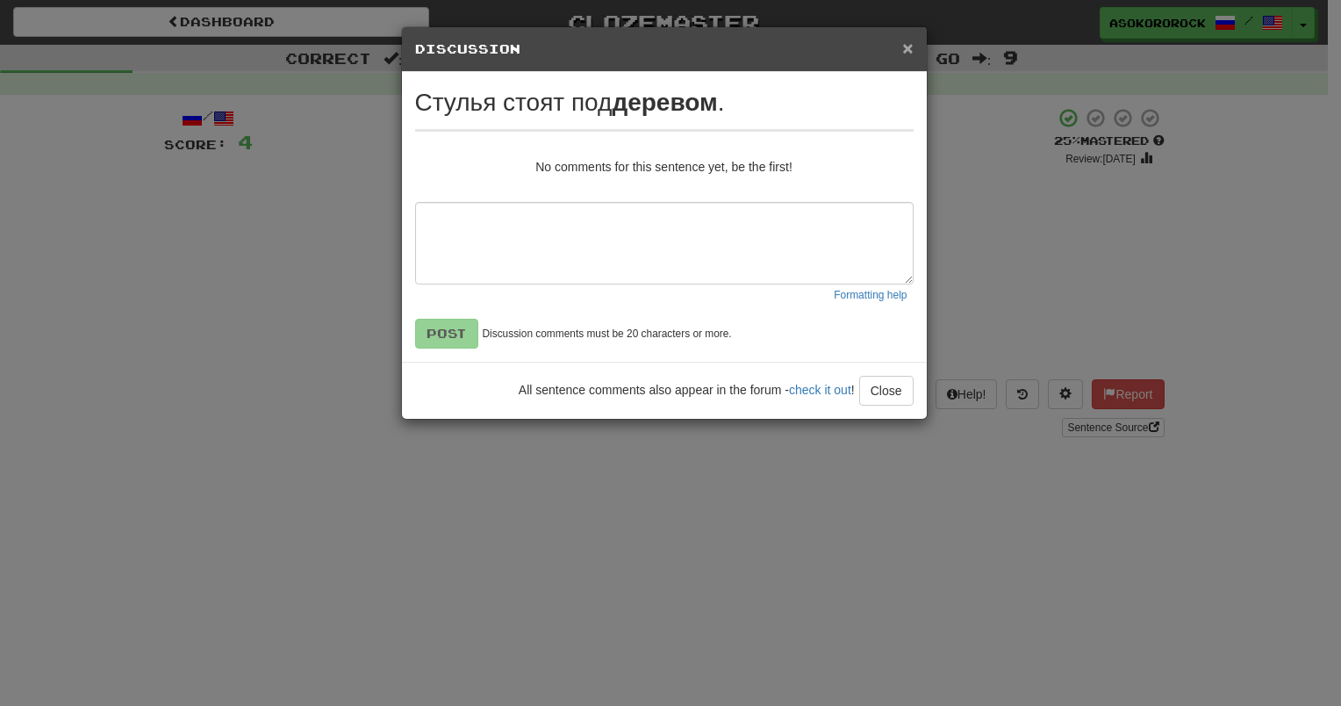
click at [913, 39] on span "×" at bounding box center [907, 48] width 11 height 20
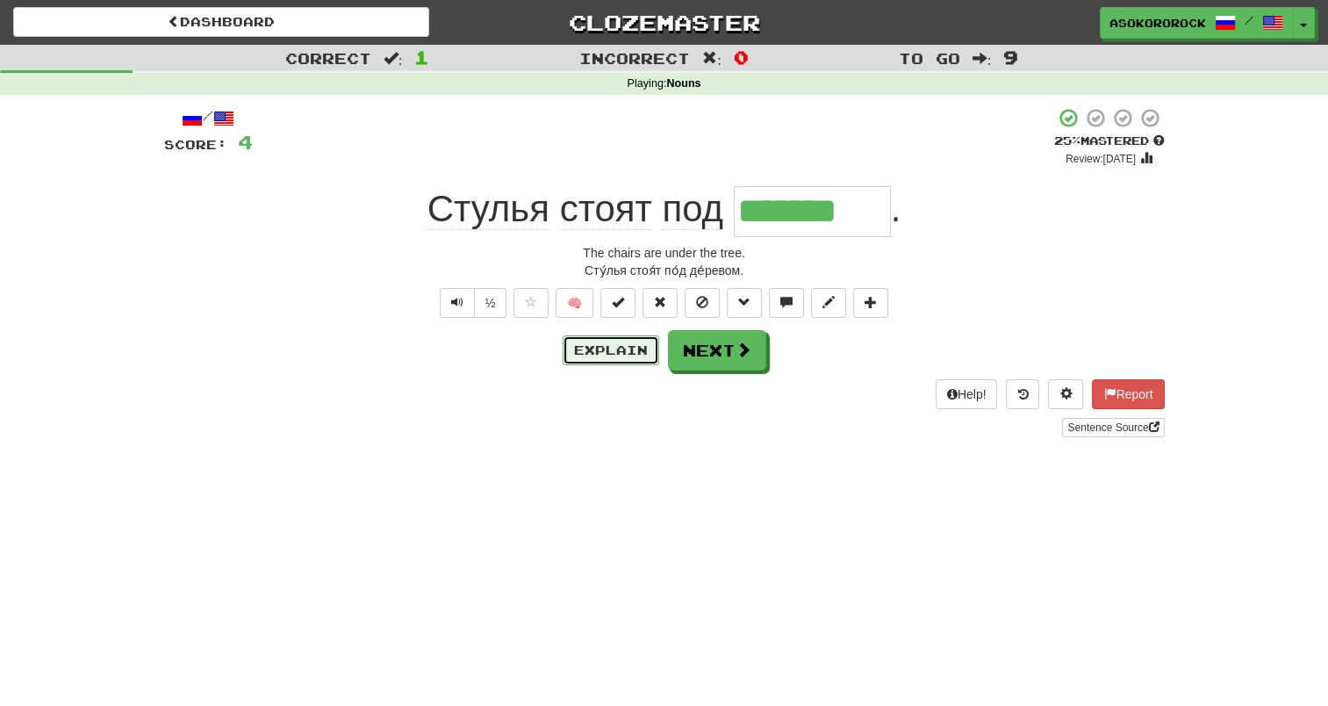
click at [607, 350] on button "Explain" at bounding box center [611, 350] width 97 height 30
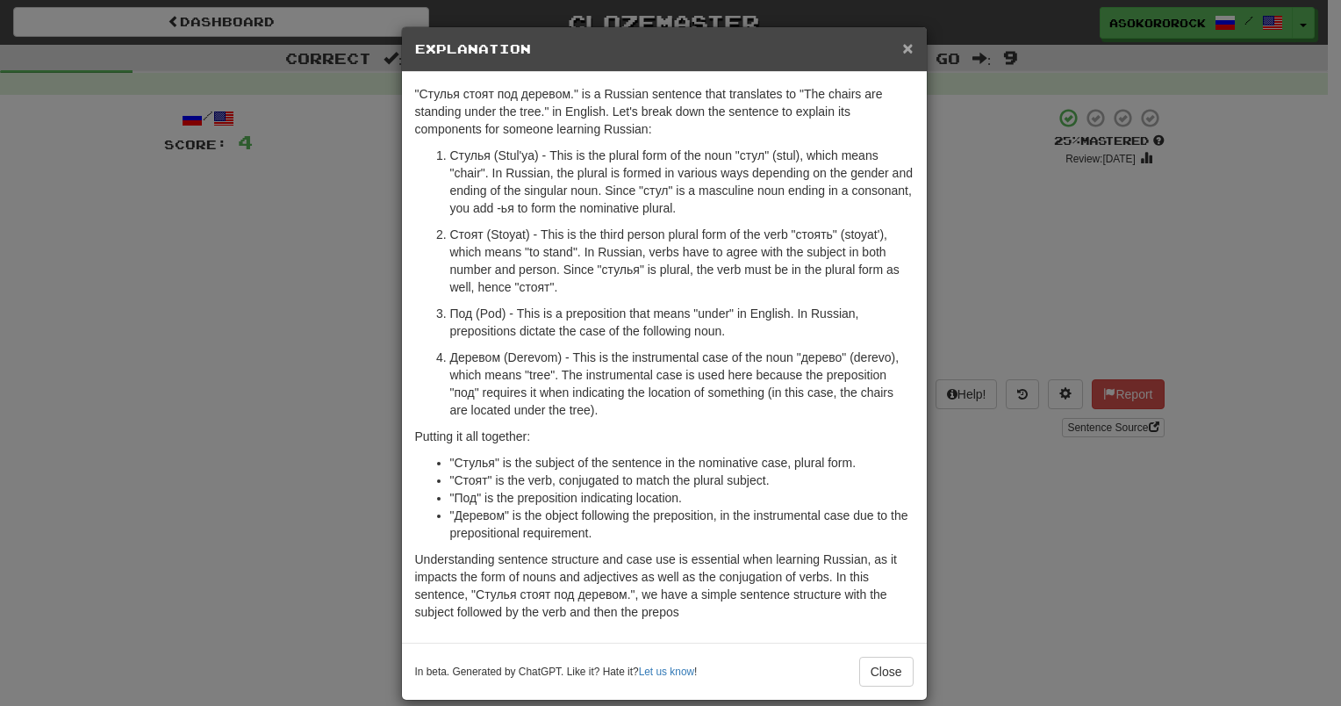
click at [902, 46] on span "×" at bounding box center [907, 48] width 11 height 20
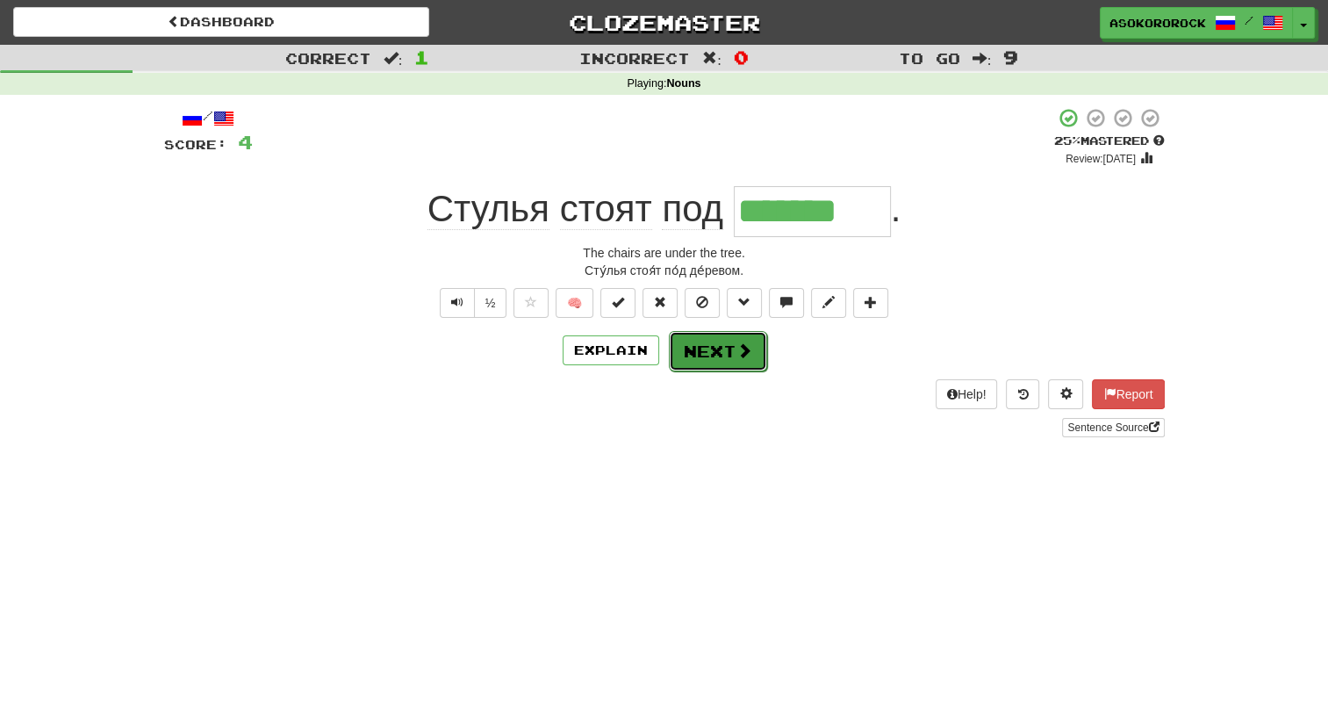
click at [720, 342] on button "Next" at bounding box center [718, 351] width 98 height 40
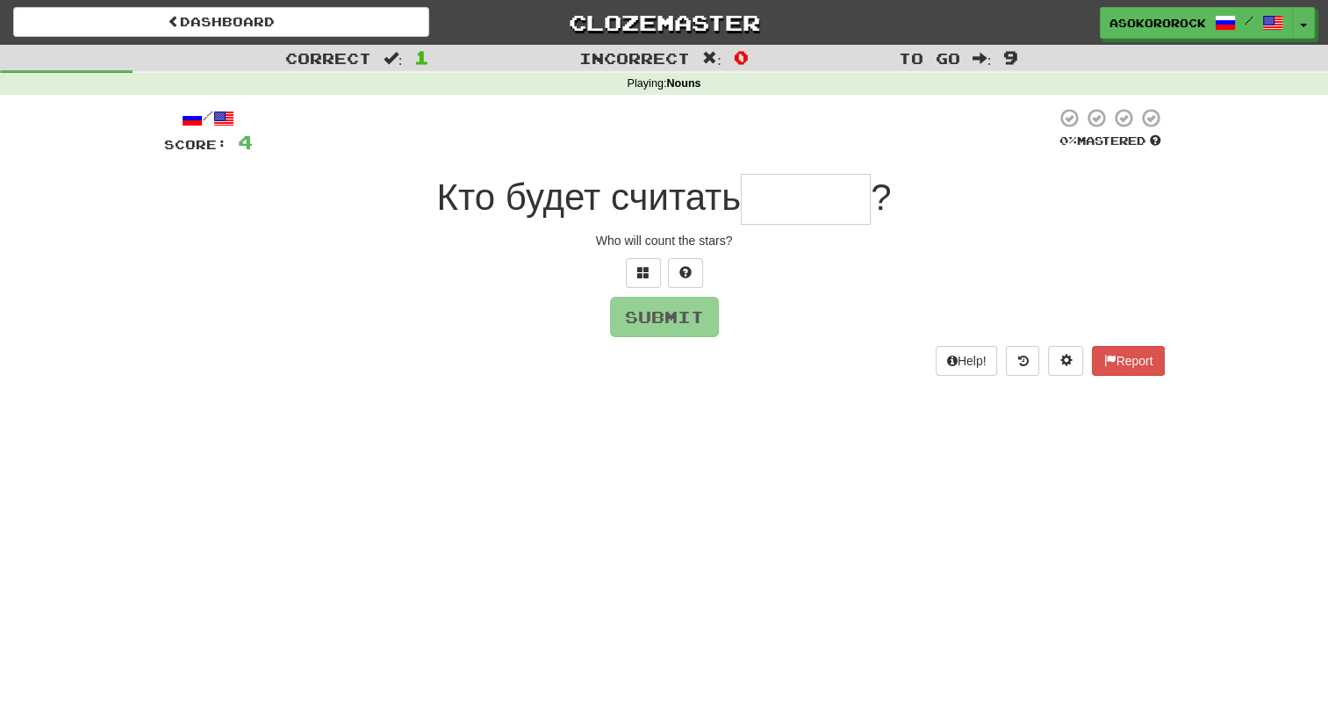
click at [790, 187] on input "text" at bounding box center [806, 199] width 130 height 51
type input "******"
click at [665, 322] on button "Submit" at bounding box center [665, 318] width 109 height 40
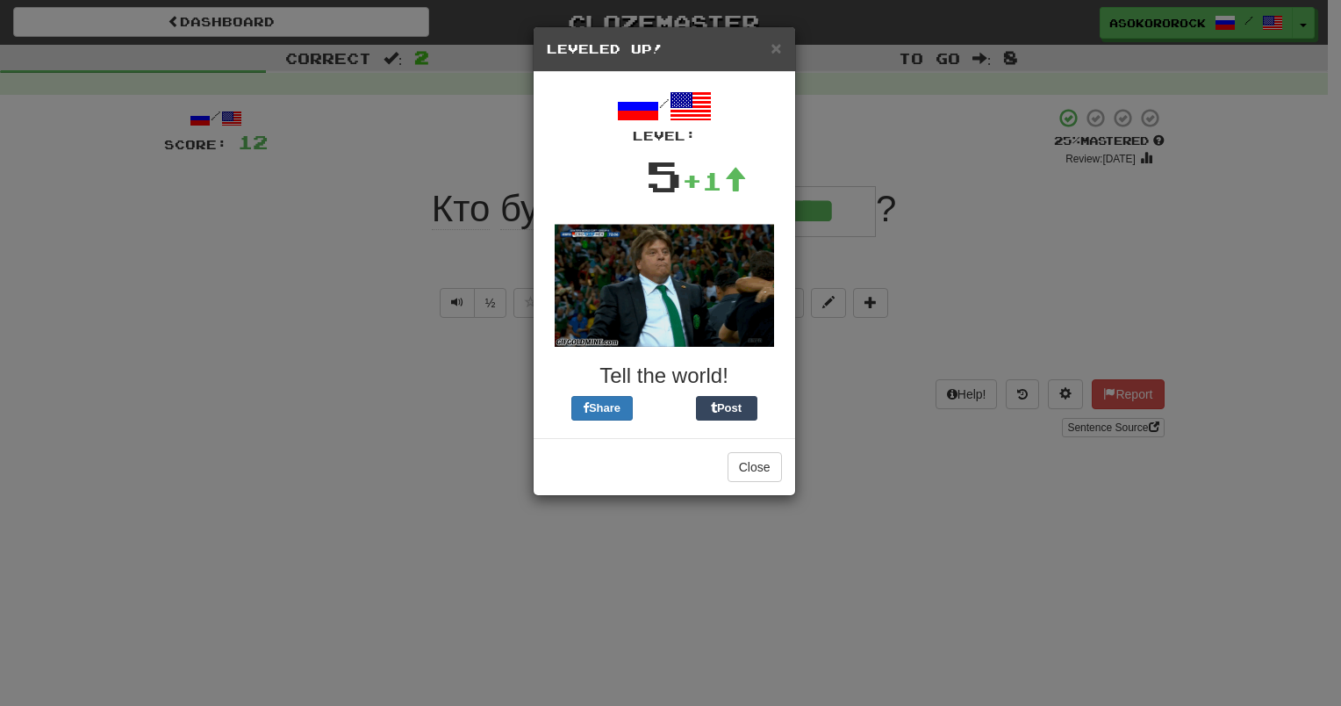
click at [765, 53] on h5 "Leveled Up!" at bounding box center [664, 49] width 235 height 18
click at [773, 49] on span "×" at bounding box center [776, 48] width 11 height 20
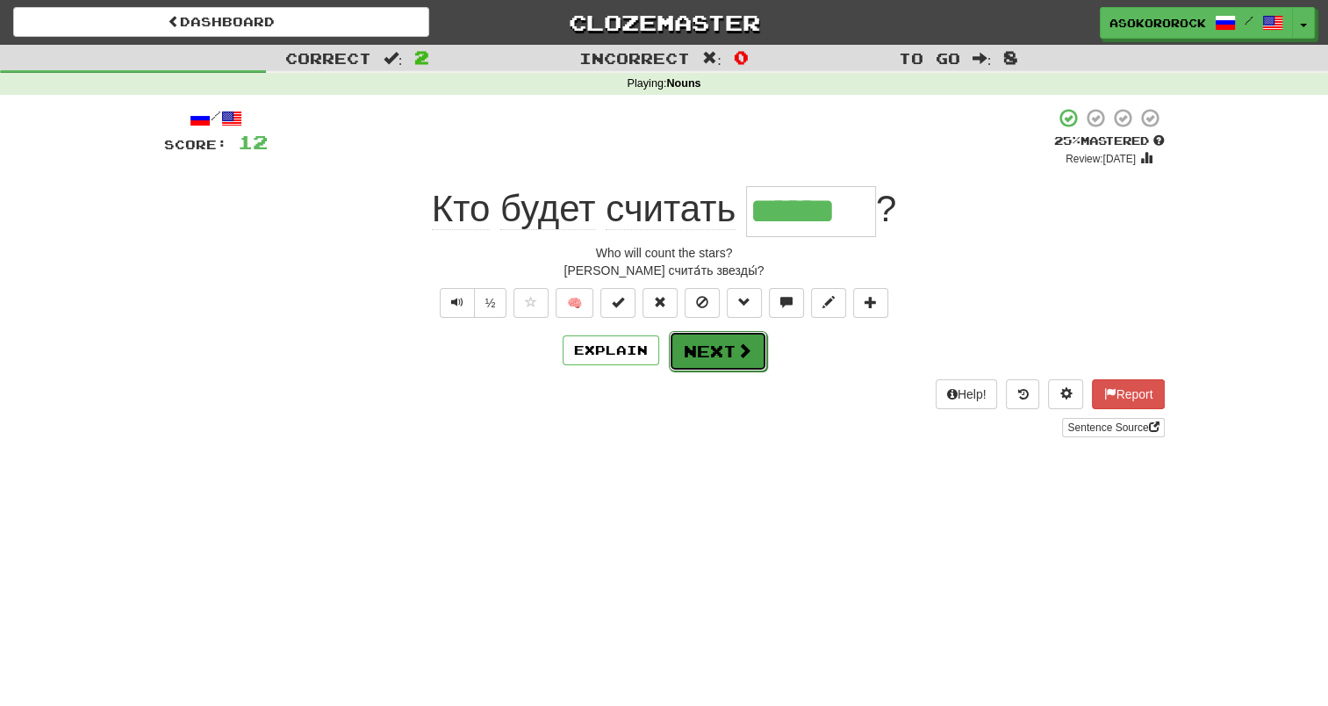
click at [724, 365] on button "Next" at bounding box center [718, 351] width 98 height 40
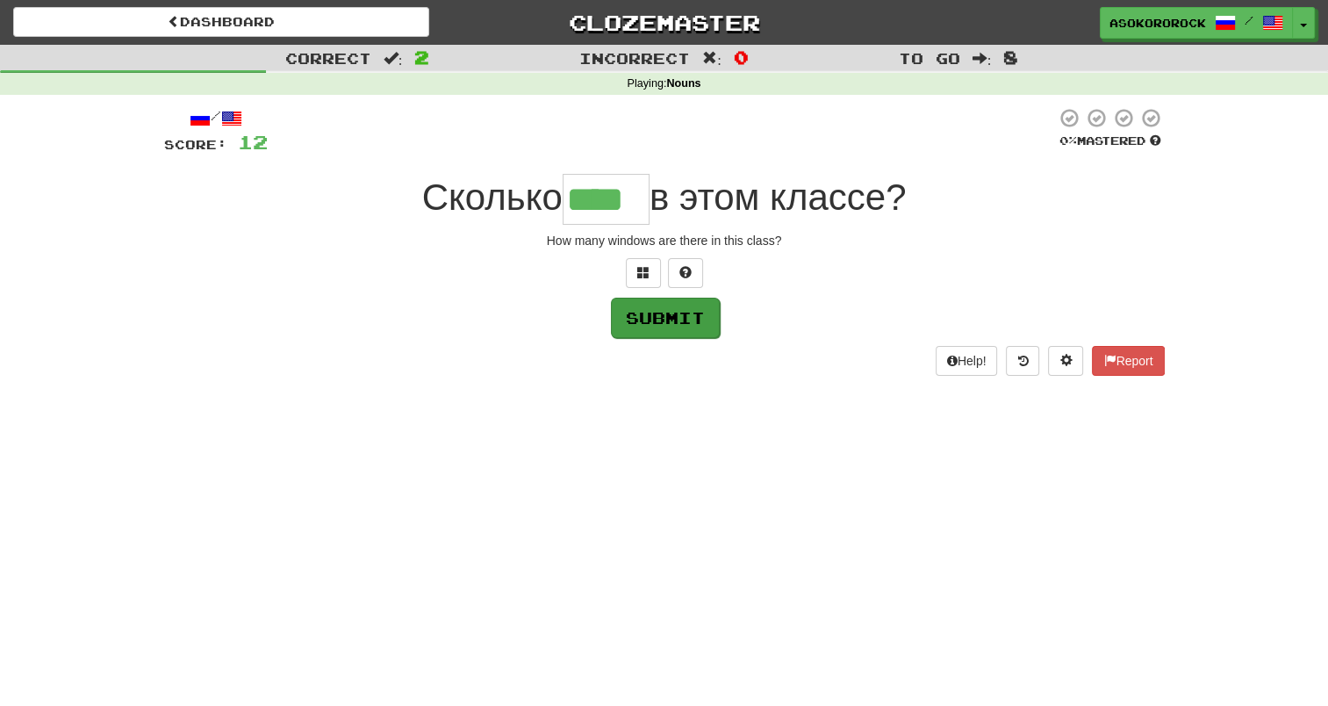
type input "****"
click at [681, 324] on button "Submit" at bounding box center [665, 318] width 109 height 40
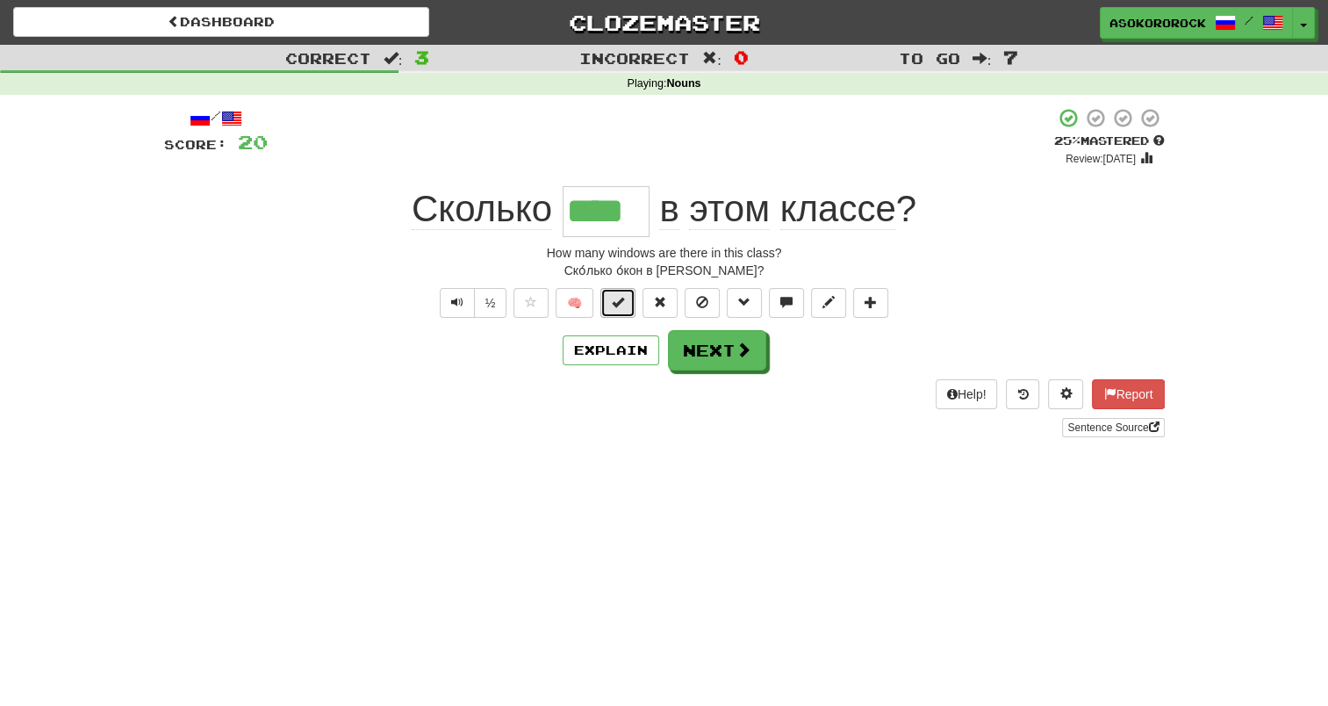
click at [614, 305] on span at bounding box center [618, 302] width 12 height 12
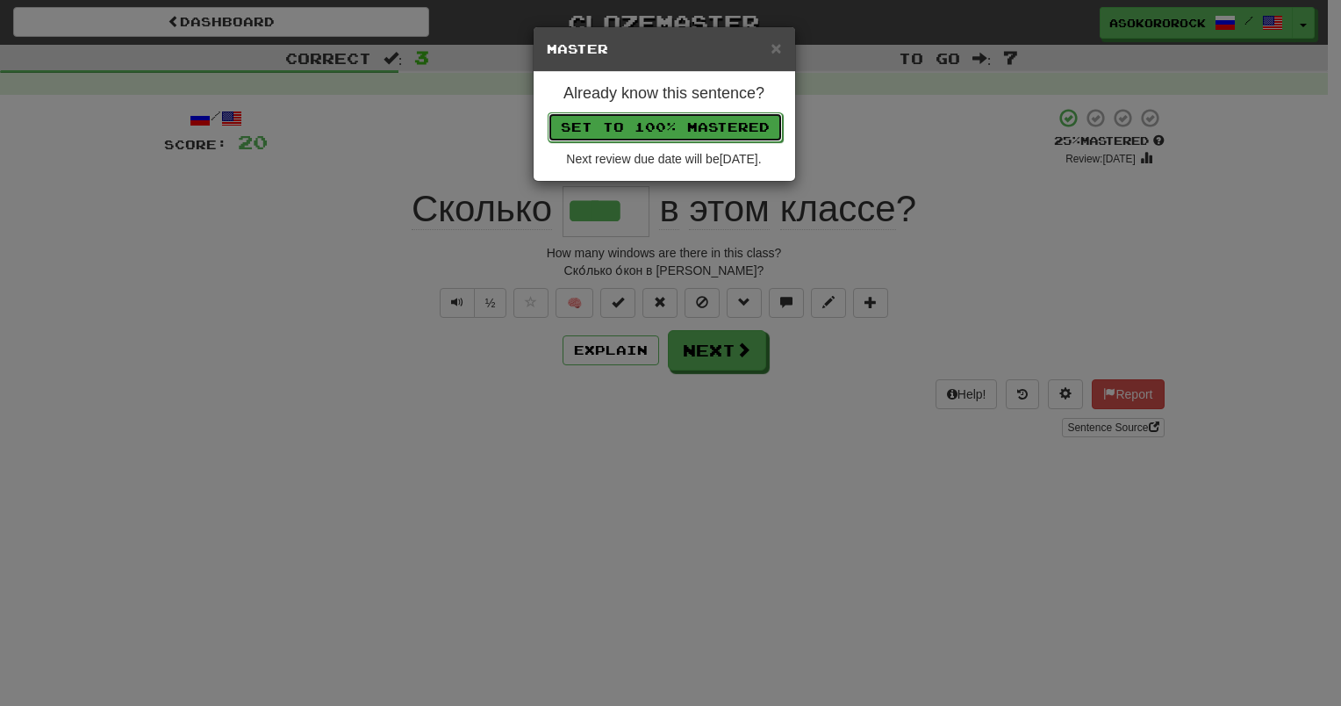
click at [656, 123] on button "Set to 100% Mastered" at bounding box center [665, 127] width 235 height 30
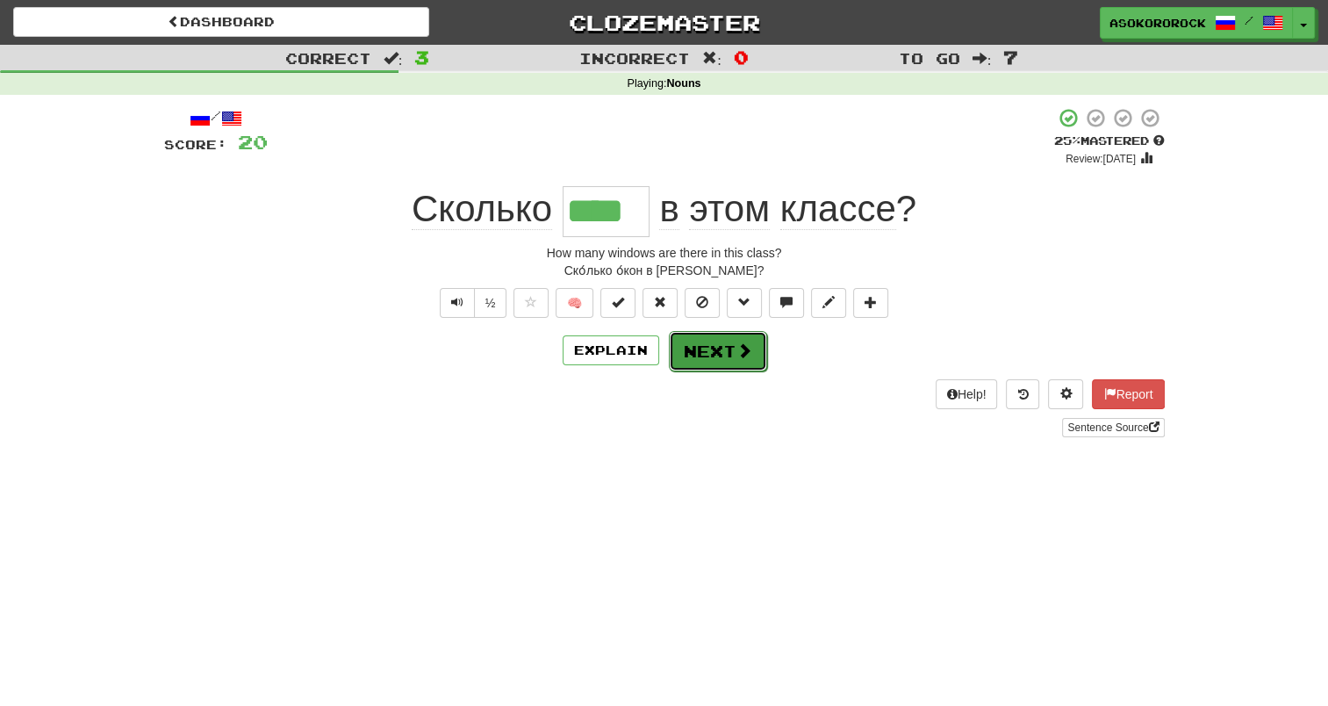
click at [702, 366] on button "Next" at bounding box center [718, 351] width 98 height 40
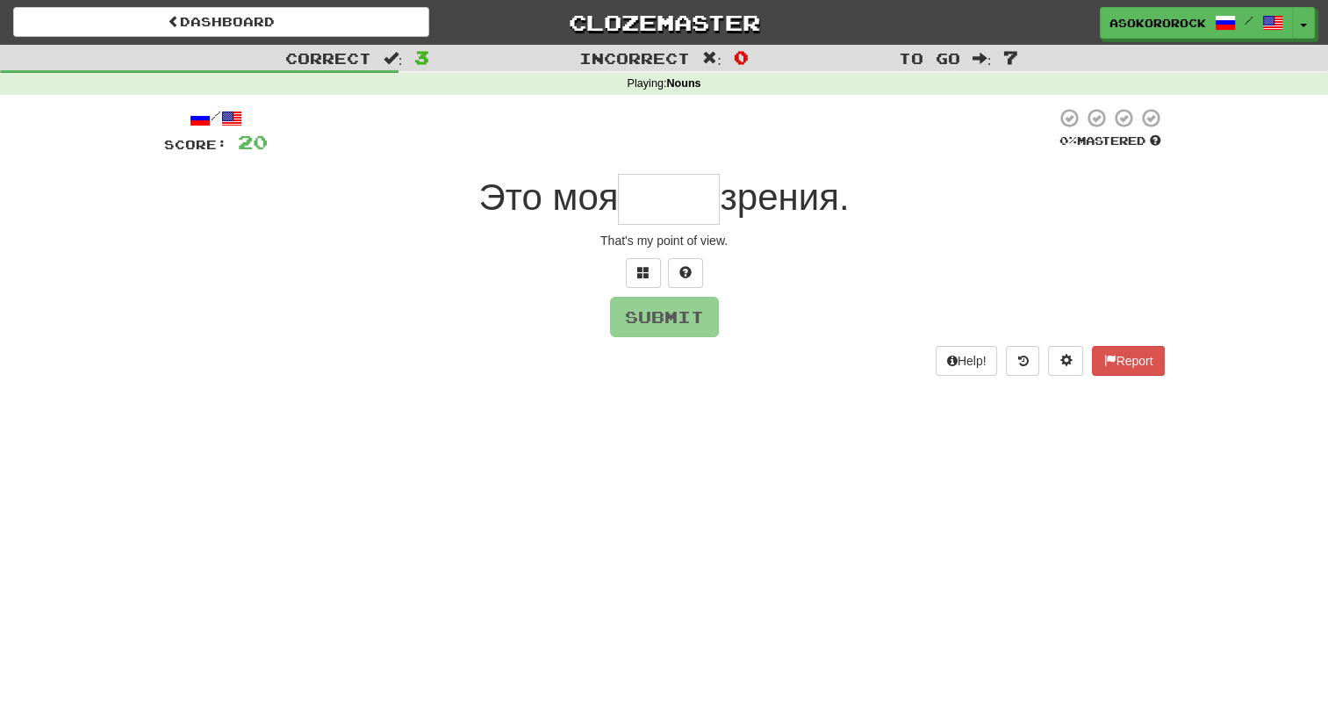
click at [652, 191] on input "text" at bounding box center [669, 199] width 102 height 51
type input "*****"
click at [678, 318] on button "Submit" at bounding box center [665, 318] width 109 height 40
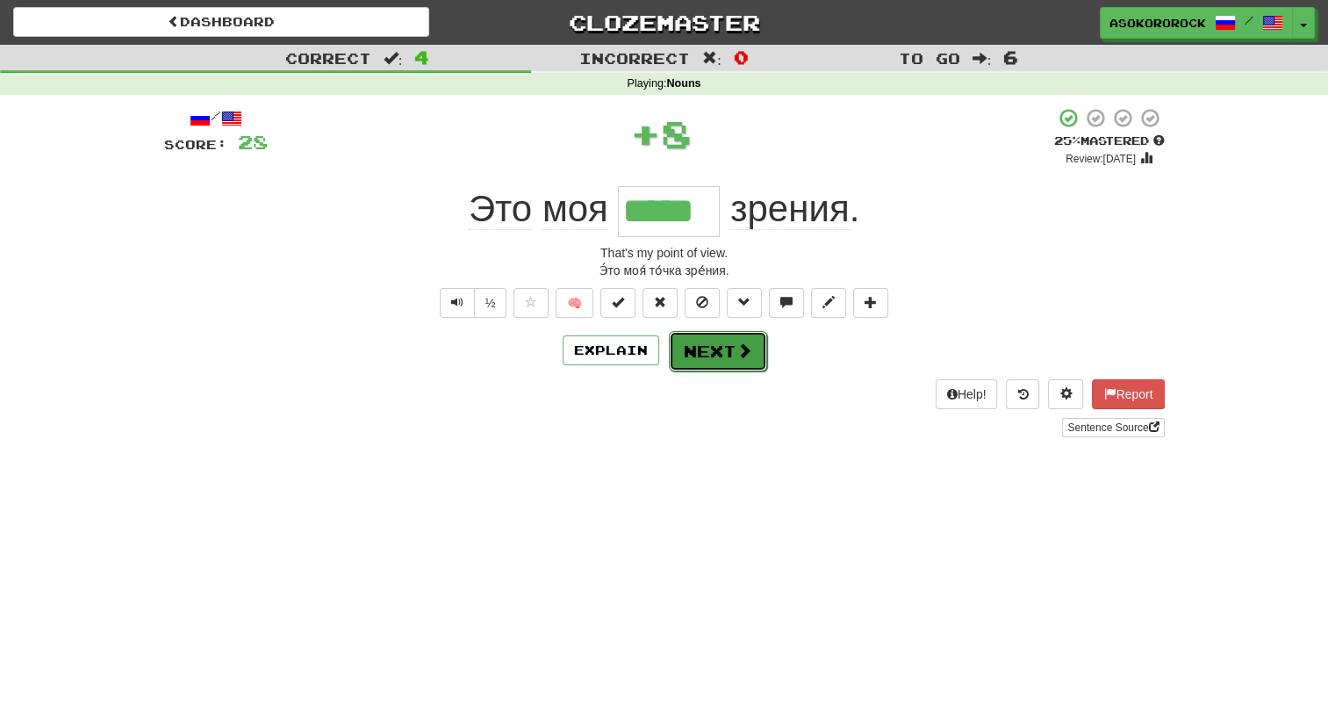
click at [708, 348] on button "Next" at bounding box center [718, 351] width 98 height 40
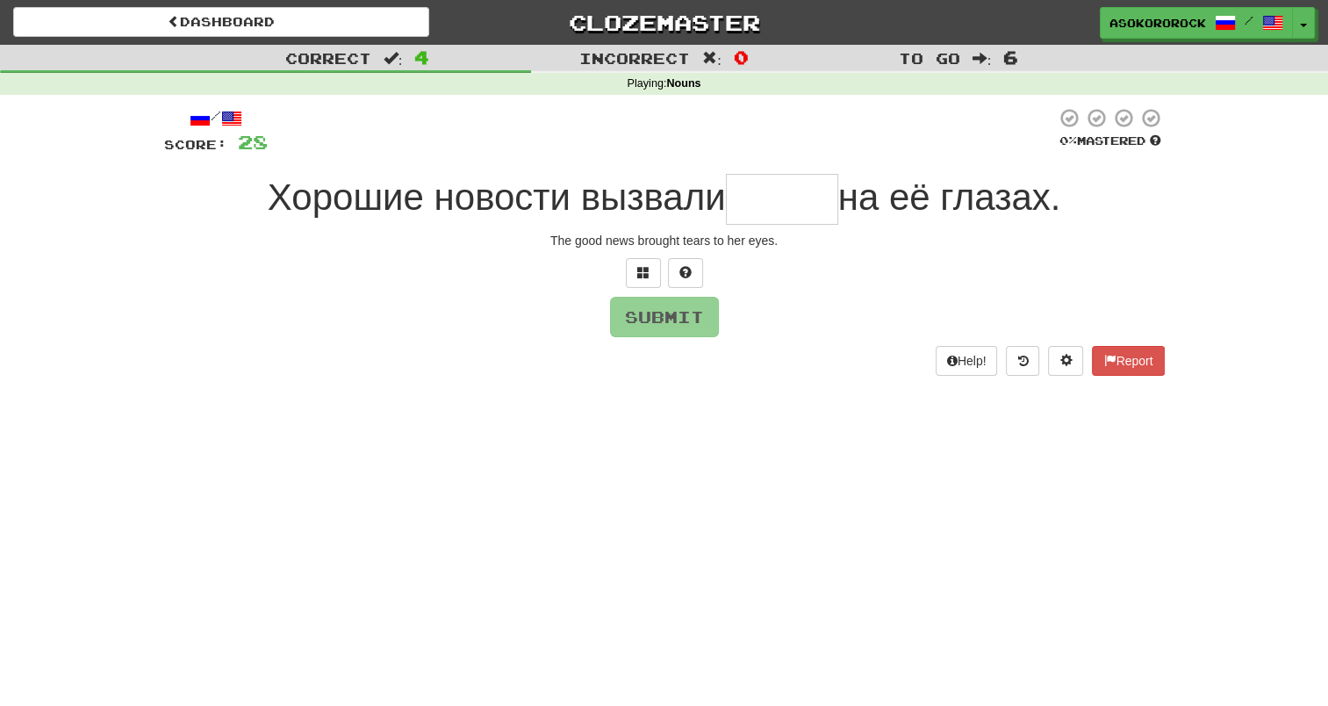
click at [758, 204] on input "text" at bounding box center [782, 199] width 112 height 51
type input "*****"
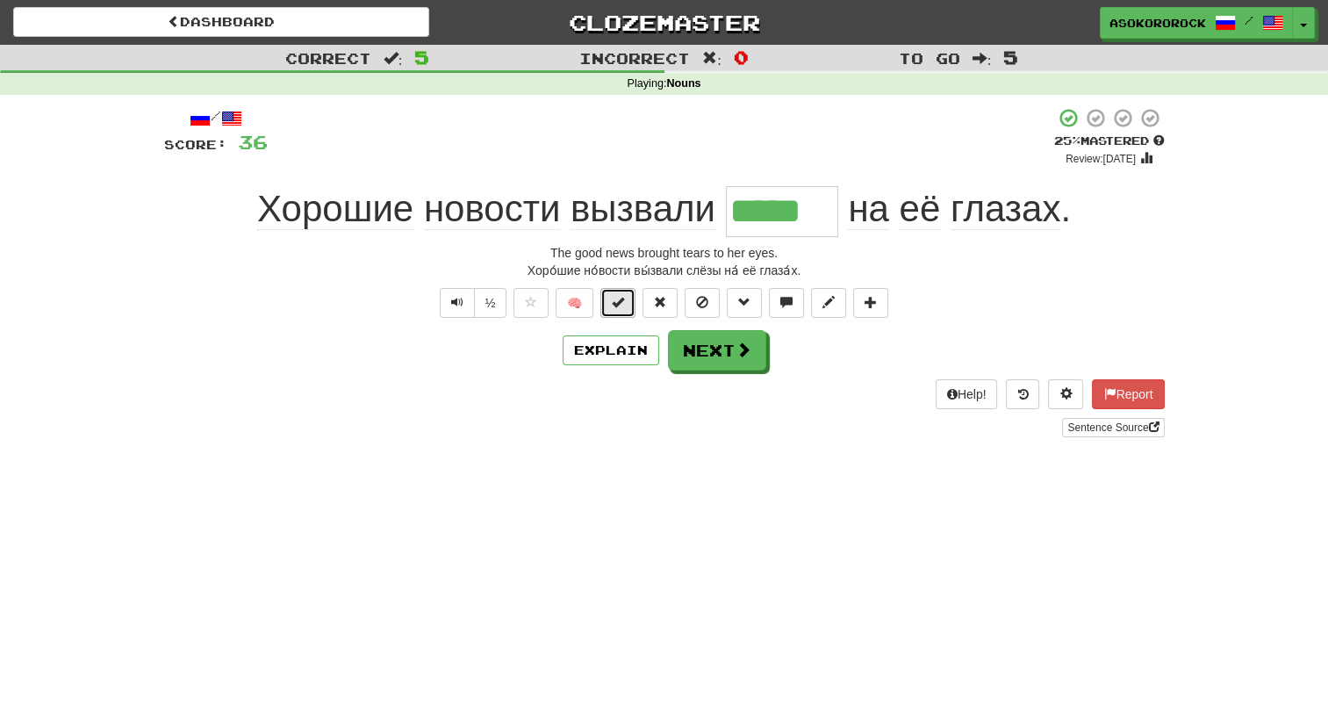
click at [615, 300] on span at bounding box center [618, 302] width 12 height 12
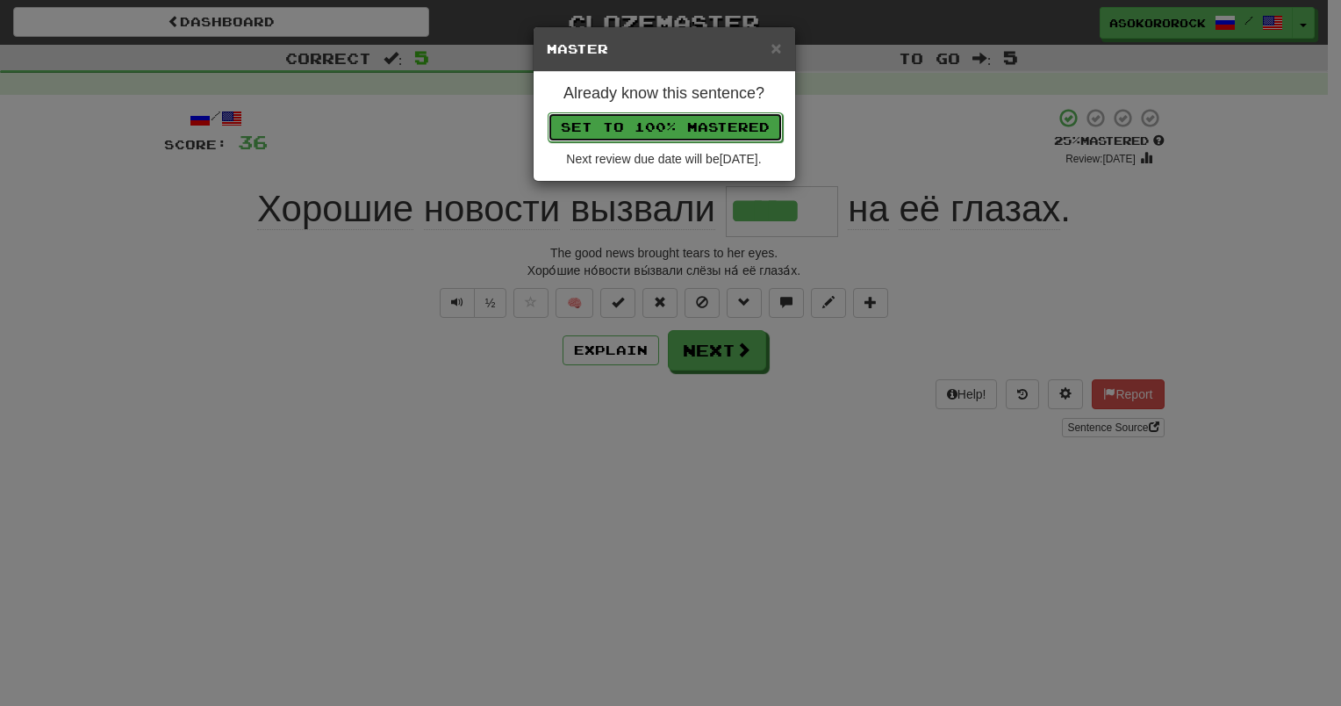
click at [657, 119] on button "Set to 100% Mastered" at bounding box center [665, 127] width 235 height 30
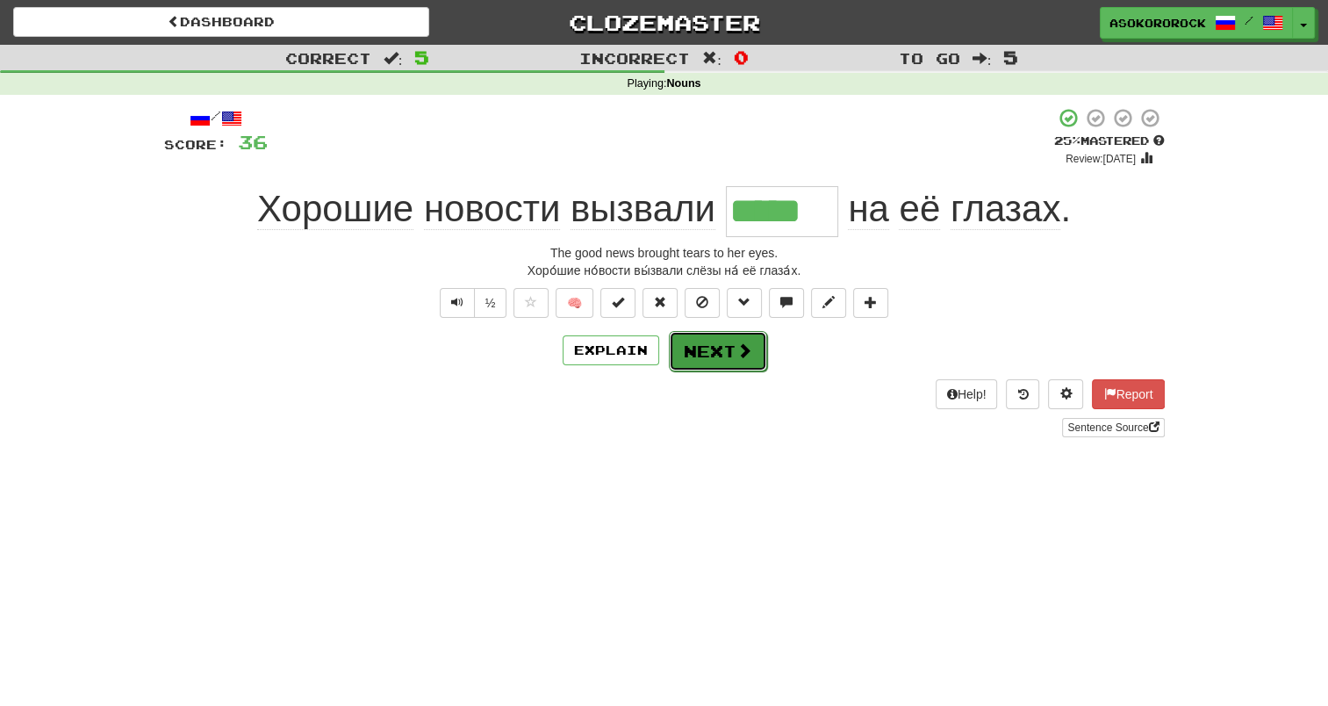
click at [706, 364] on button "Next" at bounding box center [718, 351] width 98 height 40
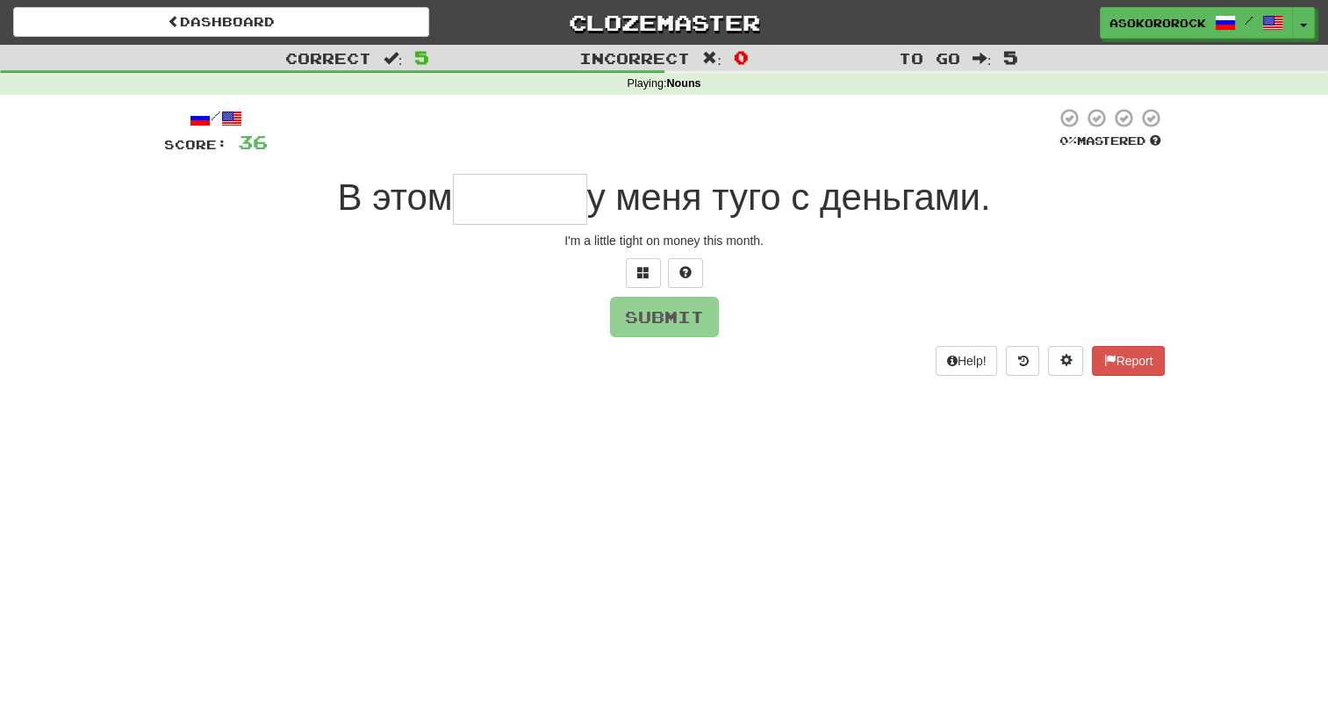
click at [504, 202] on input "text" at bounding box center [520, 199] width 134 height 51
type input "******"
click at [639, 329] on button "Submit" at bounding box center [665, 318] width 109 height 40
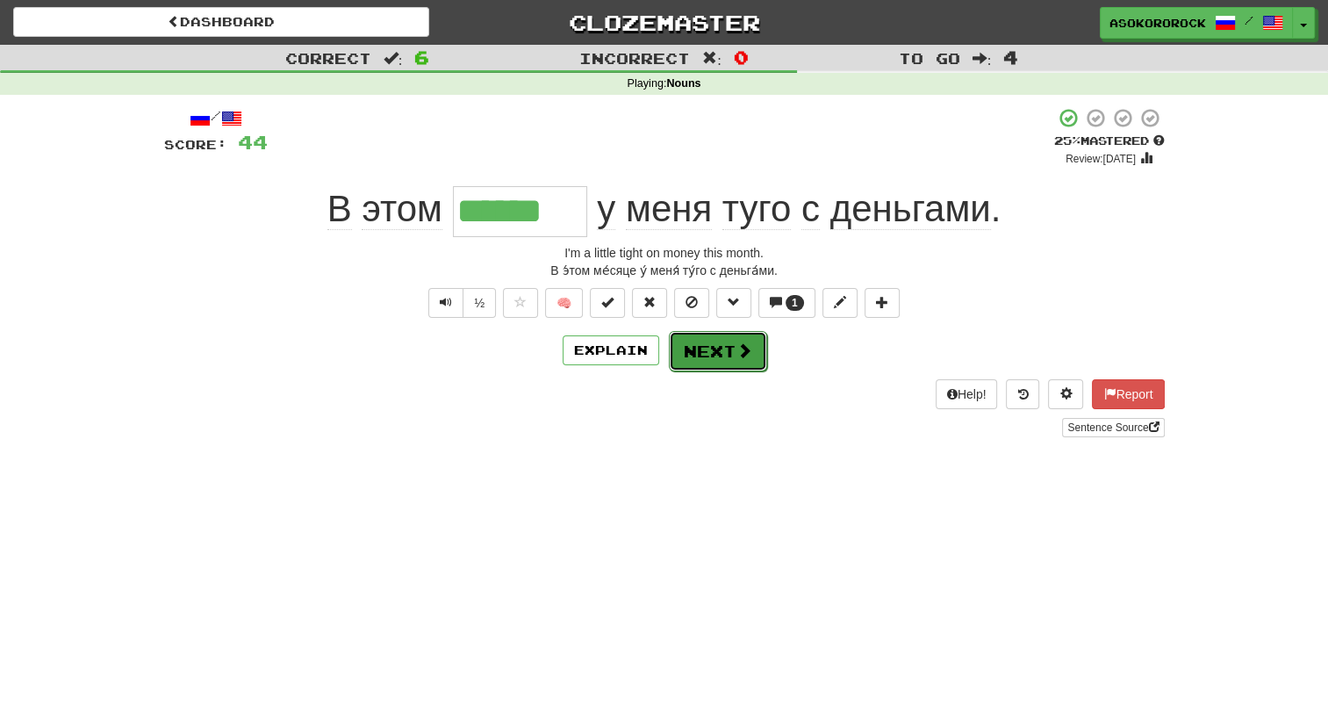
click at [726, 348] on button "Next" at bounding box center [718, 351] width 98 height 40
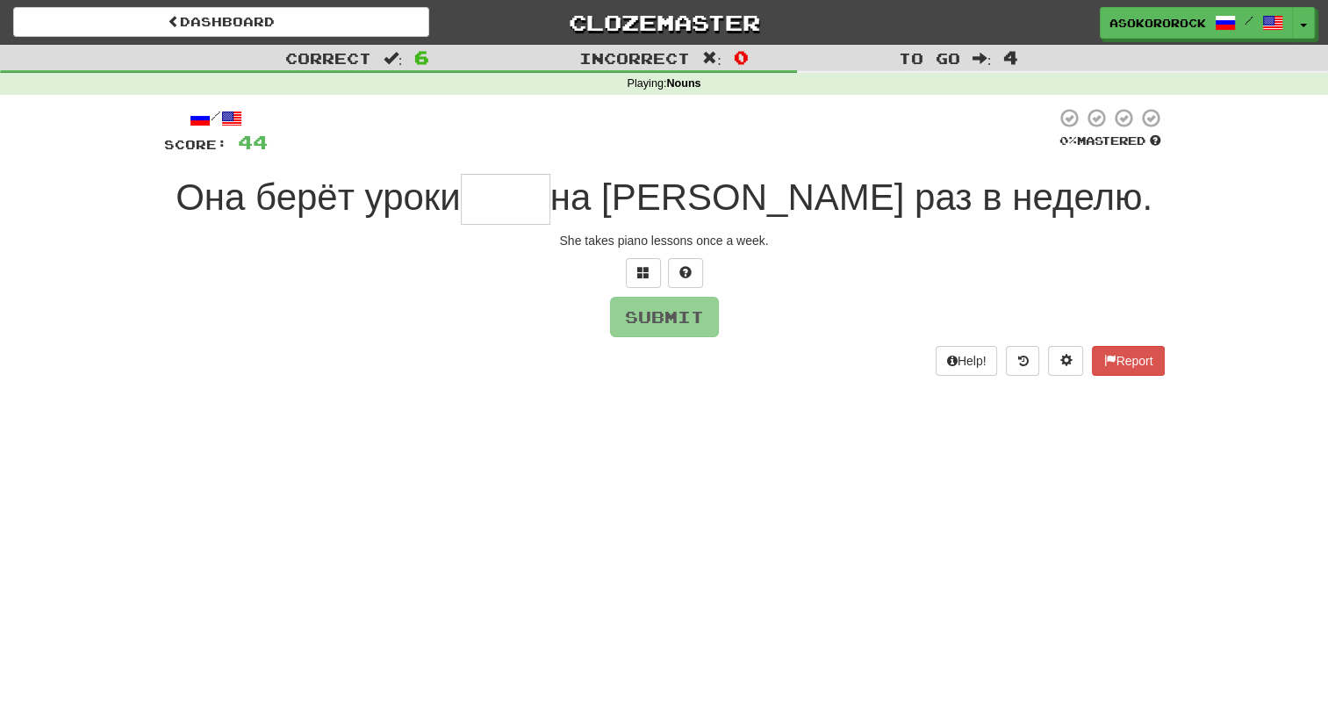
click at [550, 208] on input "text" at bounding box center [506, 199] width 90 height 51
type input "*"
click at [682, 269] on span at bounding box center [685, 272] width 12 height 12
click at [661, 270] on span at bounding box center [664, 272] width 12 height 12
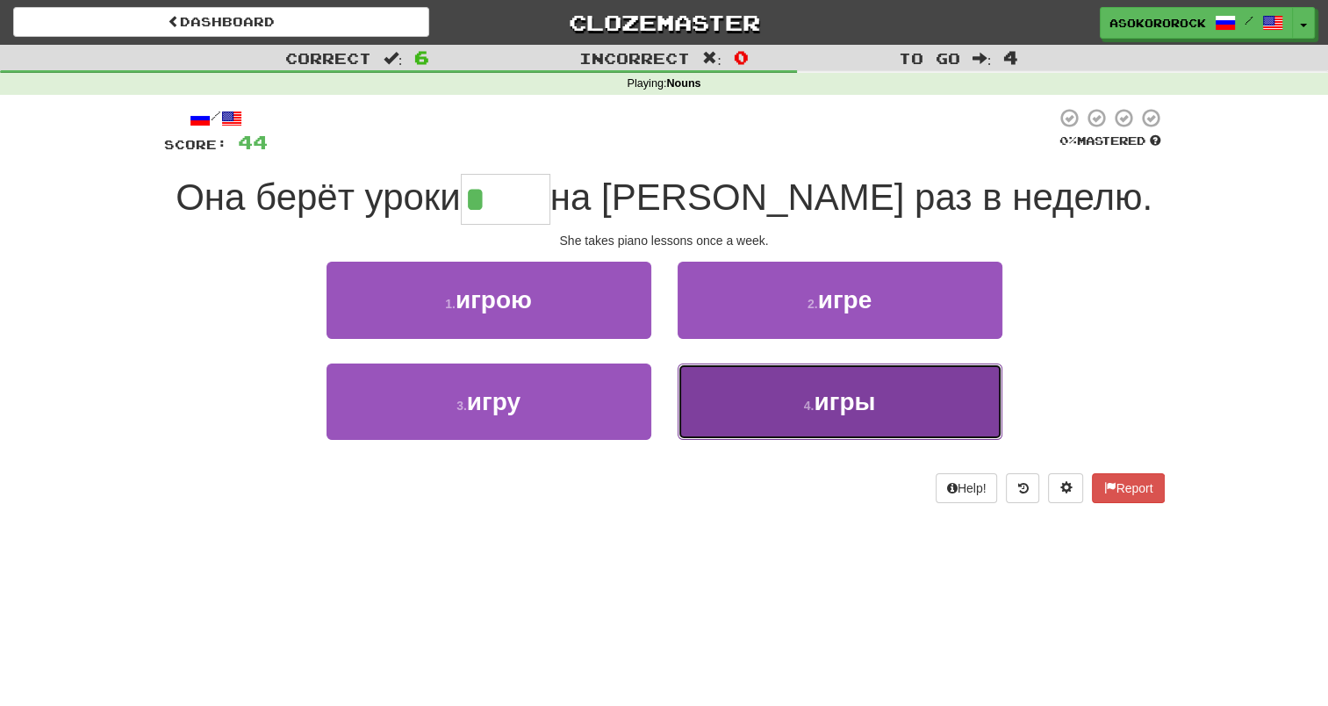
click at [842, 403] on span "игры" at bounding box center [844, 401] width 61 height 27
type input "****"
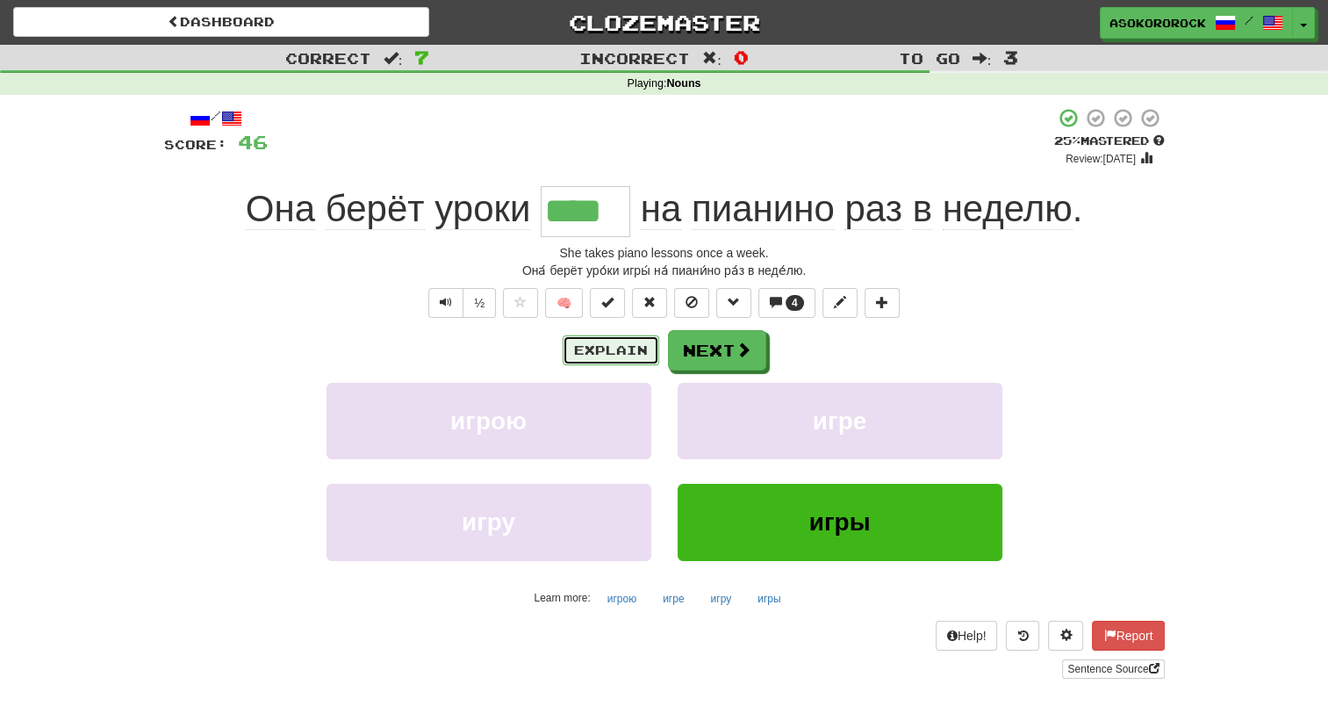
click at [617, 348] on button "Explain" at bounding box center [611, 350] width 97 height 30
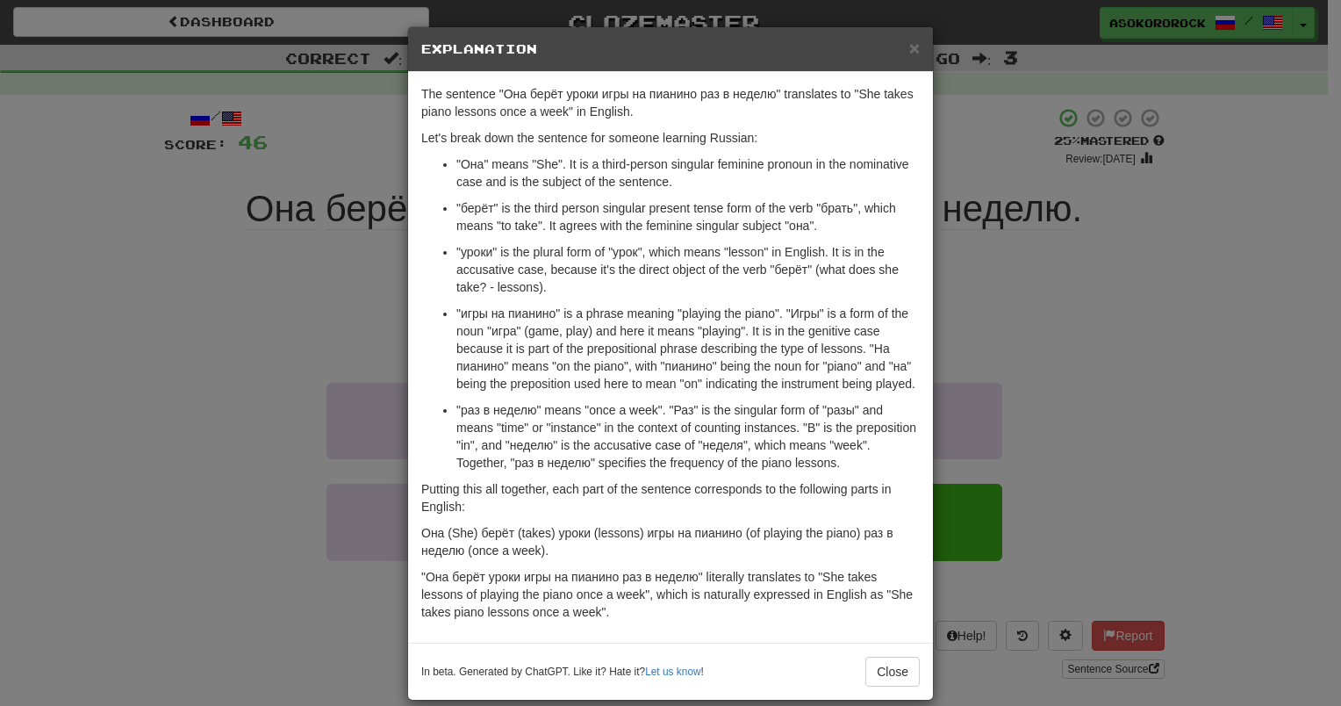
click at [1172, 344] on div "× Explanation The sentence "Она берёт уроки игры на пианино раз в неделю" trans…" at bounding box center [670, 353] width 1341 height 706
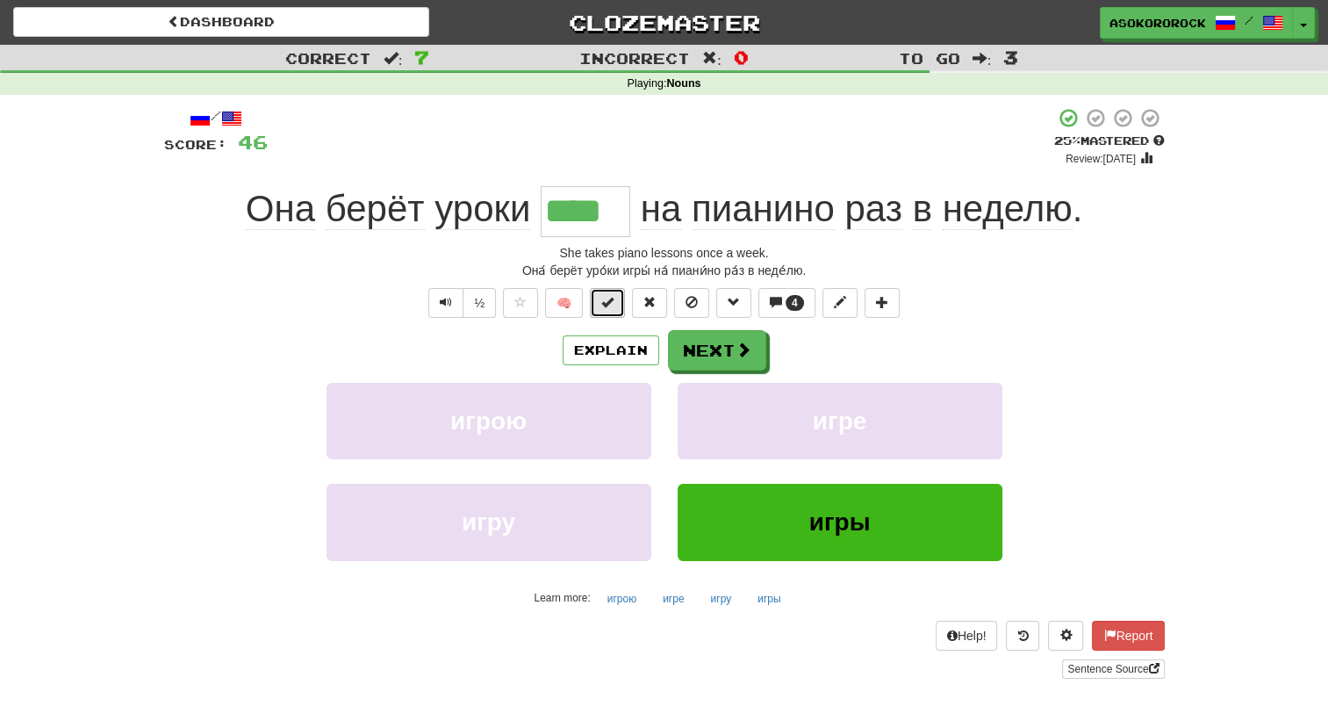
click at [602, 302] on span at bounding box center [607, 302] width 12 height 12
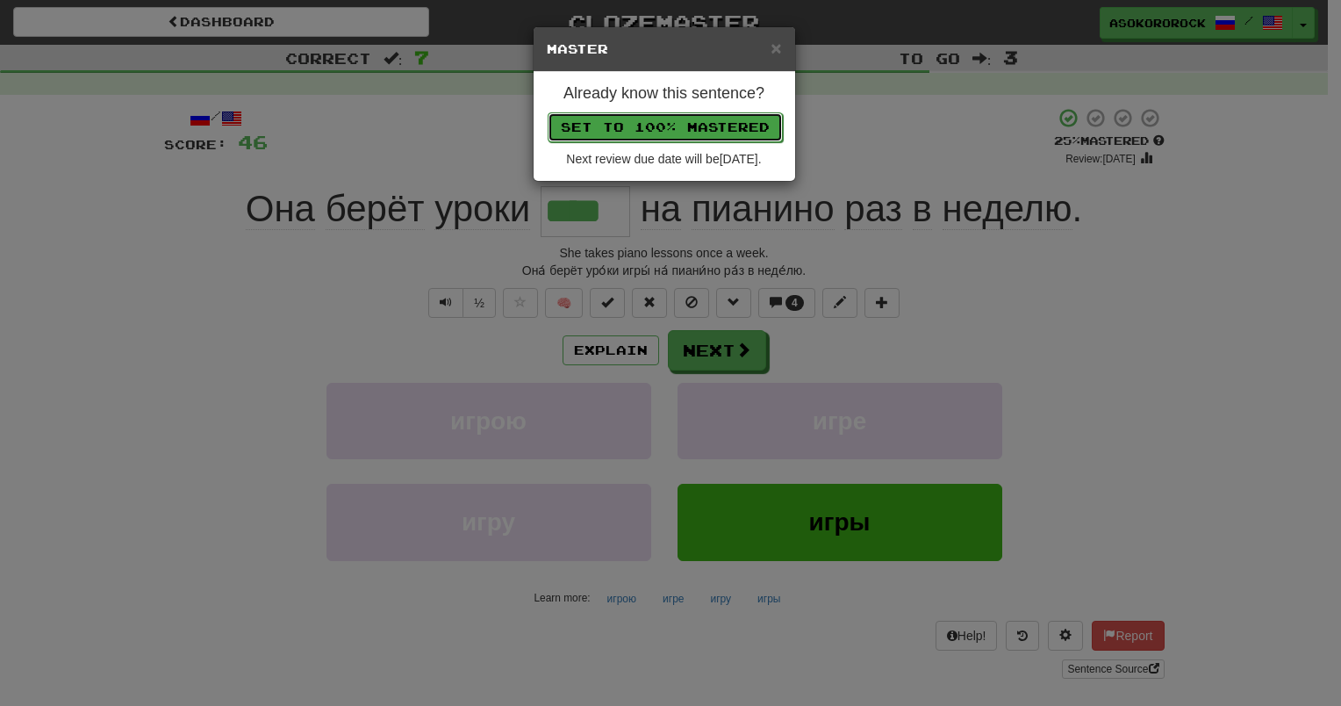
click at [676, 124] on button "Set to 100% Mastered" at bounding box center [665, 127] width 235 height 30
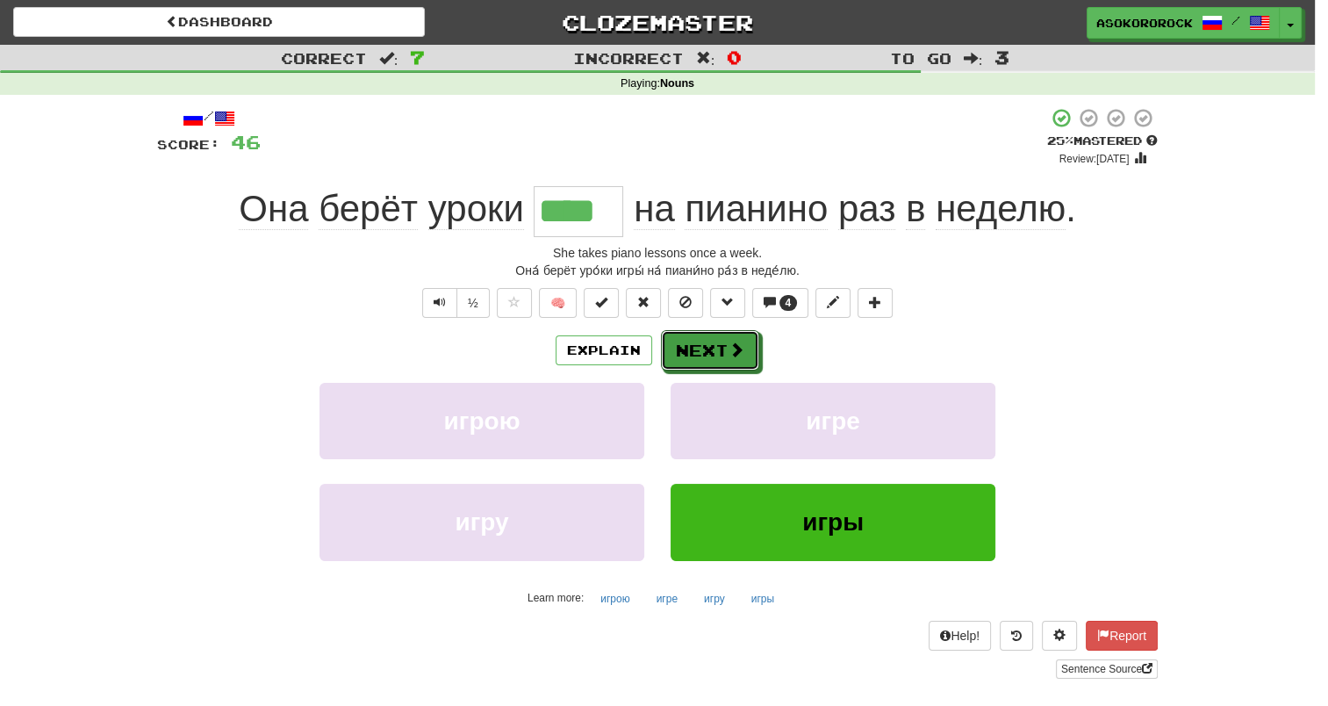
click at [693, 360] on button "Next" at bounding box center [710, 350] width 98 height 40
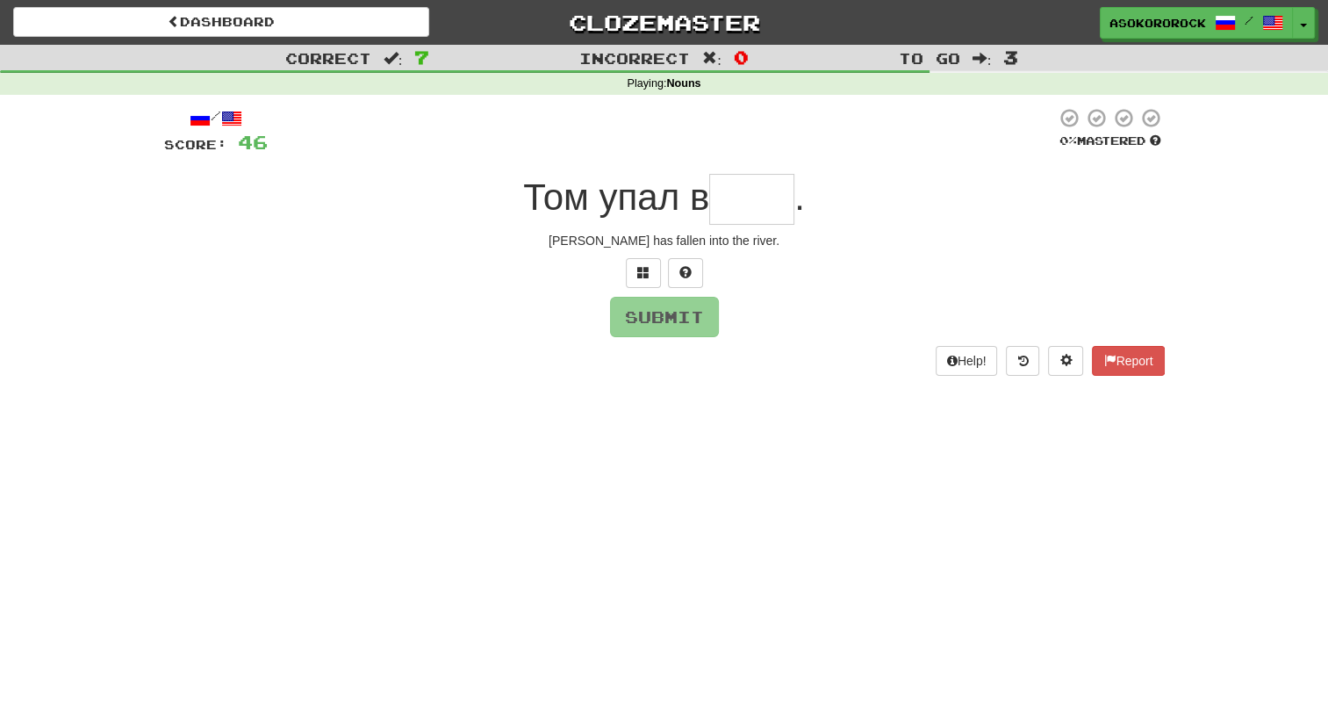
click at [741, 188] on input "text" at bounding box center [751, 199] width 85 height 51
type input "****"
click at [671, 321] on button "Submit" at bounding box center [665, 318] width 109 height 40
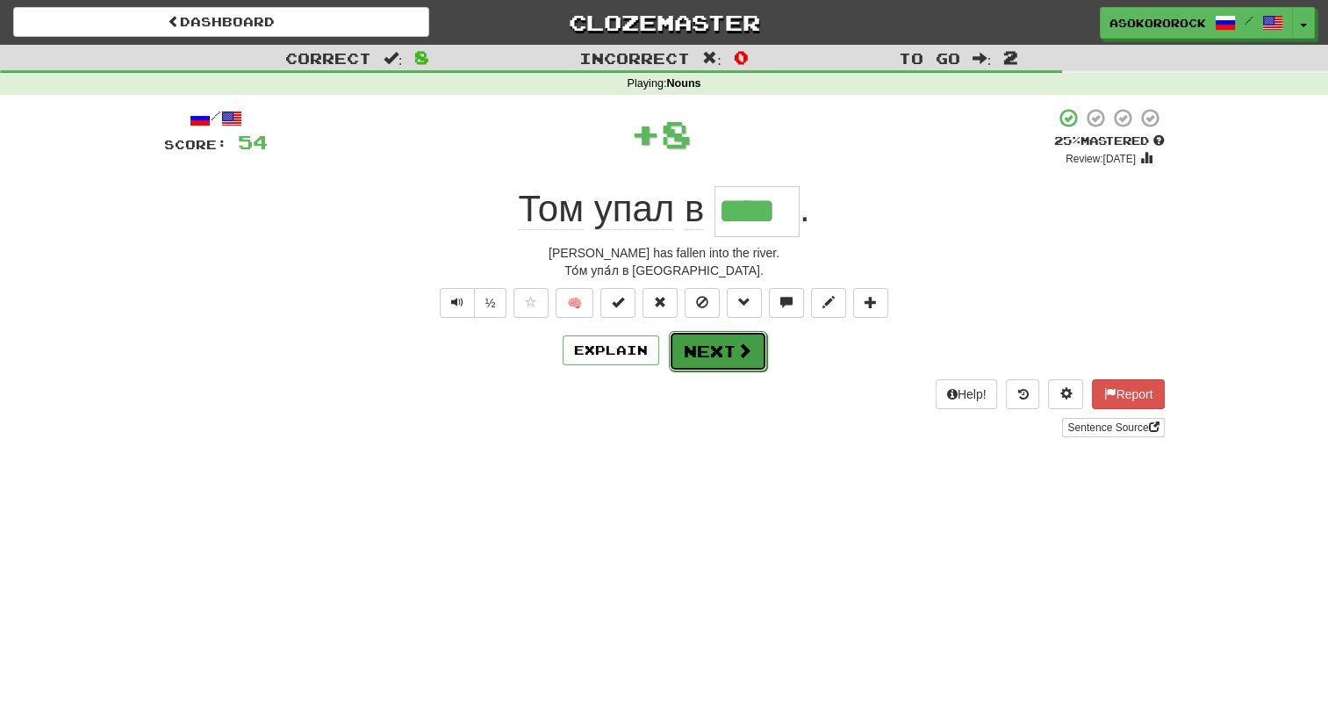
click at [717, 348] on button "Next" at bounding box center [718, 351] width 98 height 40
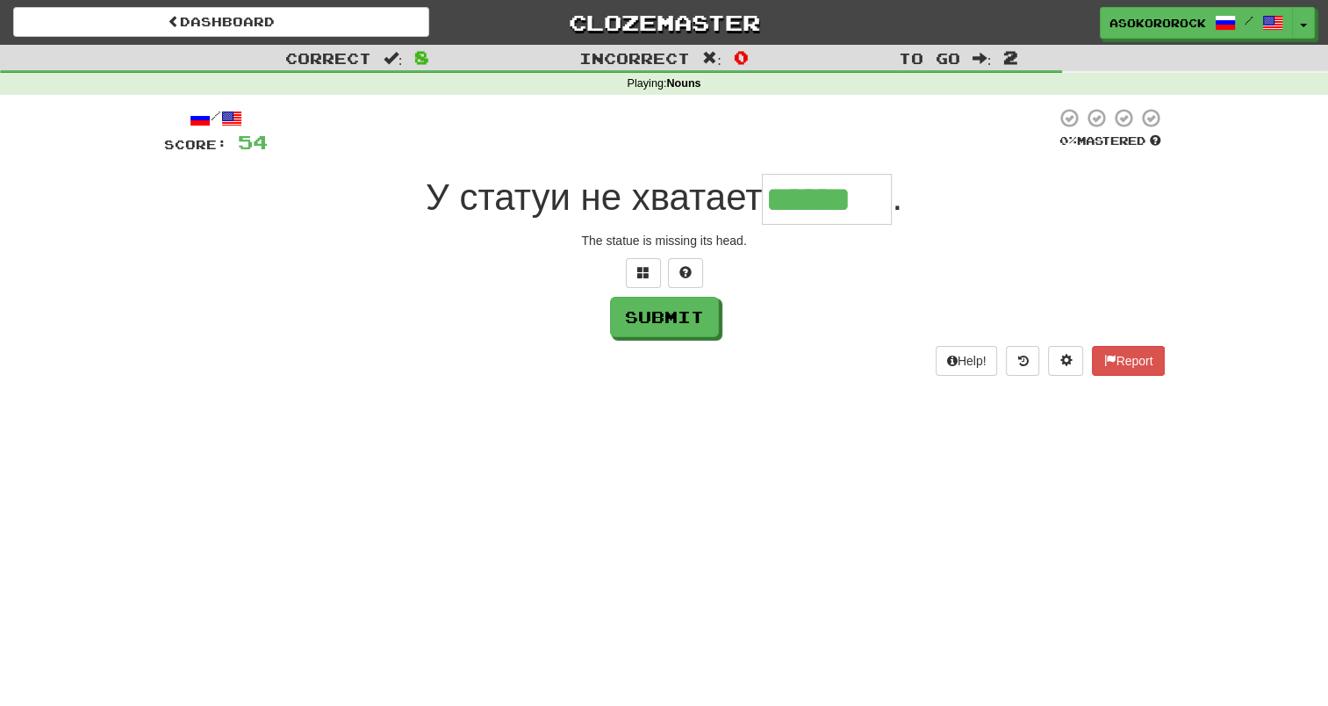
type input "******"
click at [723, 322] on div "Submit" at bounding box center [664, 317] width 1001 height 40
drag, startPoint x: 713, startPoint y: 320, endPoint x: 700, endPoint y: 327, distance: 14.2
click at [713, 320] on button "Submit" at bounding box center [664, 317] width 109 height 40
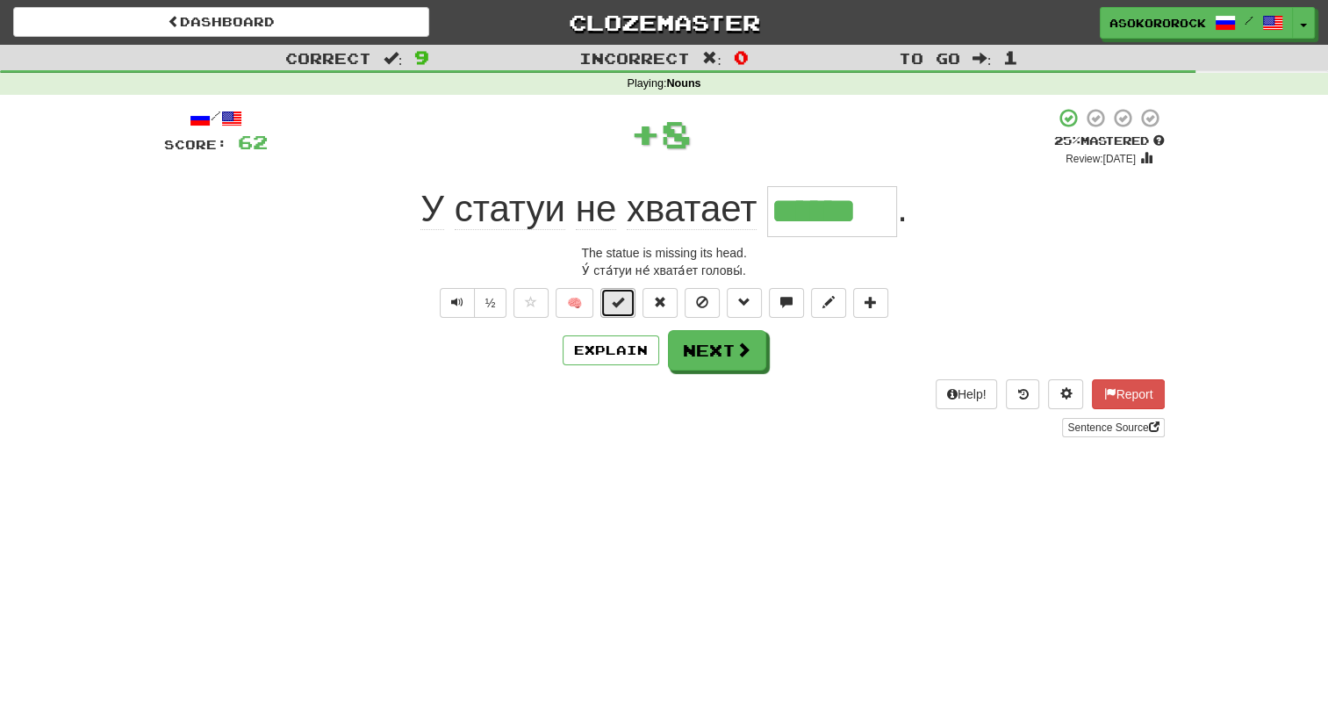
click at [629, 300] on button at bounding box center [617, 303] width 35 height 30
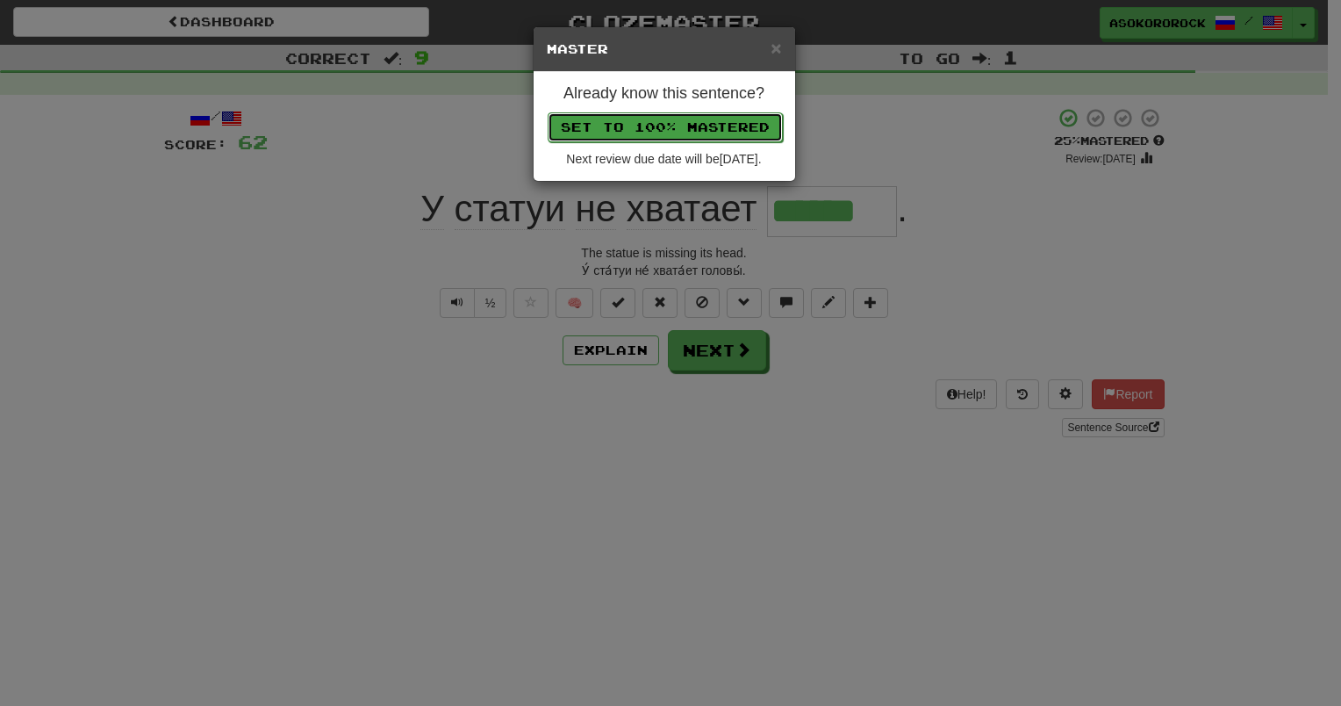
click at [625, 121] on button "Set to 100% Mastered" at bounding box center [665, 127] width 235 height 30
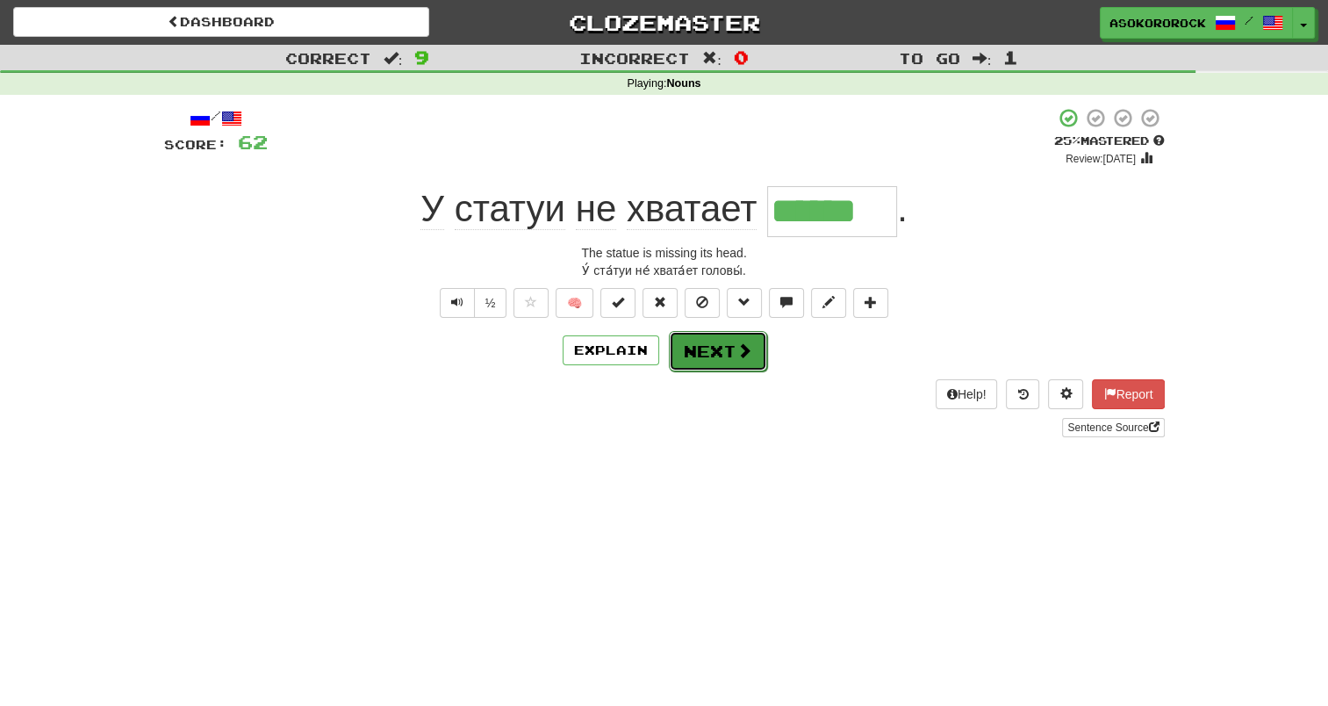
click at [739, 357] on span at bounding box center [744, 350] width 16 height 16
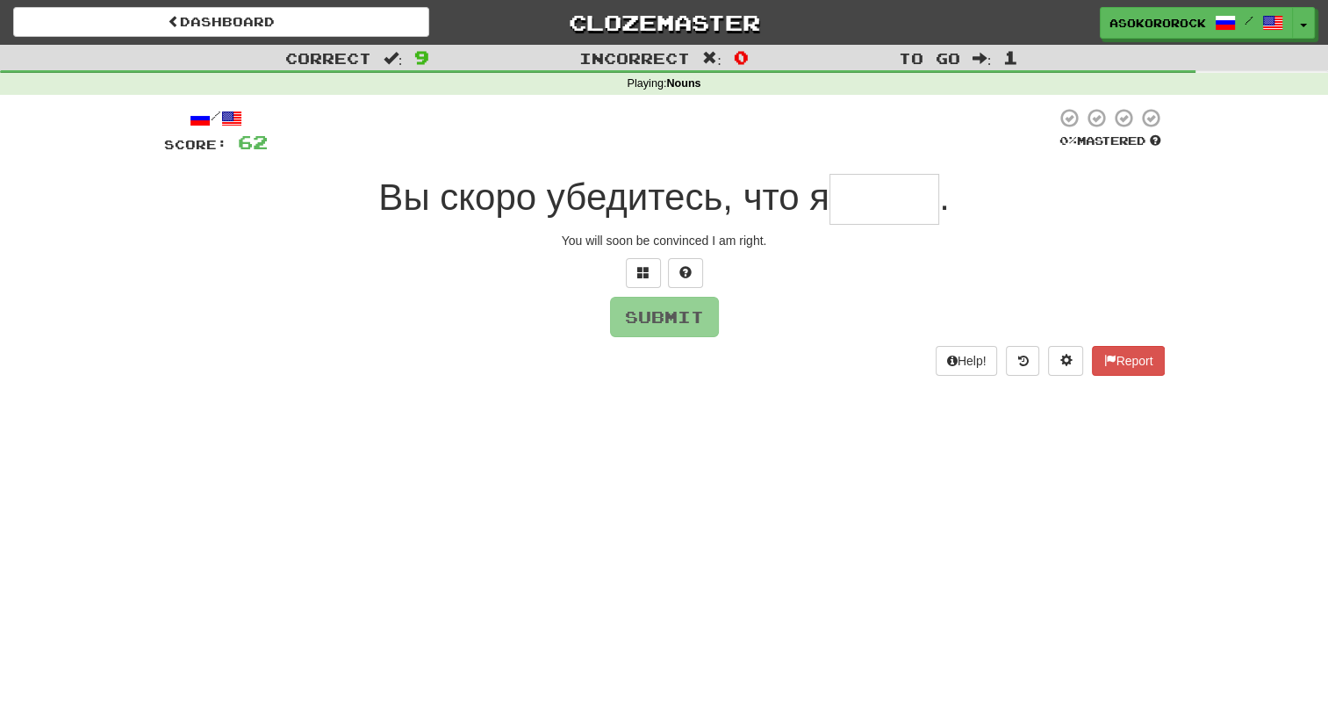
click at [880, 190] on input "text" at bounding box center [884, 199] width 110 height 51
click at [654, 318] on button "Submit" at bounding box center [665, 318] width 109 height 40
type input "*****"
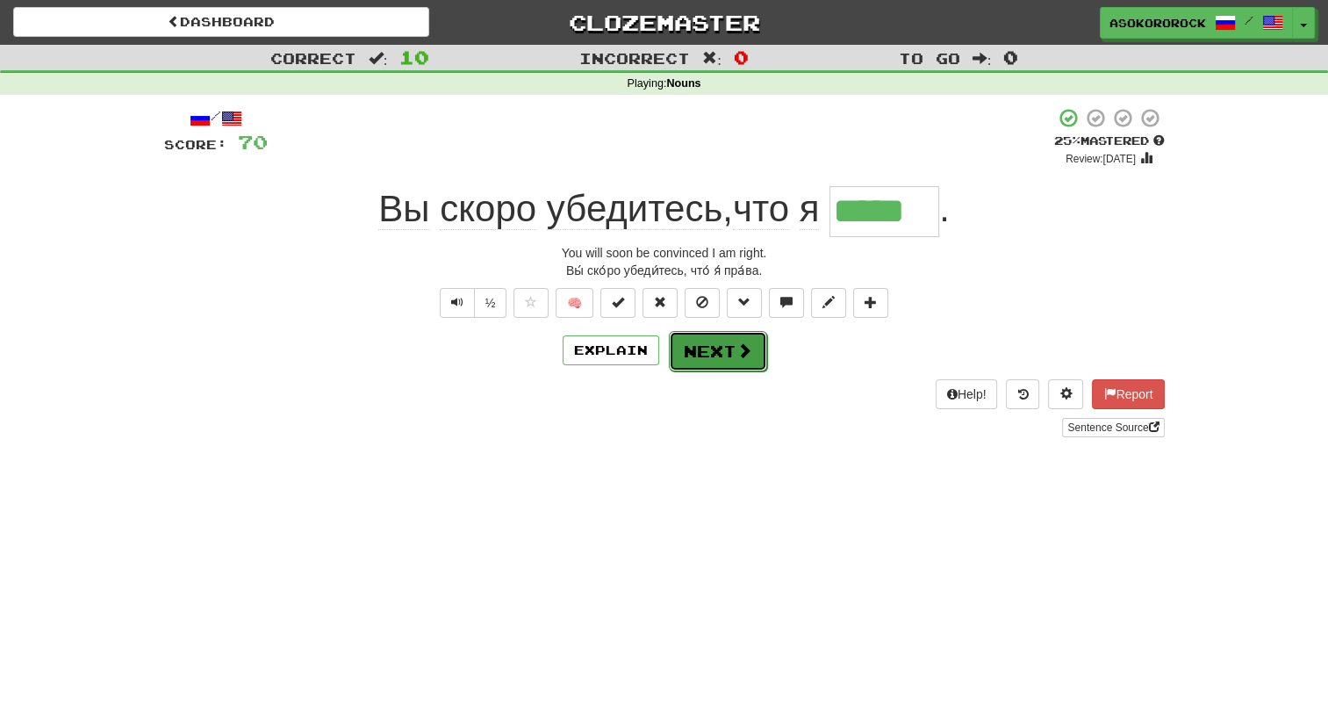
click at [691, 348] on button "Next" at bounding box center [718, 351] width 98 height 40
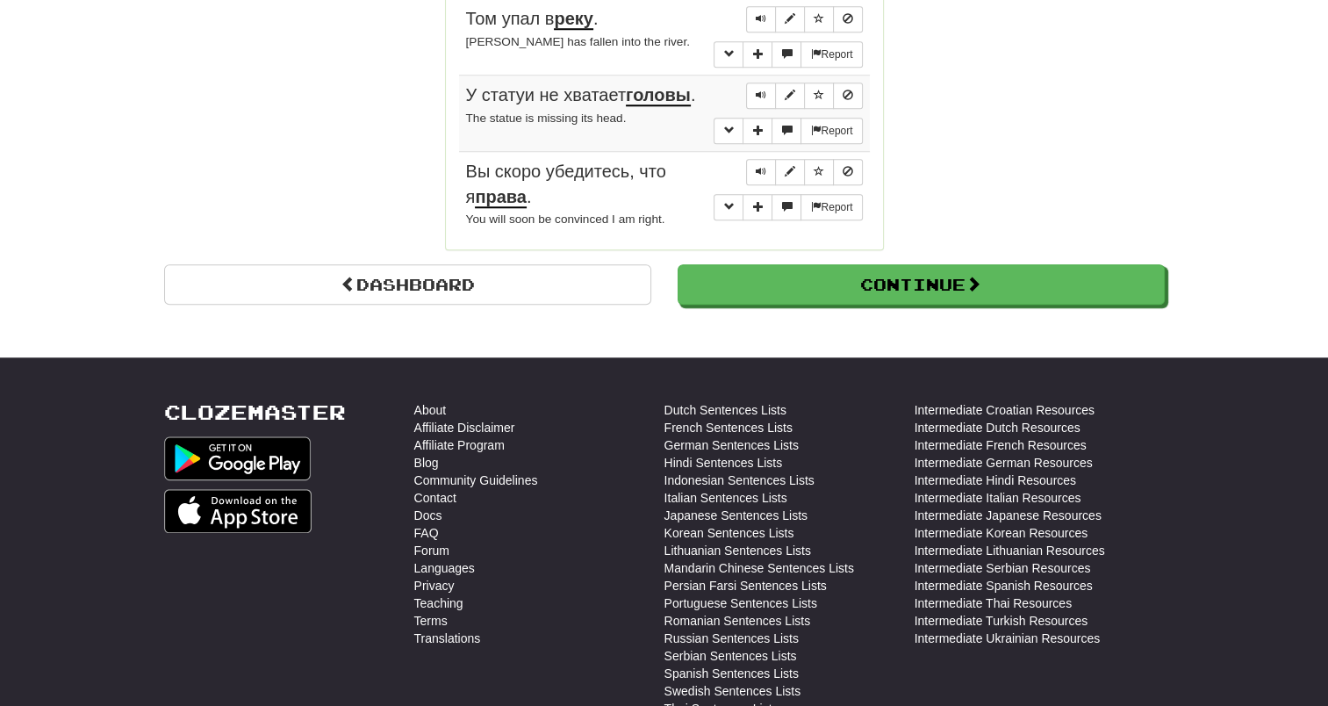
scroll to position [1834, 0]
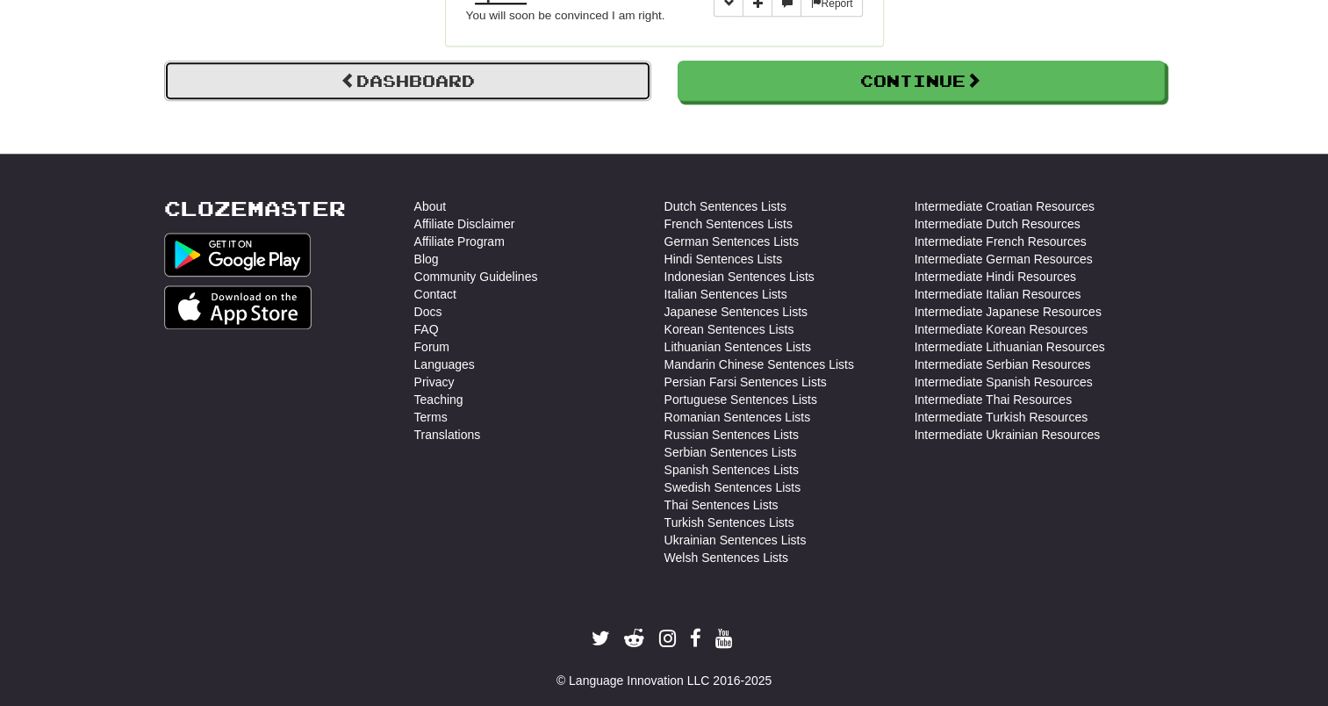
click at [509, 61] on link "Dashboard" at bounding box center [407, 81] width 487 height 40
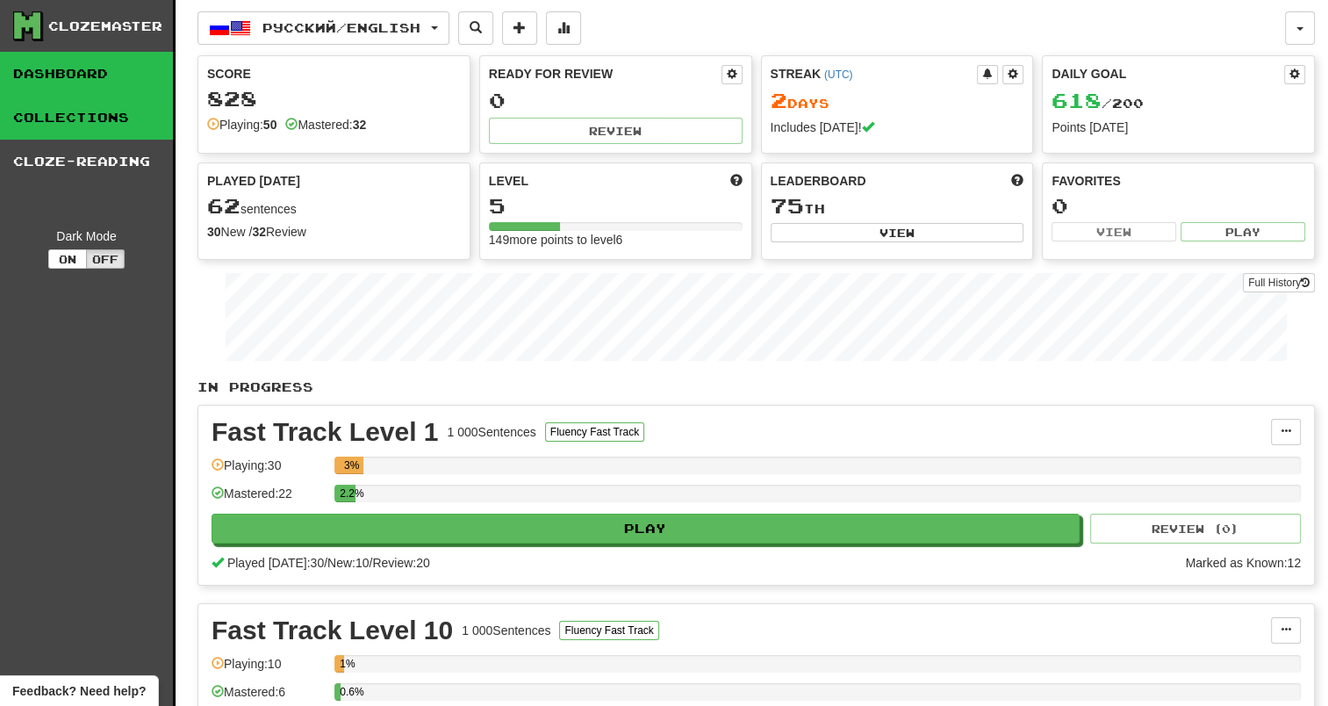
click at [49, 126] on link "Collections" at bounding box center [86, 118] width 173 height 44
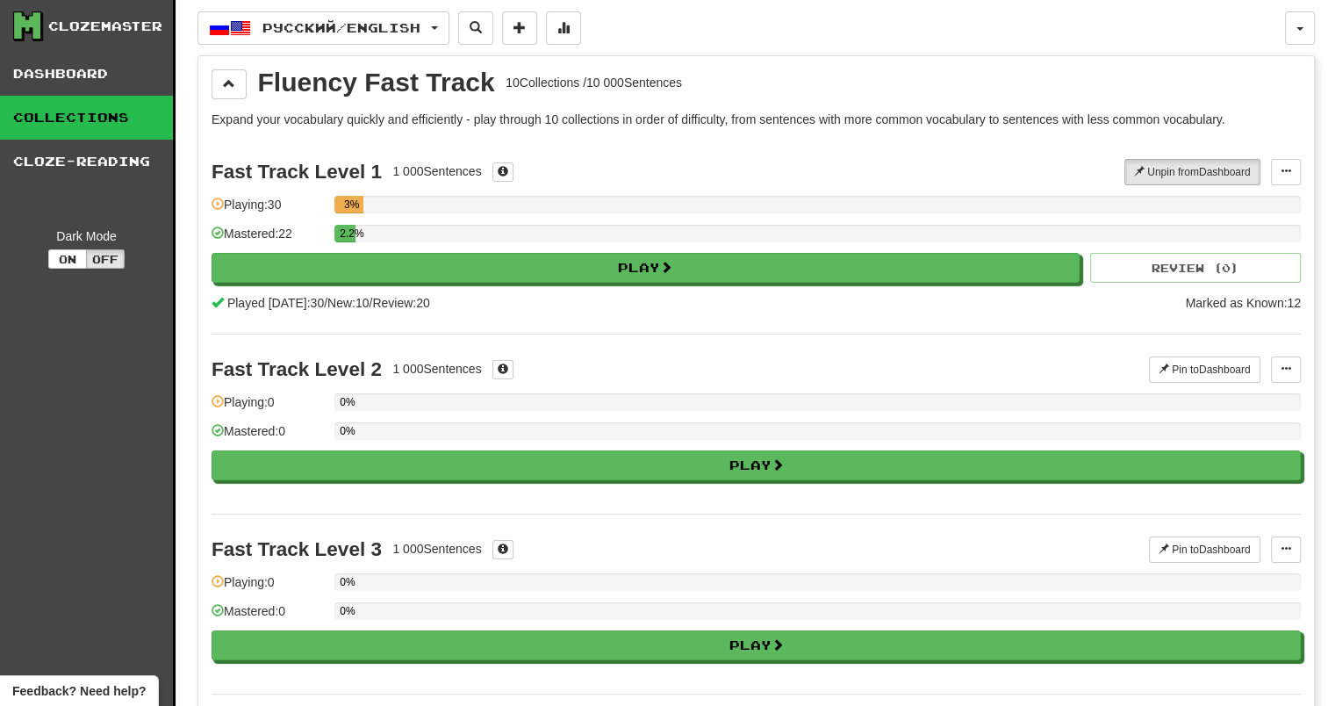
click at [32, 119] on link "Collections" at bounding box center [86, 118] width 173 height 44
click at [58, 73] on link "Dashboard" at bounding box center [86, 74] width 173 height 44
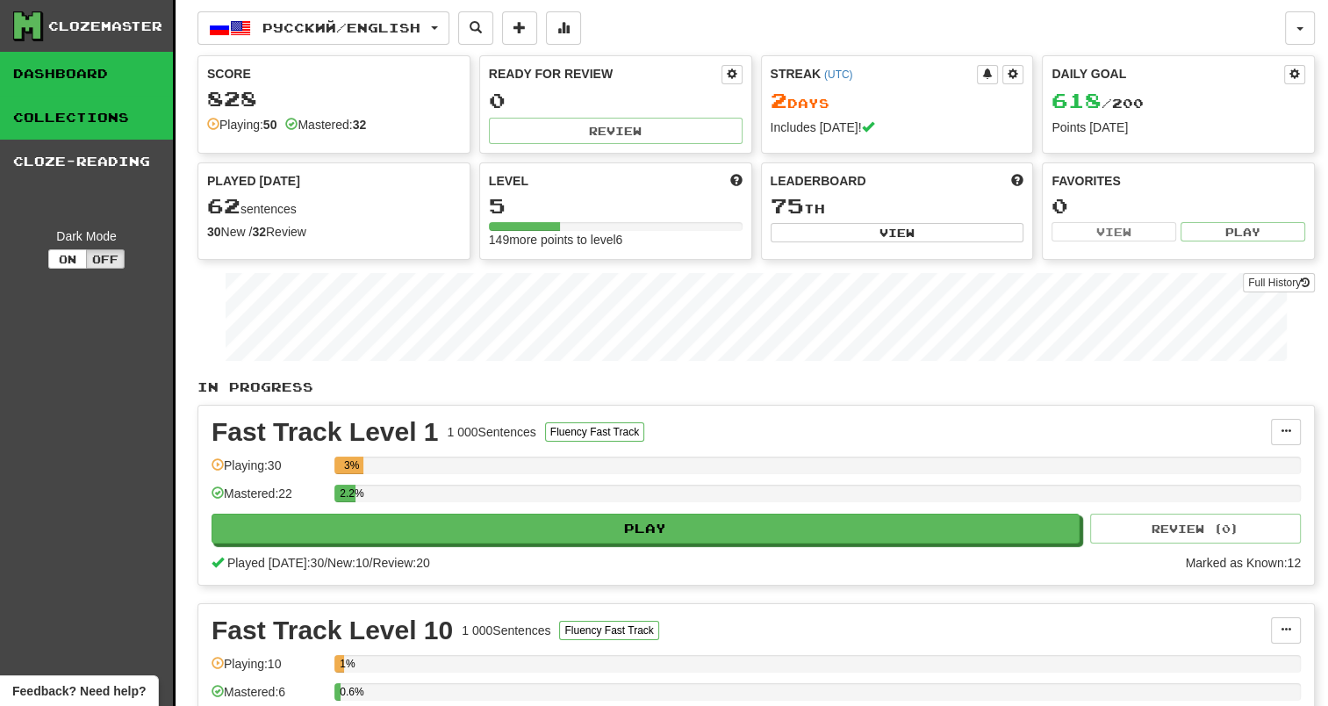
click at [71, 121] on link "Collections" at bounding box center [86, 118] width 173 height 44
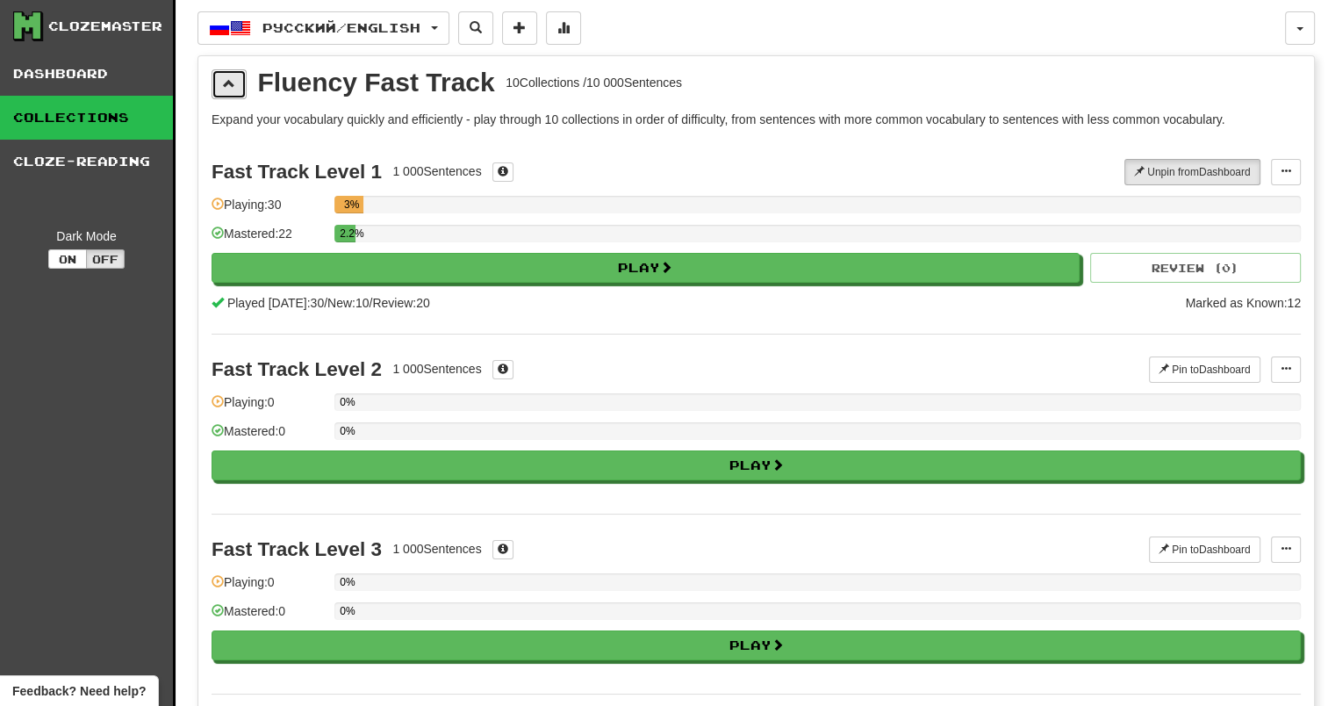
click at [216, 83] on button at bounding box center [229, 84] width 35 height 30
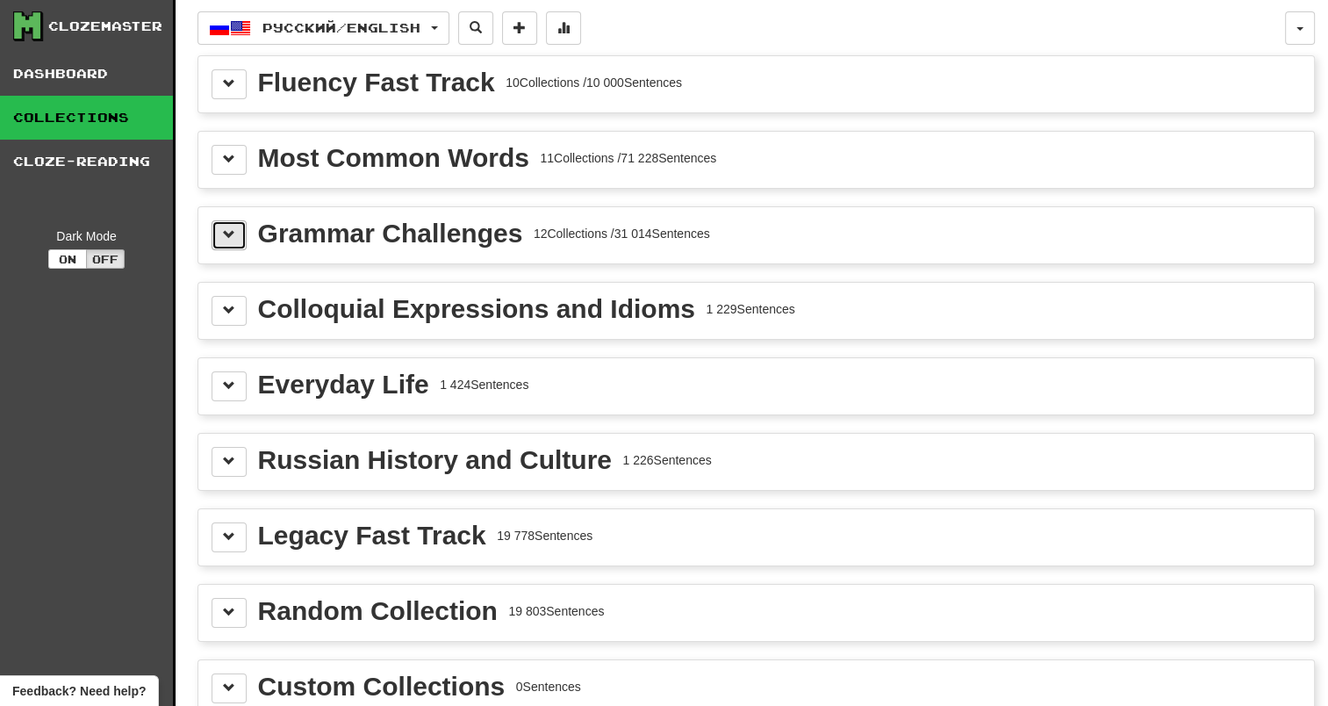
click at [233, 239] on button at bounding box center [229, 235] width 35 height 30
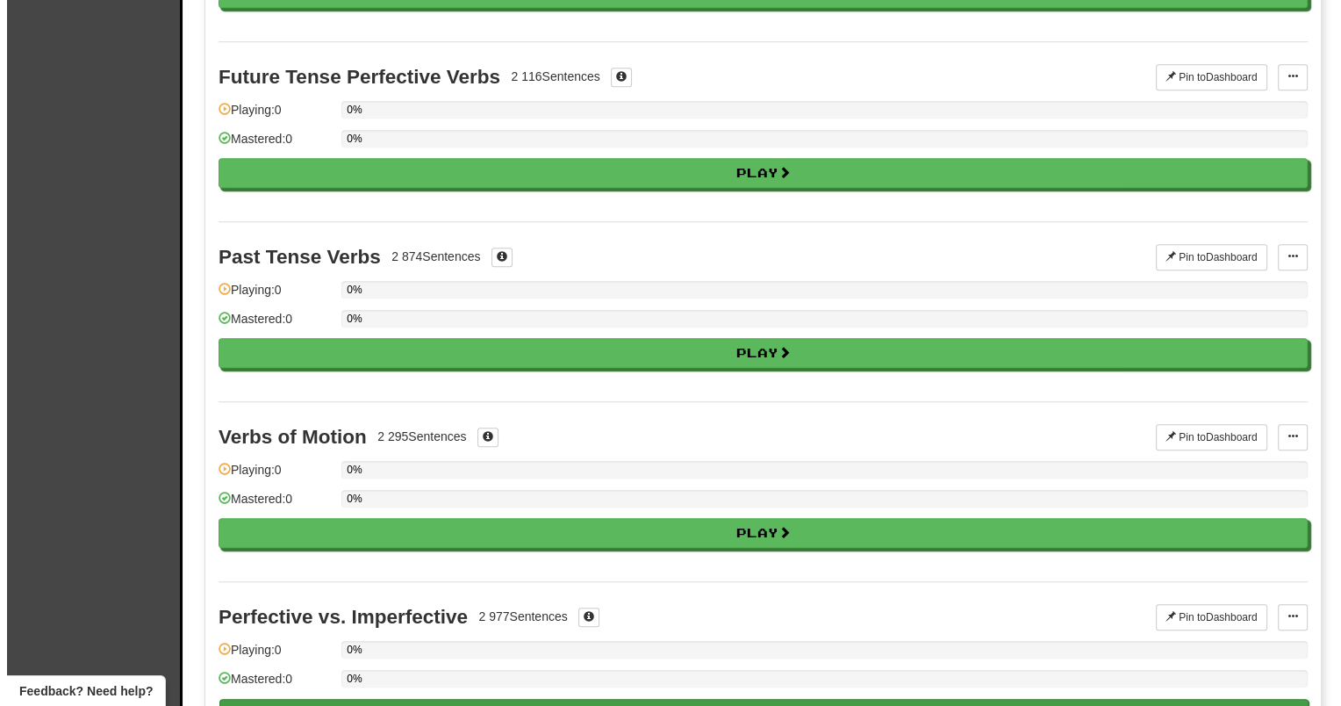
scroll to position [790, 0]
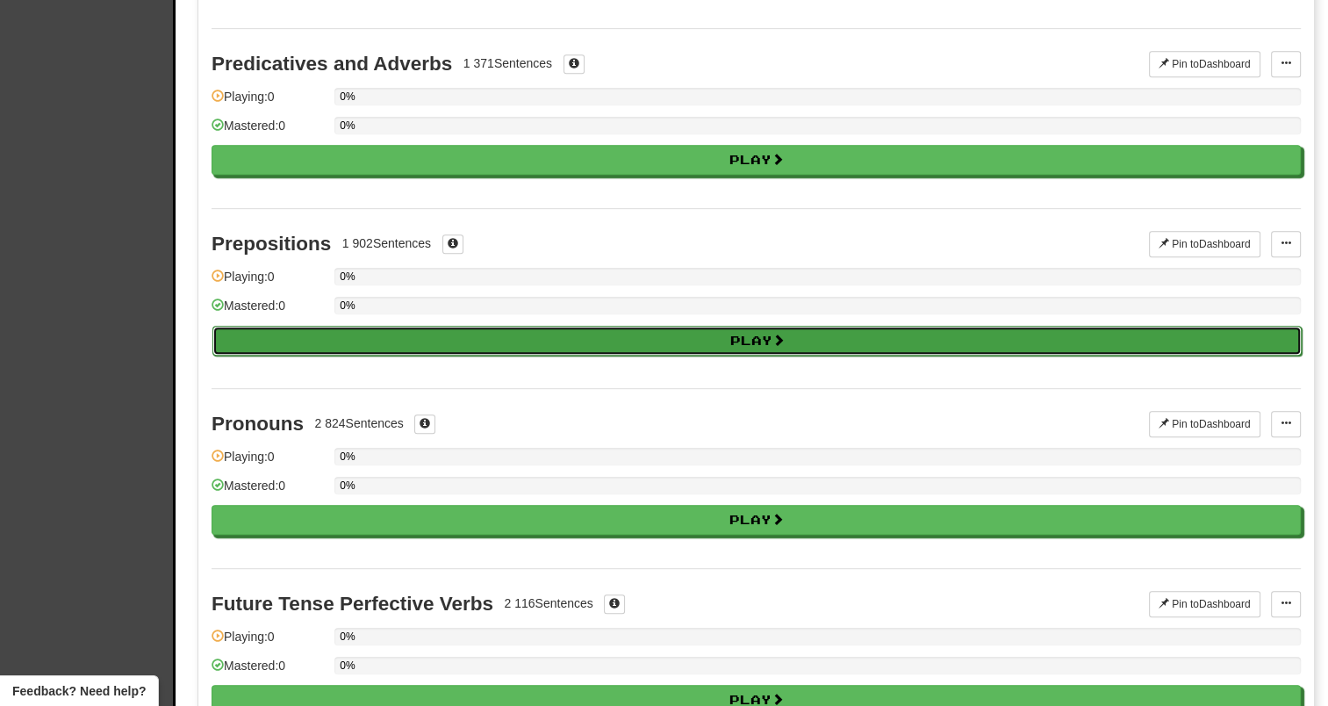
click at [639, 337] on button "Play" at bounding box center [756, 341] width 1089 height 30
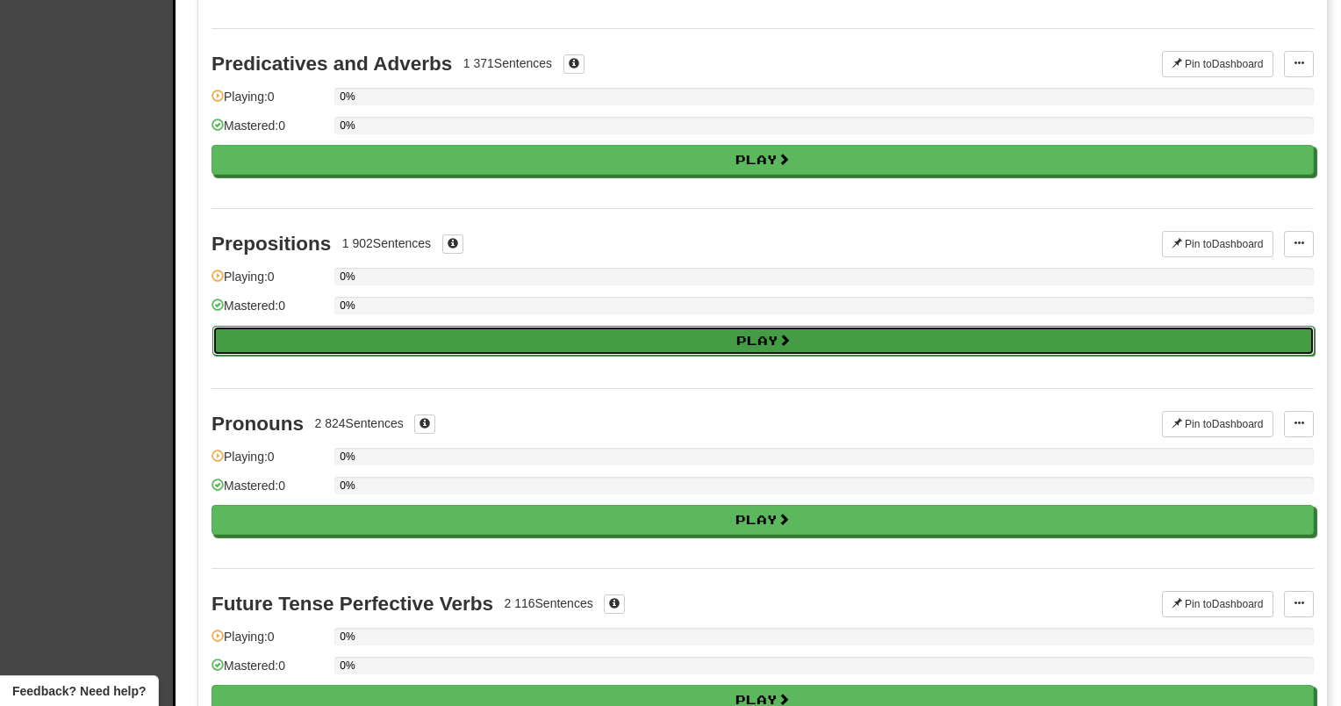
select select "**"
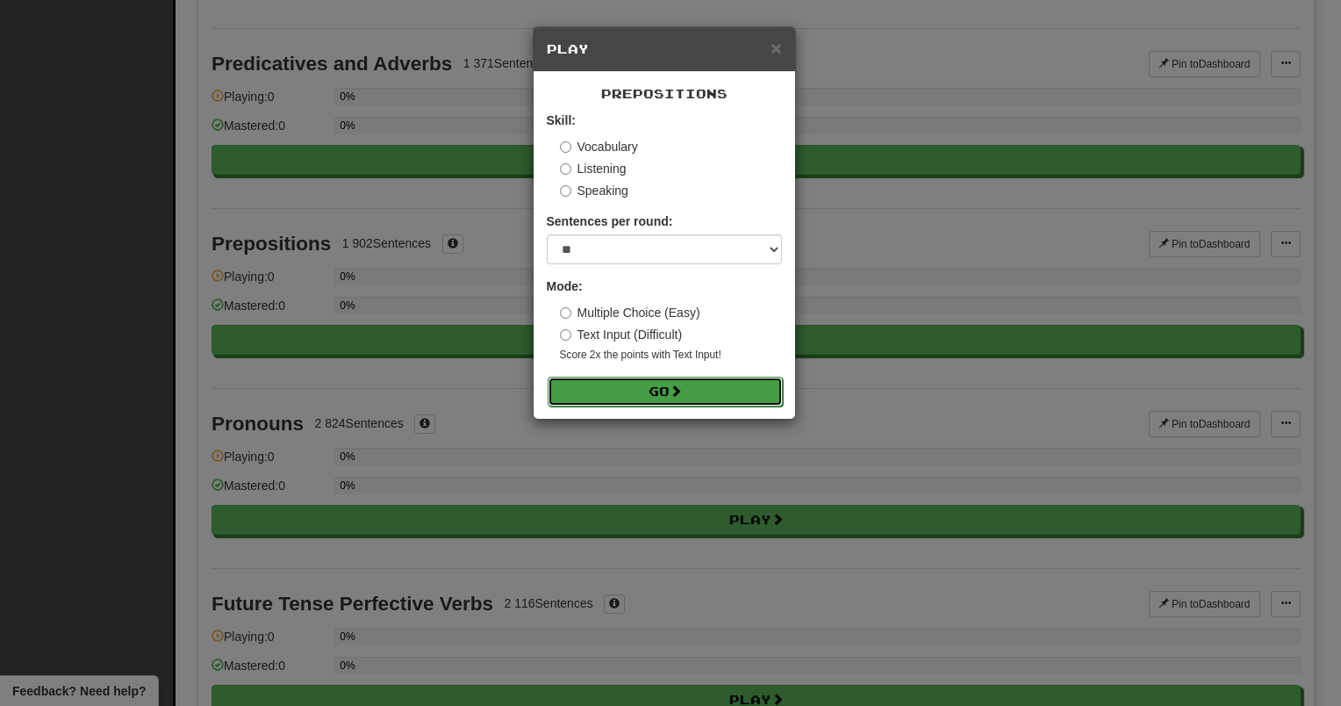
click at [618, 386] on button "Go" at bounding box center [665, 392] width 235 height 30
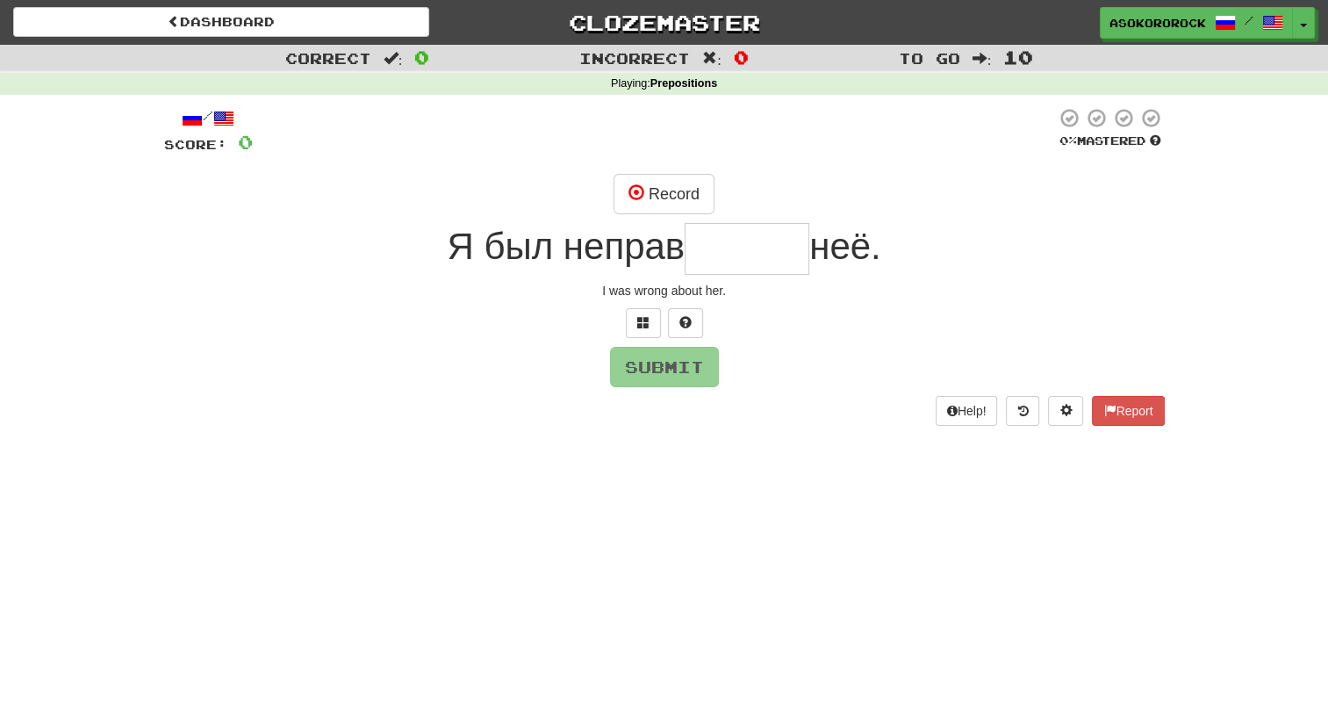
click at [714, 246] on input "text" at bounding box center [747, 249] width 125 height 52
type input "*"
click at [680, 316] on span at bounding box center [685, 322] width 12 height 12
click at [667, 308] on button at bounding box center [664, 323] width 35 height 30
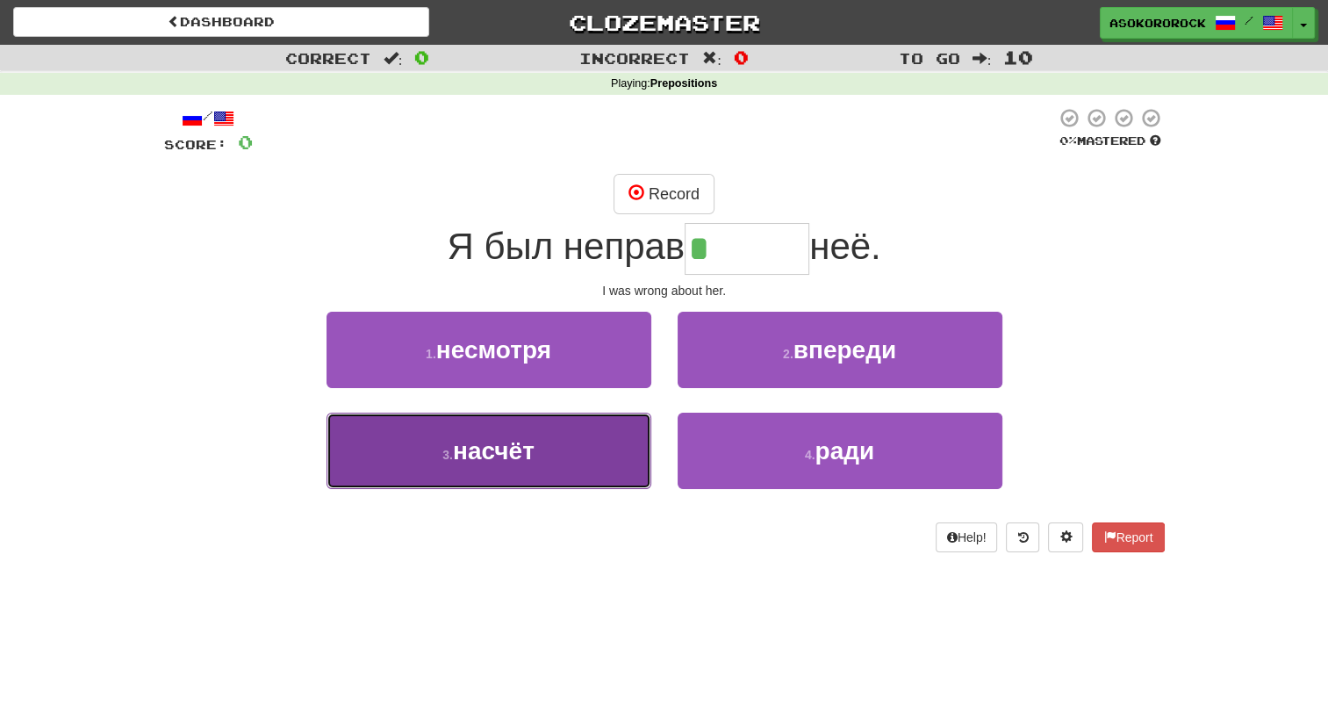
click at [516, 434] on button "3 . насчёт" at bounding box center [489, 451] width 325 height 76
type input "******"
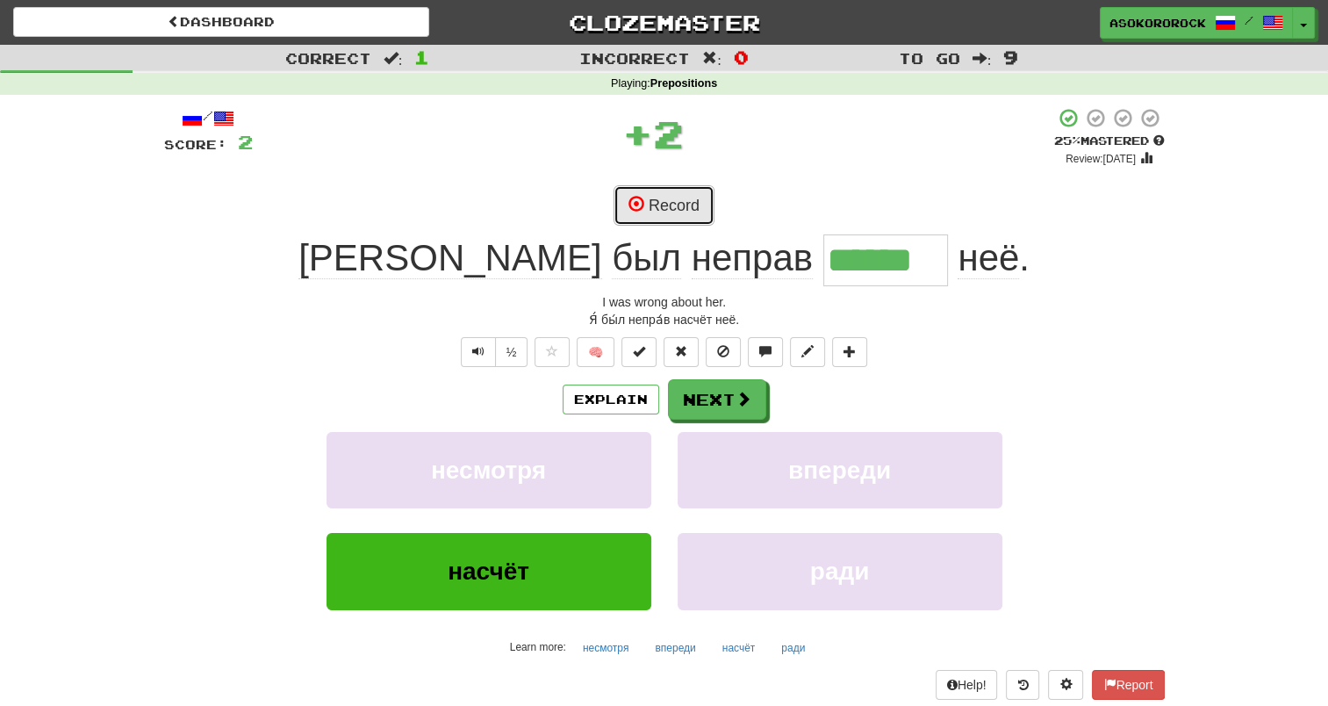
click at [668, 200] on button "Record" at bounding box center [664, 205] width 101 height 40
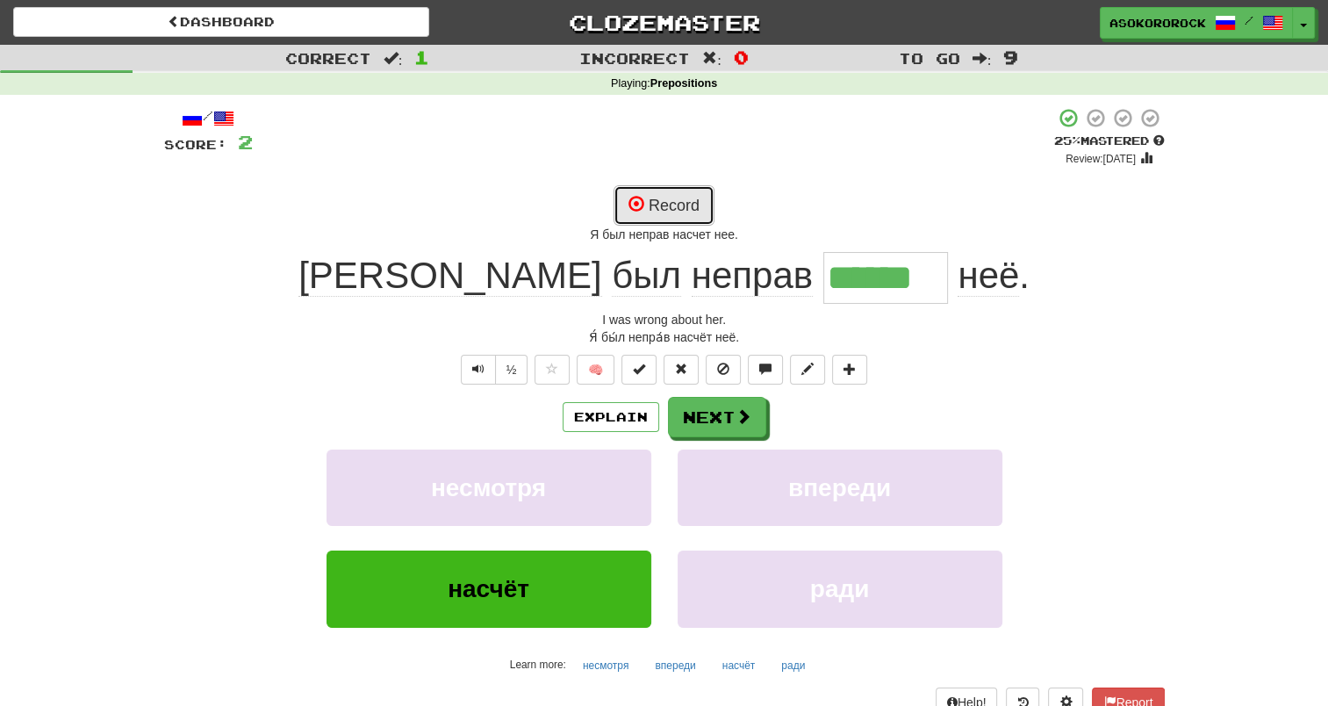
click at [677, 207] on button "Record" at bounding box center [664, 205] width 101 height 40
click at [650, 197] on button "Record" at bounding box center [664, 205] width 101 height 40
click at [636, 373] on span at bounding box center [639, 368] width 12 height 12
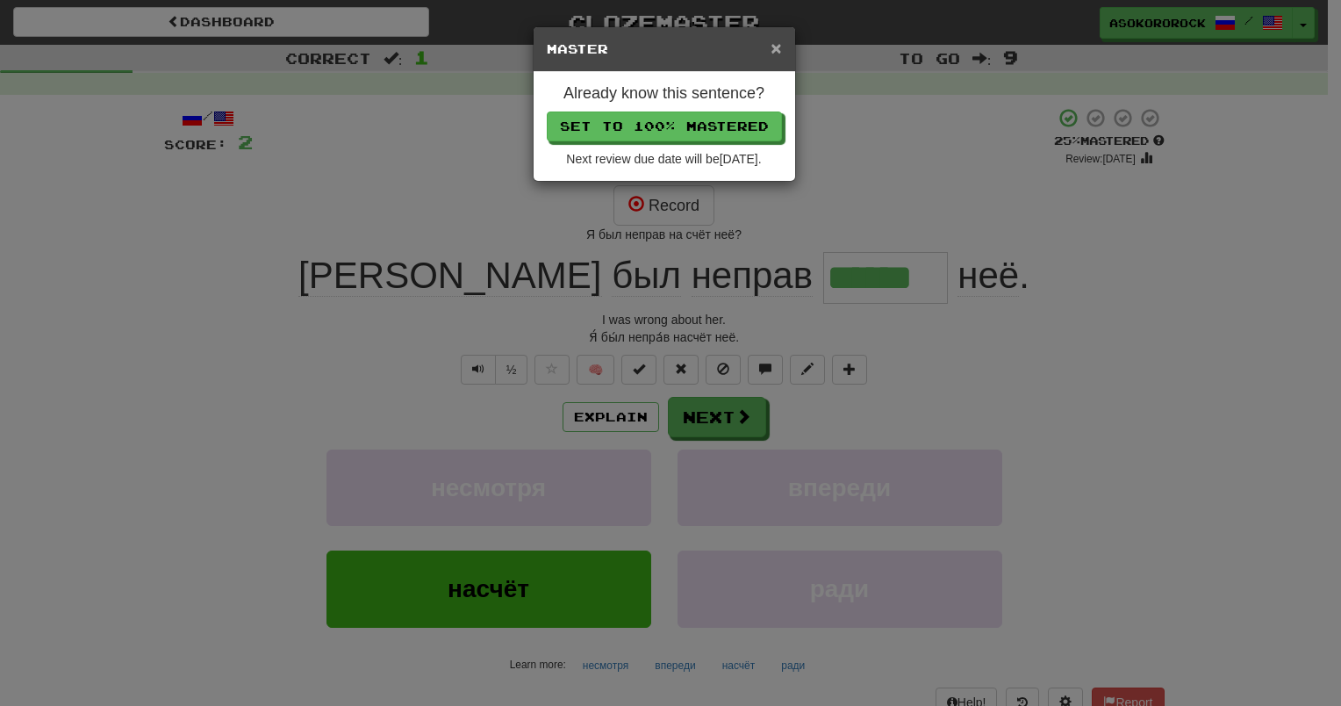
click at [778, 48] on span "×" at bounding box center [776, 48] width 11 height 20
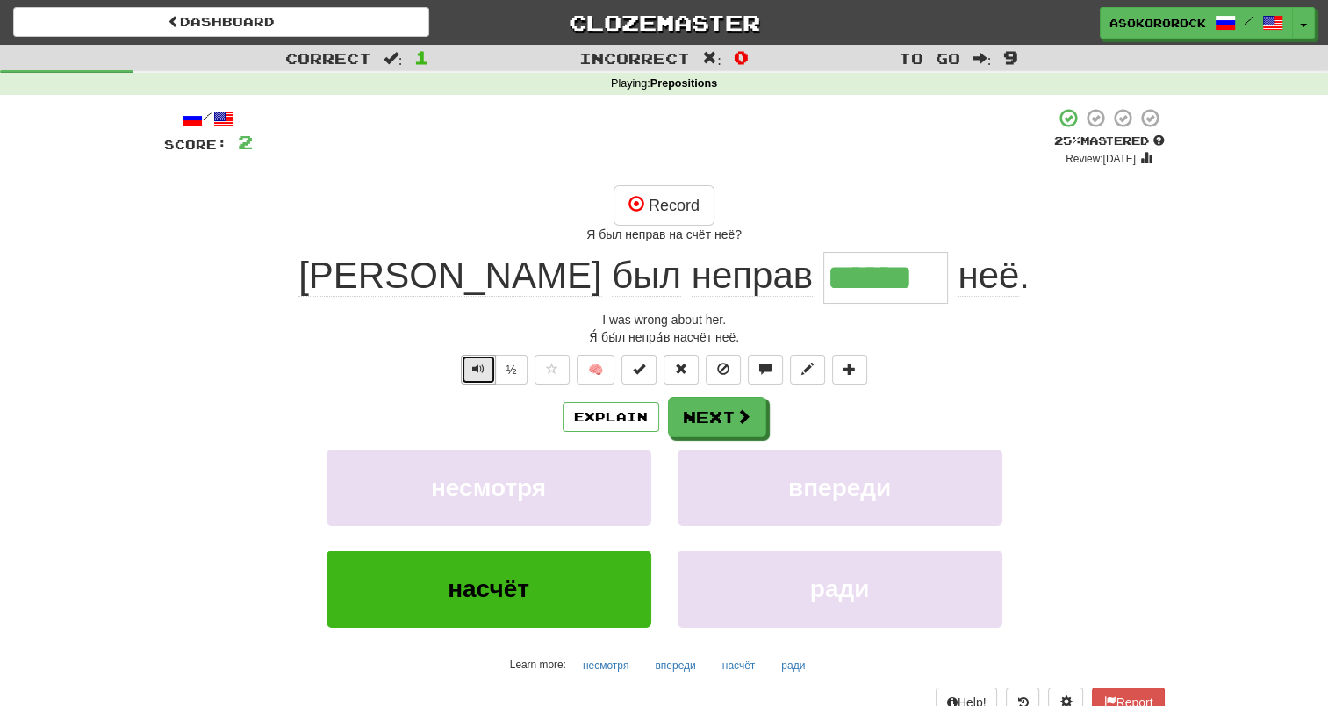
click at [489, 365] on button "Text-to-speech controls" at bounding box center [478, 370] width 35 height 30
click at [663, 207] on button "Record" at bounding box center [664, 205] width 101 height 40
click at [727, 422] on button "Next" at bounding box center [718, 418] width 98 height 40
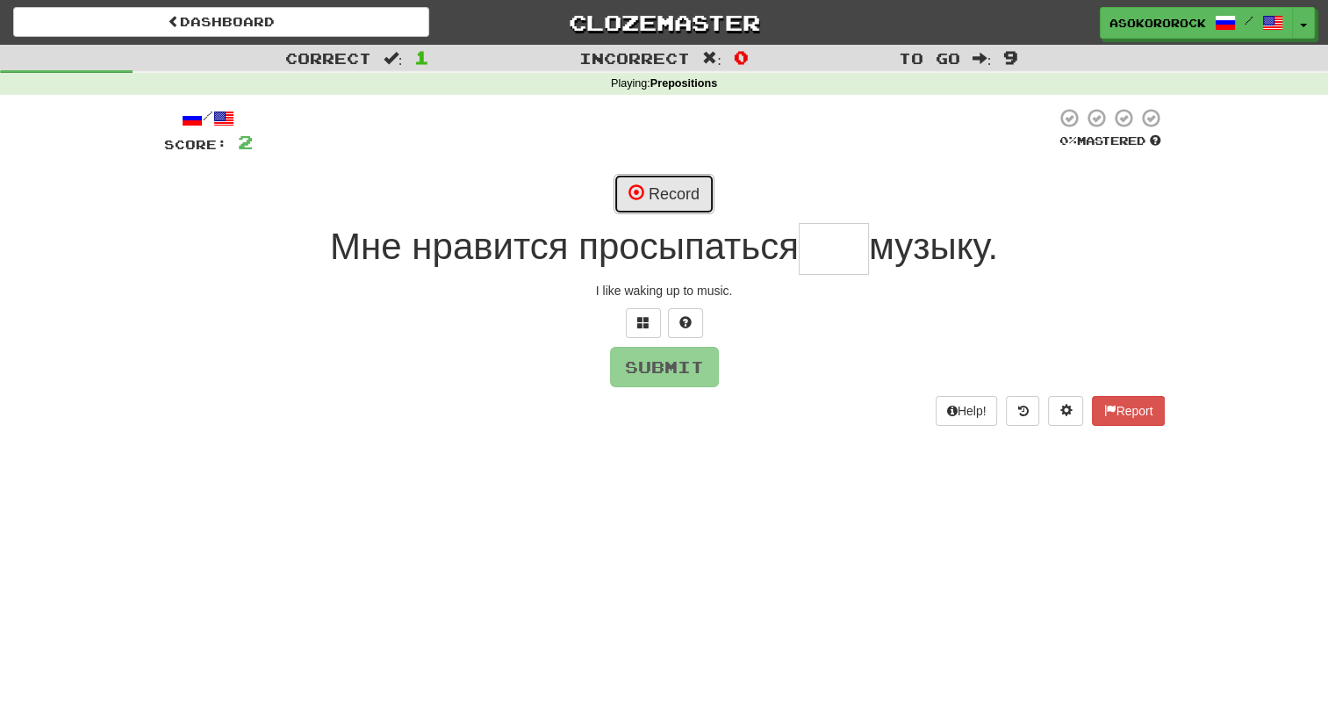
click at [660, 176] on button "Record" at bounding box center [664, 194] width 101 height 40
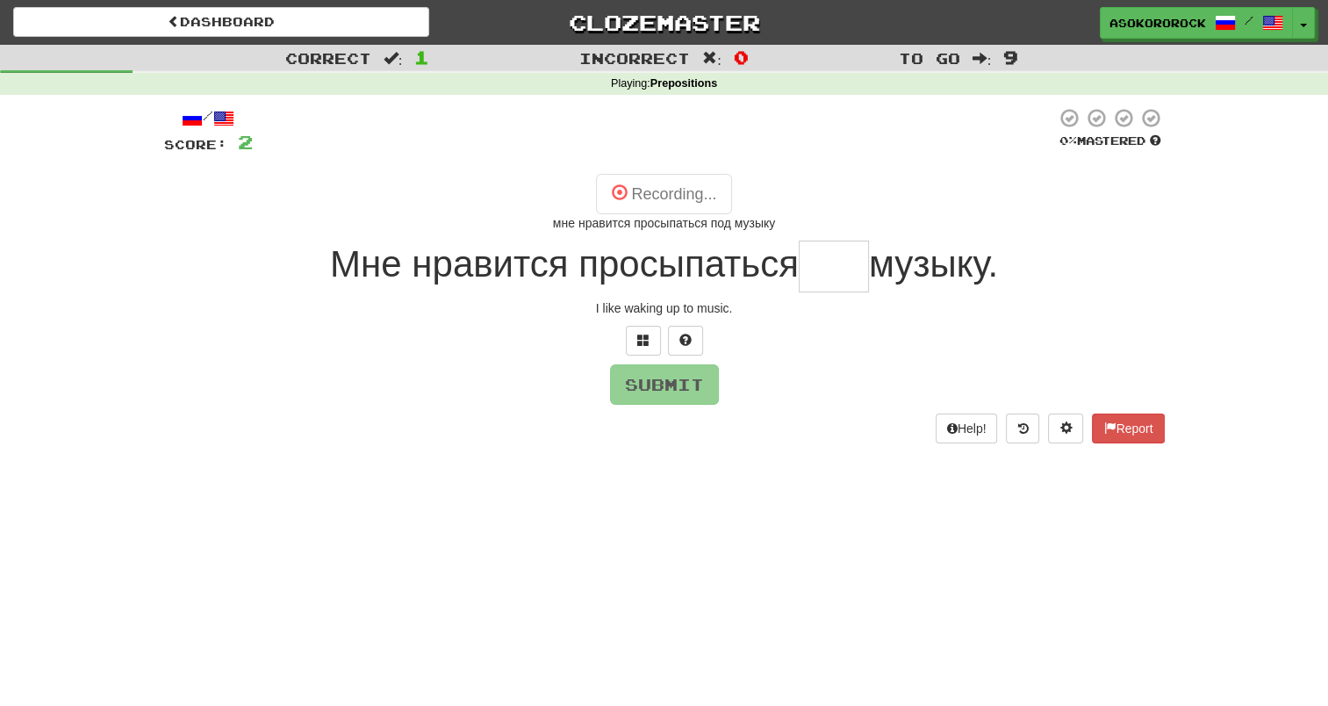
type input "***"
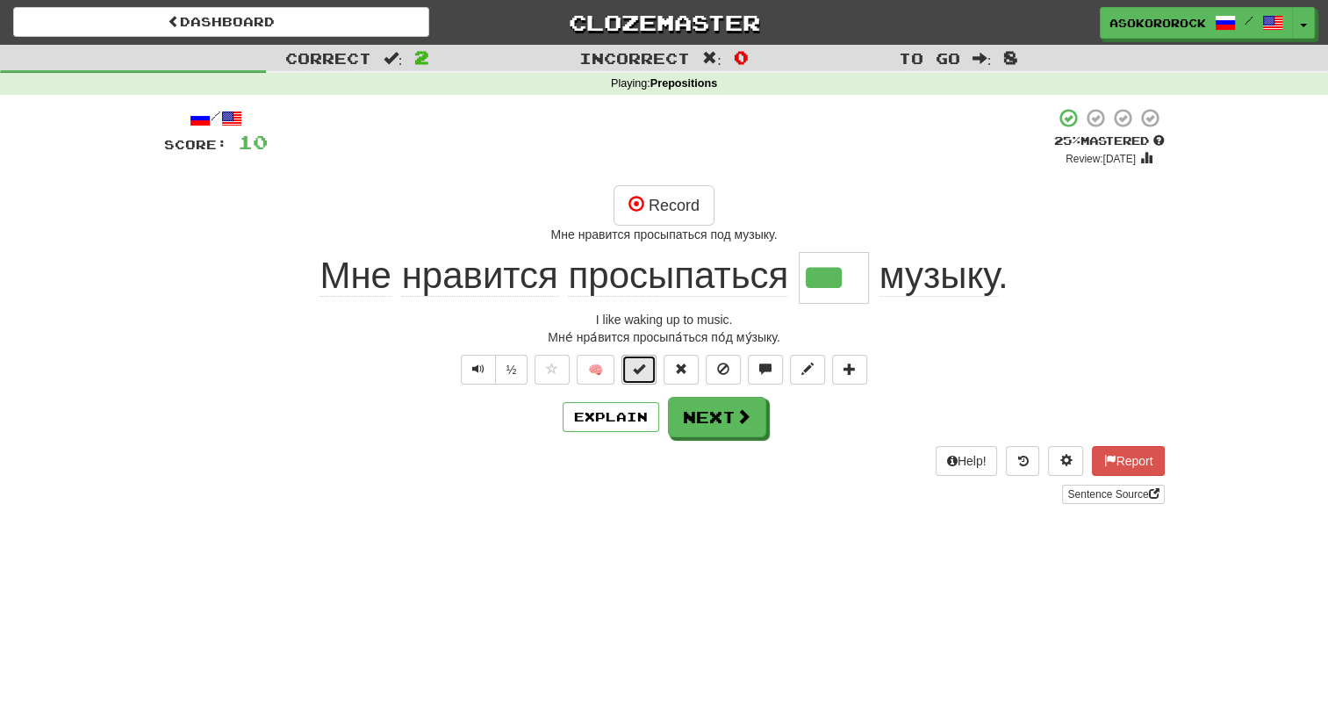
click at [640, 362] on span at bounding box center [639, 368] width 12 height 12
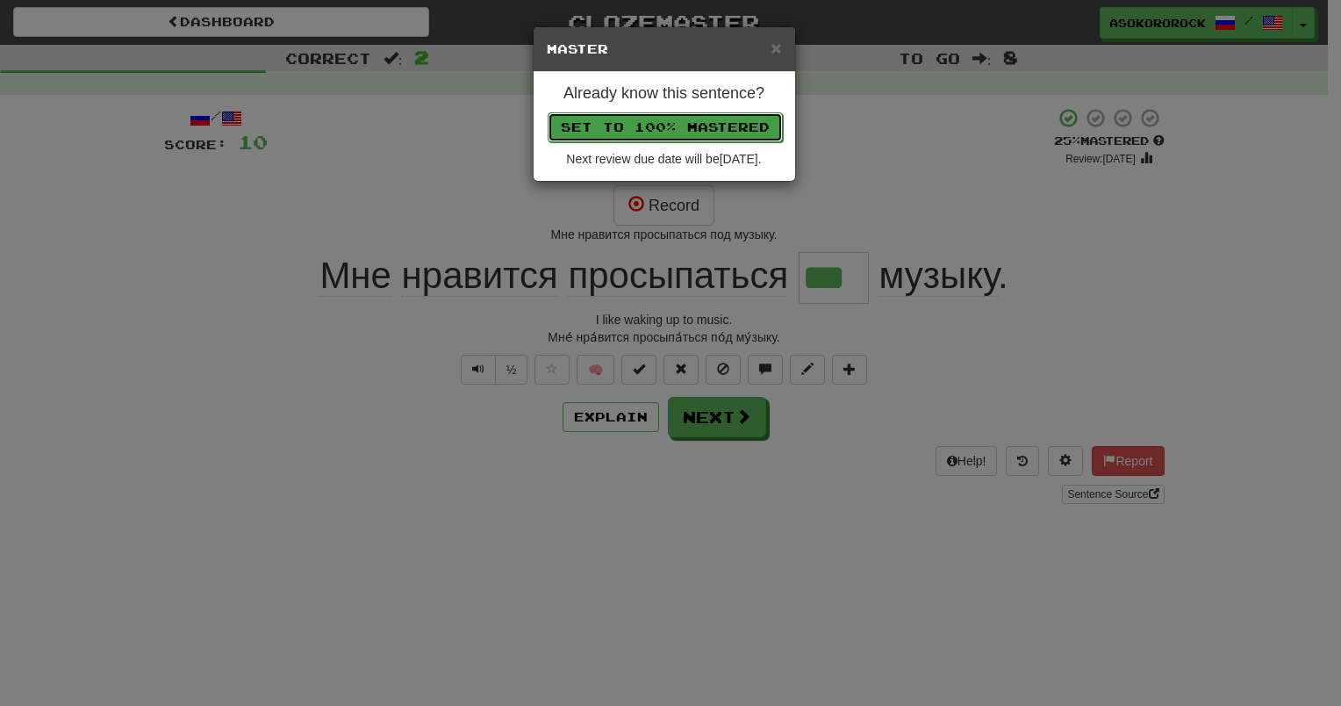
click at [600, 116] on button "Set to 100% Mastered" at bounding box center [665, 127] width 235 height 30
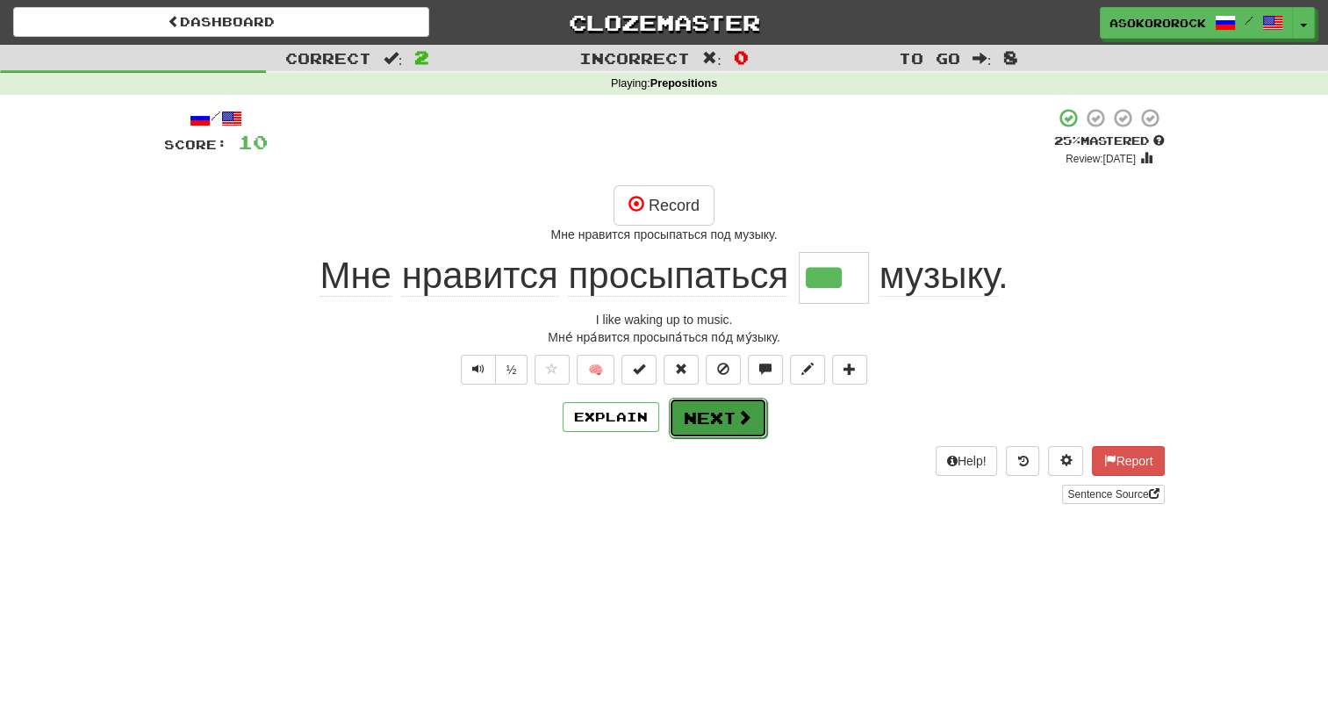
click at [718, 407] on button "Next" at bounding box center [718, 418] width 98 height 40
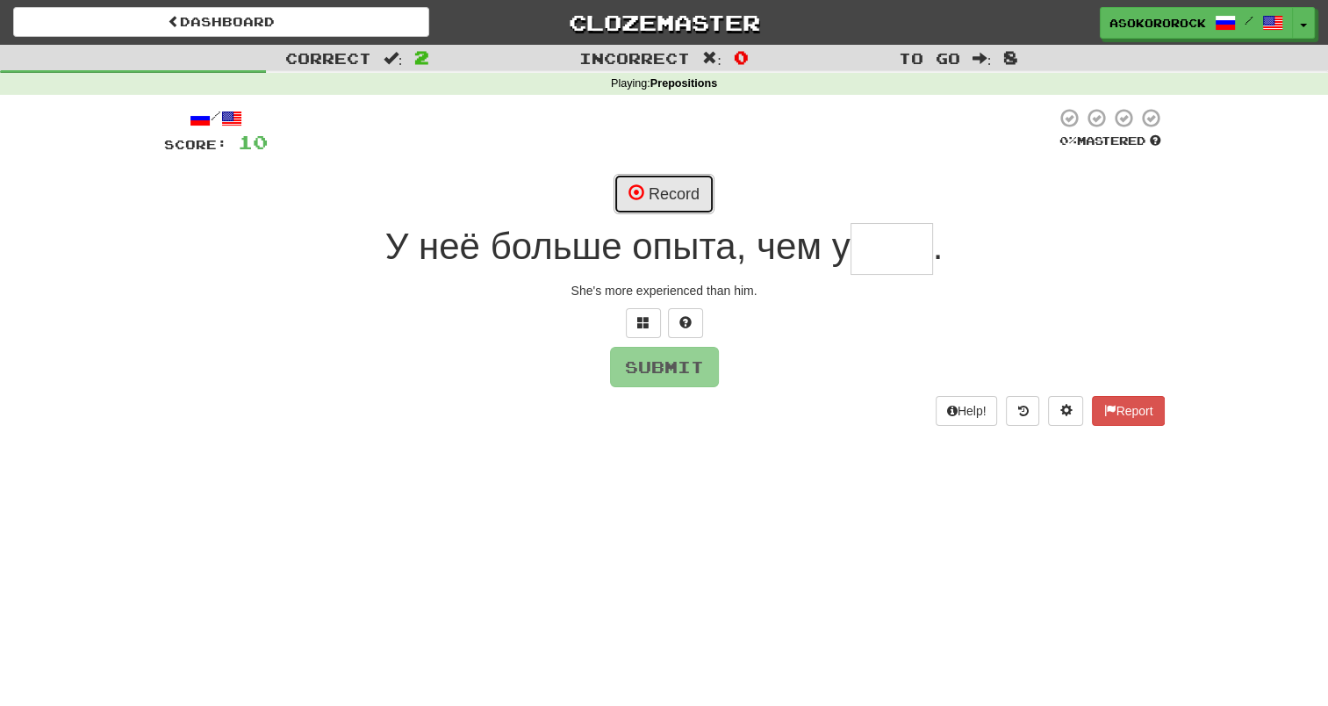
click at [685, 190] on button "Record" at bounding box center [664, 194] width 101 height 40
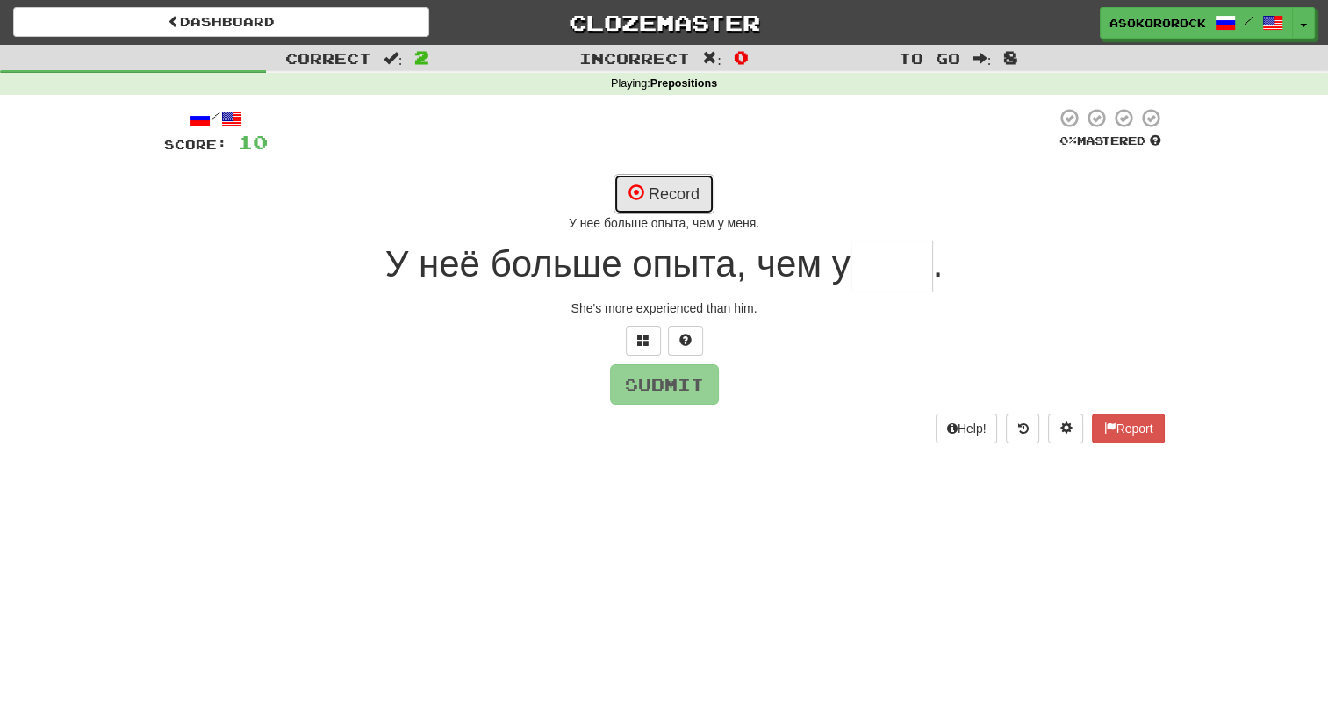
click at [658, 198] on button "Record" at bounding box center [664, 194] width 101 height 40
type input "****"
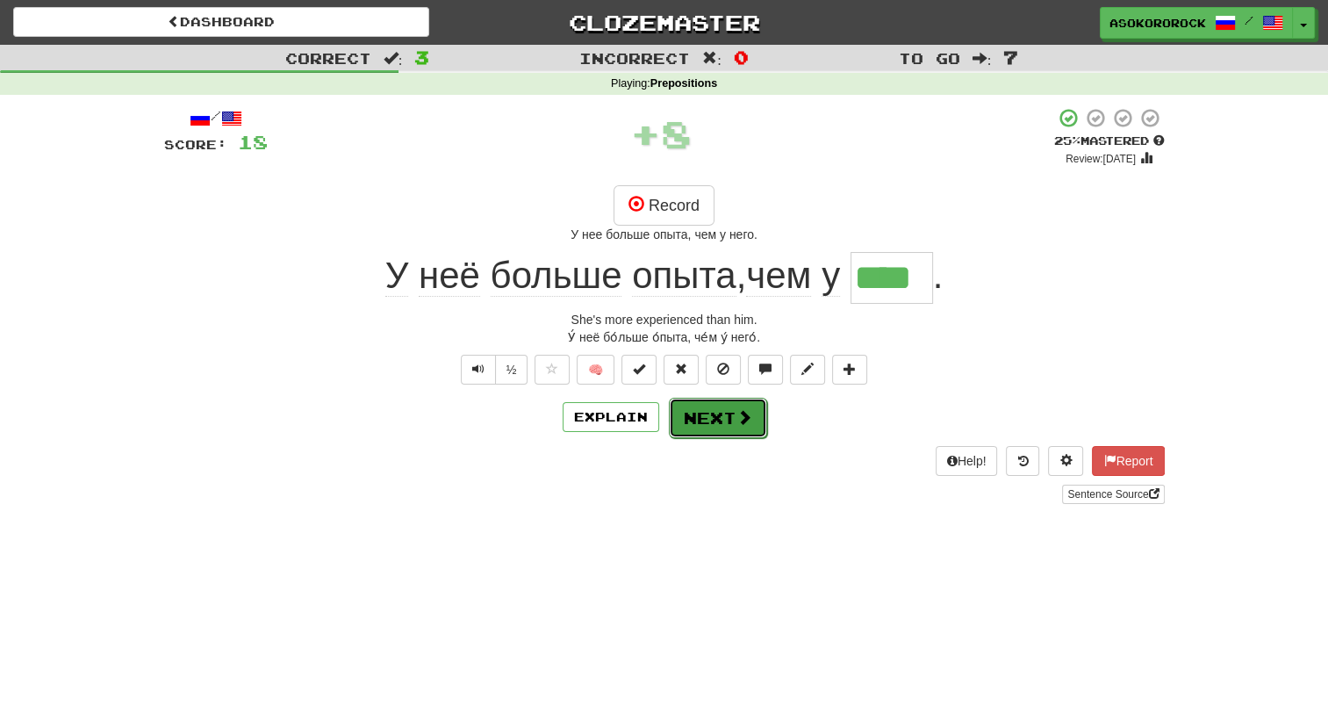
click at [712, 417] on button "Next" at bounding box center [718, 418] width 98 height 40
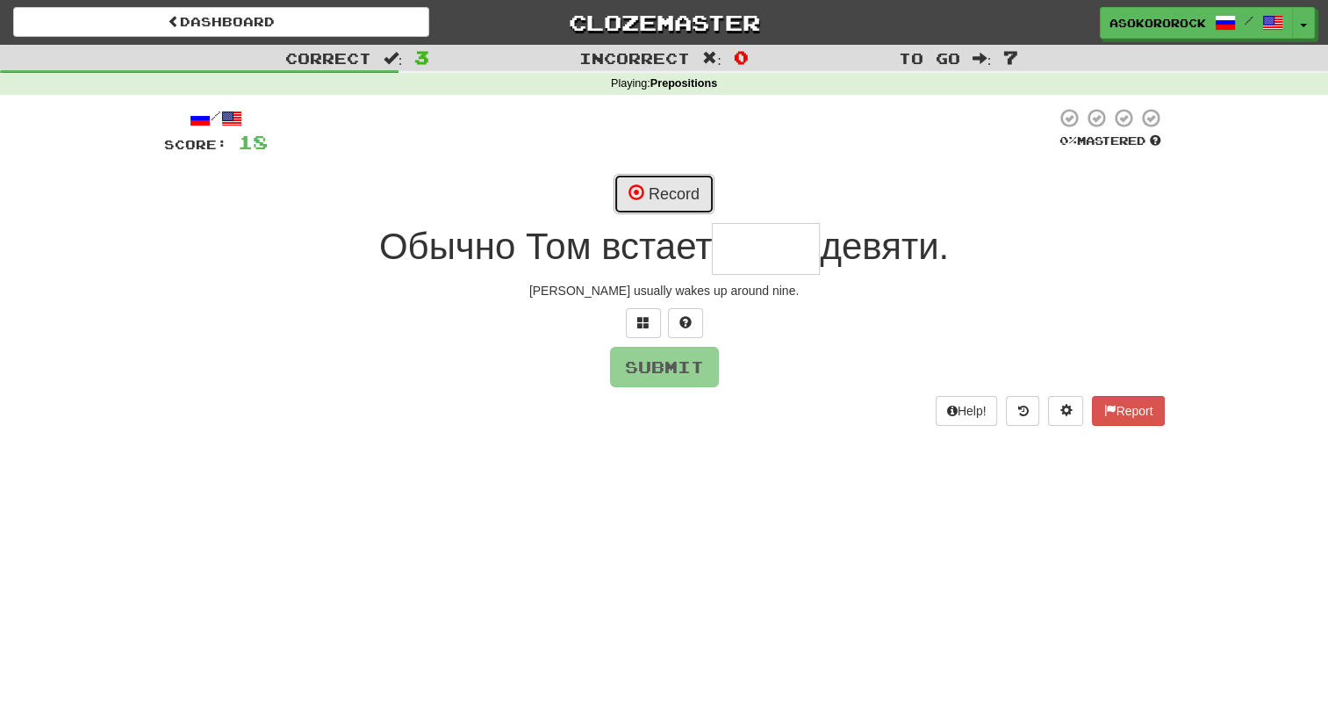
click at [657, 191] on button "Record" at bounding box center [664, 194] width 101 height 40
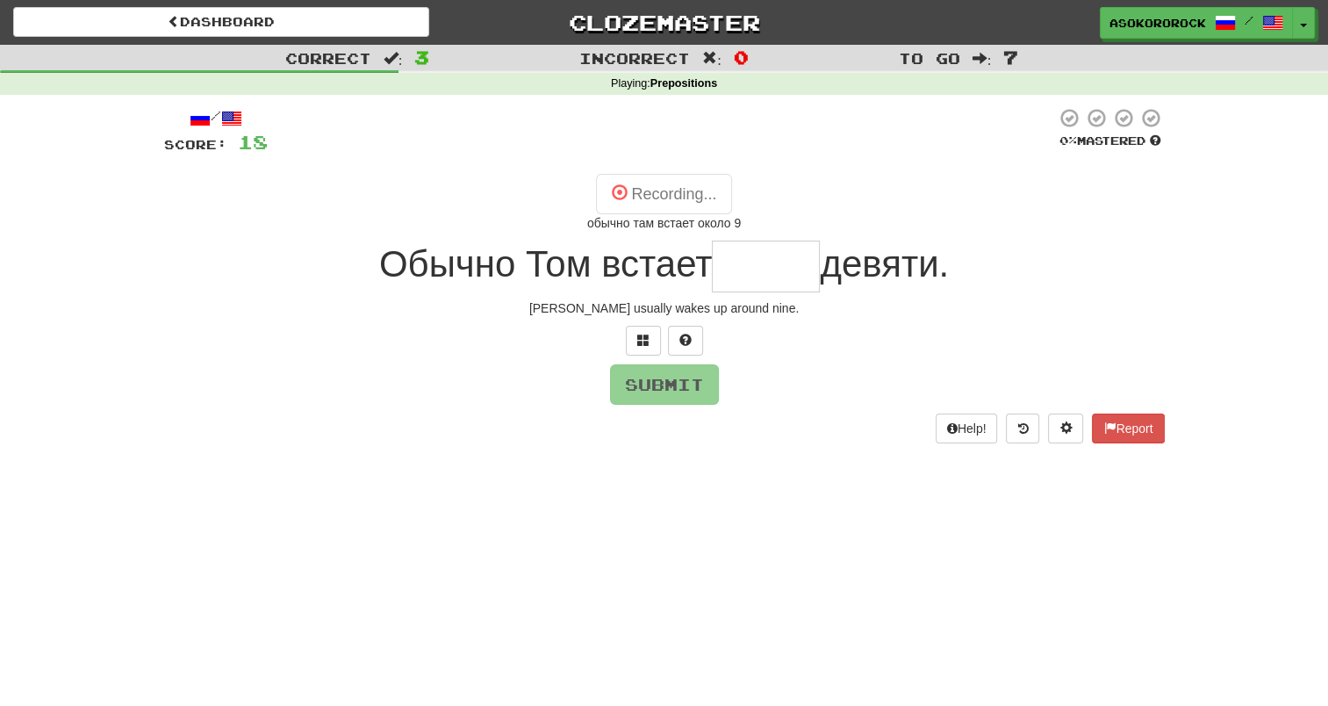
type input "*****"
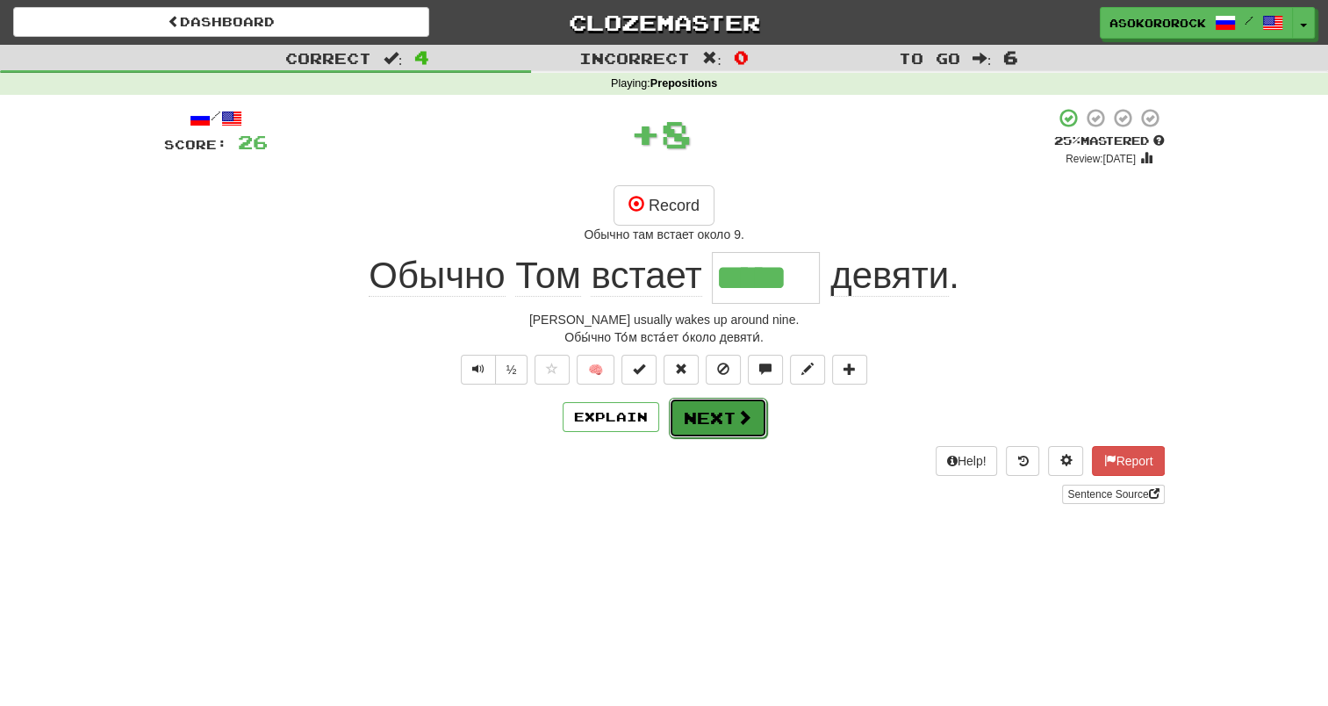
click at [691, 414] on button "Next" at bounding box center [718, 418] width 98 height 40
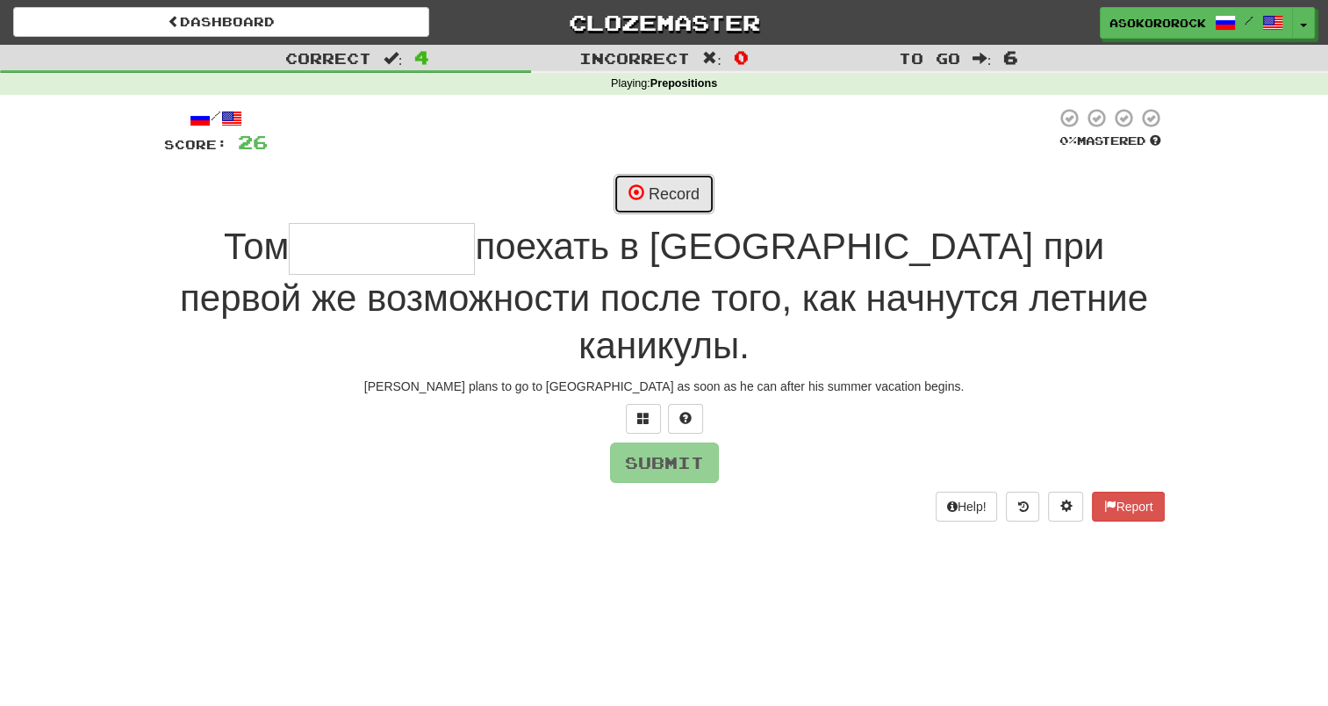
click at [674, 186] on button "Record" at bounding box center [664, 194] width 101 height 40
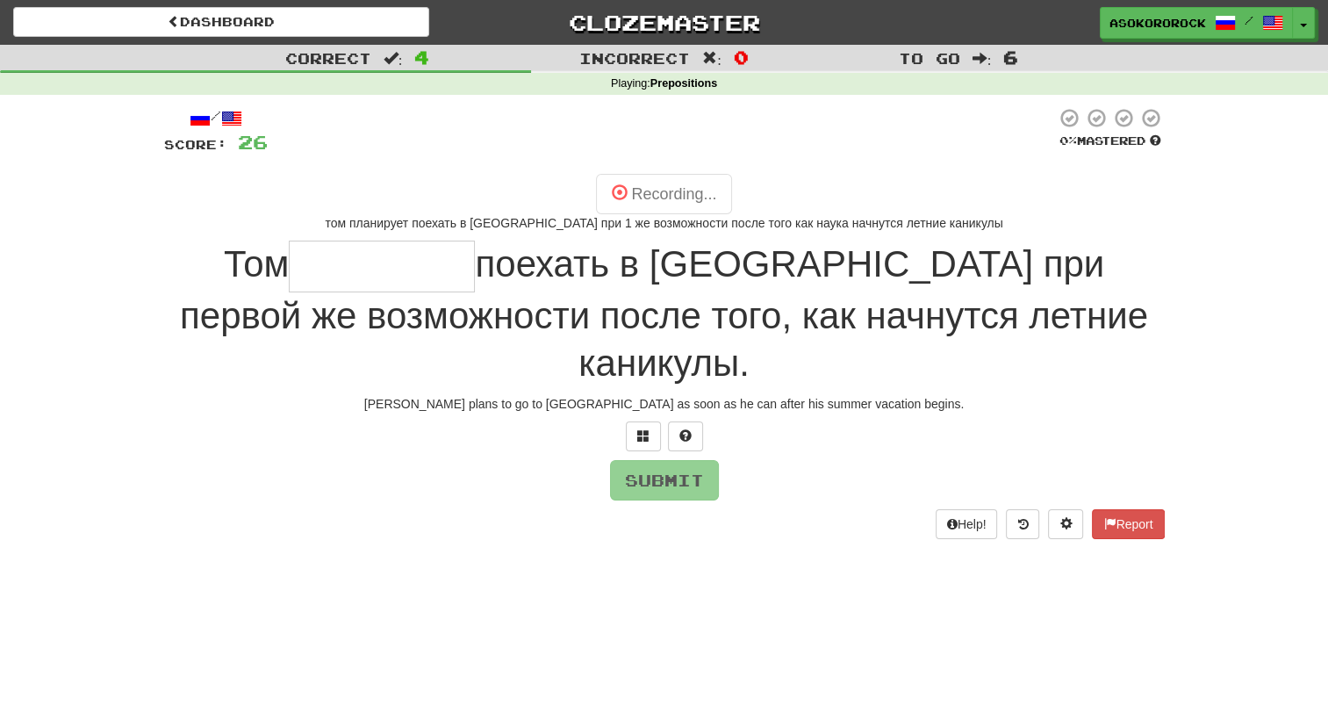
type input "*********"
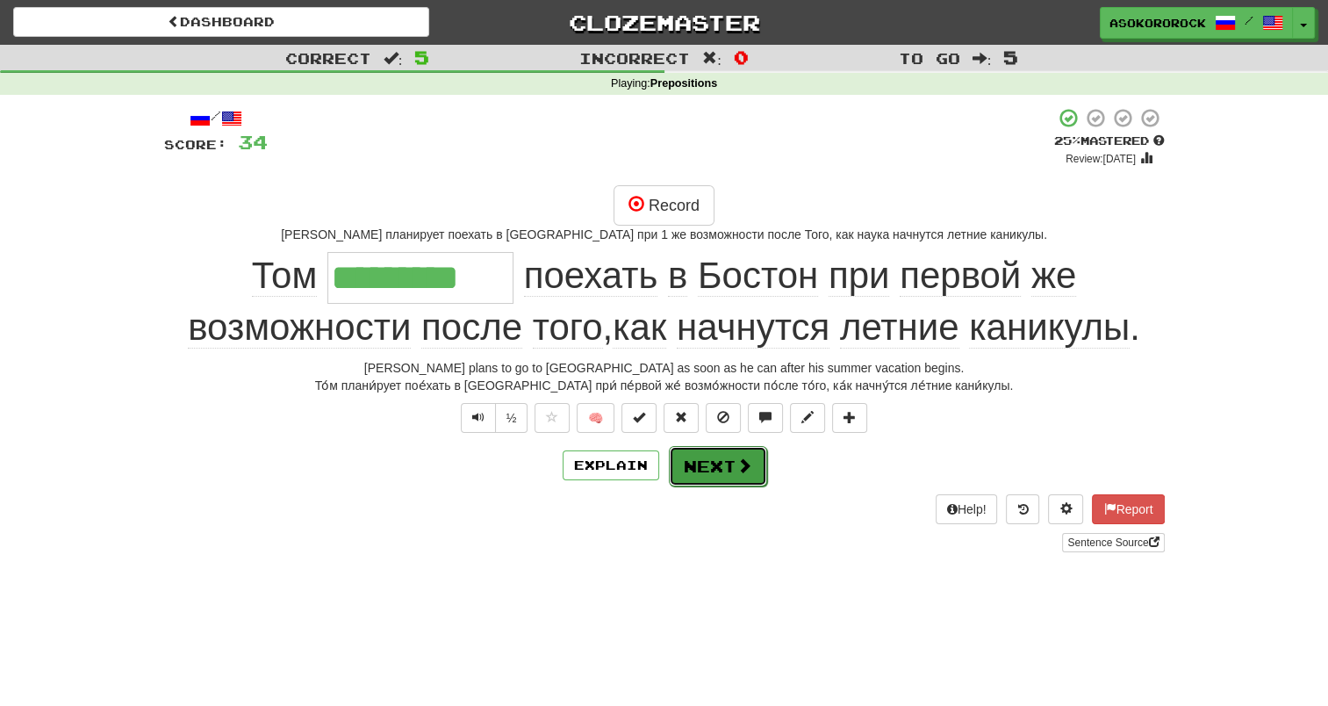
click at [721, 477] on button "Next" at bounding box center [718, 466] width 98 height 40
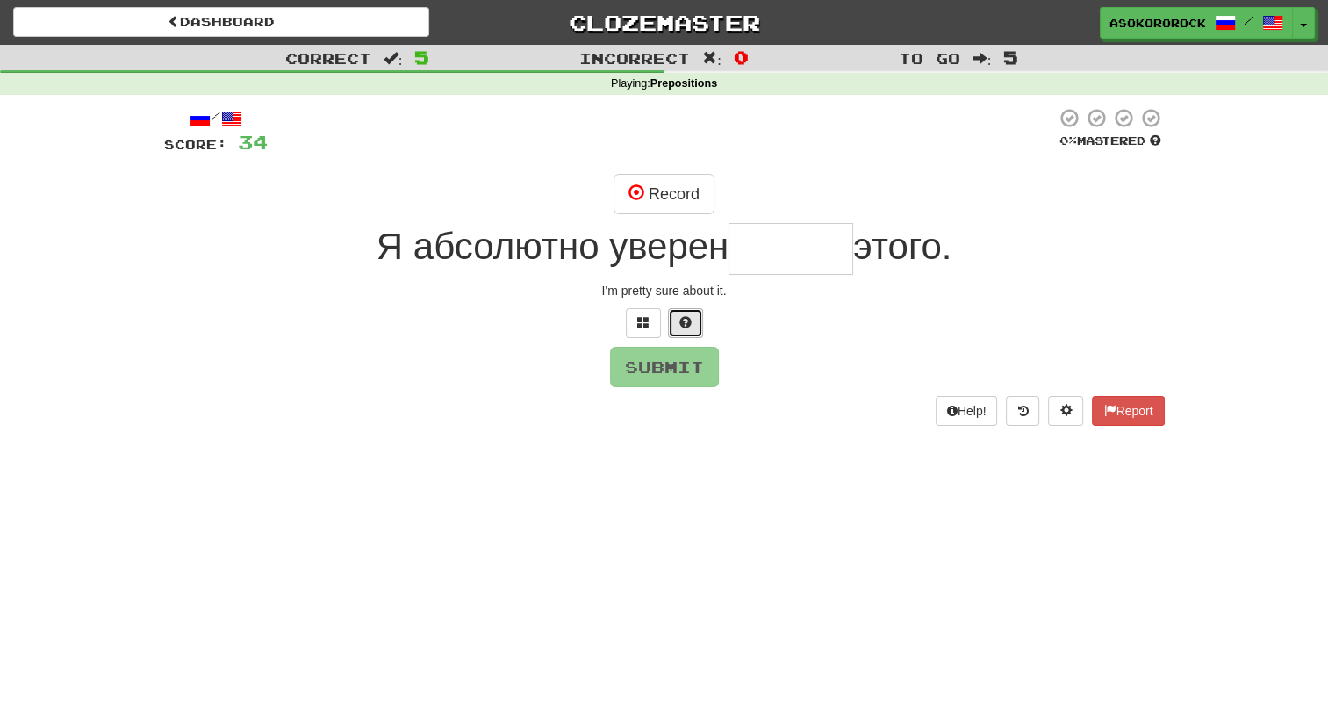
click at [681, 323] on span at bounding box center [685, 322] width 12 height 12
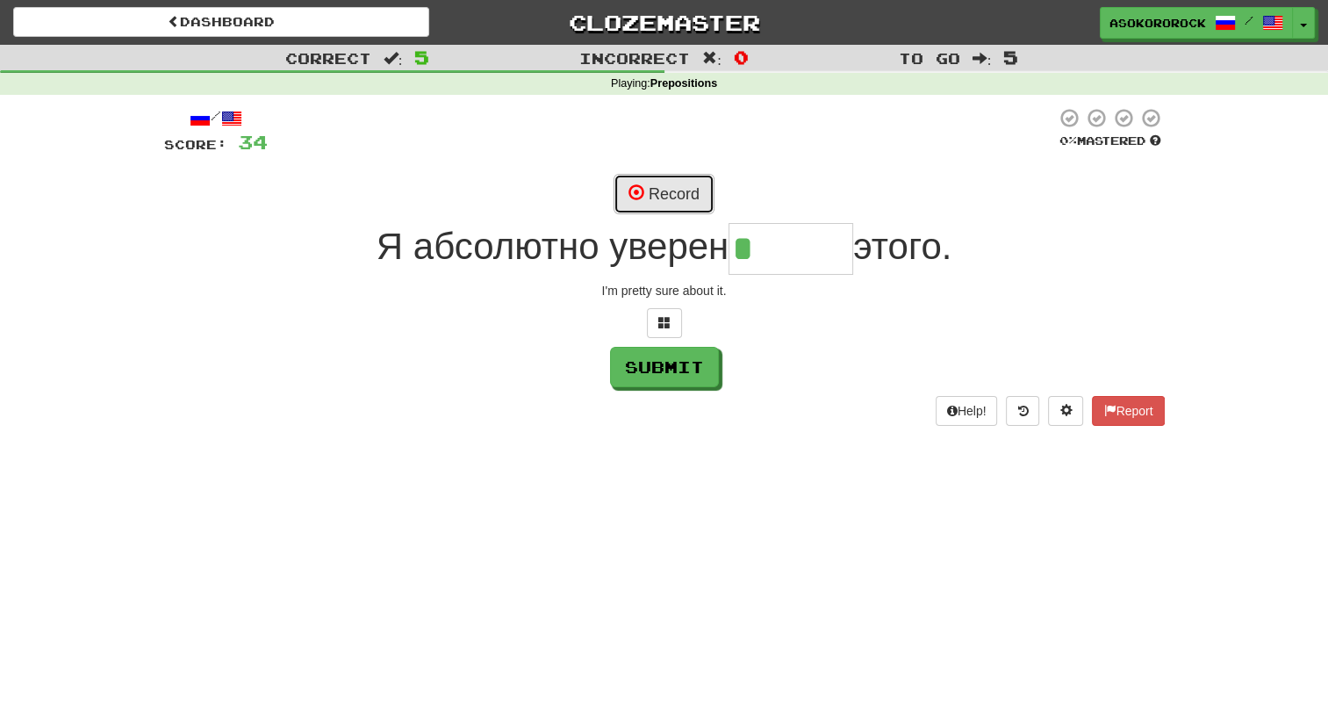
click at [664, 186] on button "Record" at bounding box center [664, 194] width 101 height 40
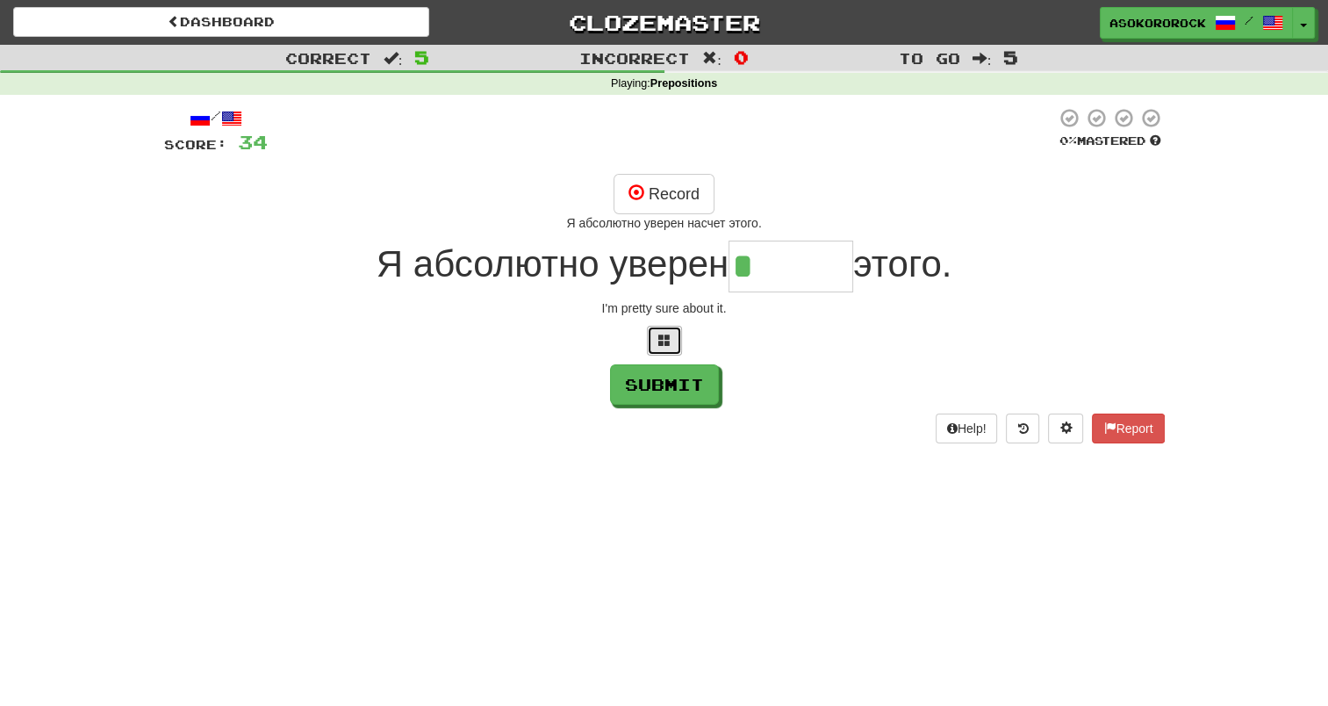
click at [656, 341] on button at bounding box center [664, 341] width 35 height 30
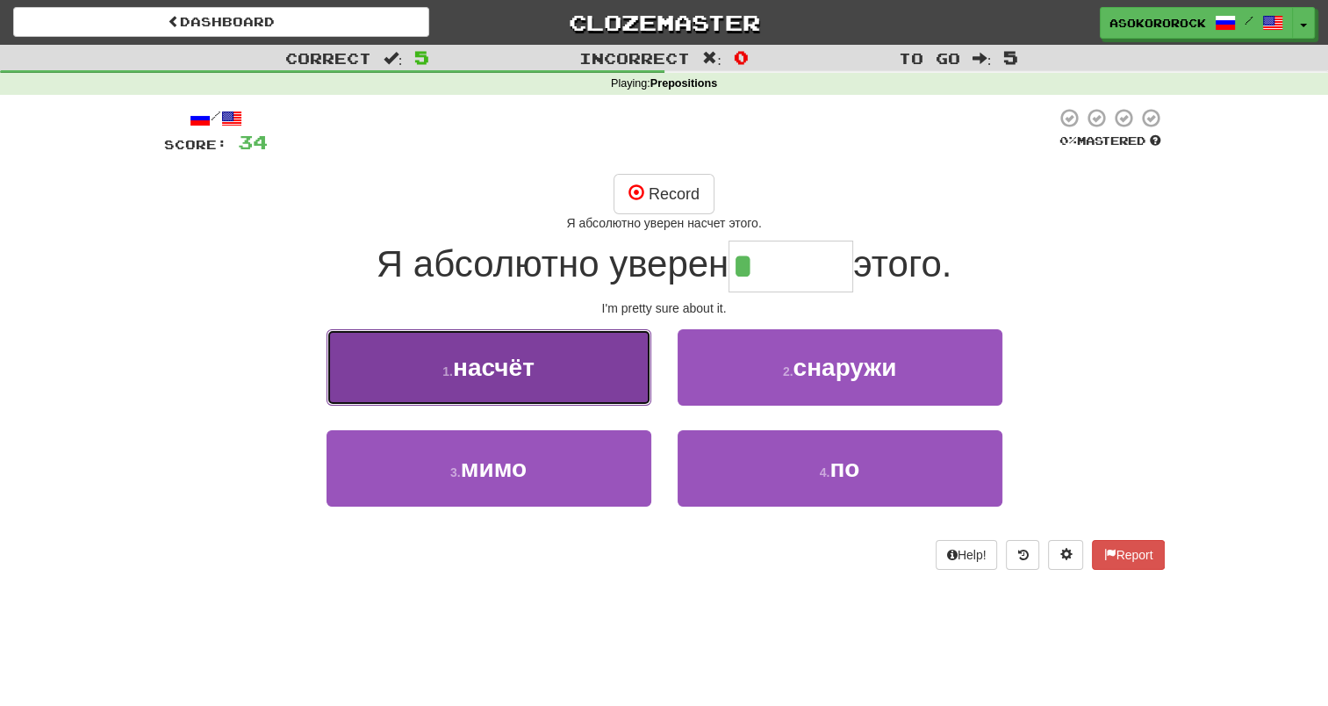
click at [504, 373] on span "насчёт" at bounding box center [494, 367] width 82 height 27
type input "******"
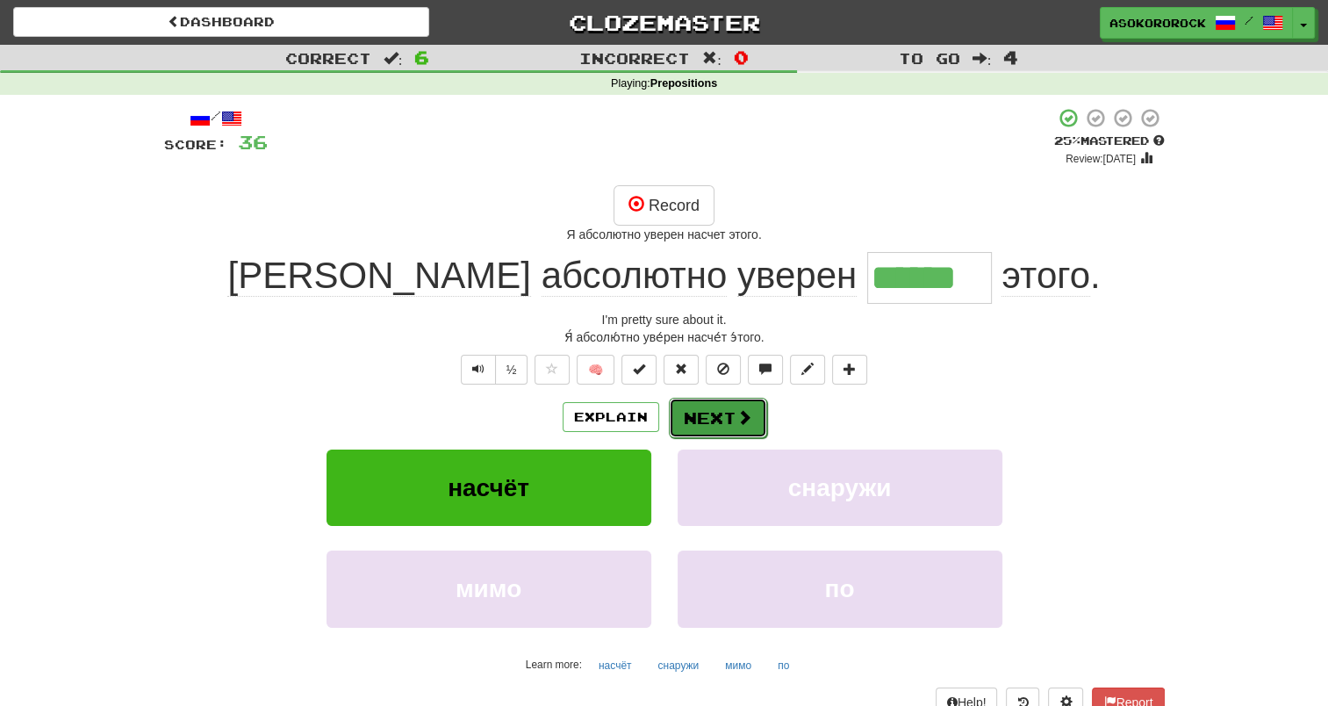
click at [711, 398] on button "Next" at bounding box center [718, 418] width 98 height 40
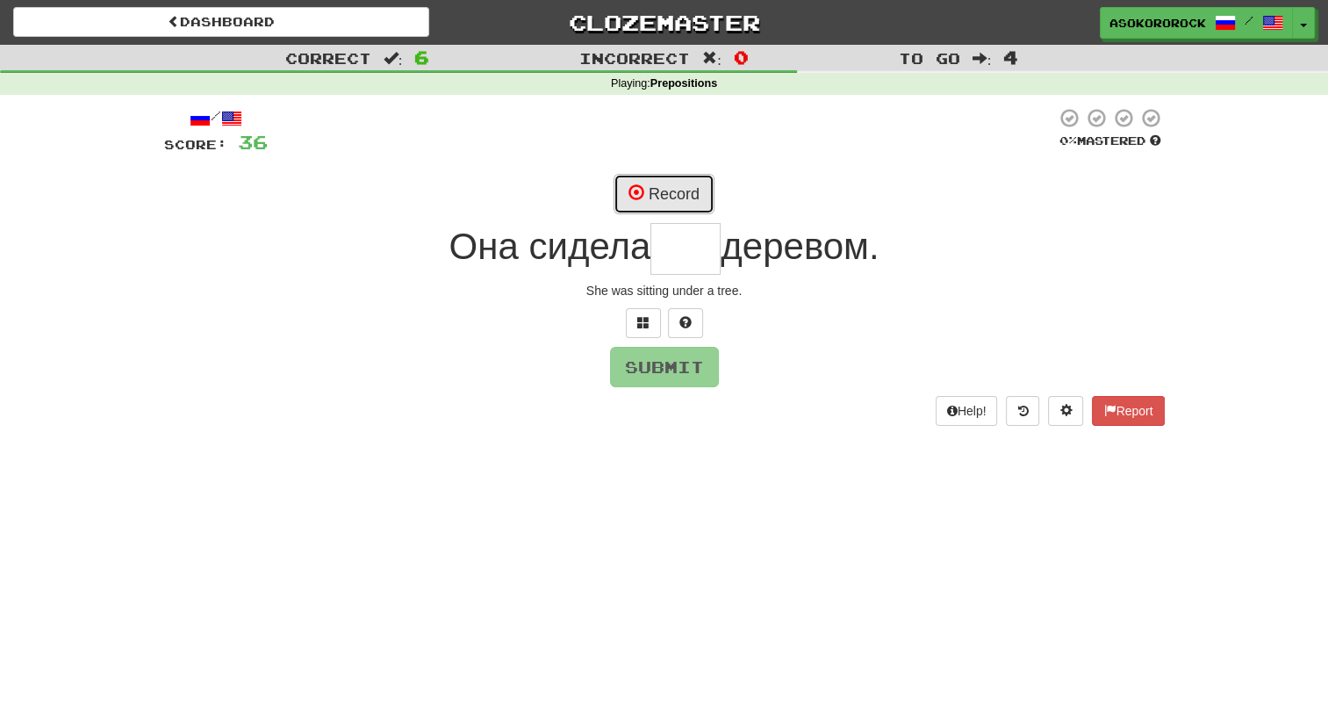
click at [674, 193] on button "Record" at bounding box center [664, 194] width 101 height 40
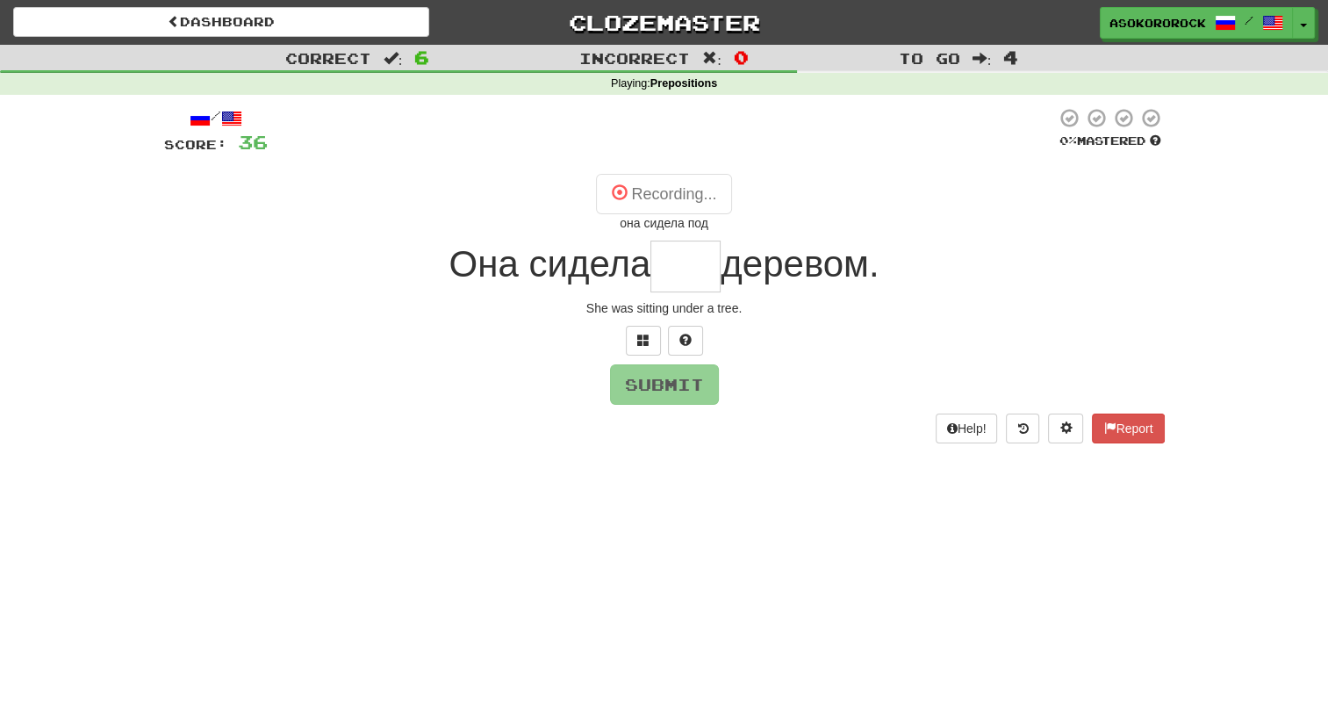
type input "***"
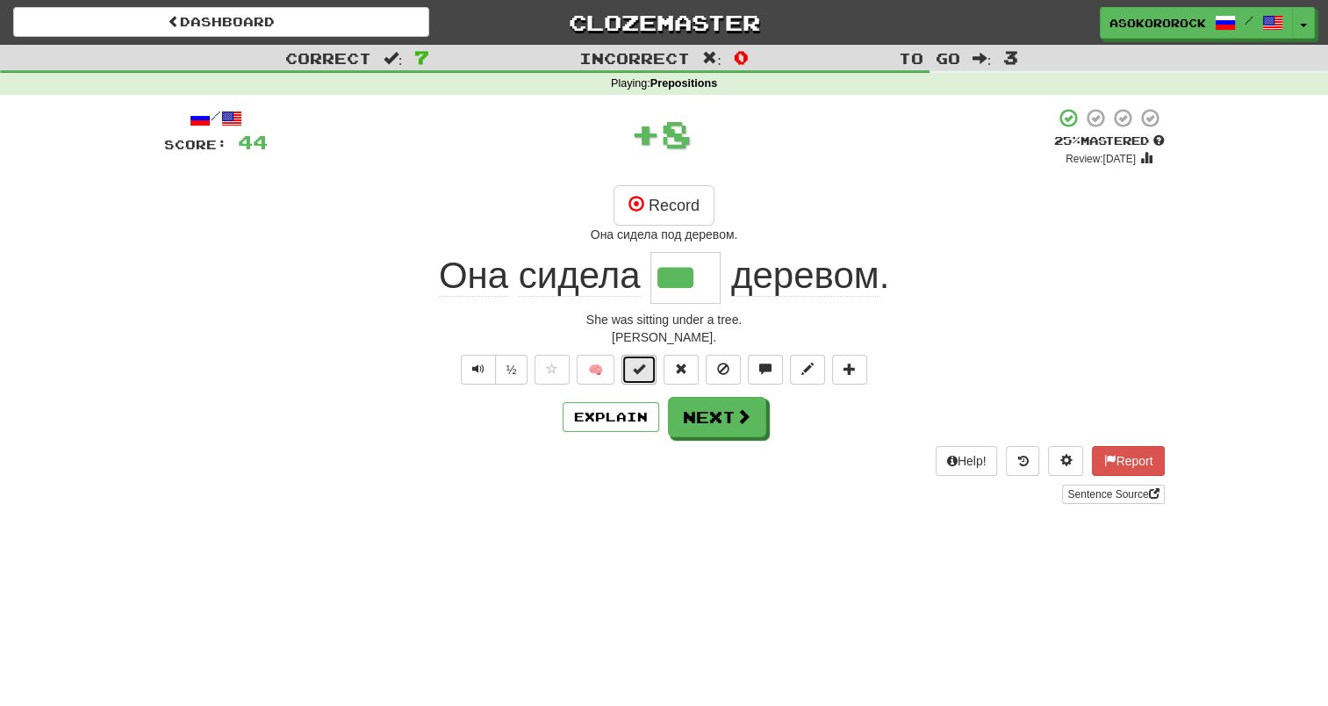
click at [642, 369] on span at bounding box center [639, 368] width 12 height 12
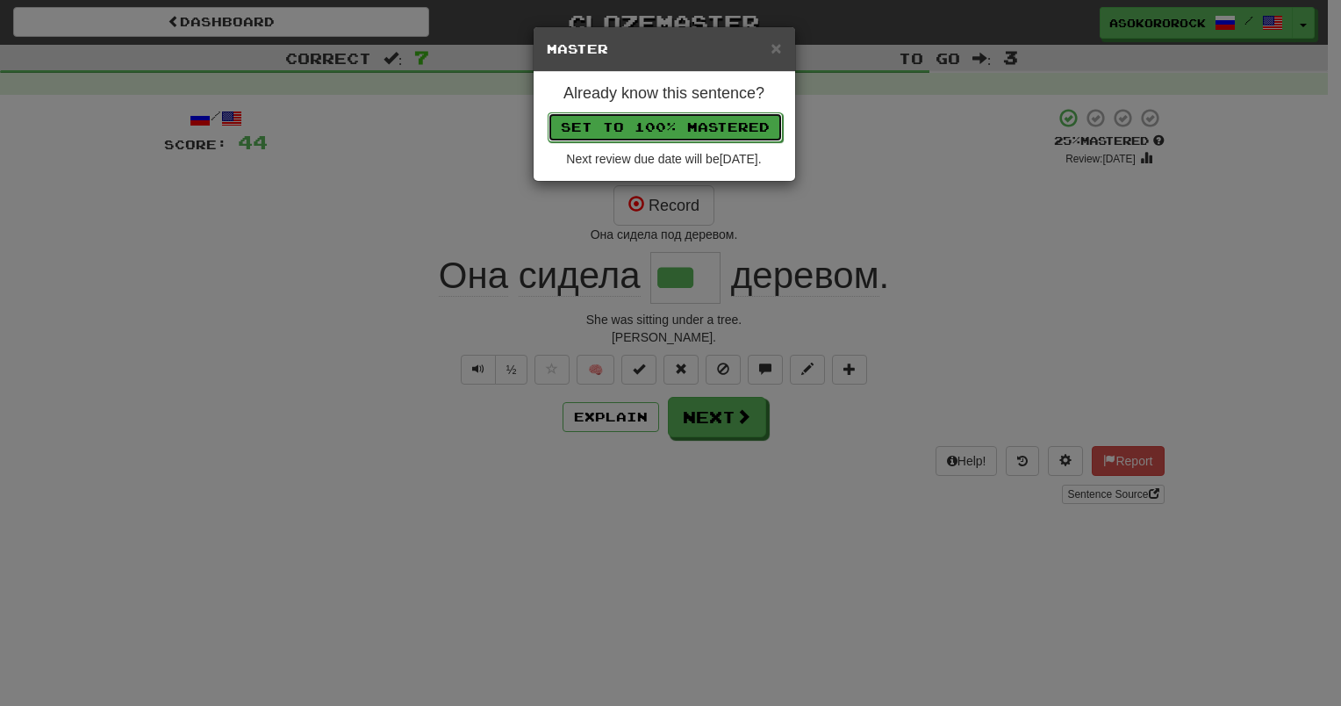
drag, startPoint x: 646, startPoint y: 113, endPoint x: 683, endPoint y: 218, distance: 110.8
click at [648, 116] on button "Set to 100% Mastered" at bounding box center [664, 126] width 235 height 30
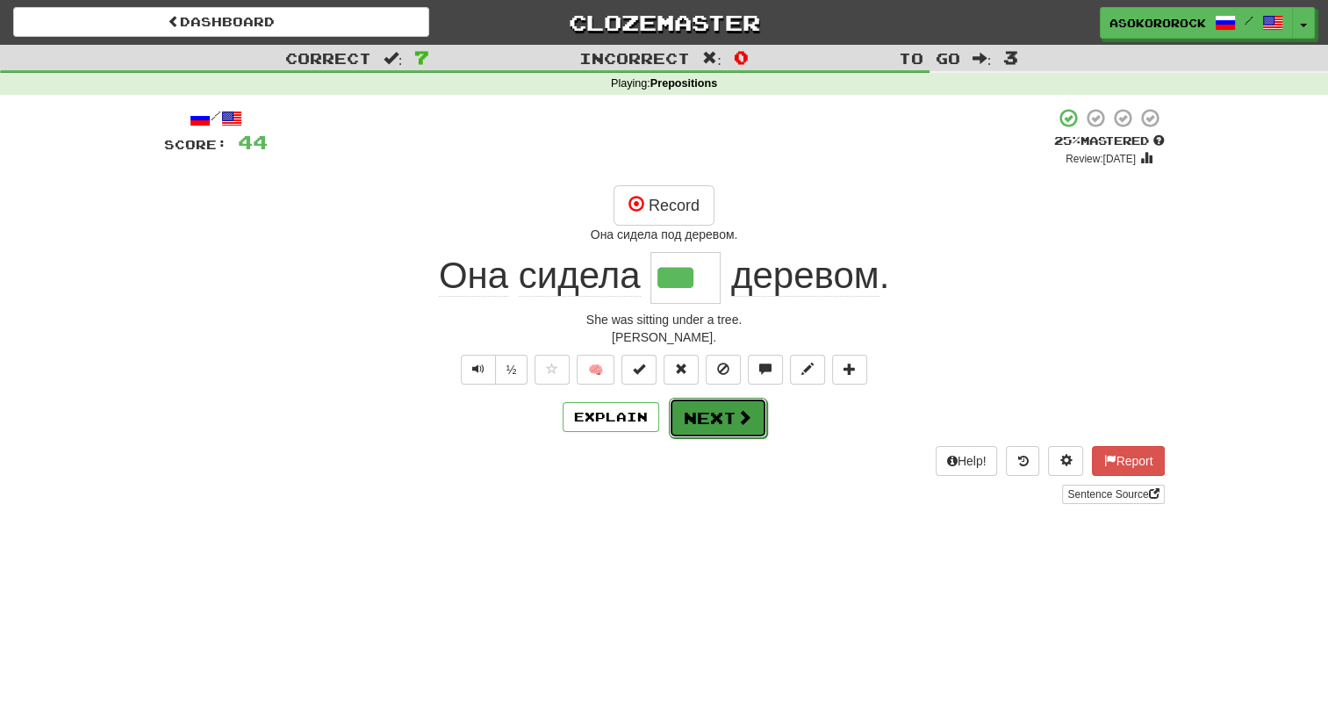
click at [730, 409] on button "Next" at bounding box center [718, 418] width 98 height 40
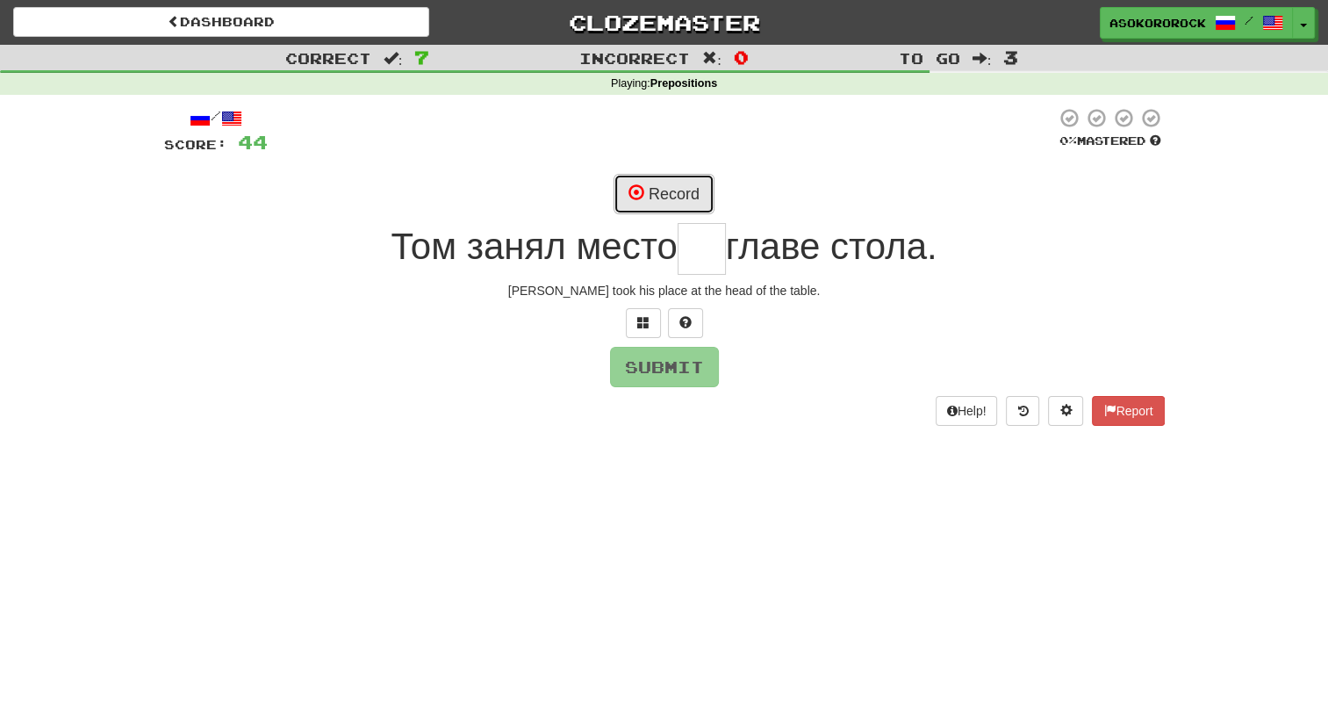
click at [671, 197] on button "Record" at bounding box center [664, 194] width 101 height 40
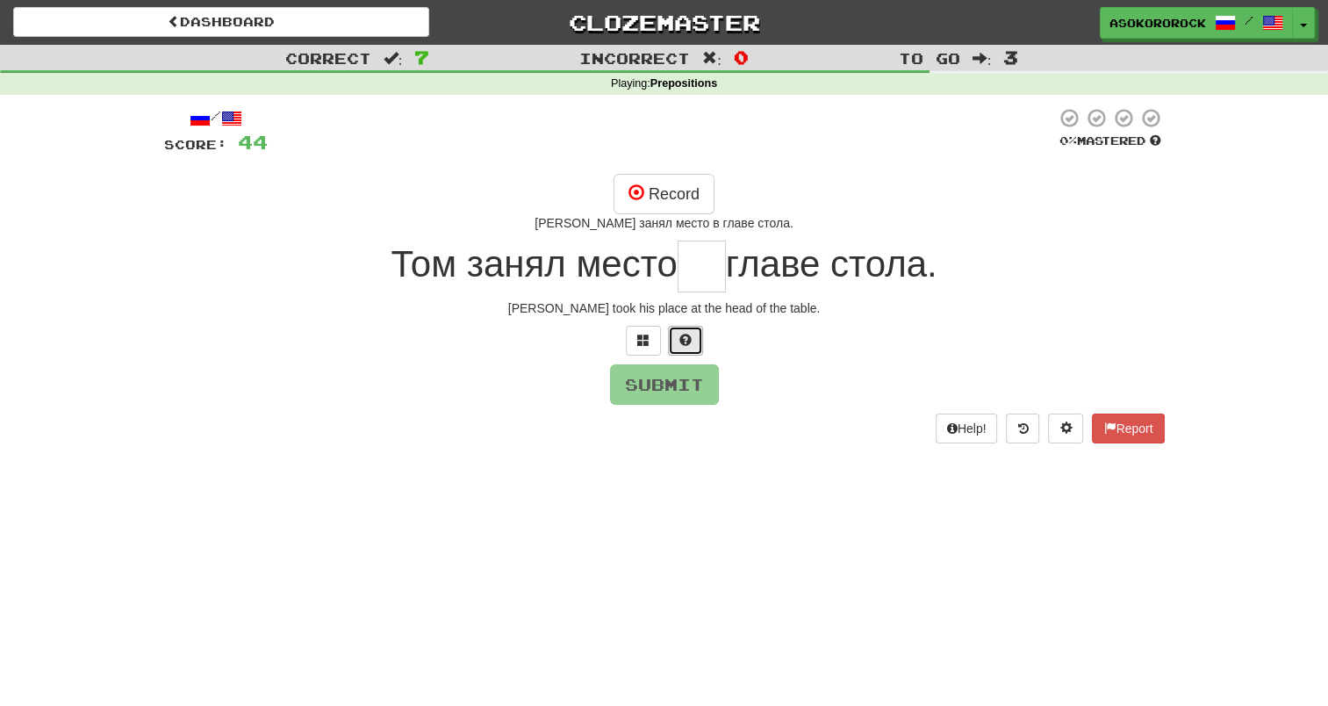
click at [682, 334] on span at bounding box center [685, 340] width 12 height 12
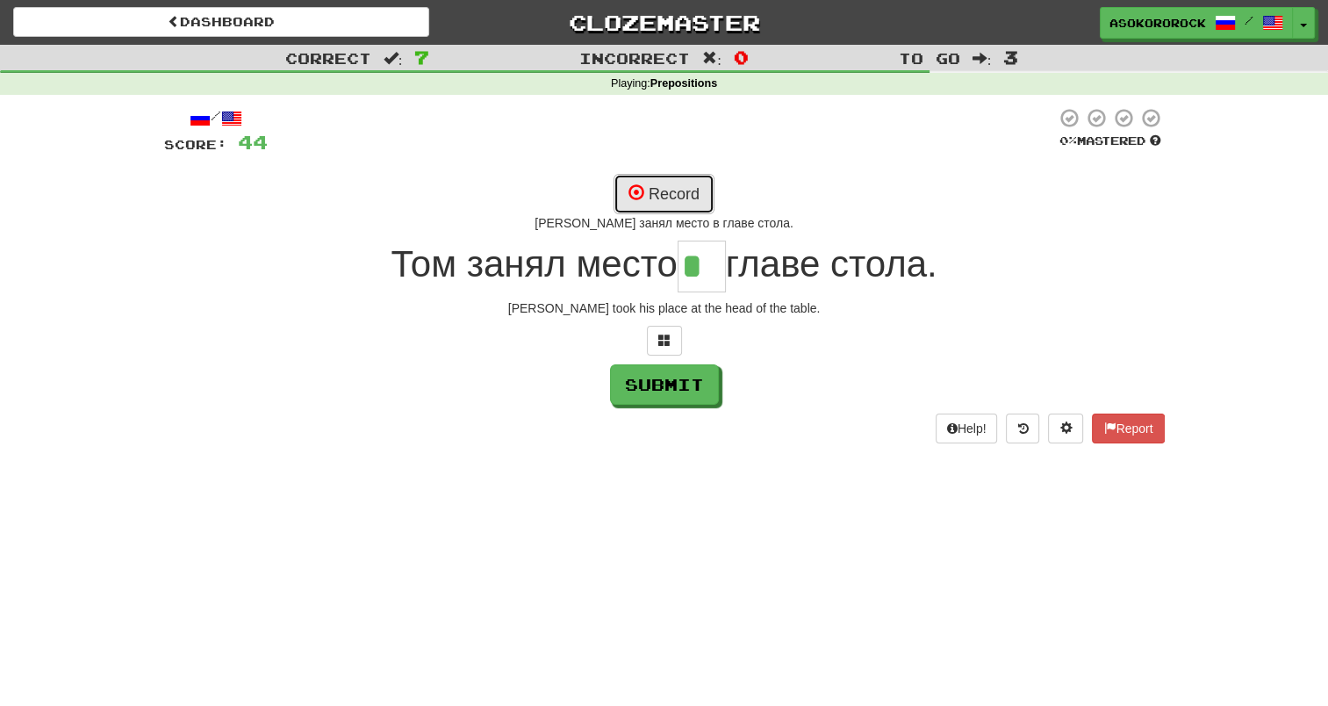
click at [643, 194] on span at bounding box center [636, 192] width 16 height 16
type input "**"
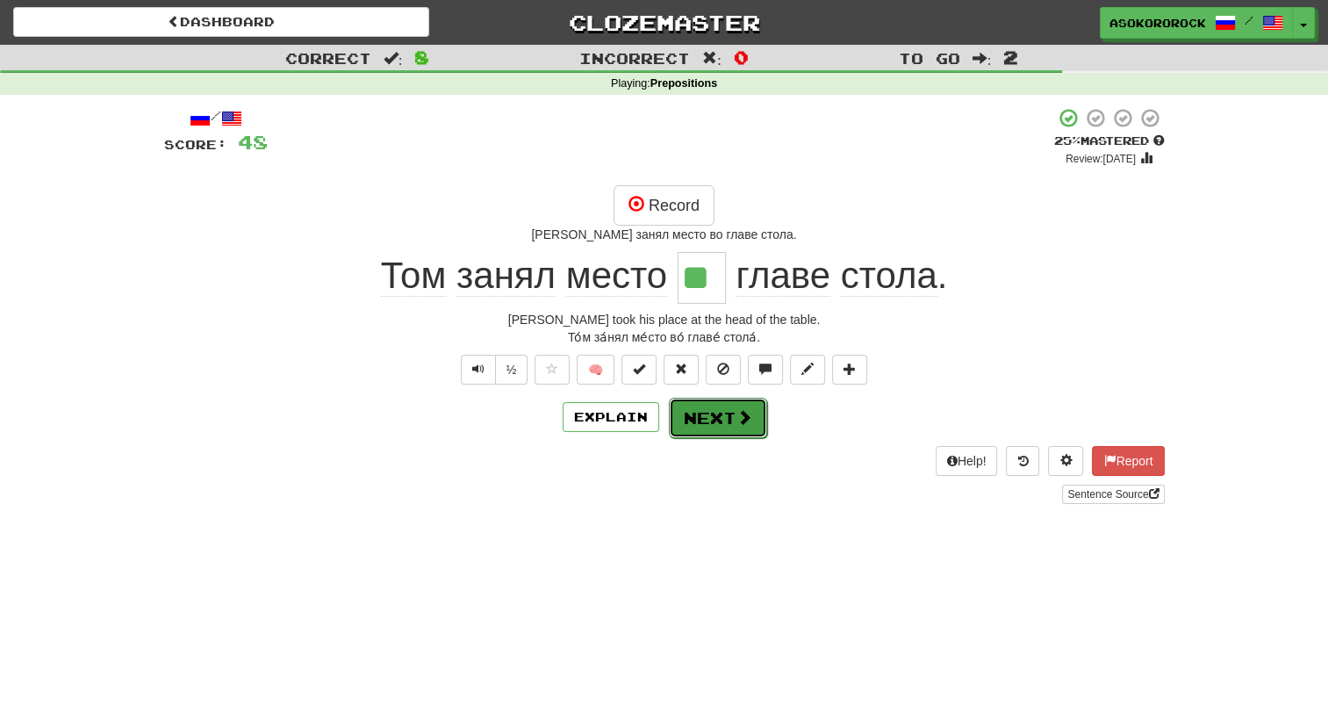
click at [691, 421] on button "Next" at bounding box center [718, 418] width 98 height 40
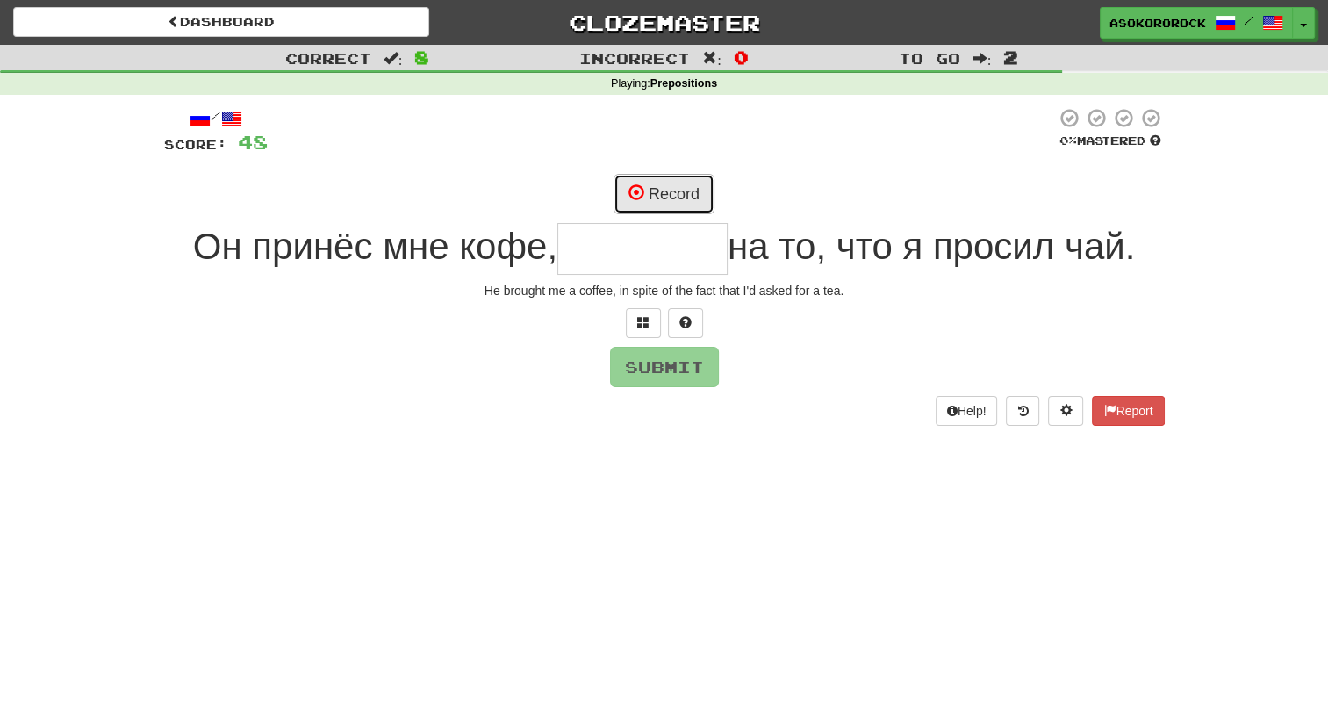
click at [675, 187] on button "Record" at bounding box center [664, 194] width 101 height 40
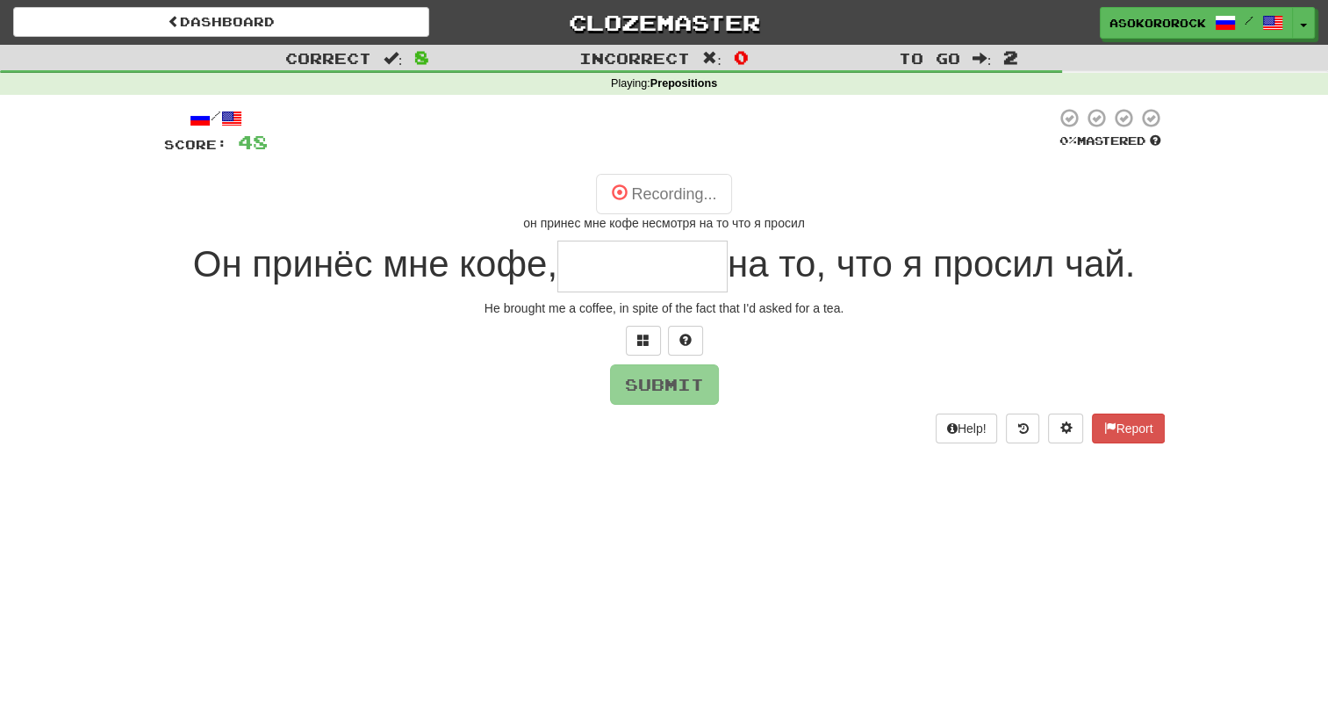
type input "********"
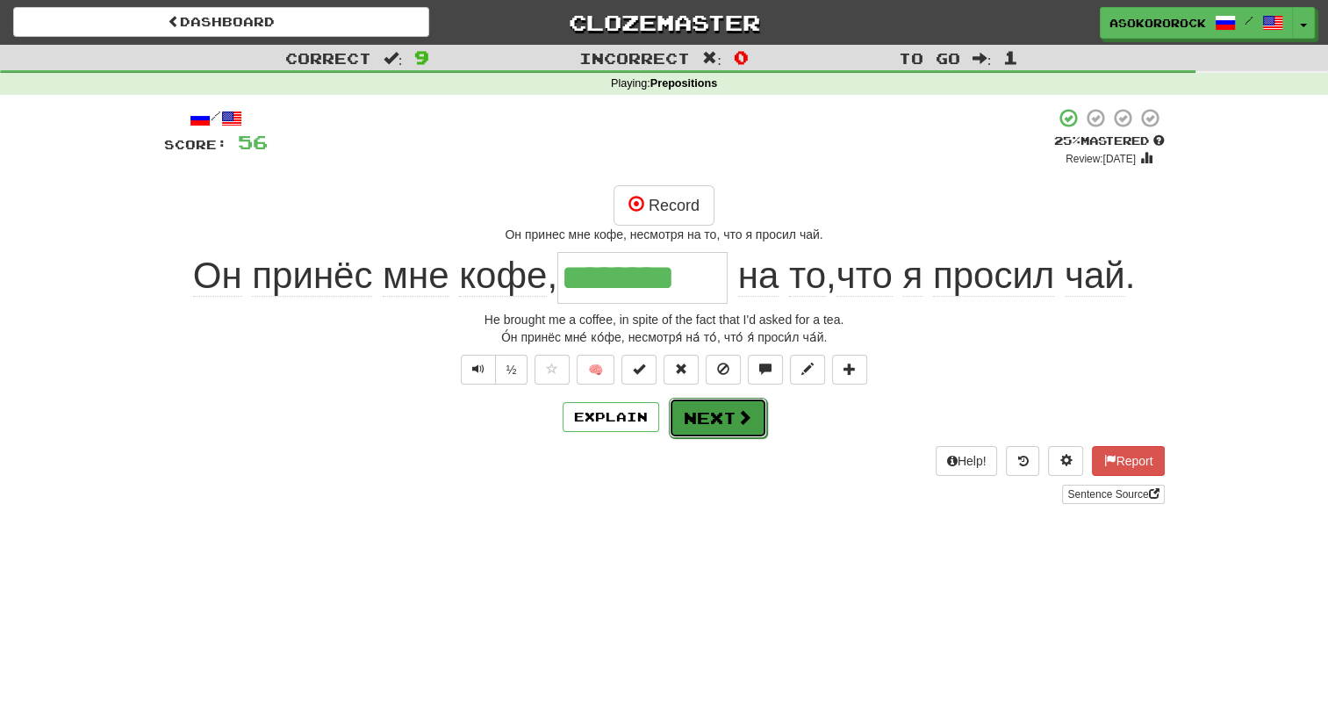
click at [709, 422] on button "Next" at bounding box center [718, 418] width 98 height 40
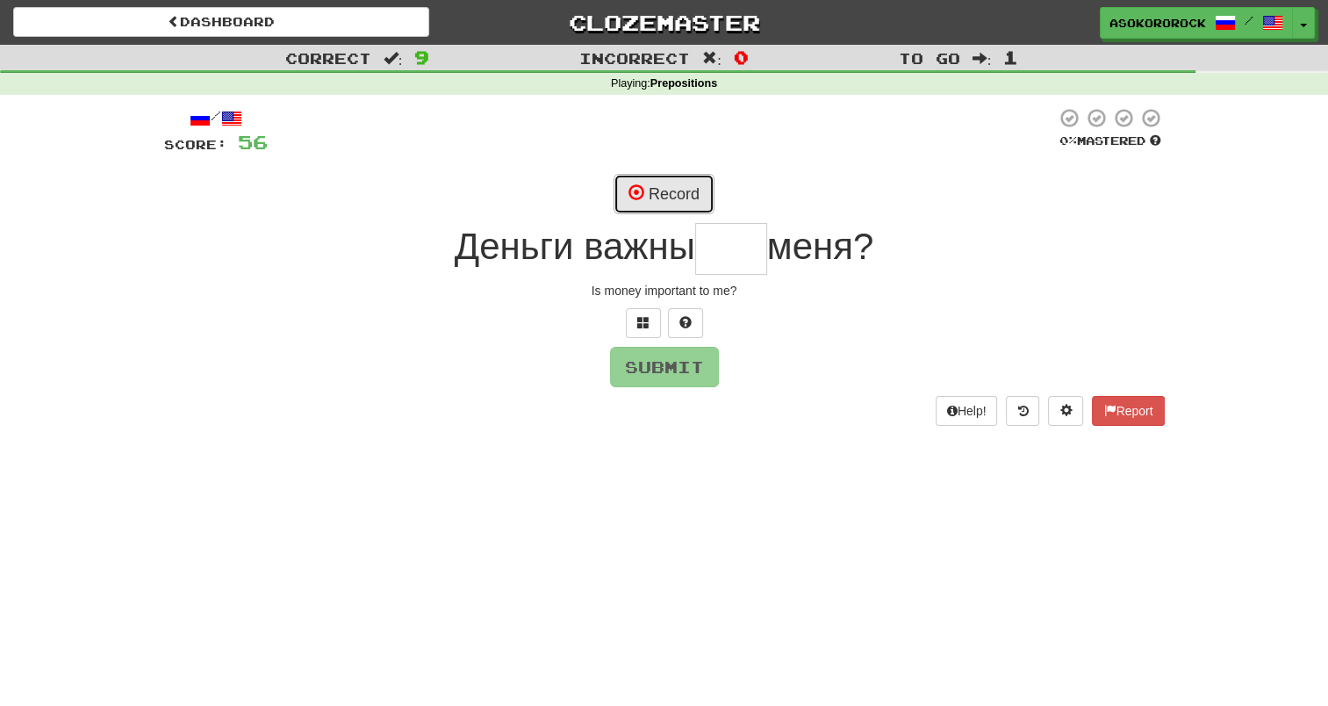
click at [680, 190] on button "Record" at bounding box center [664, 194] width 101 height 40
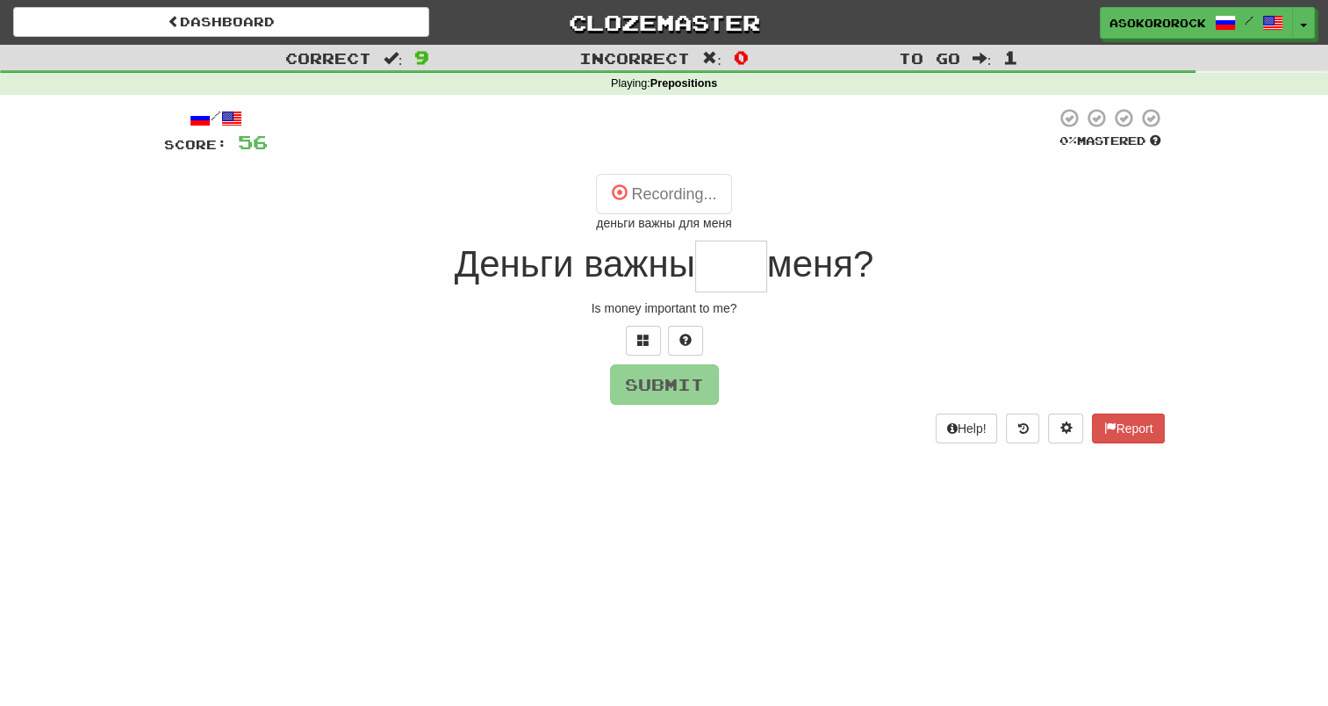
type input "***"
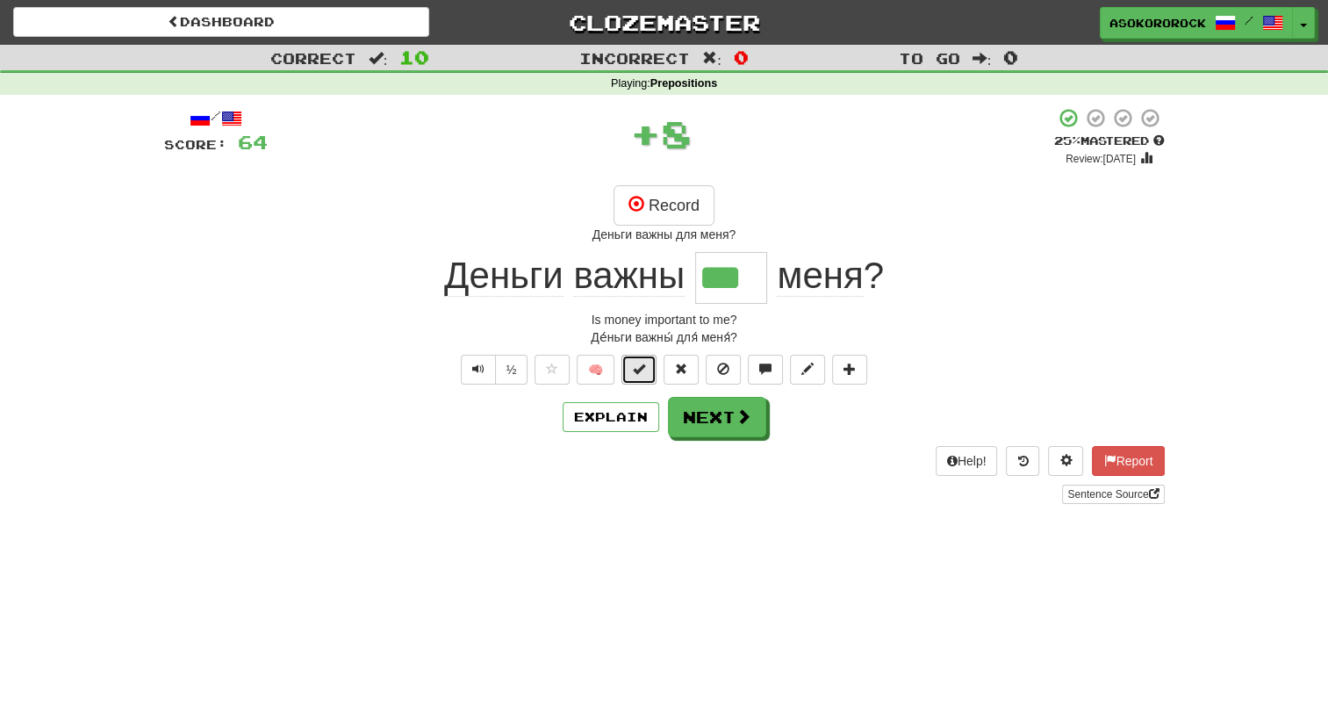
click at [635, 379] on button at bounding box center [638, 370] width 35 height 30
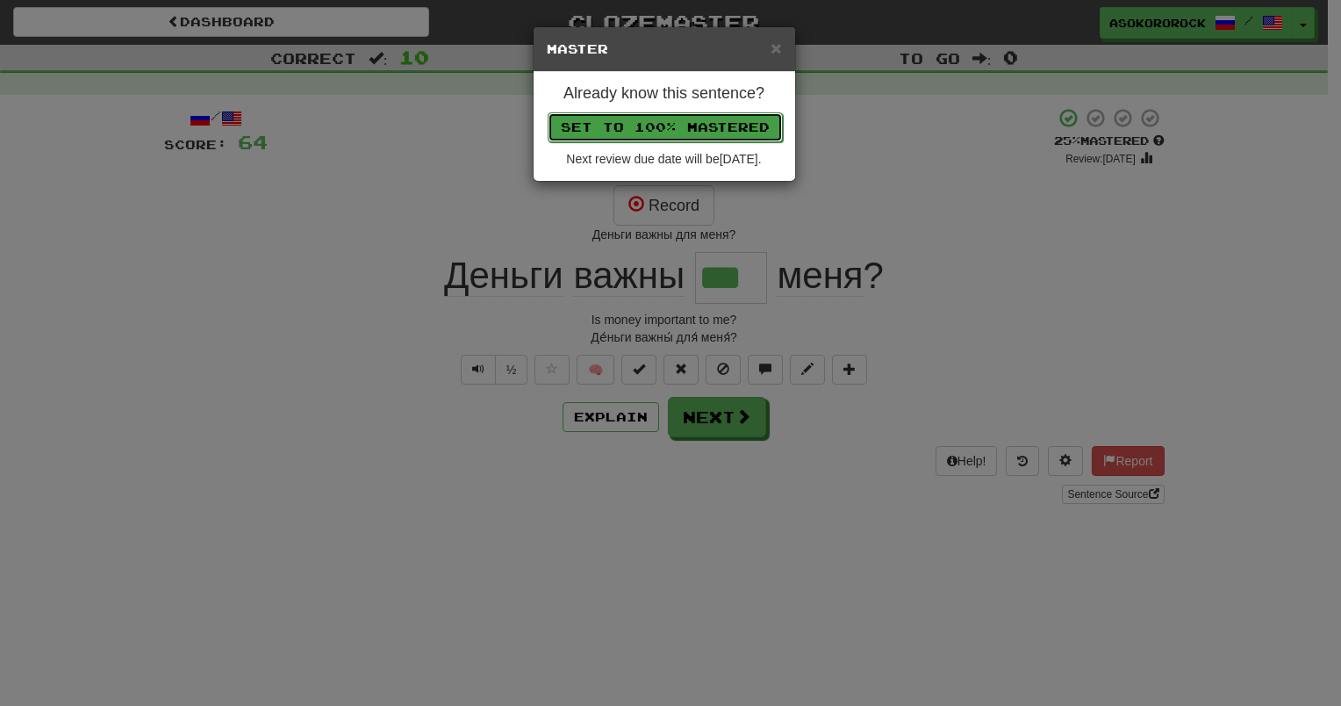
click at [685, 138] on button "Set to 100% Mastered" at bounding box center [665, 127] width 235 height 30
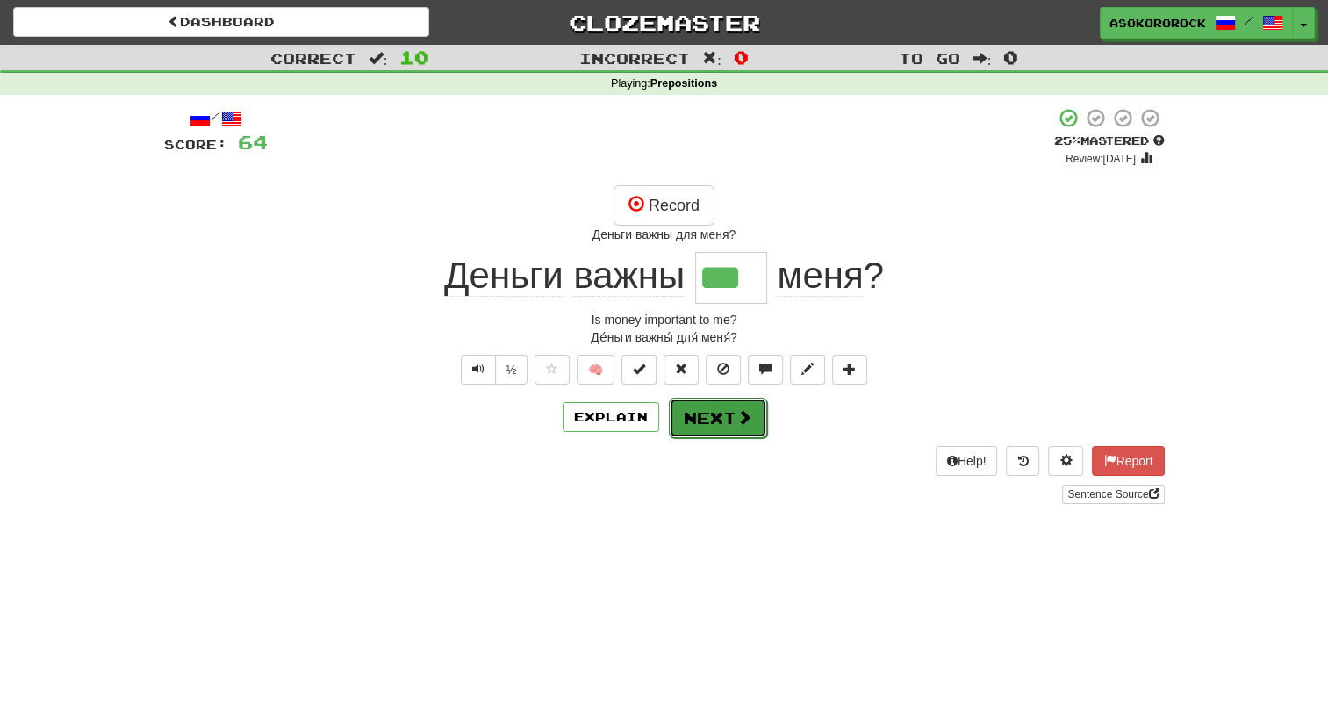
click at [688, 435] on button "Next" at bounding box center [718, 418] width 98 height 40
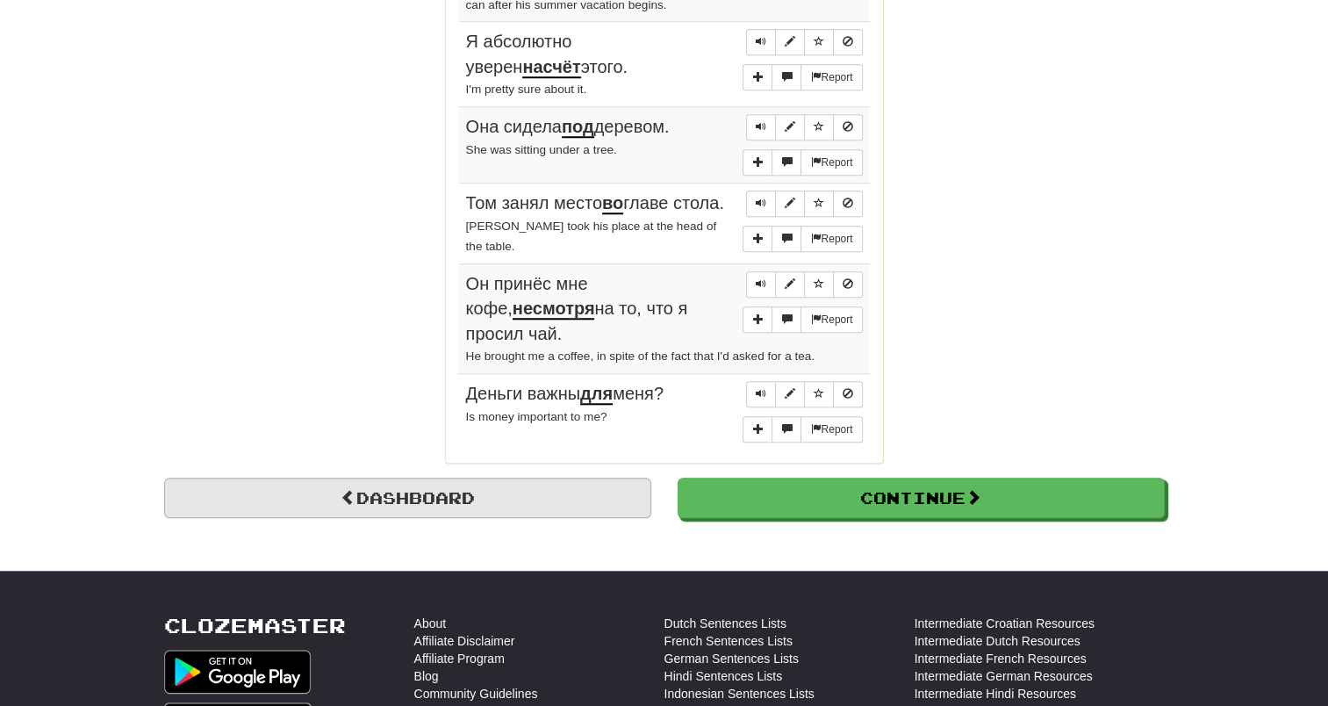
scroll to position [1668, 0]
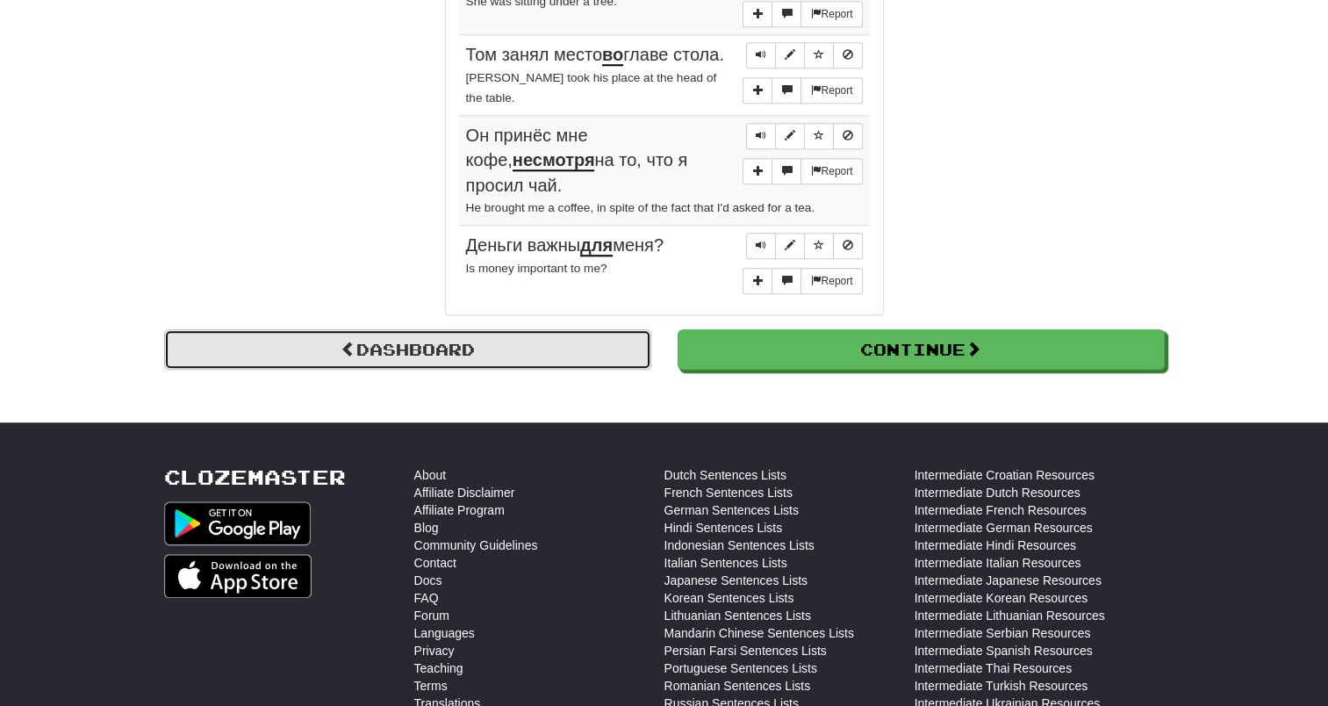
click at [487, 368] on link "Dashboard" at bounding box center [407, 349] width 487 height 40
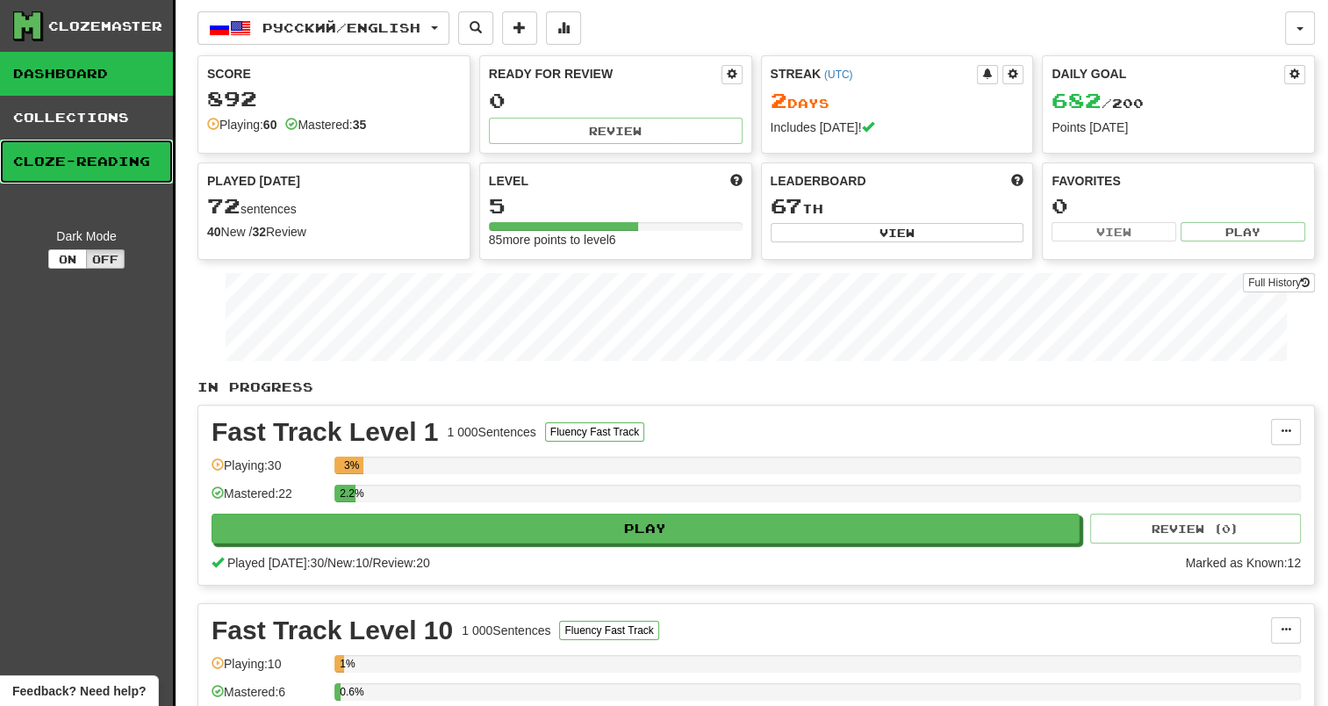
click at [81, 154] on link "Cloze-Reading" at bounding box center [86, 162] width 173 height 44
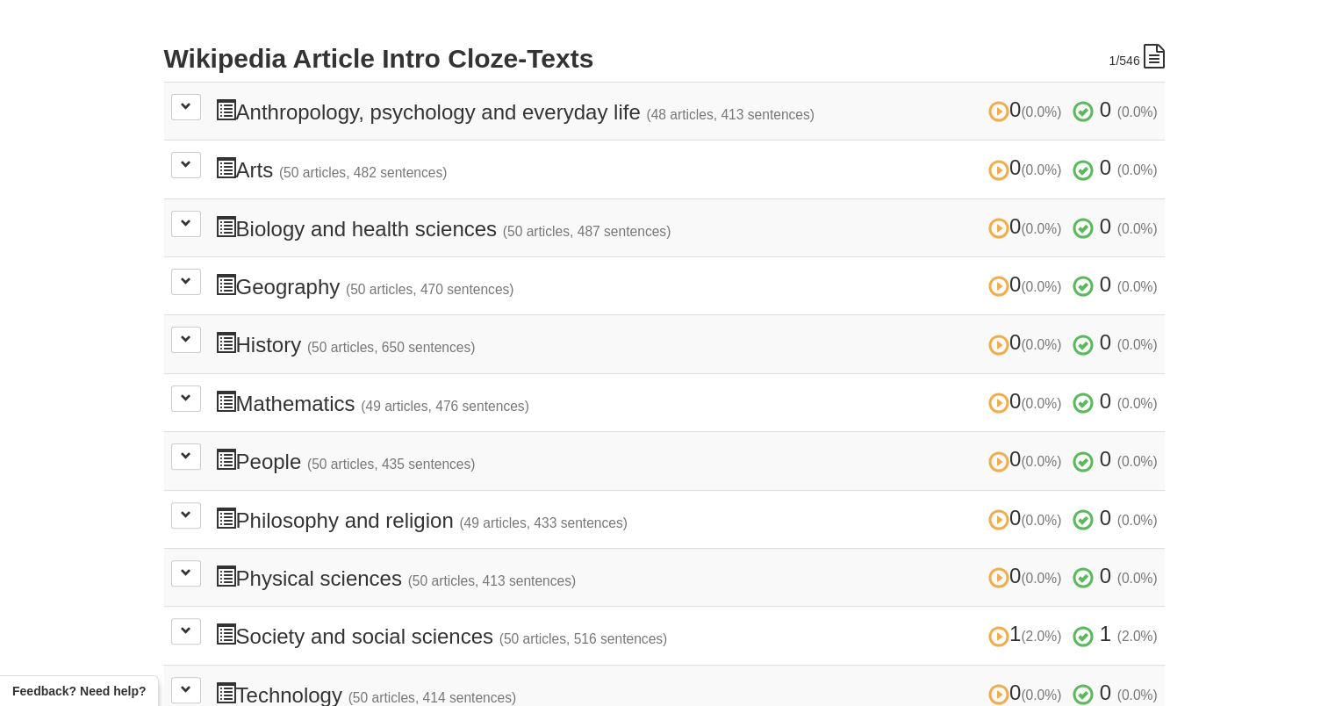
scroll to position [351, 0]
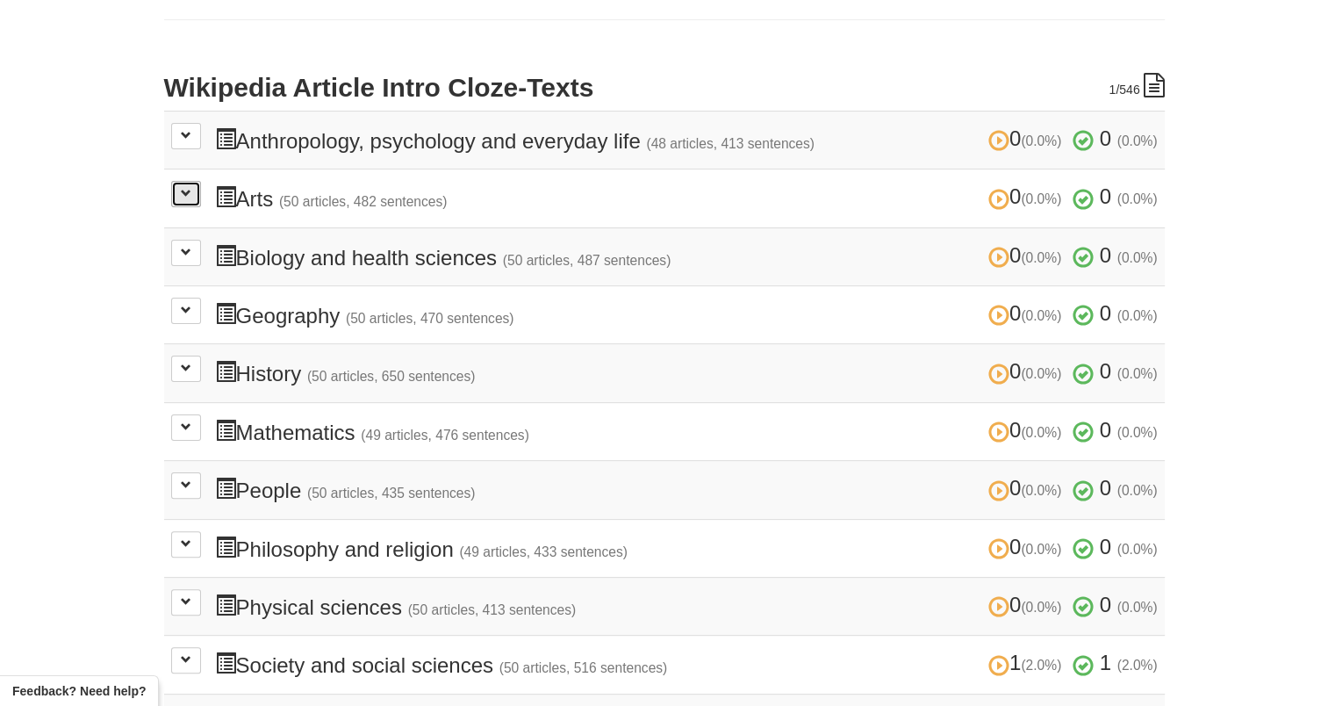
click at [190, 187] on button at bounding box center [186, 194] width 30 height 26
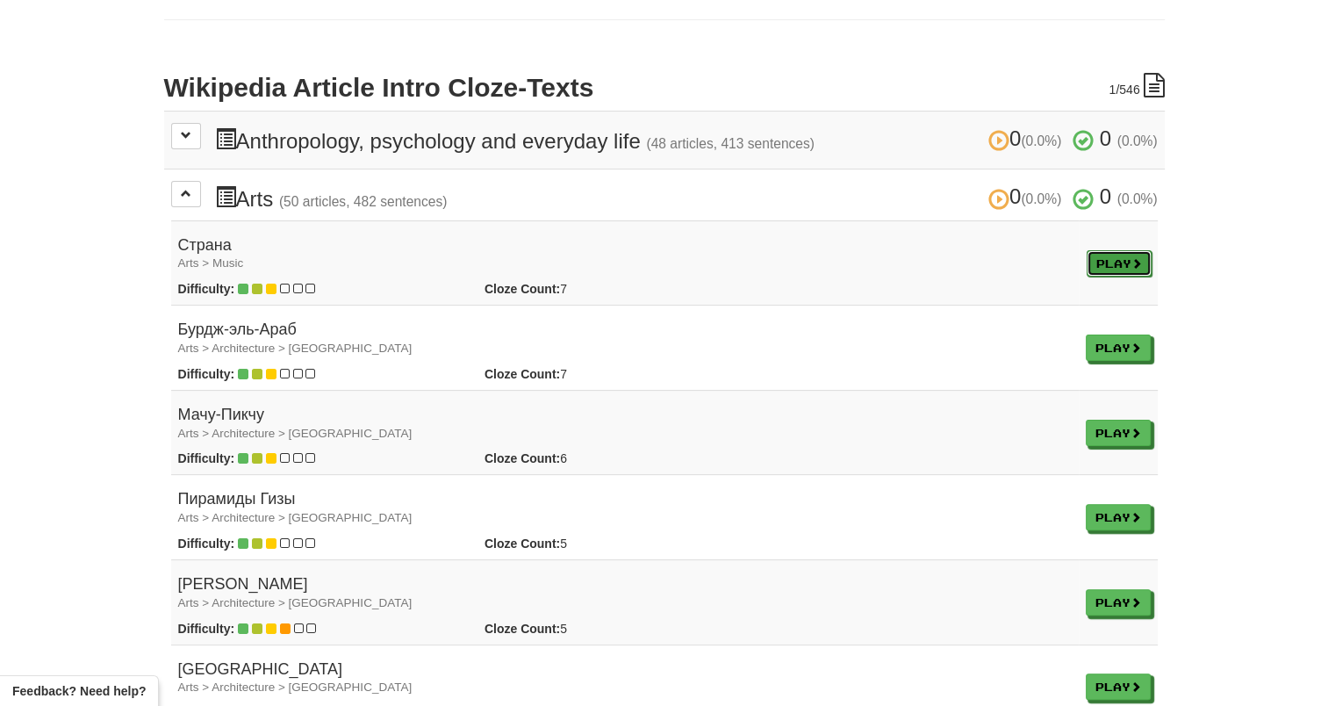
click at [1098, 267] on link "Play" at bounding box center [1119, 263] width 65 height 26
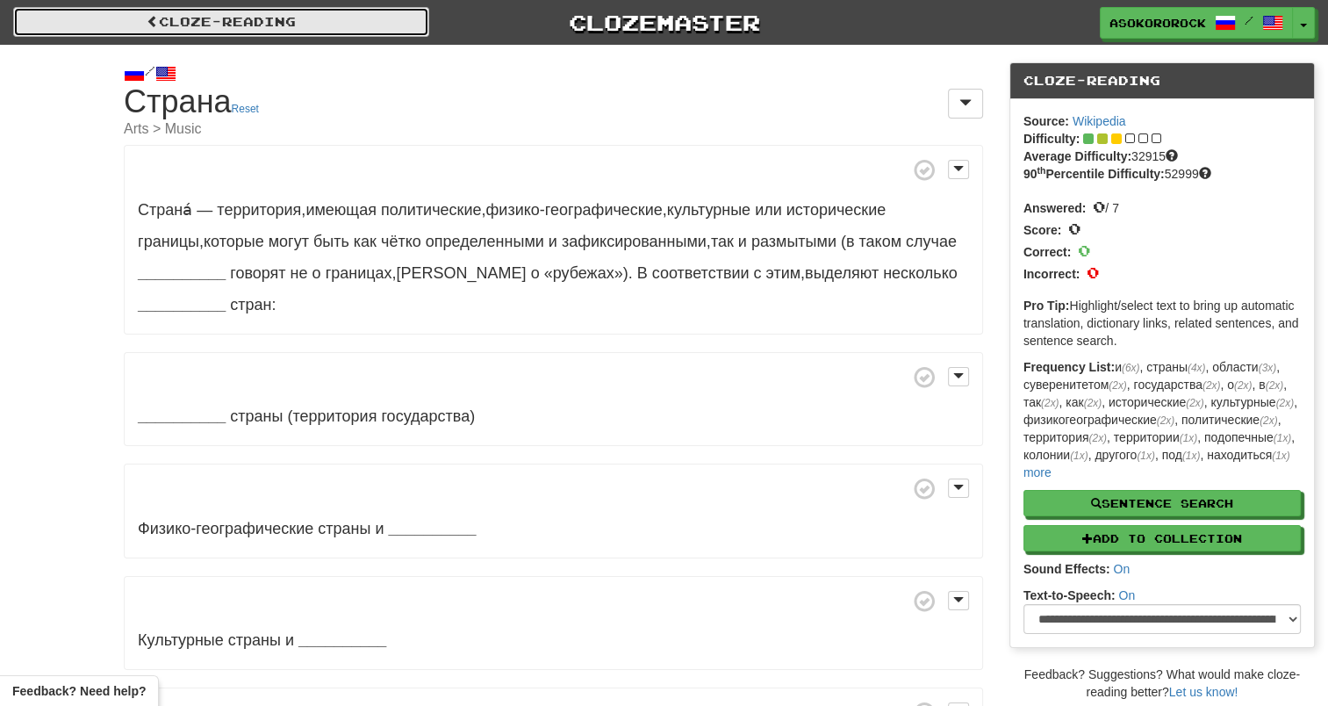
click at [158, 26] on link "Cloze-Reading" at bounding box center [221, 22] width 416 height 30
